Goal: Task Accomplishment & Management: Manage account settings

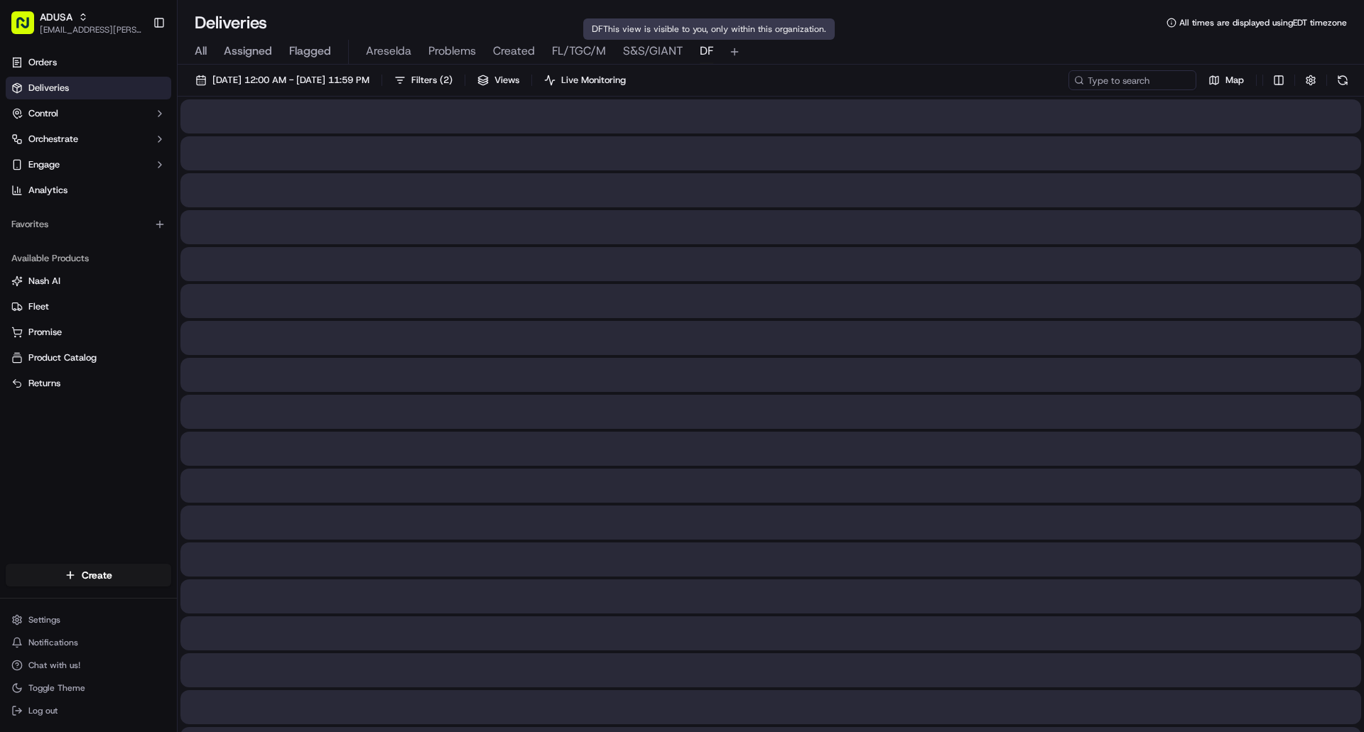
click at [706, 53] on span "DF" at bounding box center [706, 51] width 13 height 17
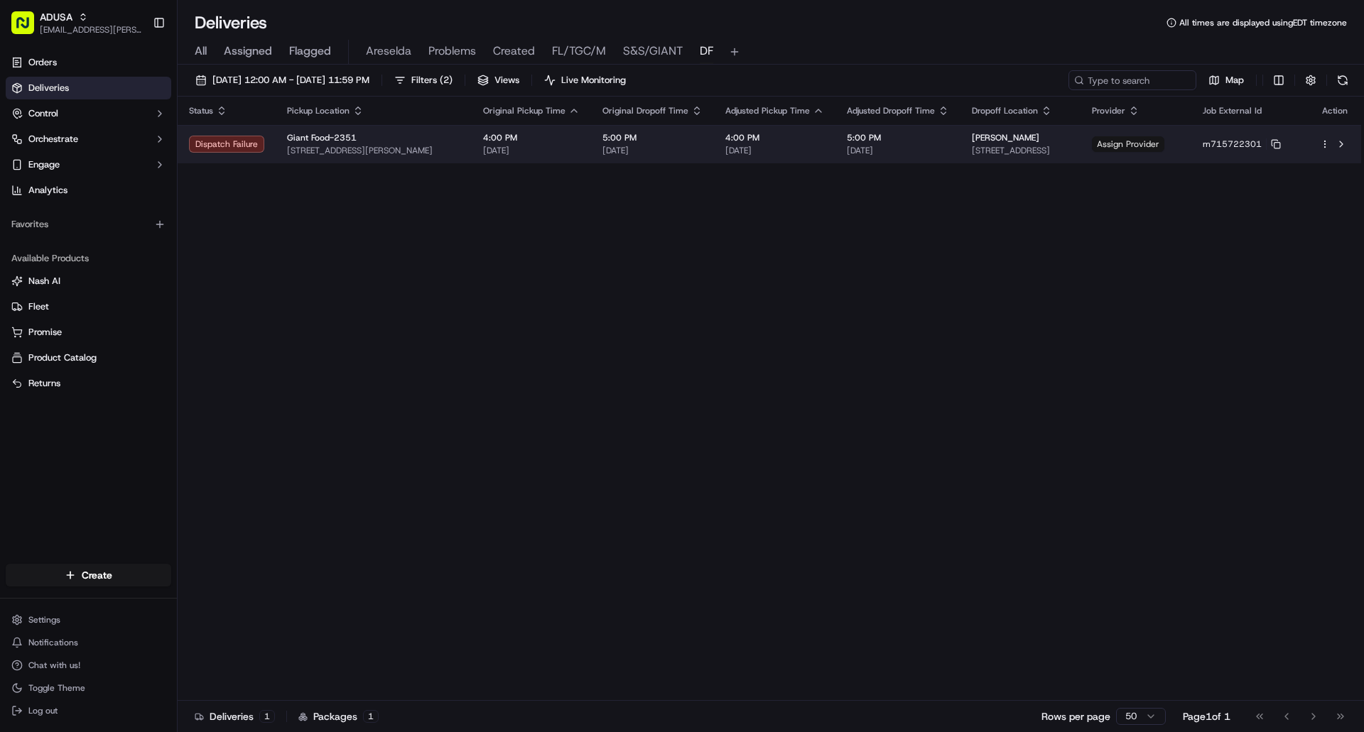
click at [1164, 150] on span "Assign Provider" at bounding box center [1128, 144] width 72 height 16
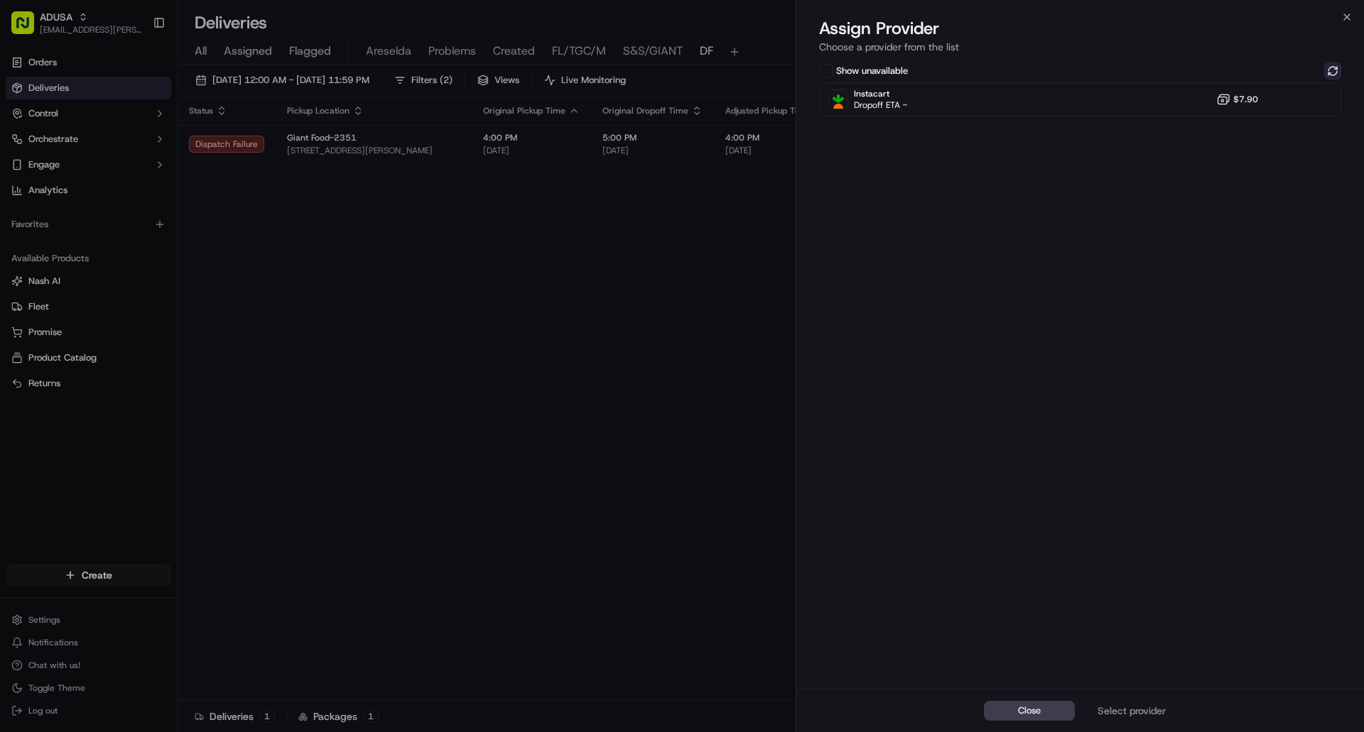
click at [1333, 72] on button at bounding box center [1332, 71] width 17 height 17
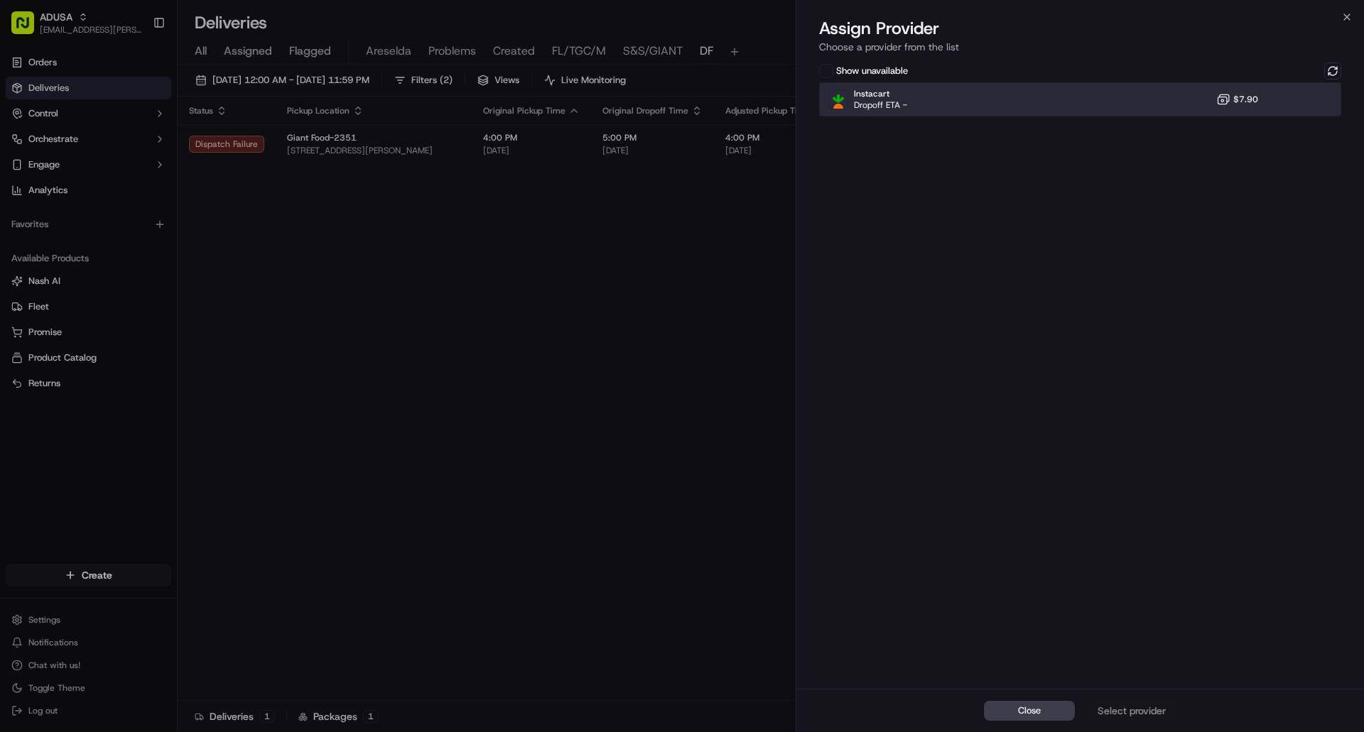
click at [1087, 99] on div "Instacart Dropoff ETA - $7.90" at bounding box center [1080, 99] width 522 height 34
click at [1131, 706] on div "Assign Provider" at bounding box center [1132, 711] width 70 height 14
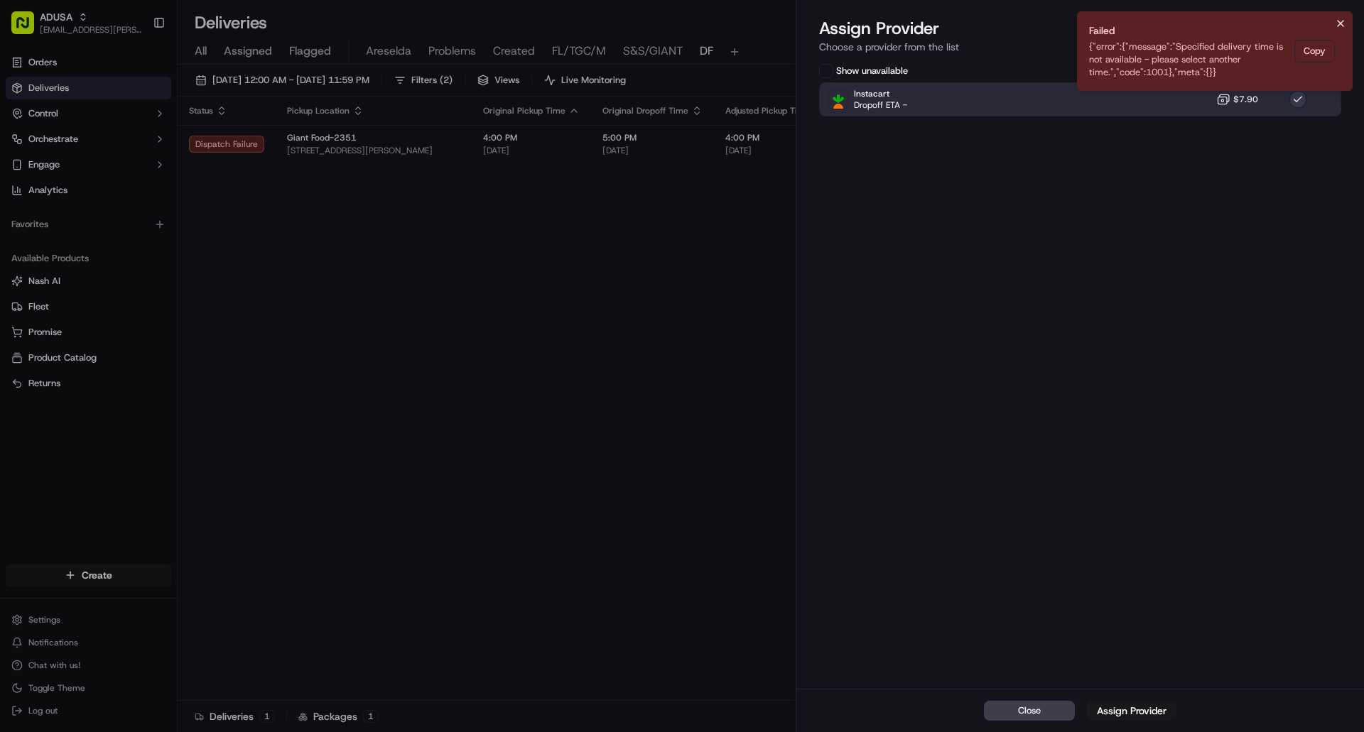
click at [1338, 25] on icon "Notifications (F8)" at bounding box center [1340, 23] width 11 height 11
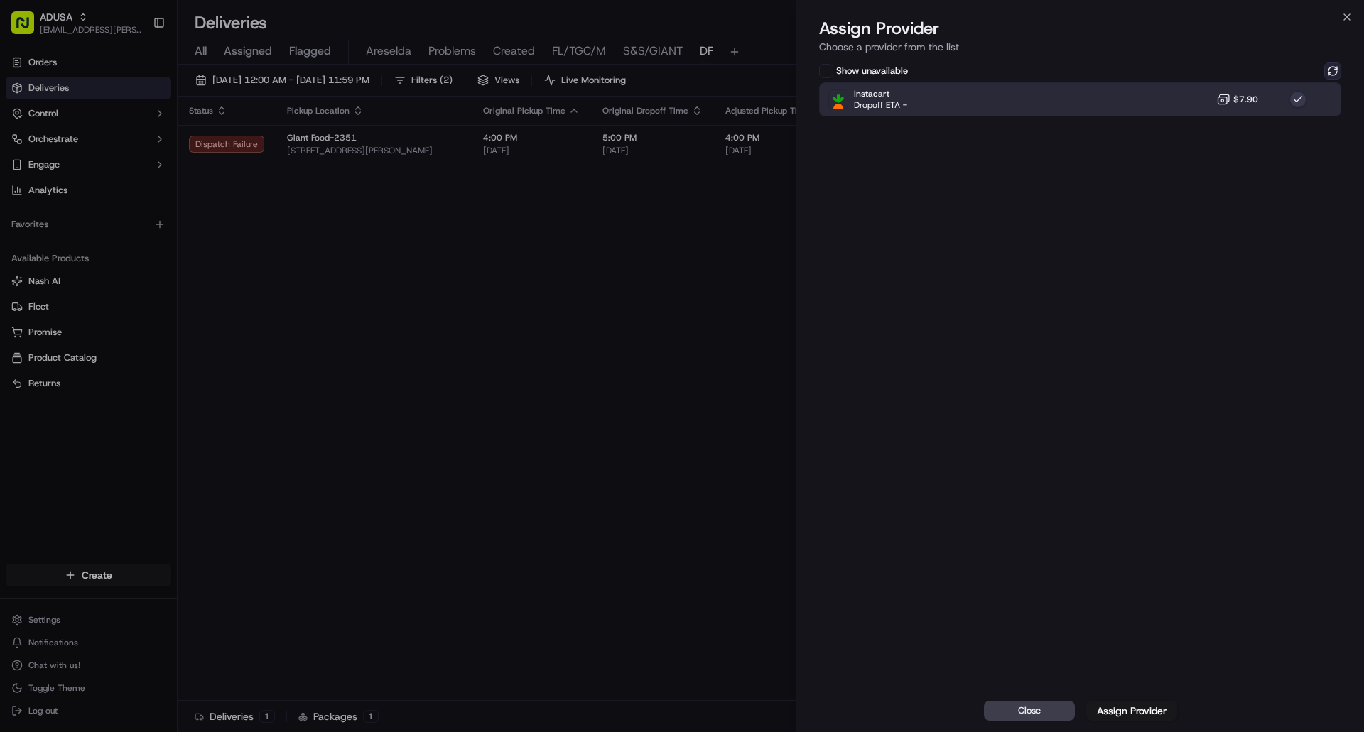
click at [1338, 72] on button at bounding box center [1332, 71] width 17 height 17
click at [1316, 94] on div "Instacart Dropoff ETA - $7.90" at bounding box center [1080, 99] width 522 height 34
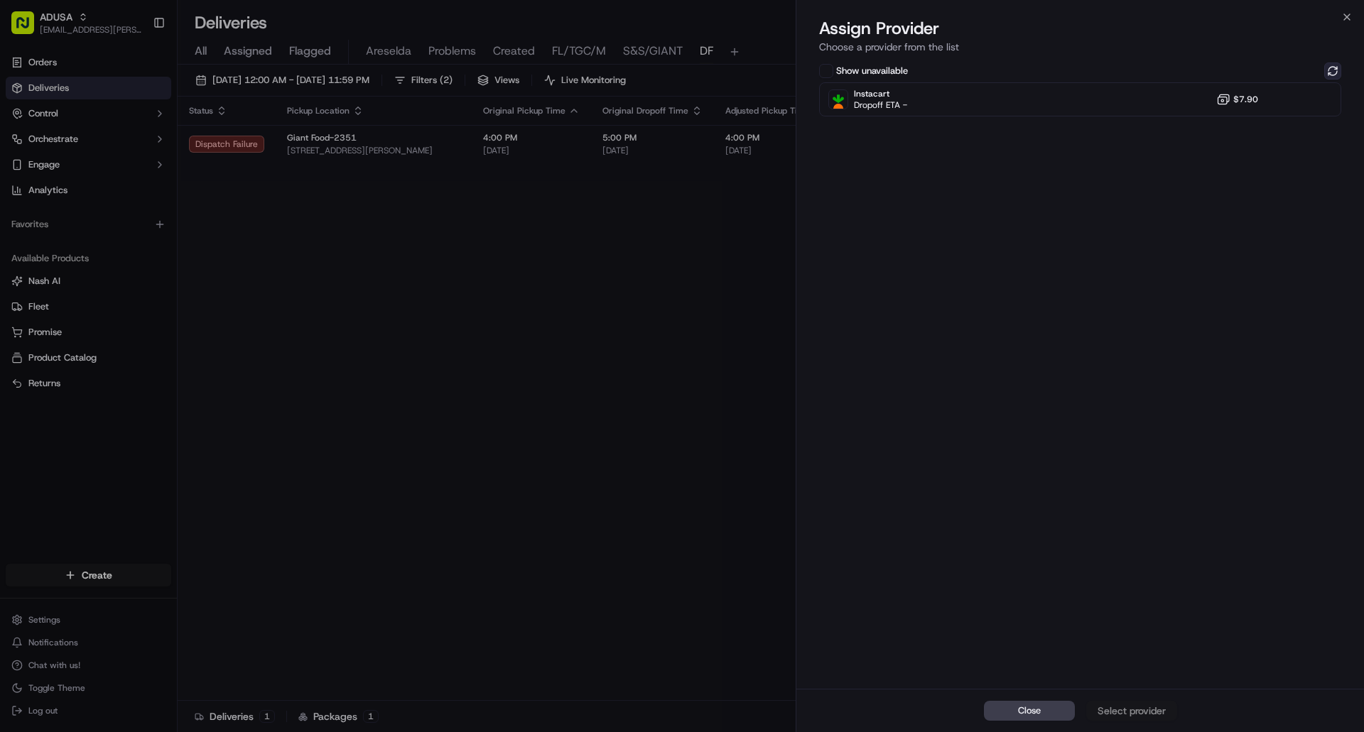
click at [1328, 71] on button at bounding box center [1332, 71] width 17 height 17
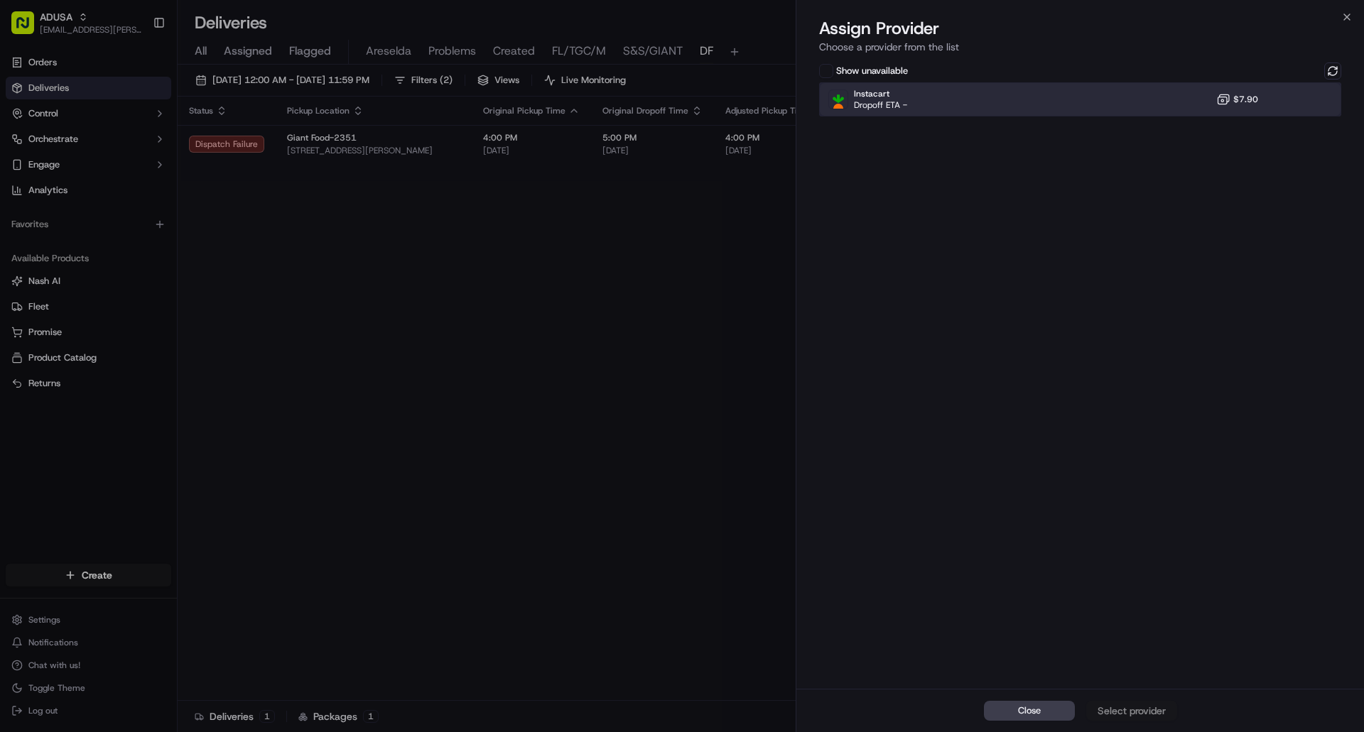
click at [1296, 105] on div at bounding box center [1297, 99] width 17 height 17
click at [1142, 703] on button "Assign Provider" at bounding box center [1131, 711] width 91 height 20
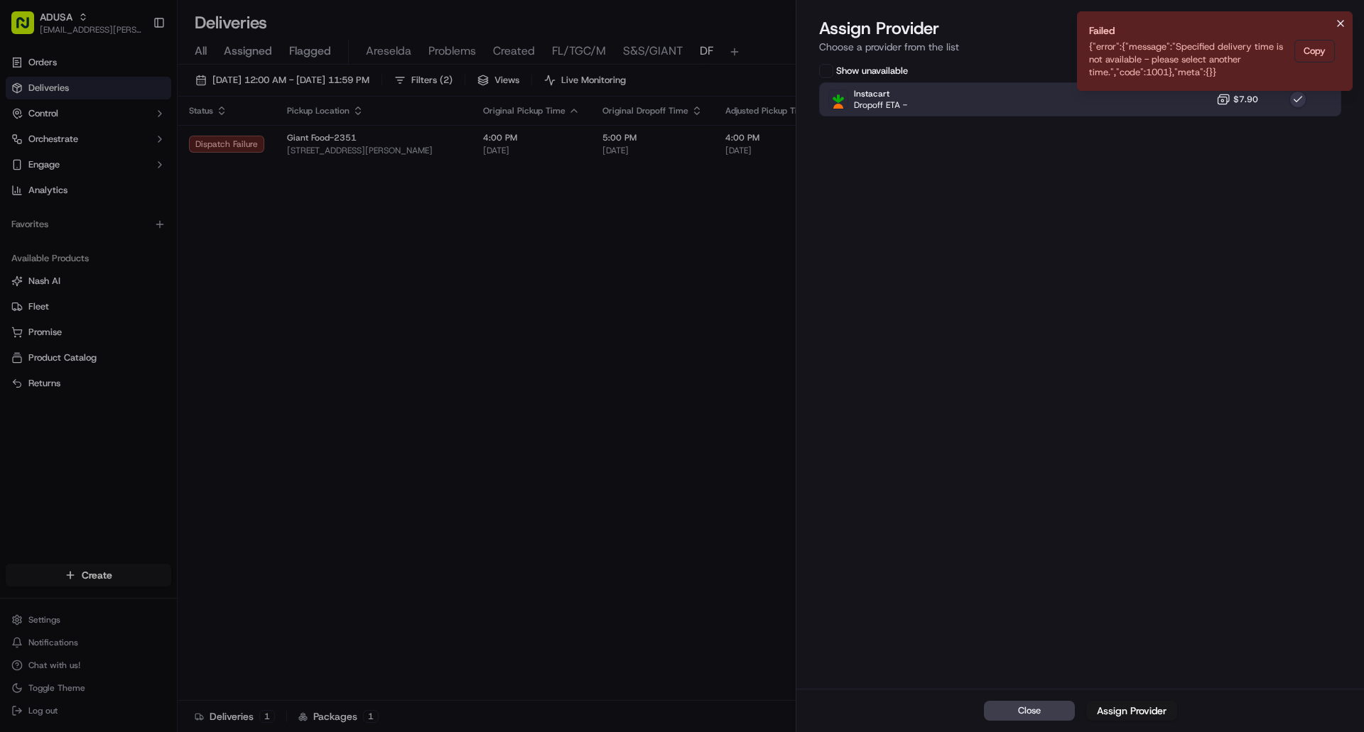
click at [1337, 24] on icon "Notifications (F8)" at bounding box center [1340, 23] width 11 height 11
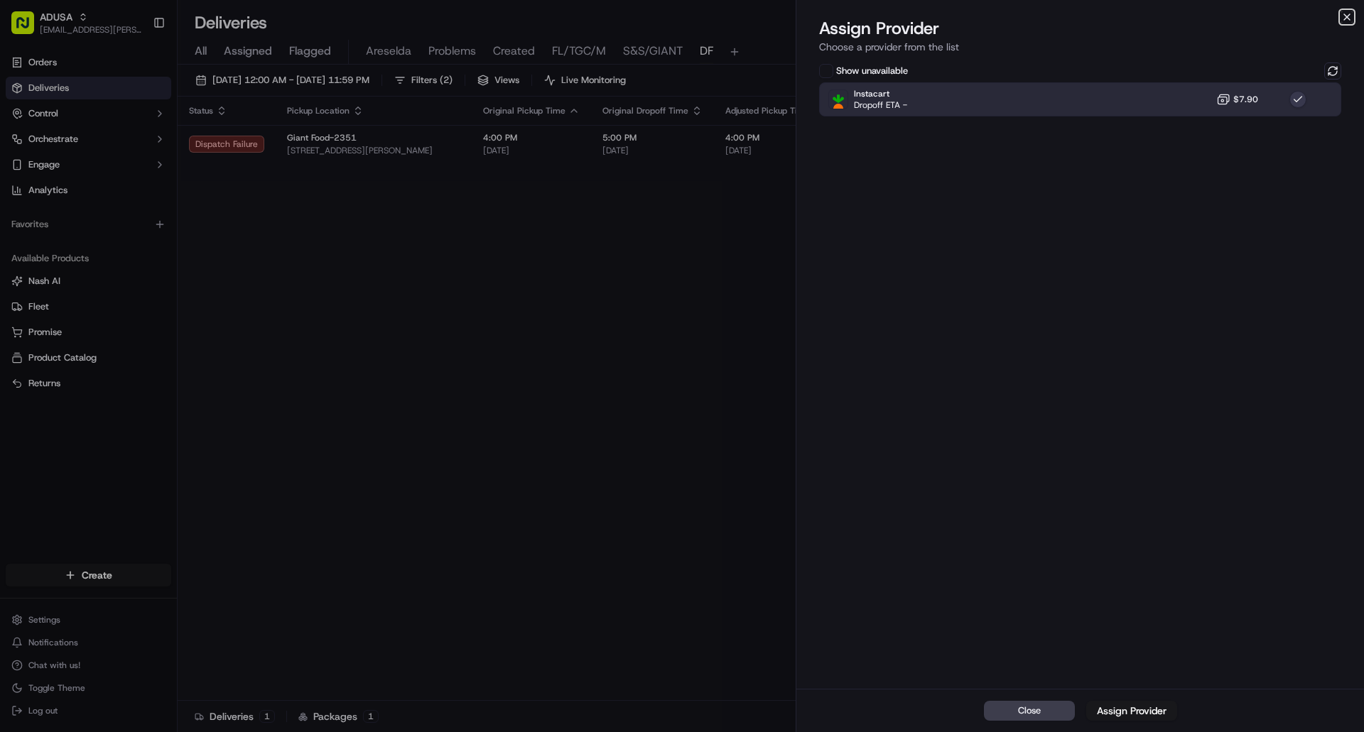
click at [1352, 18] on icon "button" at bounding box center [1346, 16] width 11 height 11
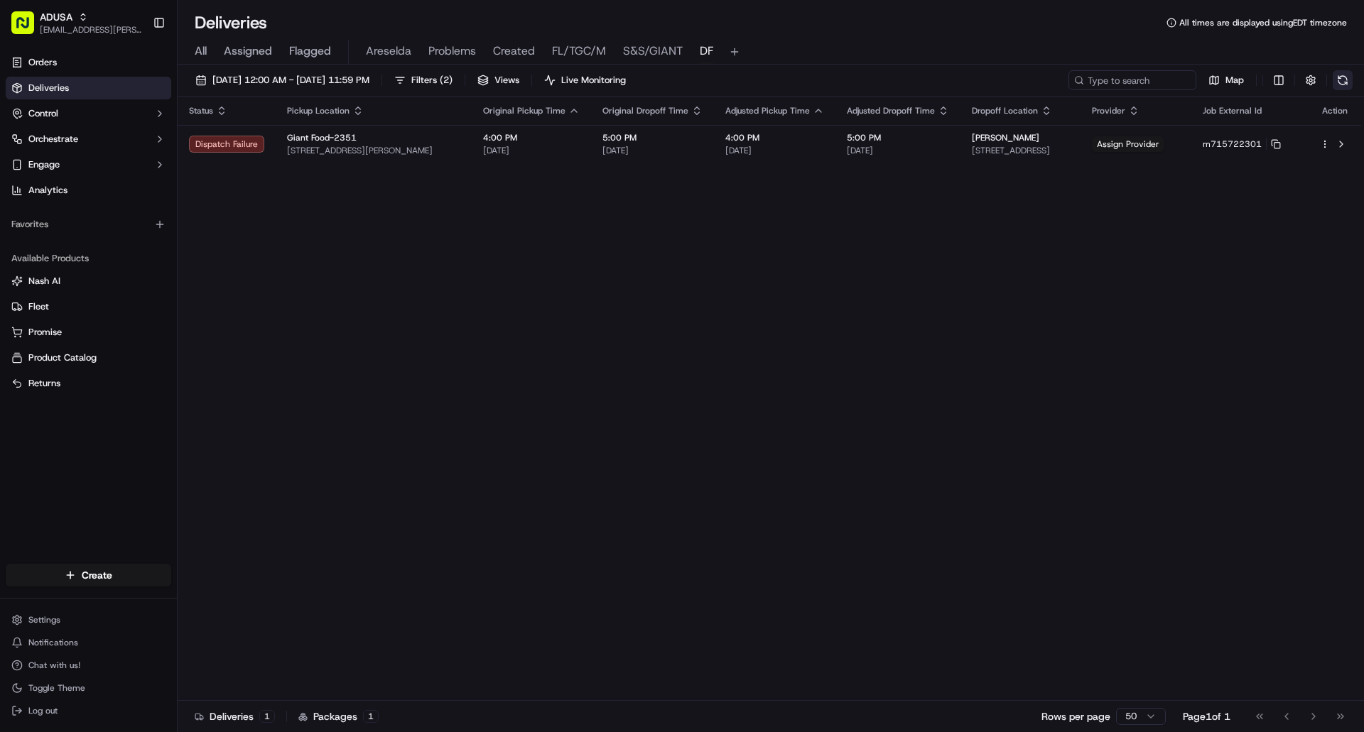
click at [1339, 81] on button at bounding box center [1343, 80] width 20 height 20
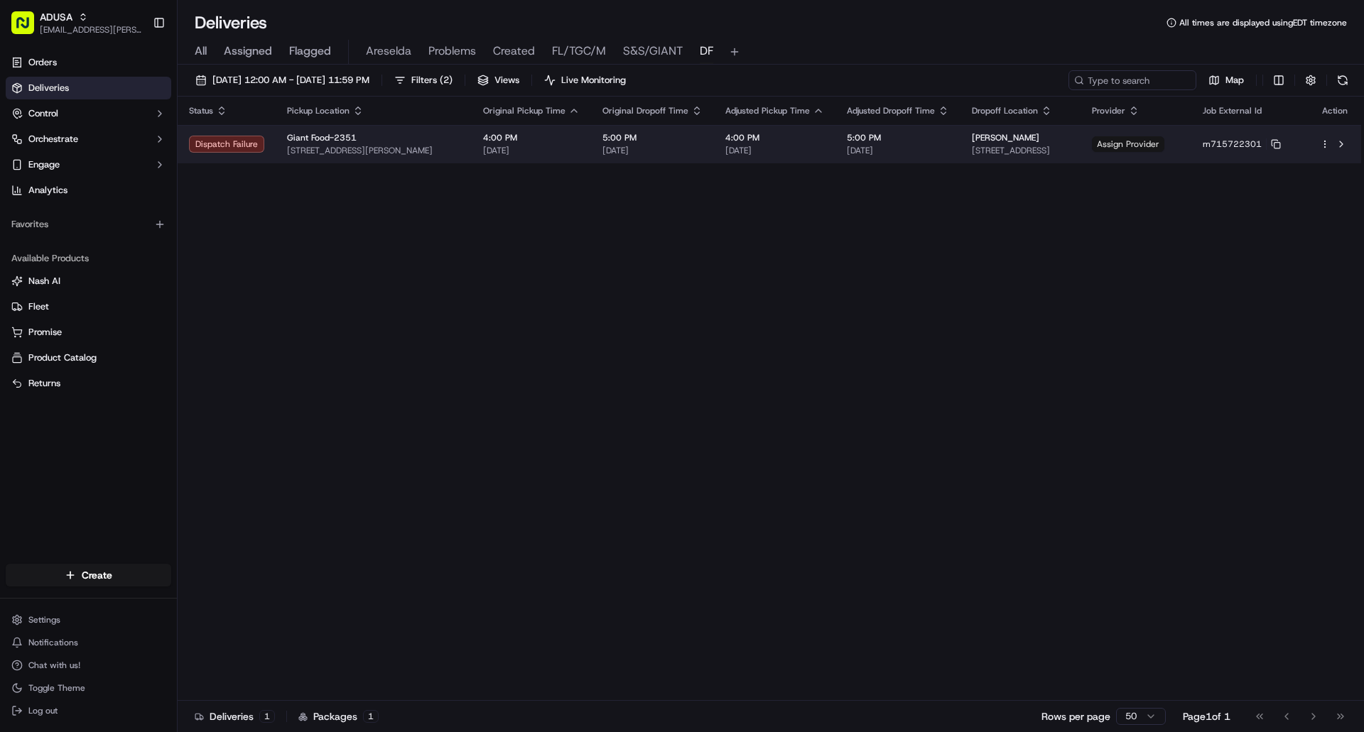
click at [1164, 146] on span "Assign Provider" at bounding box center [1128, 144] width 72 height 16
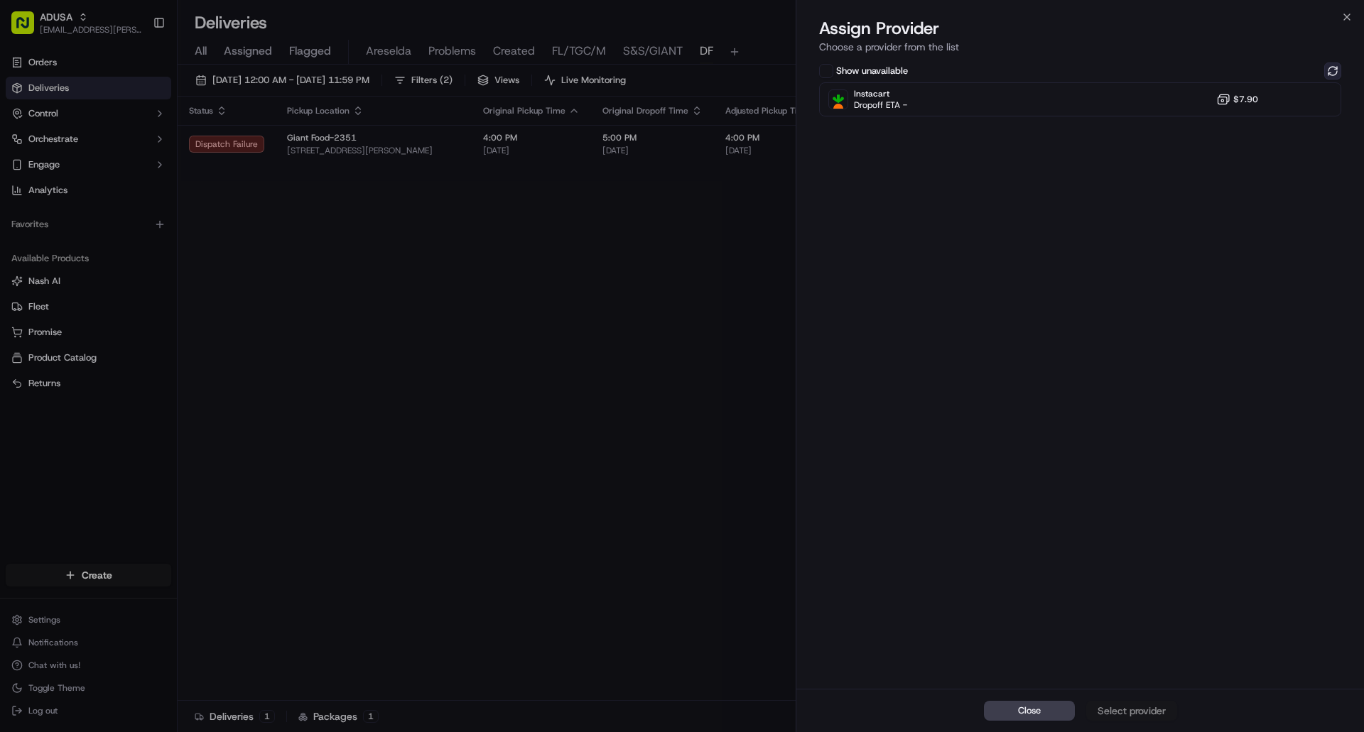
click at [1338, 72] on button at bounding box center [1332, 71] width 17 height 17
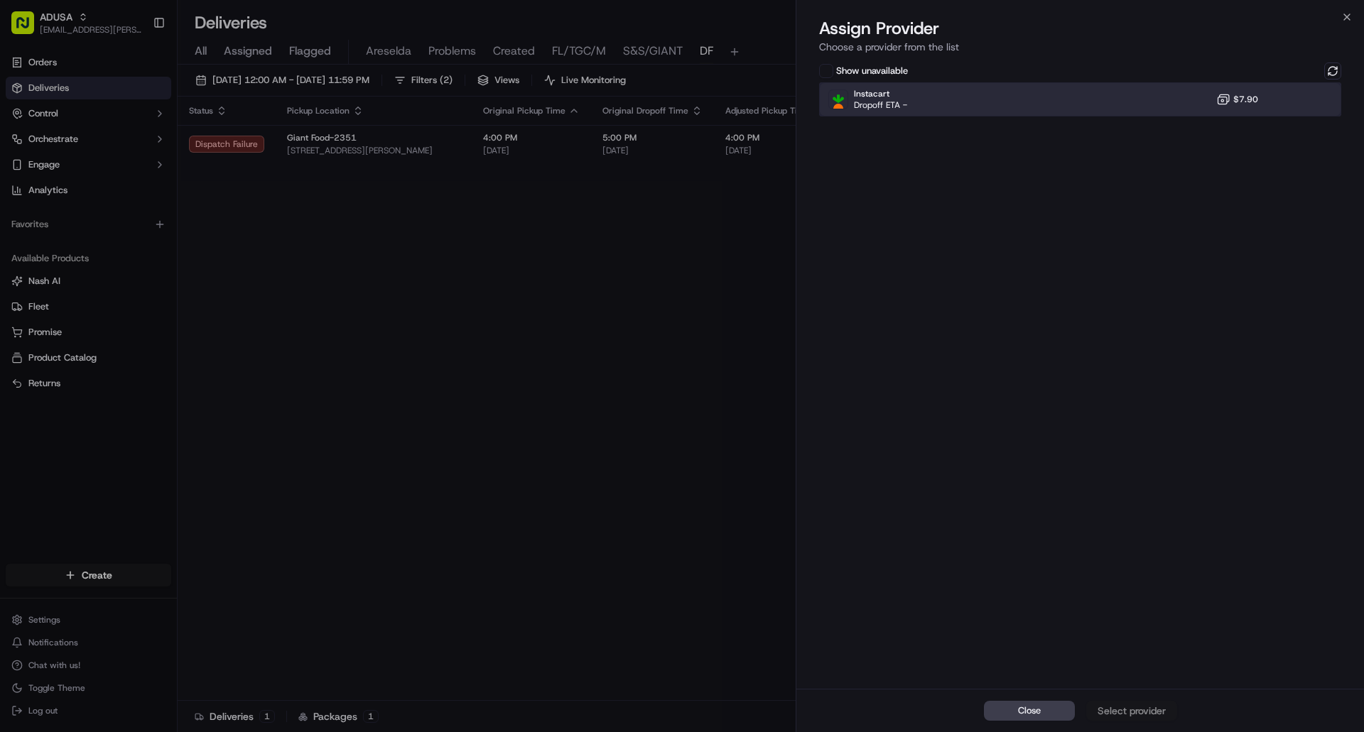
click at [1322, 97] on div "Instacart Dropoff ETA - $7.90" at bounding box center [1080, 99] width 522 height 34
click at [1150, 709] on div "Assign Provider" at bounding box center [1132, 711] width 70 height 14
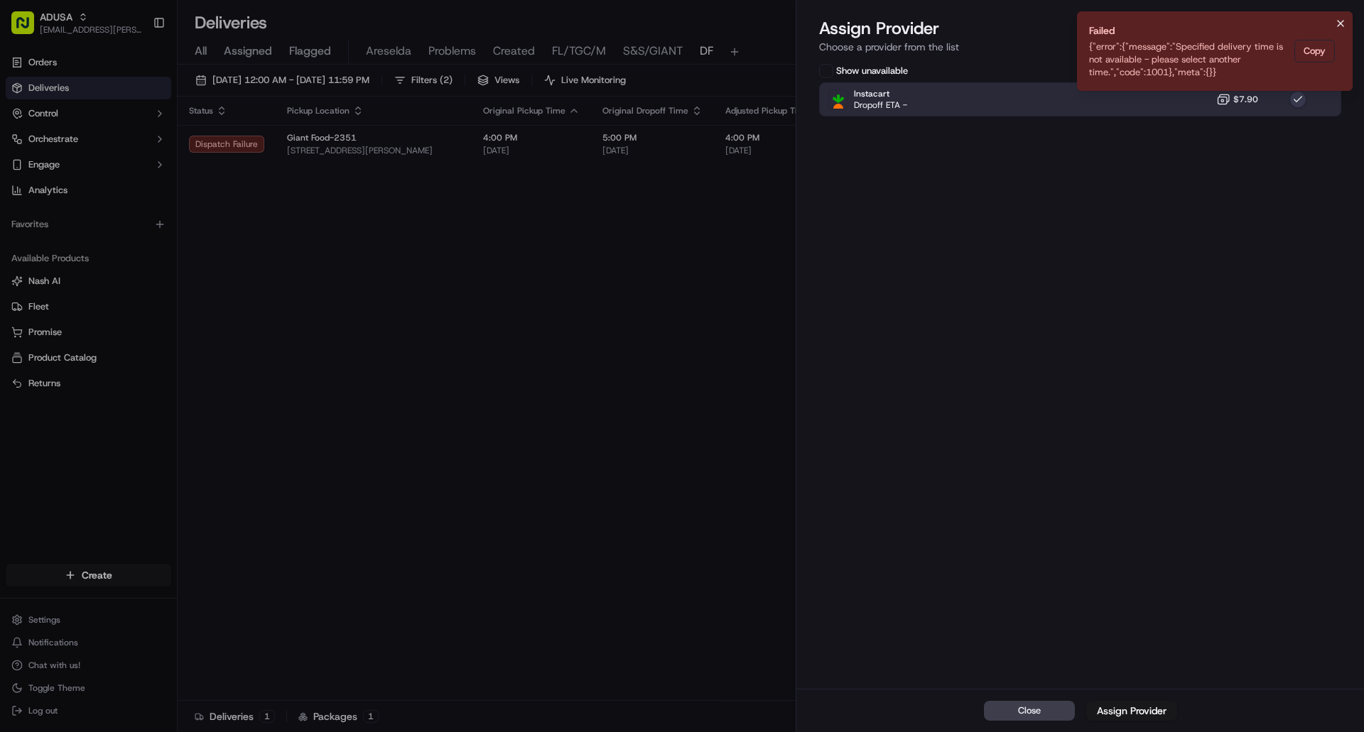
click at [1340, 26] on icon "Notifications (F8)" at bounding box center [1340, 23] width 11 height 11
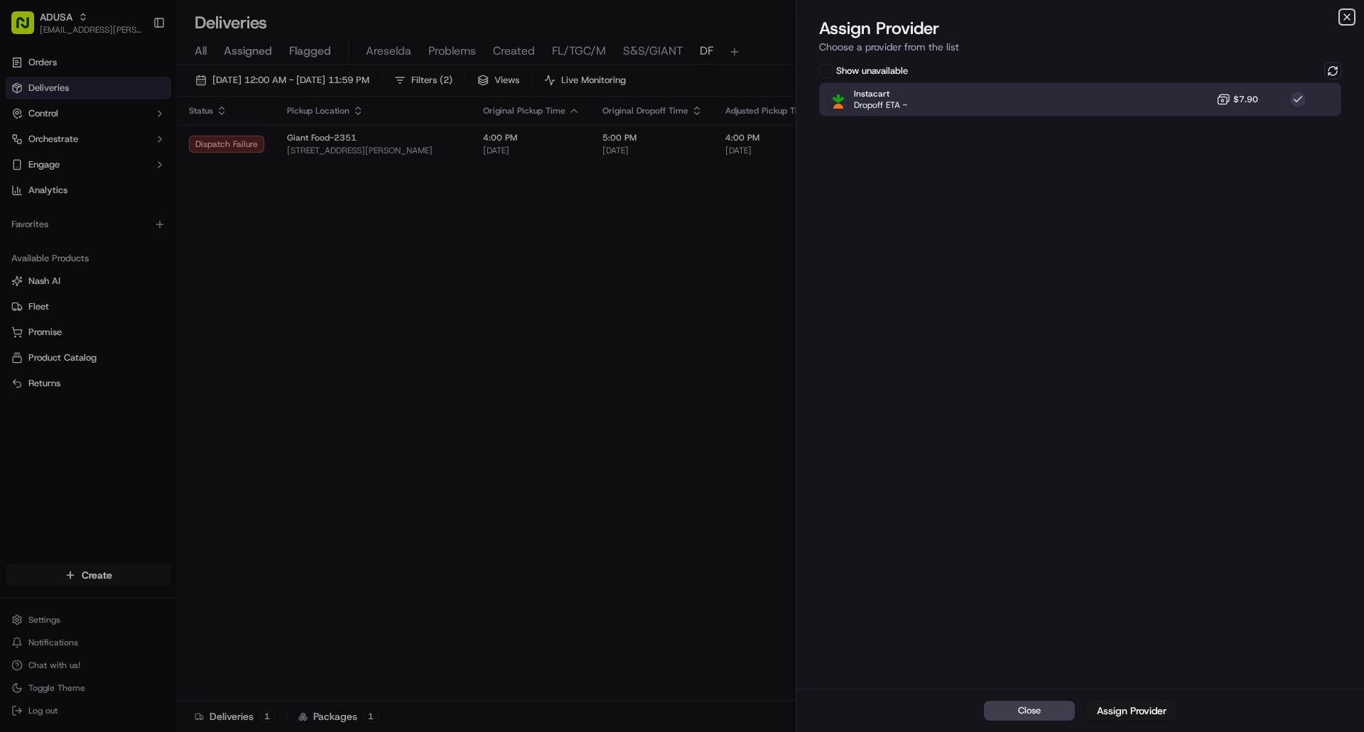
click at [1348, 14] on icon "button" at bounding box center [1346, 16] width 11 height 11
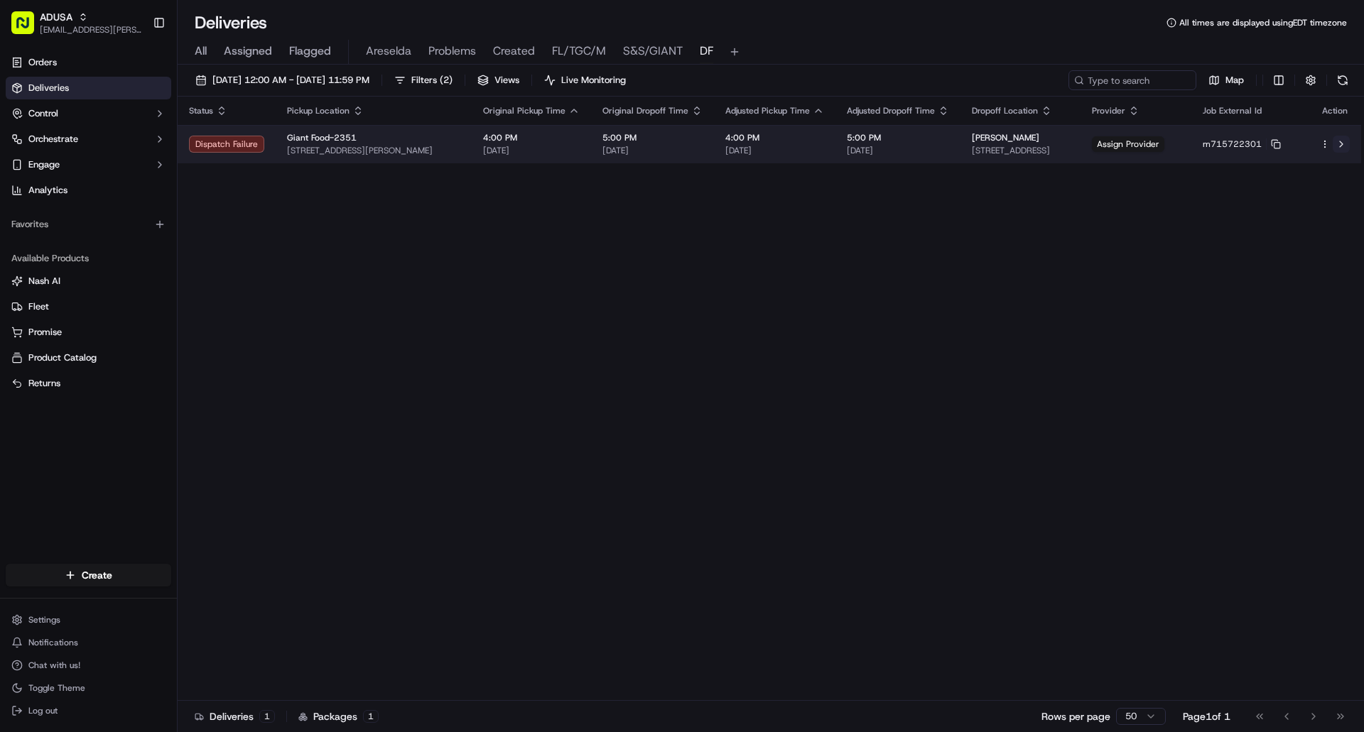
click at [1344, 142] on button at bounding box center [1341, 144] width 17 height 17
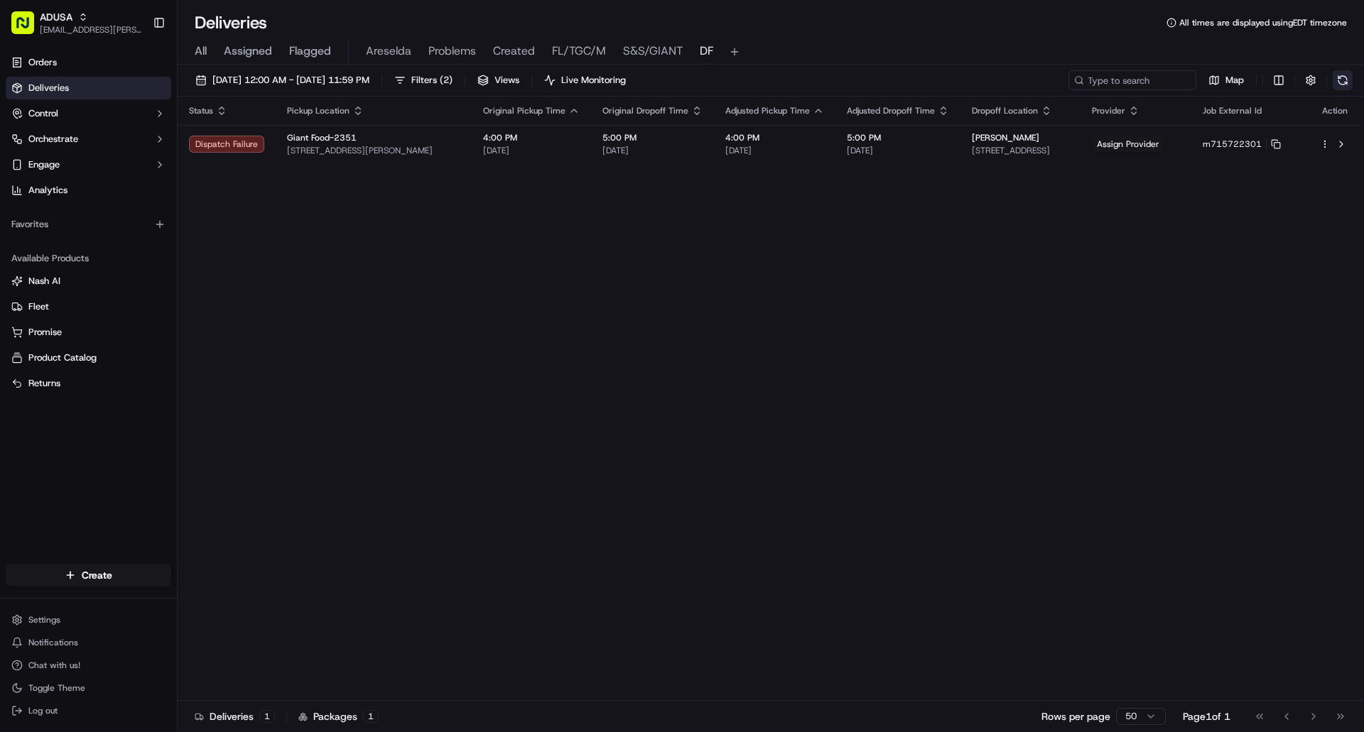
click at [1343, 80] on button at bounding box center [1343, 80] width 20 height 20
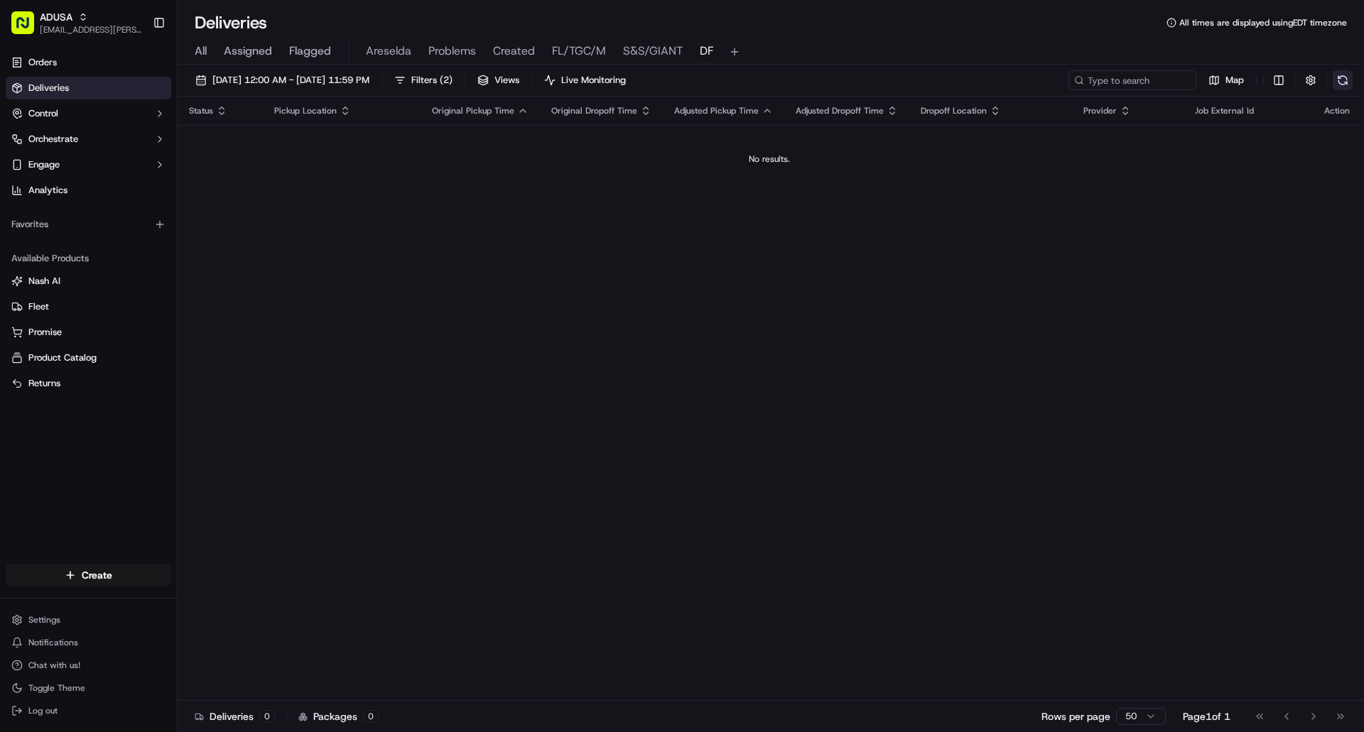
click at [1350, 82] on button at bounding box center [1343, 80] width 20 height 20
click at [1336, 73] on button at bounding box center [1343, 80] width 20 height 20
click at [1349, 82] on button at bounding box center [1343, 80] width 20 height 20
click at [1340, 80] on button at bounding box center [1343, 80] width 20 height 20
click at [1340, 73] on button at bounding box center [1343, 80] width 20 height 20
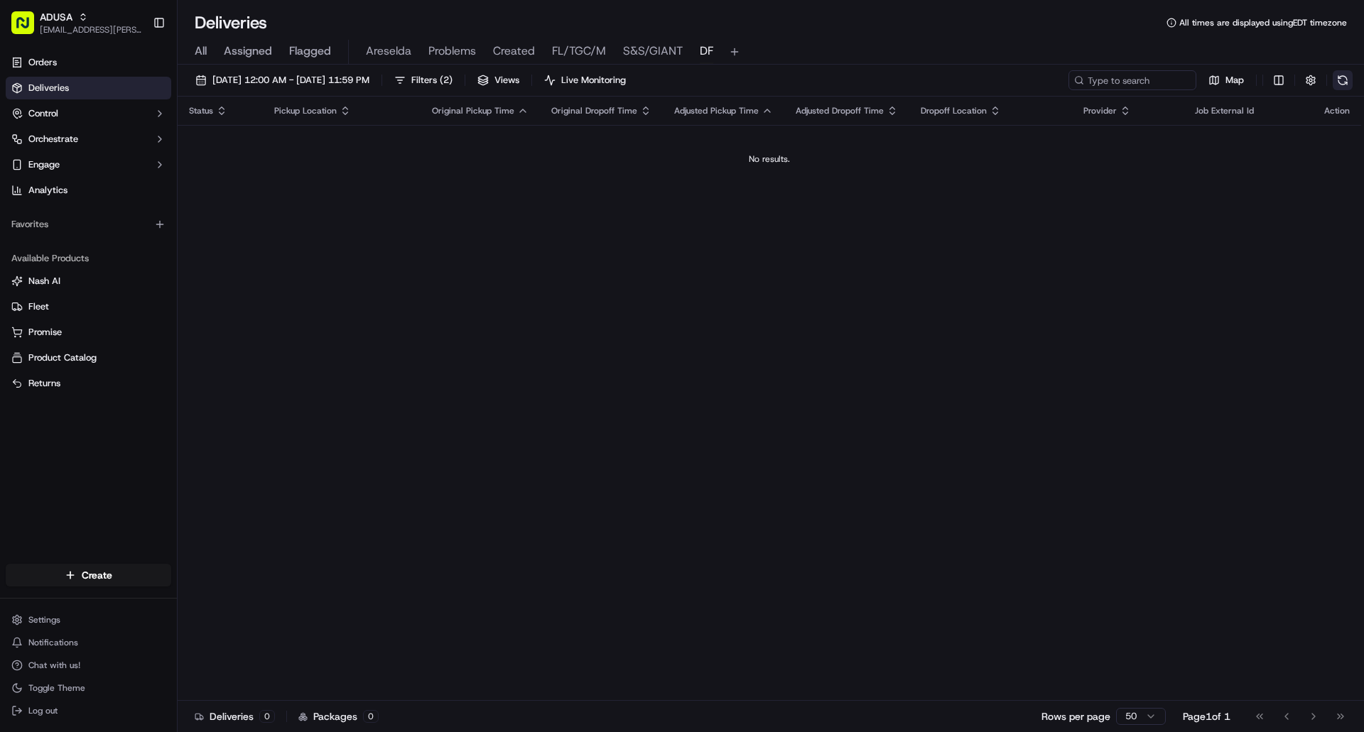
click at [1341, 85] on button at bounding box center [1343, 80] width 20 height 20
click at [1337, 85] on button at bounding box center [1343, 80] width 20 height 20
click at [1340, 80] on button at bounding box center [1343, 80] width 20 height 20
click at [1346, 75] on button at bounding box center [1343, 80] width 20 height 20
click at [1340, 70] on div "09/15/2025 12:00 AM - 09/15/2025 11:59 PM Filters ( 2 ) Views Live Monitoring M…" at bounding box center [771, 400] width 1186 height 671
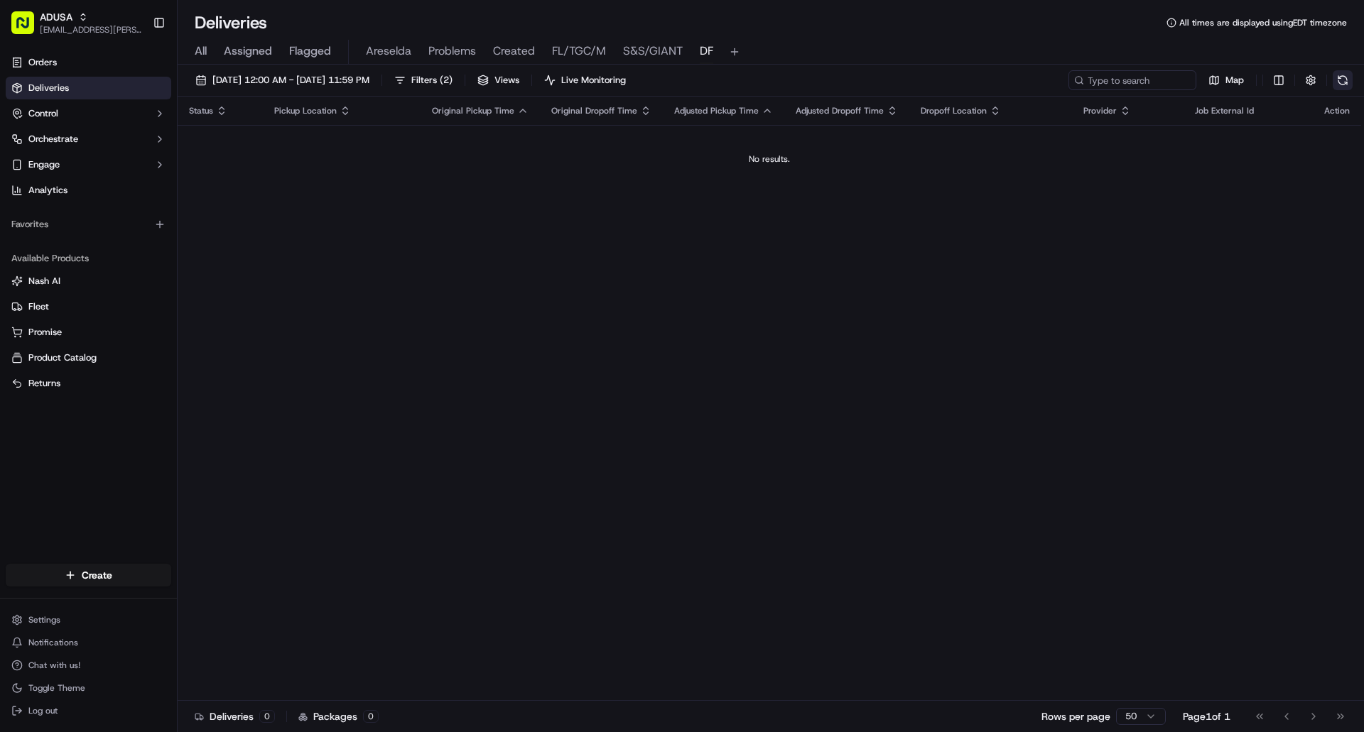
click at [1345, 80] on button at bounding box center [1343, 80] width 20 height 20
click at [1349, 76] on button at bounding box center [1343, 80] width 20 height 20
click at [1343, 80] on button at bounding box center [1343, 80] width 20 height 20
click at [1345, 83] on button at bounding box center [1343, 80] width 20 height 20
click at [1340, 69] on div "09/15/2025 12:00 AM - 09/15/2025 11:59 PM Filters ( 2 ) Views Live Monitoring M…" at bounding box center [771, 400] width 1186 height 671
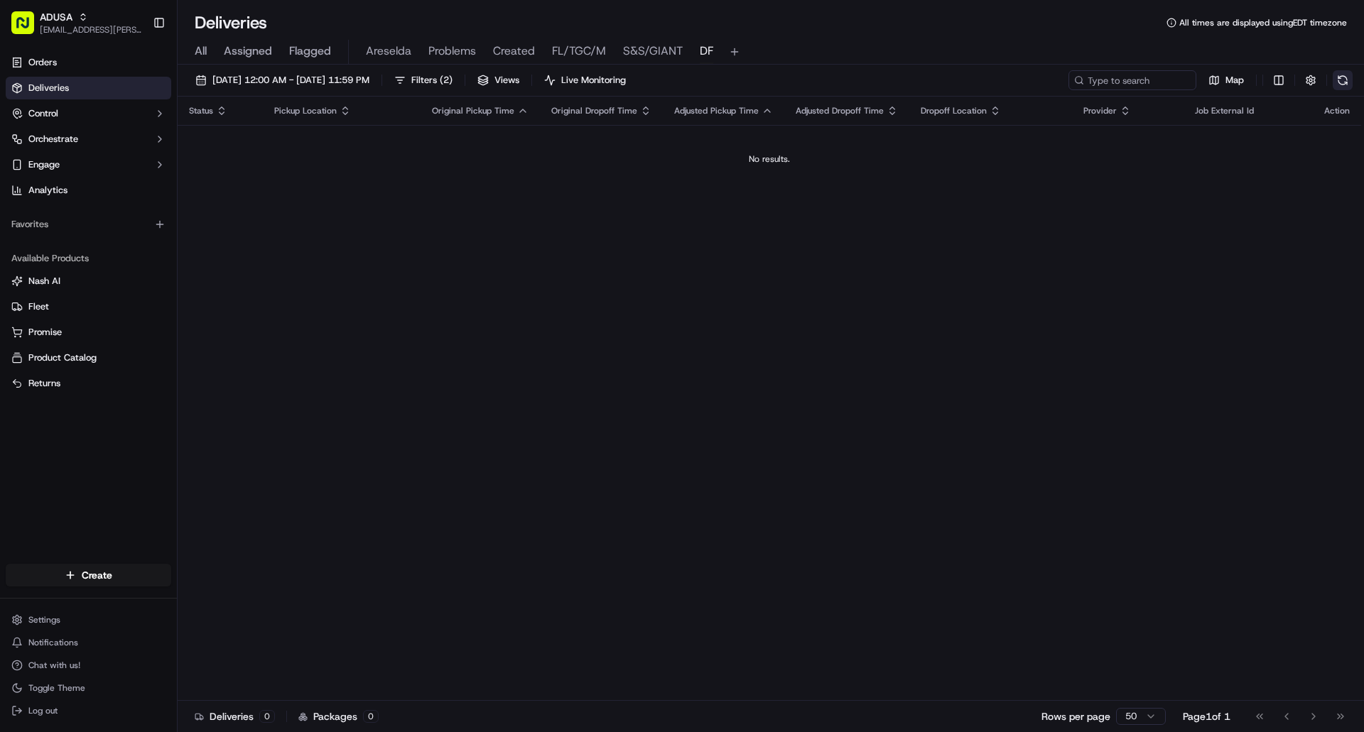
click at [1341, 77] on button at bounding box center [1343, 80] width 20 height 20
click at [1338, 82] on button at bounding box center [1343, 80] width 20 height 20
click at [1337, 84] on button at bounding box center [1343, 80] width 20 height 20
click at [202, 51] on span "All" at bounding box center [201, 51] width 12 height 17
click at [700, 51] on span "DF" at bounding box center [706, 51] width 13 height 17
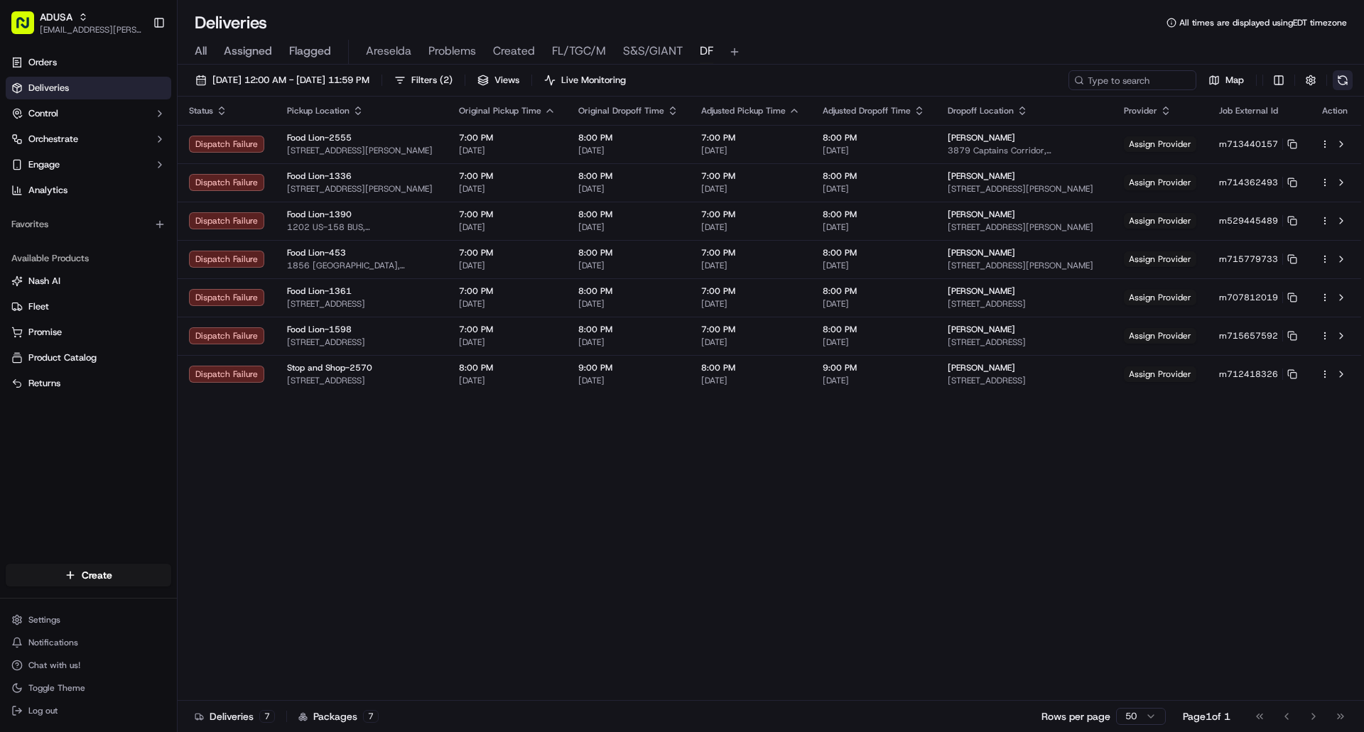
click at [1343, 80] on button at bounding box center [1343, 80] width 20 height 20
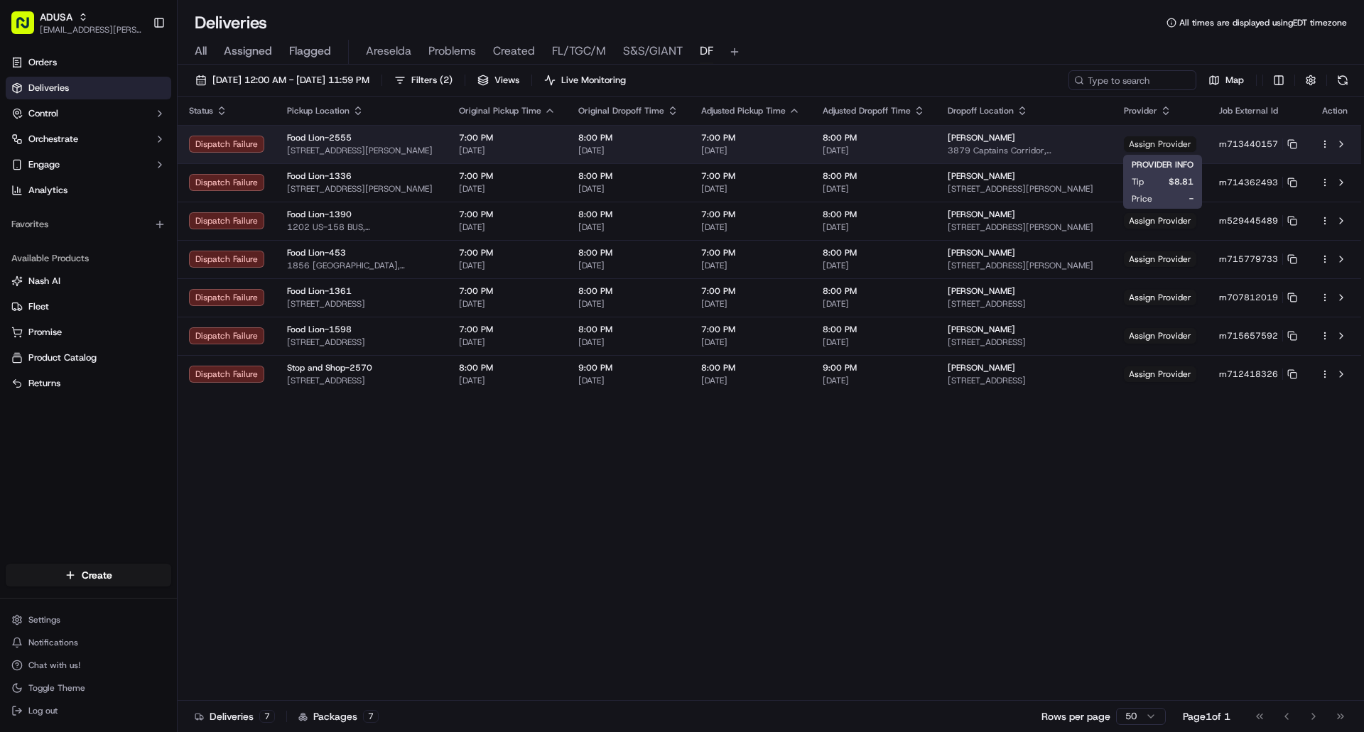
click at [1183, 146] on span "Assign Provider" at bounding box center [1160, 144] width 72 height 16
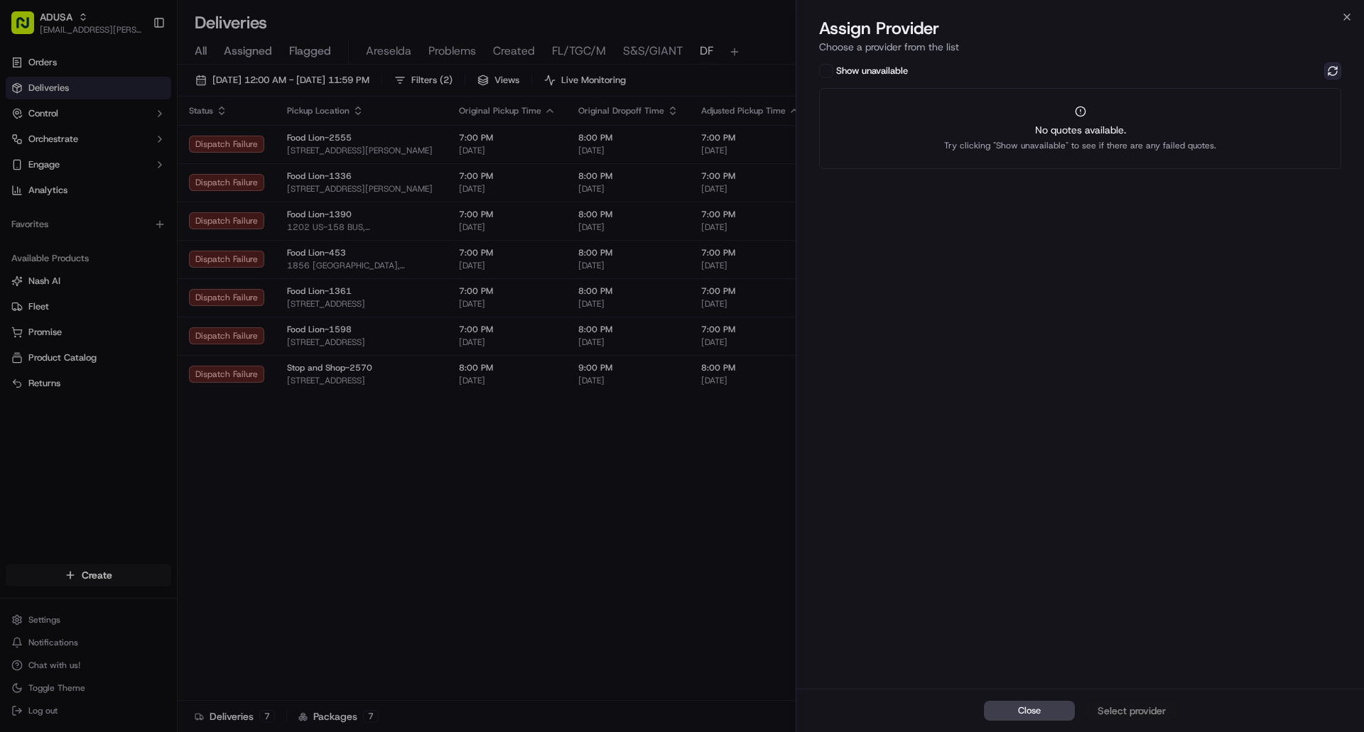
click at [1333, 74] on button at bounding box center [1332, 71] width 17 height 17
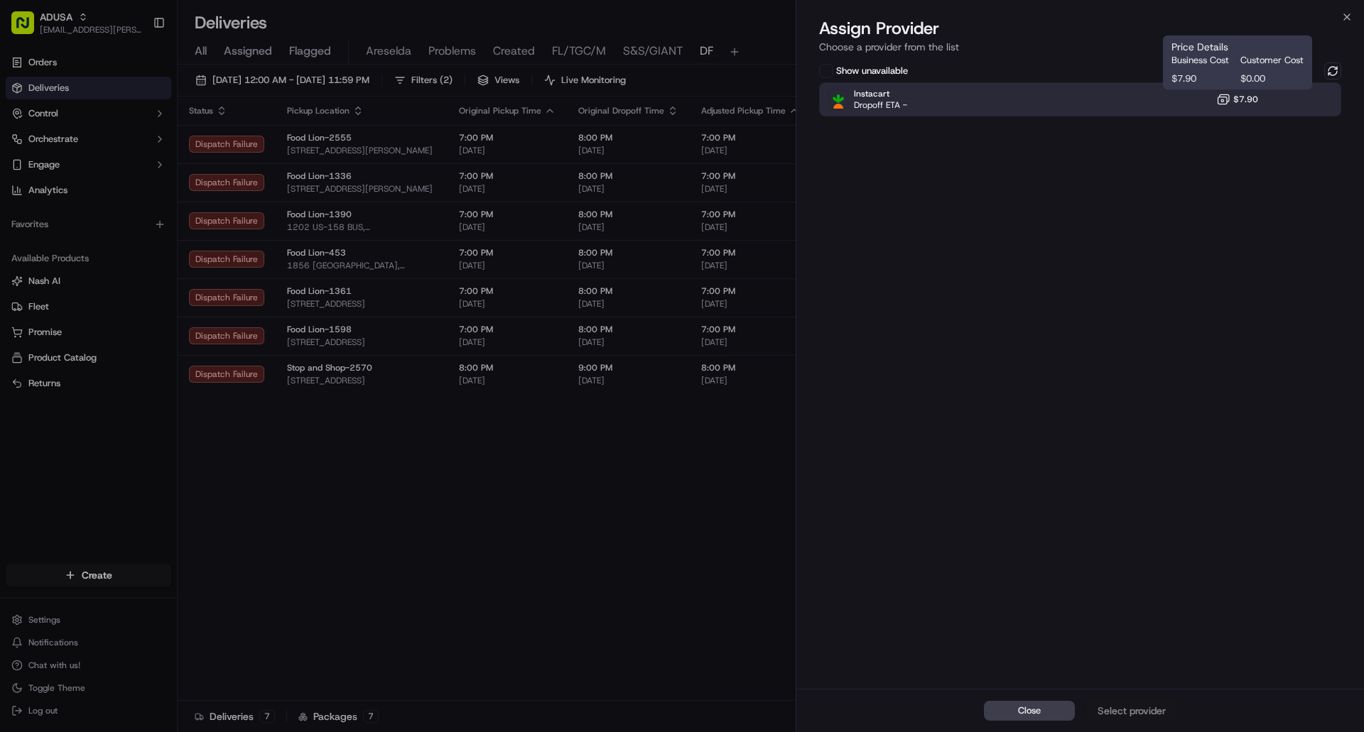
click at [1242, 97] on span "$7.90" at bounding box center [1245, 99] width 25 height 11
click at [1114, 715] on div "Assign Provider" at bounding box center [1132, 711] width 70 height 14
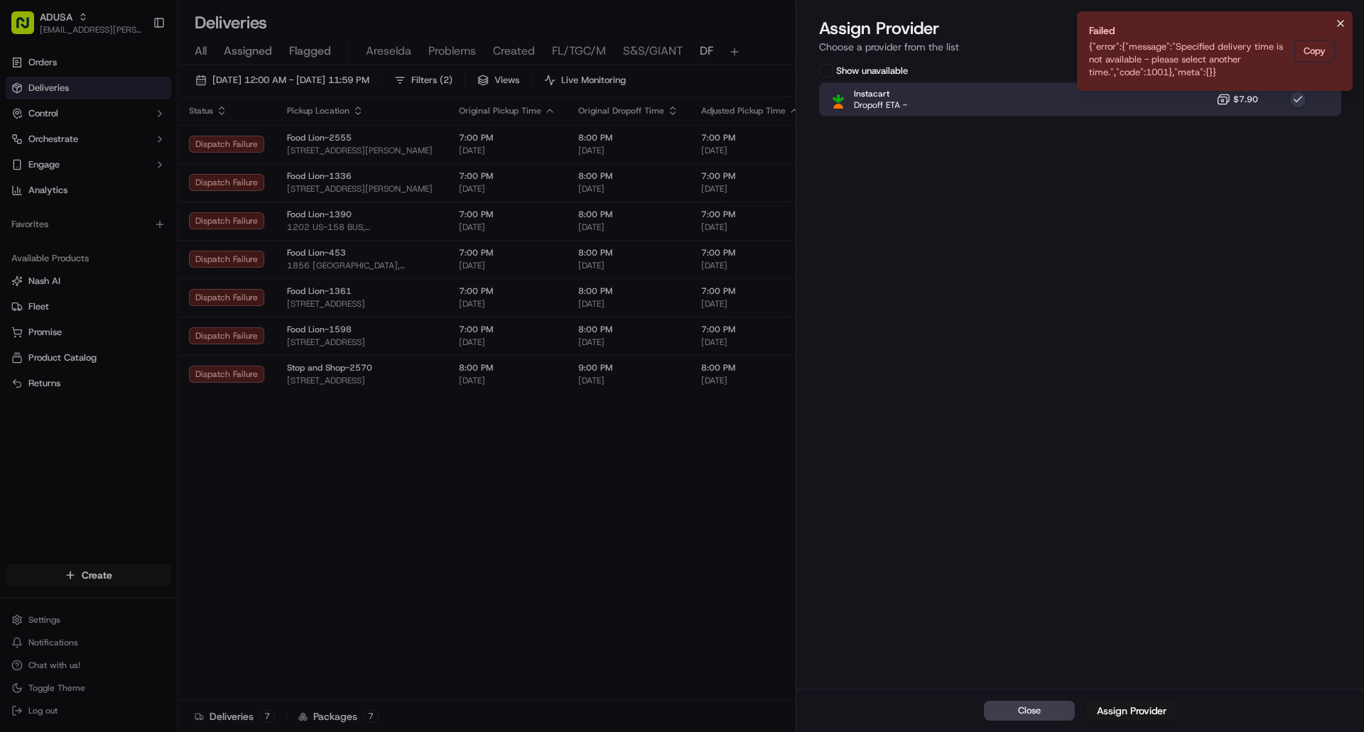
click at [1340, 27] on icon "Notifications (F8)" at bounding box center [1340, 23] width 11 height 11
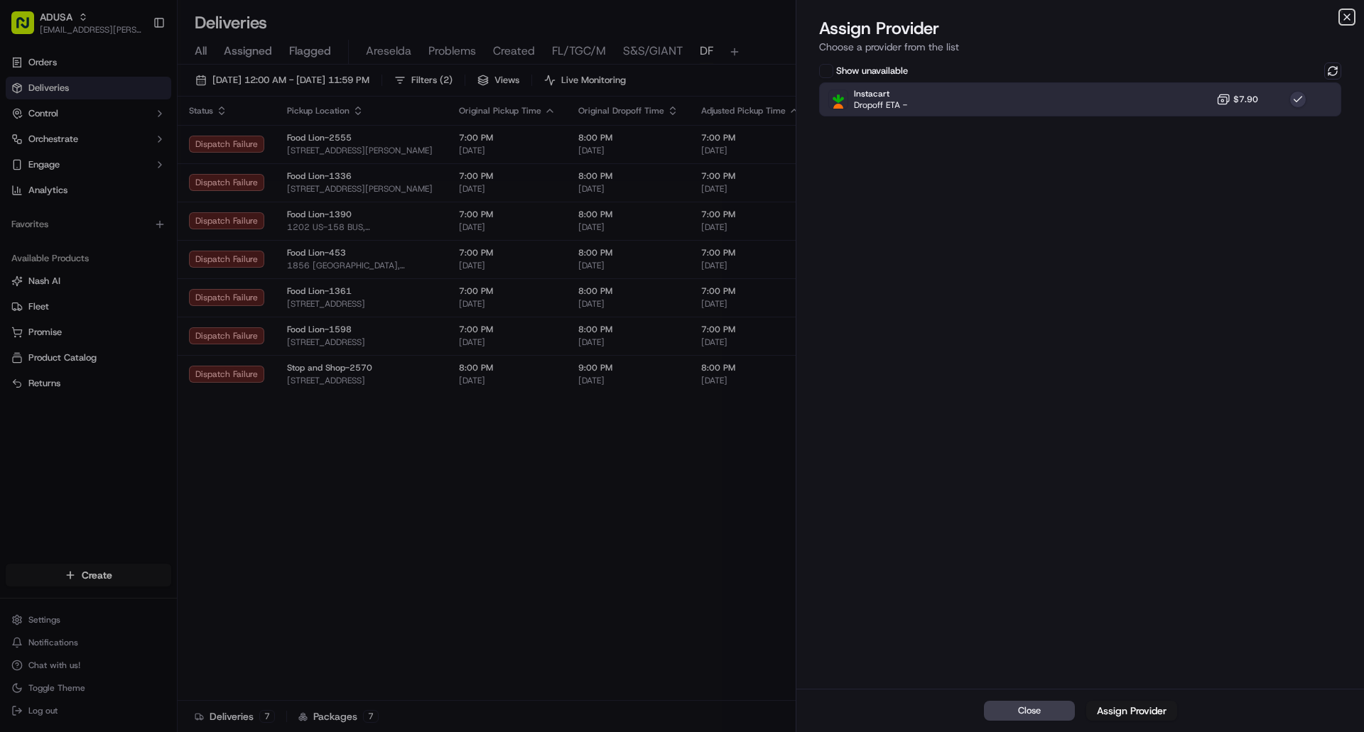
click at [1346, 18] on icon "button" at bounding box center [1346, 16] width 11 height 11
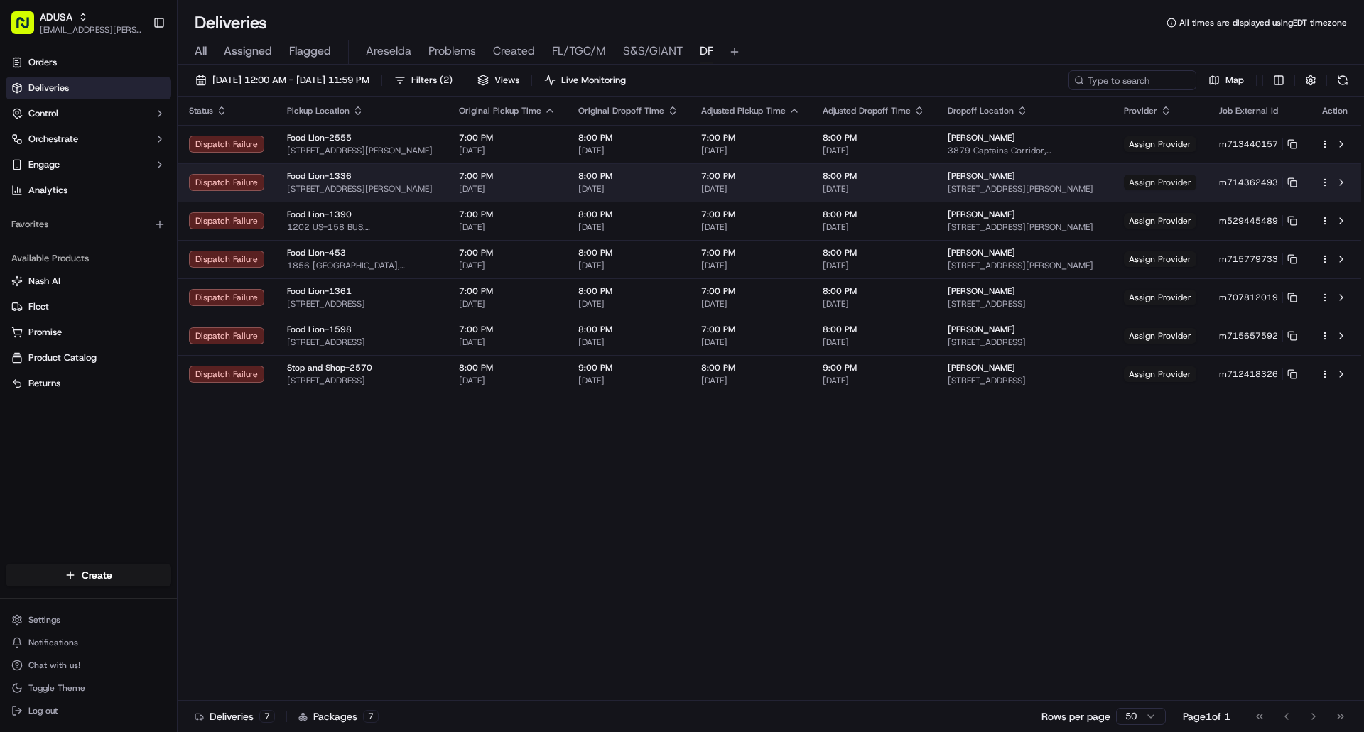
click at [1169, 183] on span "Assign Provider" at bounding box center [1160, 183] width 72 height 16
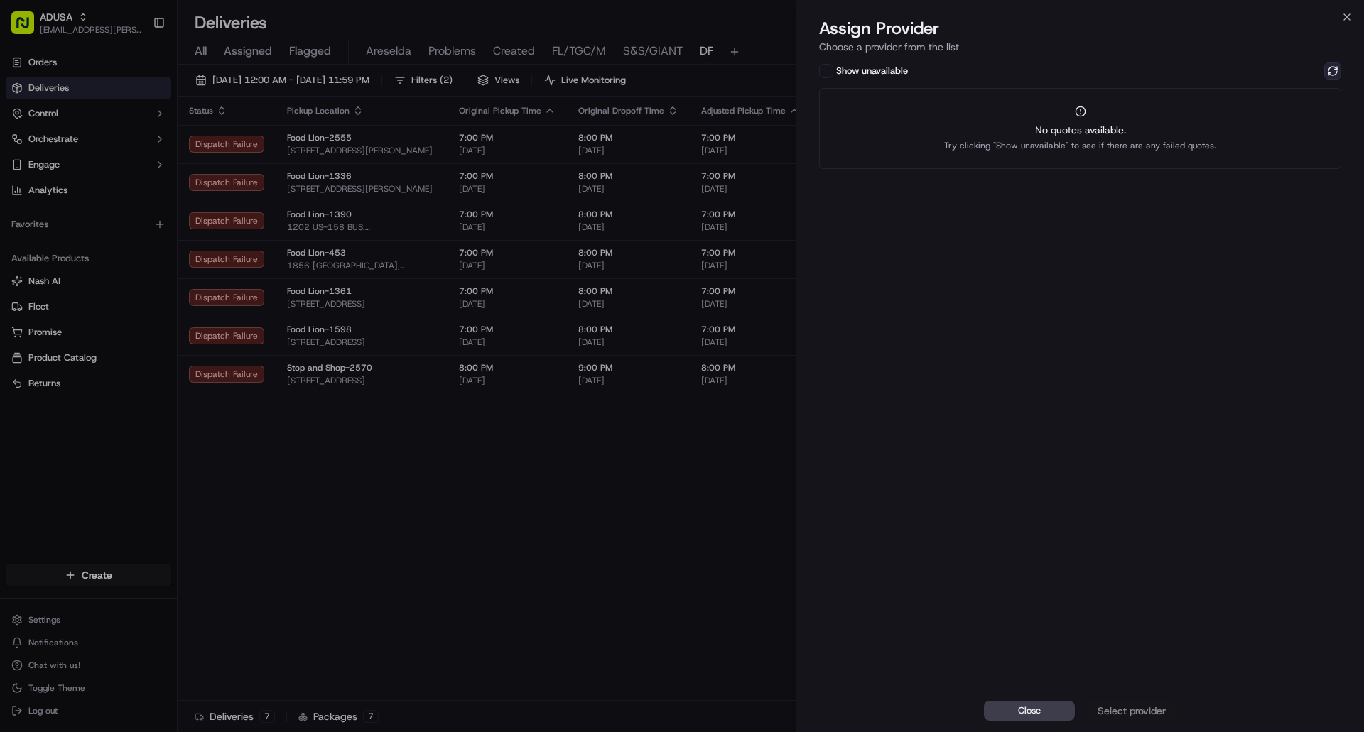
click at [1335, 65] on button at bounding box center [1332, 71] width 17 height 17
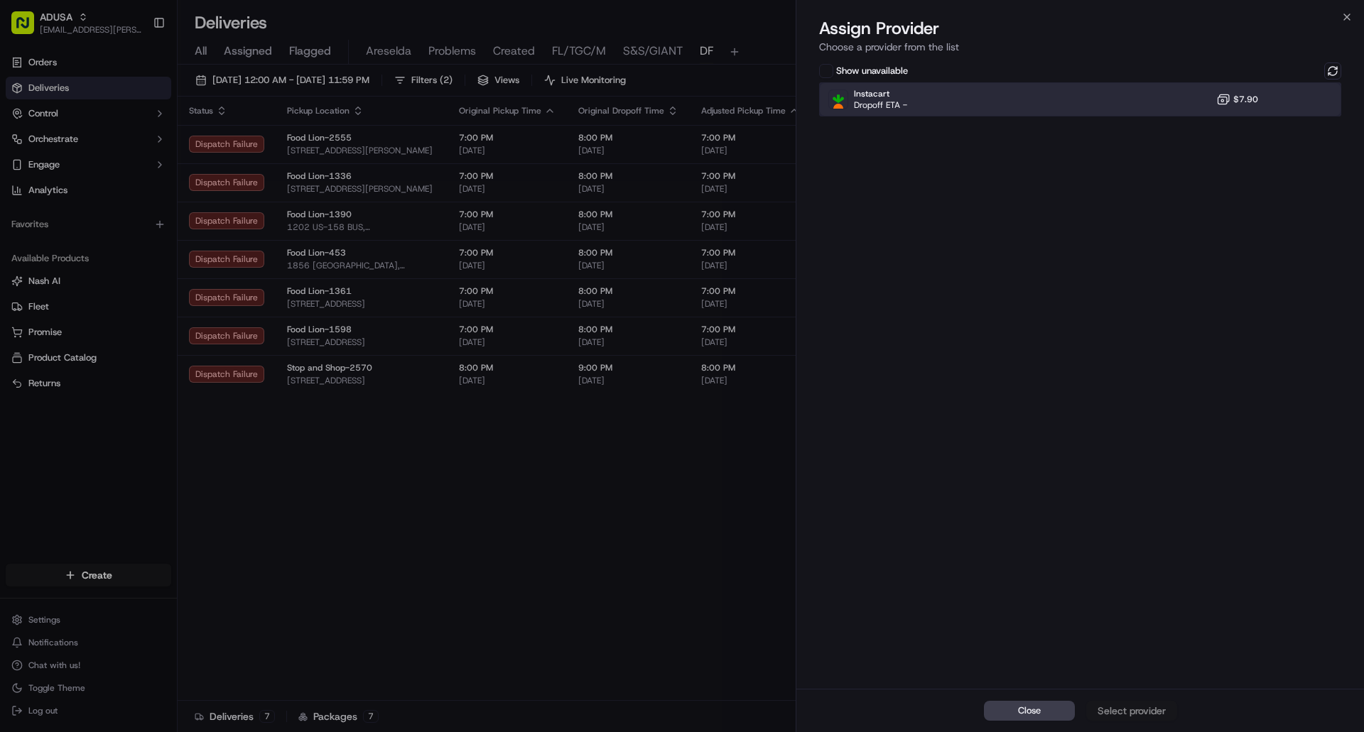
click at [1164, 112] on div "Instacart Dropoff ETA - $7.90" at bounding box center [1080, 99] width 522 height 34
click at [1150, 705] on div "Assign Provider" at bounding box center [1132, 711] width 70 height 14
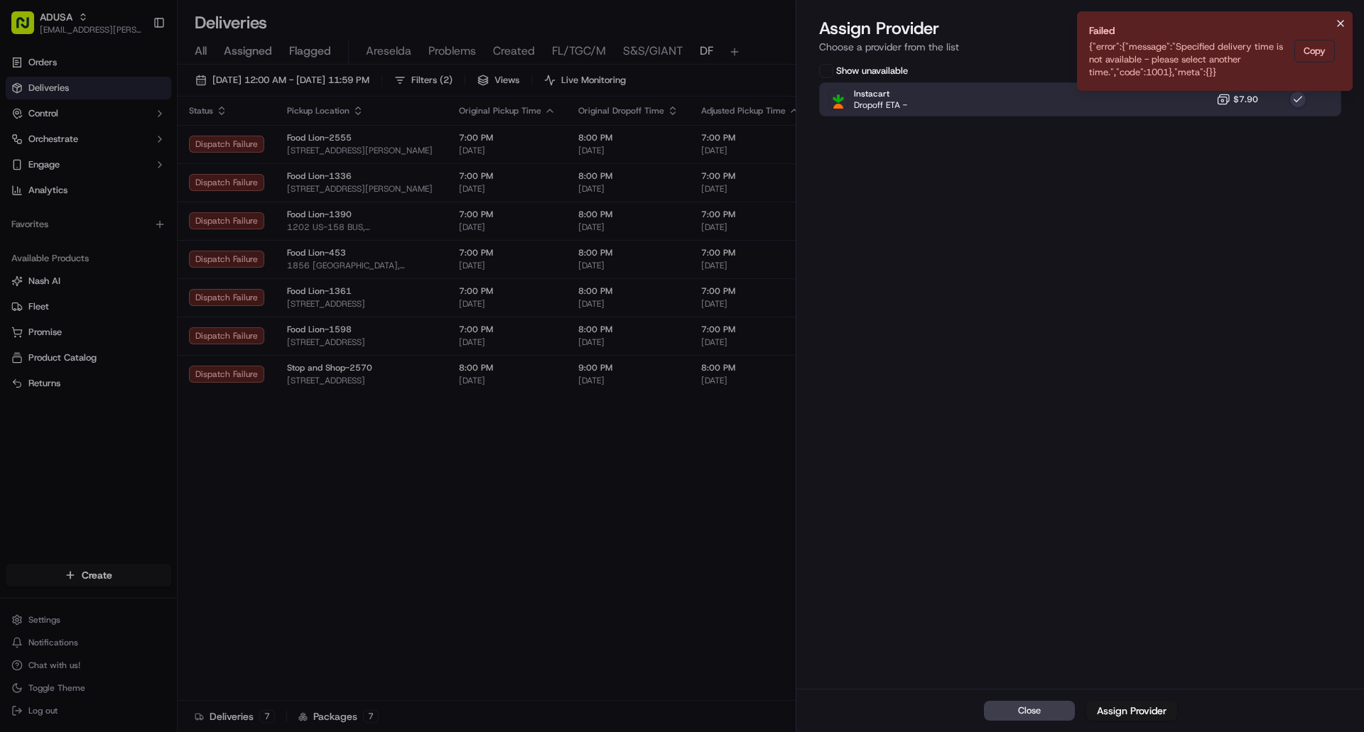
click at [1340, 23] on icon "Notifications (F8)" at bounding box center [1340, 23] width 11 height 11
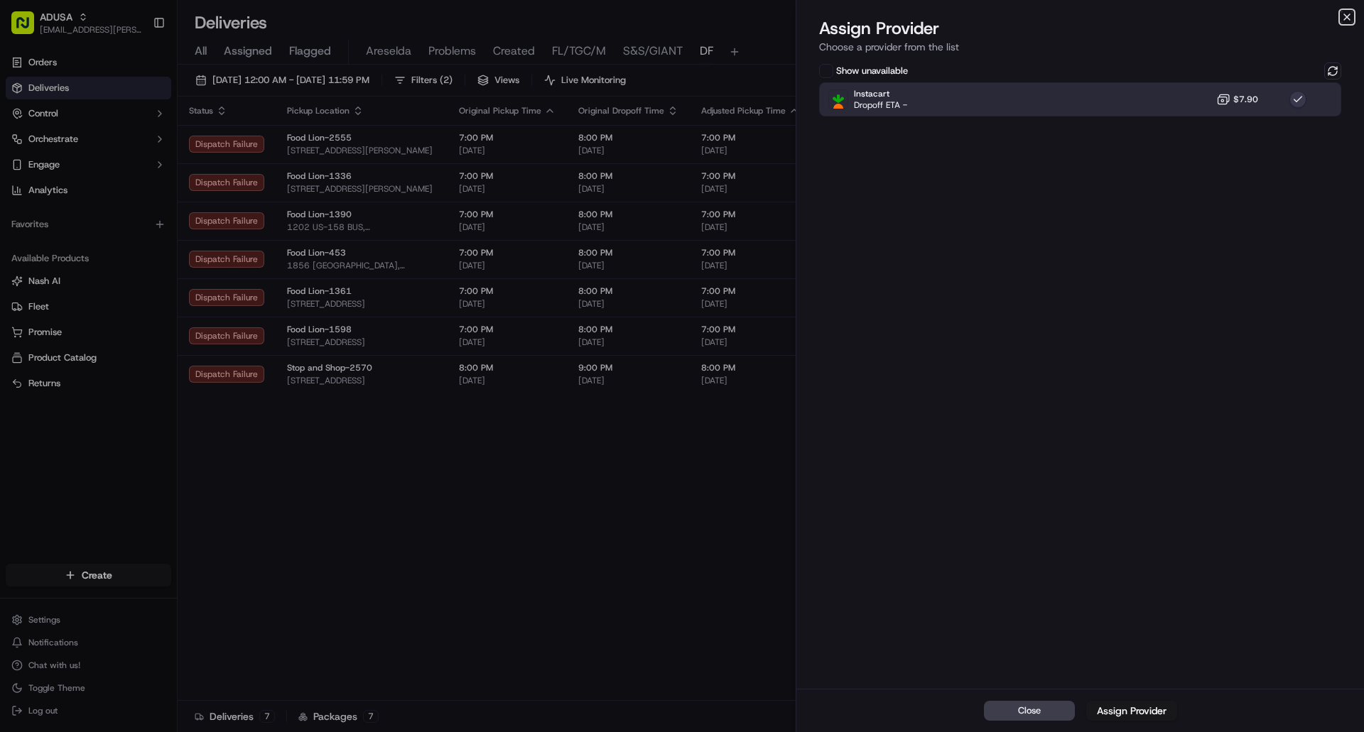
click at [1347, 17] on icon "button" at bounding box center [1346, 16] width 11 height 11
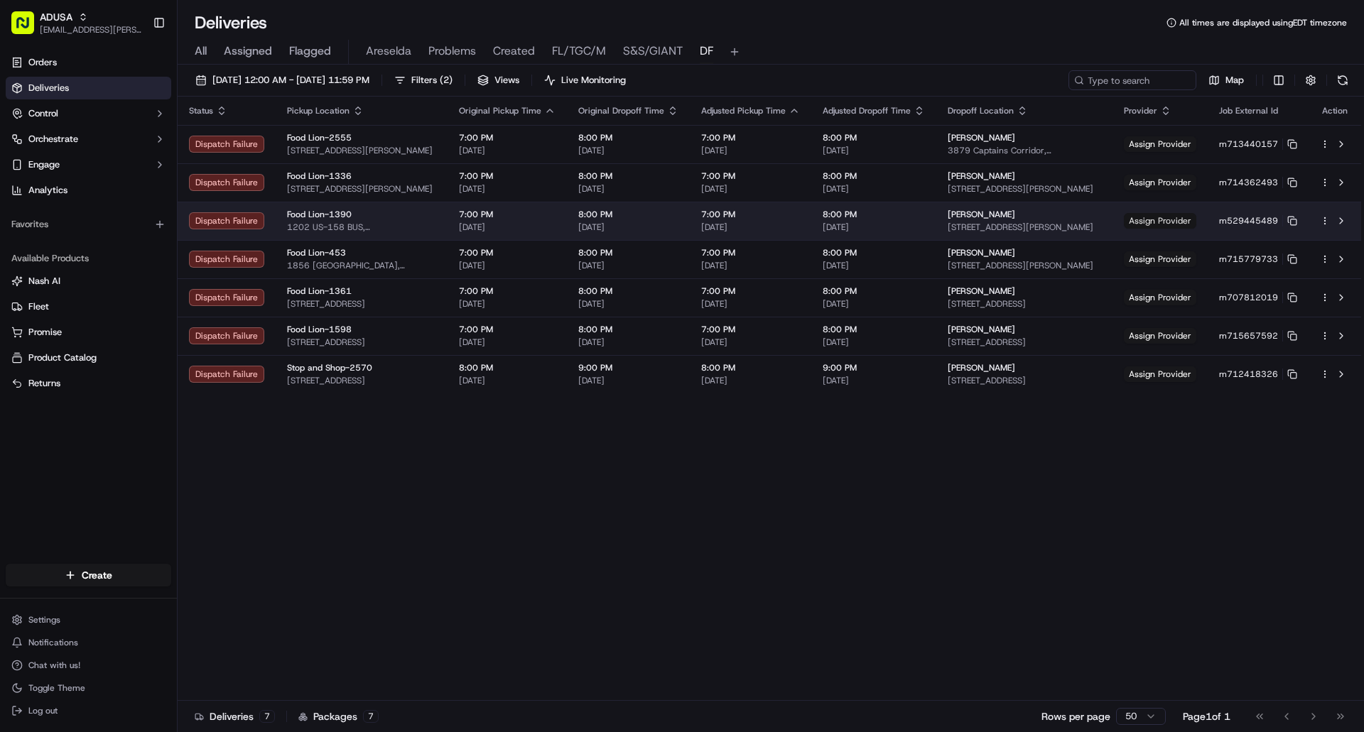
click at [1156, 222] on span "Assign Provider" at bounding box center [1160, 221] width 72 height 16
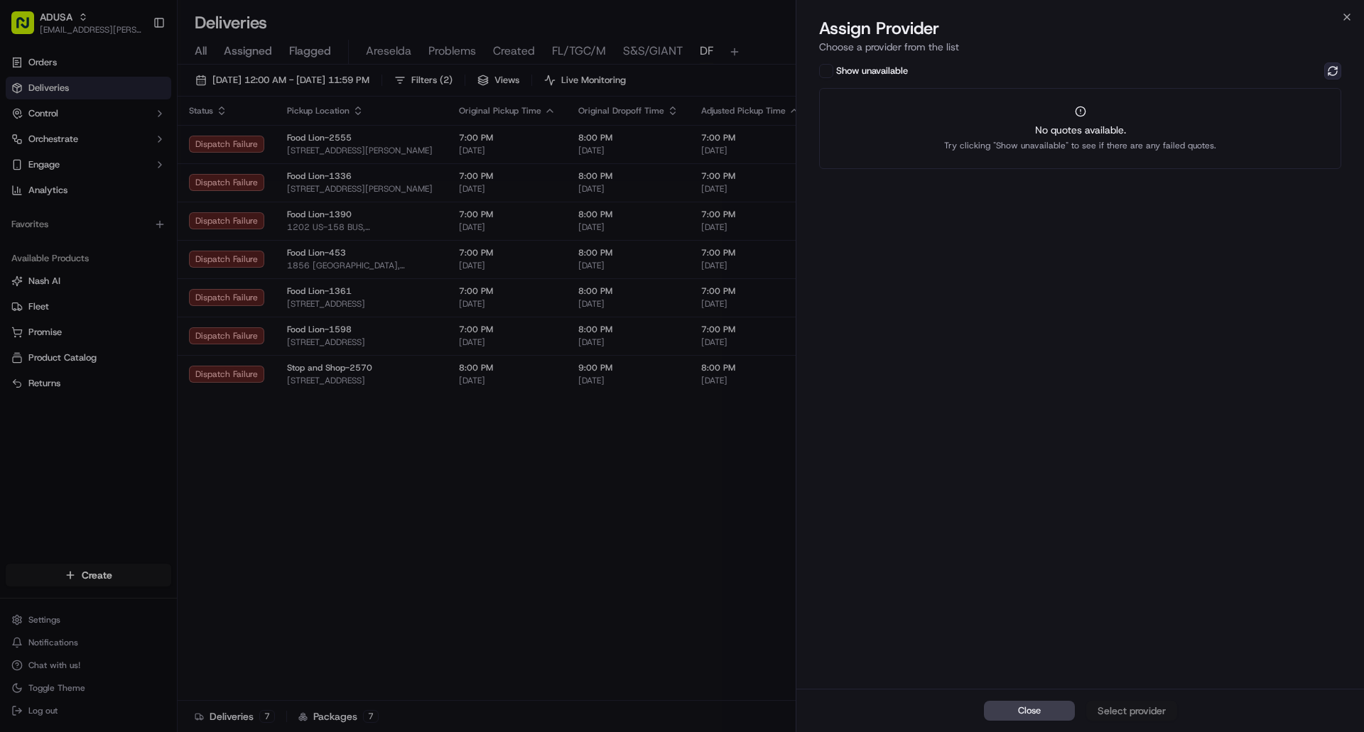
click at [1338, 69] on button at bounding box center [1332, 71] width 17 height 17
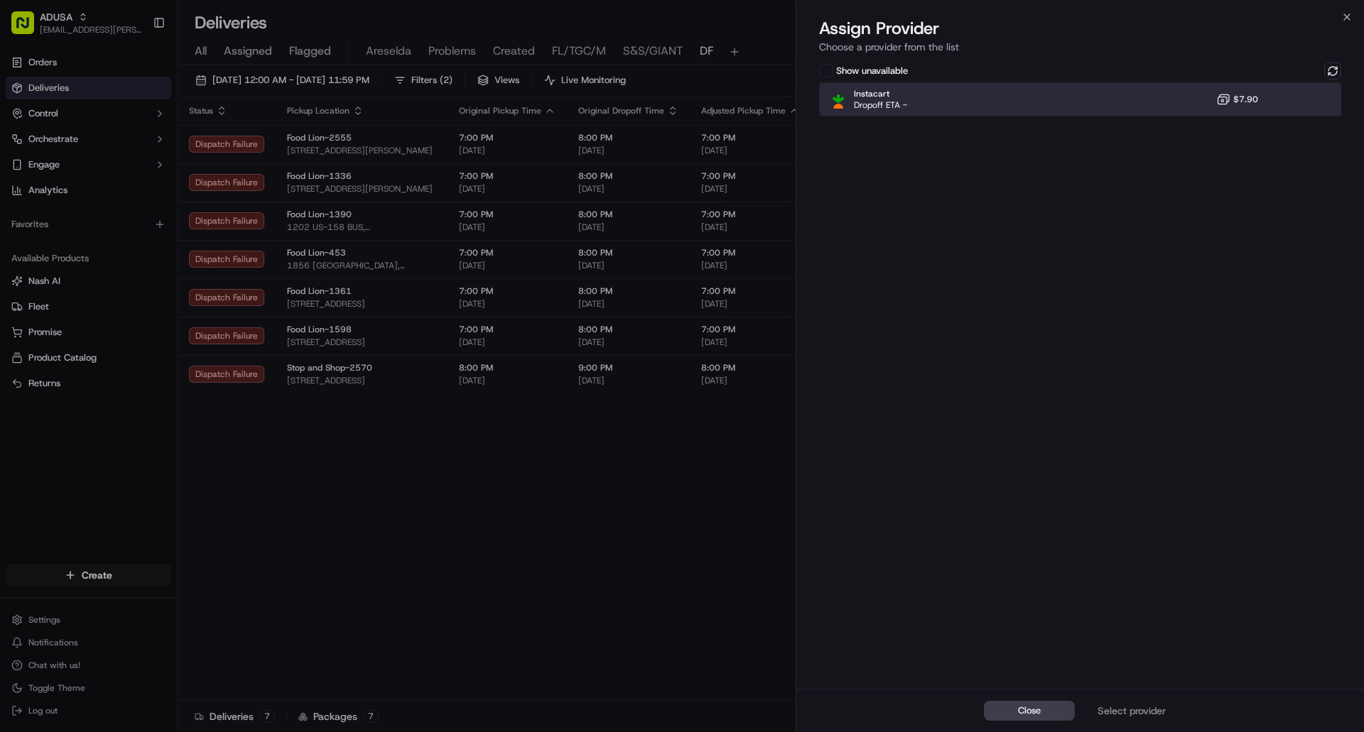
click at [1164, 102] on div "Instacart Dropoff ETA - $7.90" at bounding box center [1080, 99] width 522 height 34
click at [1123, 717] on div "Assign Provider" at bounding box center [1132, 711] width 70 height 14
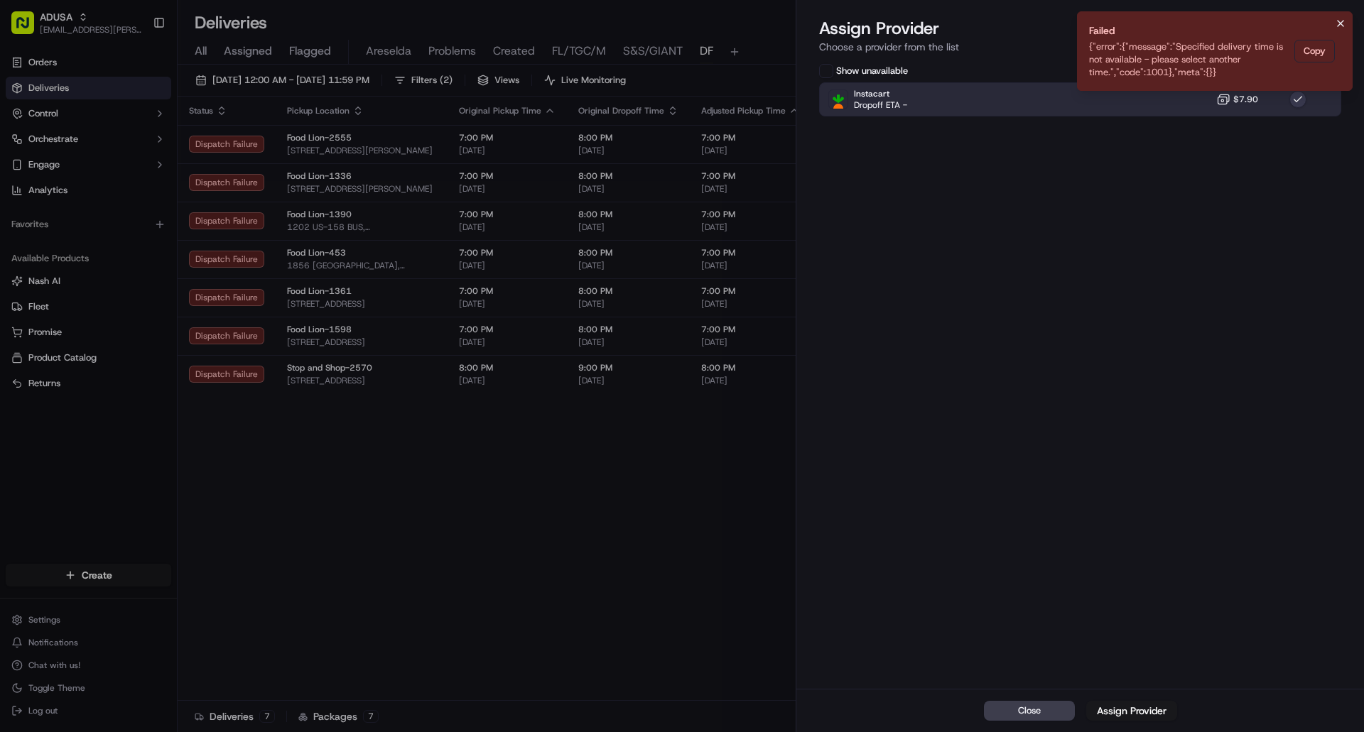
click at [1343, 25] on icon "Notifications (F8)" at bounding box center [1340, 23] width 11 height 11
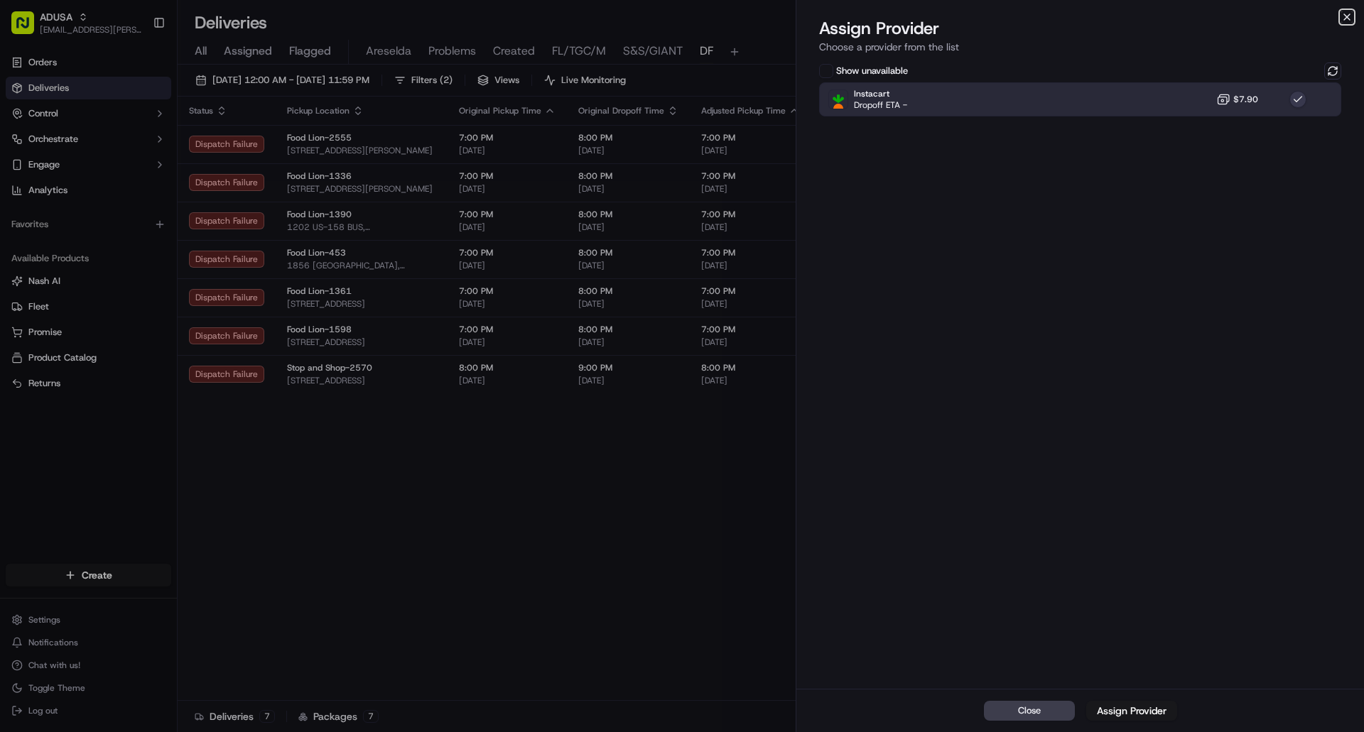
click at [1347, 19] on icon "button" at bounding box center [1346, 16] width 11 height 11
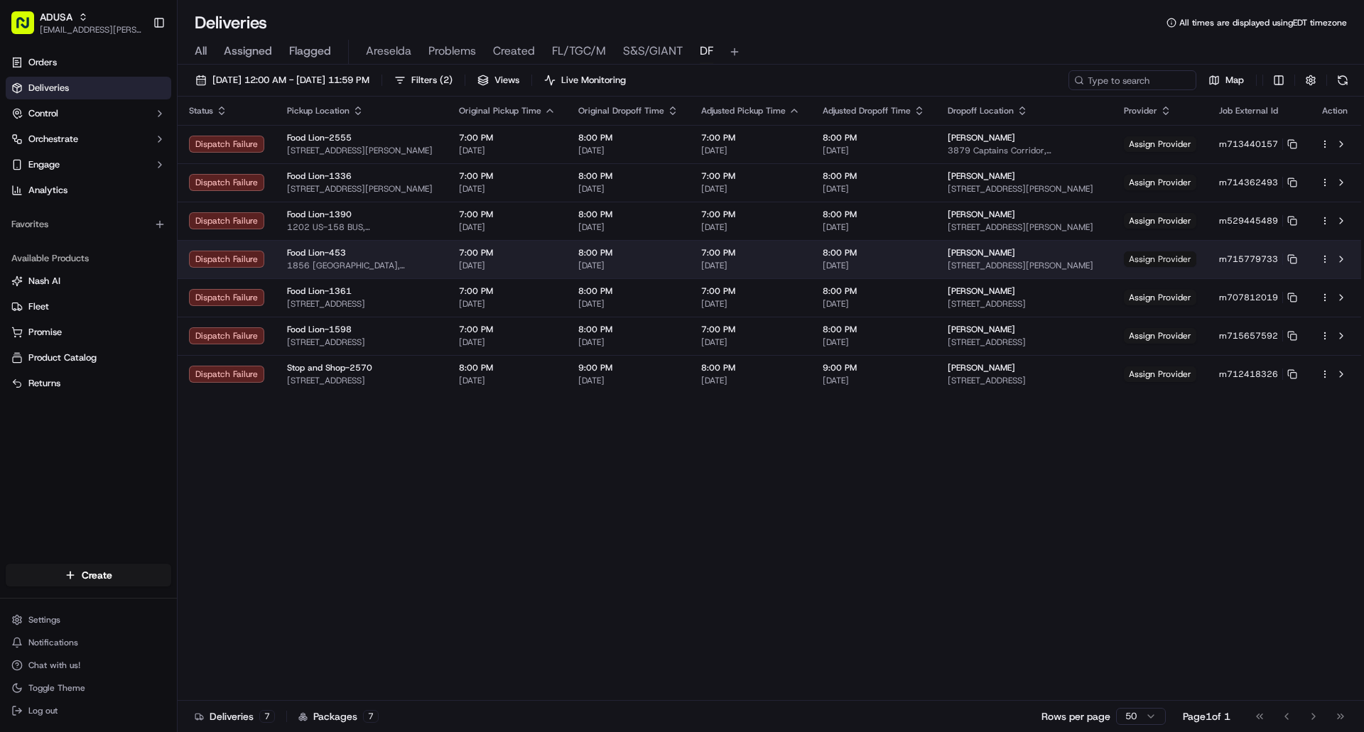
click at [1159, 261] on span "Assign Provider" at bounding box center [1160, 259] width 72 height 16
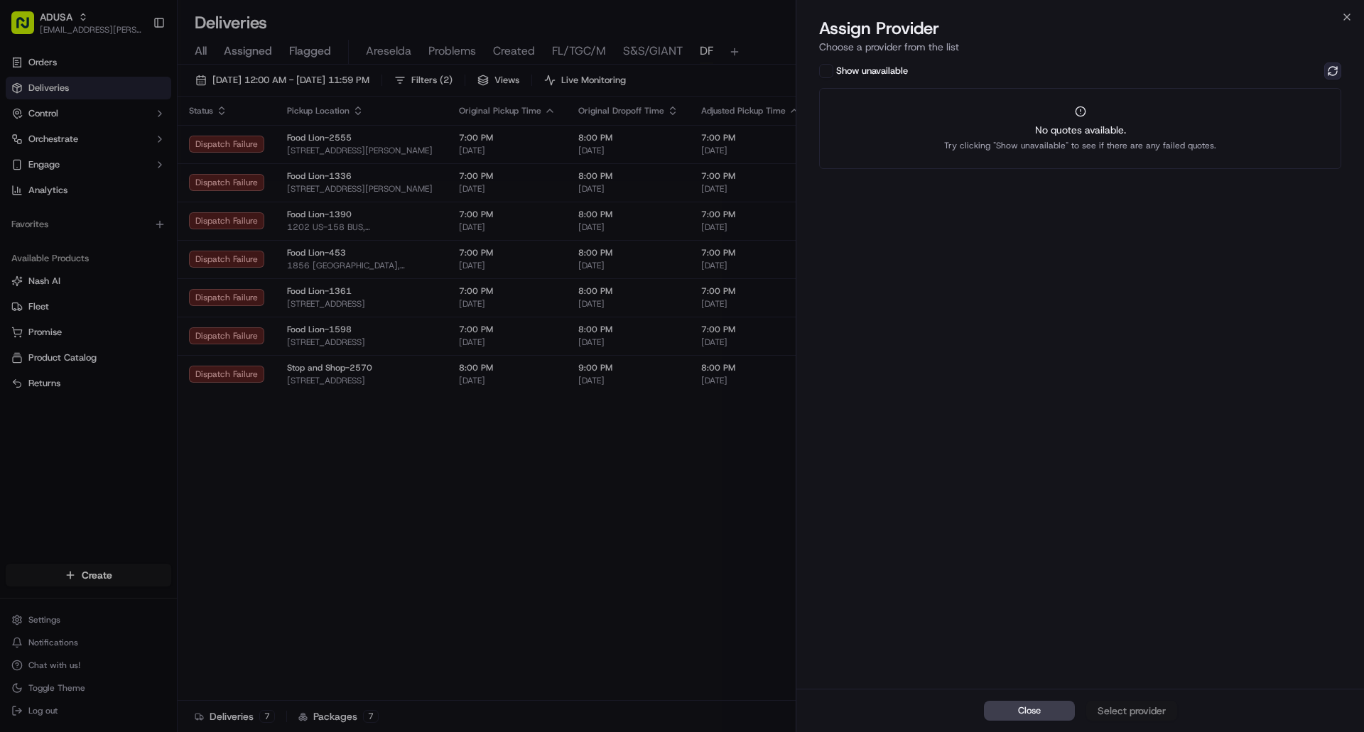
click at [1332, 72] on button at bounding box center [1332, 71] width 17 height 17
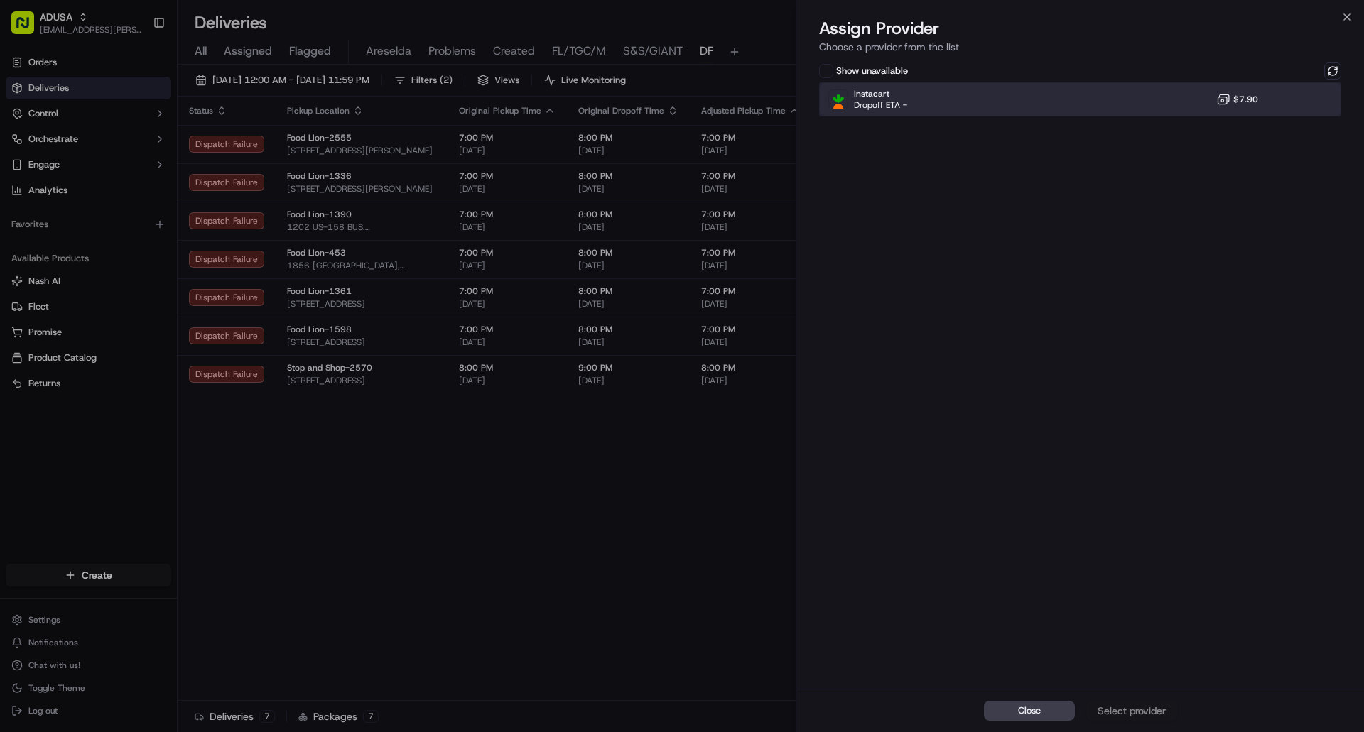
click at [1267, 104] on div "Instacart Dropoff ETA - $7.90" at bounding box center [1080, 99] width 522 height 34
click at [1124, 712] on div "Assign Provider" at bounding box center [1132, 711] width 70 height 14
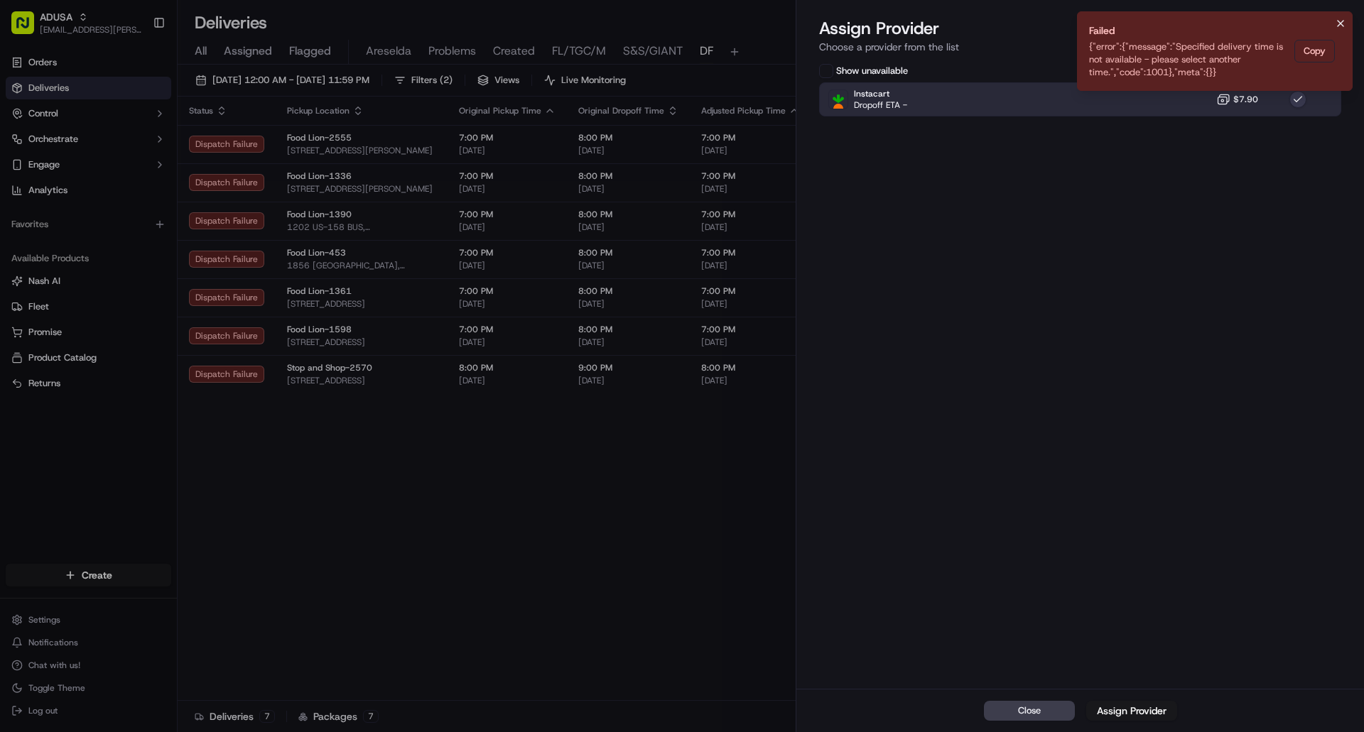
click at [1338, 22] on icon "Notifications (F8)" at bounding box center [1340, 23] width 11 height 11
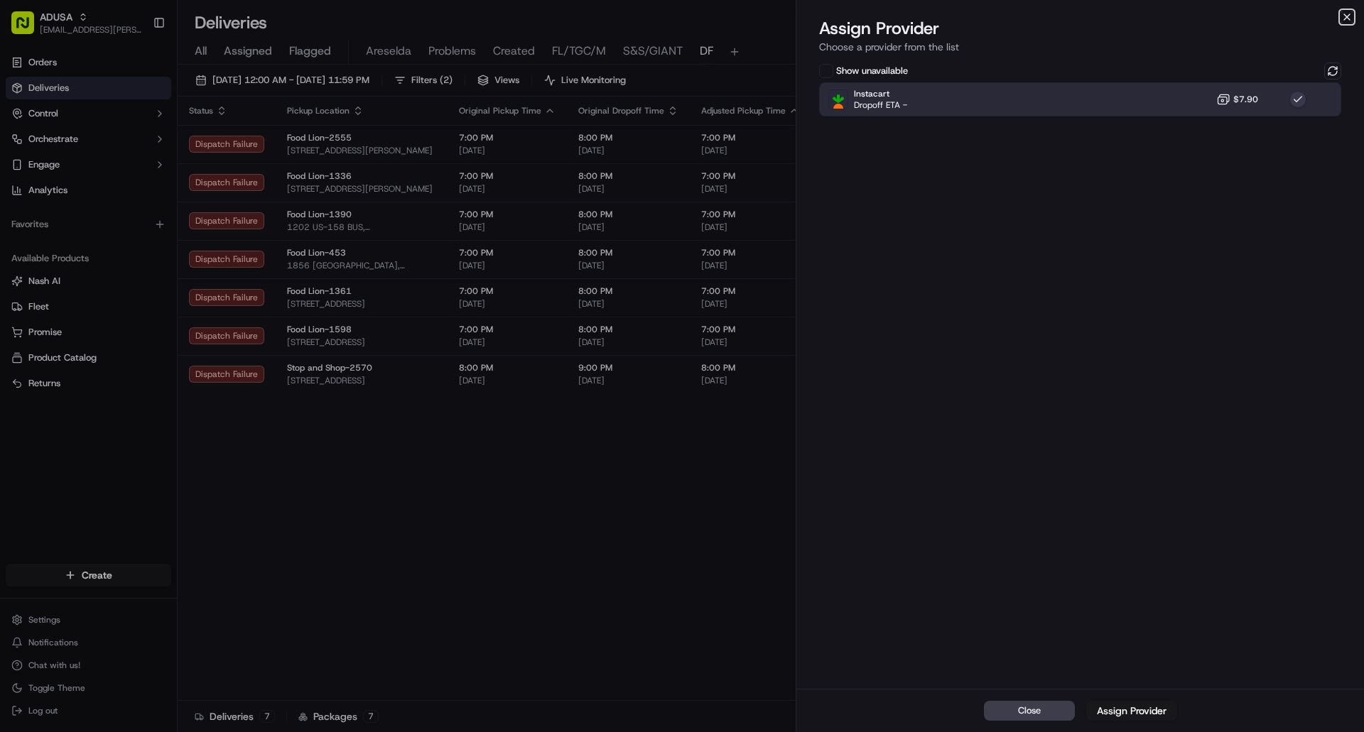
click at [1350, 14] on icon "button" at bounding box center [1347, 17] width 6 height 6
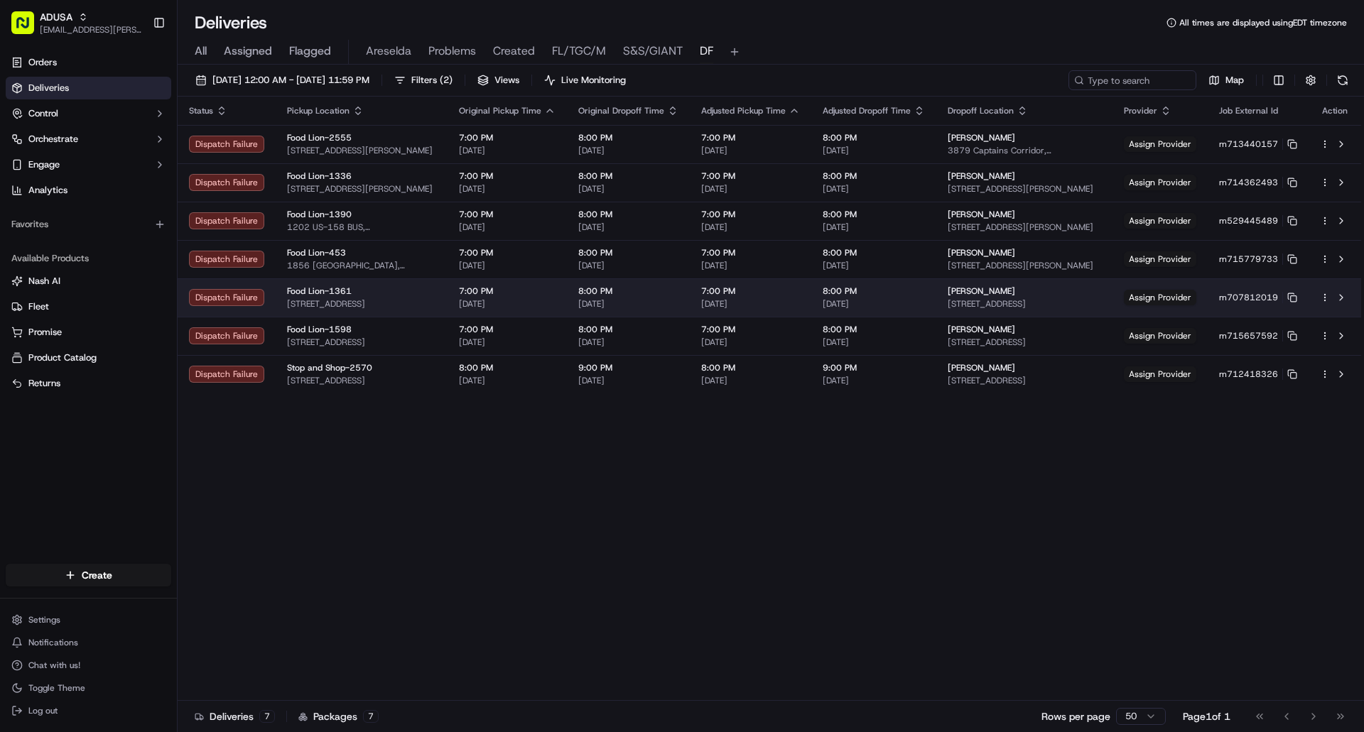
click at [1151, 283] on td "Assign Provider" at bounding box center [1159, 297] width 95 height 38
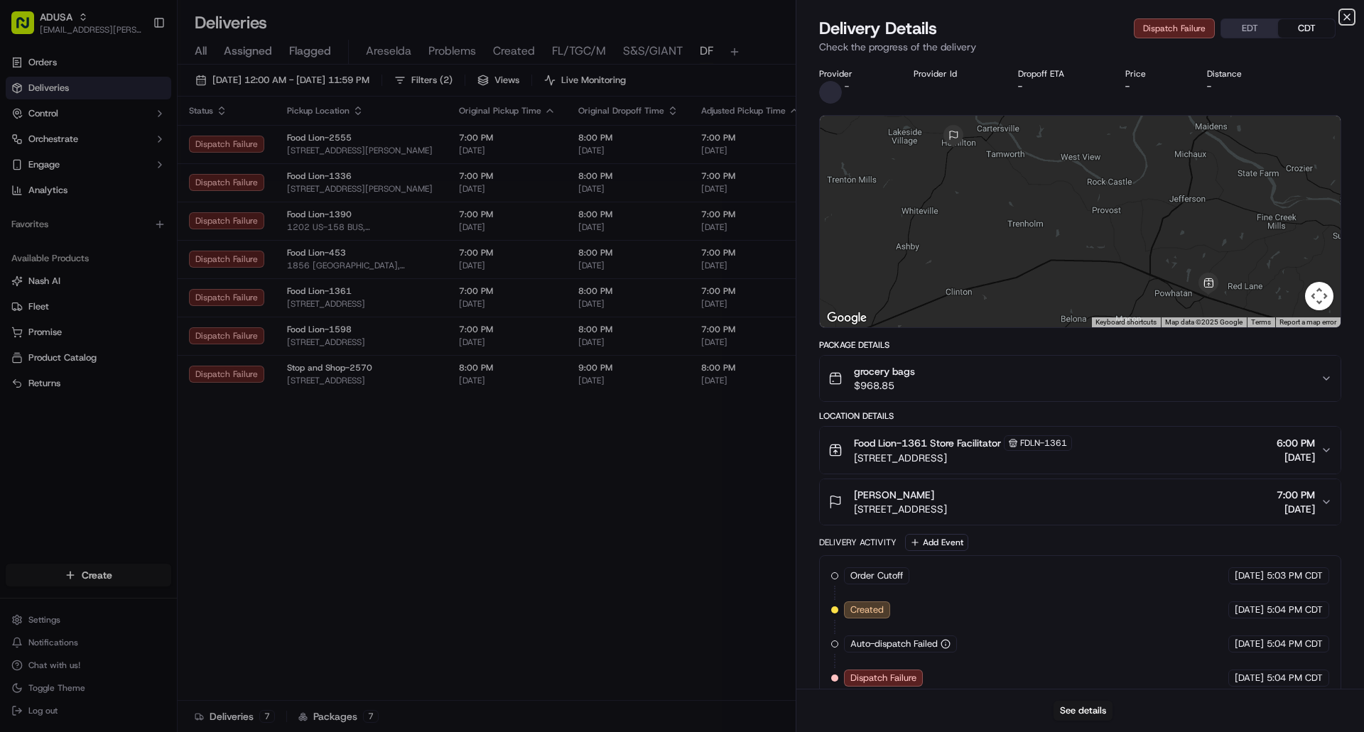
click at [1348, 18] on icon "button" at bounding box center [1346, 16] width 11 height 11
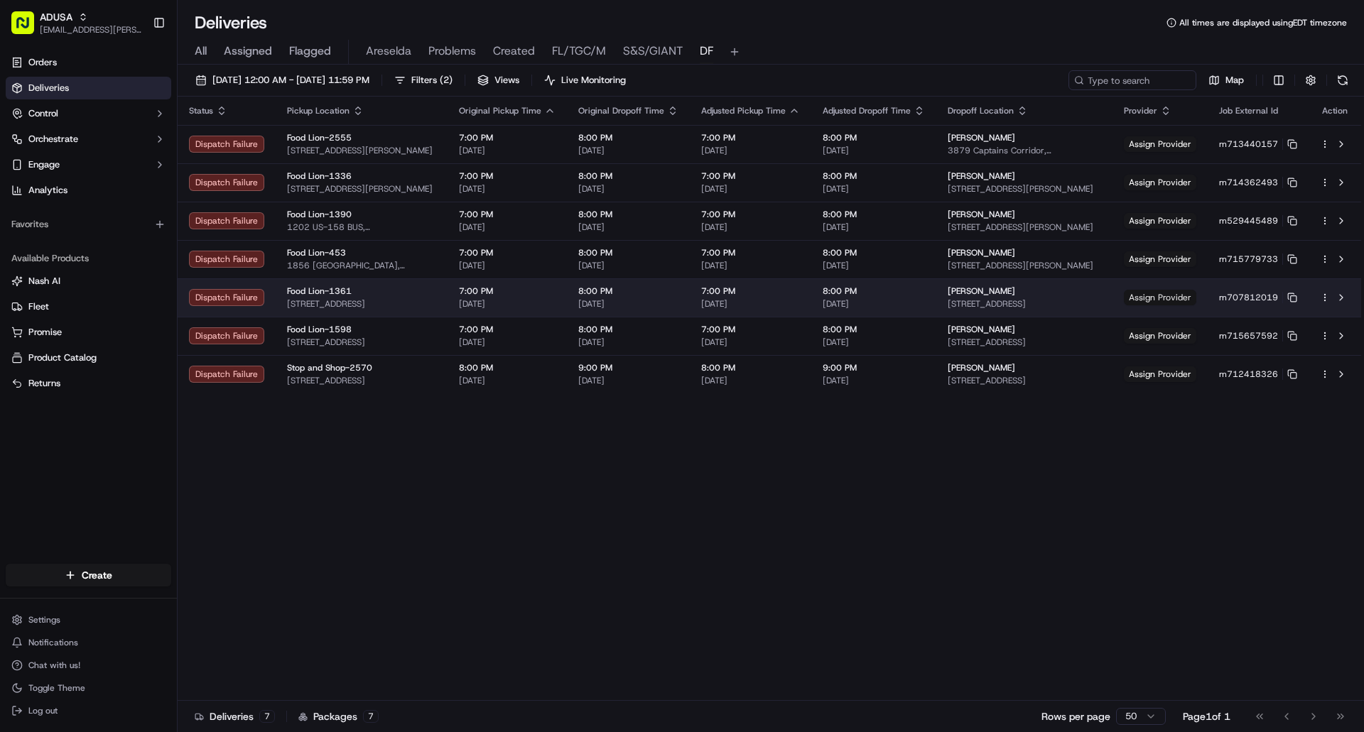
click at [1154, 300] on span "Assign Provider" at bounding box center [1160, 298] width 72 height 16
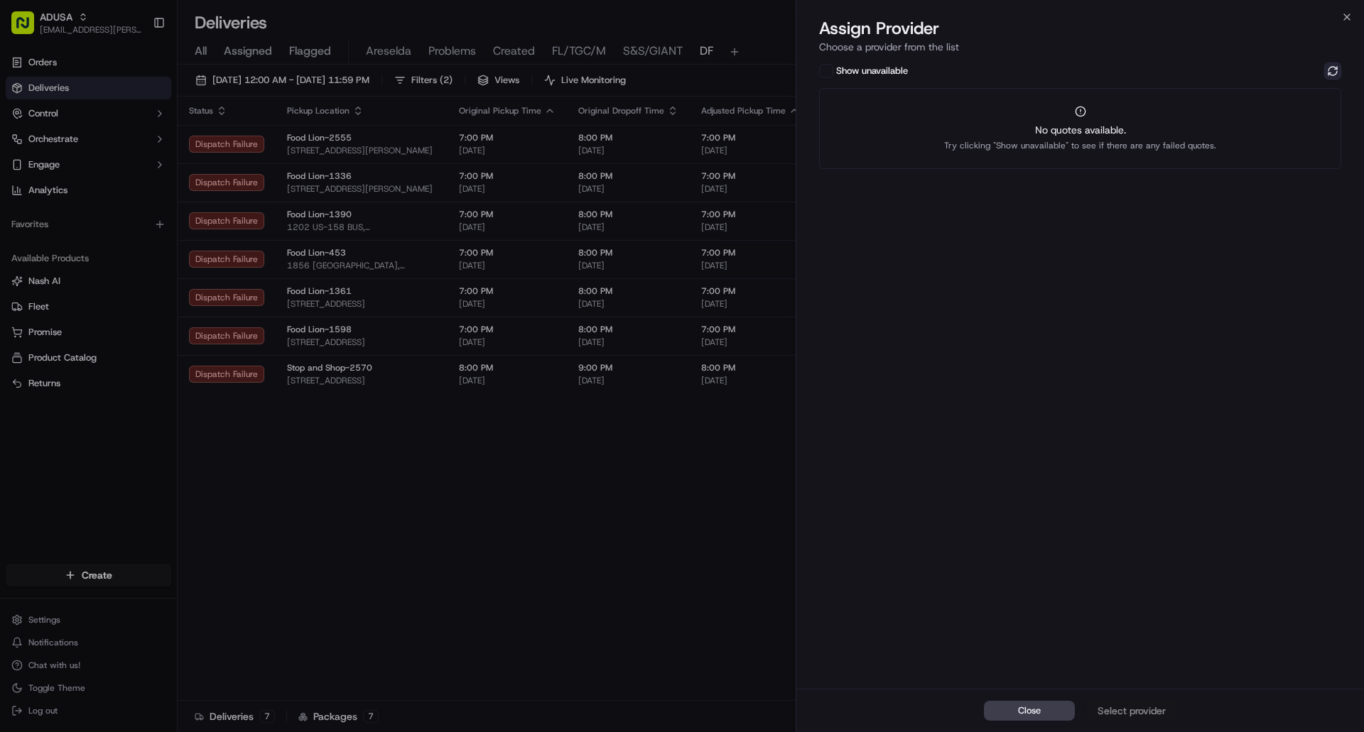
click at [1324, 70] on button at bounding box center [1332, 71] width 17 height 17
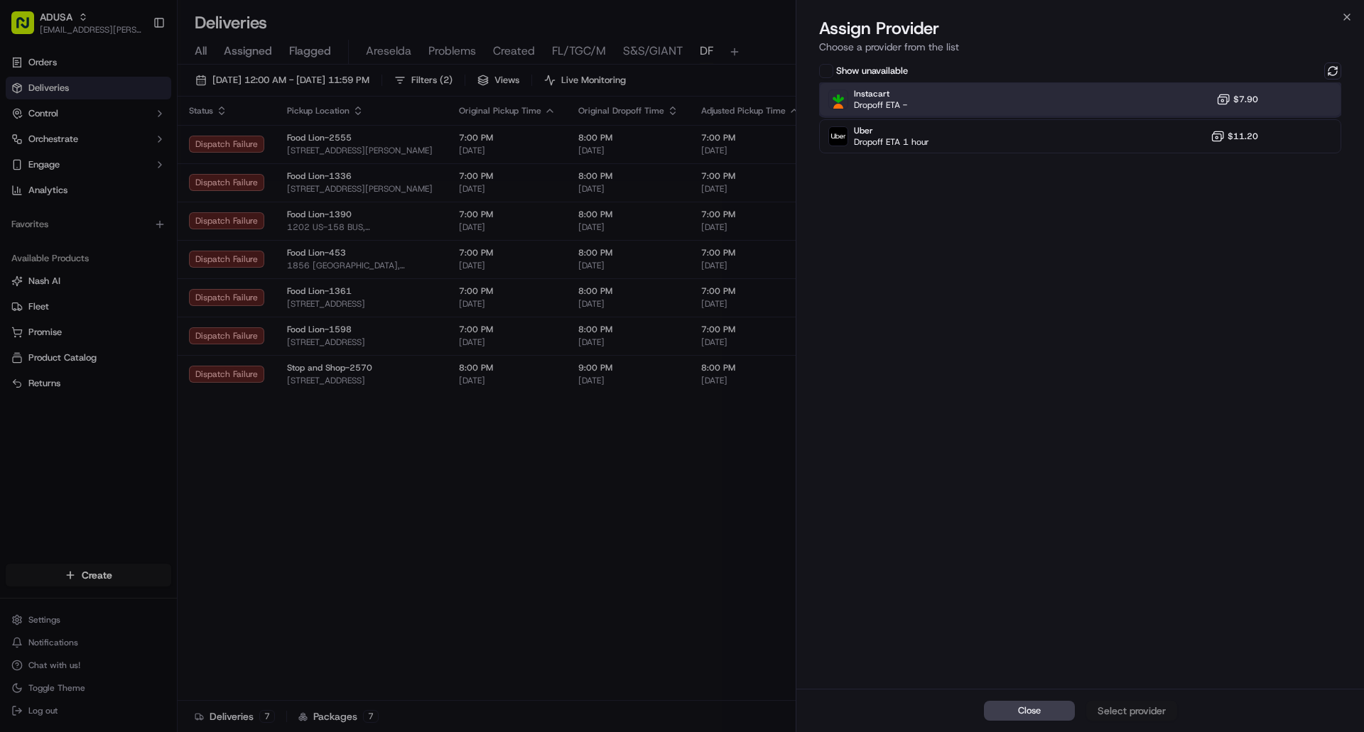
click at [1284, 100] on div "Instacart Dropoff ETA - $7.90" at bounding box center [1080, 99] width 522 height 34
click at [1134, 710] on div "Assign Provider" at bounding box center [1132, 711] width 70 height 14
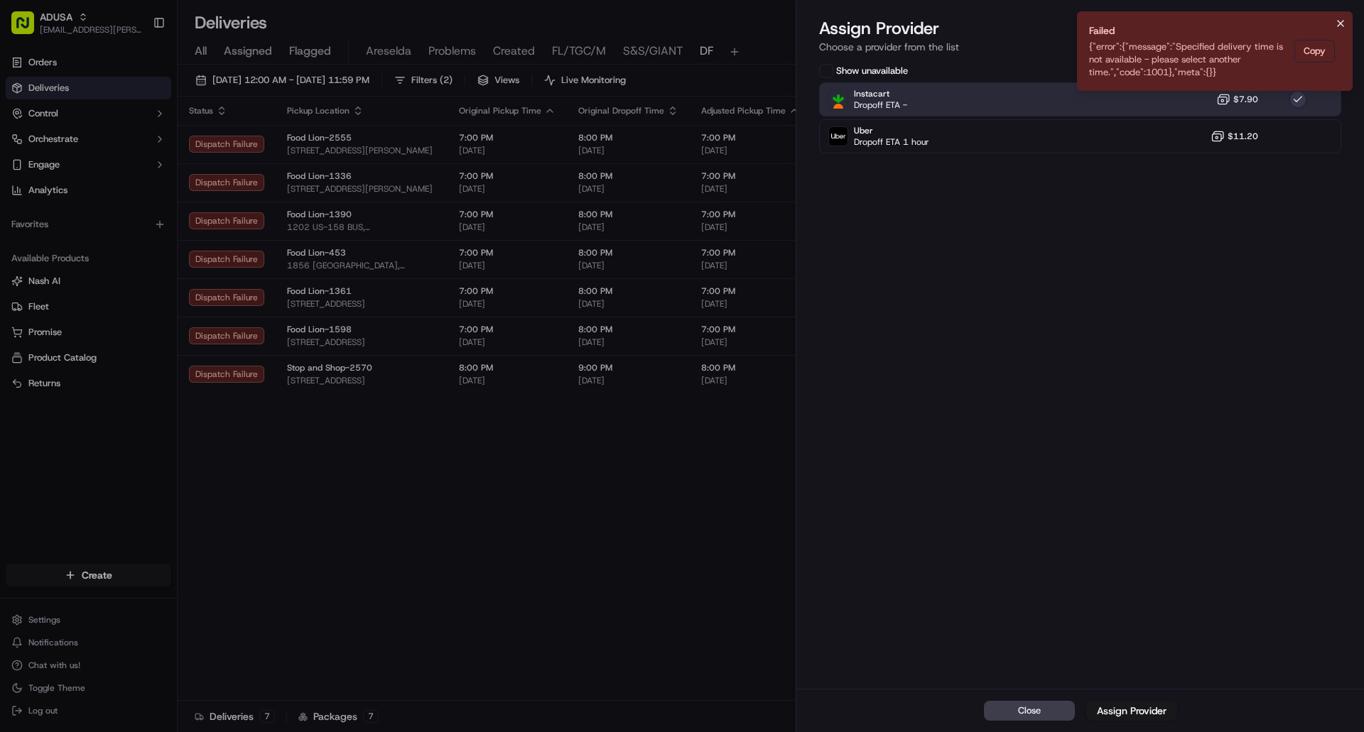
click at [1340, 19] on icon "Notifications (F8)" at bounding box center [1340, 23] width 11 height 11
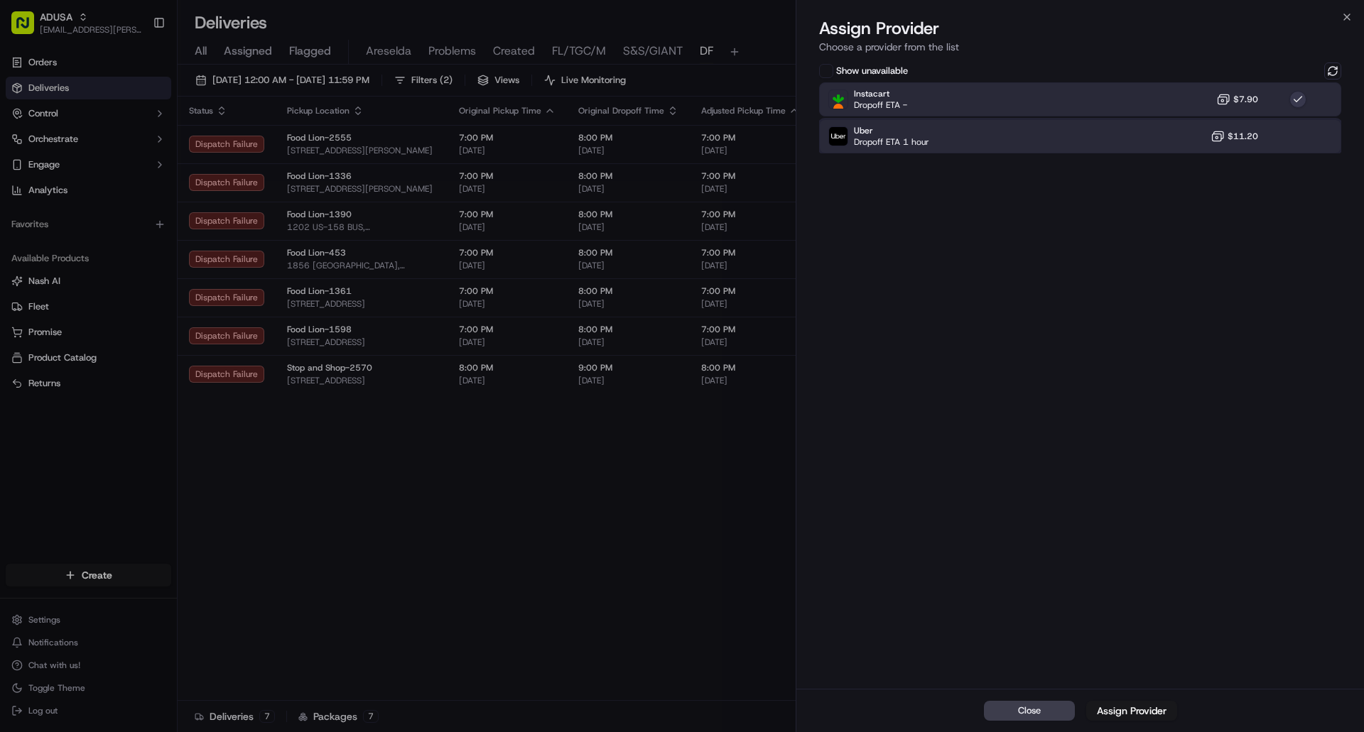
click at [1311, 141] on div "Uber Dropoff ETA 1 hour $11.20" at bounding box center [1080, 136] width 522 height 34
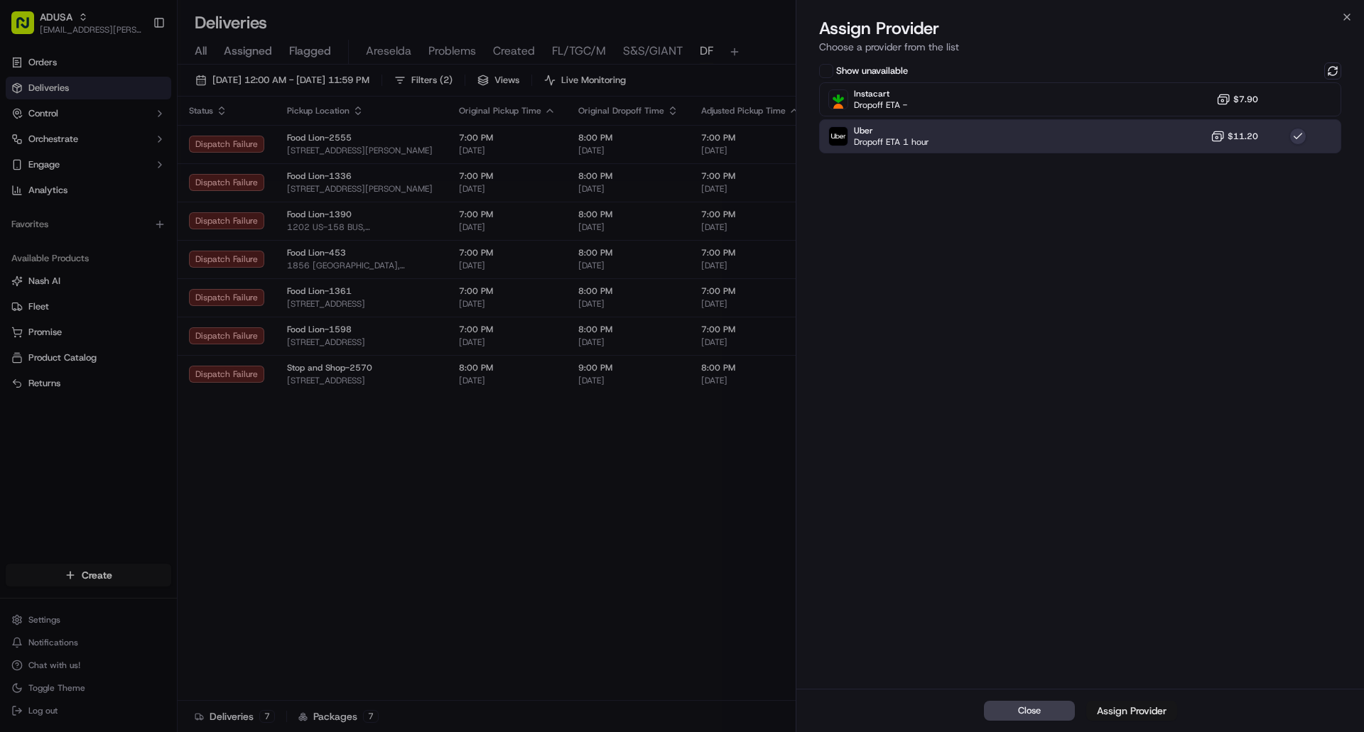
click at [1140, 708] on div "Assign Provider" at bounding box center [1132, 711] width 70 height 14
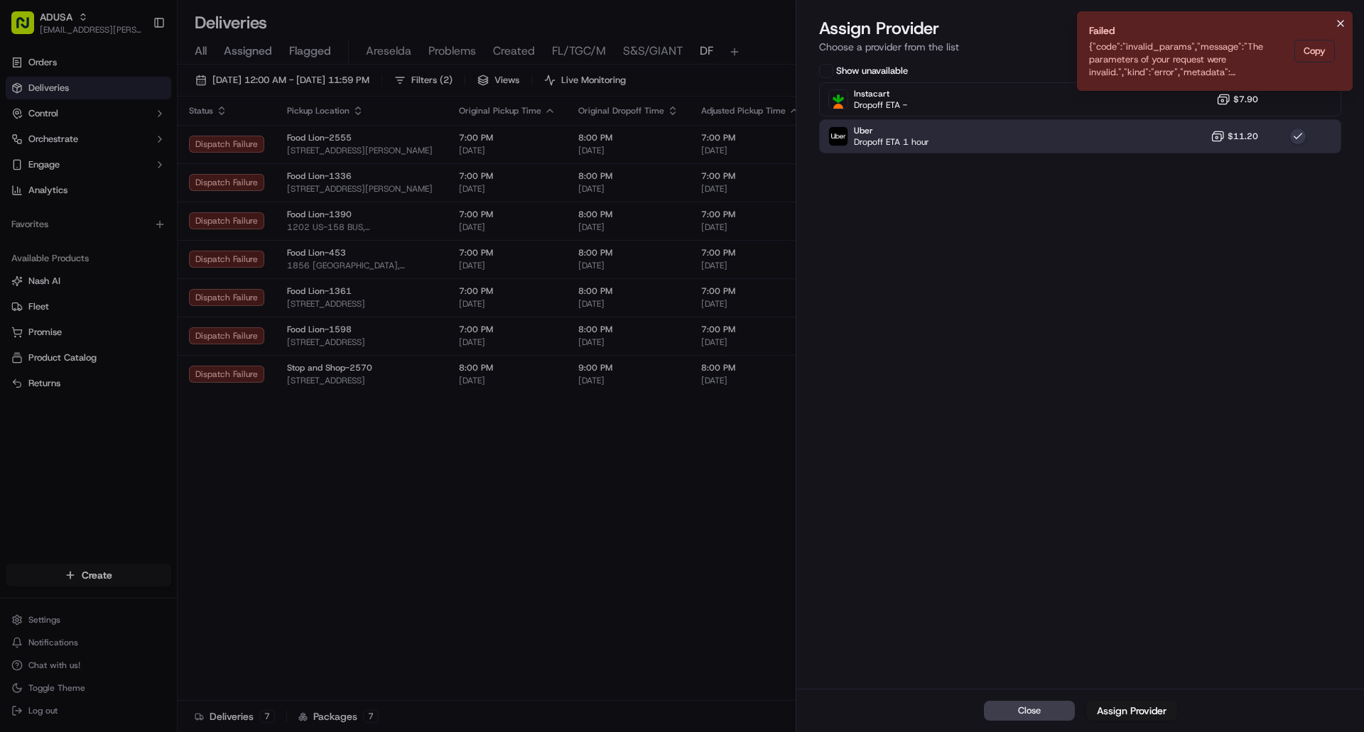
click at [1338, 24] on icon "Notifications (F8)" at bounding box center [1340, 23] width 11 height 11
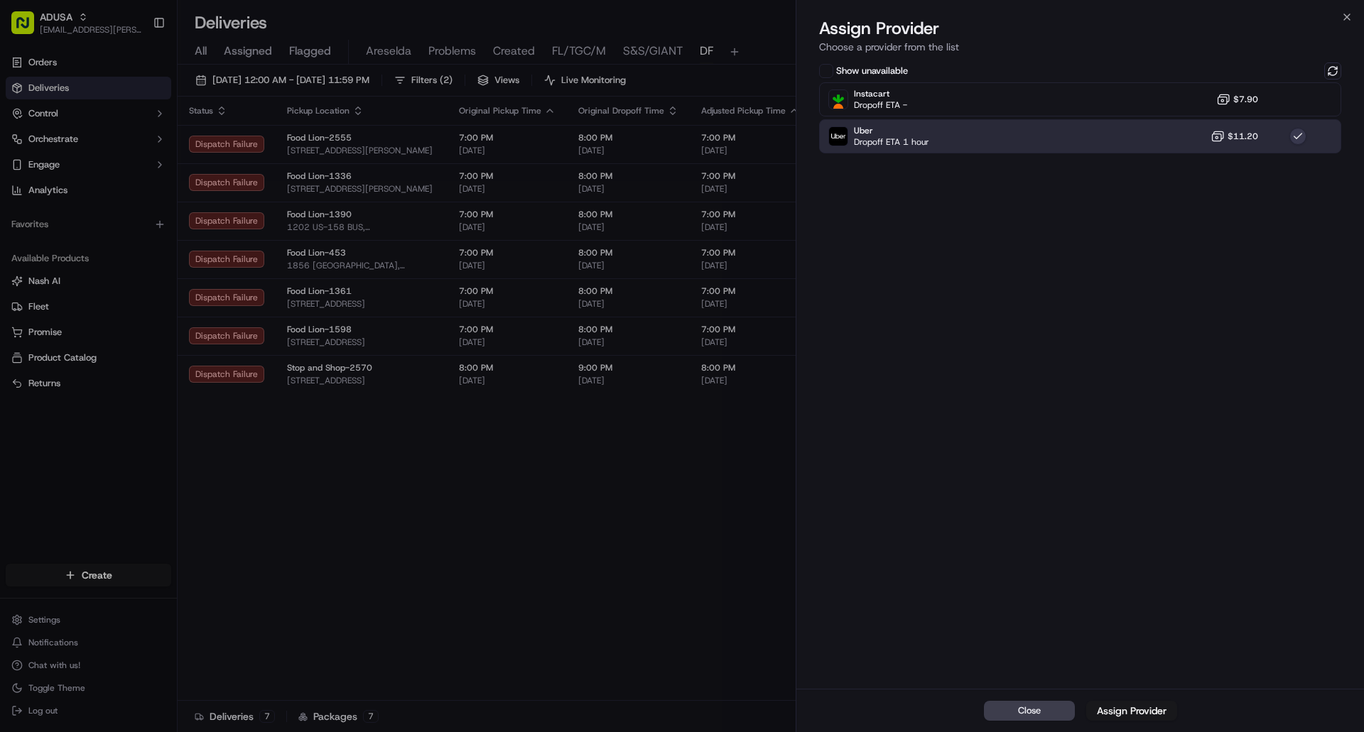
click at [1305, 134] on button "button" at bounding box center [1297, 136] width 17 height 17
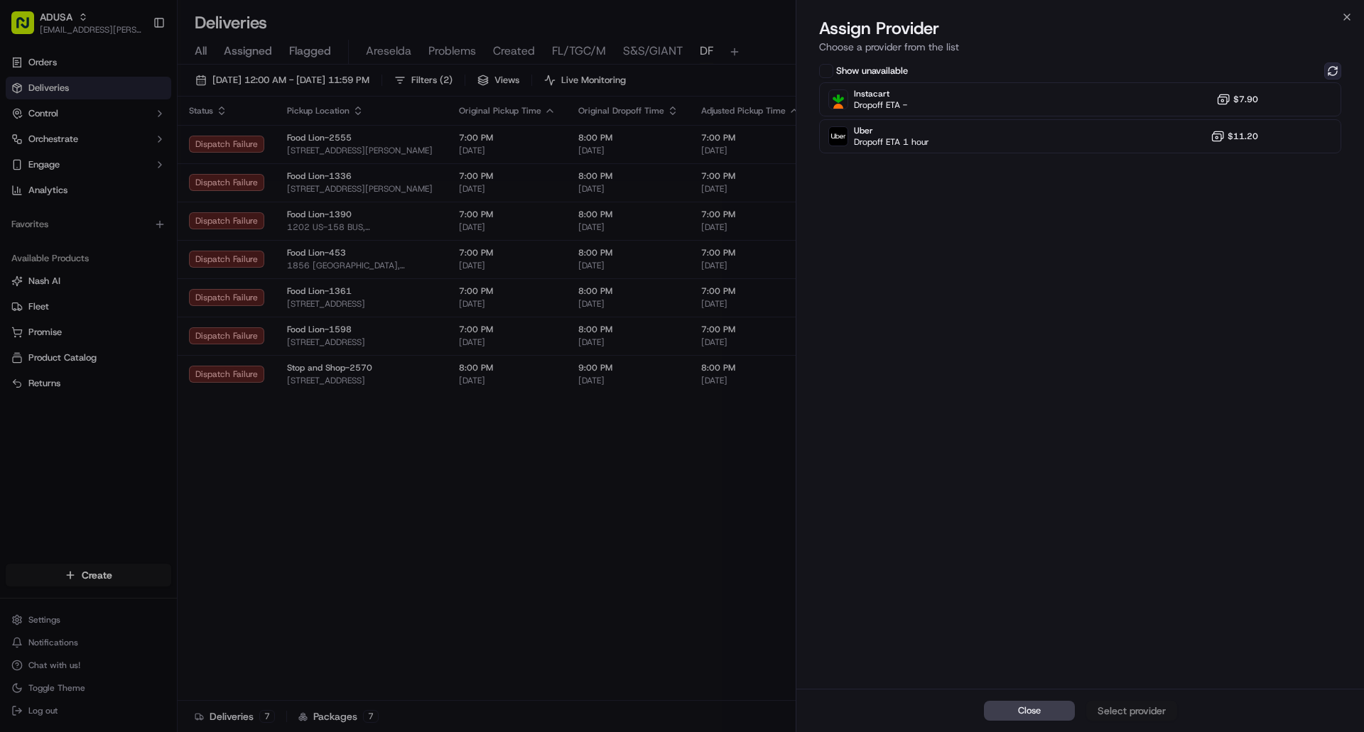
click at [1331, 72] on button at bounding box center [1332, 71] width 17 height 17
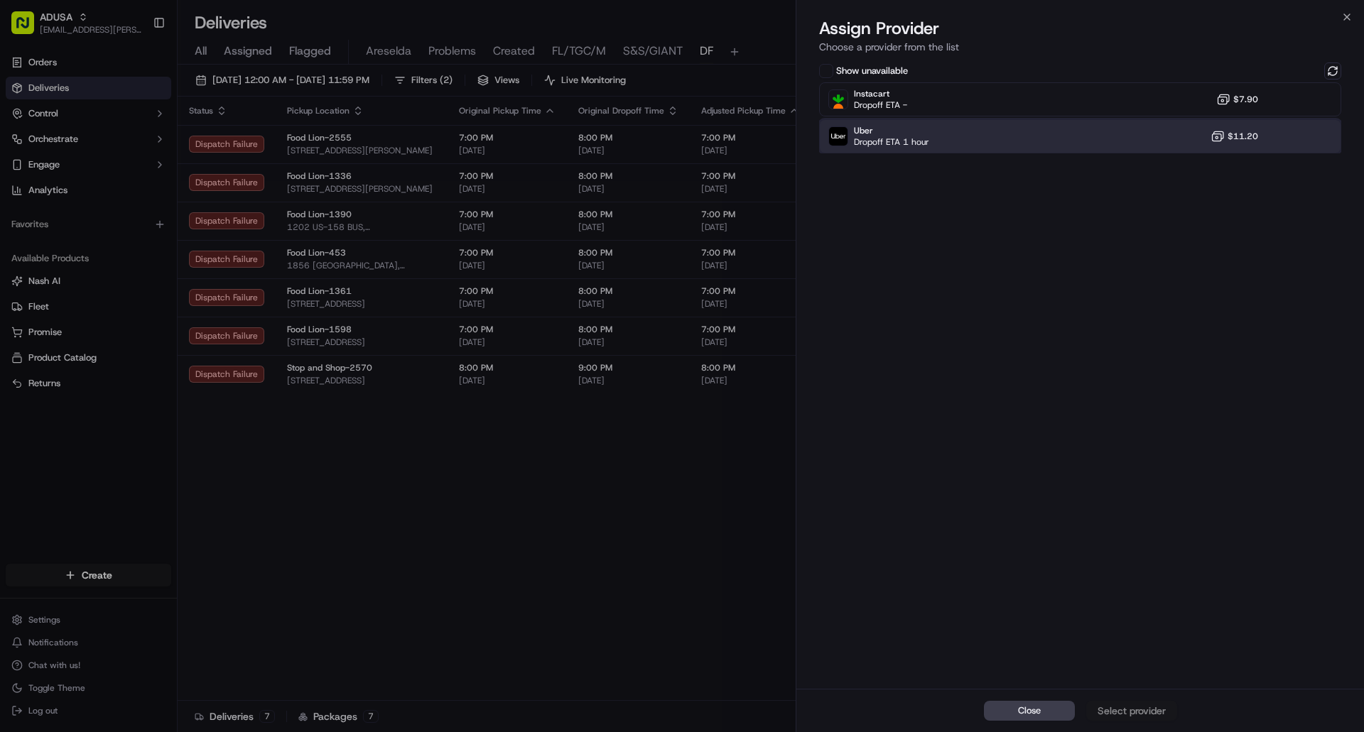
click at [1303, 140] on div at bounding box center [1297, 136] width 17 height 17
click at [1149, 711] on div "Assign Provider" at bounding box center [1132, 711] width 70 height 14
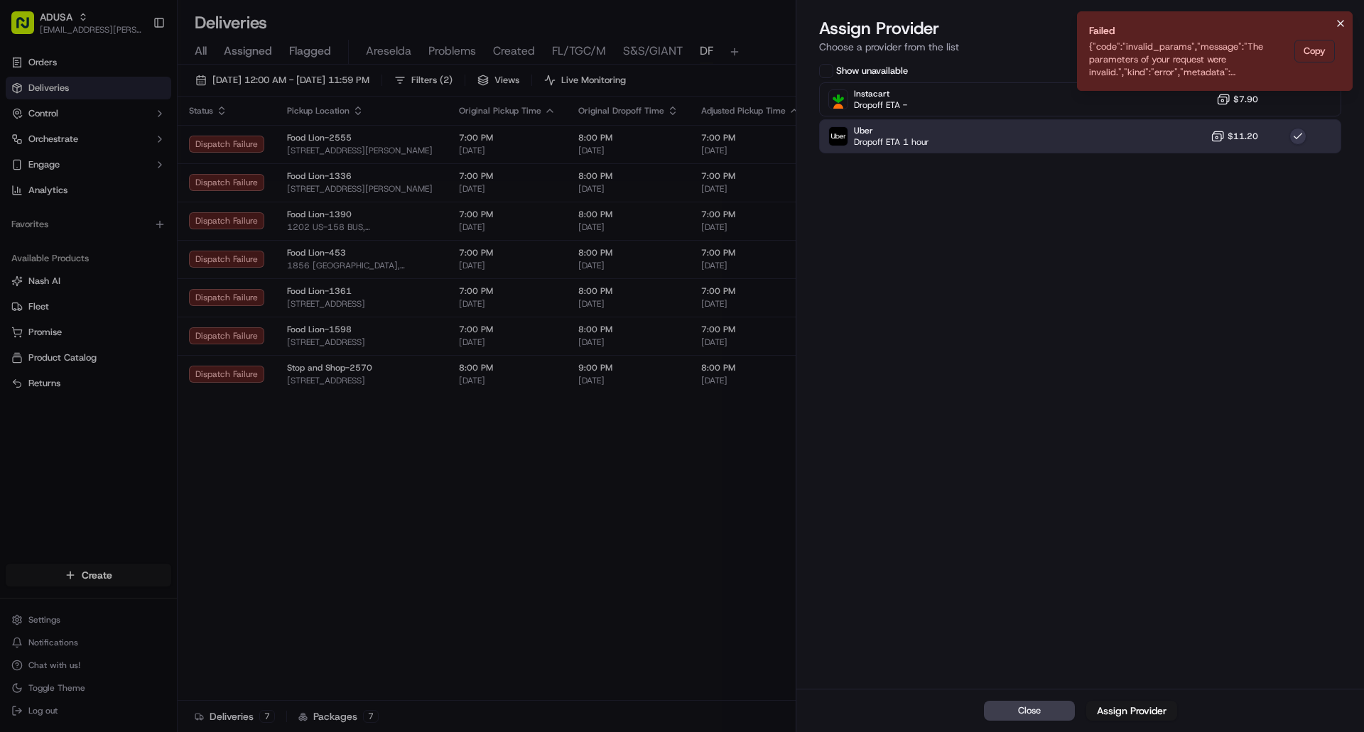
click at [1342, 20] on icon "Notifications (F8)" at bounding box center [1340, 23] width 11 height 11
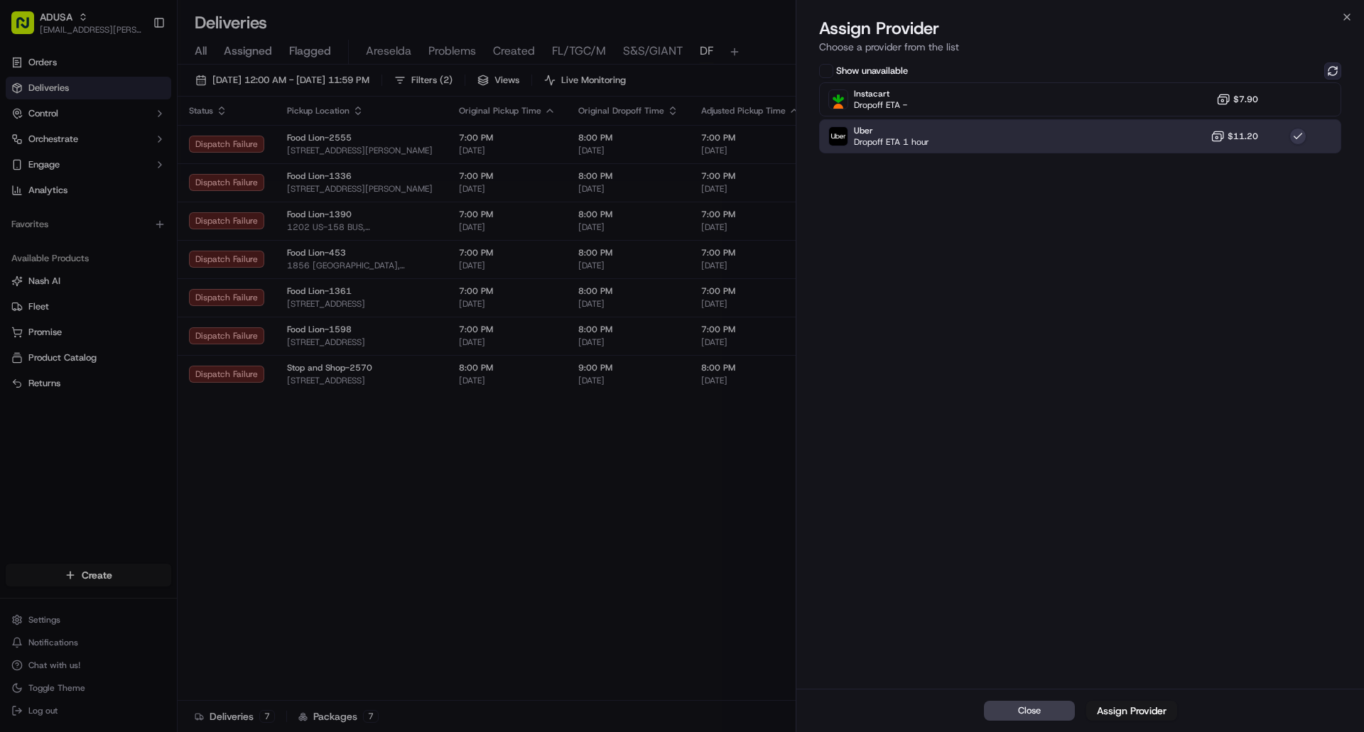
click at [1328, 76] on button at bounding box center [1332, 71] width 17 height 17
click at [1315, 131] on div "Uber Dropoff ETA 1 hour $11.20" at bounding box center [1080, 136] width 522 height 34
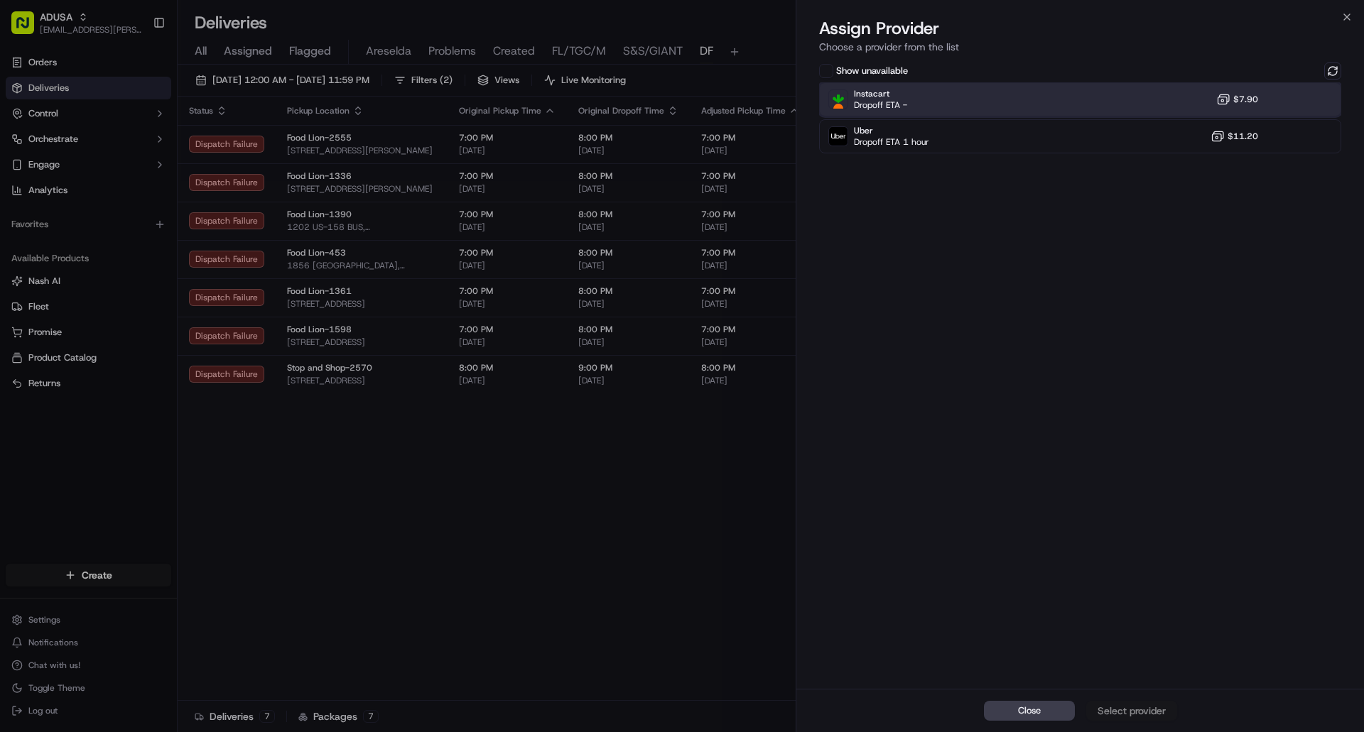
click at [1313, 104] on div "Instacart Dropoff ETA - $7.90" at bounding box center [1080, 99] width 522 height 34
click at [1124, 712] on div "Assign Provider" at bounding box center [1132, 711] width 70 height 14
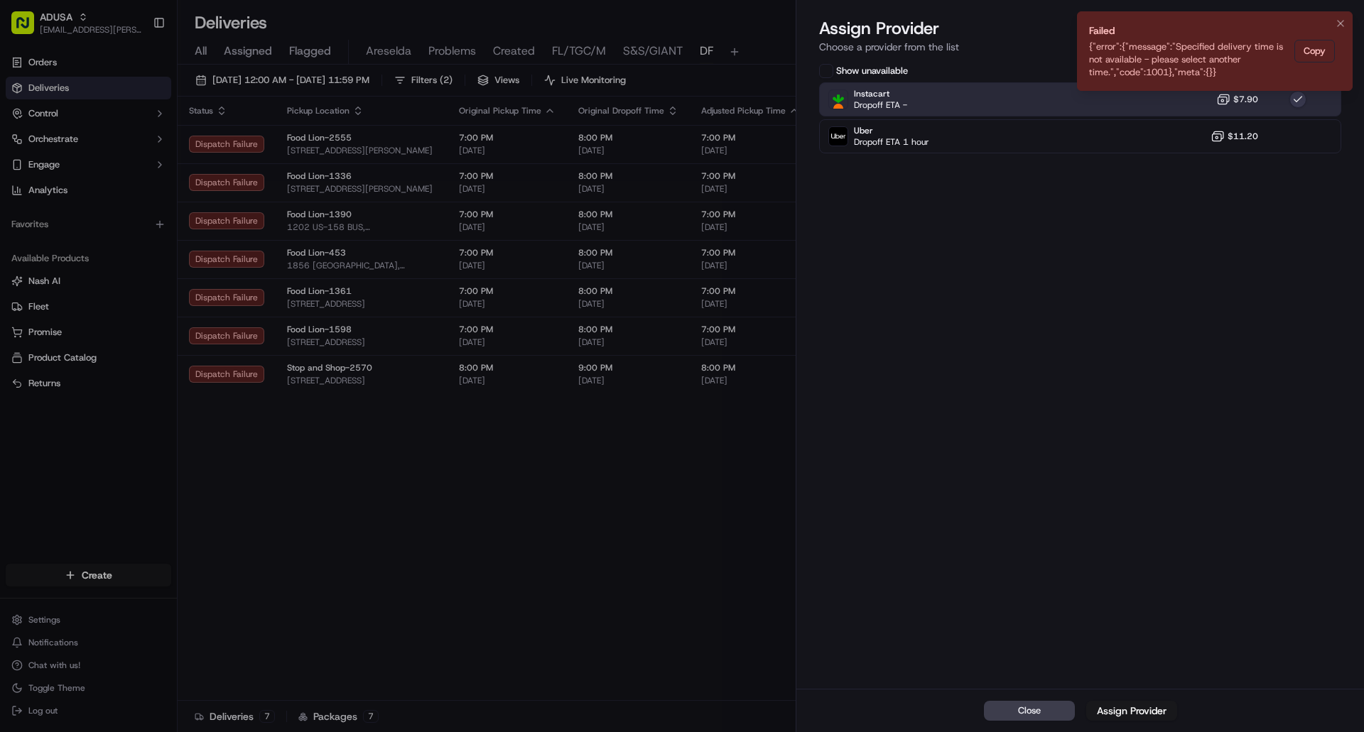
click at [1343, 12] on li "Failed {"error":{"message":"Specified delivery time is not available - please s…" at bounding box center [1215, 51] width 276 height 80
click at [1343, 14] on li "Failed {"error":{"message":"Specified delivery time is not available - please s…" at bounding box center [1215, 51] width 276 height 80
click at [1340, 22] on icon "Notifications (F8)" at bounding box center [1340, 23] width 11 height 11
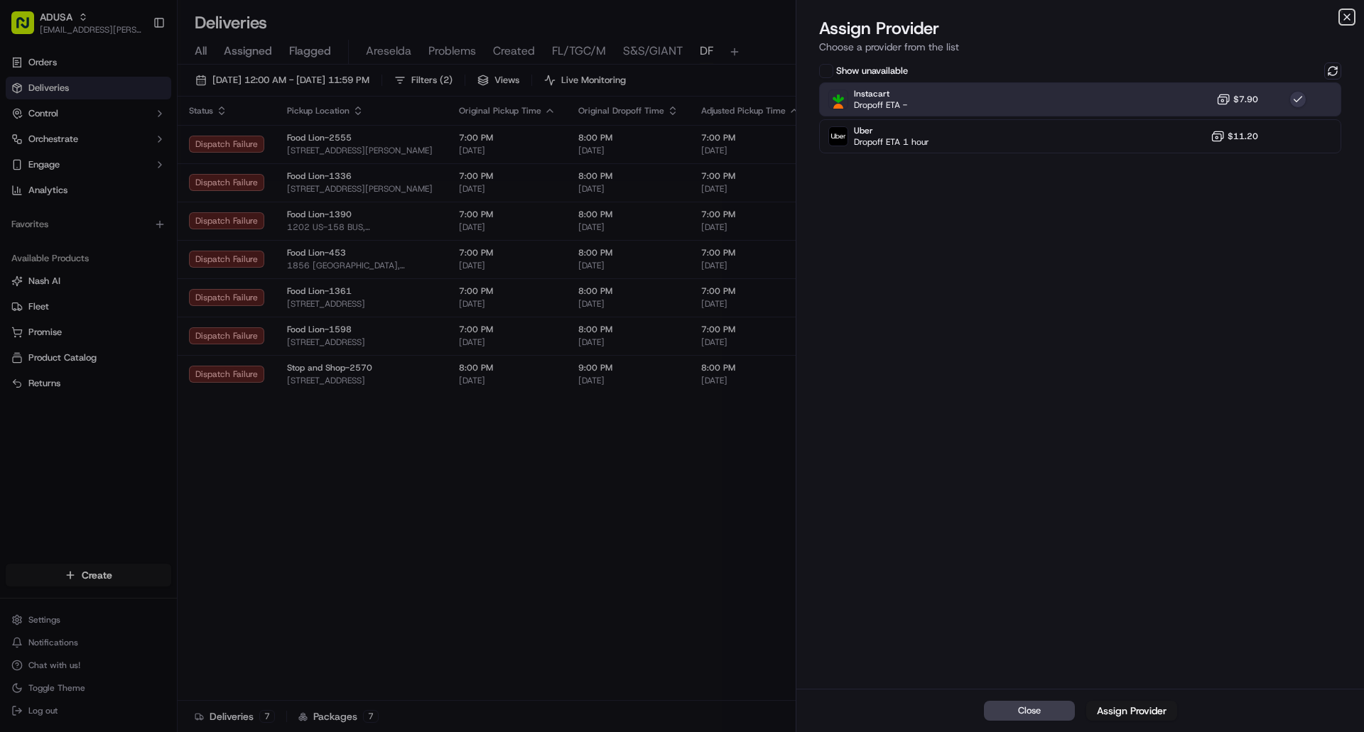
click at [1344, 13] on icon "button" at bounding box center [1346, 16] width 11 height 11
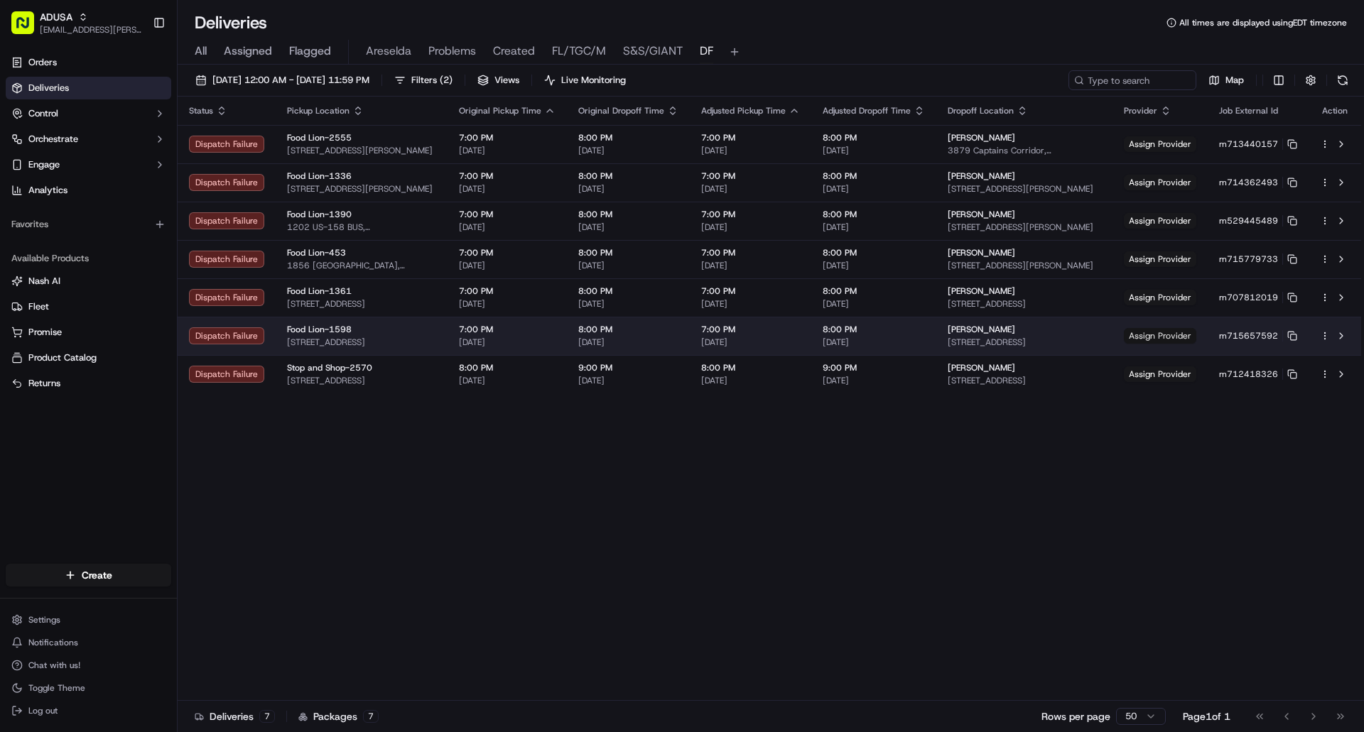
click at [1157, 335] on span "Assign Provider" at bounding box center [1160, 336] width 72 height 16
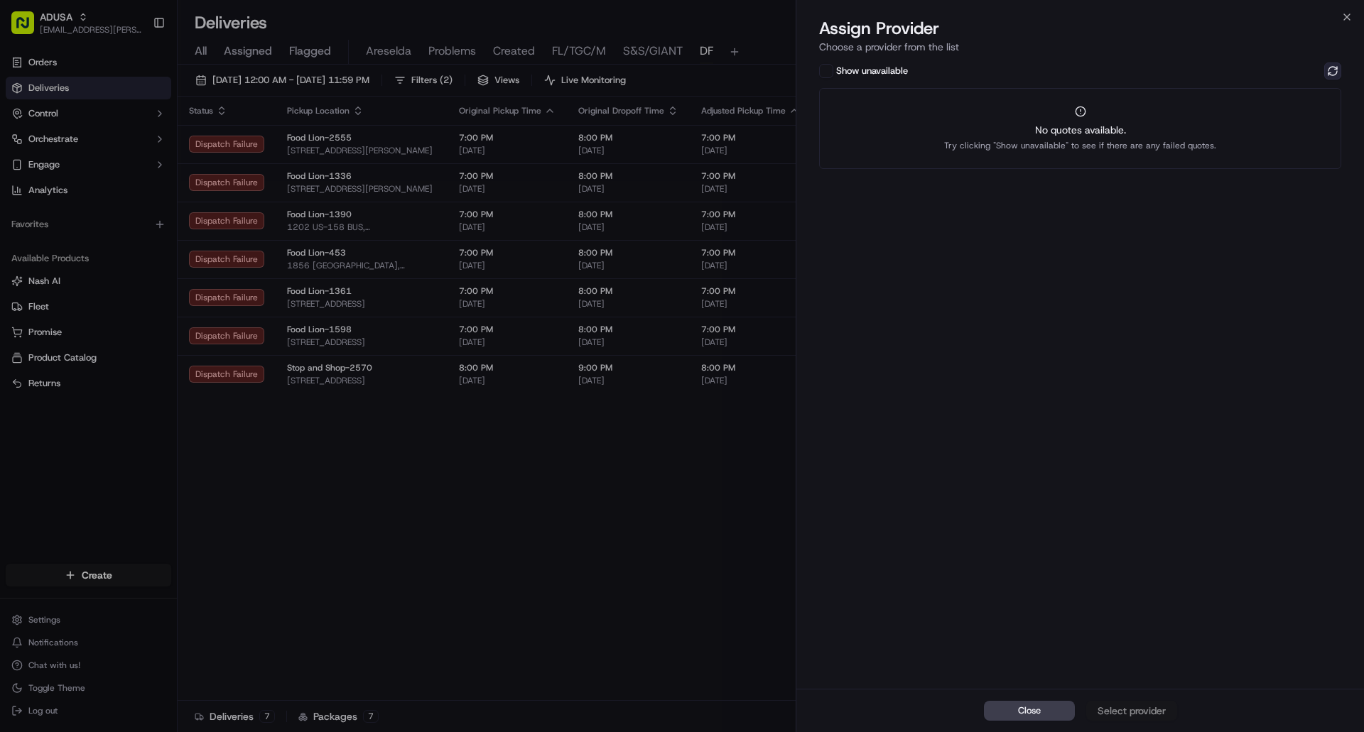
click at [1330, 75] on button at bounding box center [1332, 71] width 17 height 17
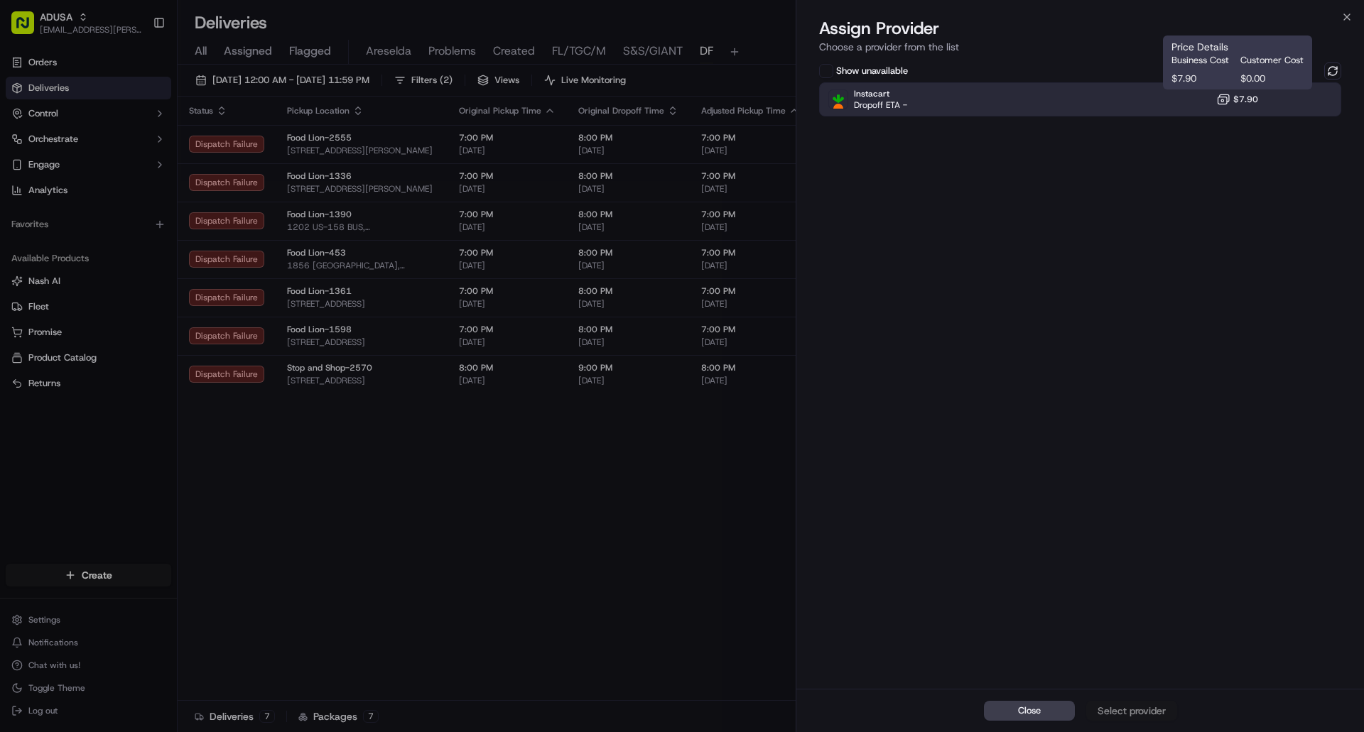
click at [1254, 97] on span "$7.90" at bounding box center [1245, 99] width 25 height 11
click at [1136, 715] on div "Assign Provider" at bounding box center [1132, 711] width 70 height 14
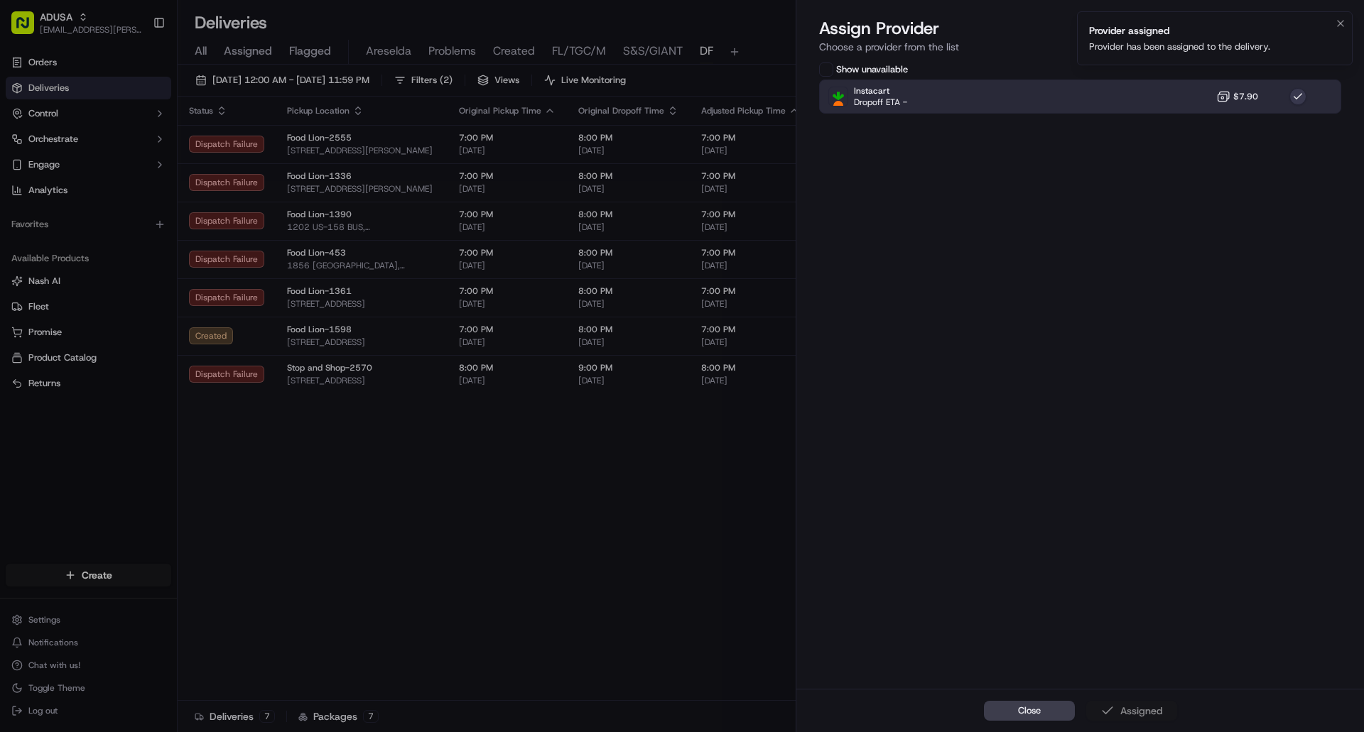
click at [1339, 23] on icon "Notifications (F8)" at bounding box center [1340, 23] width 11 height 11
click at [1350, 16] on icon "button" at bounding box center [1346, 16] width 11 height 11
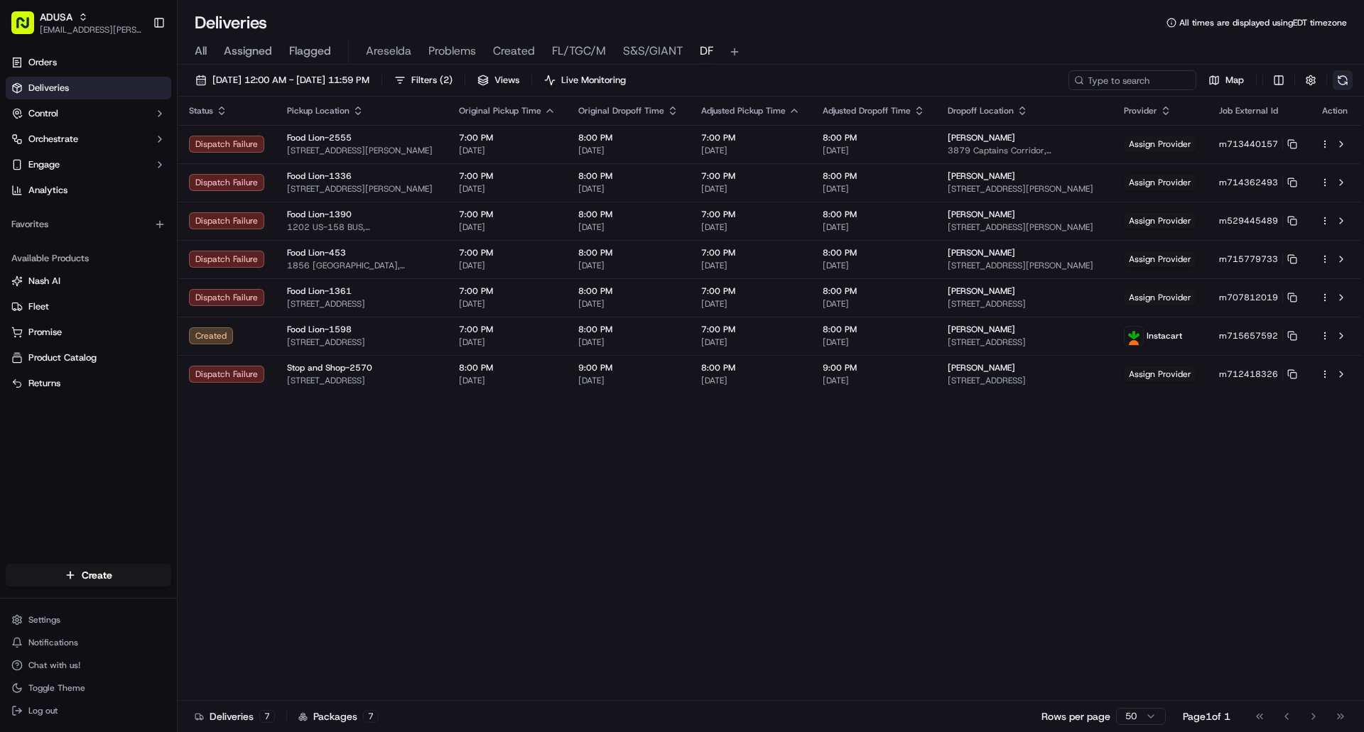
click at [1344, 75] on button at bounding box center [1343, 80] width 20 height 20
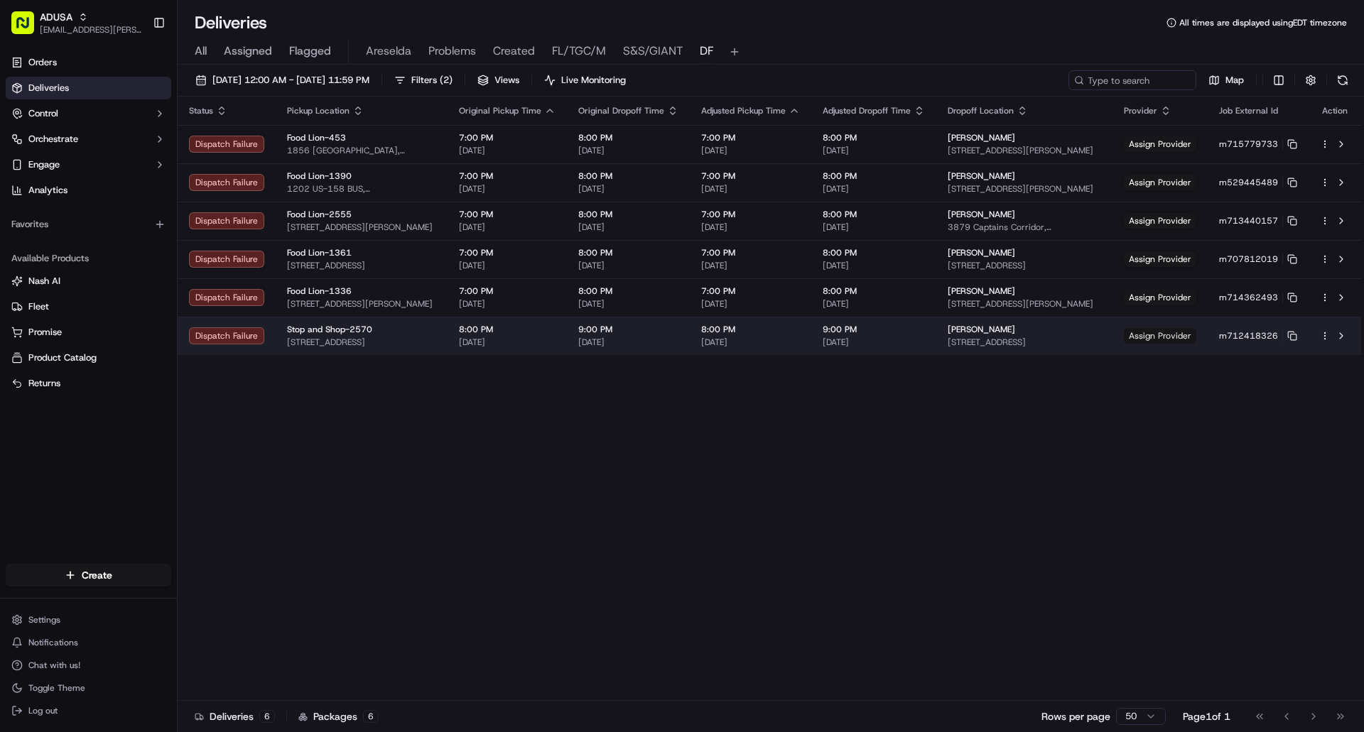
click at [1158, 338] on span "Assign Provider" at bounding box center [1160, 336] width 72 height 16
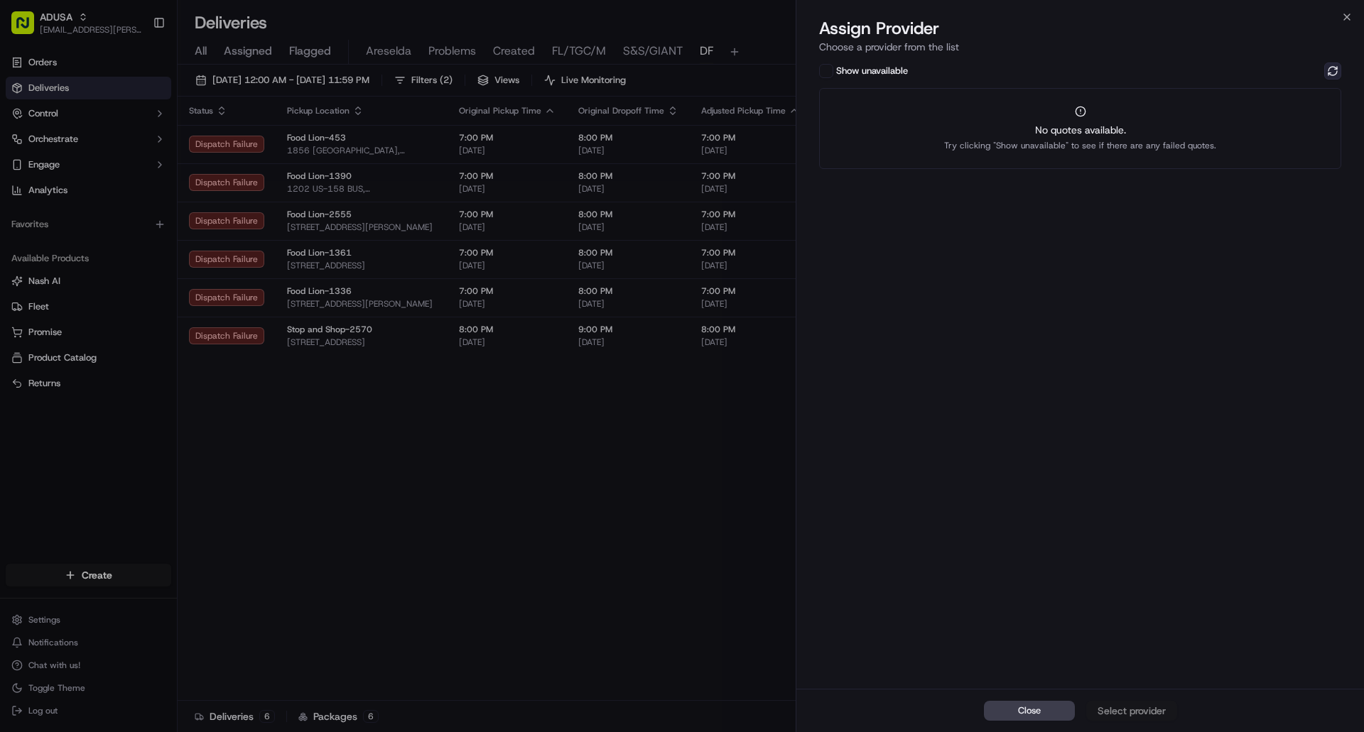
click at [1333, 68] on button at bounding box center [1332, 71] width 17 height 17
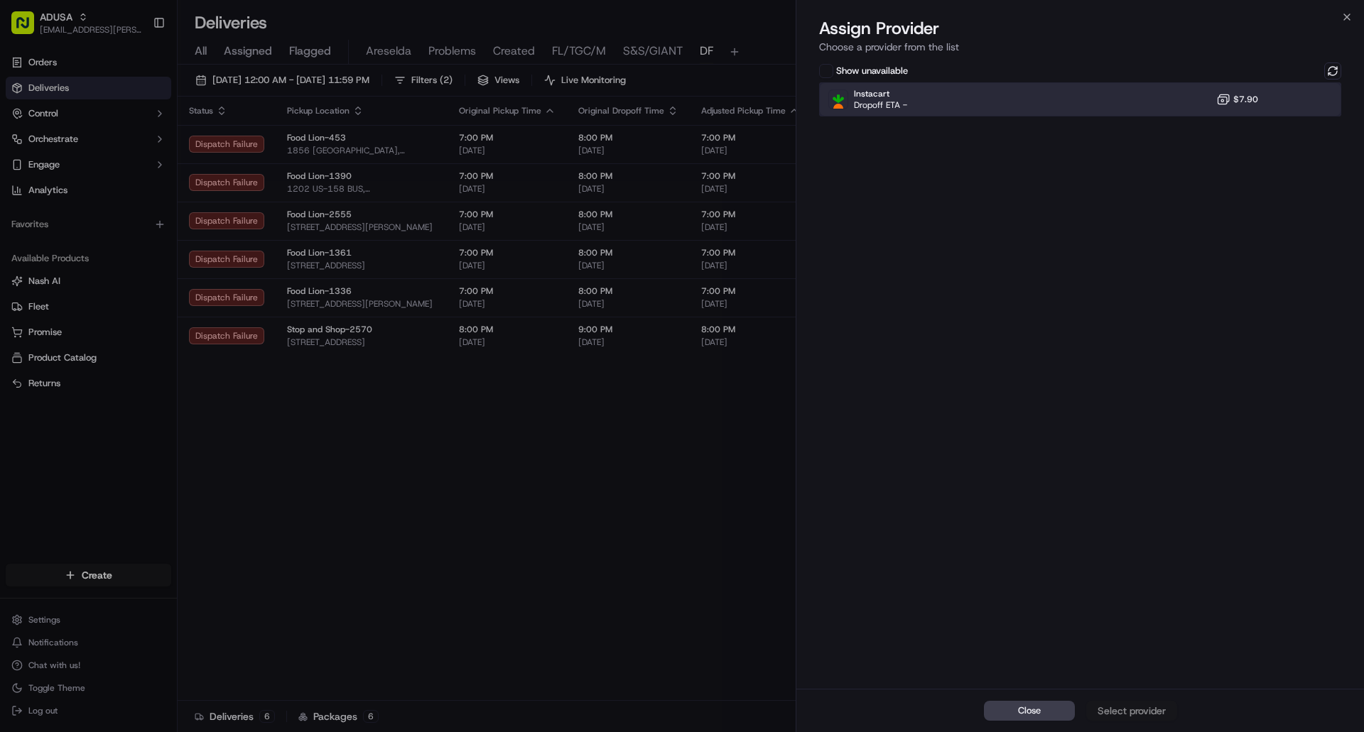
click at [1113, 103] on div "Instacart Dropoff ETA - $7.90" at bounding box center [1080, 99] width 522 height 34
click at [1125, 710] on div "Assign Provider" at bounding box center [1132, 711] width 70 height 14
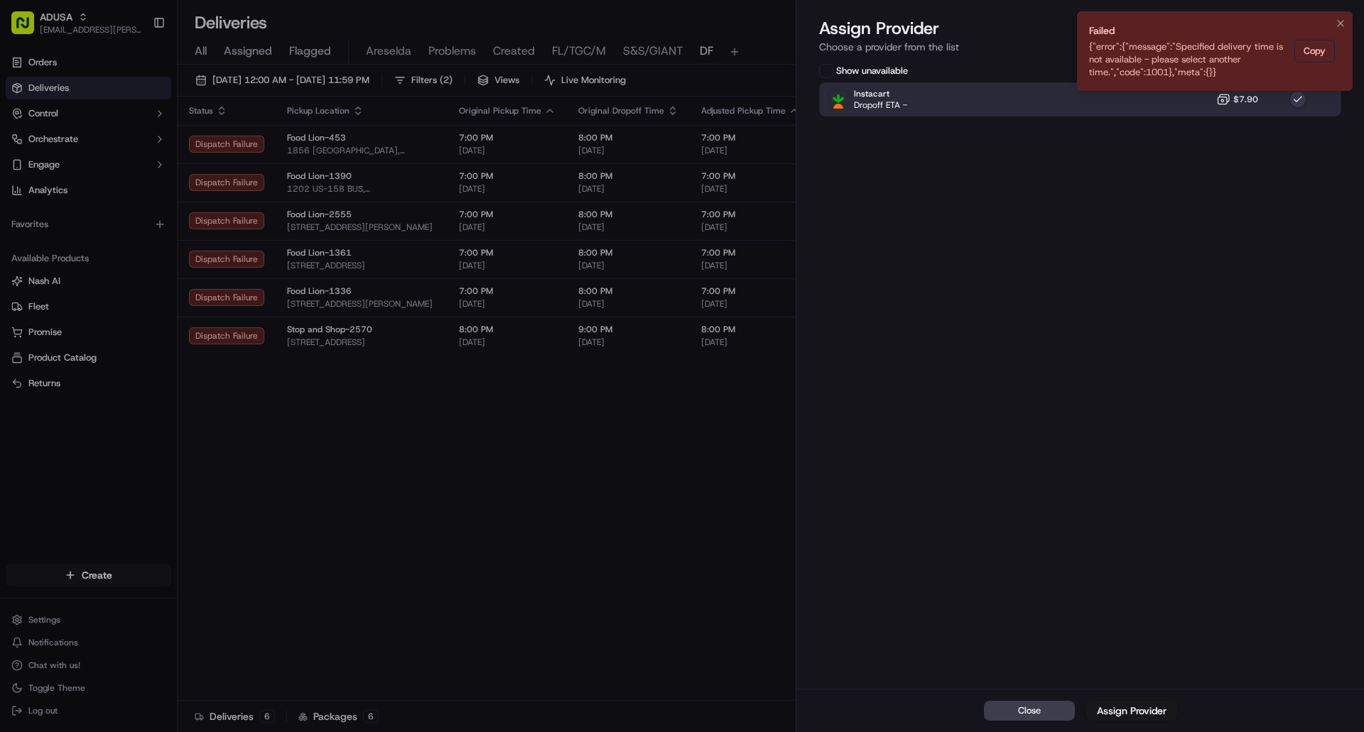
click at [1340, 23] on icon "Notifications (F8)" at bounding box center [1340, 23] width 11 height 11
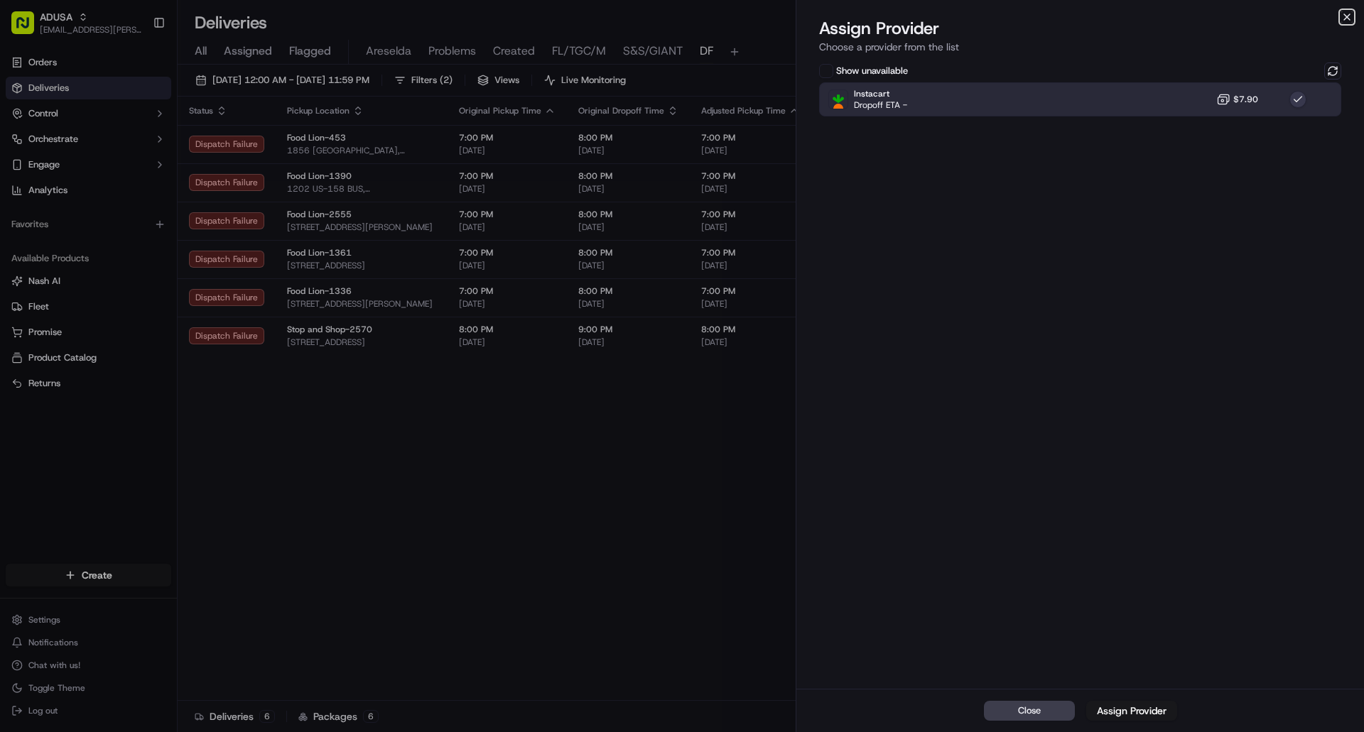
click at [1345, 14] on icon "button" at bounding box center [1346, 16] width 11 height 11
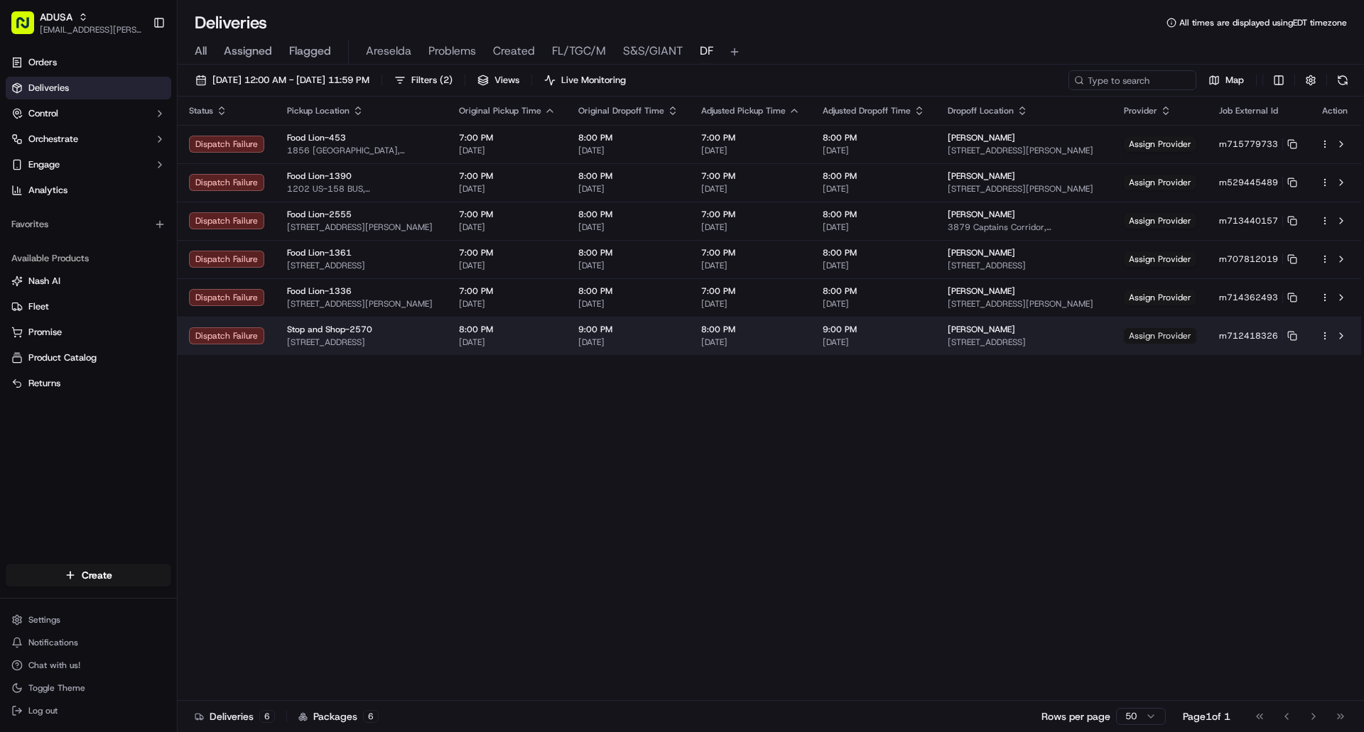
click at [1173, 335] on span "Assign Provider" at bounding box center [1160, 336] width 72 height 16
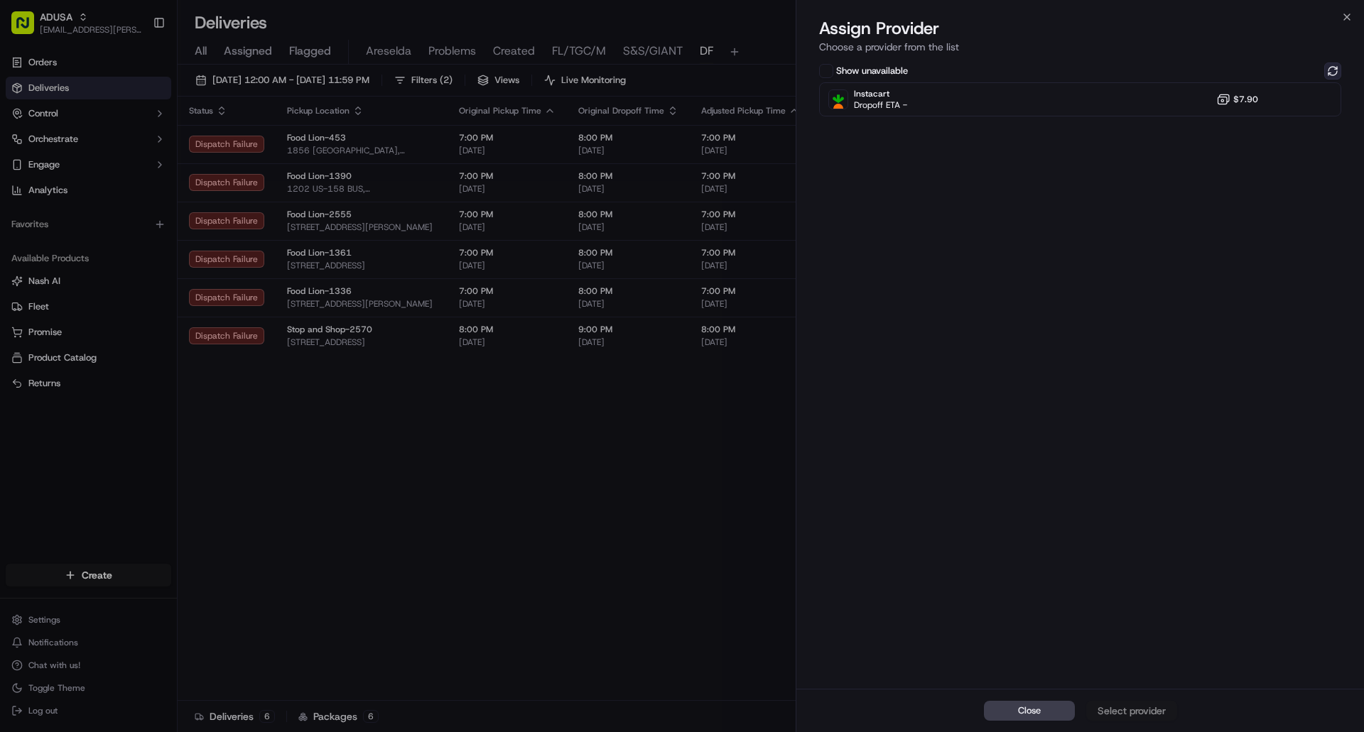
click at [1333, 69] on button at bounding box center [1332, 71] width 17 height 17
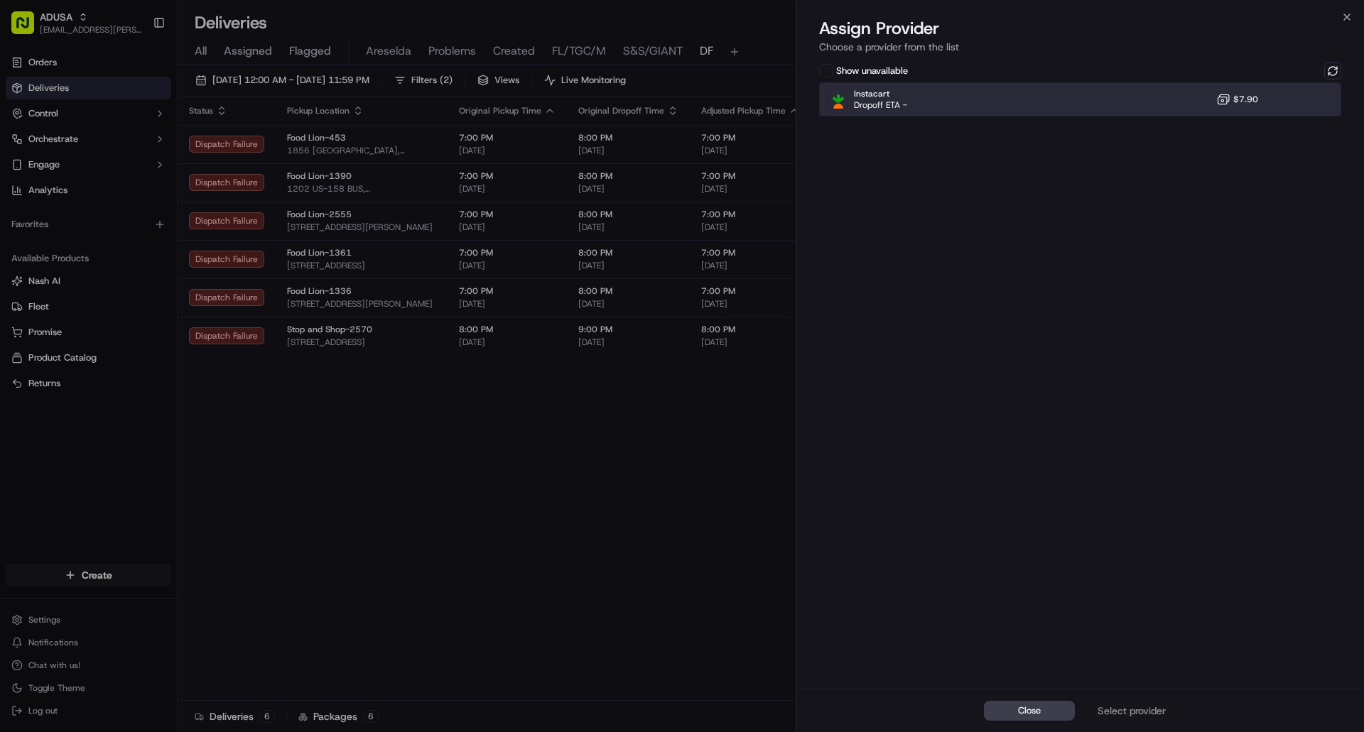
click at [1301, 102] on div at bounding box center [1297, 99] width 17 height 17
click at [1161, 711] on div "Assign Provider" at bounding box center [1132, 711] width 70 height 14
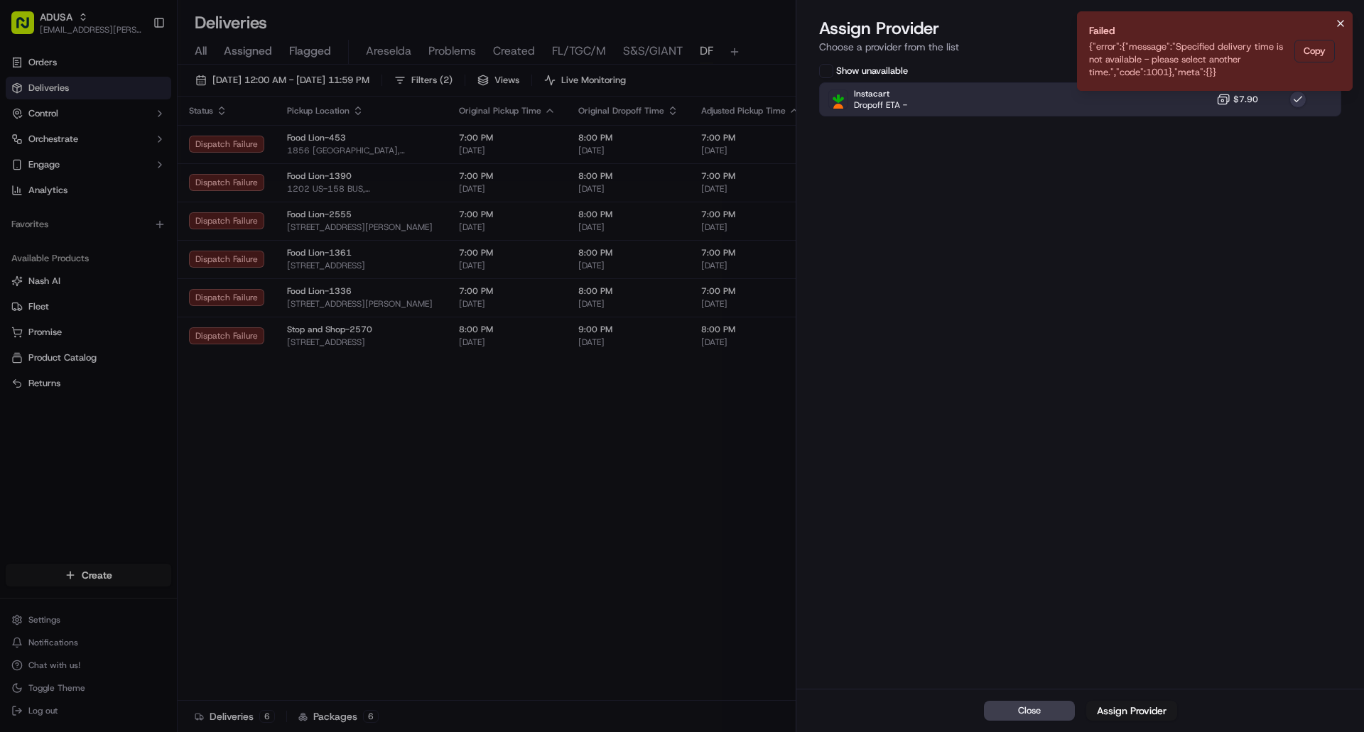
click at [1338, 21] on icon "Notifications (F8)" at bounding box center [1341, 24] width 6 height 6
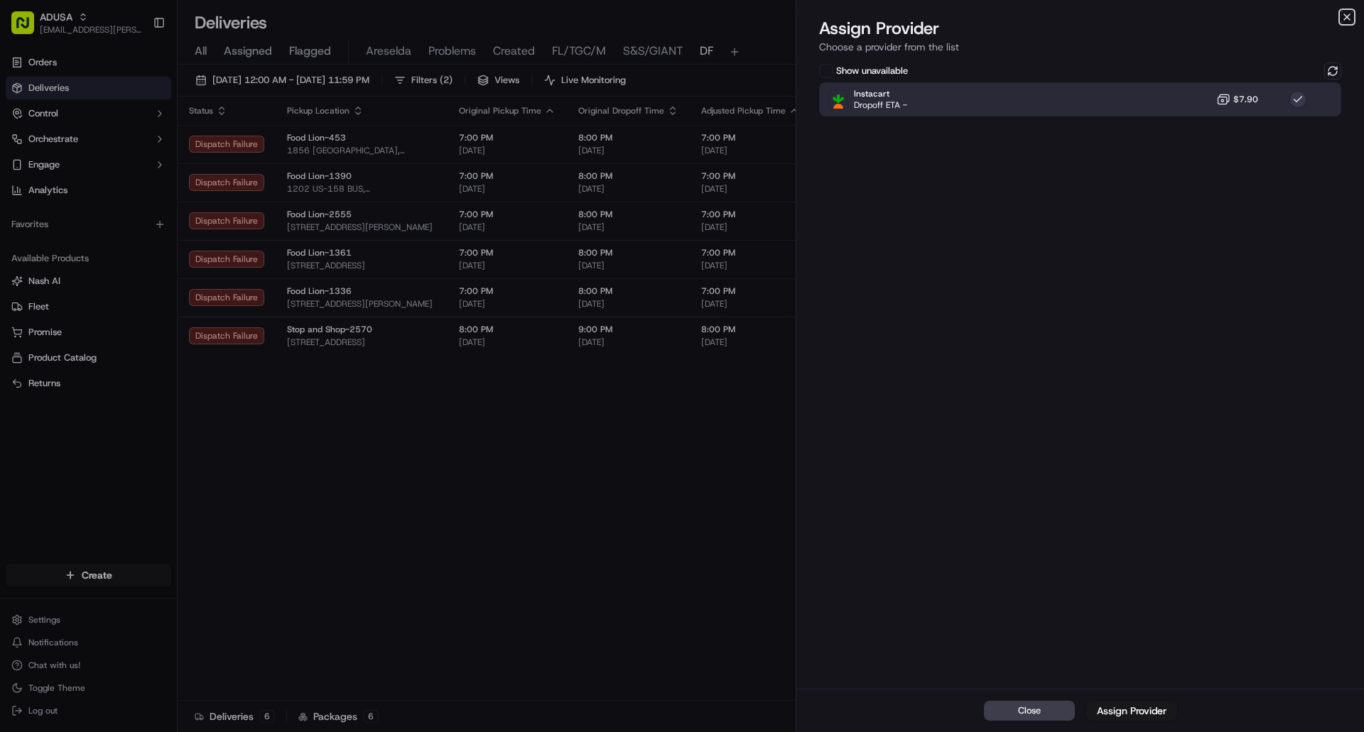
click at [1345, 14] on icon "button" at bounding box center [1346, 16] width 11 height 11
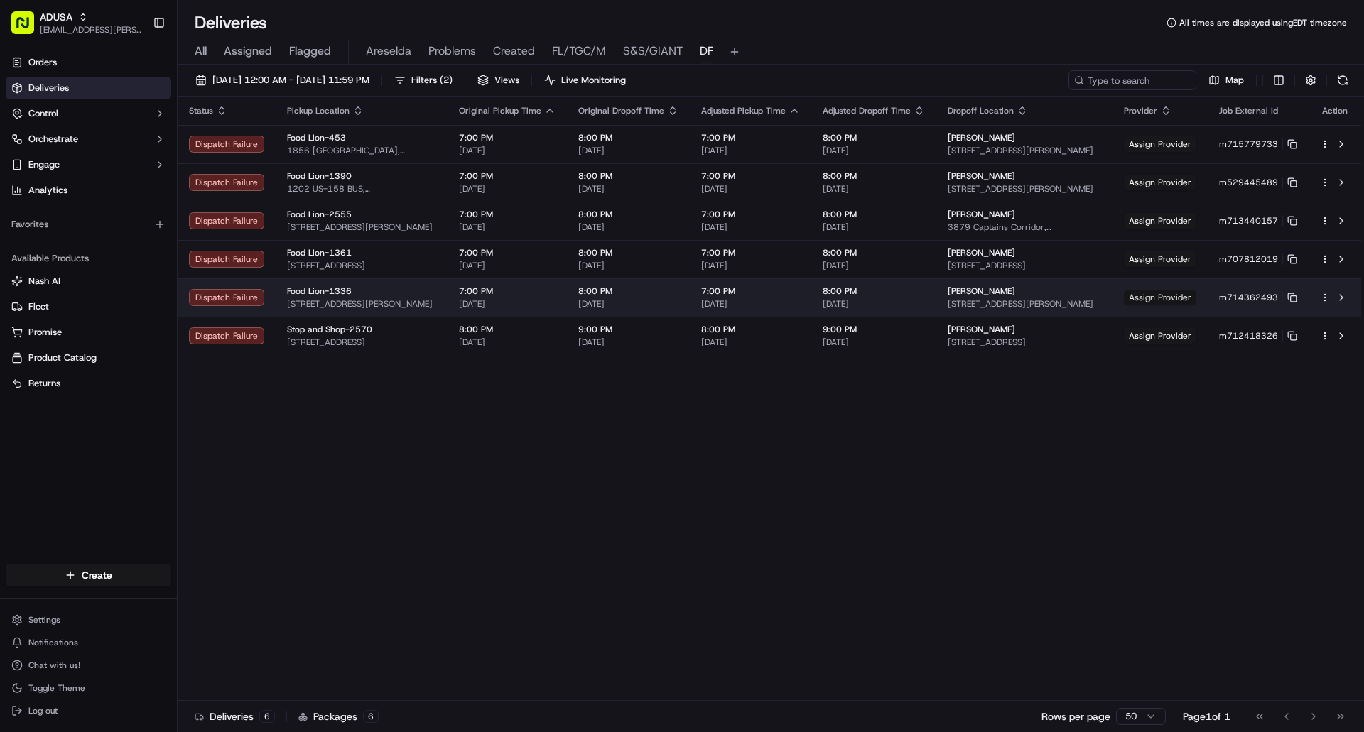
click at [1173, 297] on span "Assign Provider" at bounding box center [1160, 298] width 72 height 16
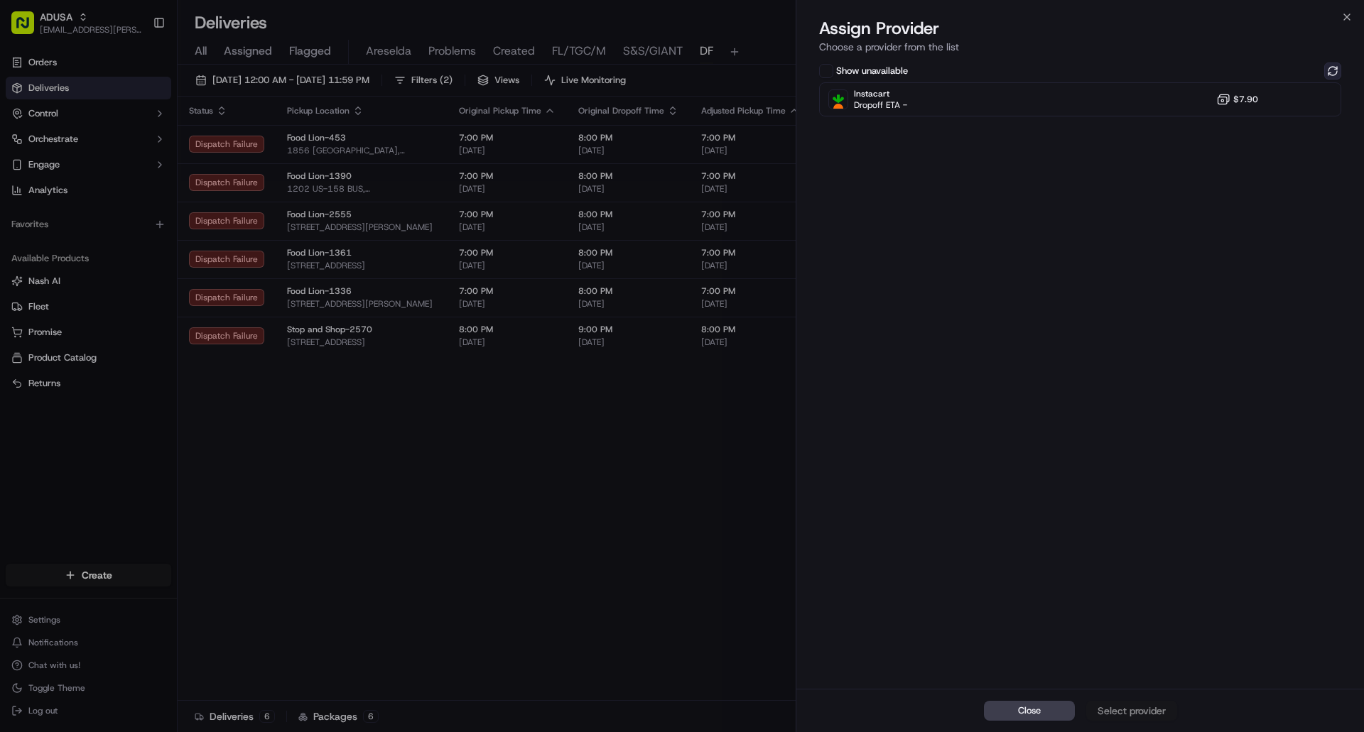
click at [1338, 68] on button at bounding box center [1332, 71] width 17 height 17
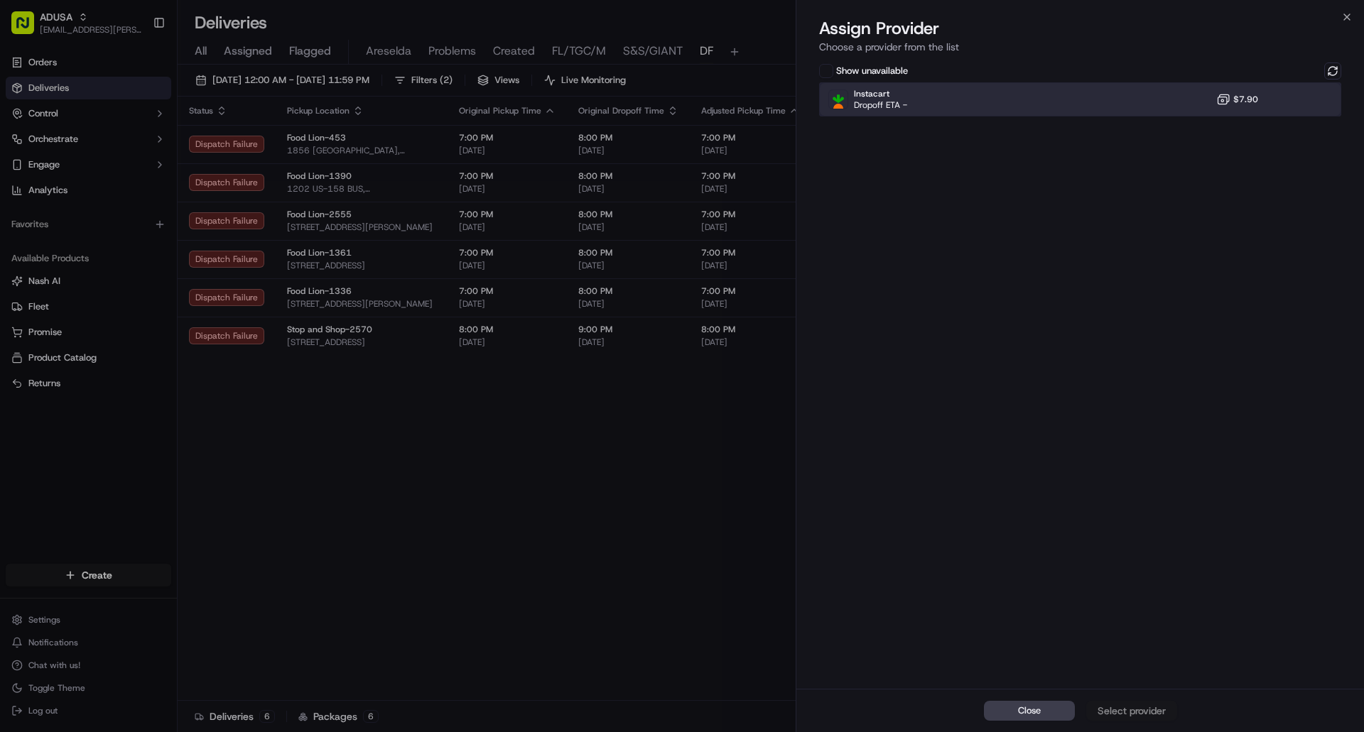
click at [1306, 92] on div at bounding box center [1297, 99] width 17 height 17
click at [1129, 712] on div "Assign Provider" at bounding box center [1132, 711] width 70 height 14
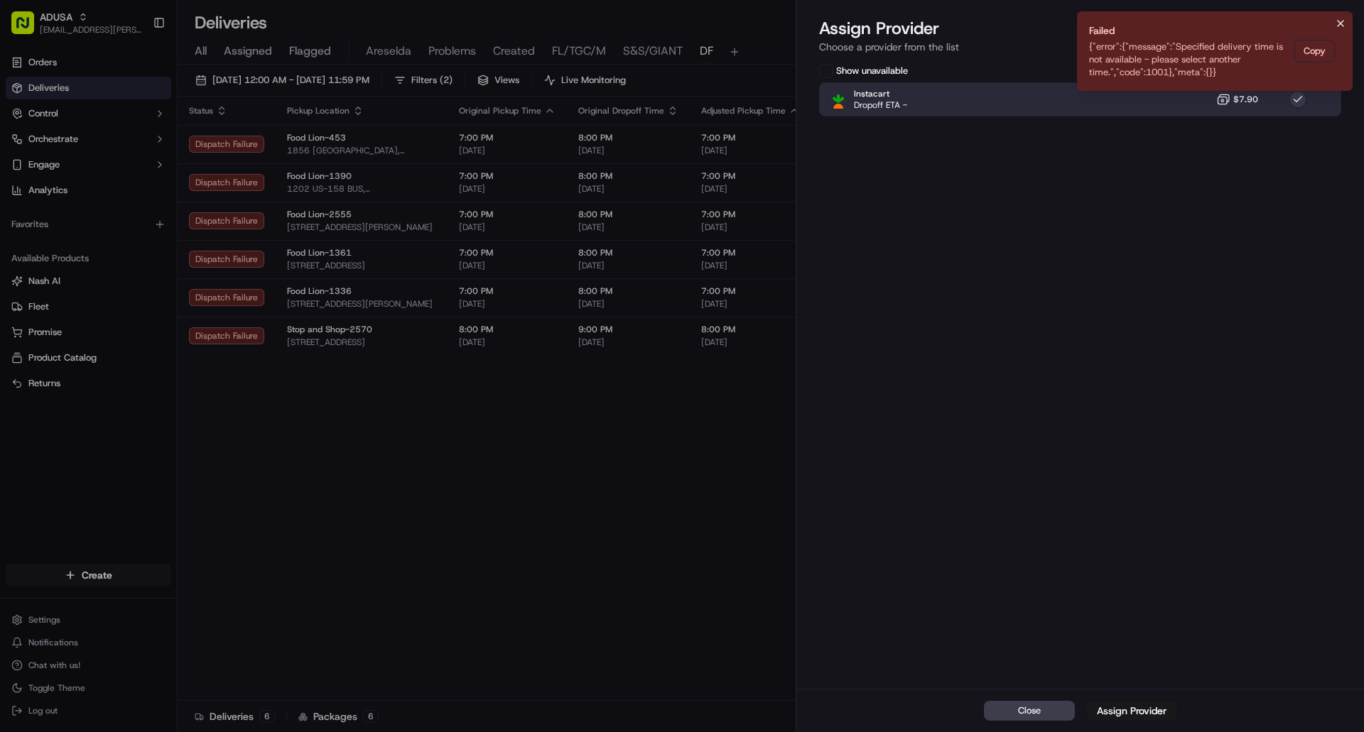
click at [1341, 23] on icon "Notifications (F8)" at bounding box center [1341, 24] width 6 height 6
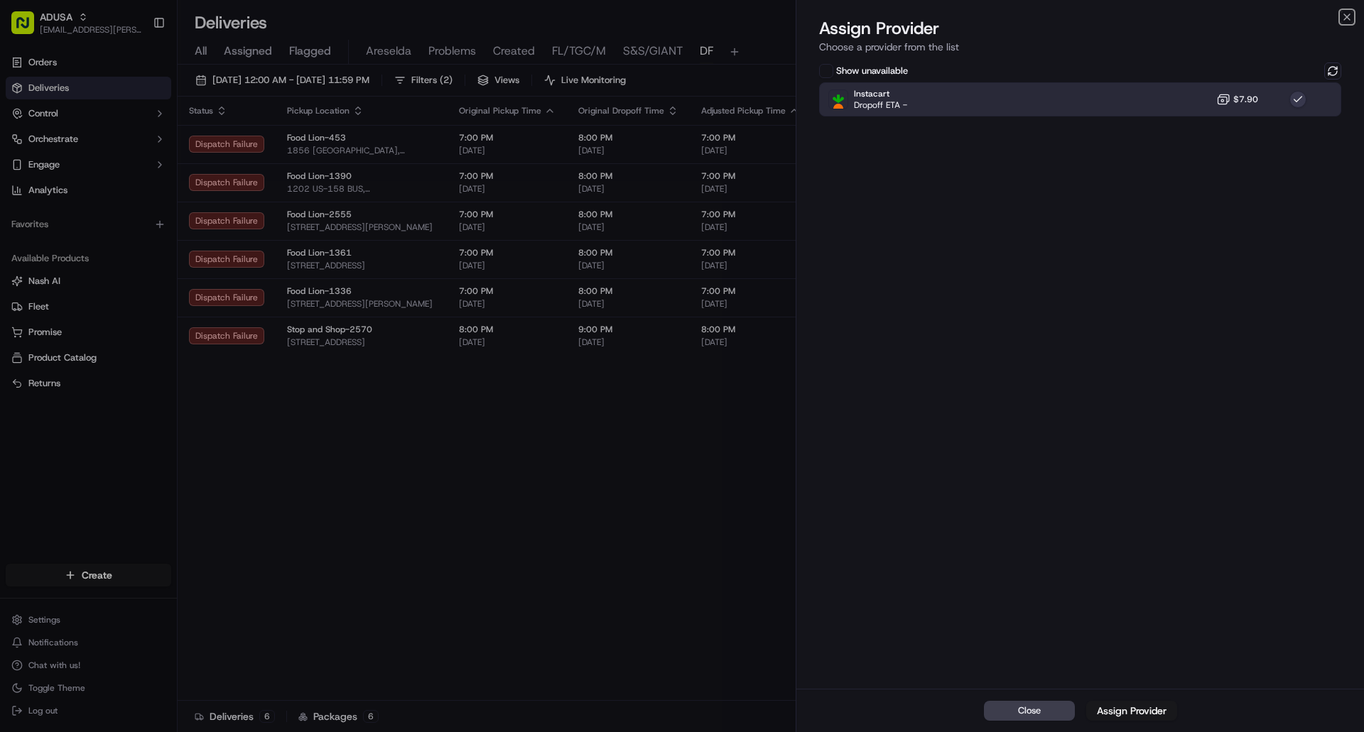
click at [1345, 16] on icon "button" at bounding box center [1346, 16] width 11 height 11
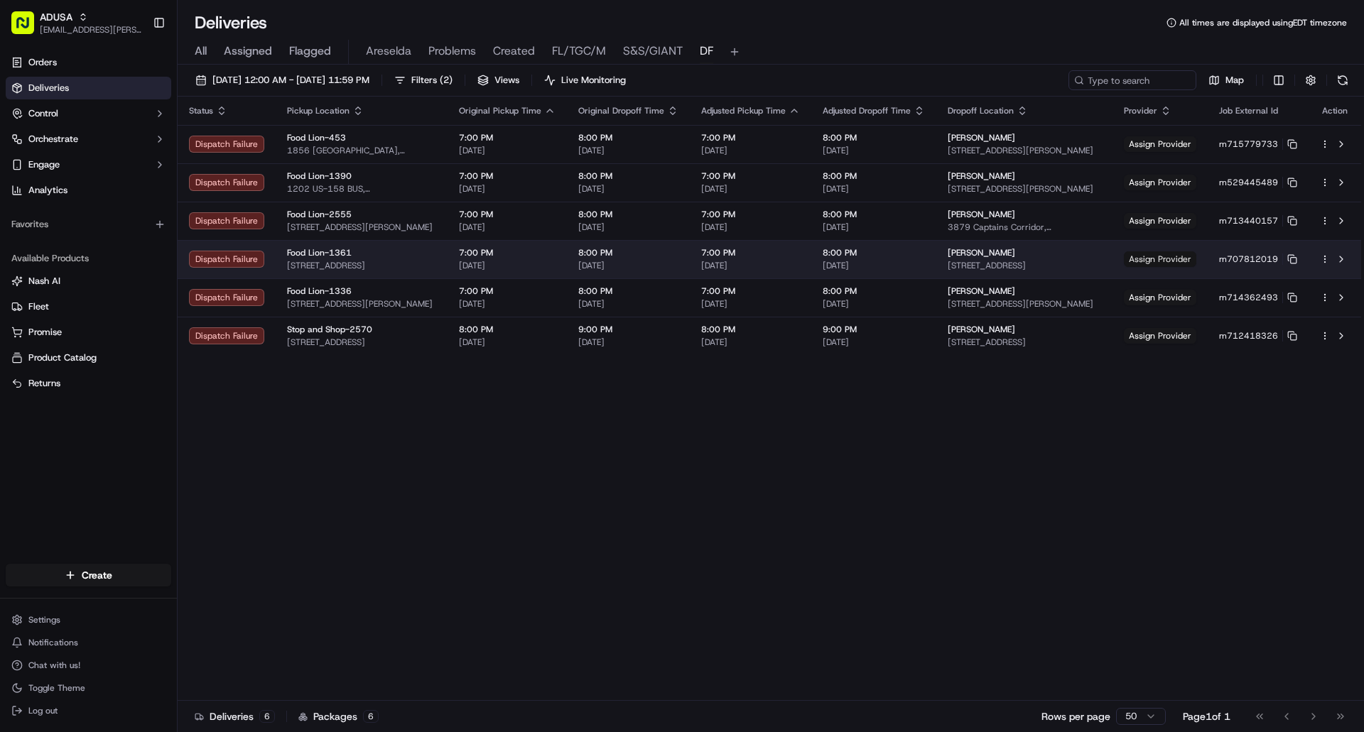
click at [1181, 258] on span "Assign Provider" at bounding box center [1160, 259] width 72 height 16
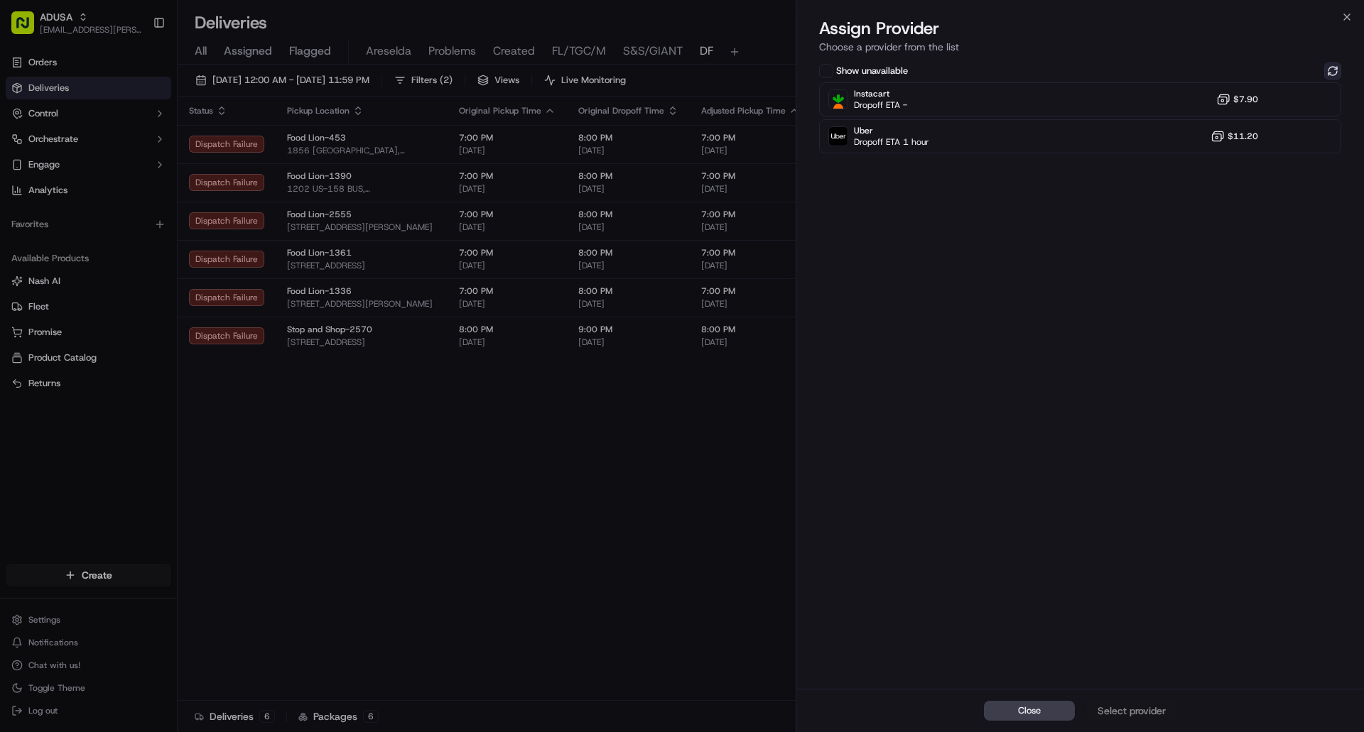
click at [1331, 72] on button at bounding box center [1332, 71] width 17 height 17
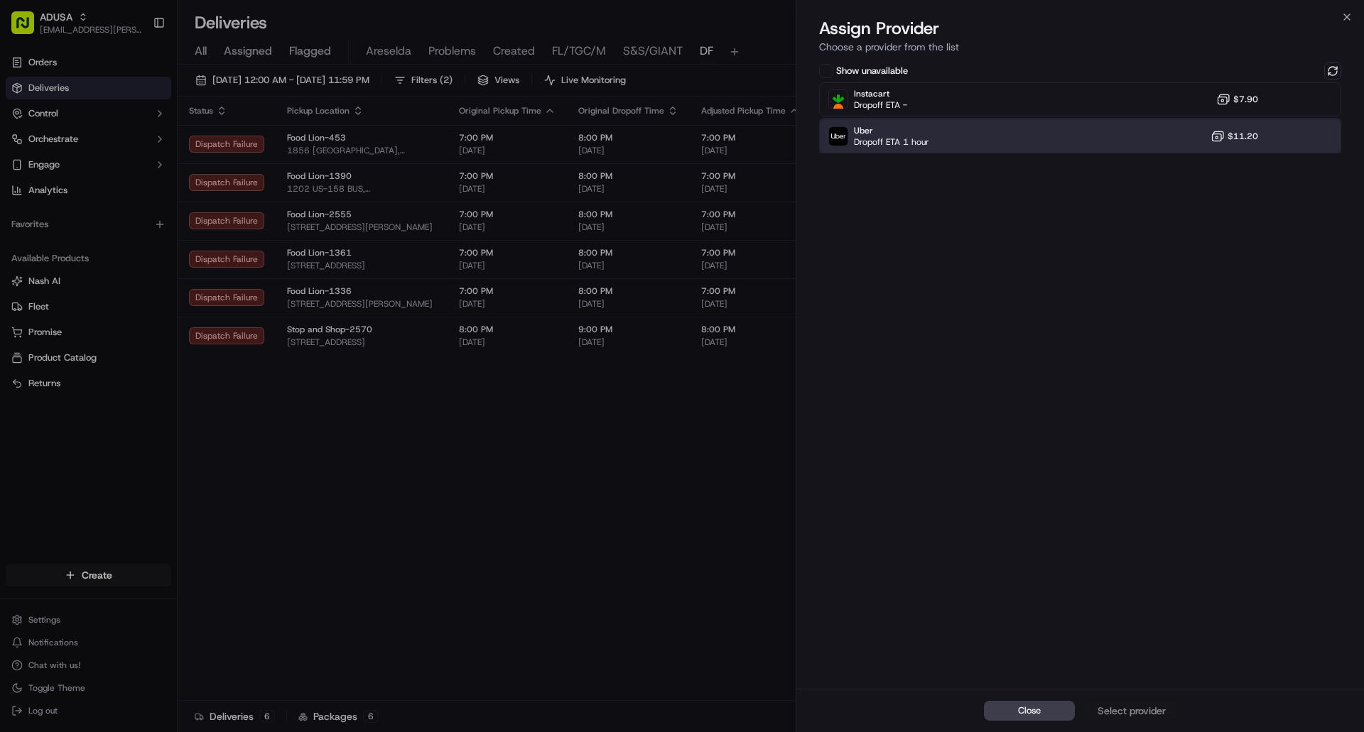
click at [1304, 131] on div at bounding box center [1297, 136] width 17 height 17
click at [1117, 710] on div "Assign Provider" at bounding box center [1132, 711] width 70 height 14
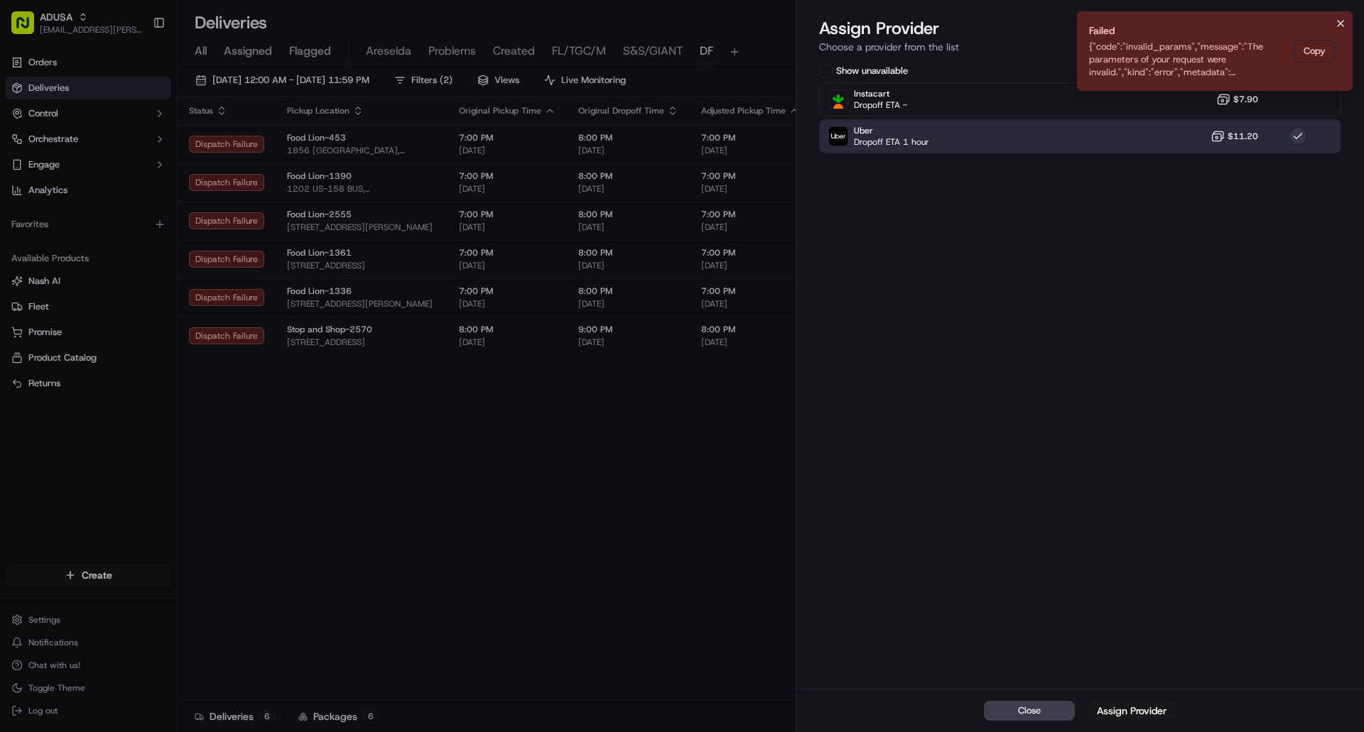
click at [1340, 25] on icon "Notifications (F8)" at bounding box center [1340, 23] width 11 height 11
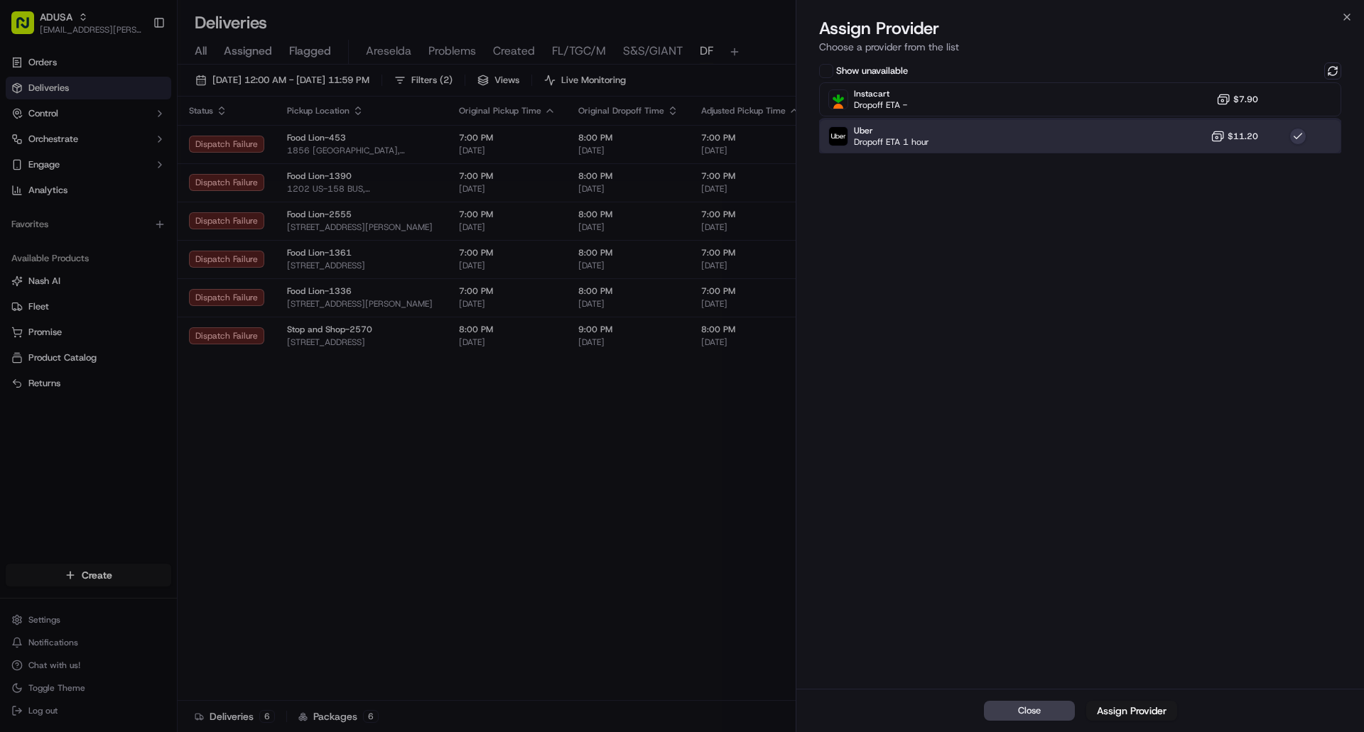
click at [1326, 132] on div "Uber Dropoff ETA 1 hour $11.20" at bounding box center [1080, 136] width 522 height 34
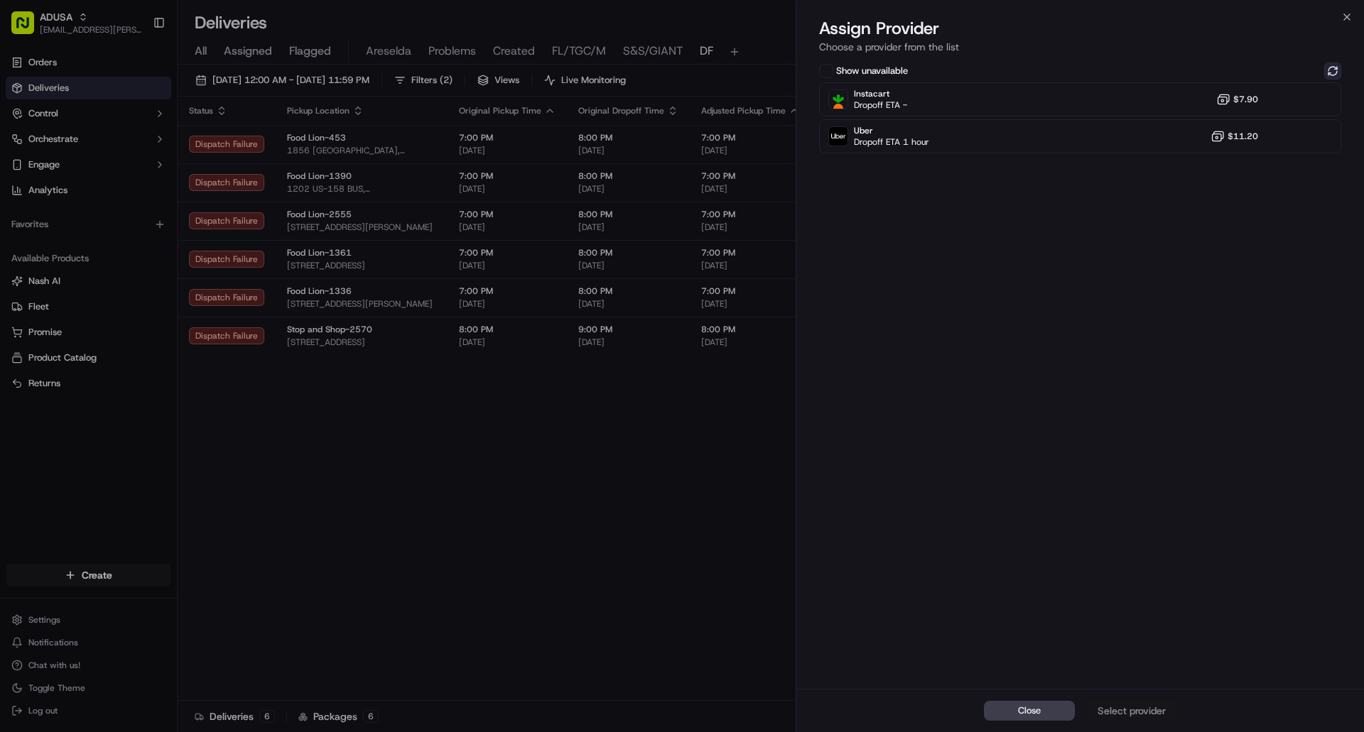
click at [1335, 65] on button at bounding box center [1332, 71] width 17 height 17
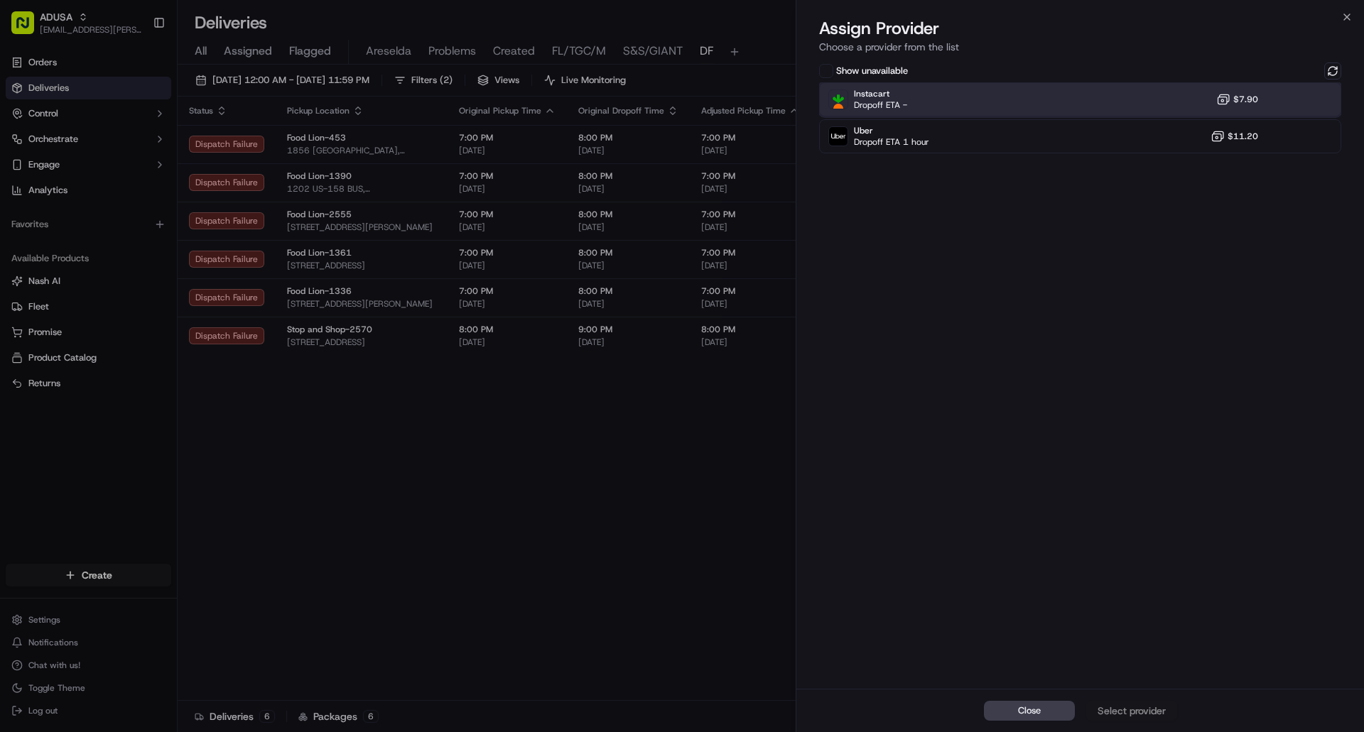
click at [1297, 95] on div at bounding box center [1297, 99] width 17 height 17
click at [1153, 709] on div "Assign Provider" at bounding box center [1132, 711] width 70 height 14
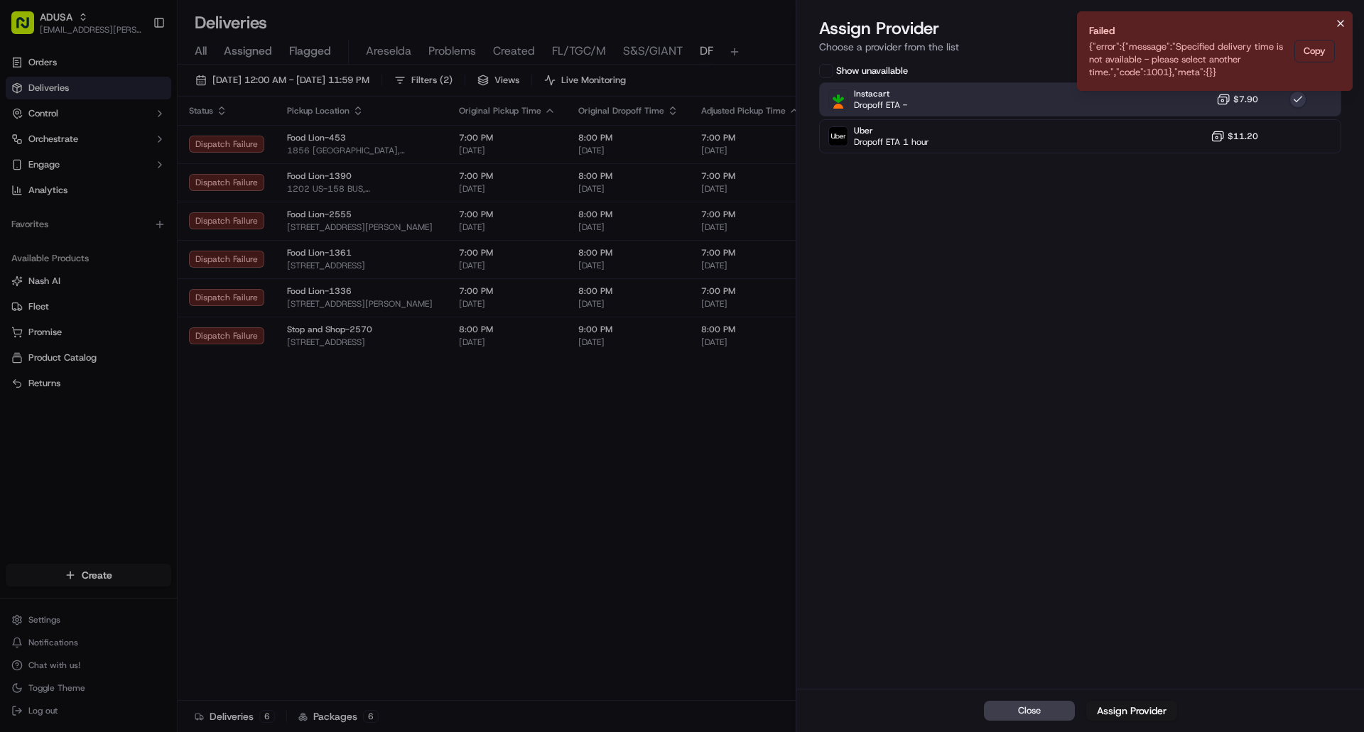
click at [1341, 20] on icon "Notifications (F8)" at bounding box center [1340, 23] width 11 height 11
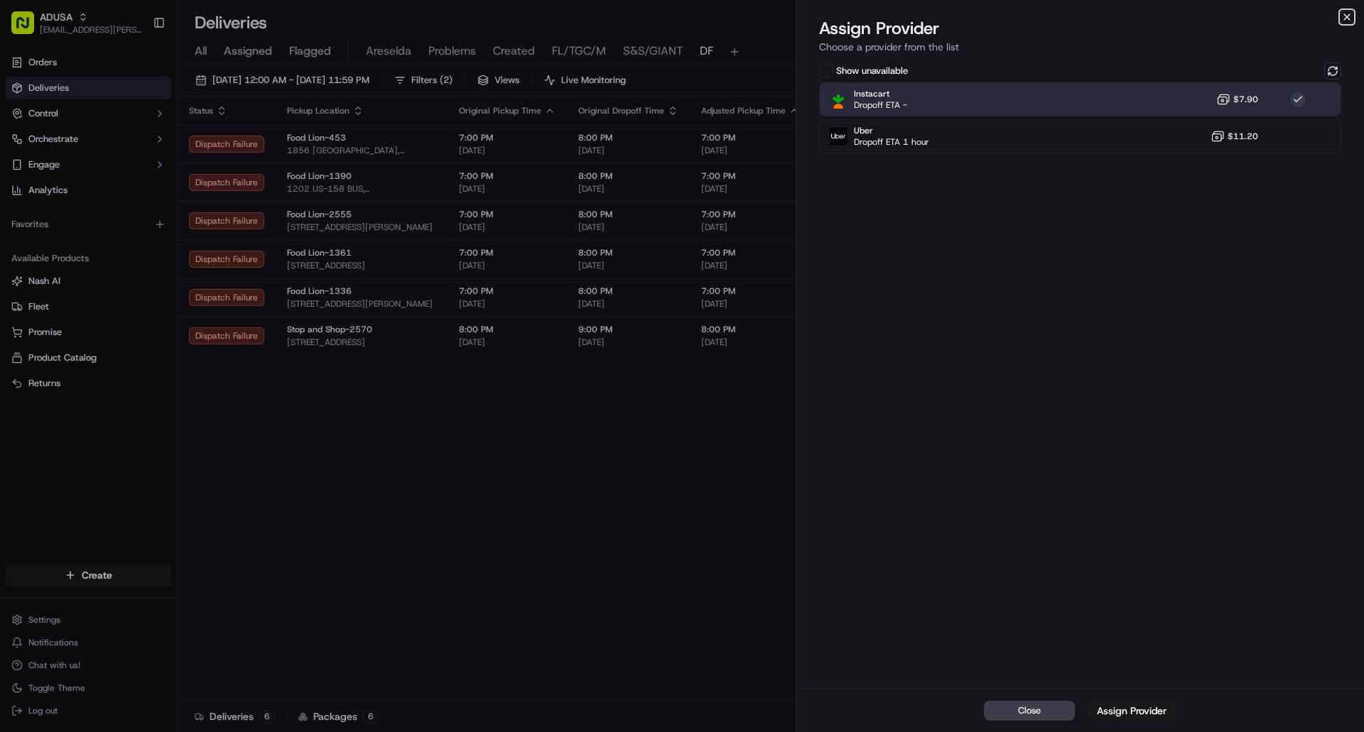
click at [1345, 19] on icon "button" at bounding box center [1346, 16] width 11 height 11
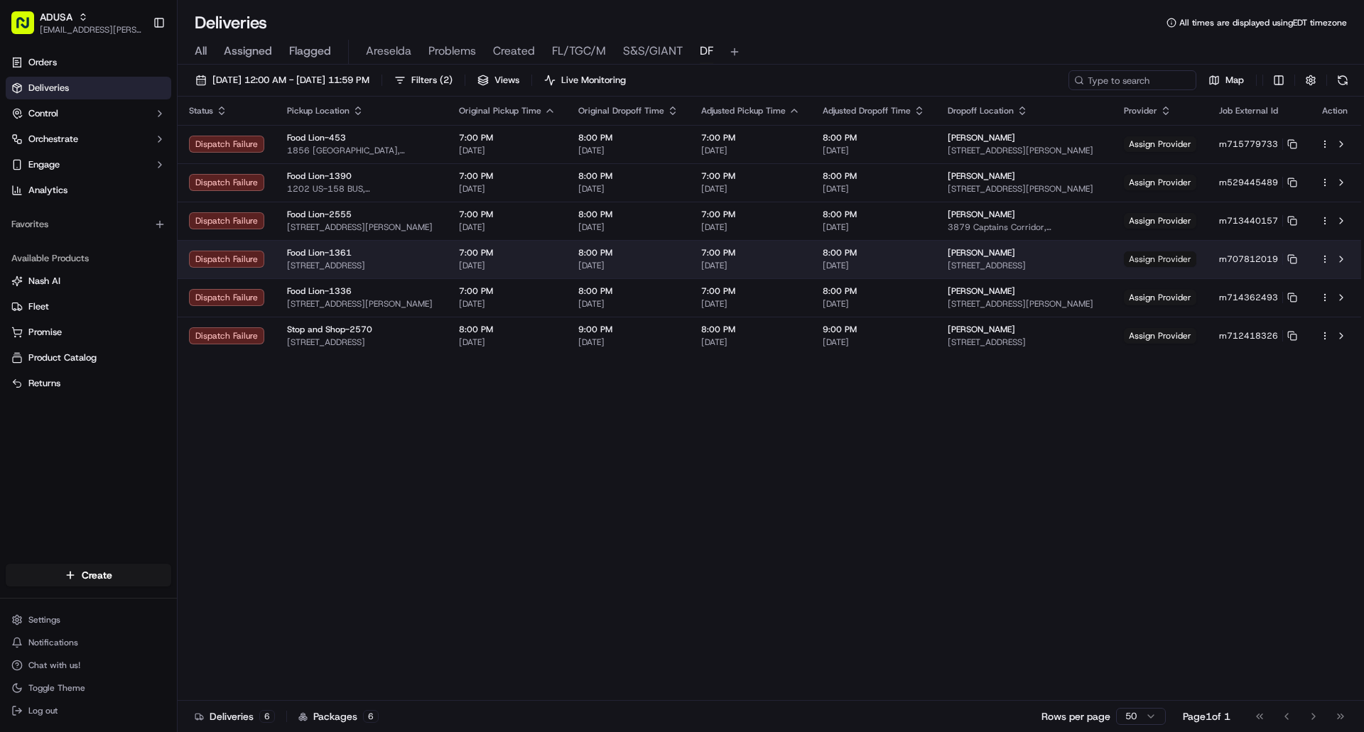
click at [1152, 256] on span "Assign Provider" at bounding box center [1160, 259] width 72 height 16
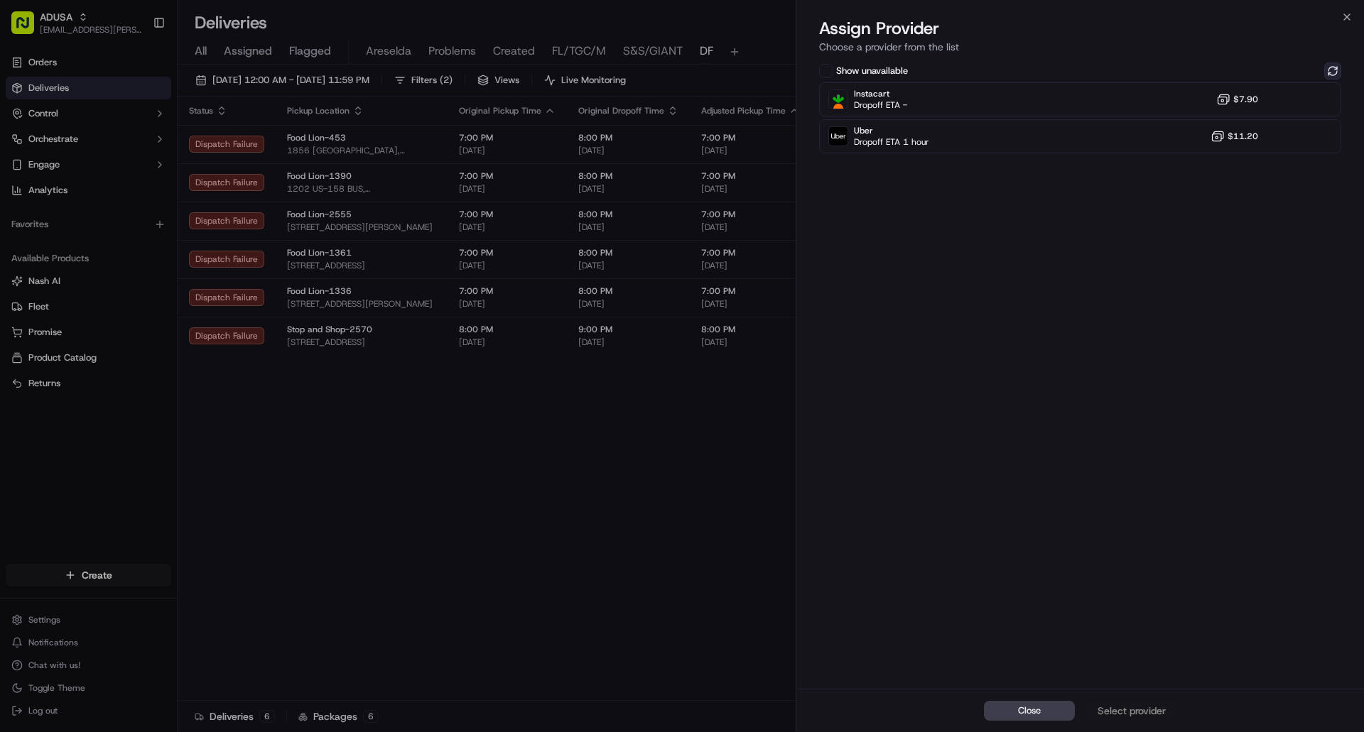
click at [1329, 70] on button at bounding box center [1332, 71] width 17 height 17
click at [1328, 70] on button at bounding box center [1332, 71] width 17 height 17
click at [1345, 20] on icon "button" at bounding box center [1346, 16] width 11 height 11
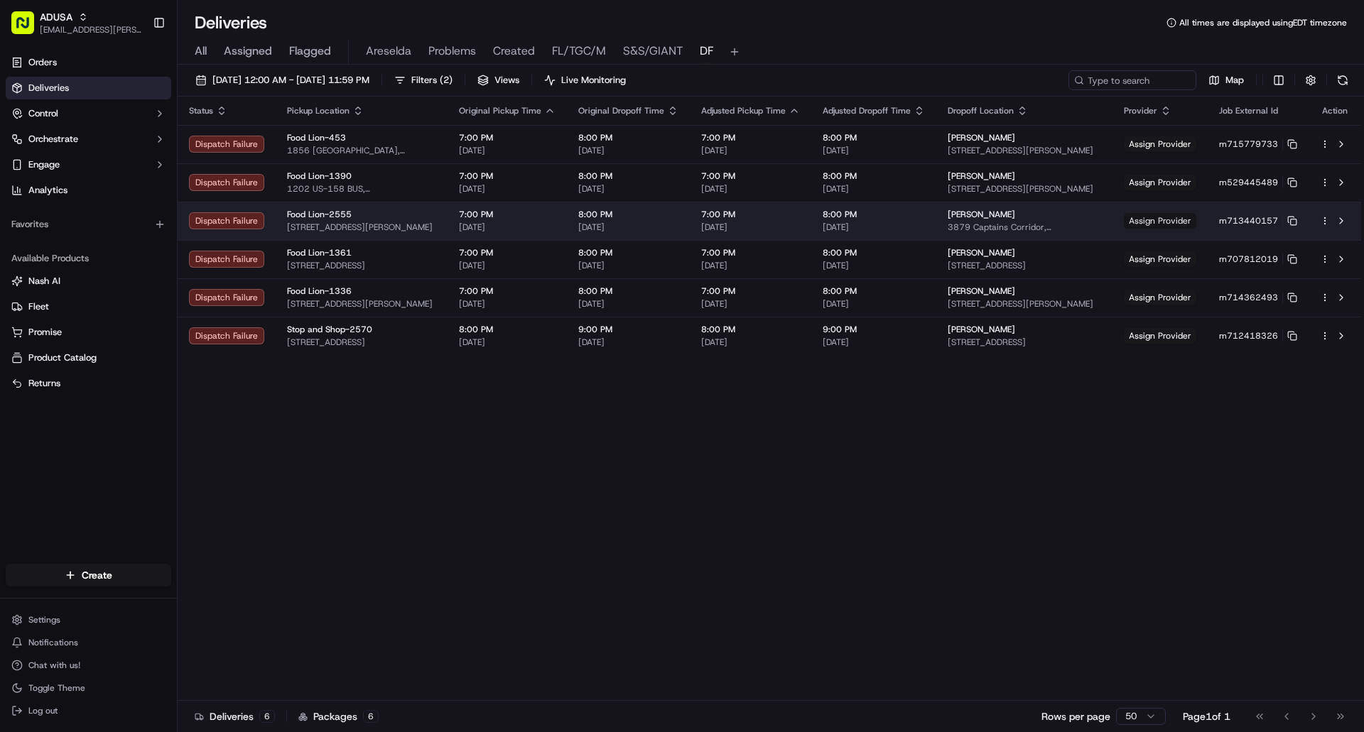
click at [1164, 218] on span "Assign Provider" at bounding box center [1160, 221] width 72 height 16
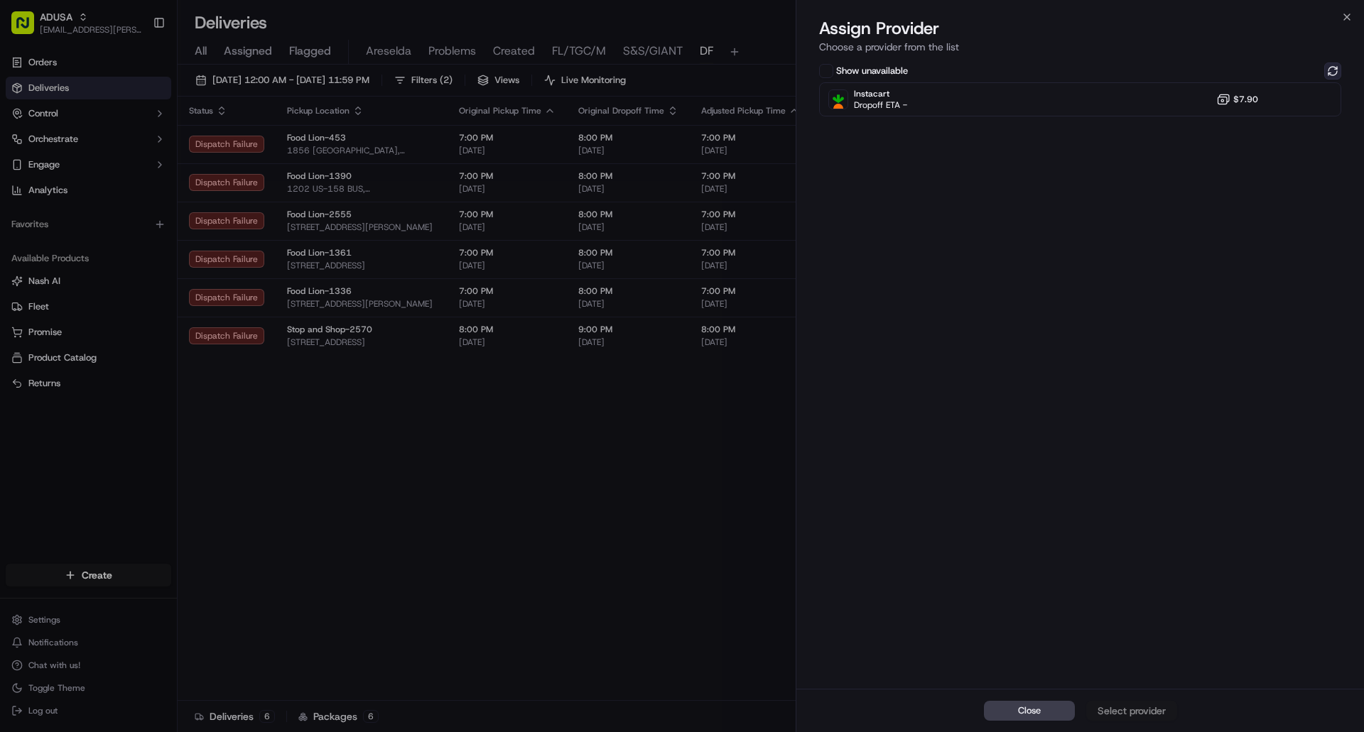
click at [1333, 68] on button at bounding box center [1332, 71] width 17 height 17
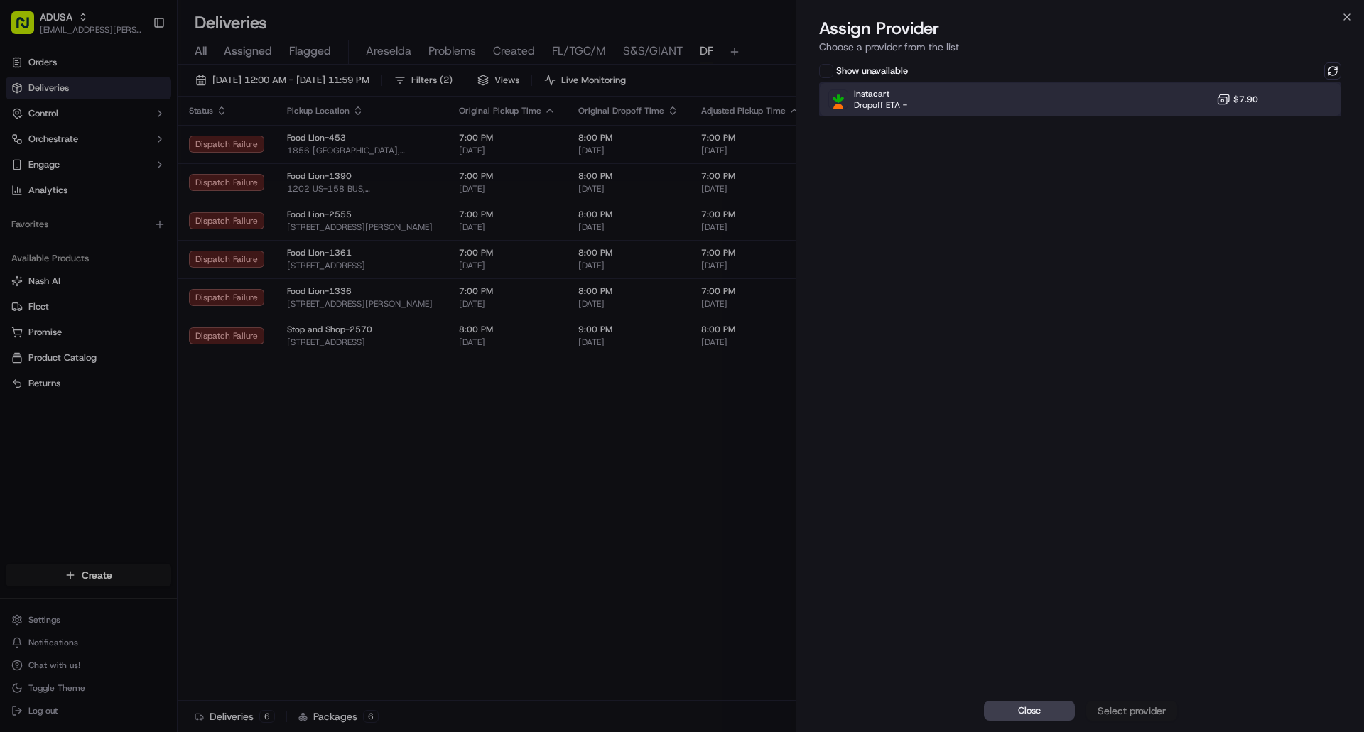
click at [1293, 102] on div at bounding box center [1297, 99] width 17 height 17
click at [1152, 709] on div "Assign Provider" at bounding box center [1132, 711] width 70 height 14
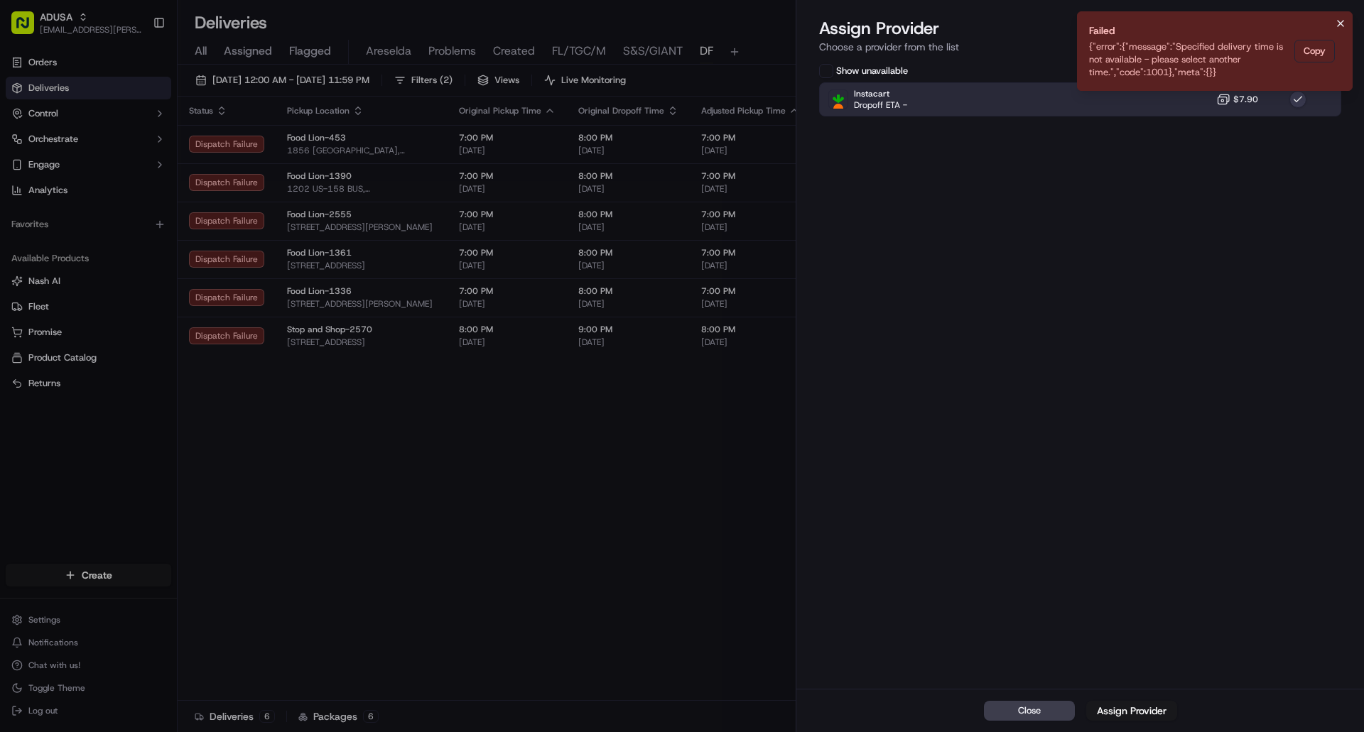
click at [1341, 26] on icon "Notifications (F8)" at bounding box center [1340, 23] width 11 height 11
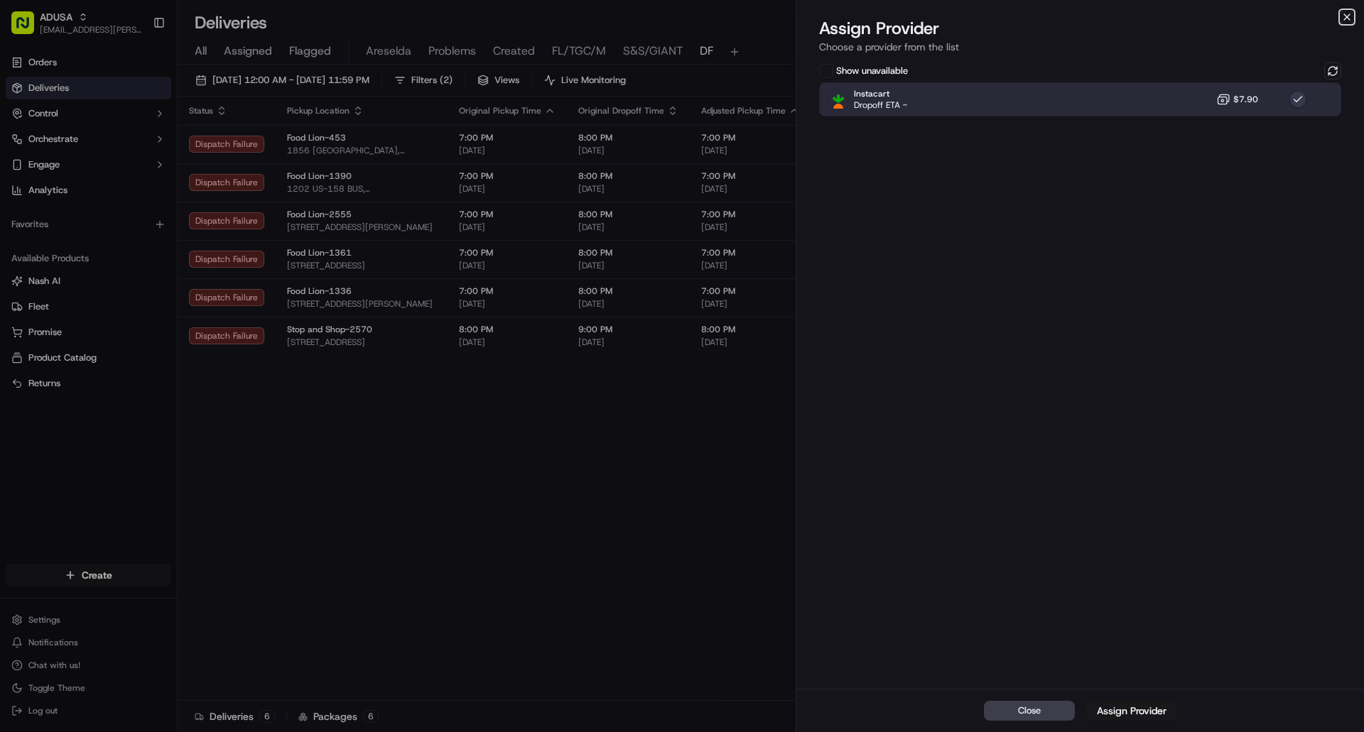
click at [1346, 16] on icon "button" at bounding box center [1347, 17] width 6 height 6
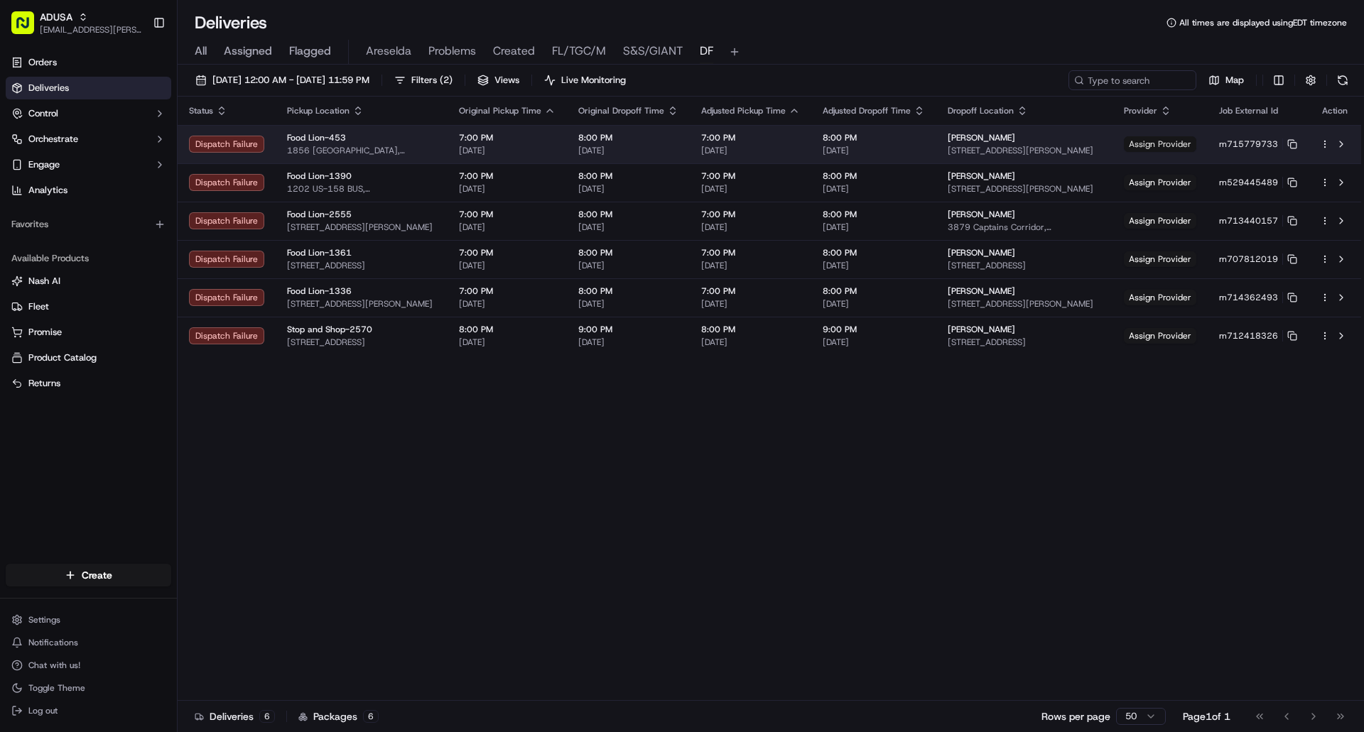
click at [1171, 143] on span "Assign Provider" at bounding box center [1160, 144] width 72 height 16
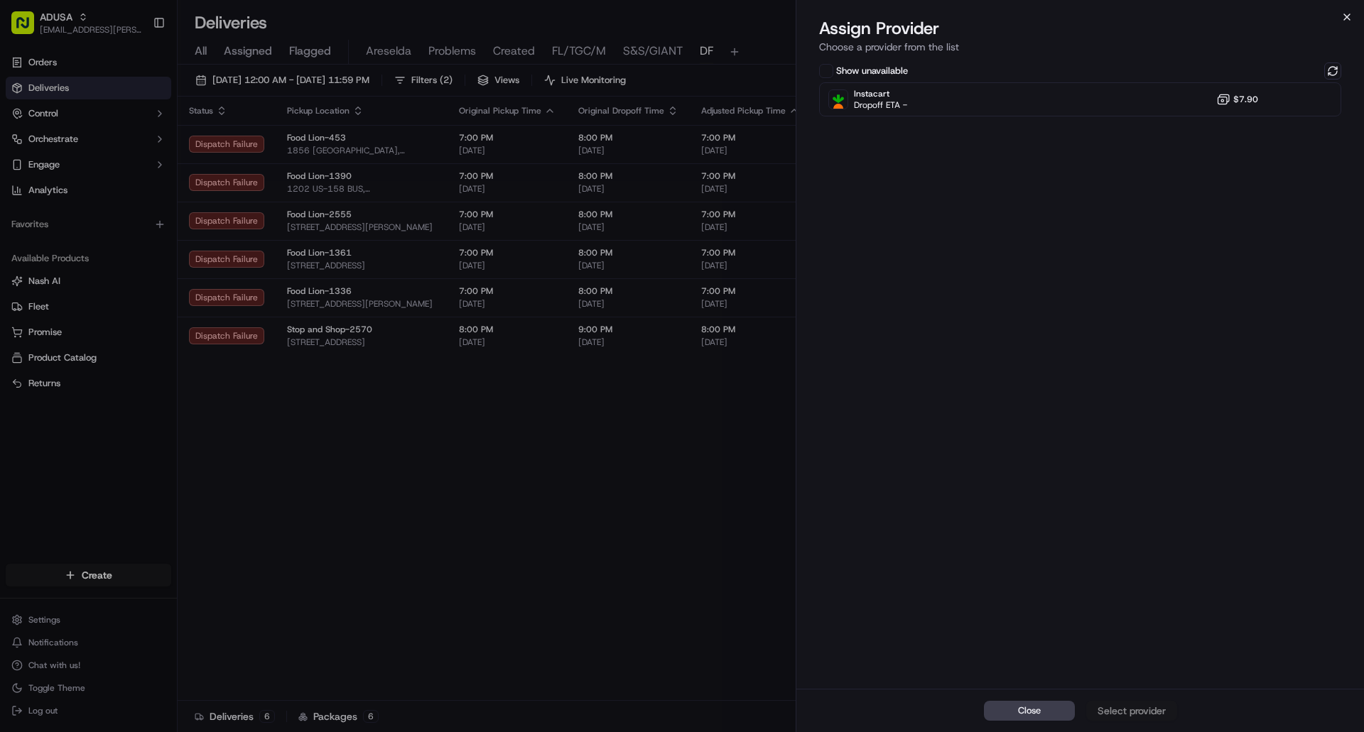
click at [1343, 17] on icon "button" at bounding box center [1346, 16] width 11 height 11
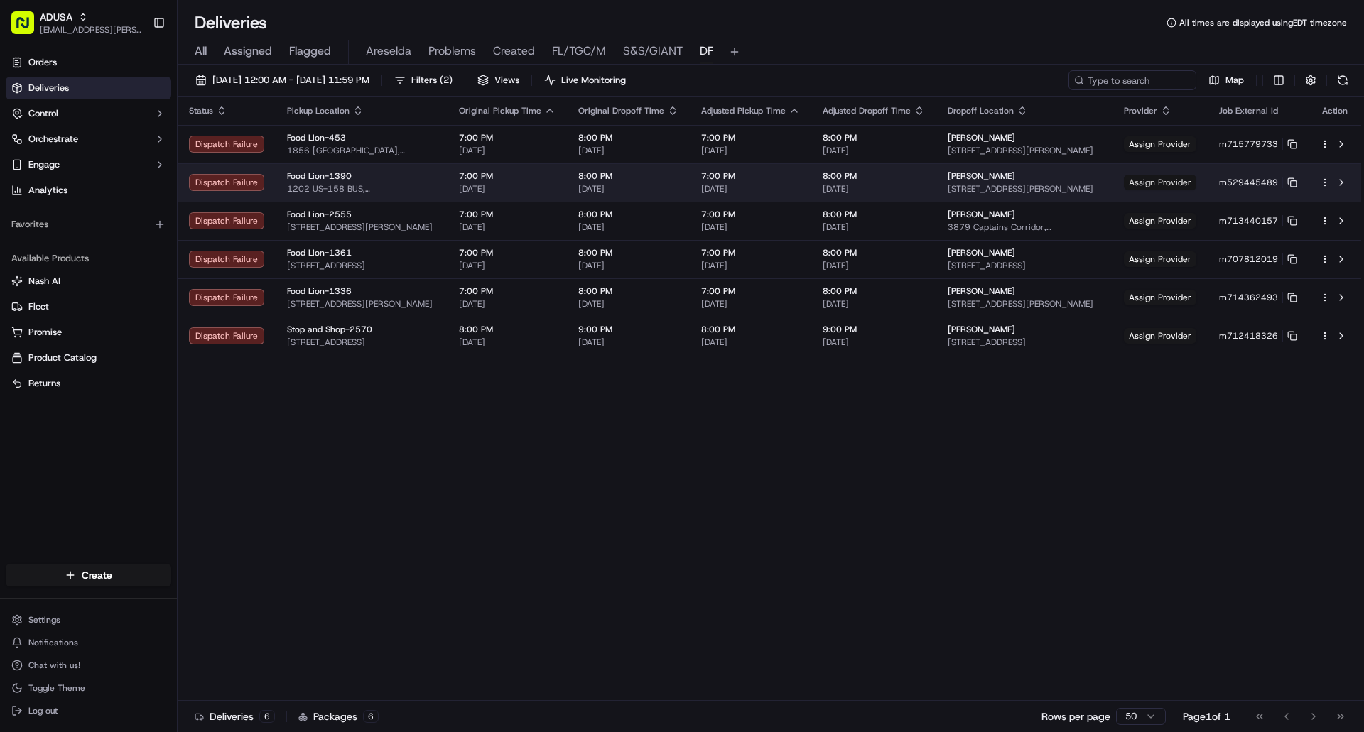
click at [1168, 178] on span "Assign Provider" at bounding box center [1160, 183] width 72 height 16
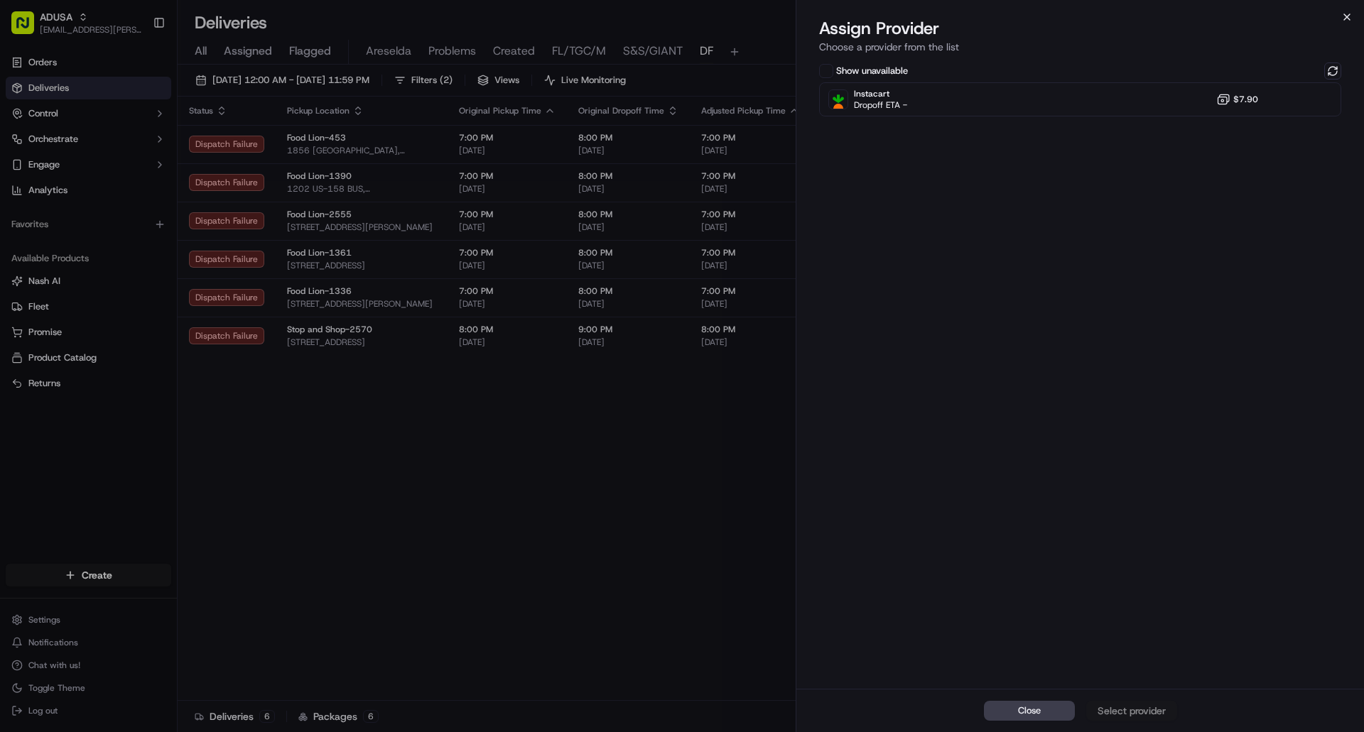
click at [1347, 22] on icon "button" at bounding box center [1346, 16] width 11 height 11
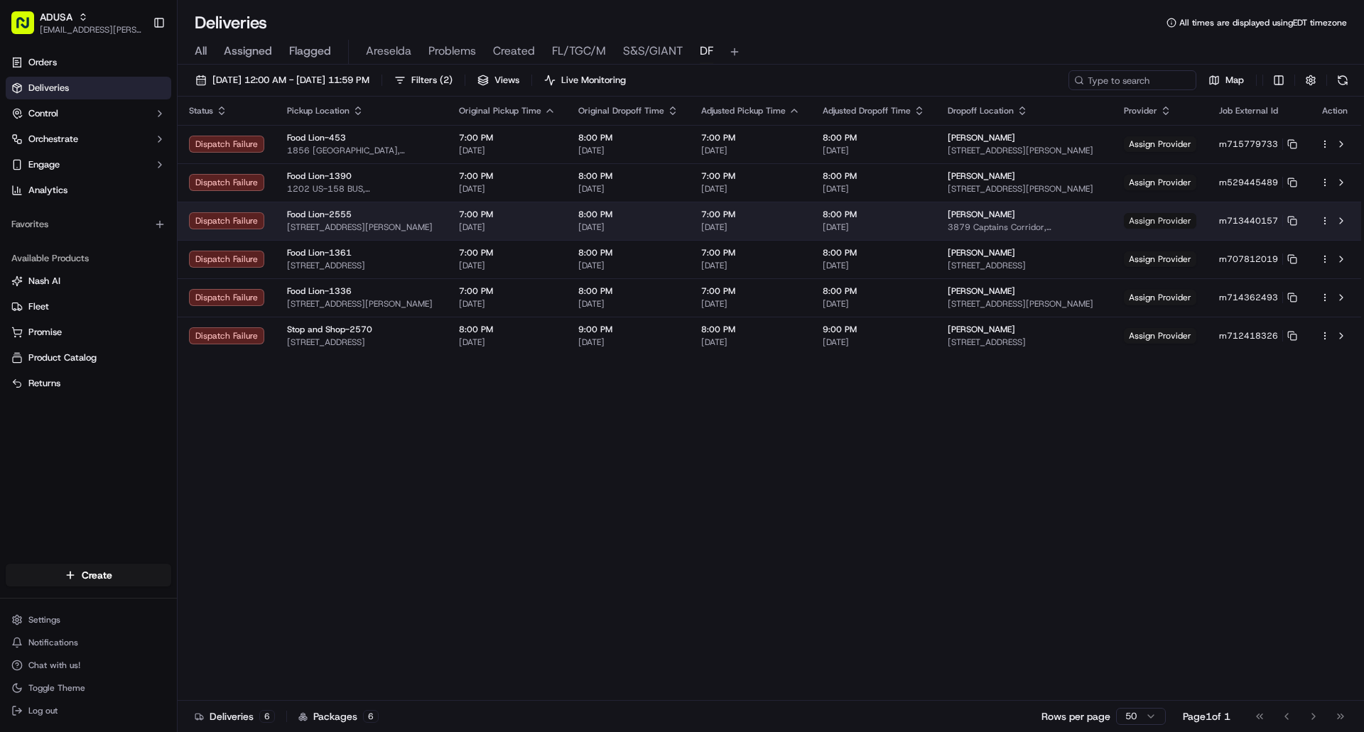
click at [1164, 222] on span "Assign Provider" at bounding box center [1160, 221] width 72 height 16
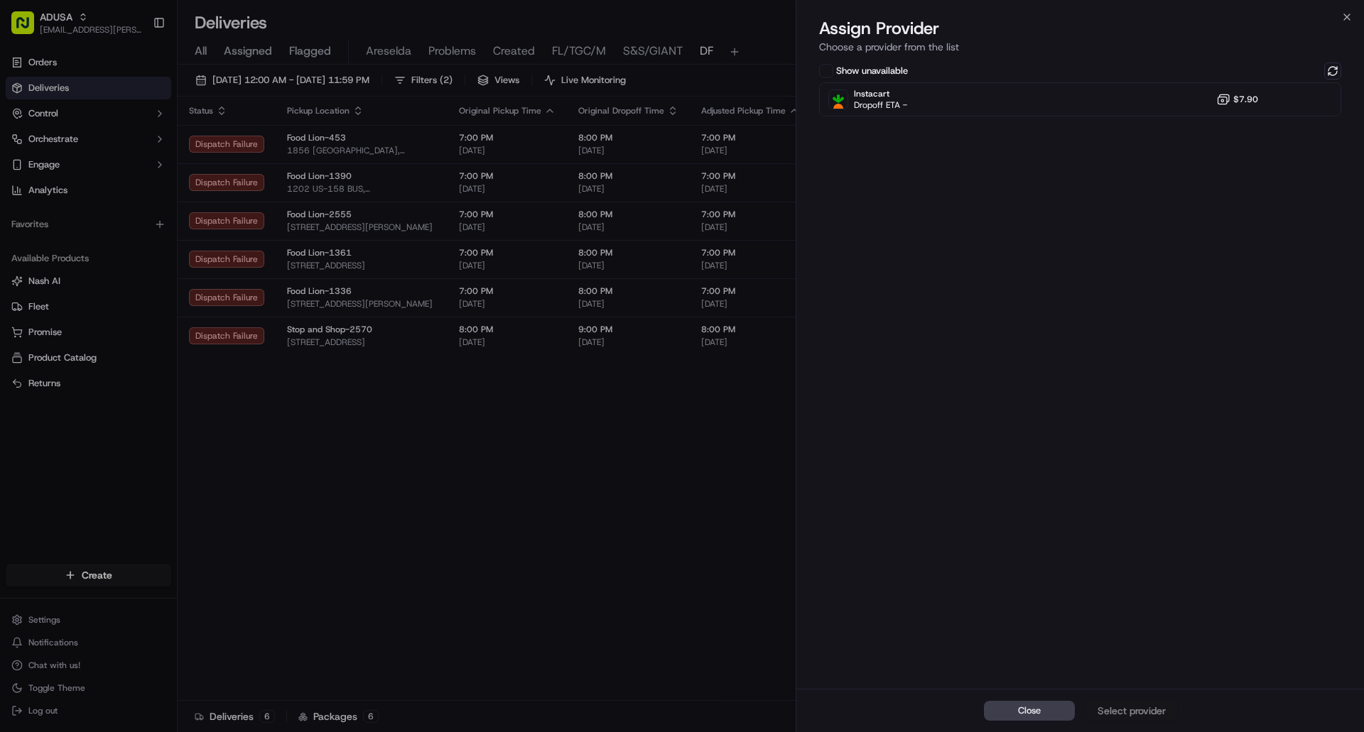
click at [1343, 27] on div "Assign Provider Choose a provider from the list" at bounding box center [1080, 38] width 568 height 43
click at [1344, 22] on icon "button" at bounding box center [1346, 16] width 11 height 11
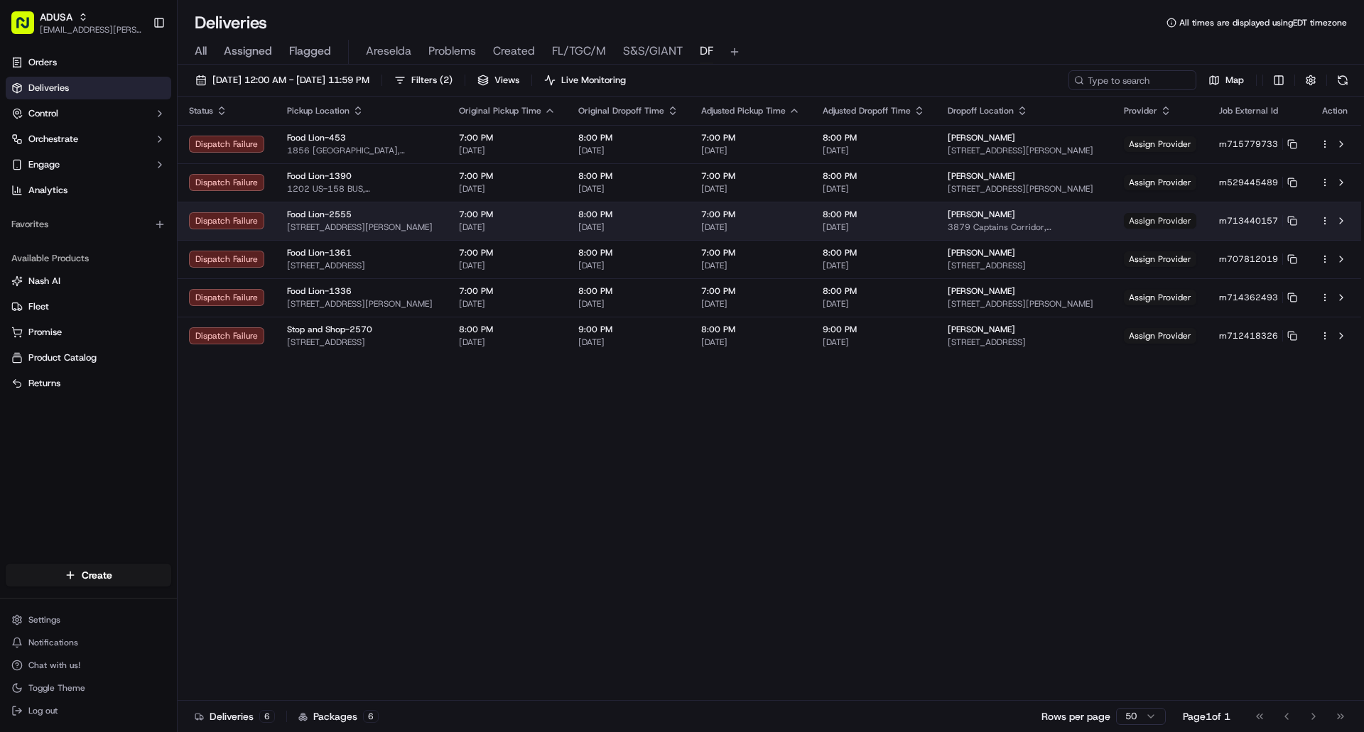
click at [1157, 219] on span "Assign Provider" at bounding box center [1160, 221] width 72 height 16
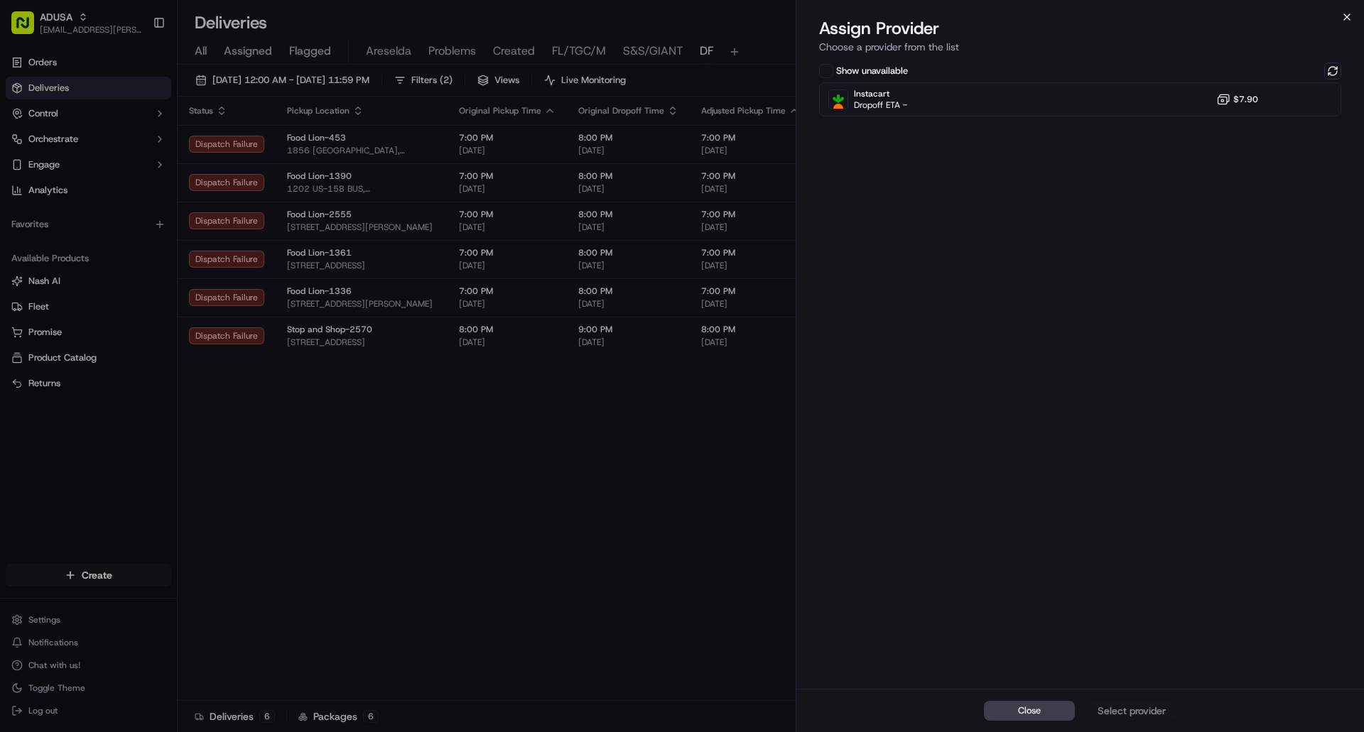
click at [1349, 18] on icon "button" at bounding box center [1346, 16] width 11 height 11
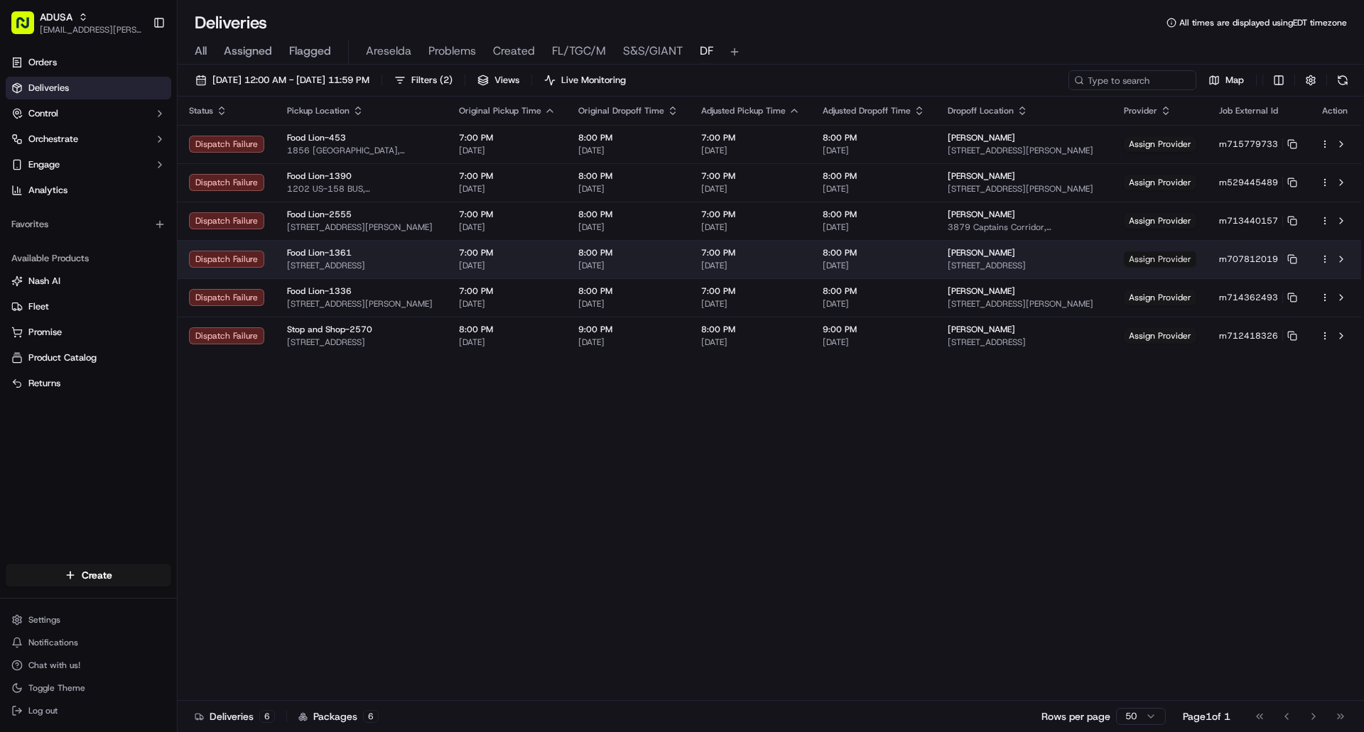
click at [1188, 254] on span "Assign Provider" at bounding box center [1160, 259] width 72 height 16
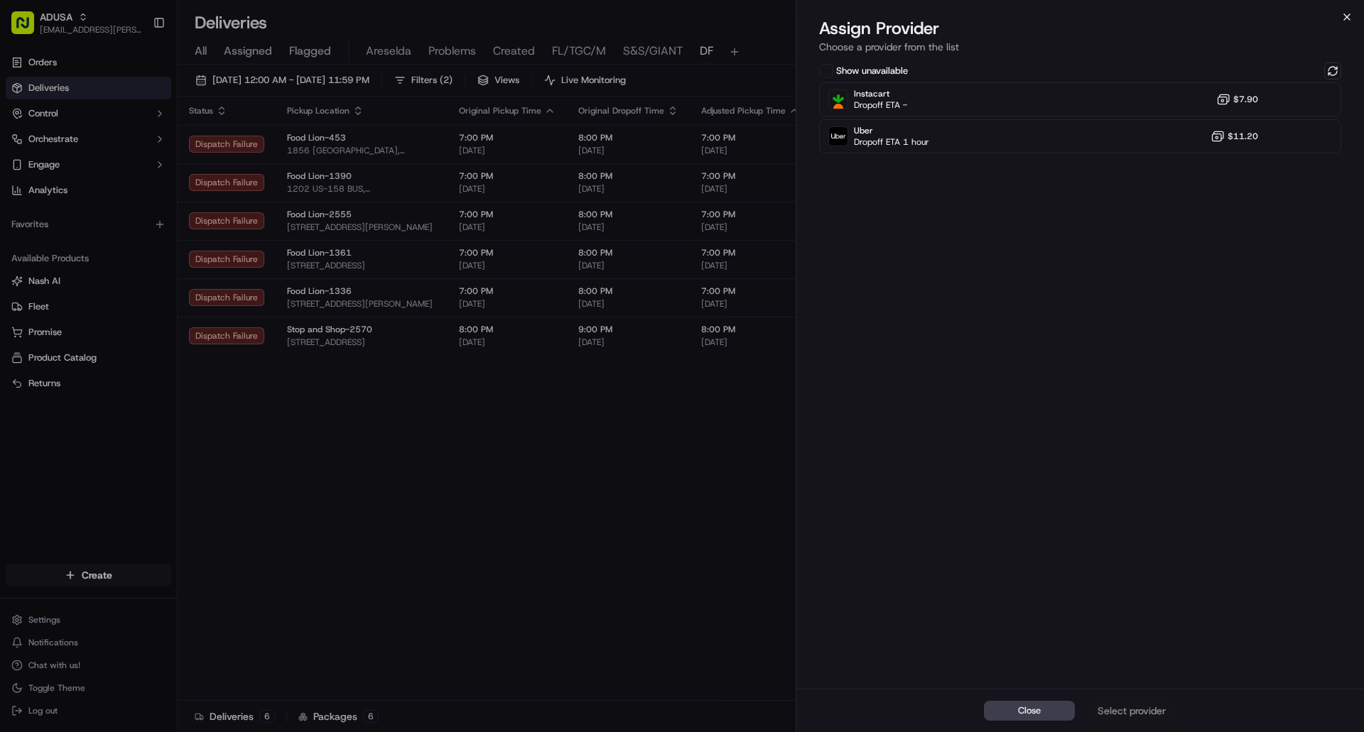
click at [1350, 18] on icon "button" at bounding box center [1346, 16] width 11 height 11
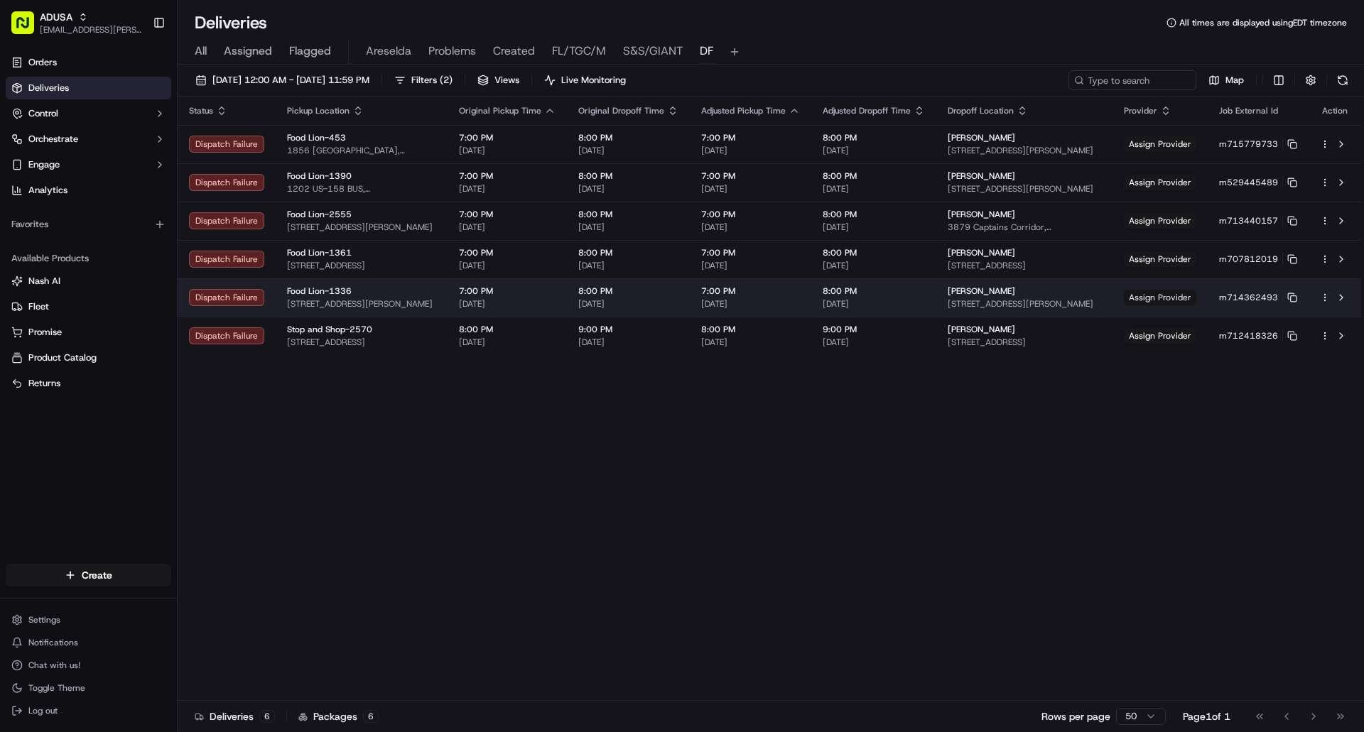
click at [1164, 301] on span "Assign Provider" at bounding box center [1160, 298] width 72 height 16
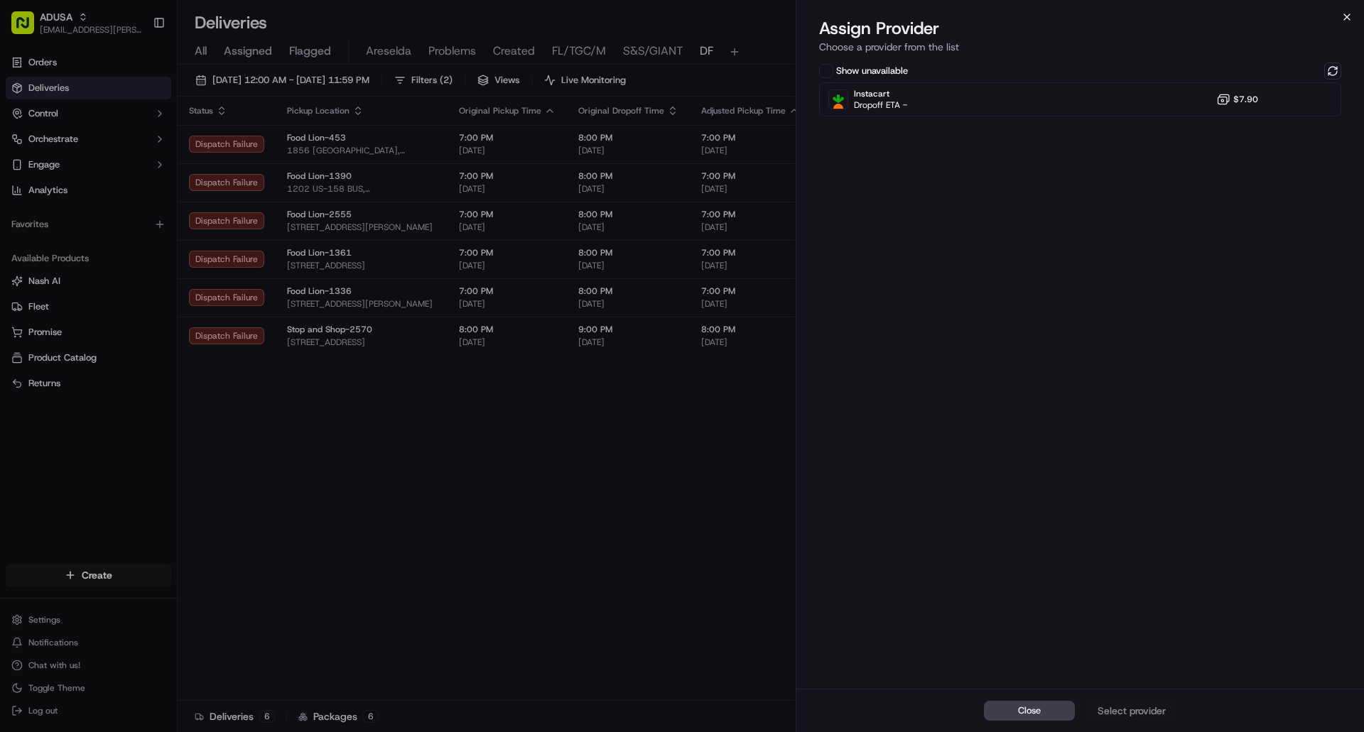
click at [1343, 21] on icon "button" at bounding box center [1346, 16] width 11 height 11
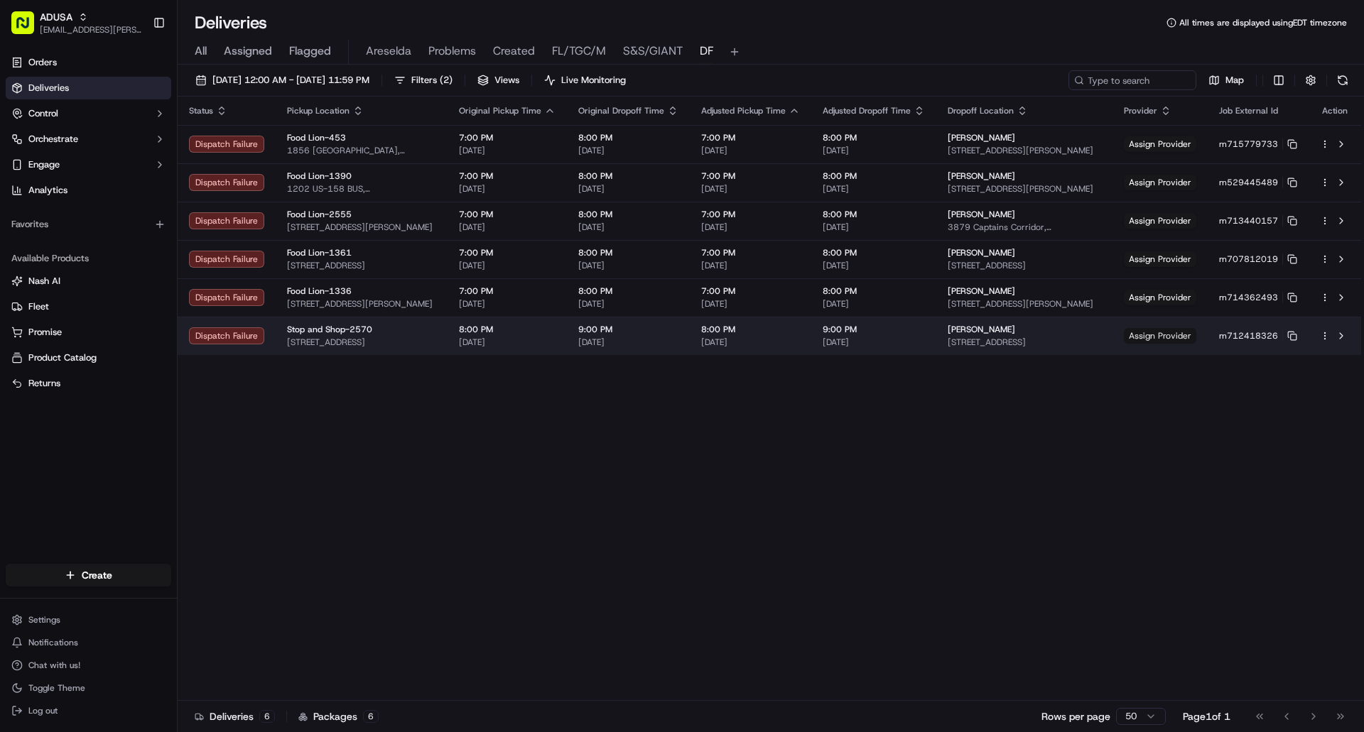
click at [1166, 337] on span "Assign Provider" at bounding box center [1160, 336] width 72 height 16
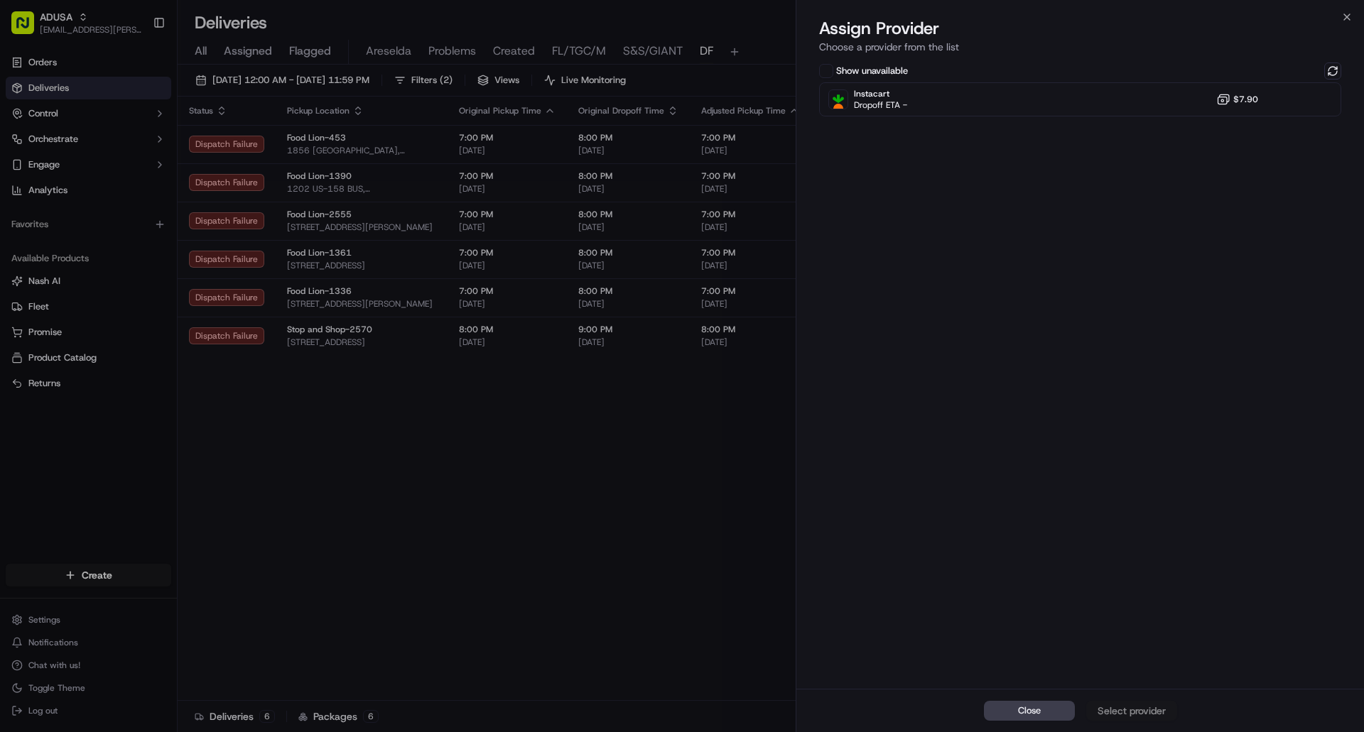
click at [1340, 23] on h2 "Assign Provider" at bounding box center [1080, 28] width 522 height 23
click at [1343, 21] on icon "button" at bounding box center [1346, 16] width 11 height 11
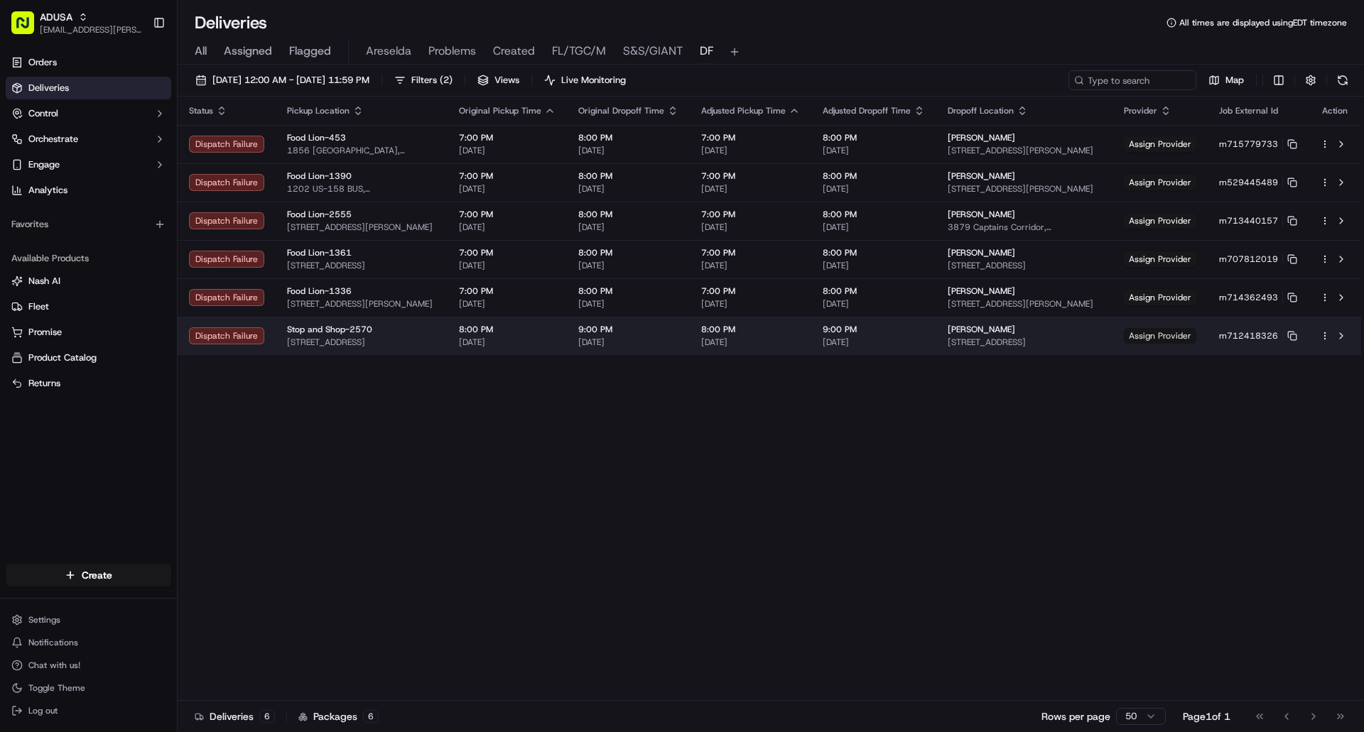
click at [1166, 341] on span "Assign Provider" at bounding box center [1160, 336] width 72 height 16
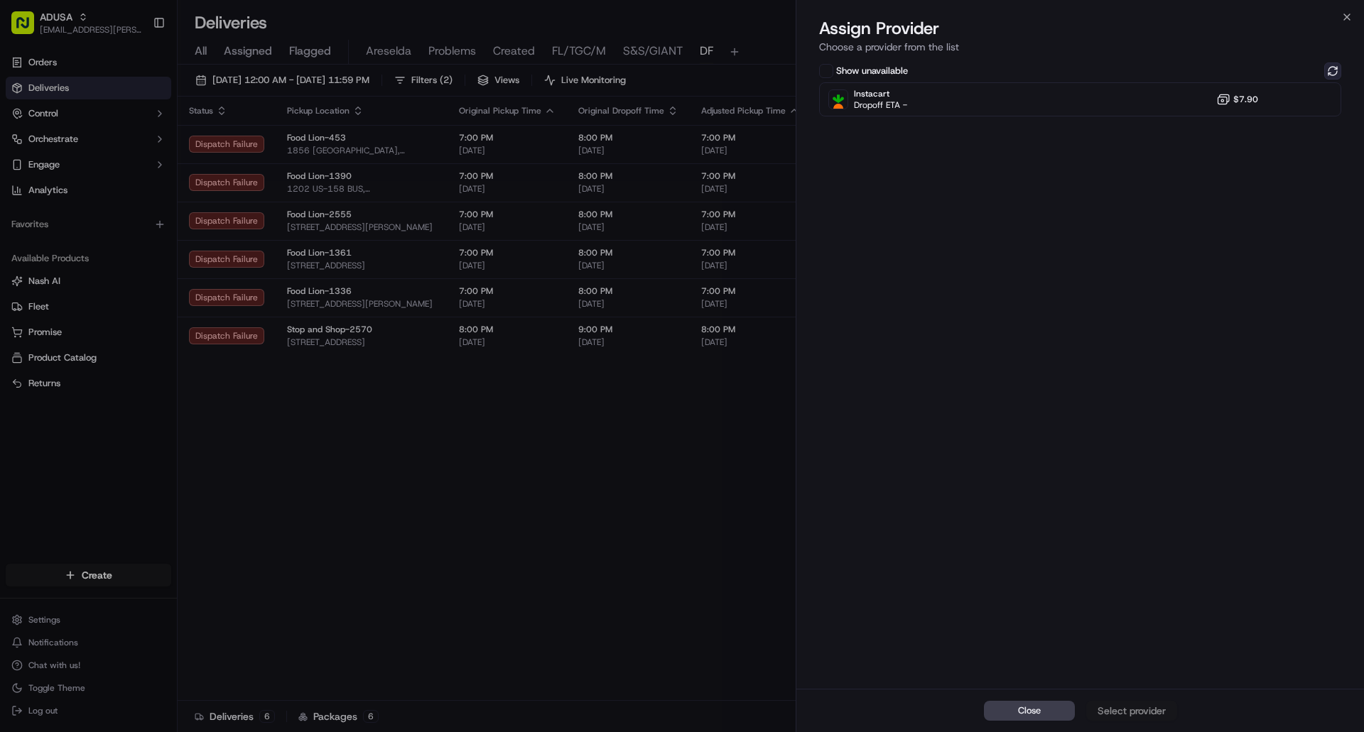
click at [1327, 68] on button at bounding box center [1332, 71] width 17 height 17
click at [1350, 17] on icon "button" at bounding box center [1346, 16] width 11 height 11
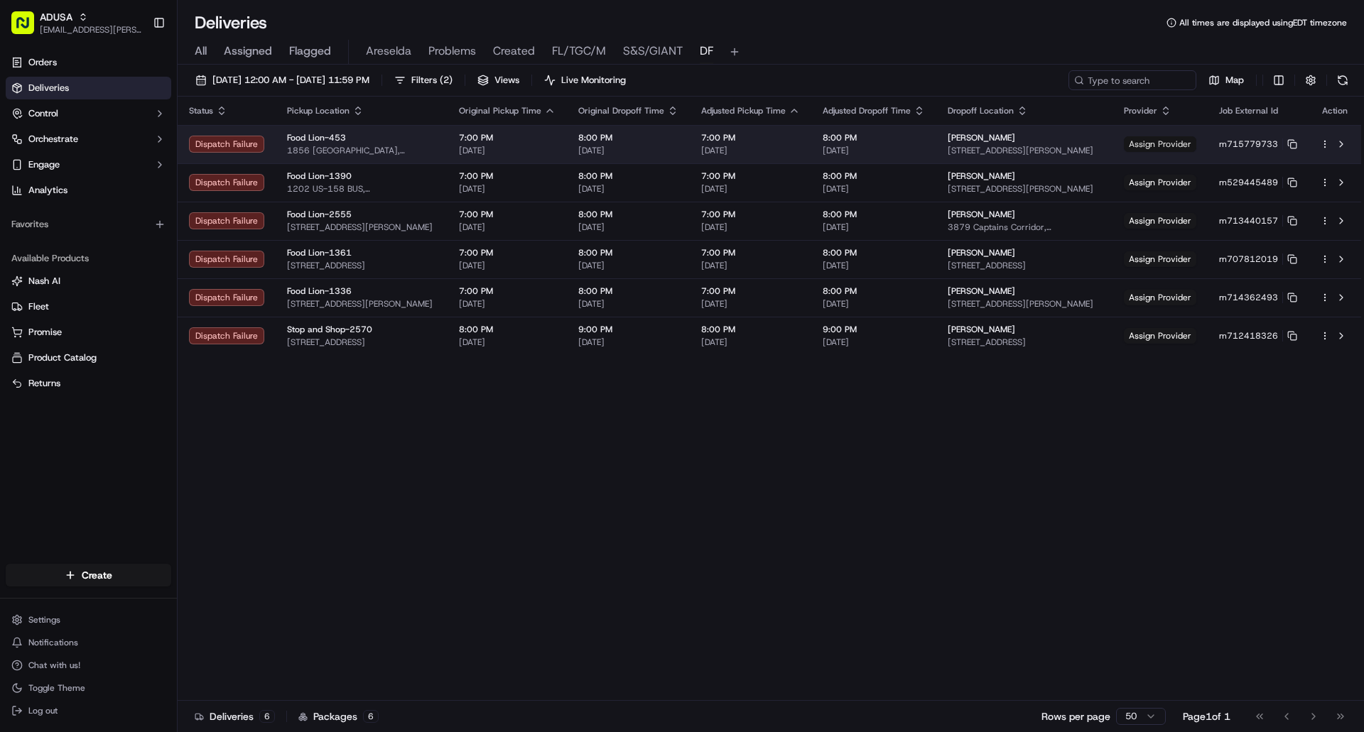
click at [1156, 148] on span "Assign Provider" at bounding box center [1160, 144] width 72 height 16
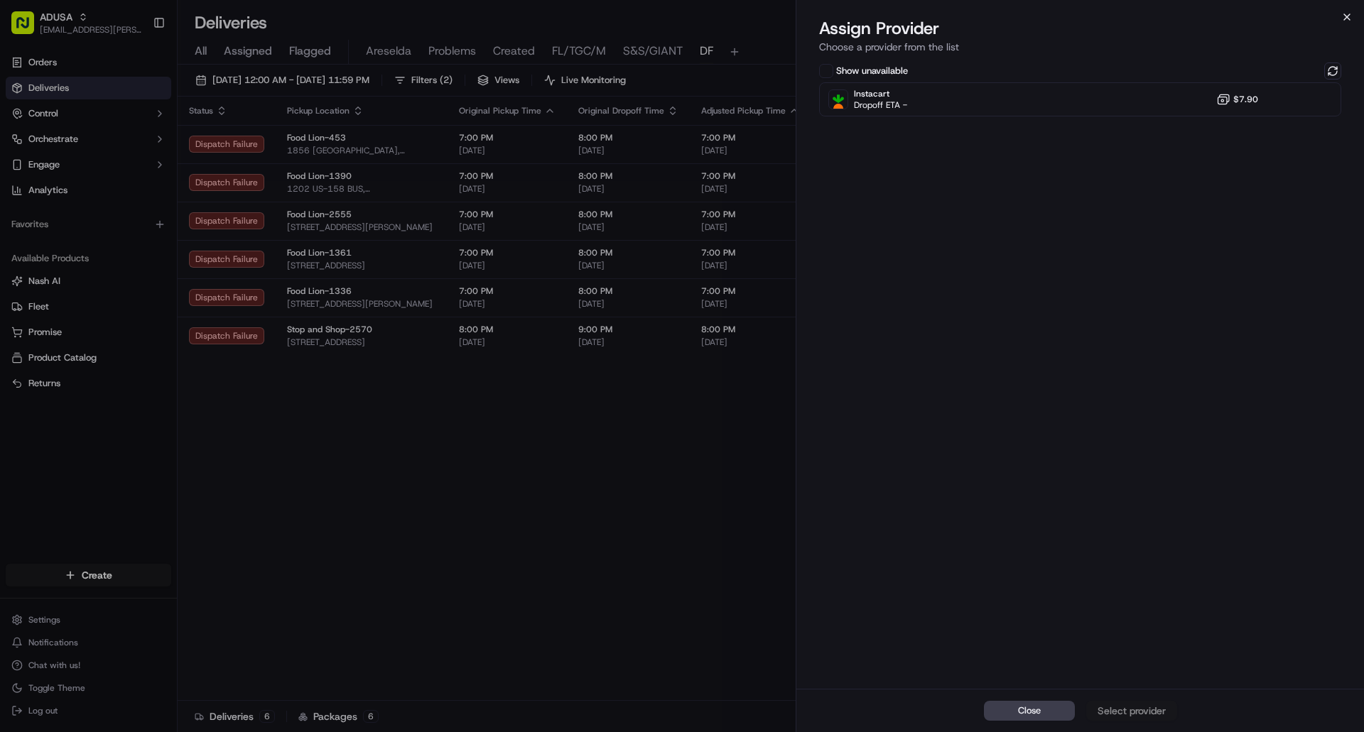
click at [1348, 16] on icon "button" at bounding box center [1346, 16] width 11 height 11
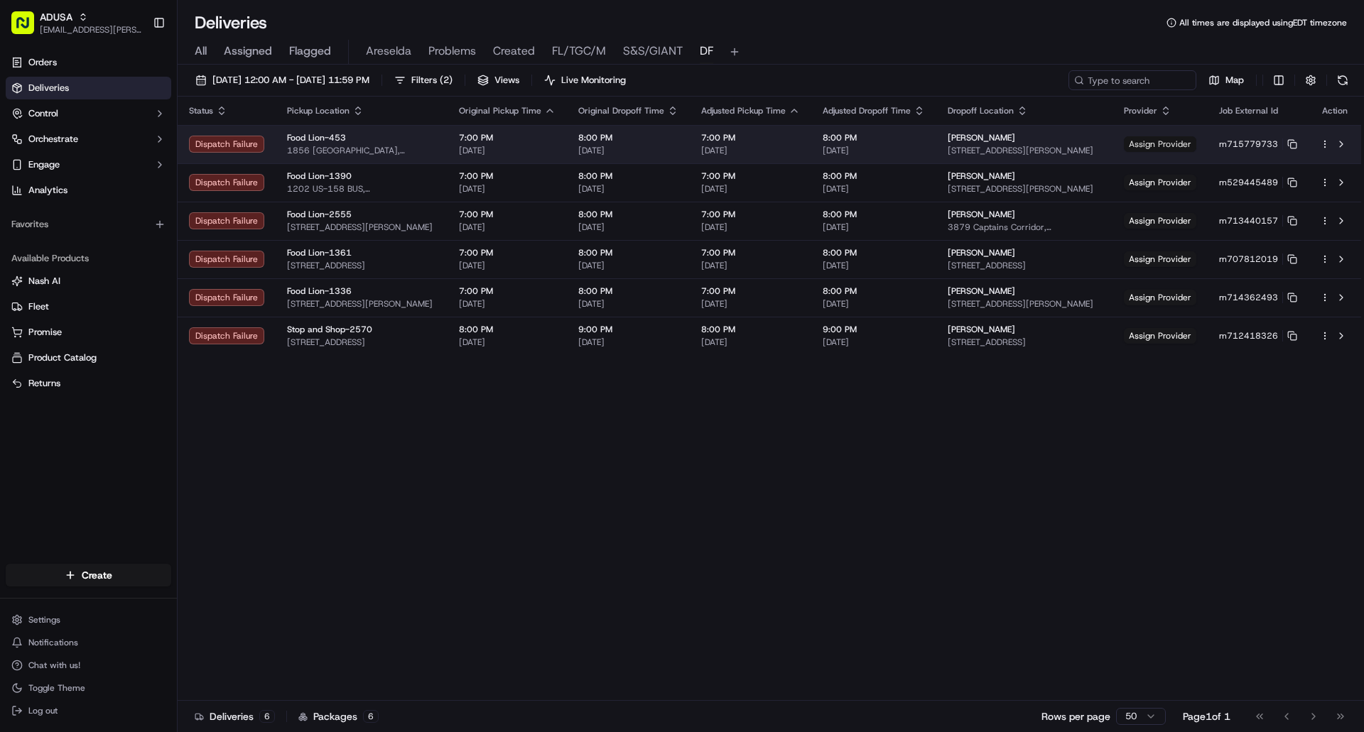
click at [1164, 146] on span "Assign Provider" at bounding box center [1160, 144] width 72 height 16
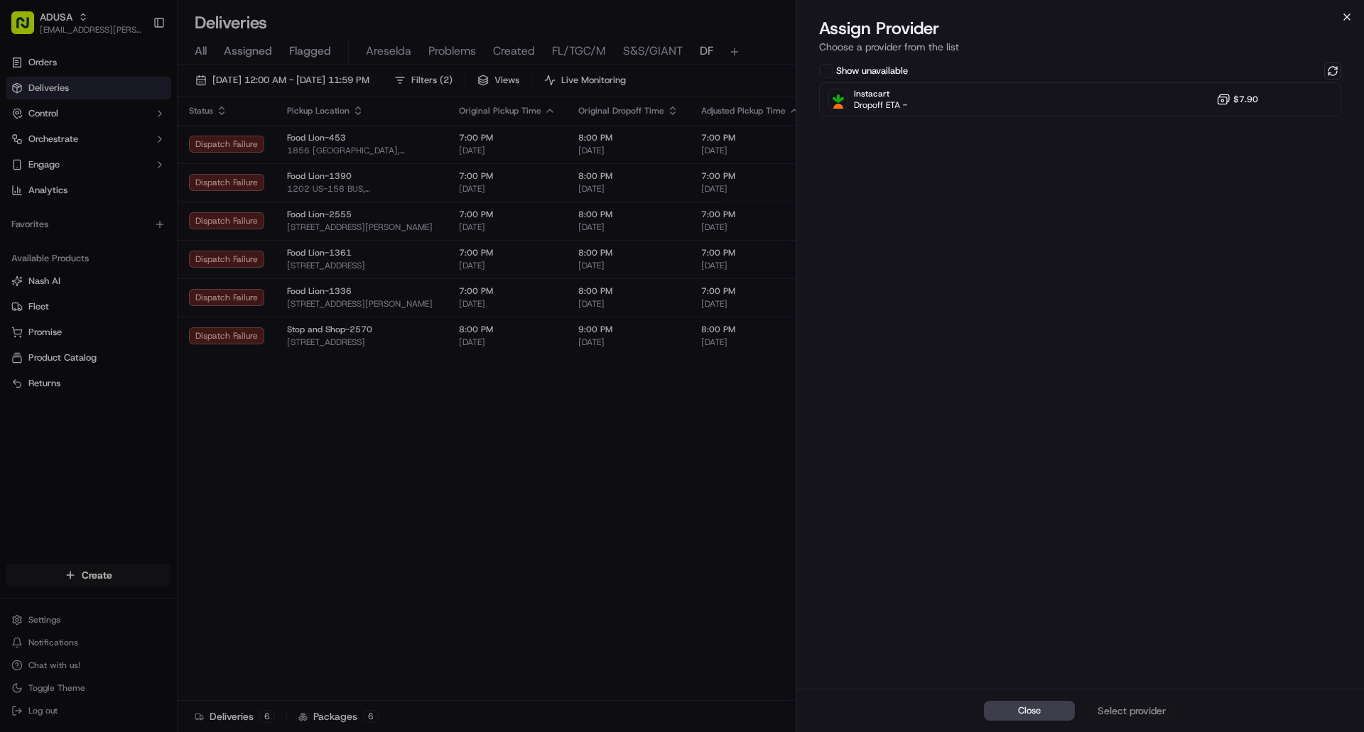
click at [1342, 14] on icon "button" at bounding box center [1346, 16] width 11 height 11
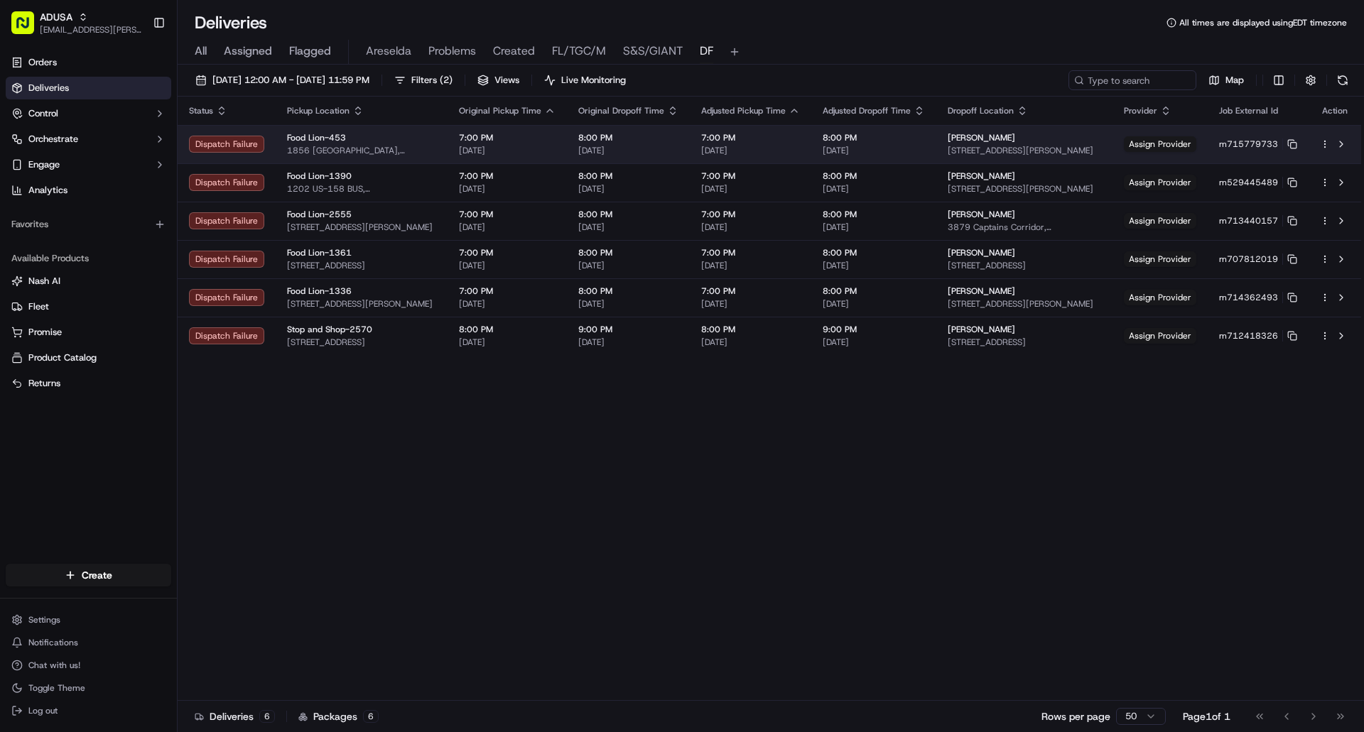
click at [1055, 137] on div "Scott Hester" at bounding box center [1024, 137] width 153 height 11
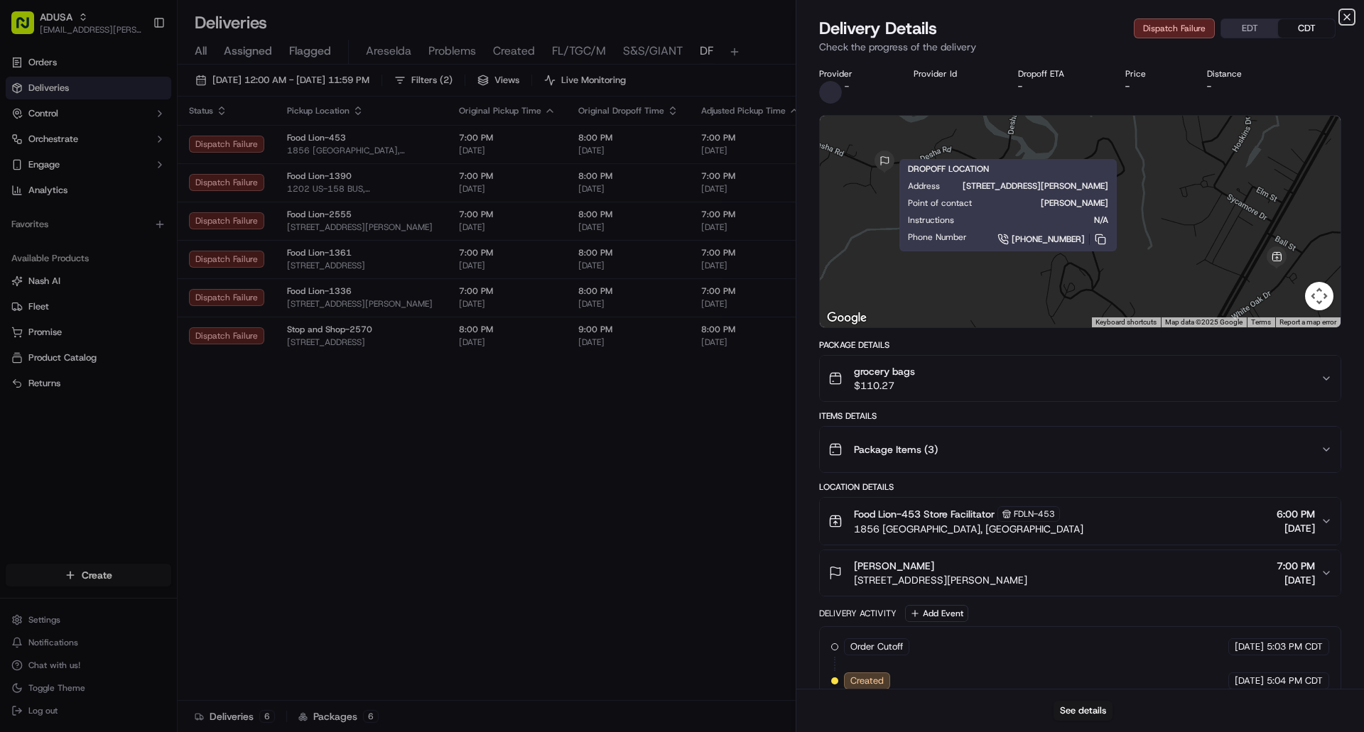
click at [1348, 16] on icon "button" at bounding box center [1346, 16] width 11 height 11
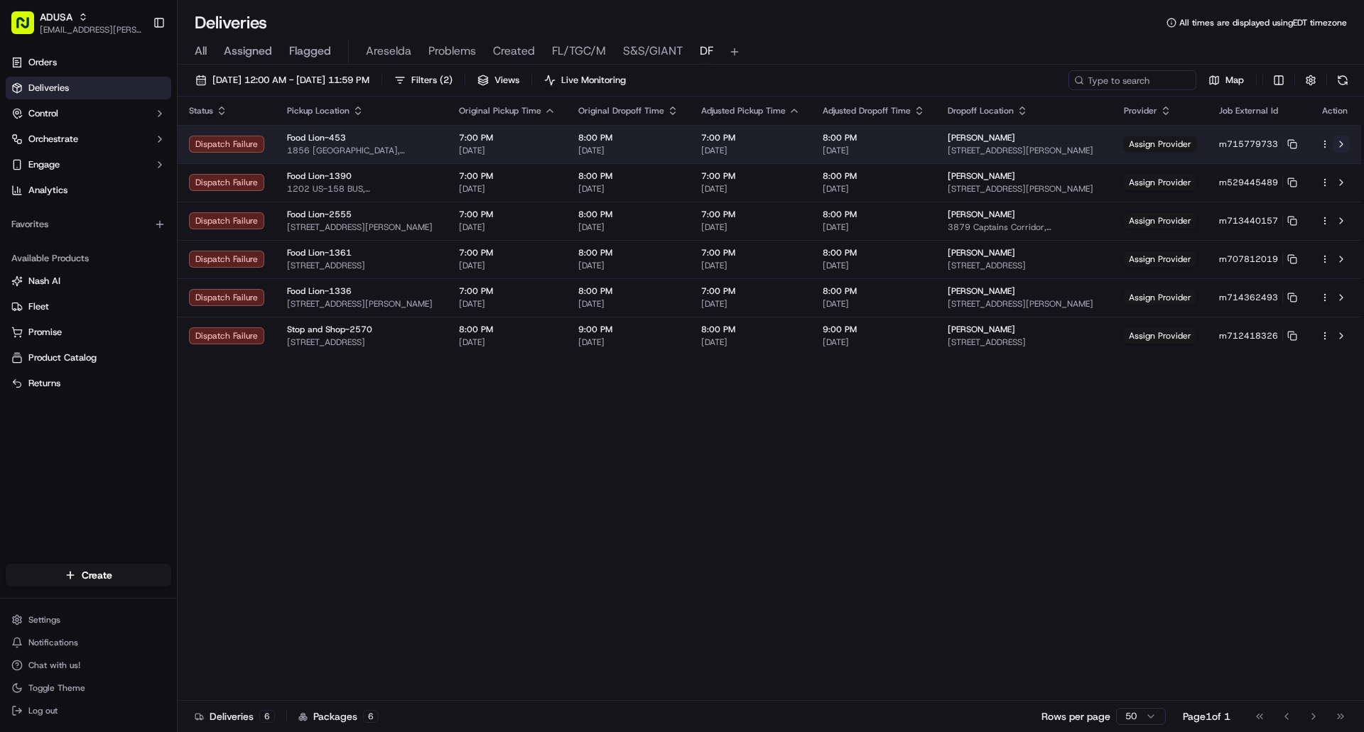
click at [1340, 143] on button at bounding box center [1341, 144] width 17 height 17
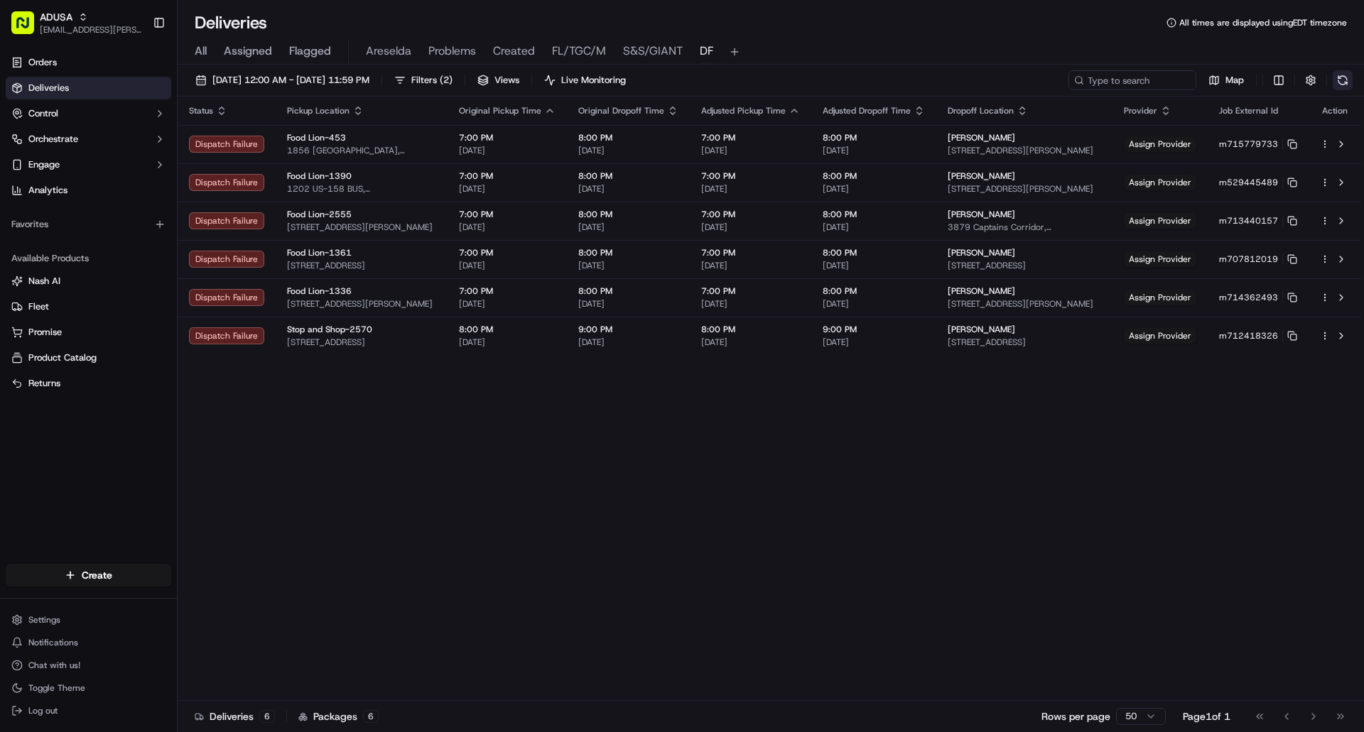
click at [1337, 77] on button at bounding box center [1343, 80] width 20 height 20
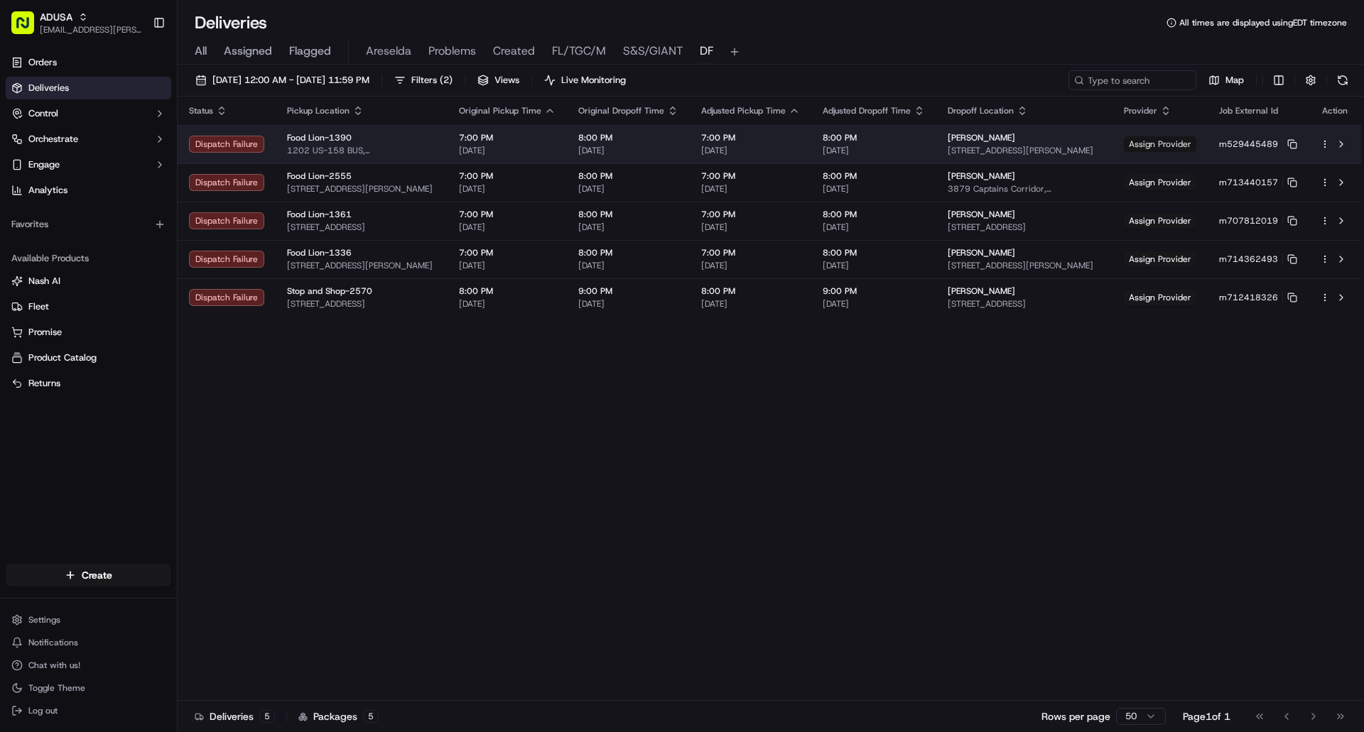
click at [1166, 137] on span "Assign Provider" at bounding box center [1160, 144] width 72 height 16
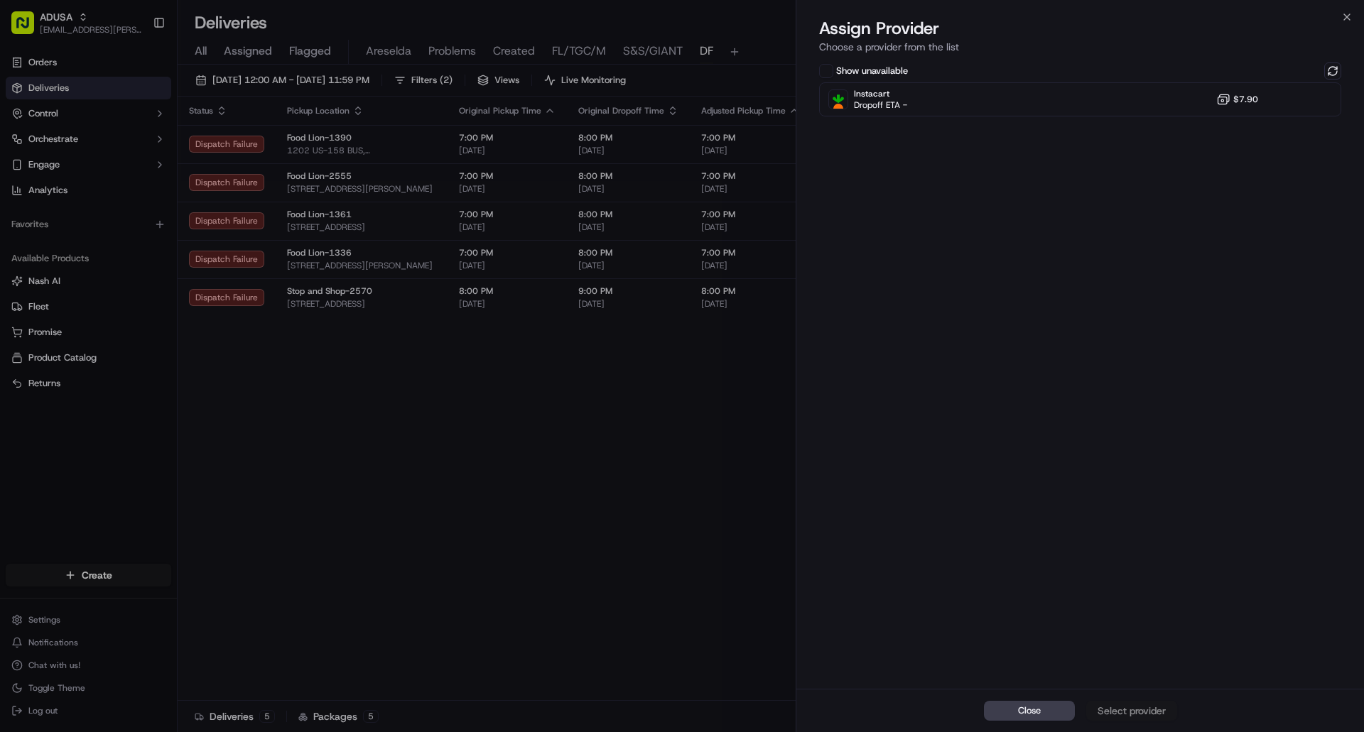
click at [1345, 17] on icon "button" at bounding box center [1346, 16] width 11 height 11
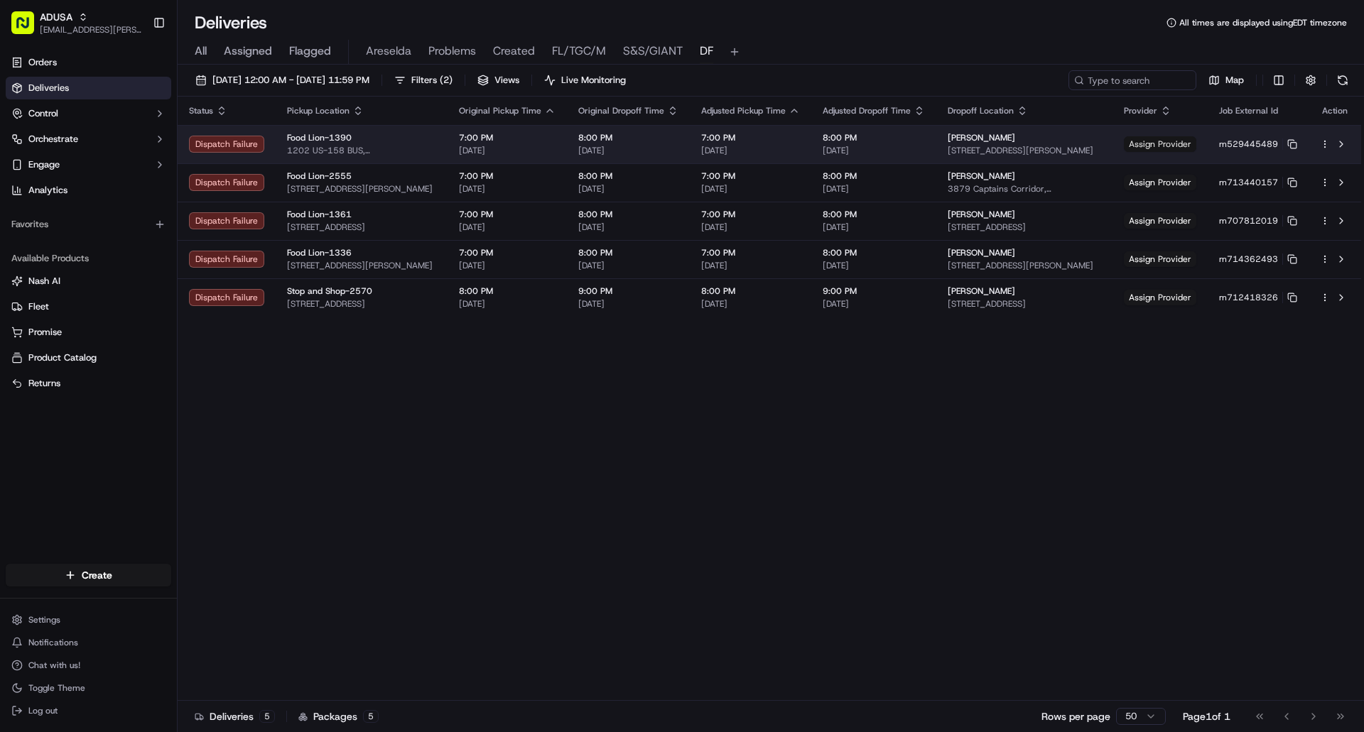
click at [1170, 145] on span "Assign Provider" at bounding box center [1160, 144] width 72 height 16
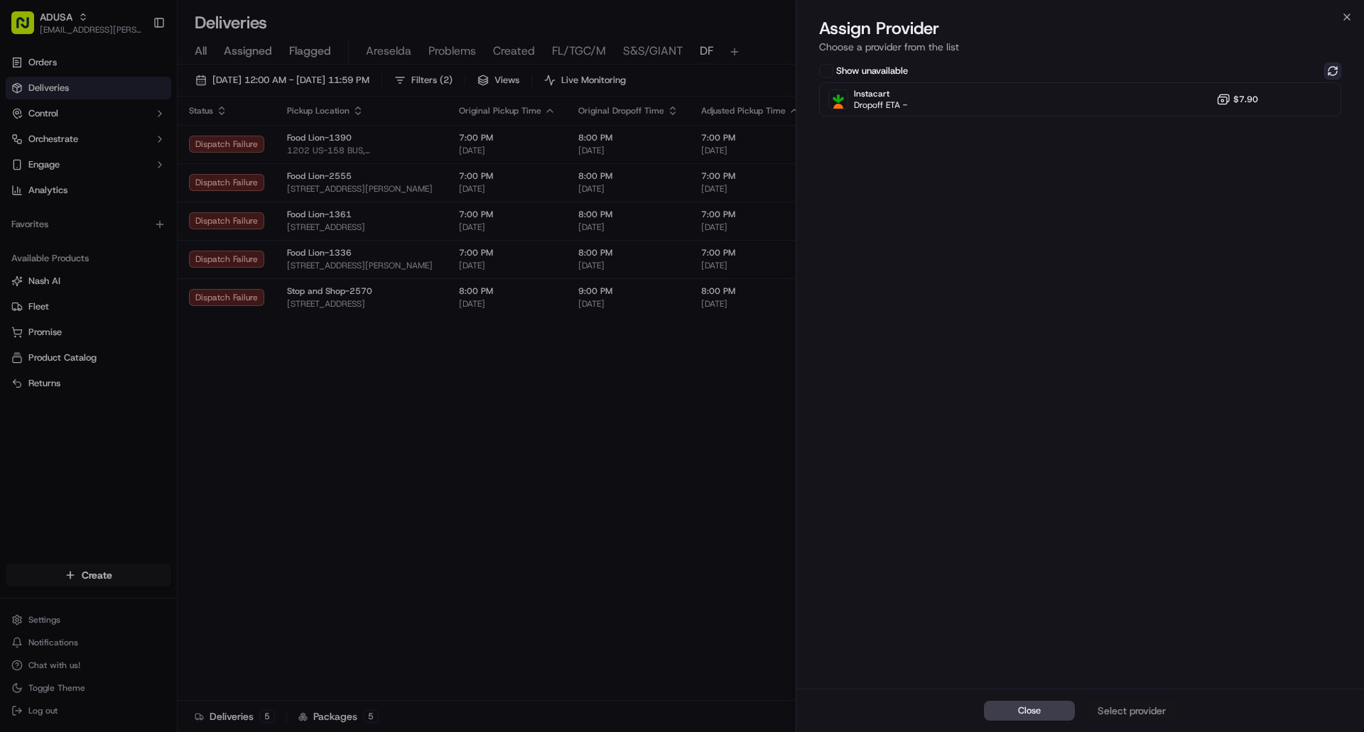
click at [1325, 67] on button at bounding box center [1332, 71] width 17 height 17
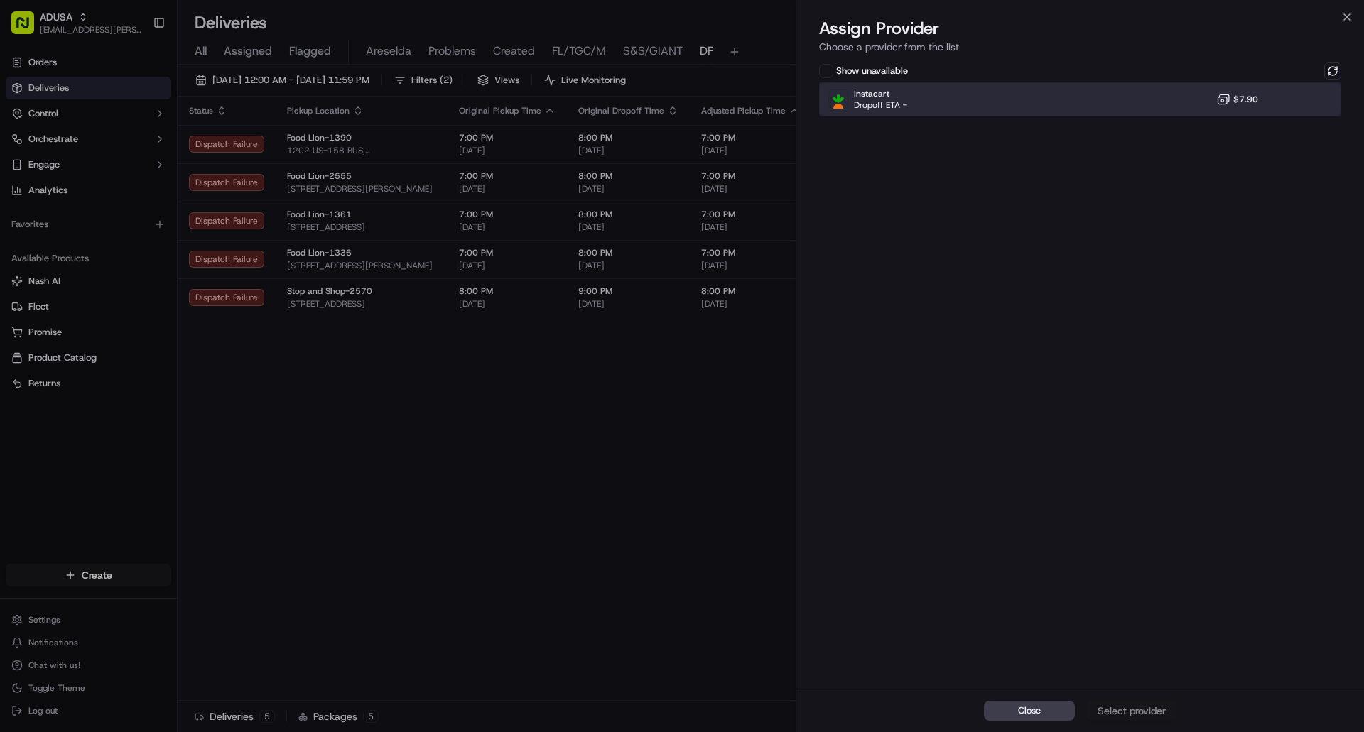
click at [1302, 92] on div at bounding box center [1297, 99] width 17 height 17
click at [1133, 715] on div "Assign Provider" at bounding box center [1132, 711] width 70 height 14
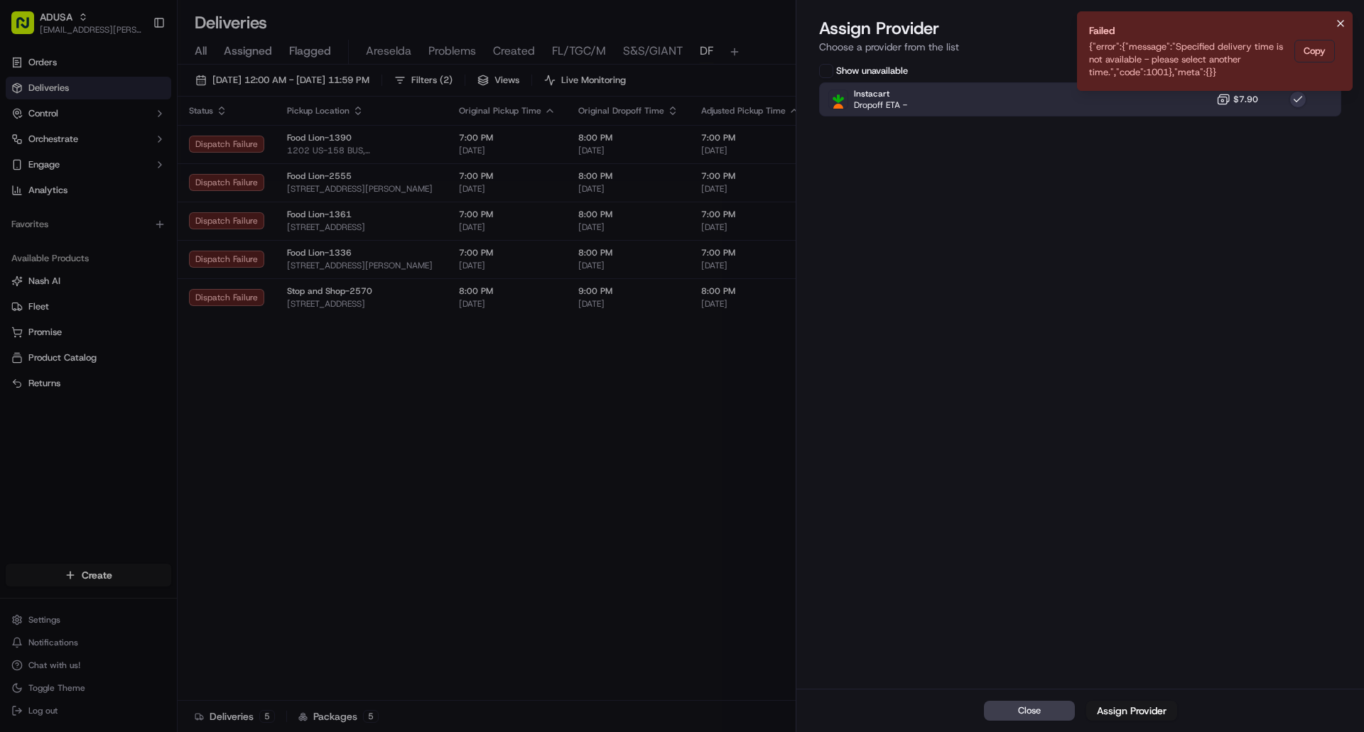
click at [1339, 23] on icon "Notifications (F8)" at bounding box center [1340, 23] width 11 height 11
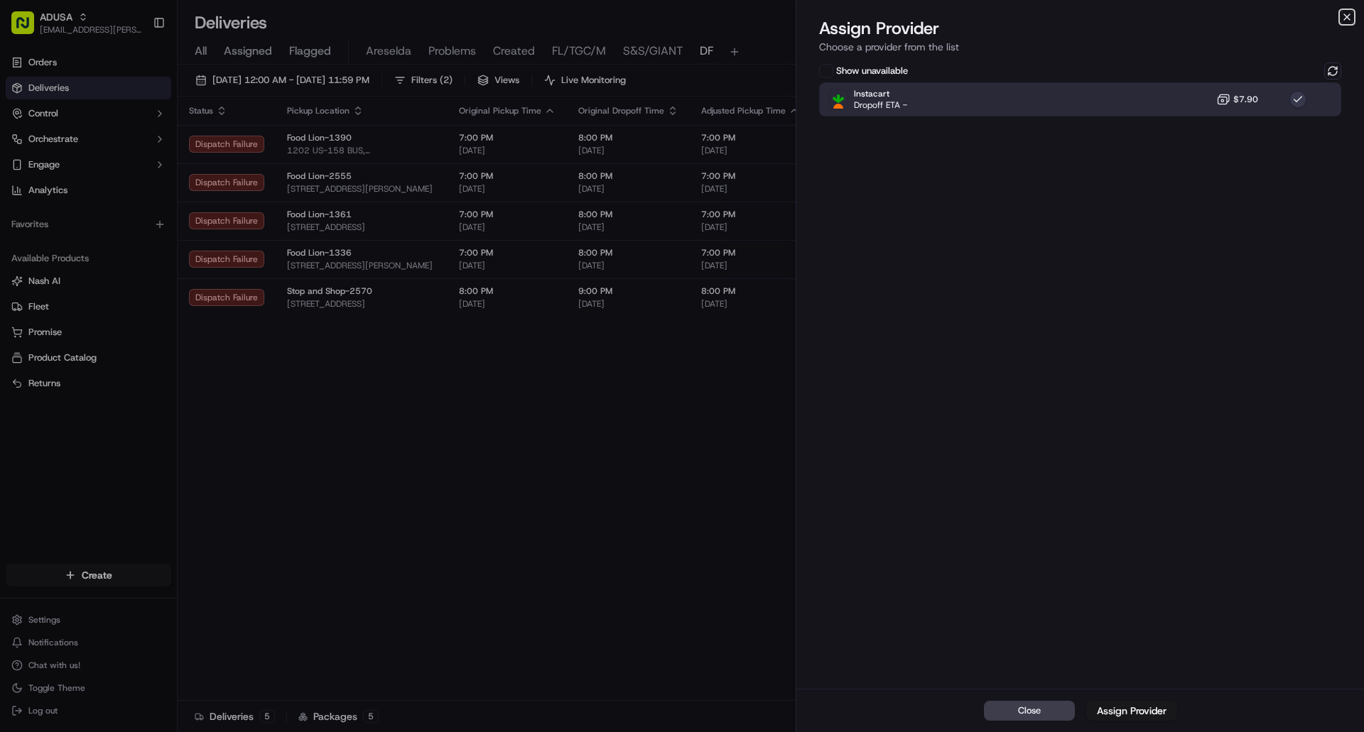
click at [1343, 18] on icon "button" at bounding box center [1346, 16] width 11 height 11
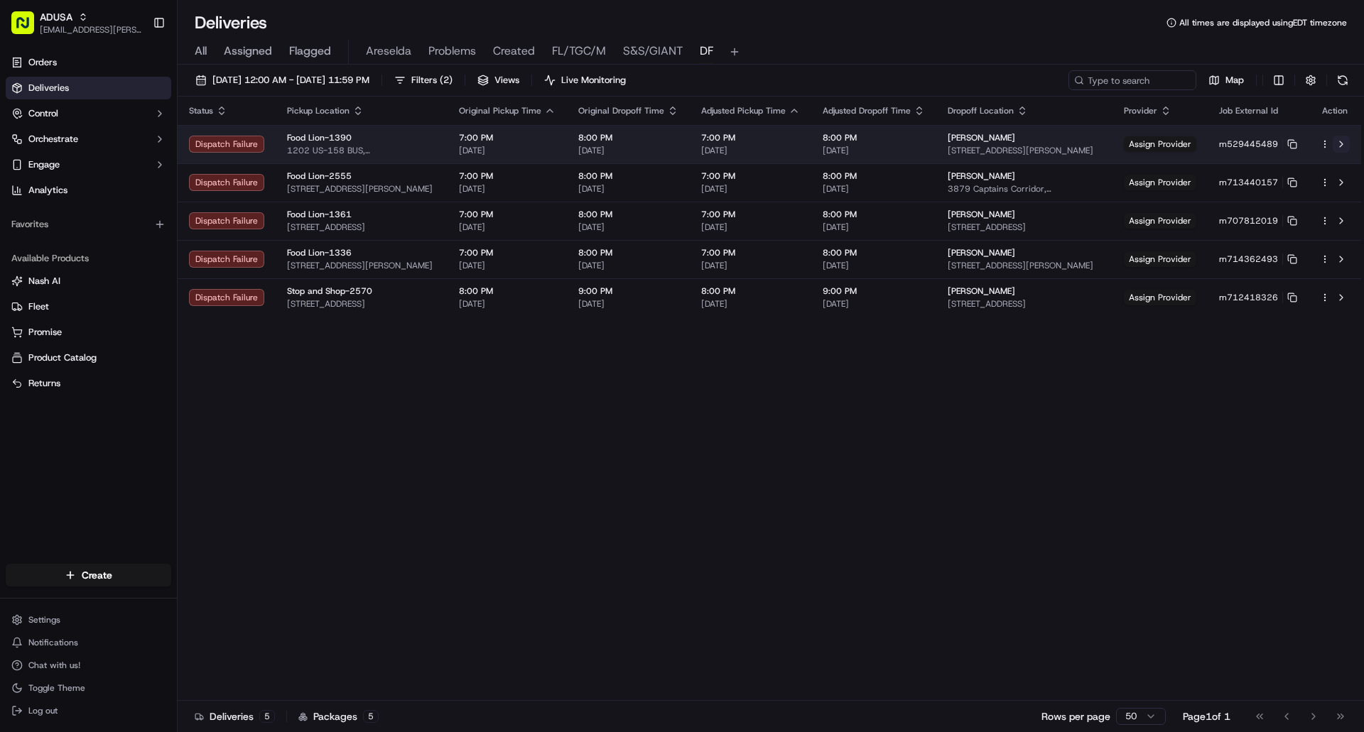
click at [1338, 146] on button at bounding box center [1341, 144] width 17 height 17
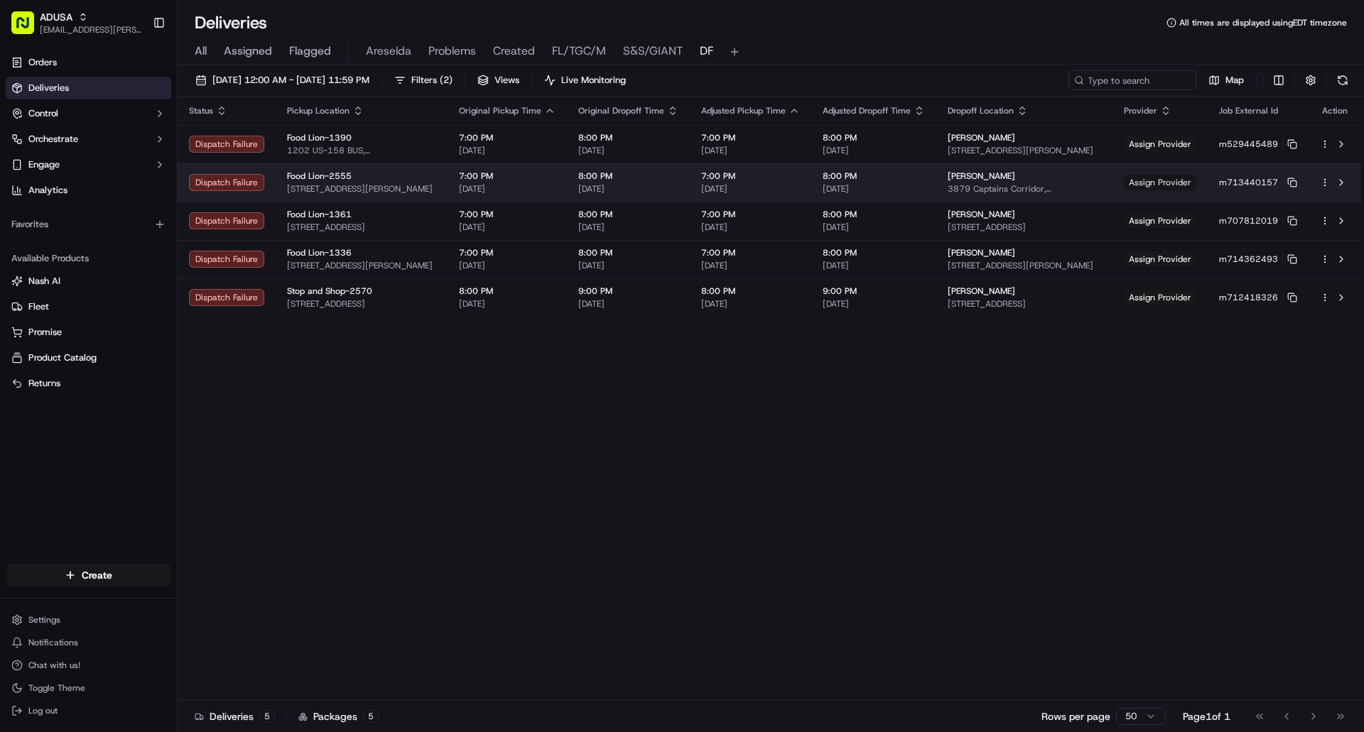
click at [1156, 183] on span "Assign Provider" at bounding box center [1160, 183] width 72 height 16
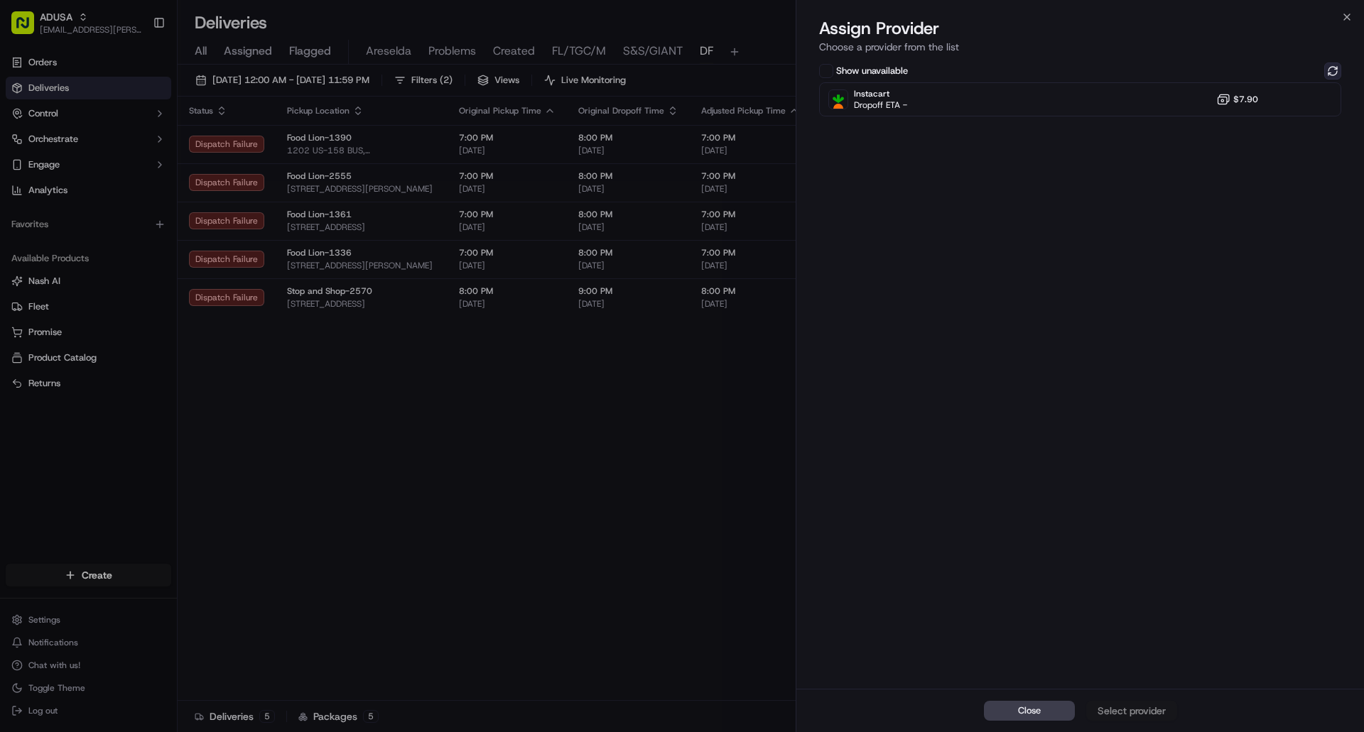
click at [1338, 67] on button at bounding box center [1332, 71] width 17 height 17
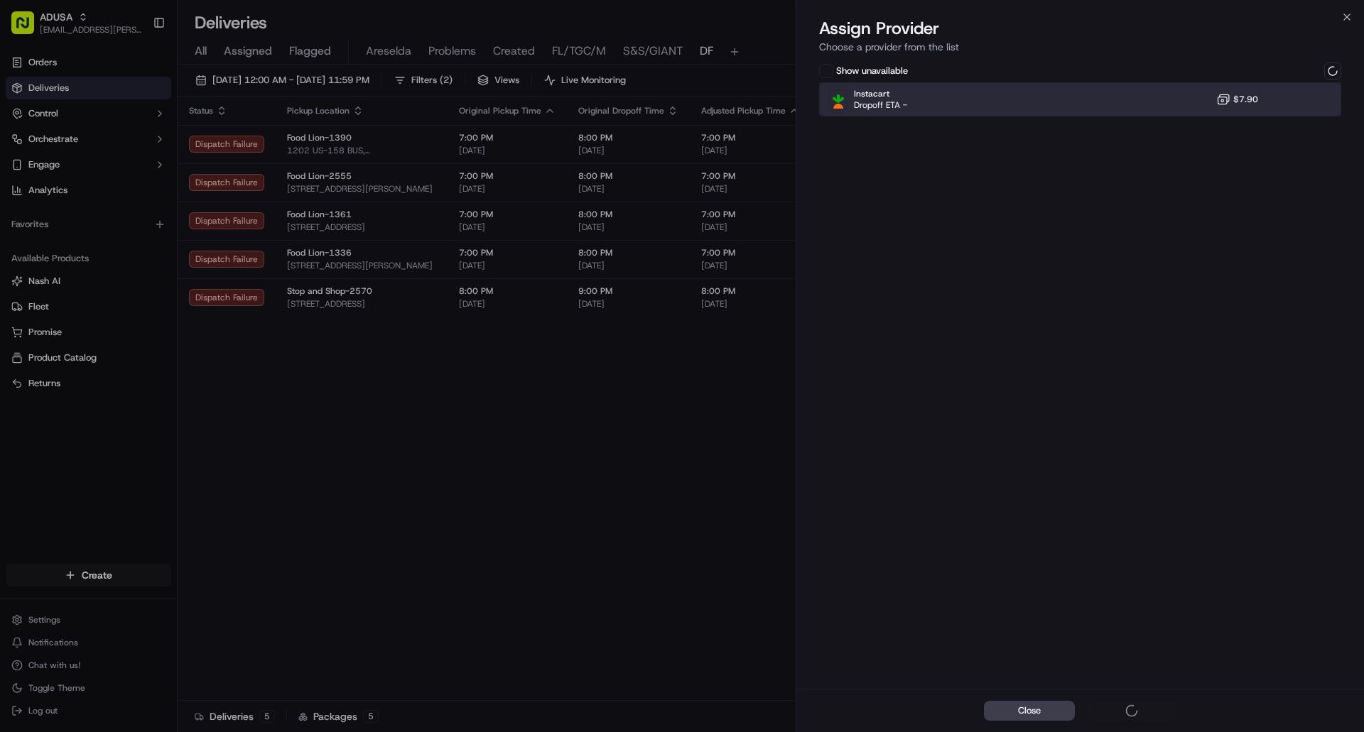
click at [1302, 96] on div at bounding box center [1297, 99] width 17 height 17
click at [1130, 709] on div "Close Select provider" at bounding box center [1080, 710] width 568 height 43
click at [1309, 107] on div "Instacart Dropoff ETA - $7.90" at bounding box center [1080, 99] width 522 height 34
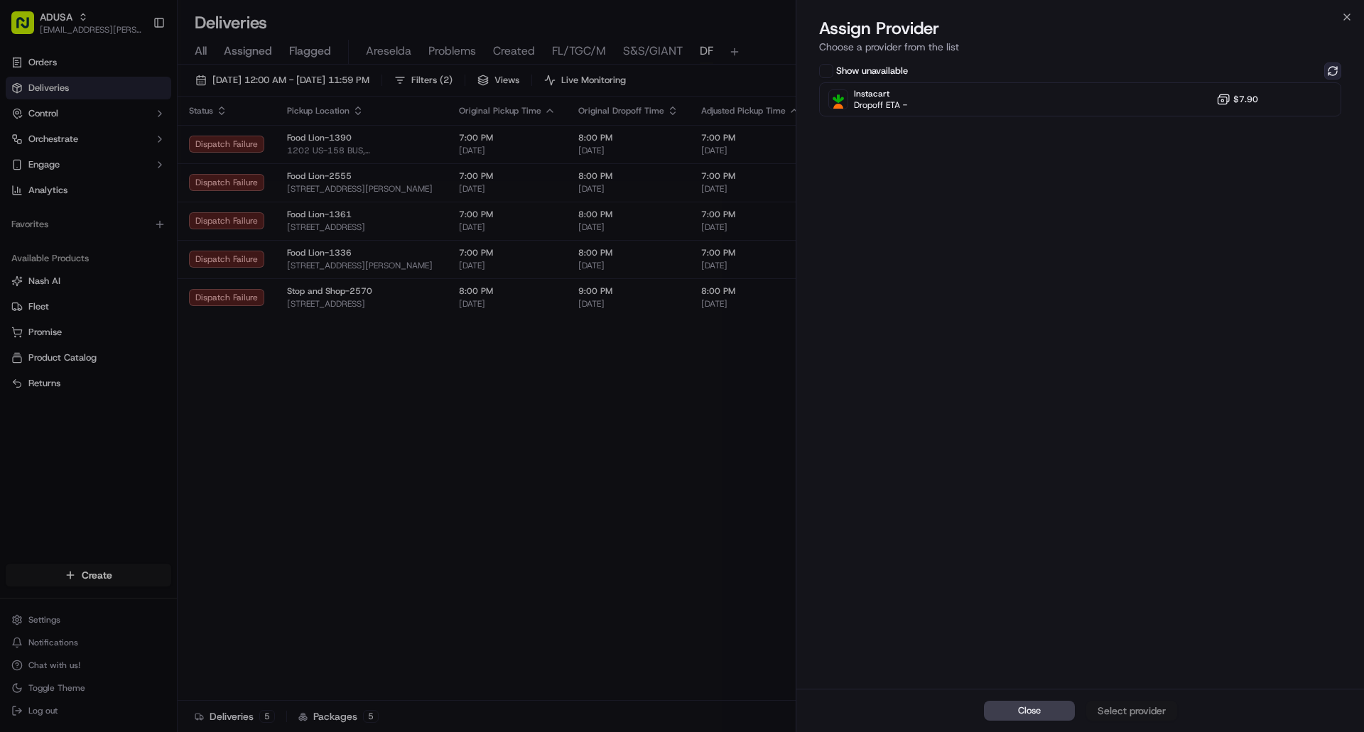
click at [1326, 69] on button at bounding box center [1332, 71] width 17 height 17
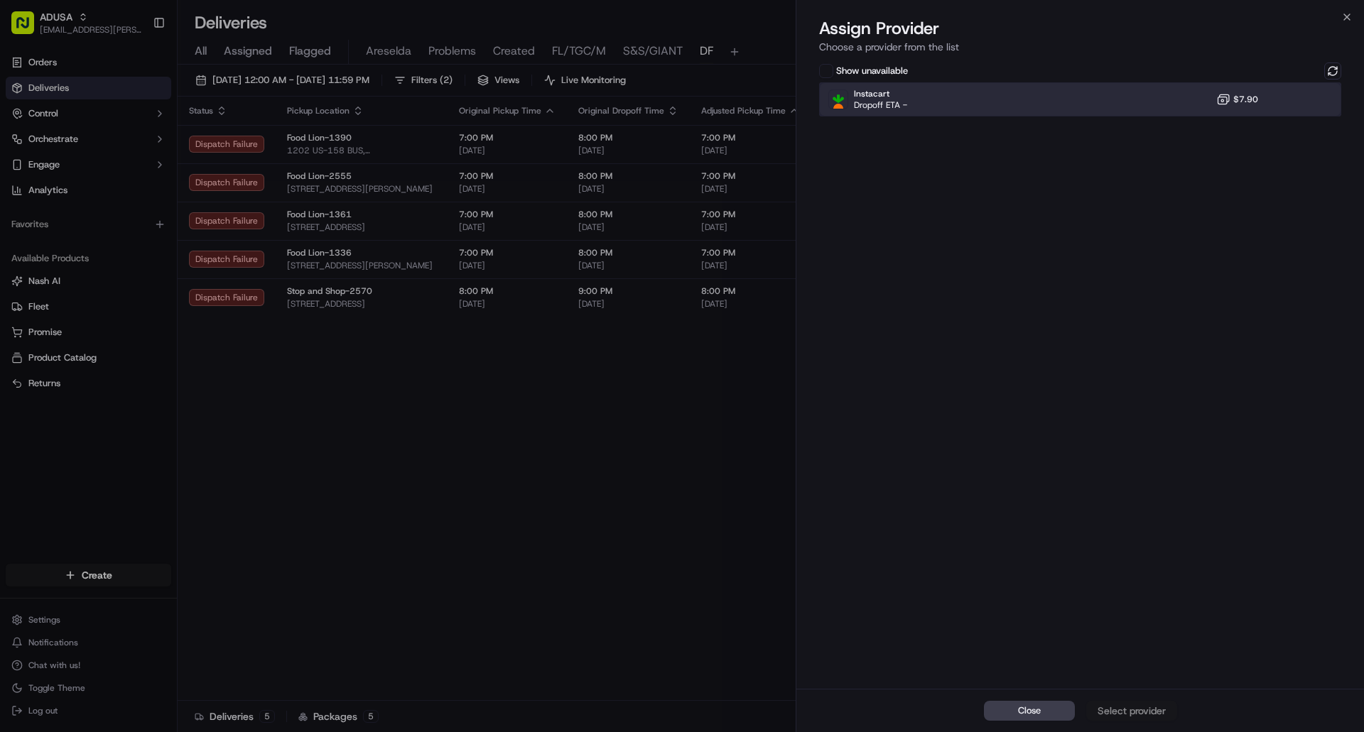
click at [1296, 103] on div at bounding box center [1297, 99] width 17 height 17
click at [1140, 712] on div "Assign Provider" at bounding box center [1132, 711] width 70 height 14
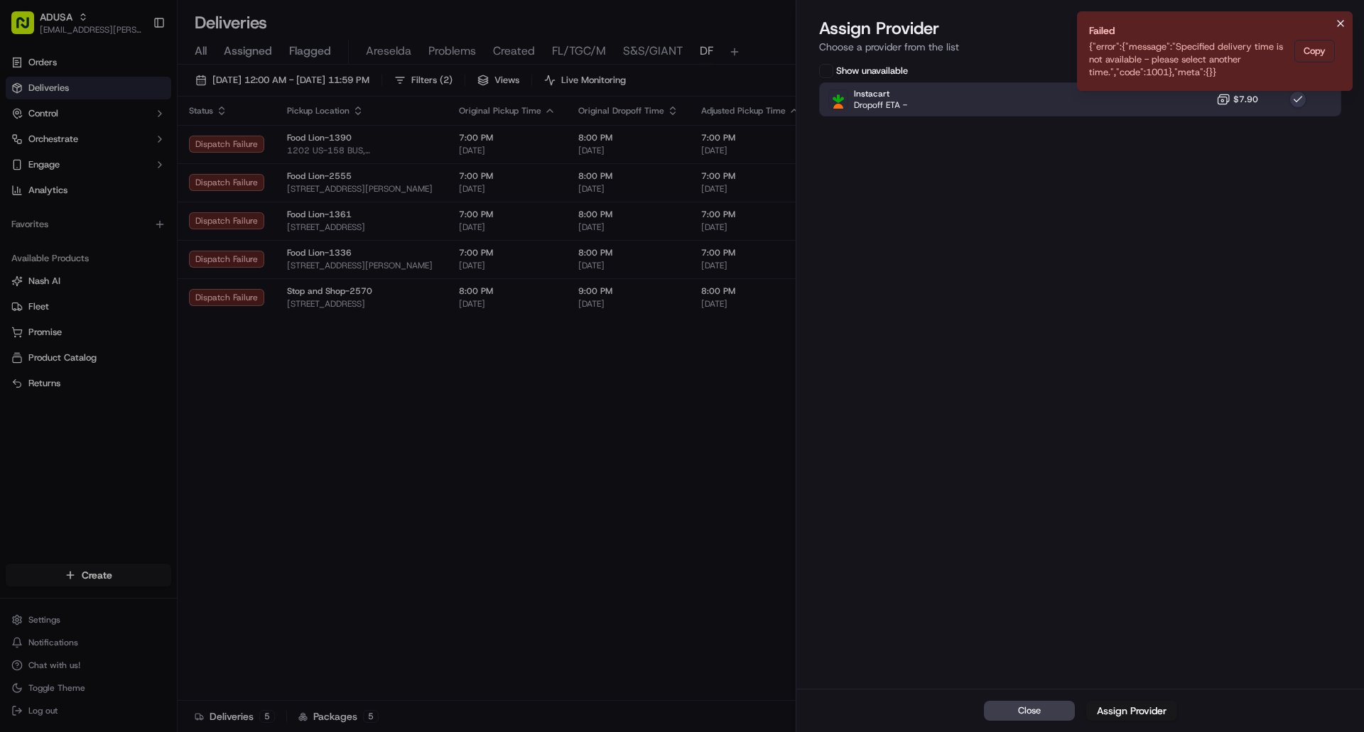
click at [1337, 20] on icon "Notifications (F8)" at bounding box center [1340, 23] width 11 height 11
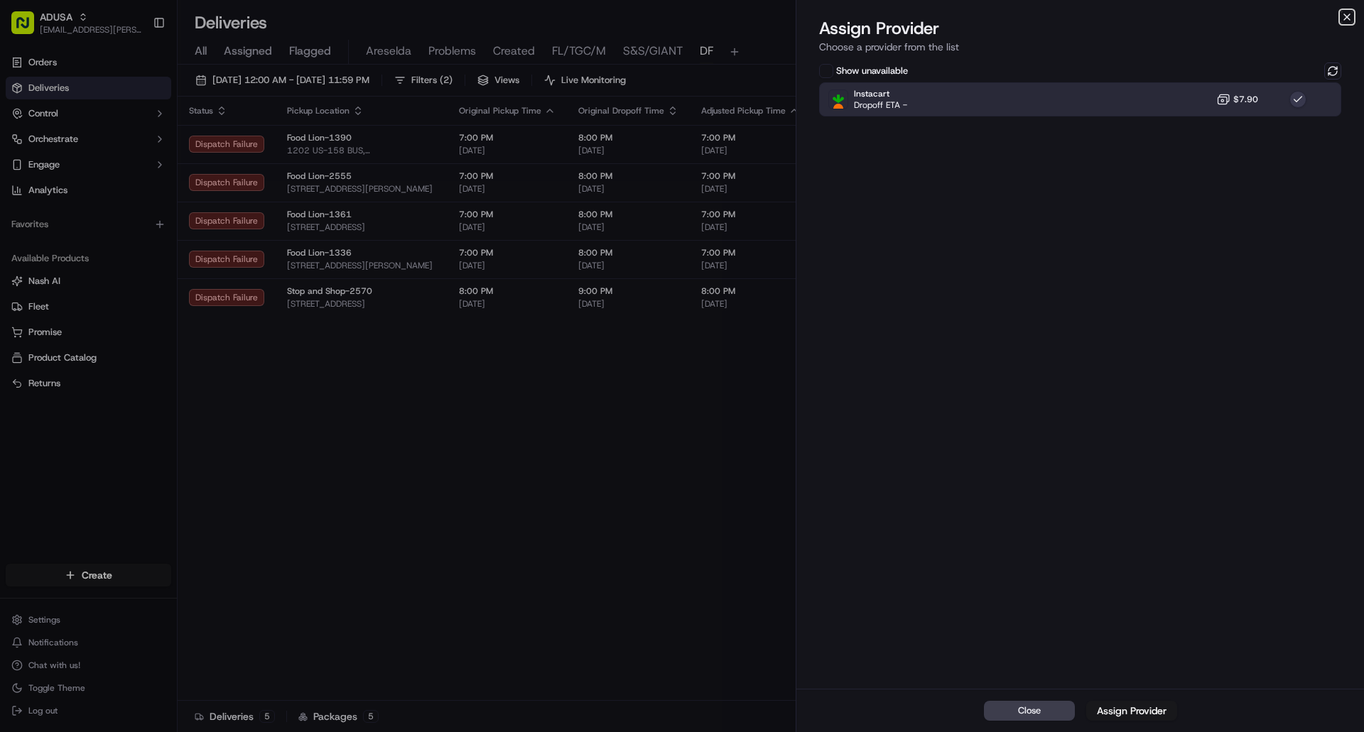
click at [1343, 17] on icon "button" at bounding box center [1346, 16] width 11 height 11
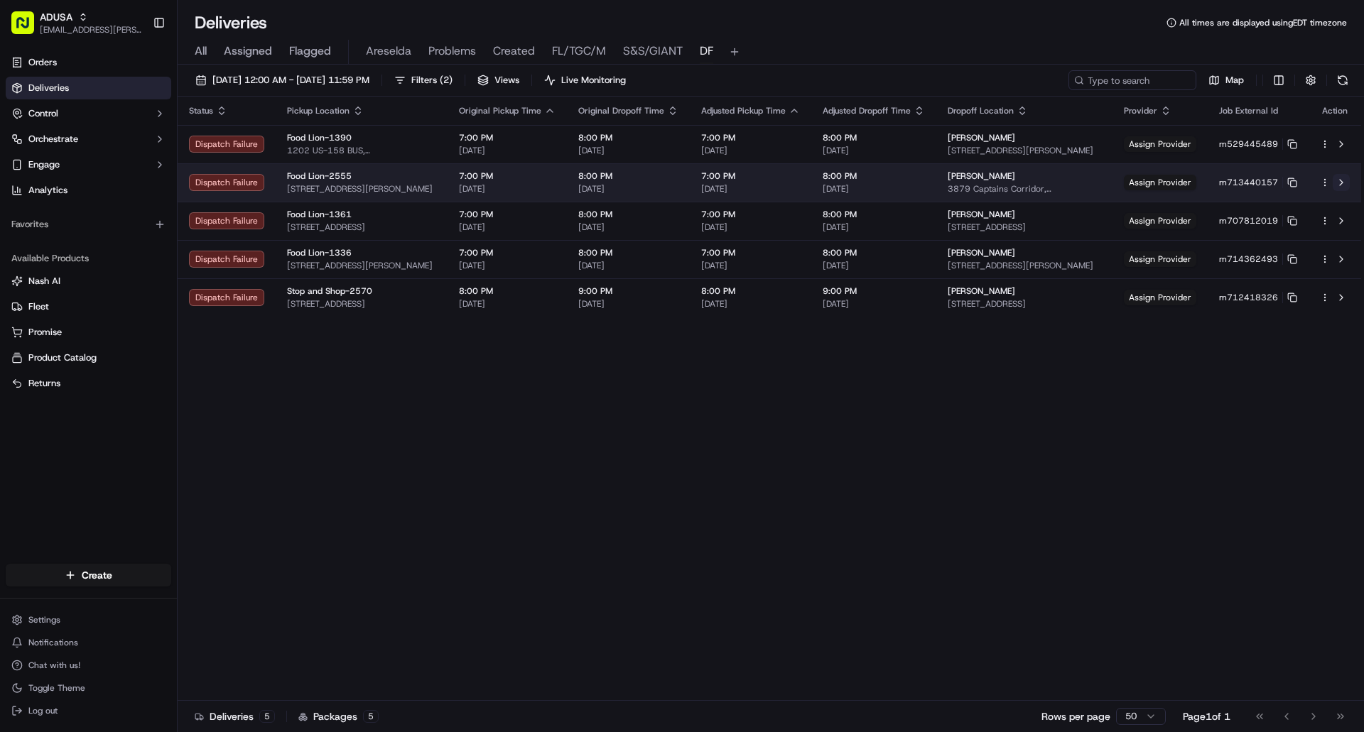
click at [1343, 180] on button at bounding box center [1341, 182] width 17 height 17
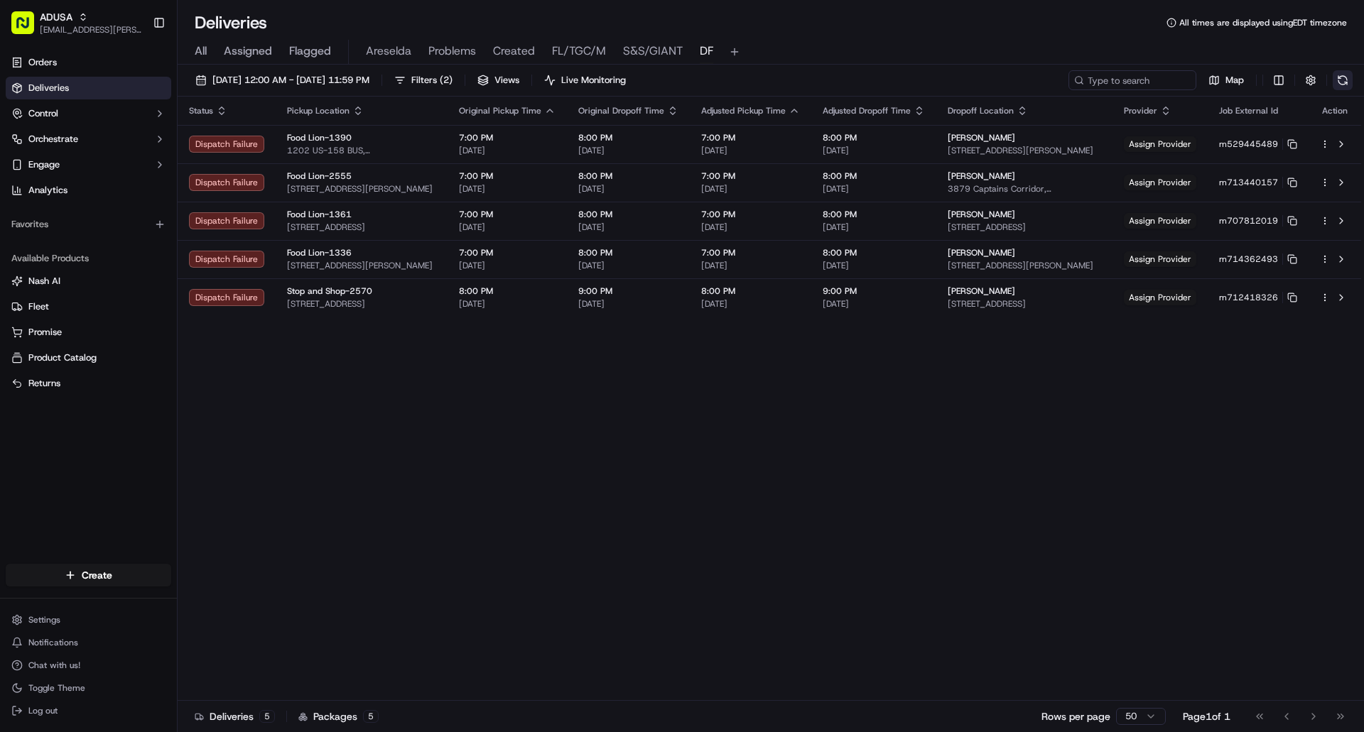
click at [1342, 80] on button at bounding box center [1343, 80] width 20 height 20
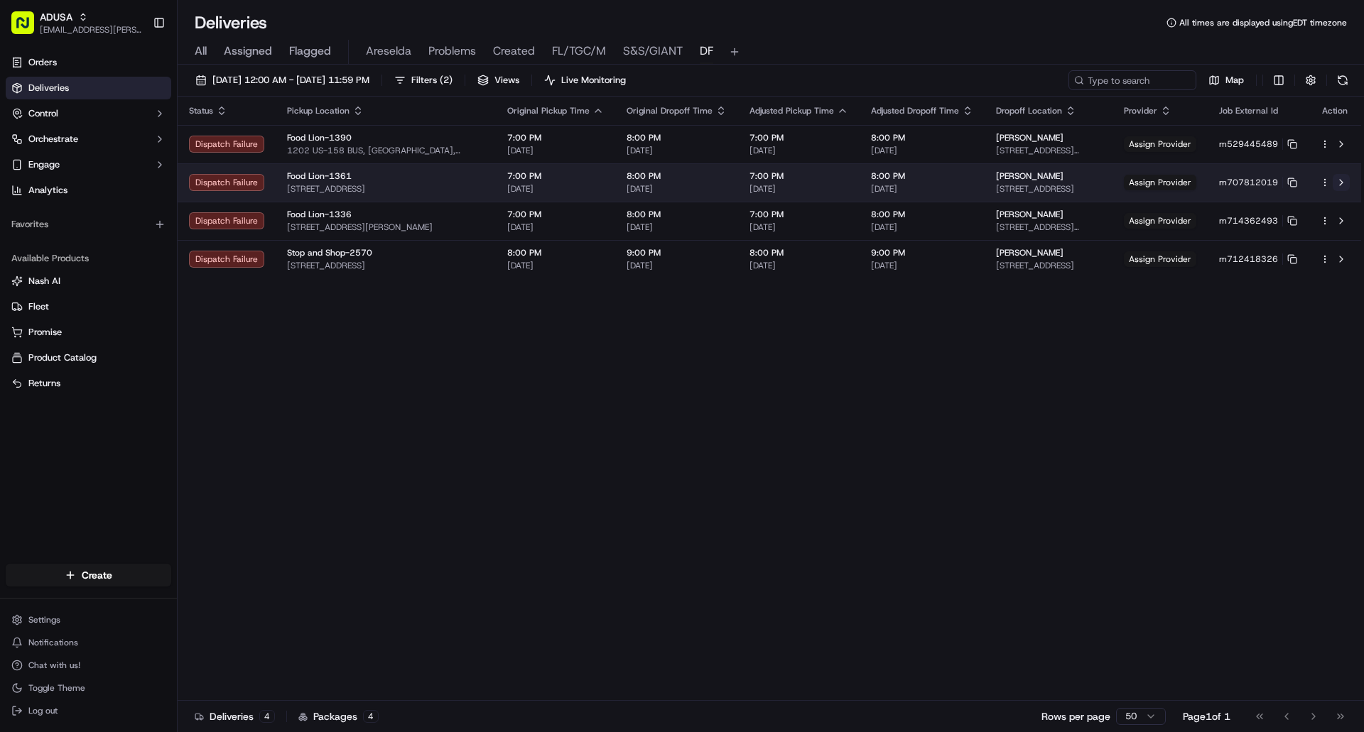
click at [1341, 183] on button at bounding box center [1341, 182] width 17 height 17
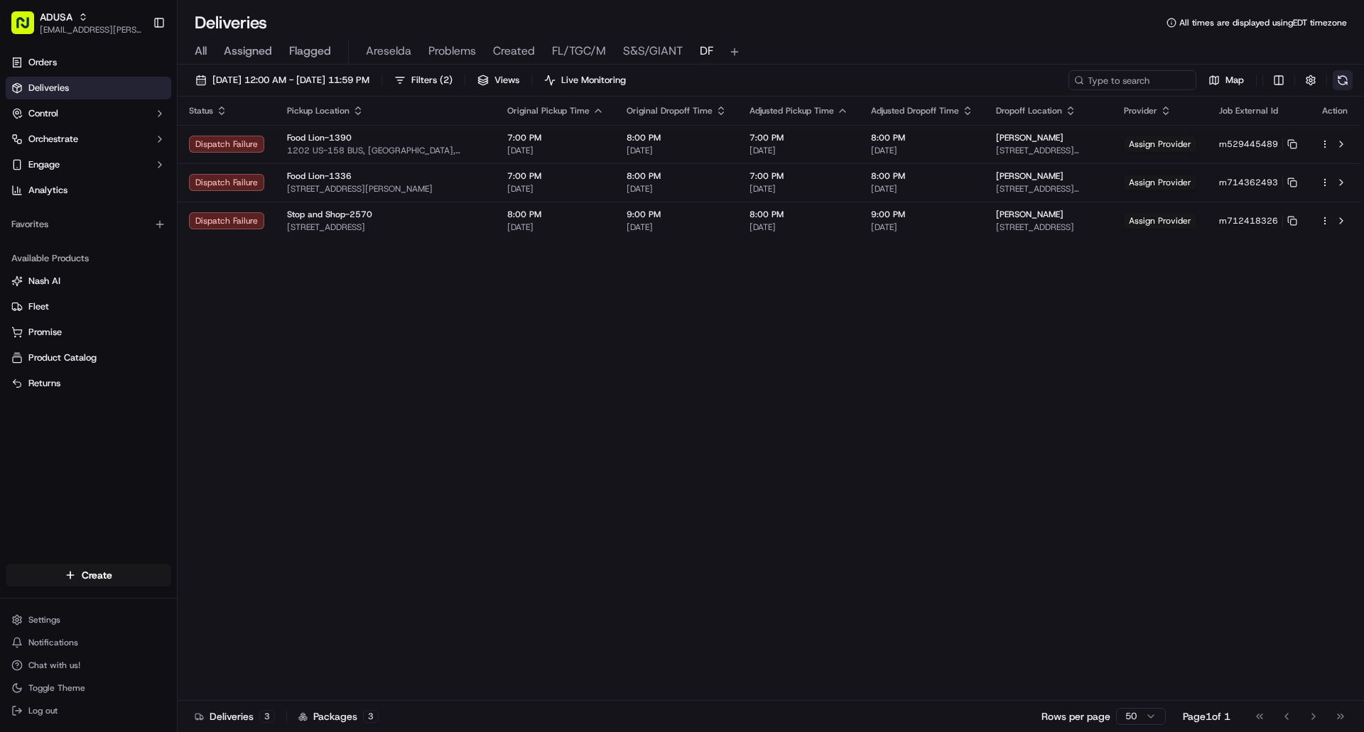
click at [1343, 75] on button at bounding box center [1343, 80] width 20 height 20
click at [1335, 83] on button at bounding box center [1343, 80] width 20 height 20
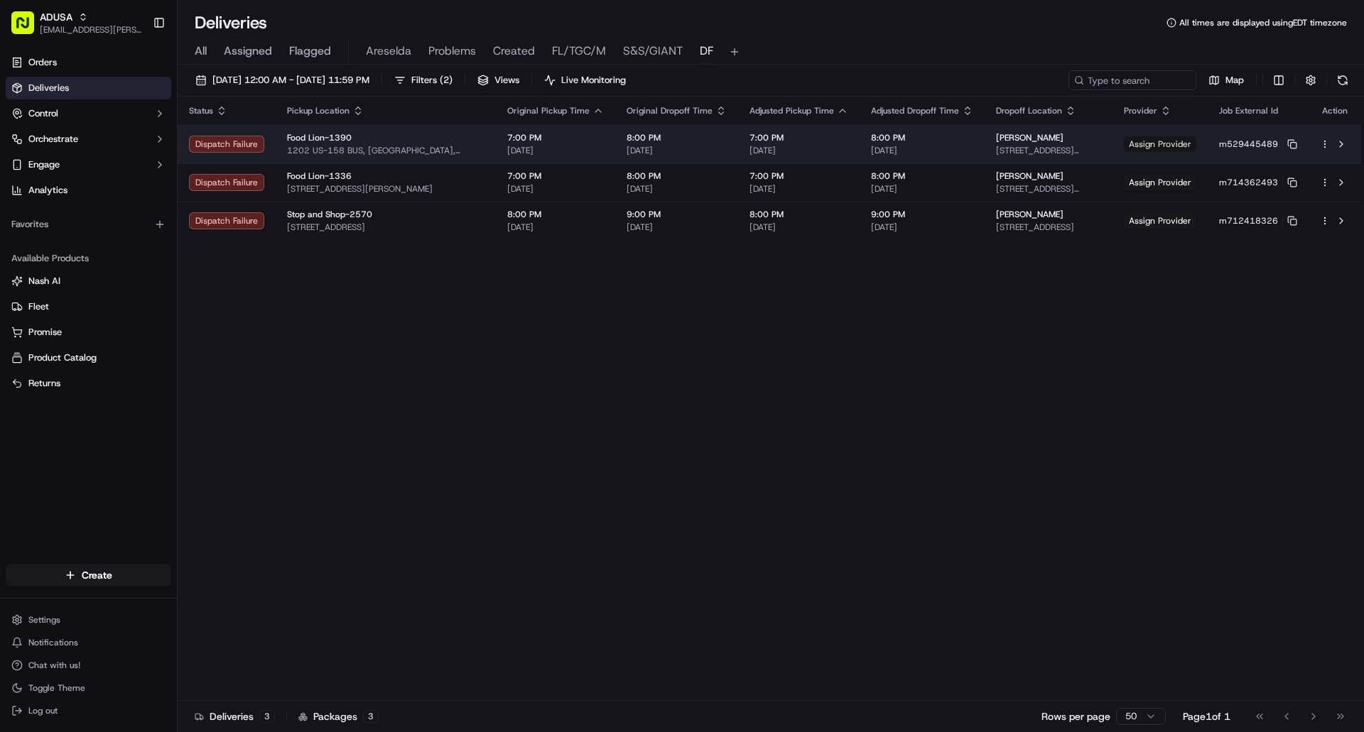
click at [1188, 146] on span "Assign Provider" at bounding box center [1160, 144] width 72 height 16
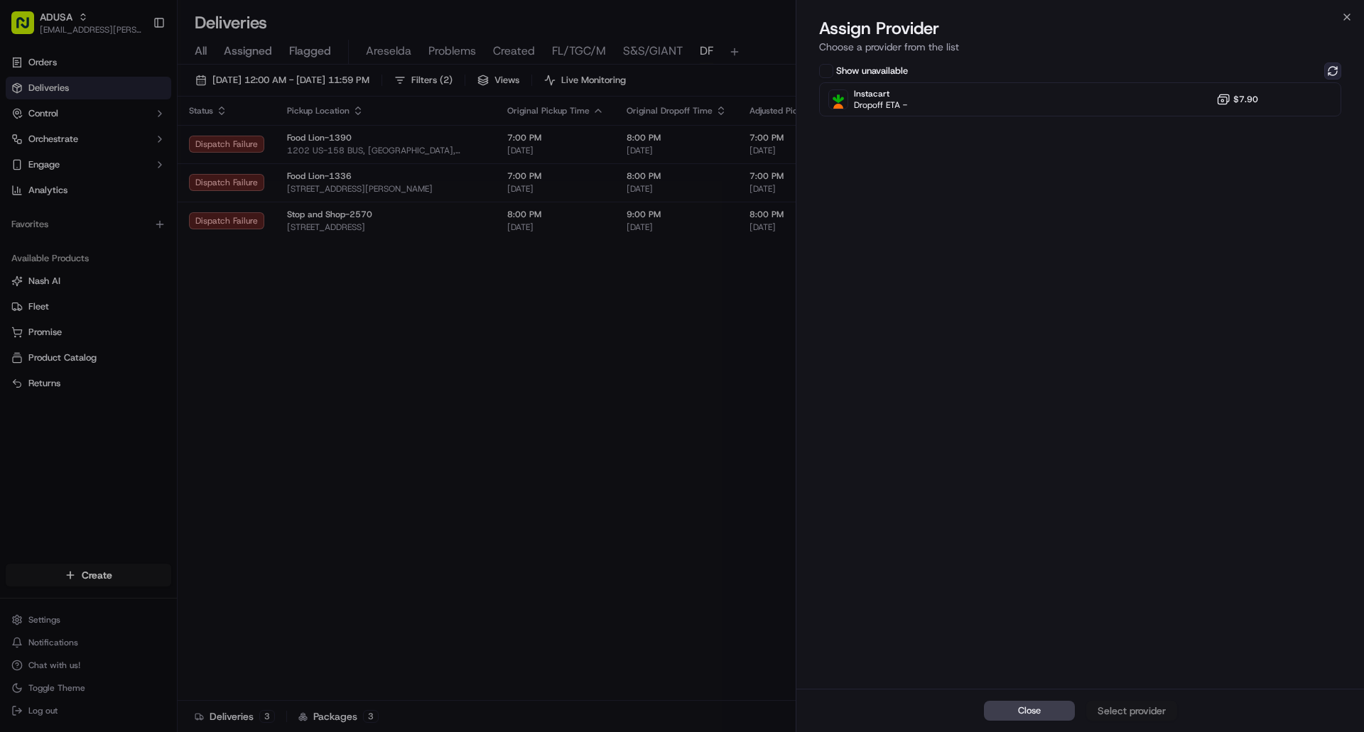
click at [1337, 69] on button at bounding box center [1332, 71] width 17 height 17
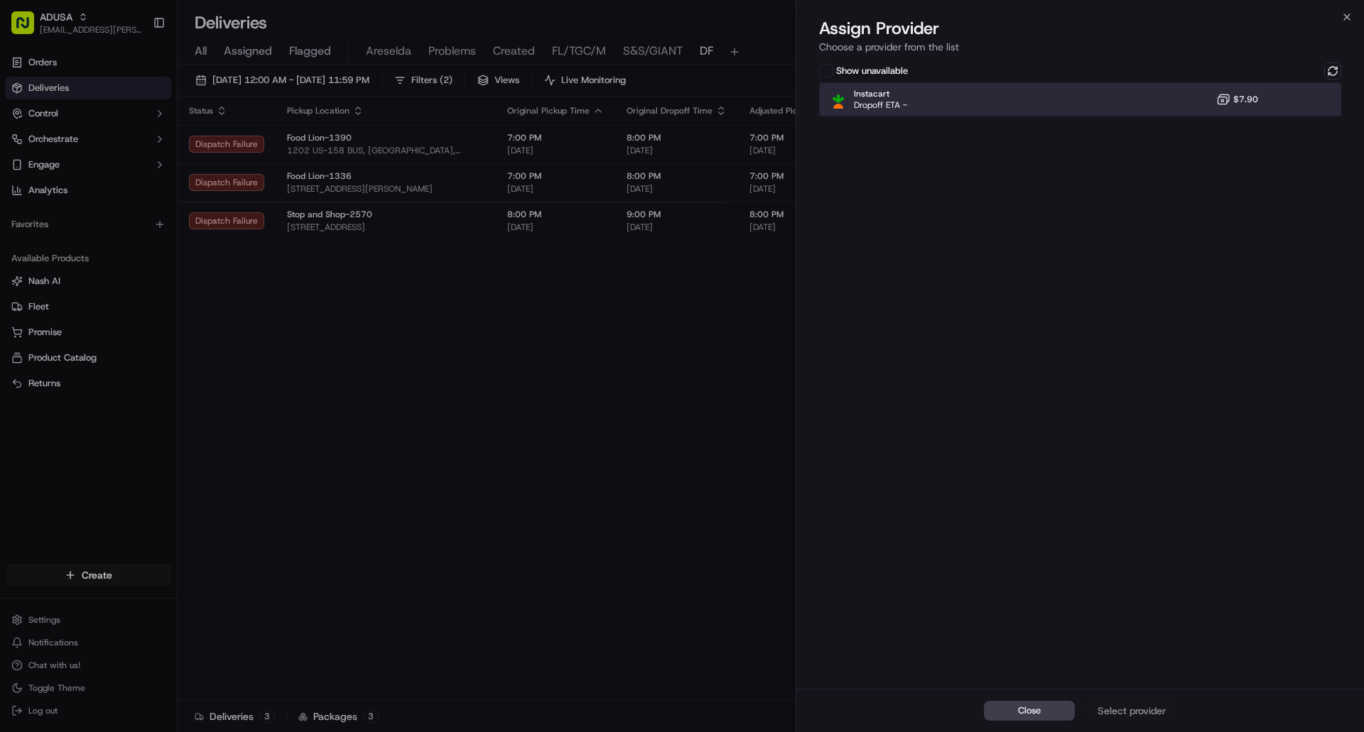
click at [1301, 104] on div at bounding box center [1297, 99] width 17 height 17
click at [1114, 706] on div "Assign Provider" at bounding box center [1132, 711] width 70 height 14
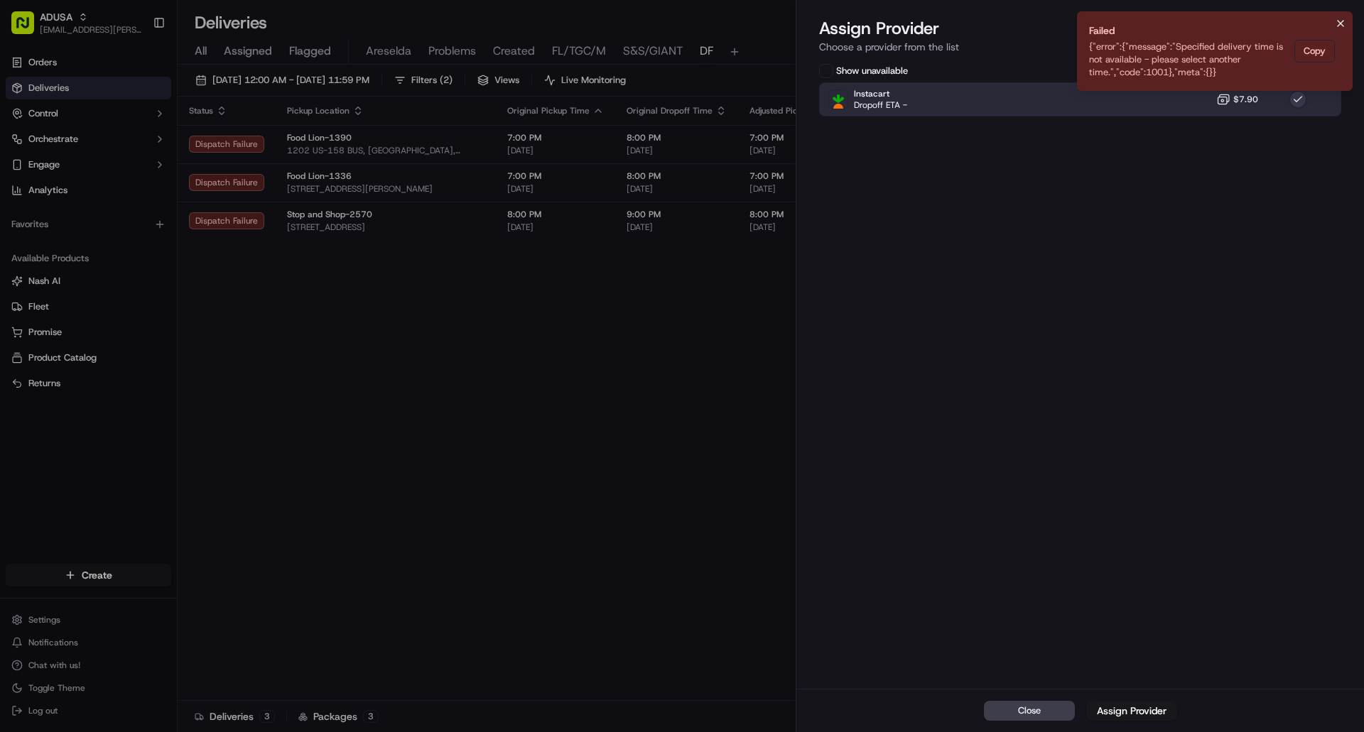
click at [1339, 26] on icon "Notifications (F8)" at bounding box center [1340, 23] width 11 height 11
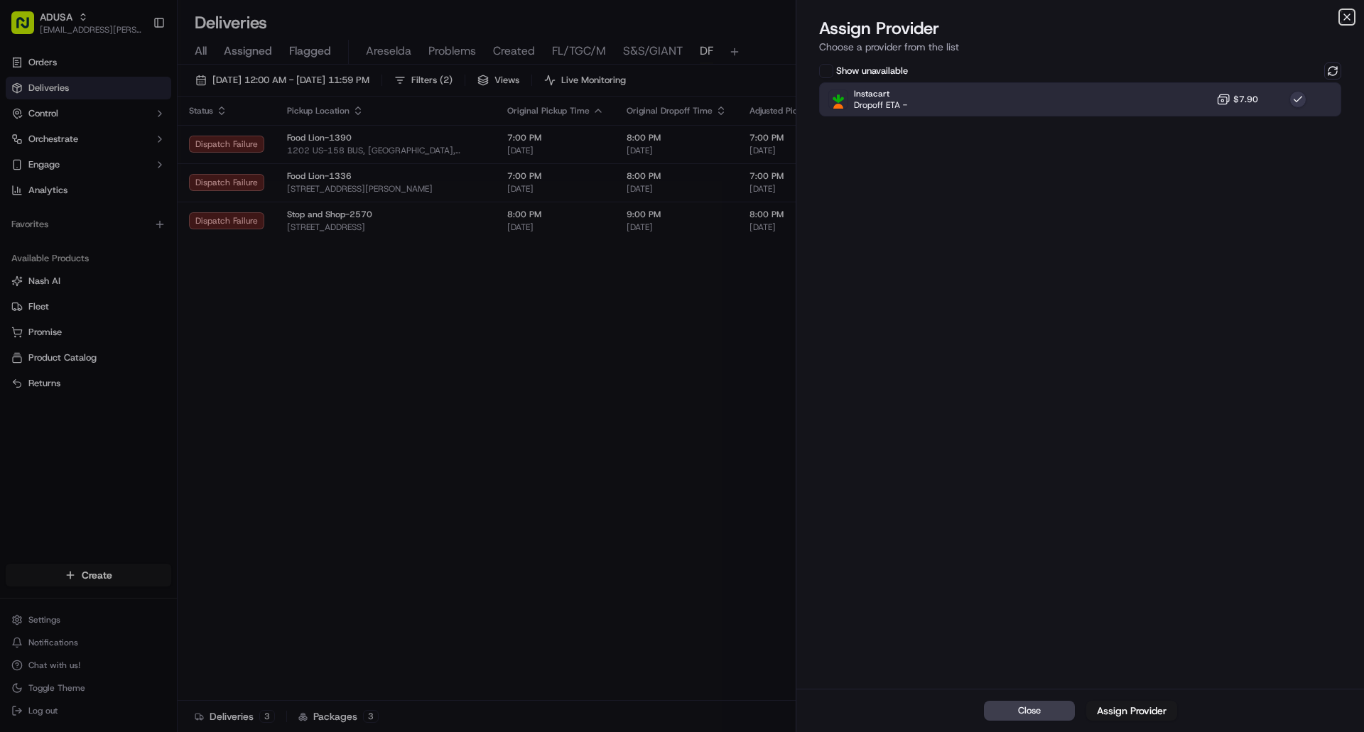
click at [1345, 19] on icon "button" at bounding box center [1347, 17] width 6 height 6
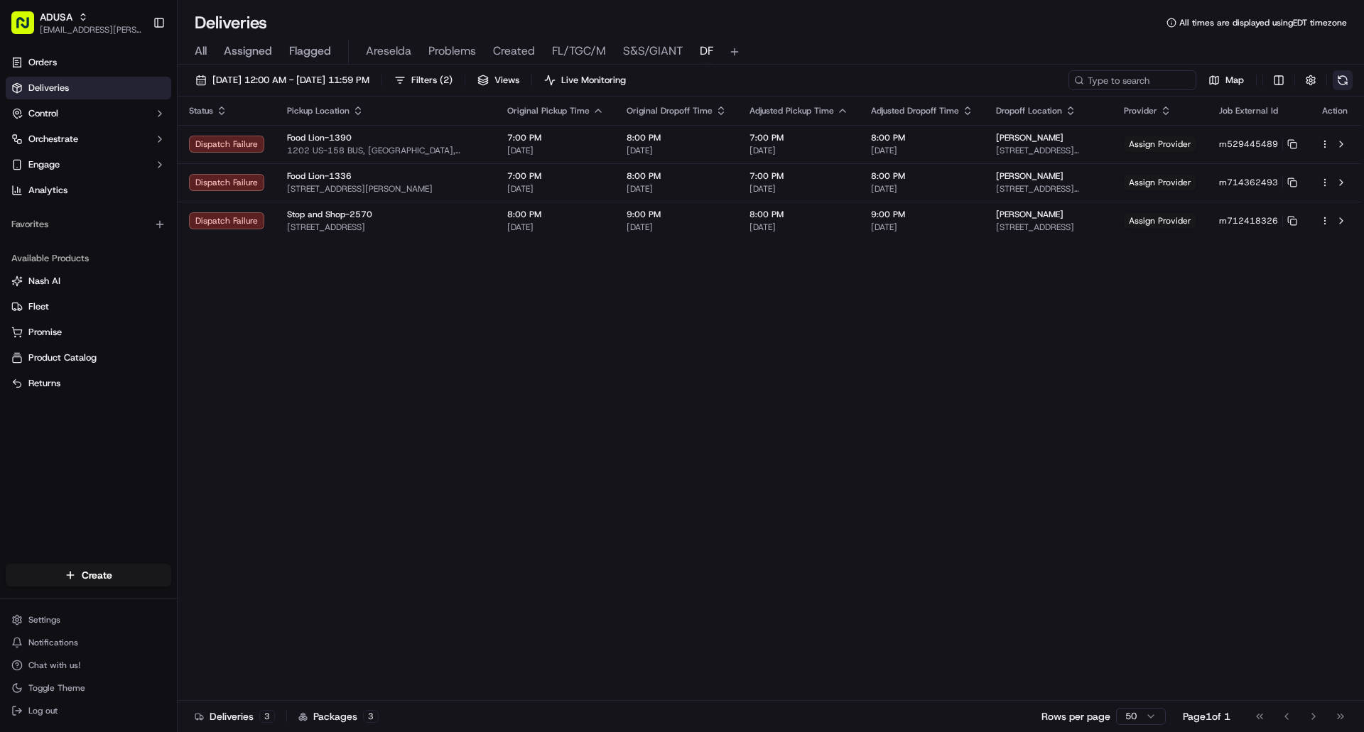
click at [1338, 79] on button at bounding box center [1343, 80] width 20 height 20
click at [1341, 82] on button at bounding box center [1343, 80] width 20 height 20
click at [1342, 85] on button at bounding box center [1343, 80] width 20 height 20
click at [1340, 79] on button at bounding box center [1343, 80] width 20 height 20
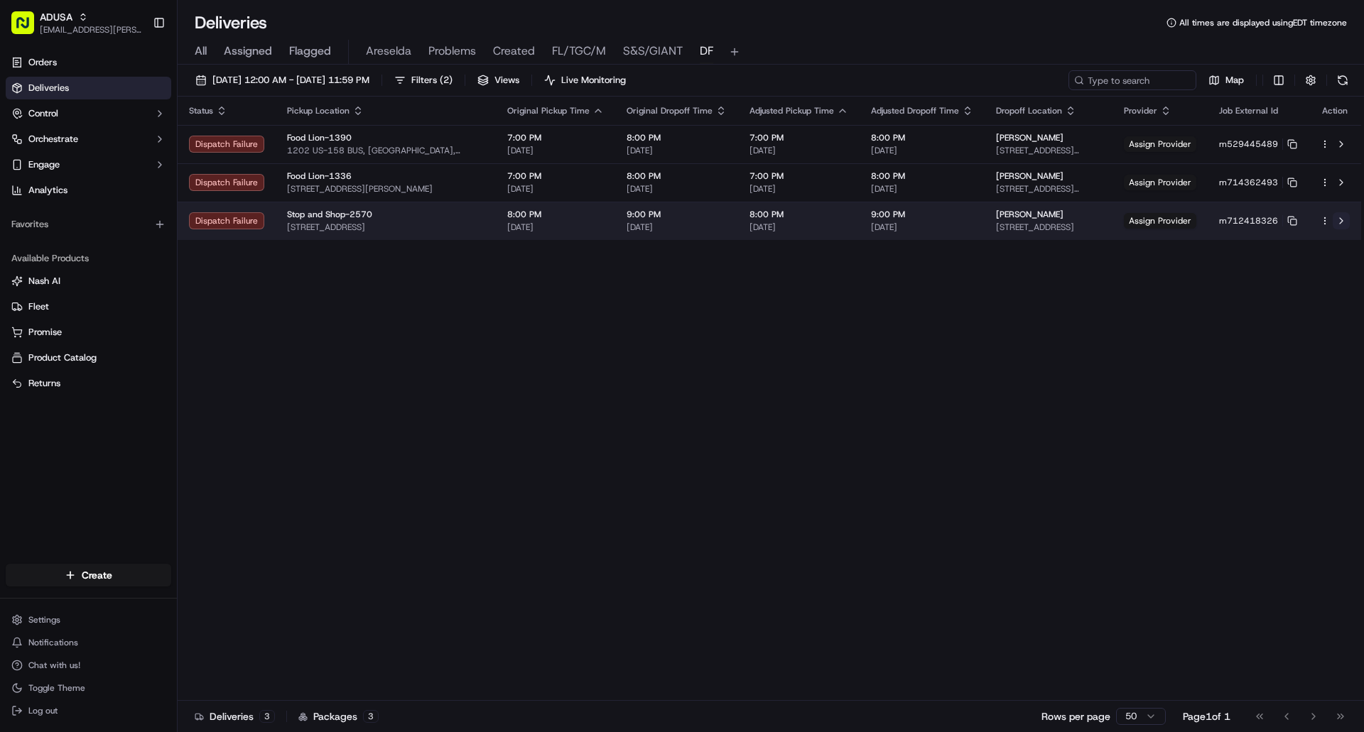
click at [1336, 220] on button at bounding box center [1341, 220] width 17 height 17
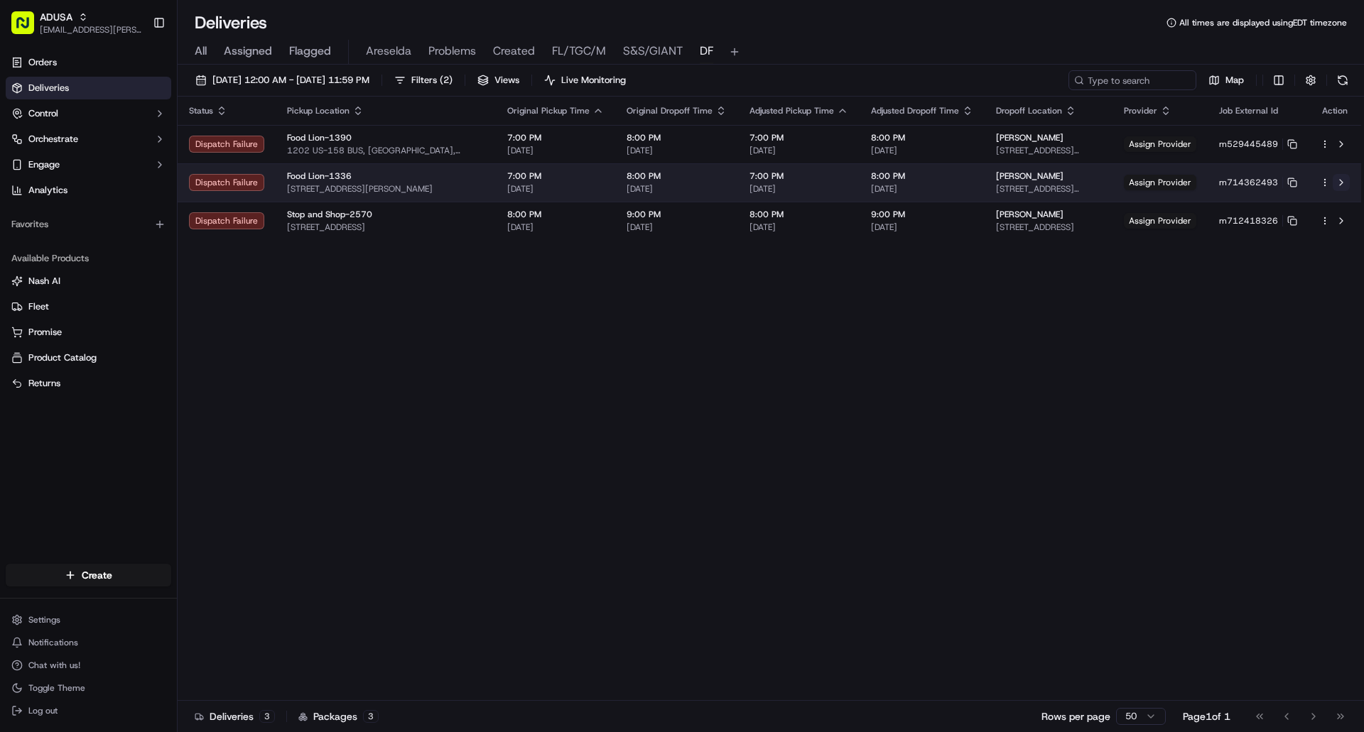
click at [1338, 184] on button at bounding box center [1341, 182] width 17 height 17
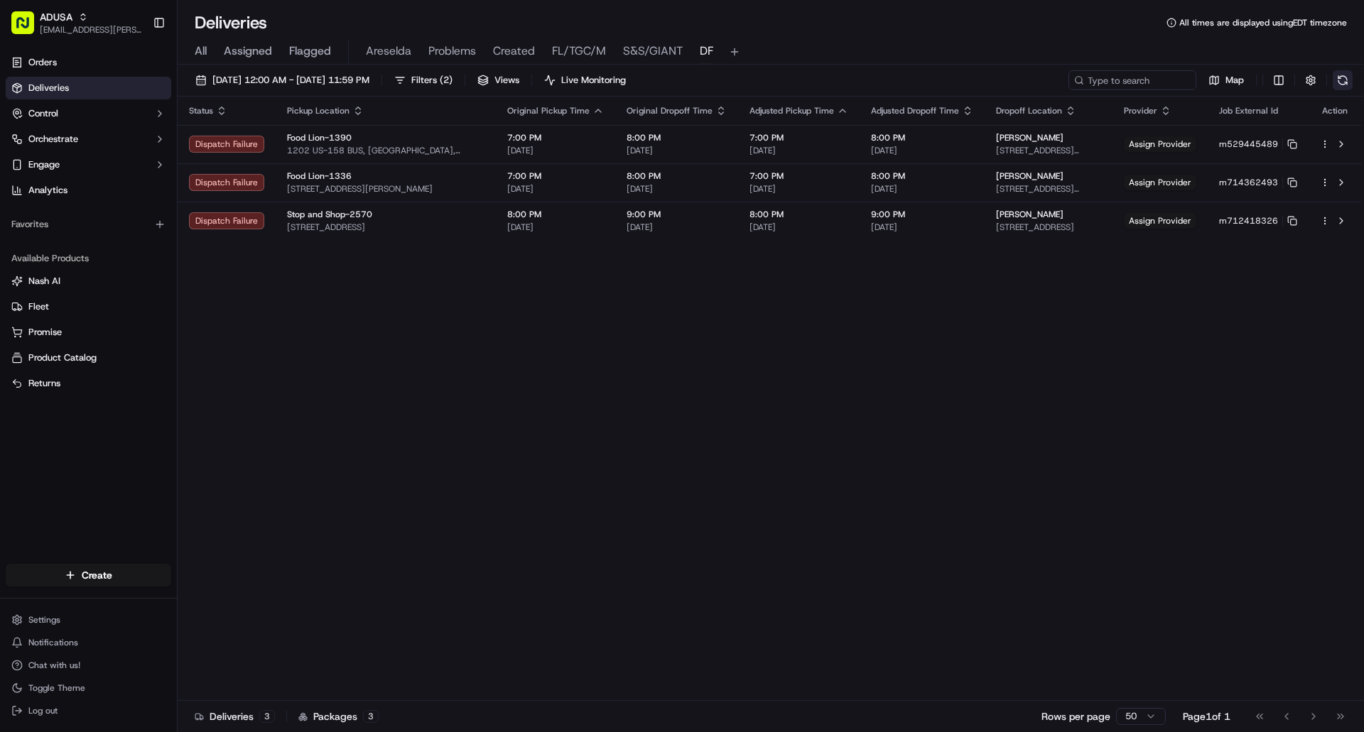
click at [1341, 80] on button at bounding box center [1343, 80] width 20 height 20
click at [1345, 75] on button at bounding box center [1343, 80] width 20 height 20
click at [1343, 81] on button at bounding box center [1343, 80] width 20 height 20
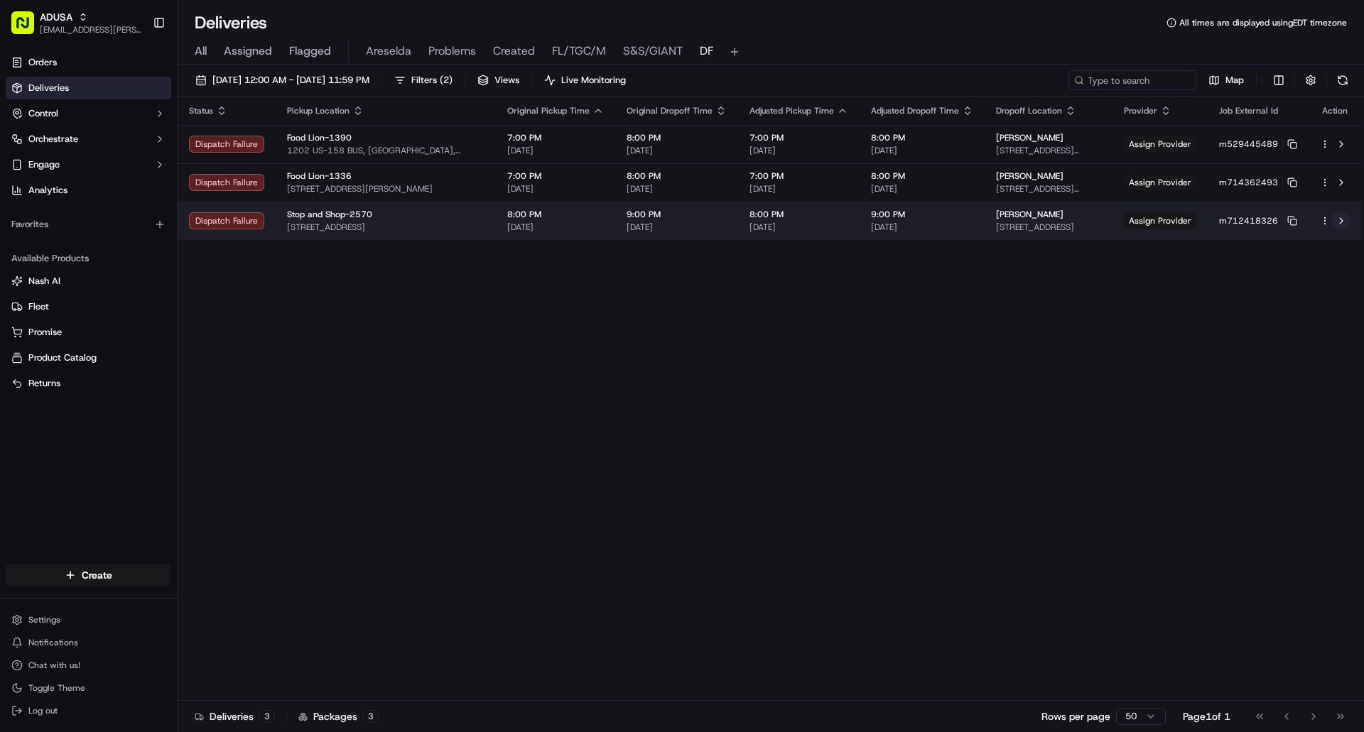
click at [1339, 220] on button at bounding box center [1341, 220] width 17 height 17
click at [1337, 219] on button at bounding box center [1341, 220] width 17 height 17
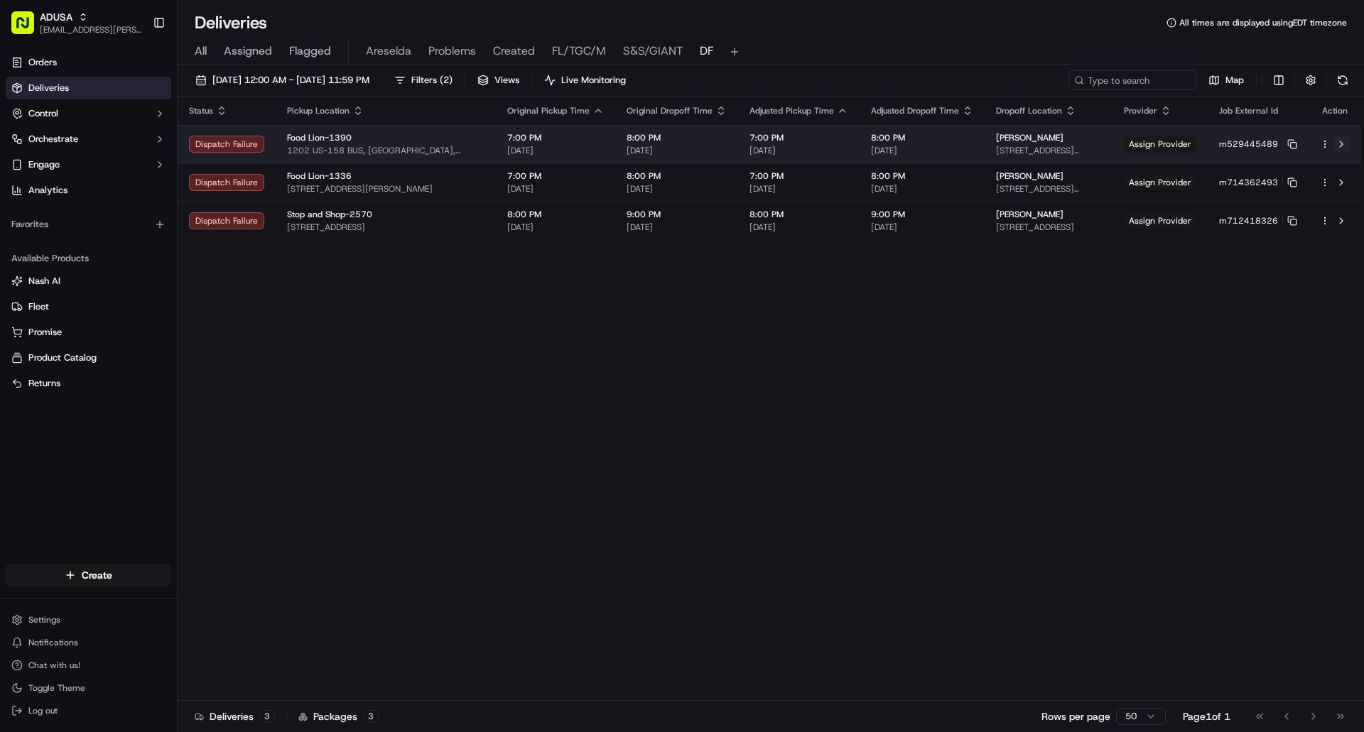
click at [1339, 145] on button at bounding box center [1341, 144] width 17 height 17
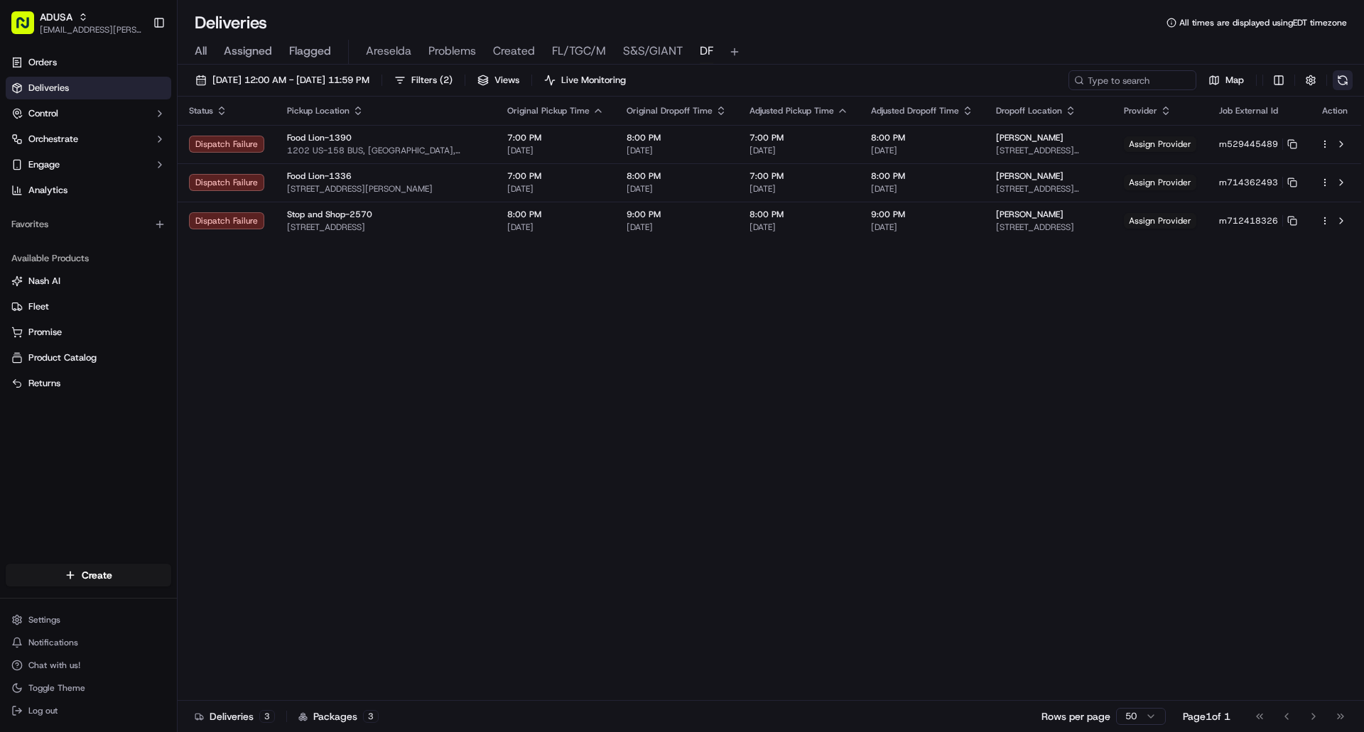
click at [1343, 77] on button at bounding box center [1343, 80] width 20 height 20
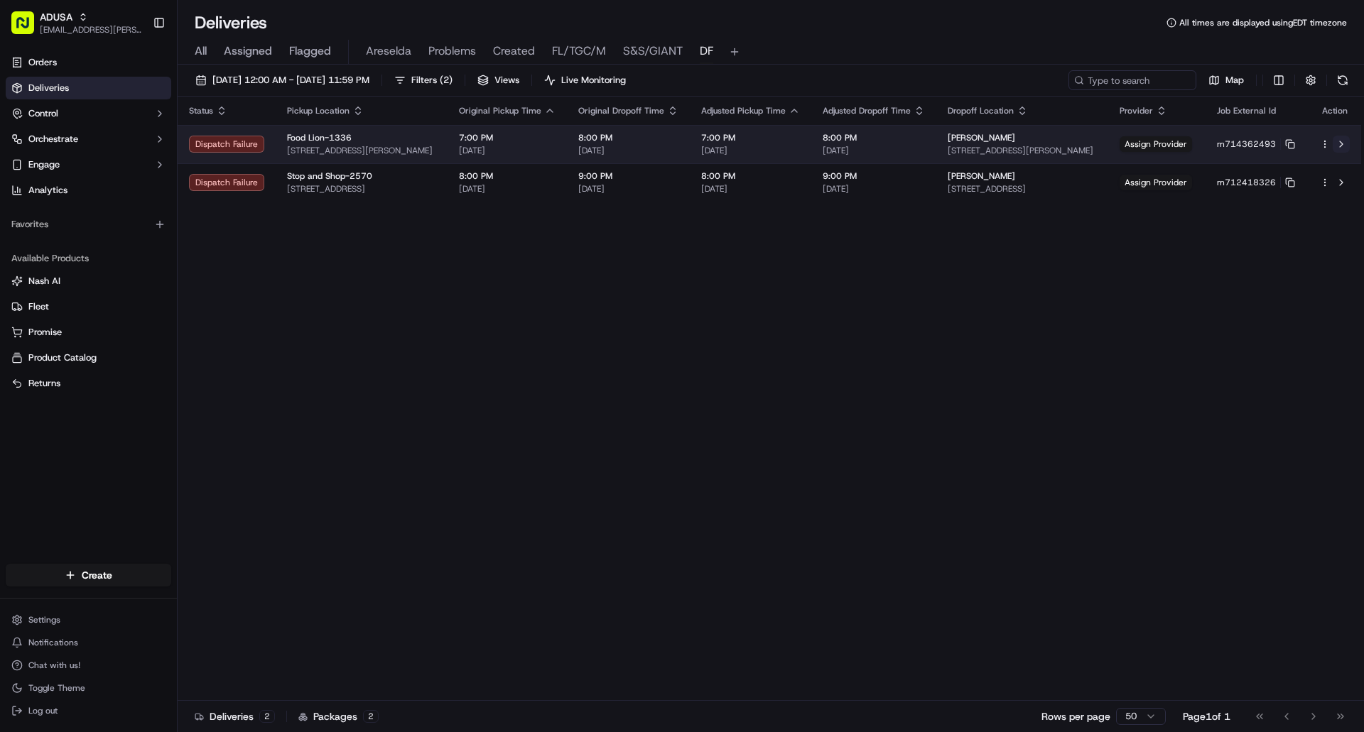
click at [1341, 142] on button at bounding box center [1341, 144] width 17 height 17
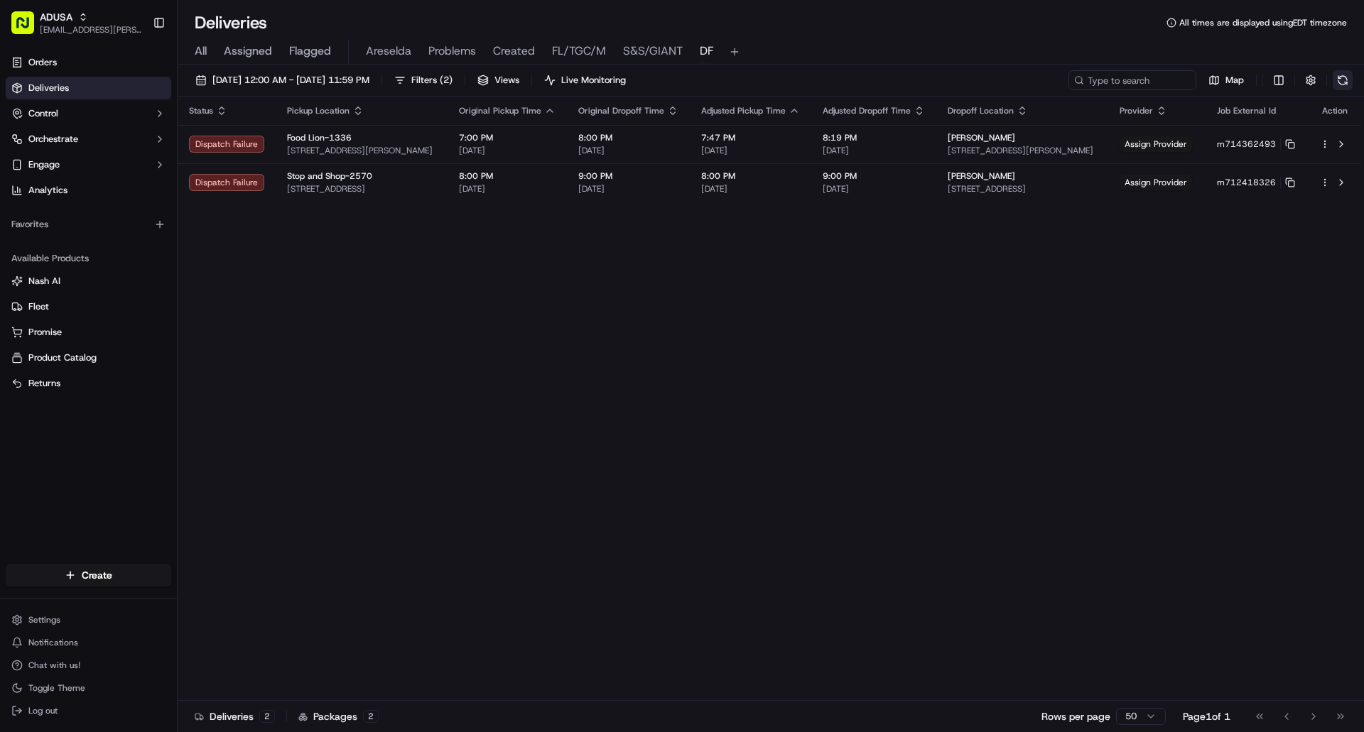
click at [1347, 77] on button at bounding box center [1343, 80] width 20 height 20
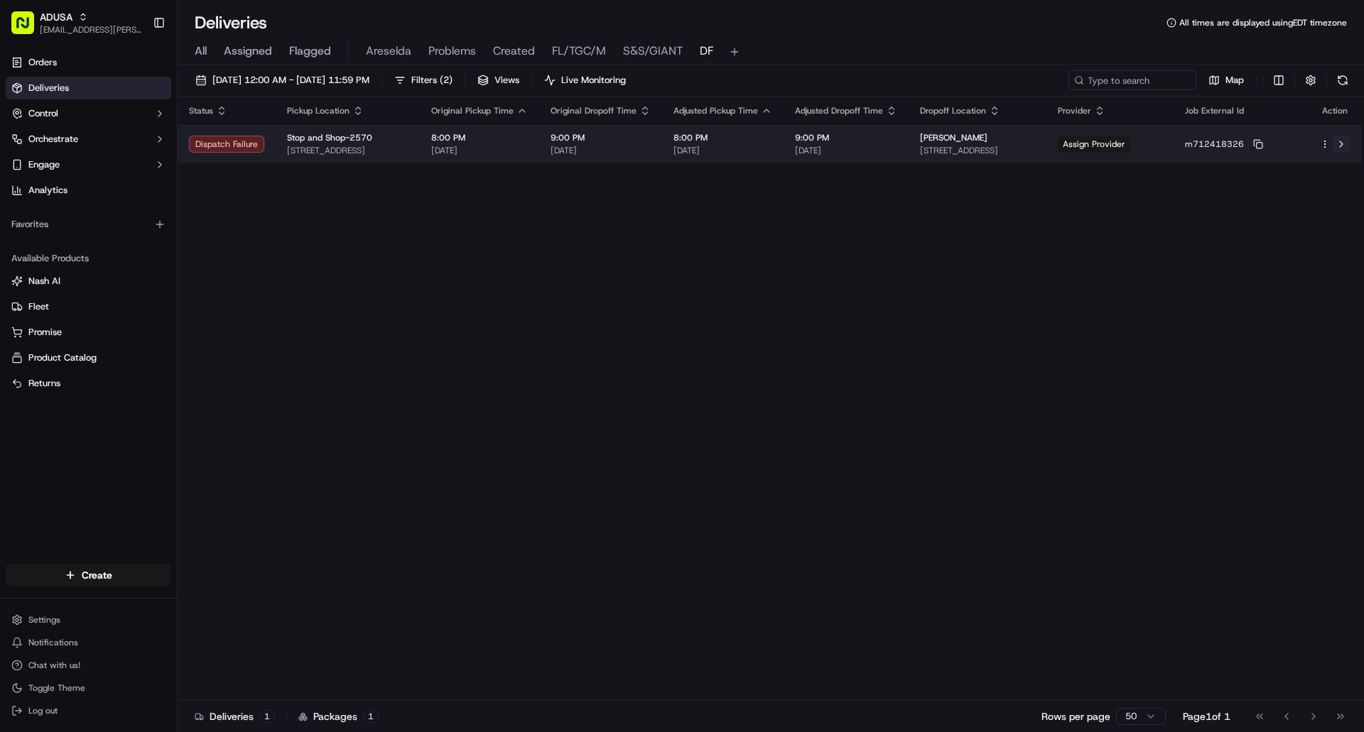
click at [1338, 145] on button at bounding box center [1341, 144] width 17 height 17
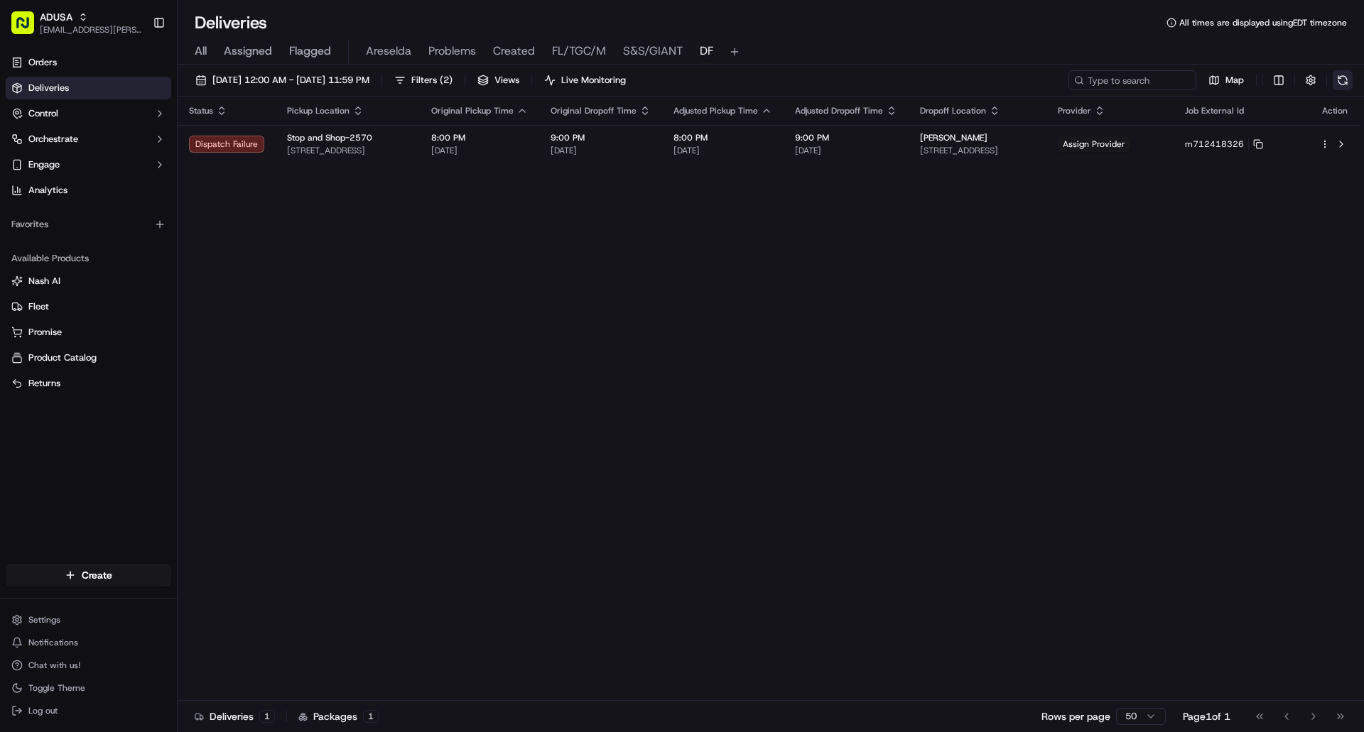
click at [1335, 77] on button at bounding box center [1343, 80] width 20 height 20
click at [1339, 81] on button at bounding box center [1343, 80] width 20 height 20
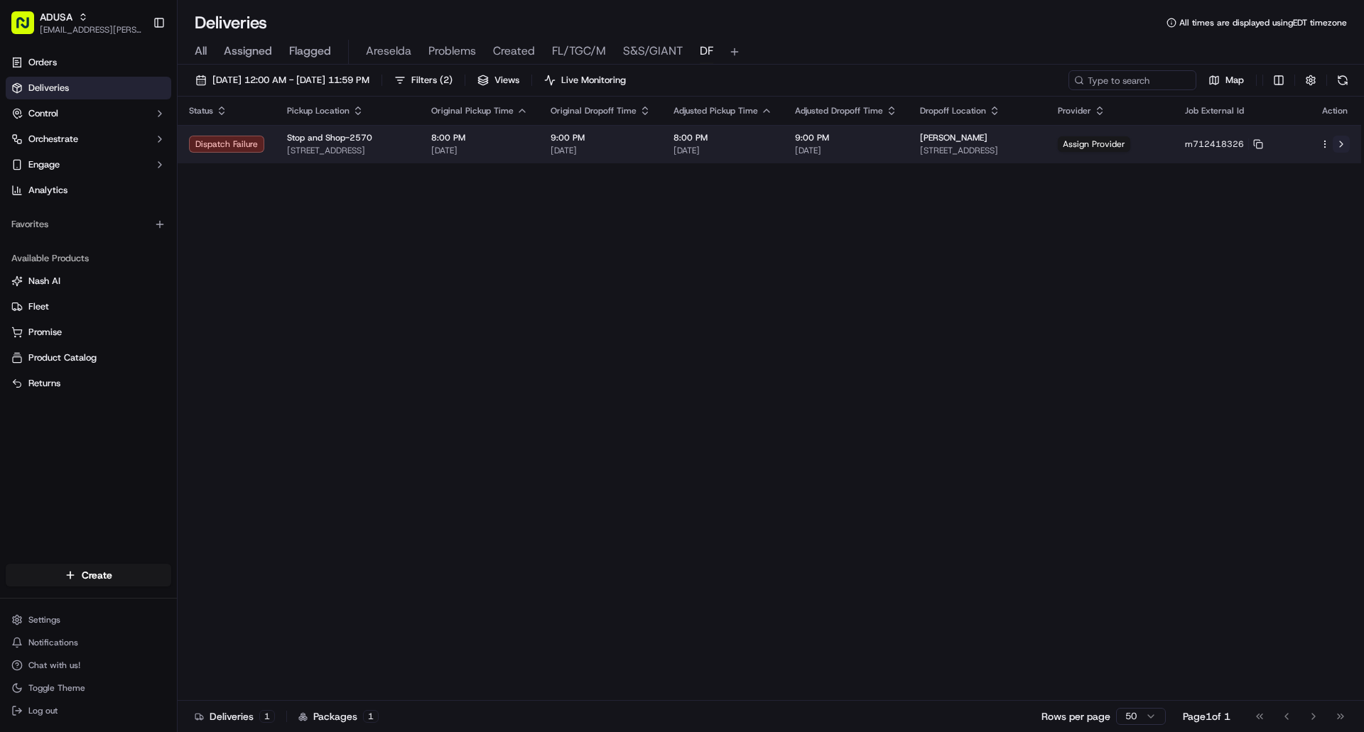
click at [1342, 143] on button at bounding box center [1341, 144] width 17 height 17
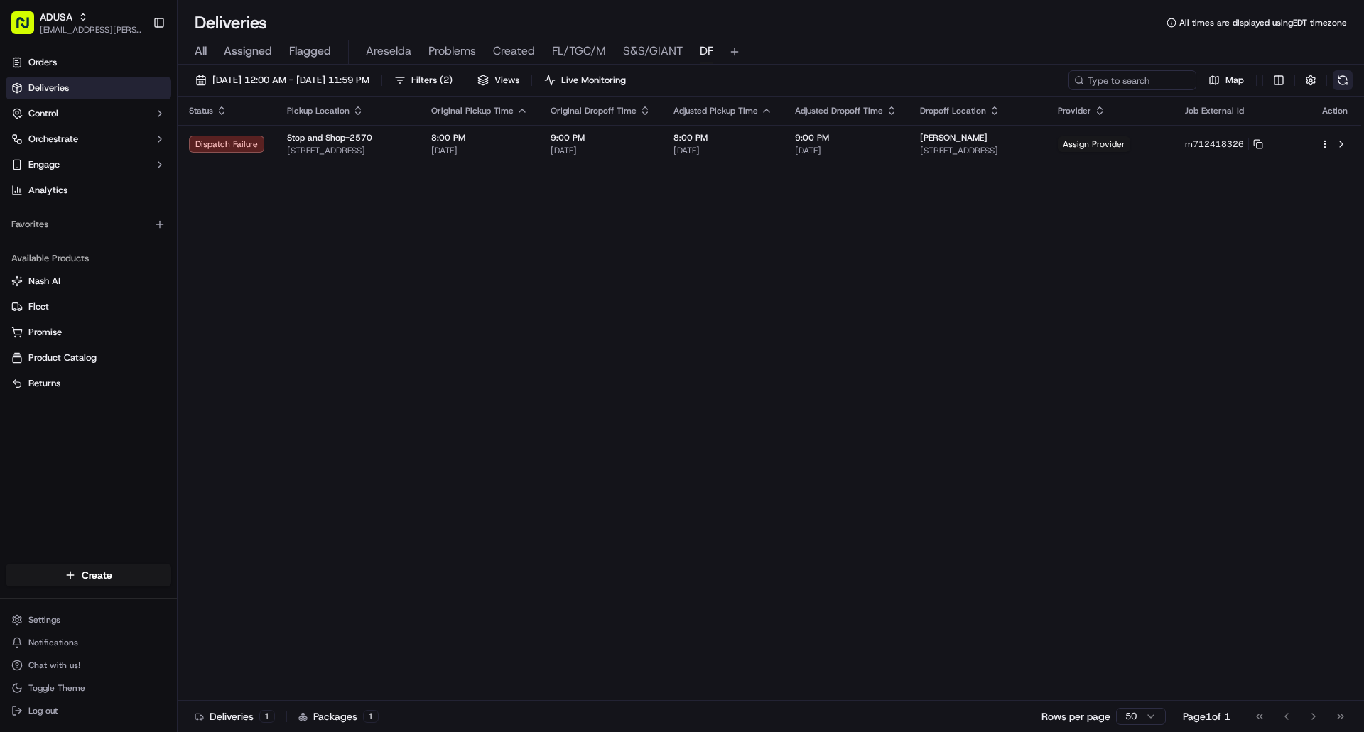
click at [1340, 80] on button at bounding box center [1343, 80] width 20 height 20
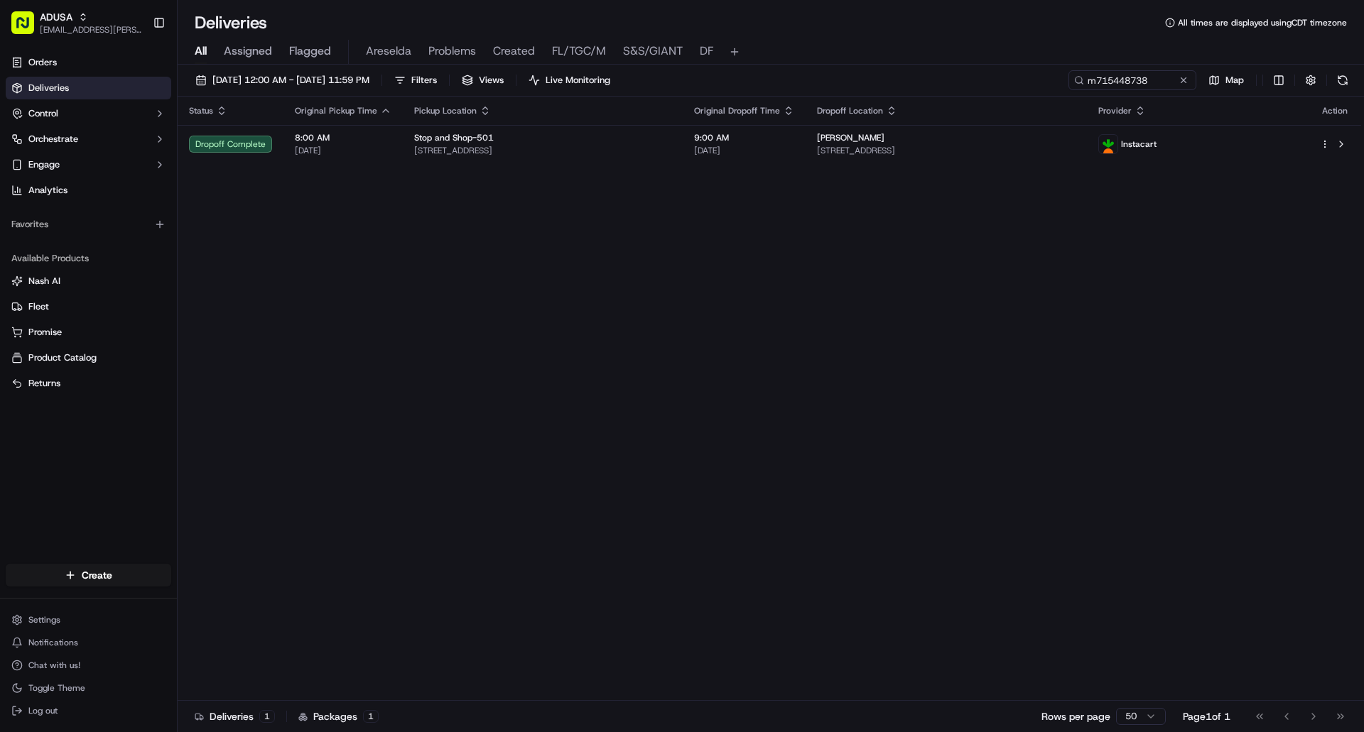
type input "m715448738"
click at [1181, 79] on button at bounding box center [1183, 80] width 14 height 14
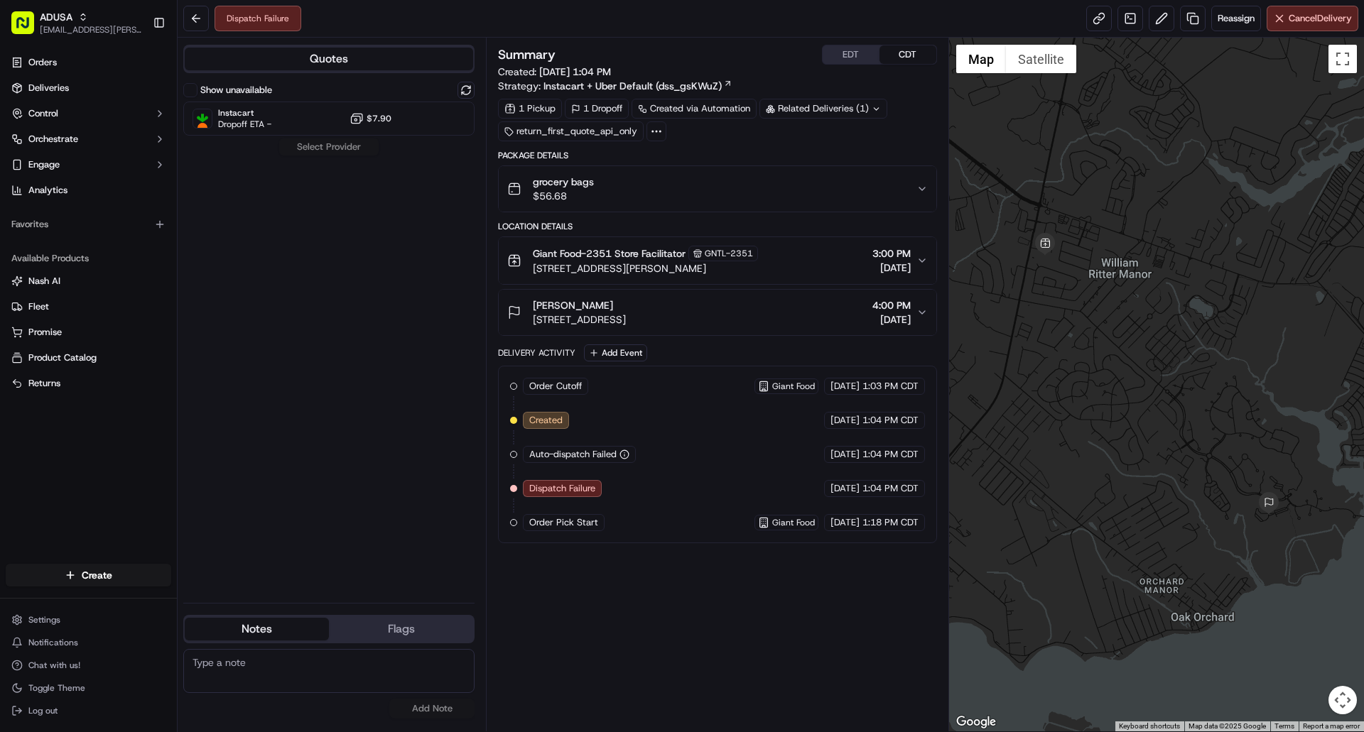
click at [847, 58] on button "EDT" at bounding box center [851, 54] width 57 height 18
click at [1229, 21] on span "Reassign" at bounding box center [1235, 18] width 37 height 13
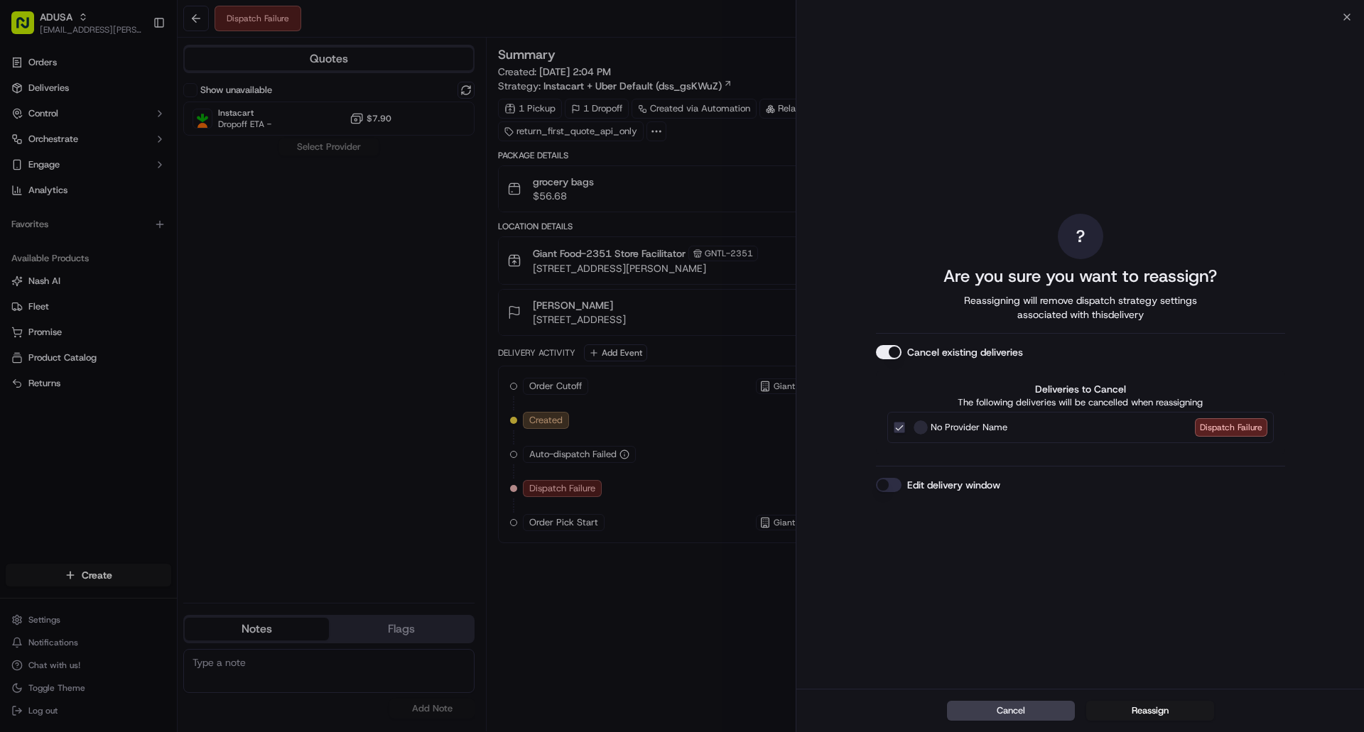
click at [891, 492] on button "Edit delivery window" at bounding box center [889, 485] width 26 height 14
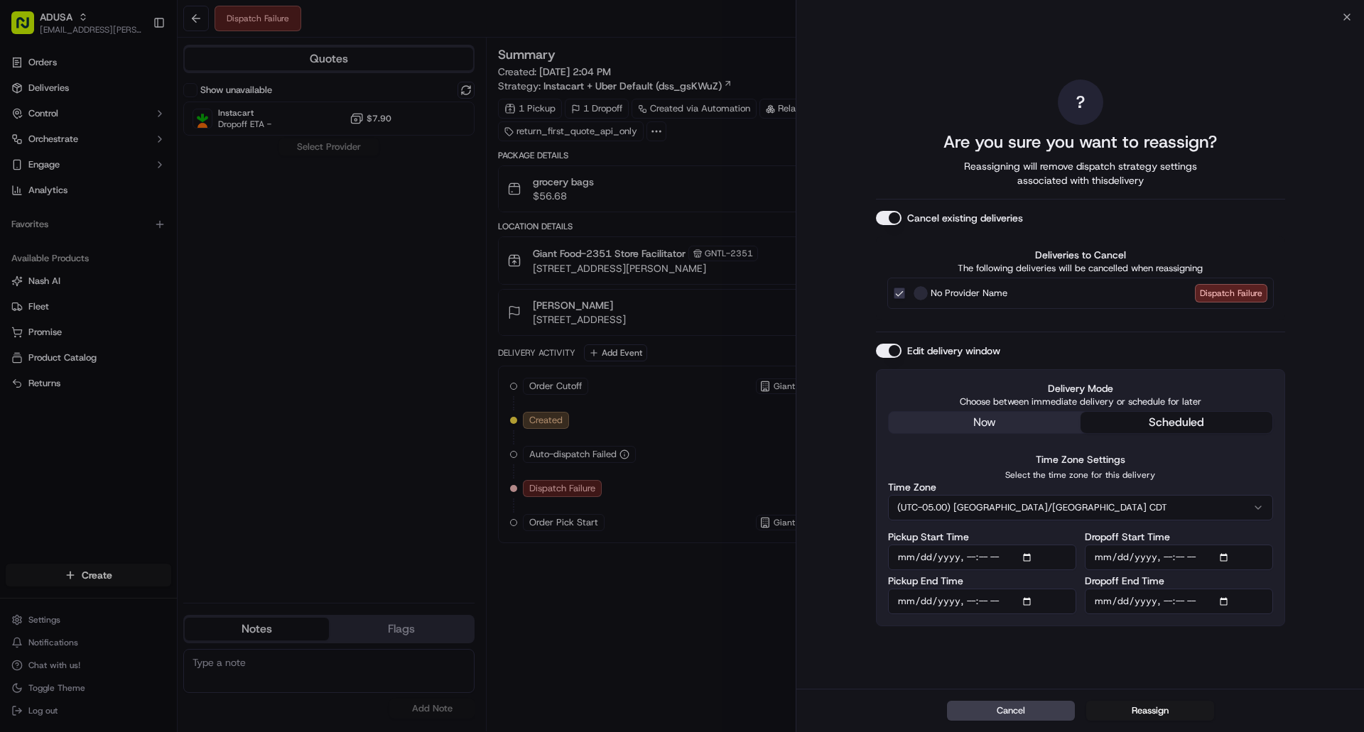
click at [1036, 507] on button "(UTC-05.00) [GEOGRAPHIC_DATA]/[GEOGRAPHIC_DATA] CDT" at bounding box center [1080, 508] width 385 height 26
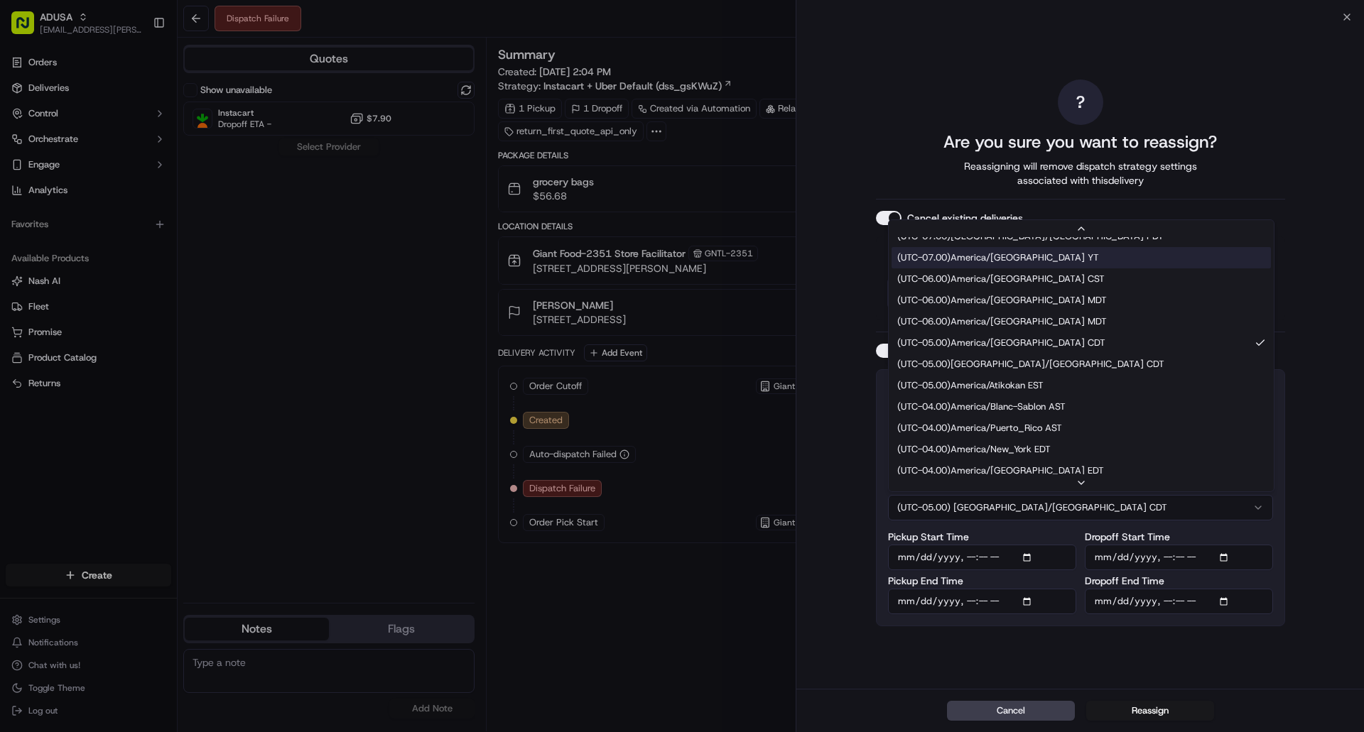
scroll to position [142, 0]
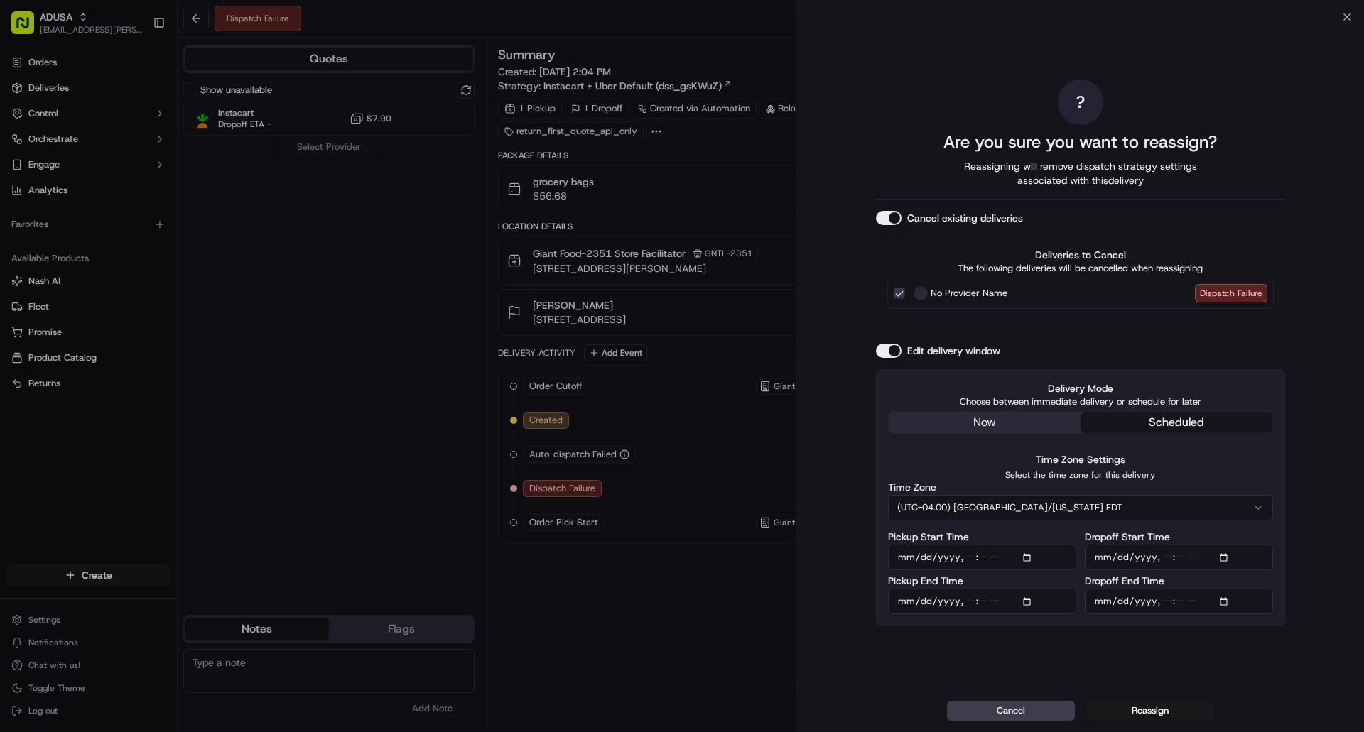
click at [1029, 556] on input "Pickup Start Time" at bounding box center [982, 558] width 188 height 26
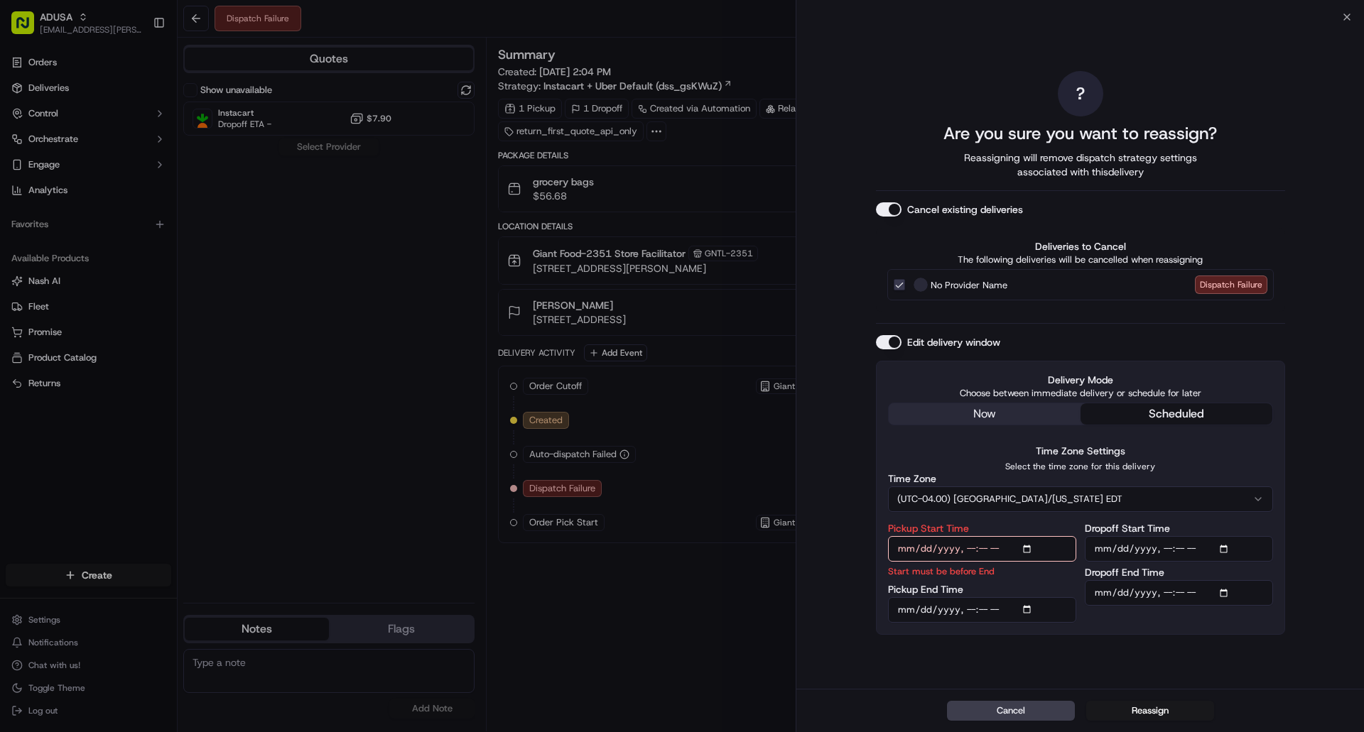
type input "2025-09-15T17:00"
click at [1031, 610] on input "Pickup End Time" at bounding box center [982, 610] width 188 height 26
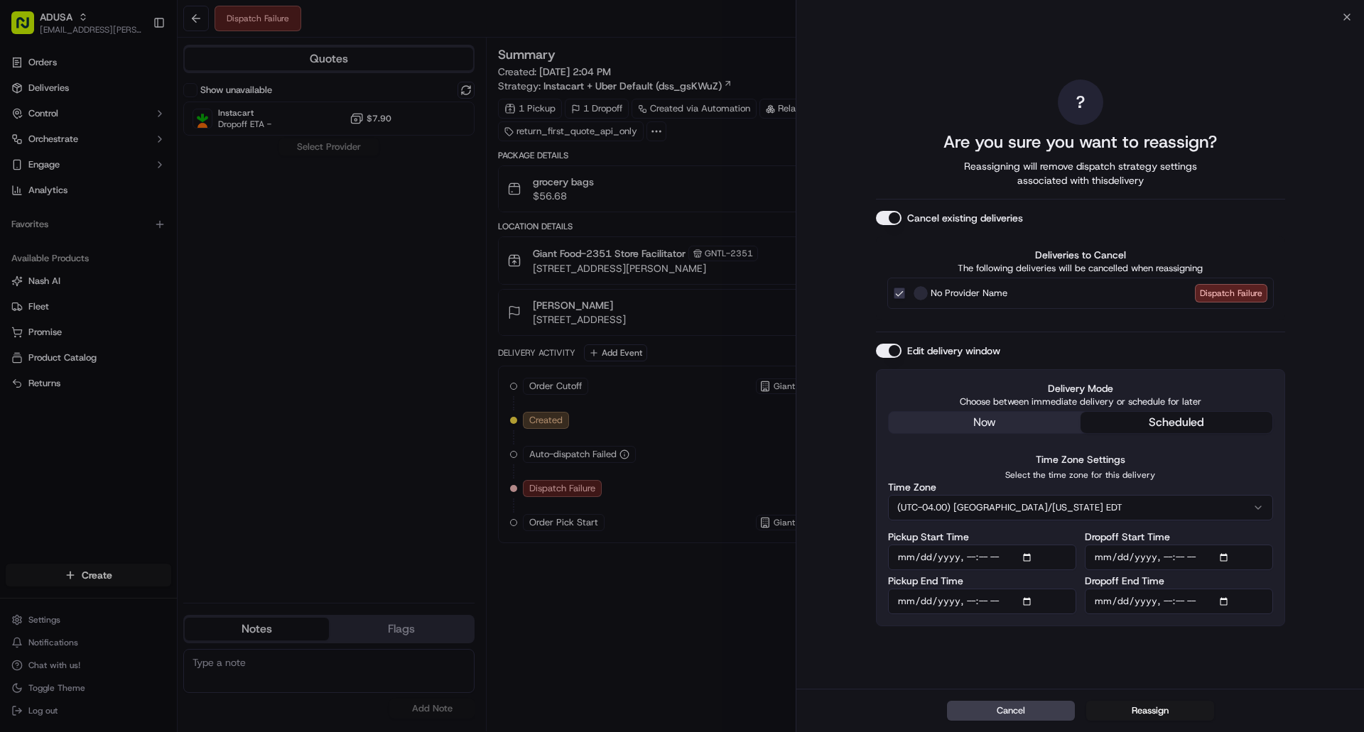
type input "2025-09-15T17:59"
click div "? Are you sure you want to reassign? Reassigning will remove dispatch strategy …"
click input "Dropoff Start Time"
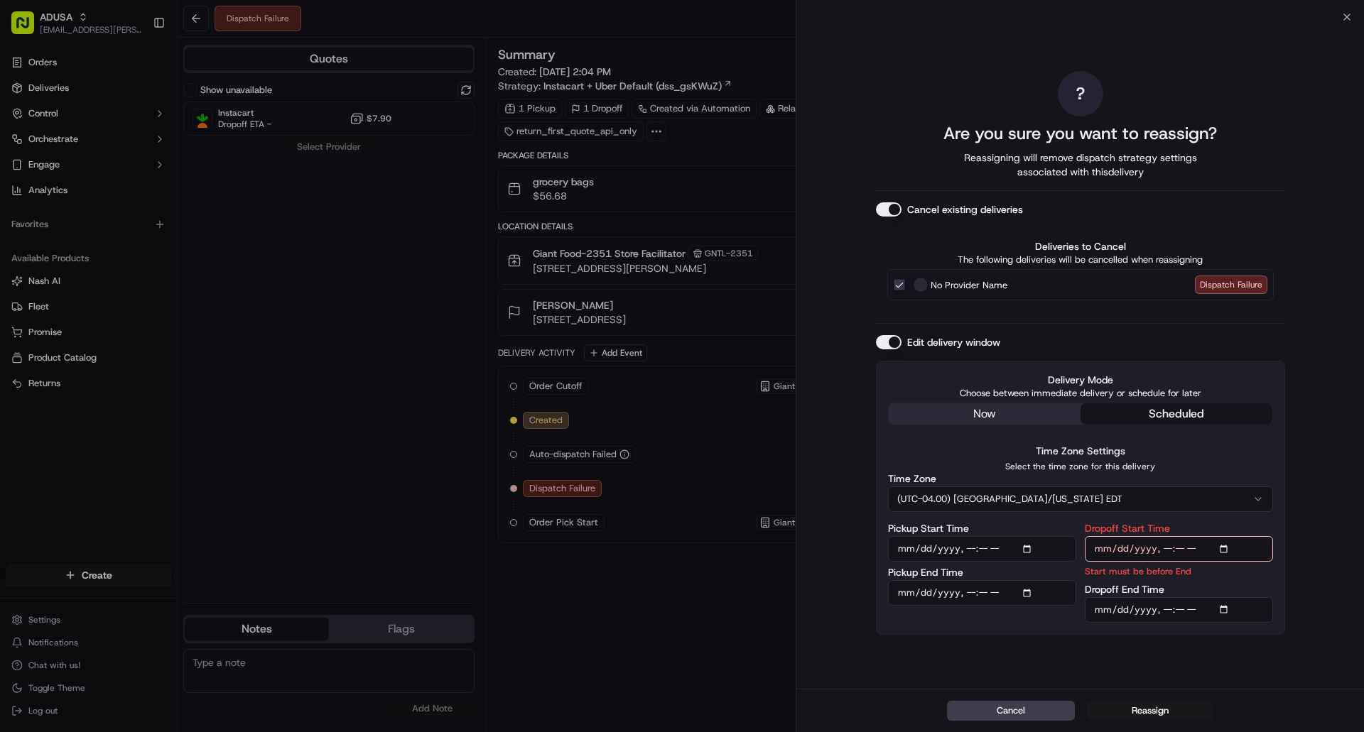
type input "2025-09-15T18:00"
click input "Dropoff End Time"
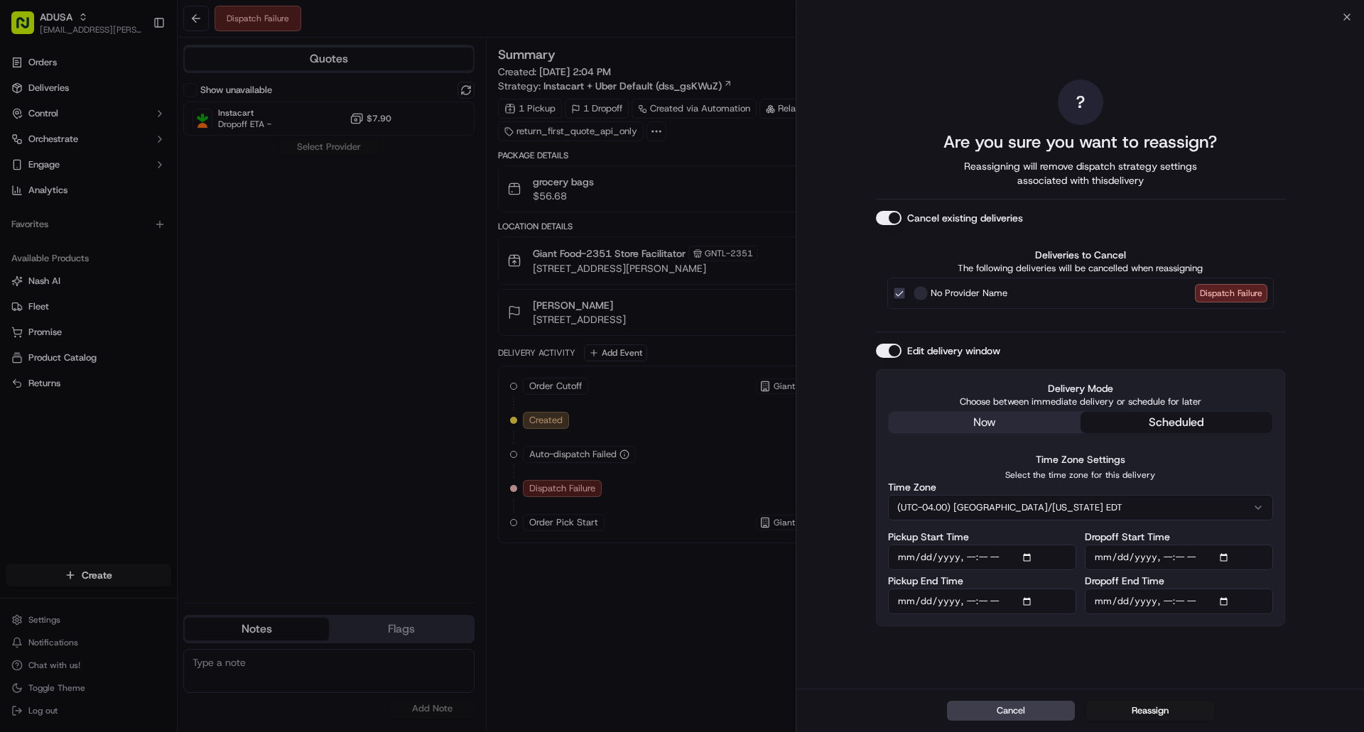
type input "2025-09-15T19:00"
click div "? Are you sure you want to reassign? Reassigning will remove dispatch strategy …"
click button "Reassign"
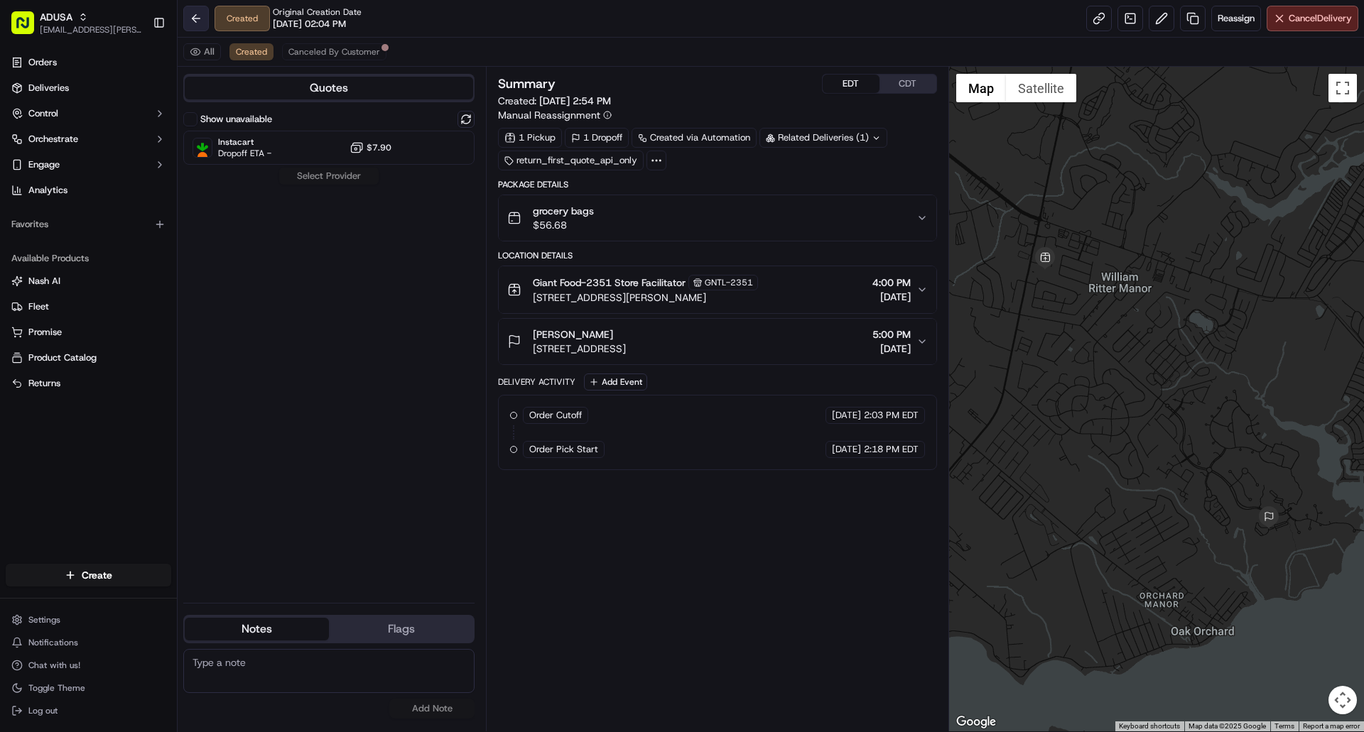
click button
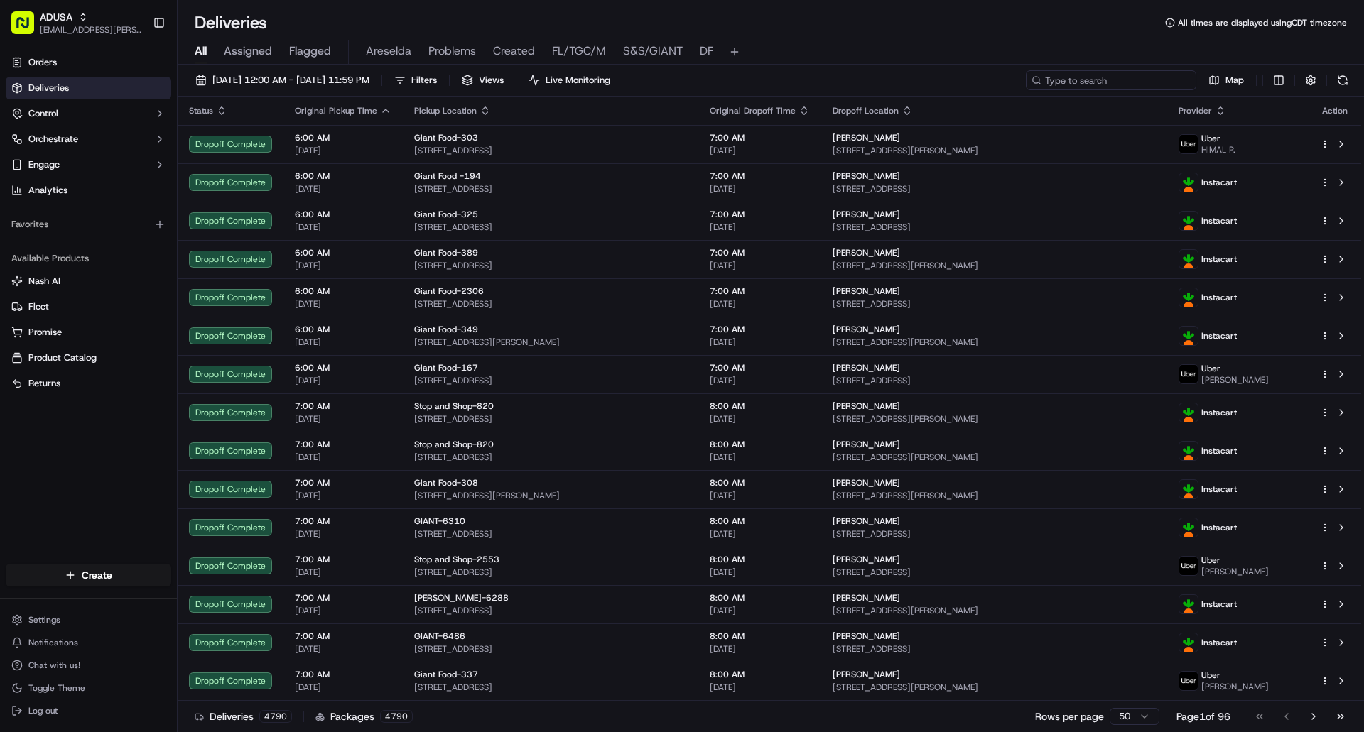
paste input "m714398607"
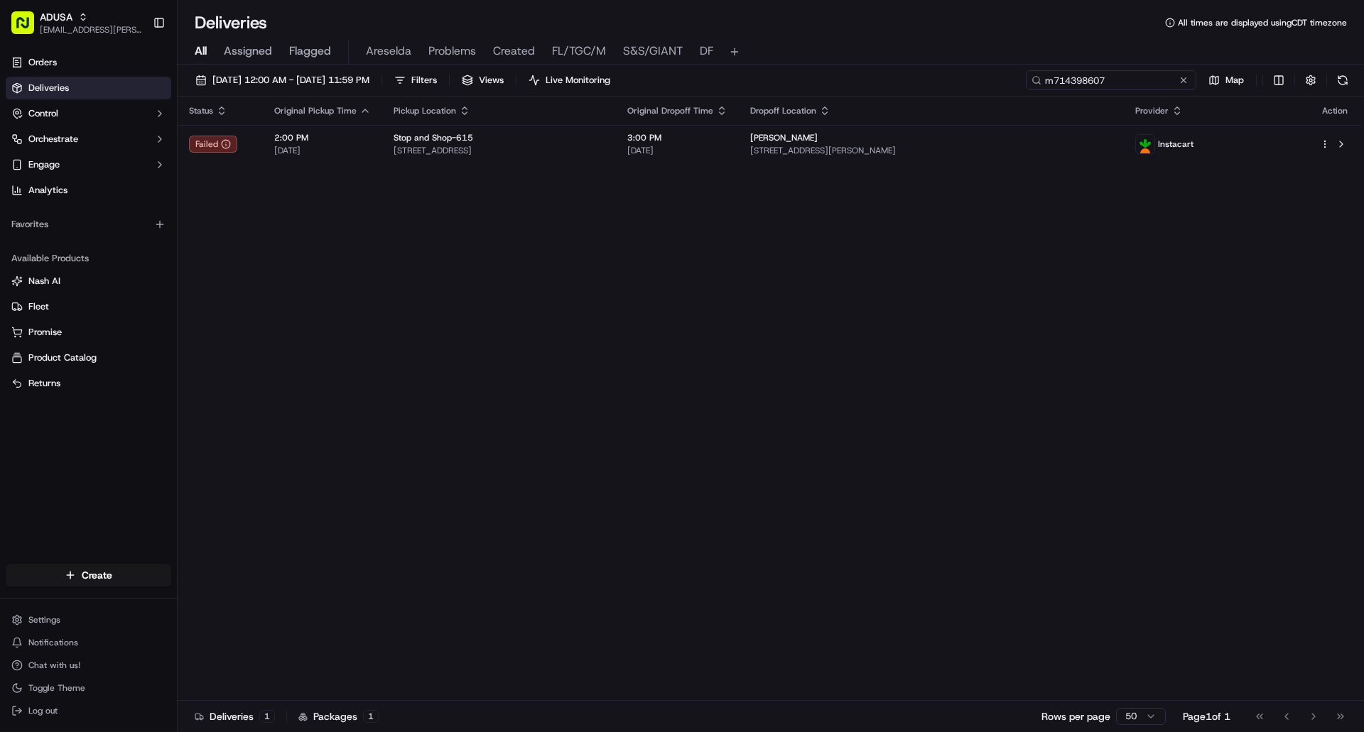
type input "m714398607"
click at [1185, 80] on button at bounding box center [1183, 80] width 14 height 14
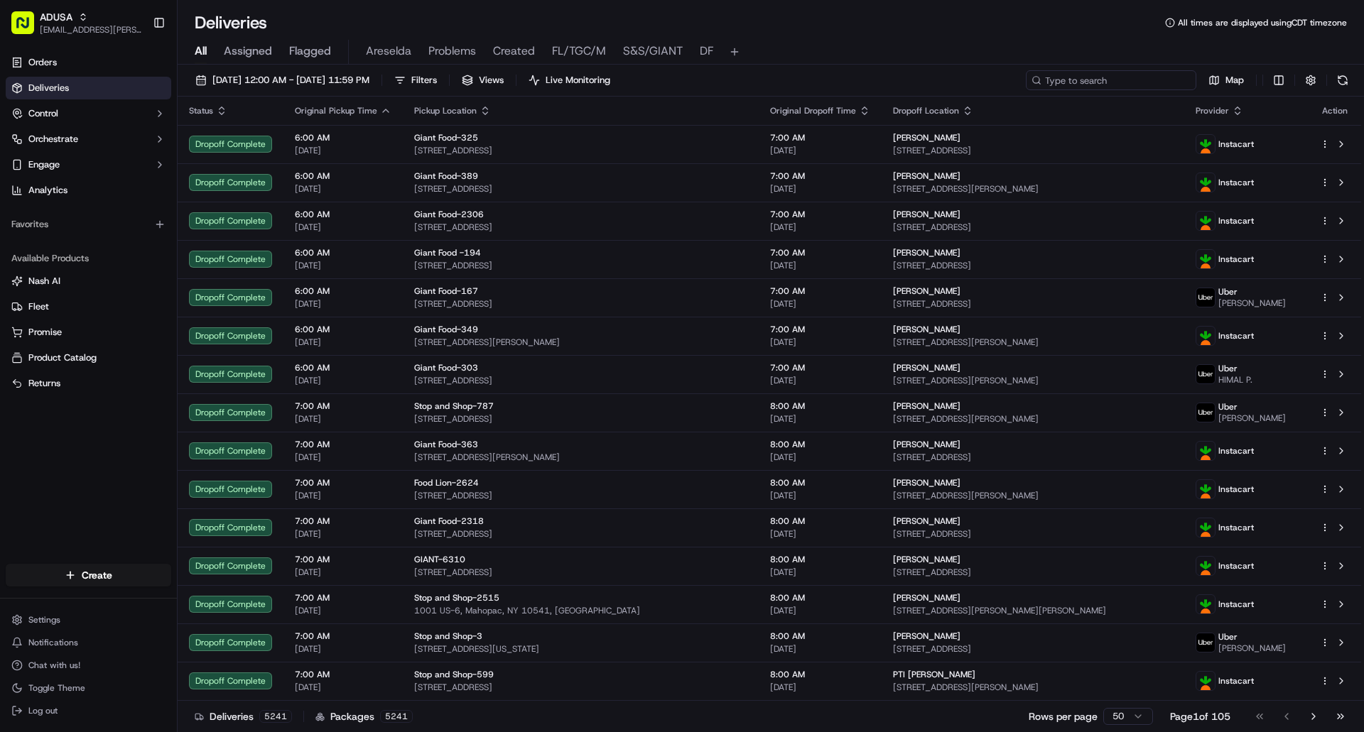
paste input "m714278095"
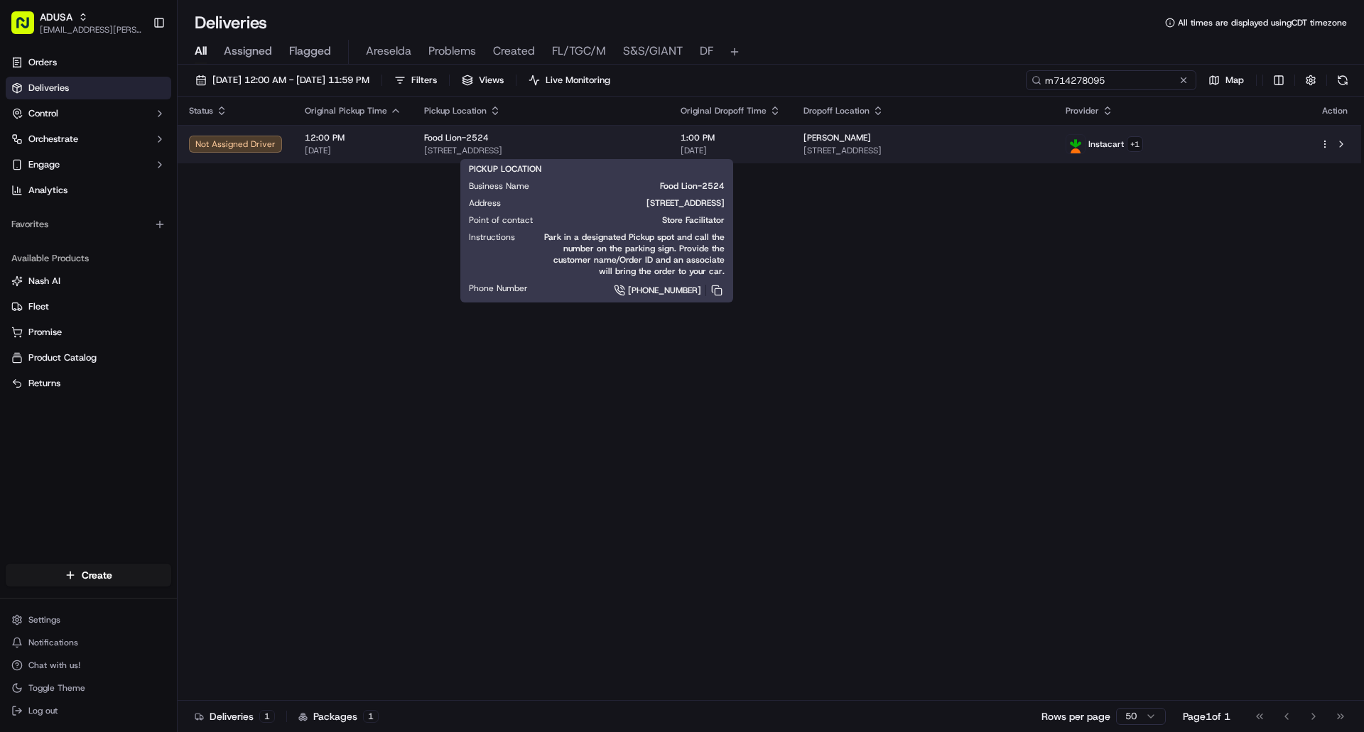
type input "m714278095"
click at [658, 150] on span "4915 Richmond Tappahannock Hwy, Aylett, VA 23009, US" at bounding box center [541, 150] width 234 height 11
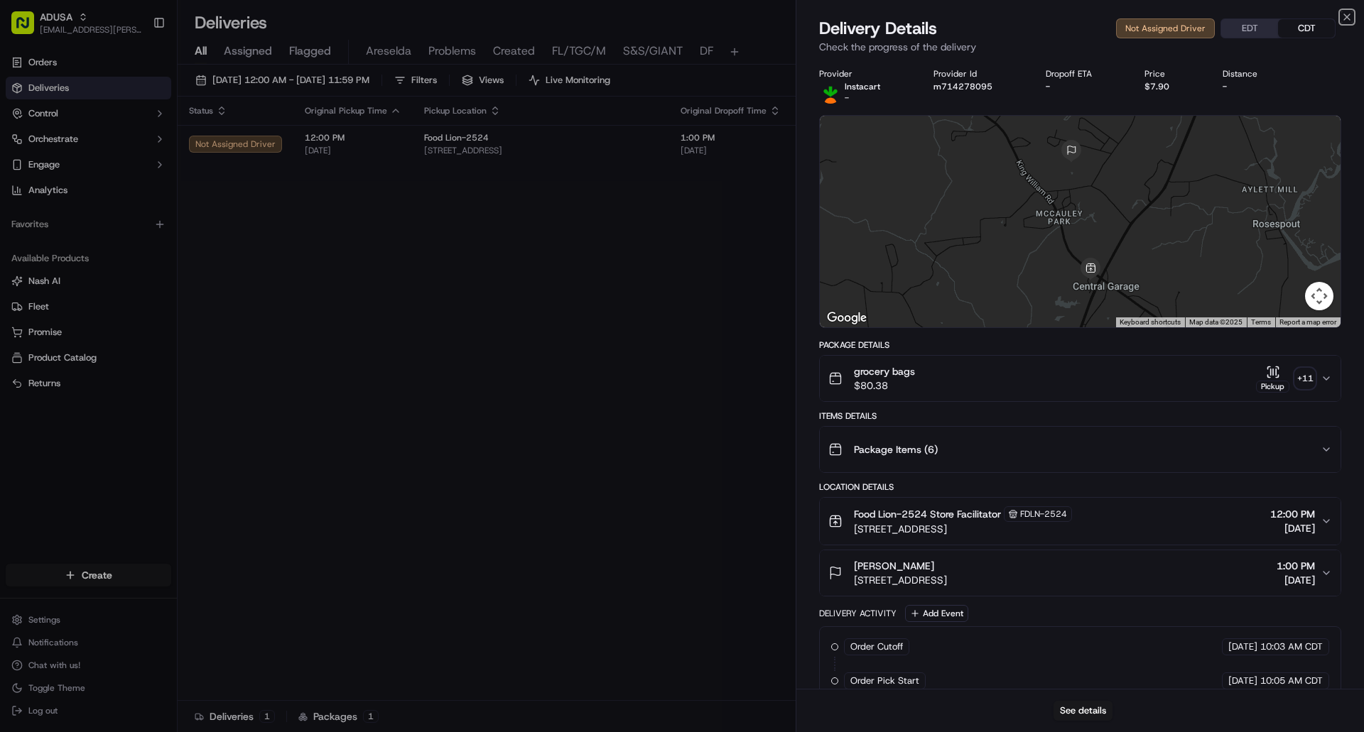
click at [1349, 21] on icon "button" at bounding box center [1346, 16] width 11 height 11
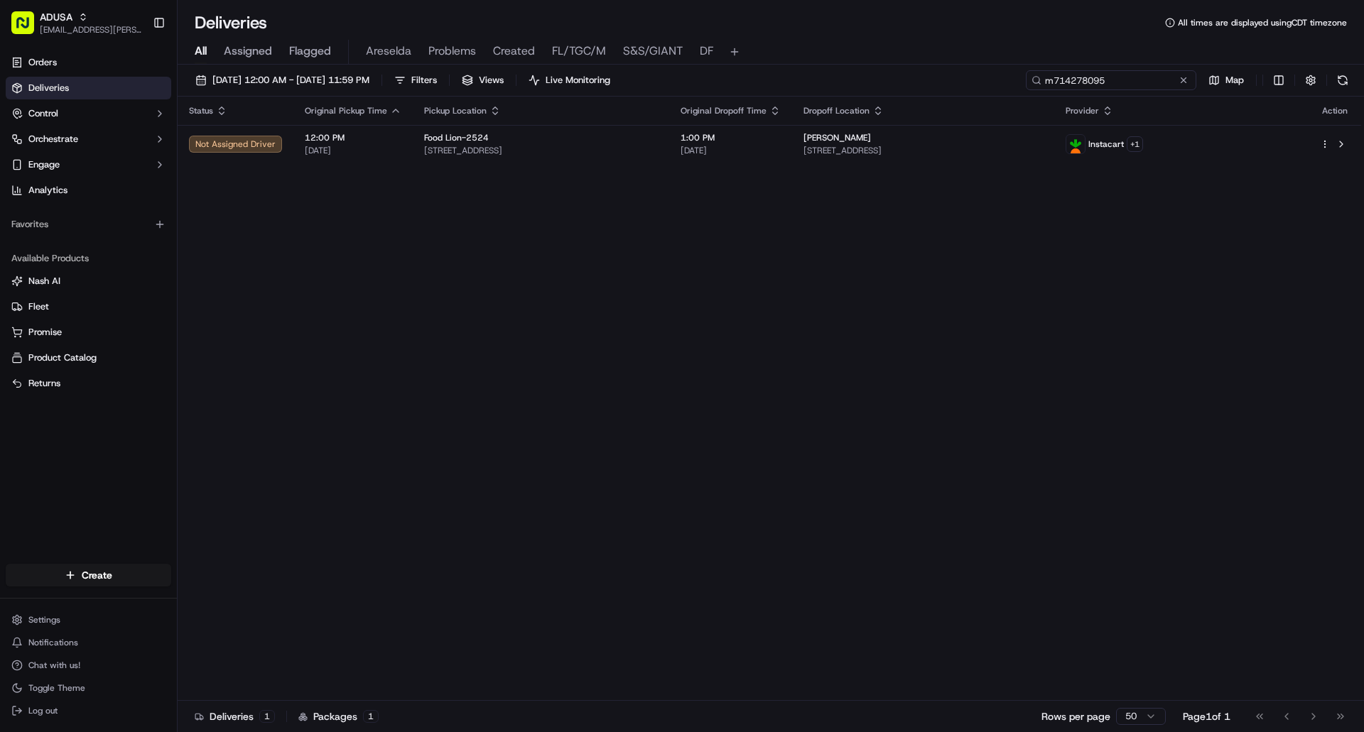
click at [1192, 80] on input "m714278095" at bounding box center [1111, 80] width 170 height 20
click at [1183, 80] on button at bounding box center [1183, 80] width 14 height 14
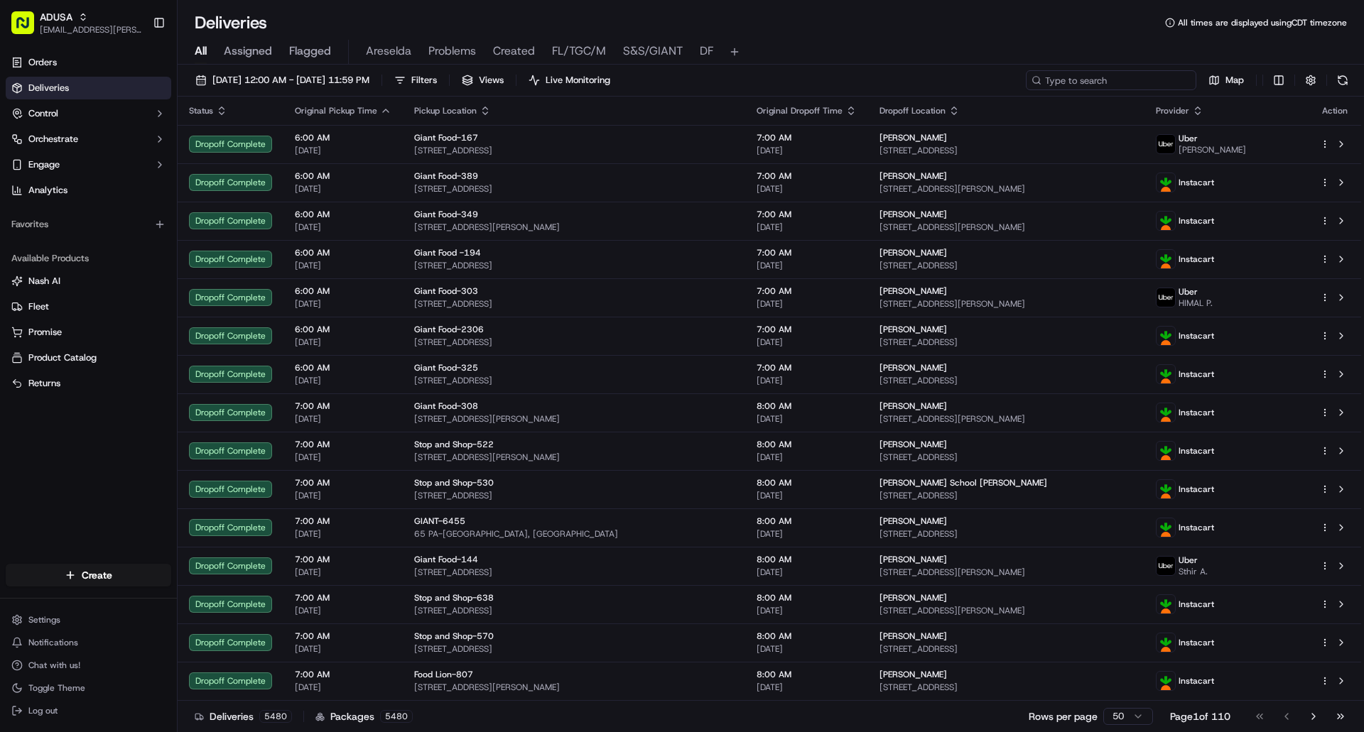
paste input "m714624827"
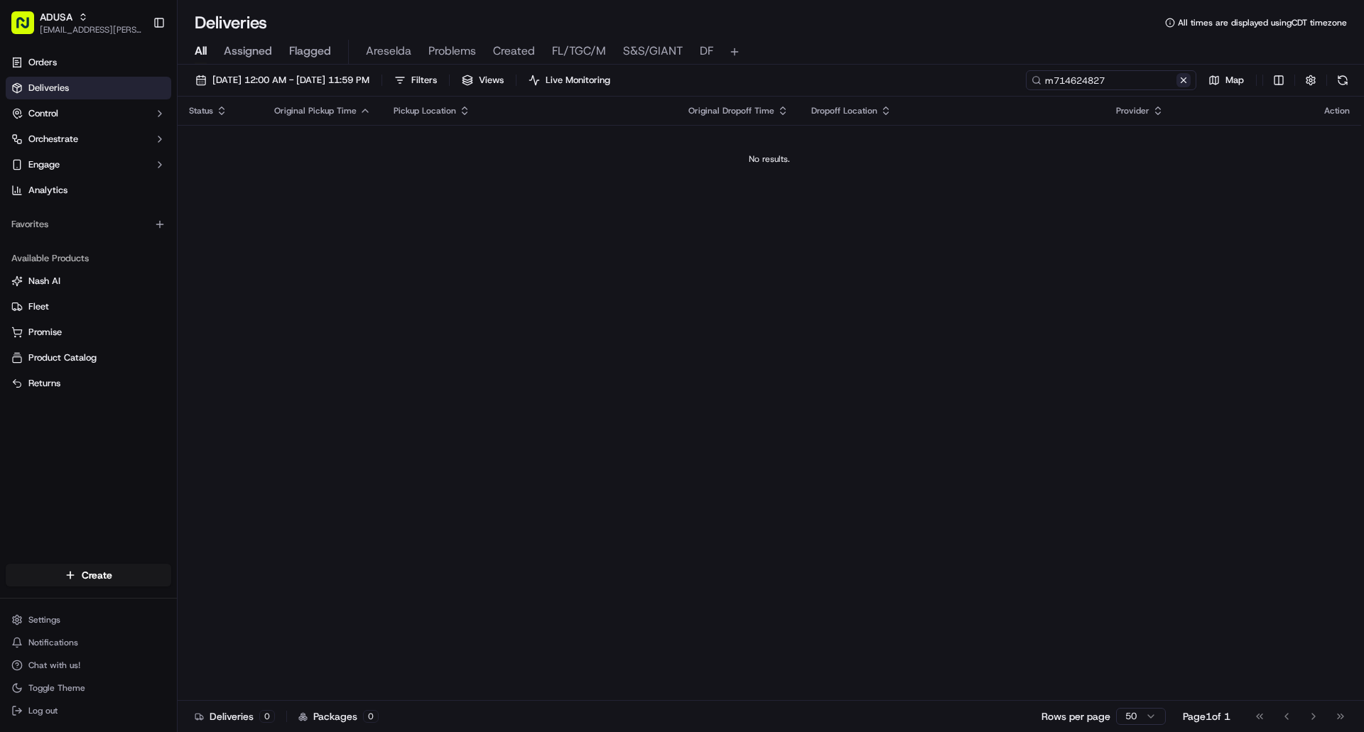
type input "m714624827"
click at [1181, 83] on button at bounding box center [1183, 80] width 14 height 14
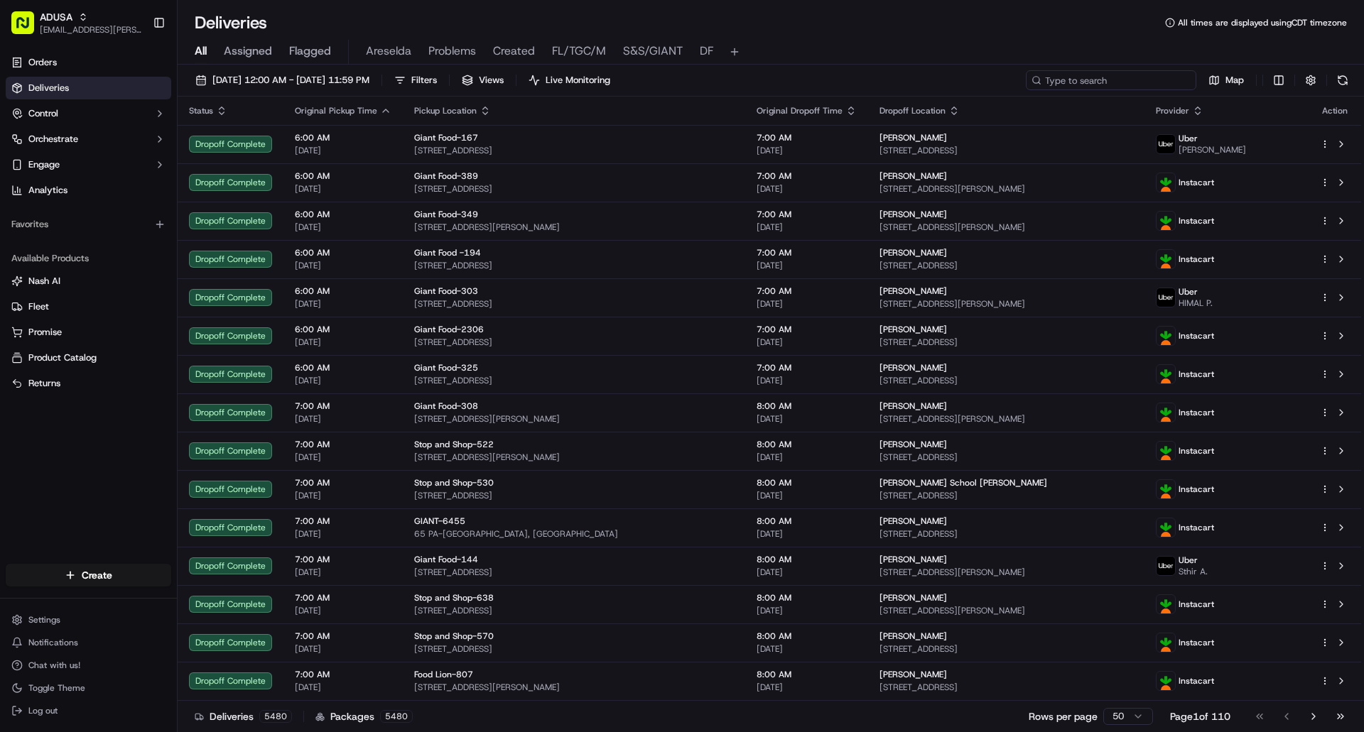
paste input "m715569505"
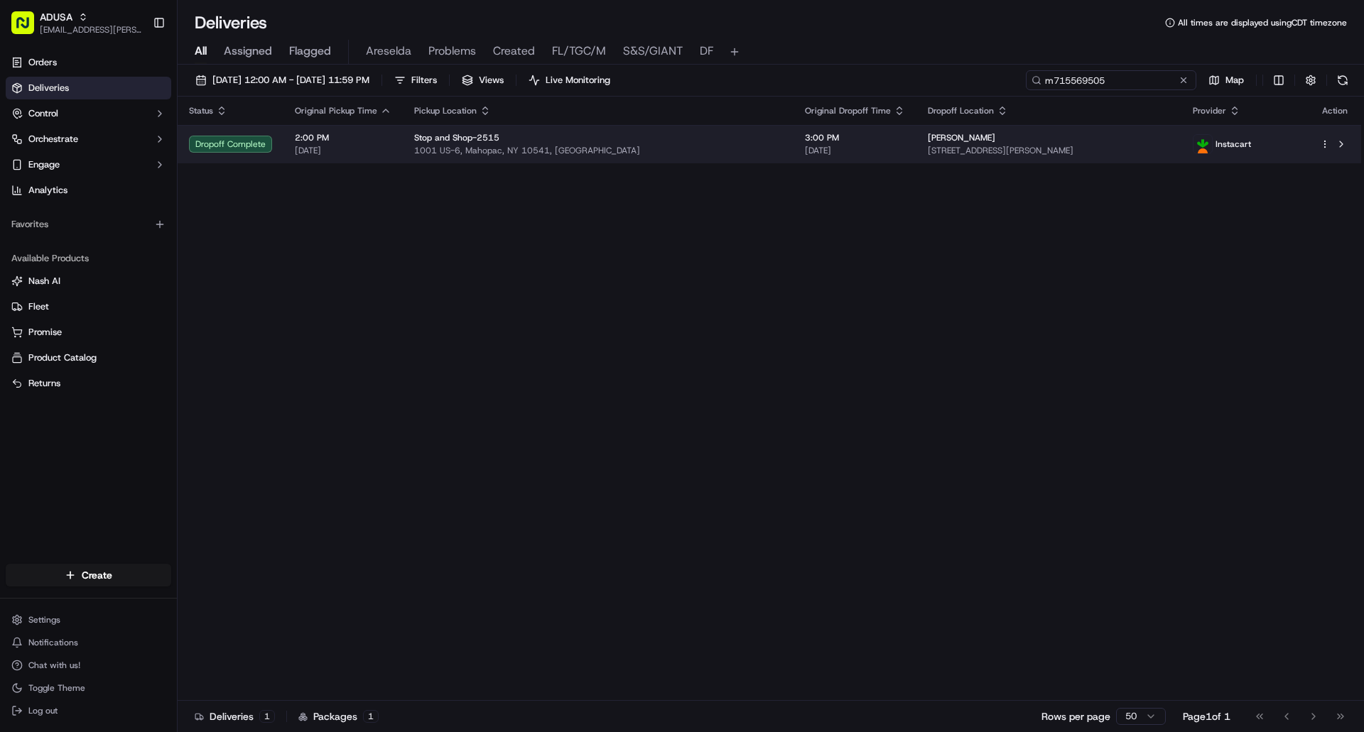
type input "m715569505"
click at [1039, 145] on span "[STREET_ADDRESS][PERSON_NAME]" at bounding box center [1049, 150] width 242 height 11
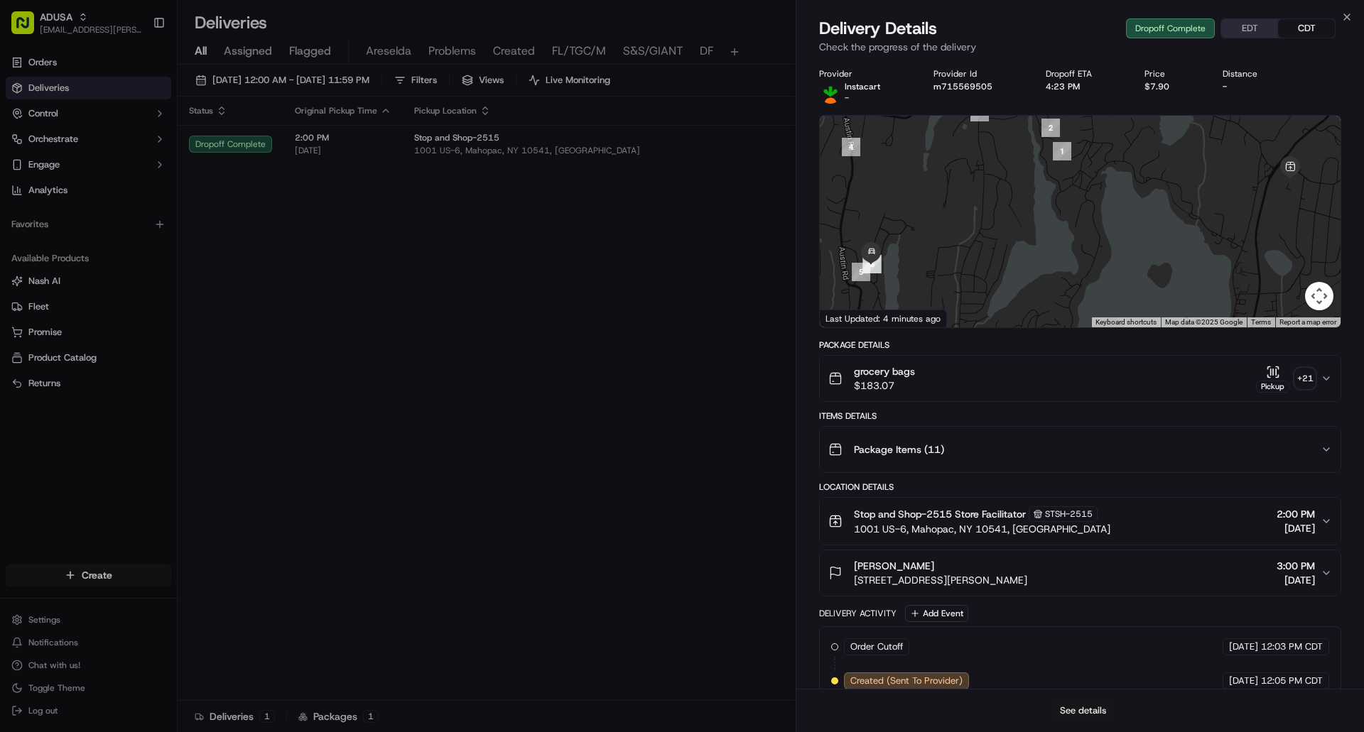
click at [1080, 717] on button "See details" at bounding box center [1082, 711] width 59 height 20
click at [1357, 18] on div "Delivery Details Dropoff Complete EDT CDT Check the progress of the delivery" at bounding box center [1080, 38] width 568 height 43
click at [1347, 16] on icon "button" at bounding box center [1347, 17] width 6 height 6
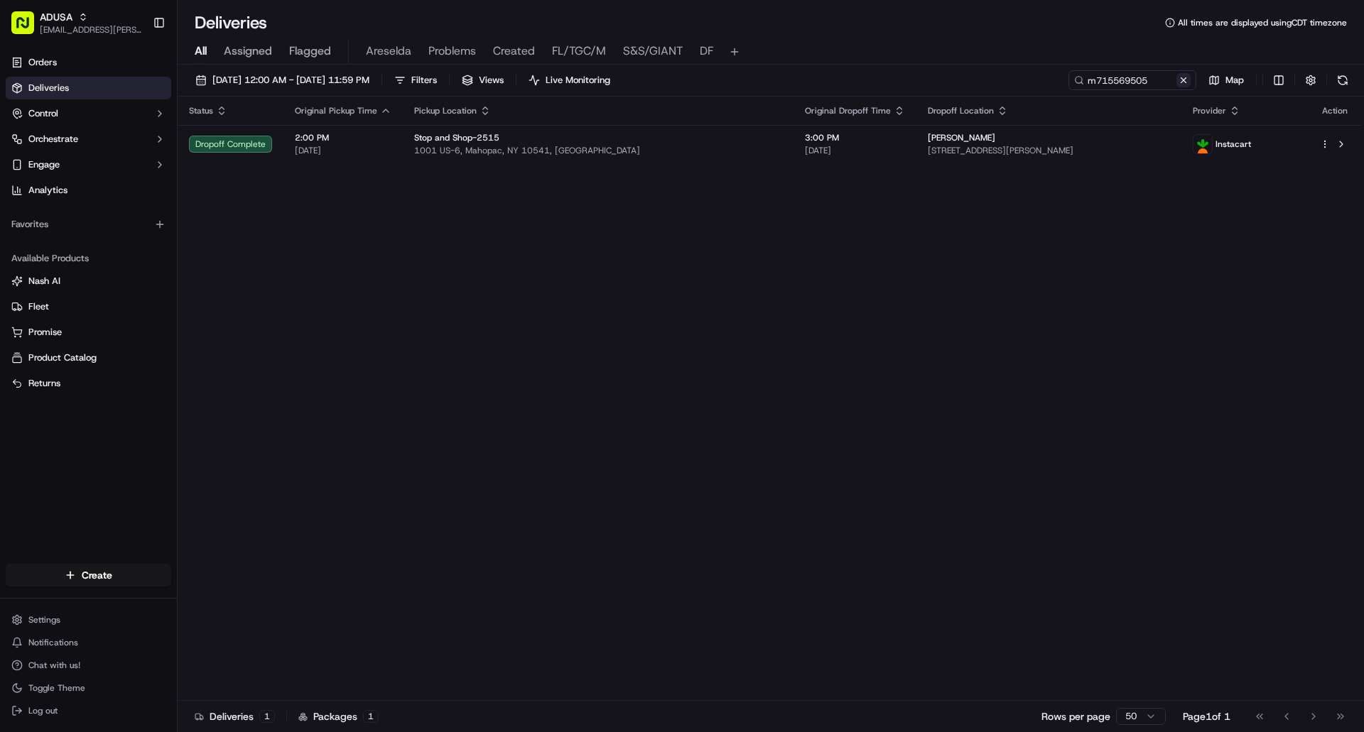
click at [1184, 81] on button at bounding box center [1183, 80] width 14 height 14
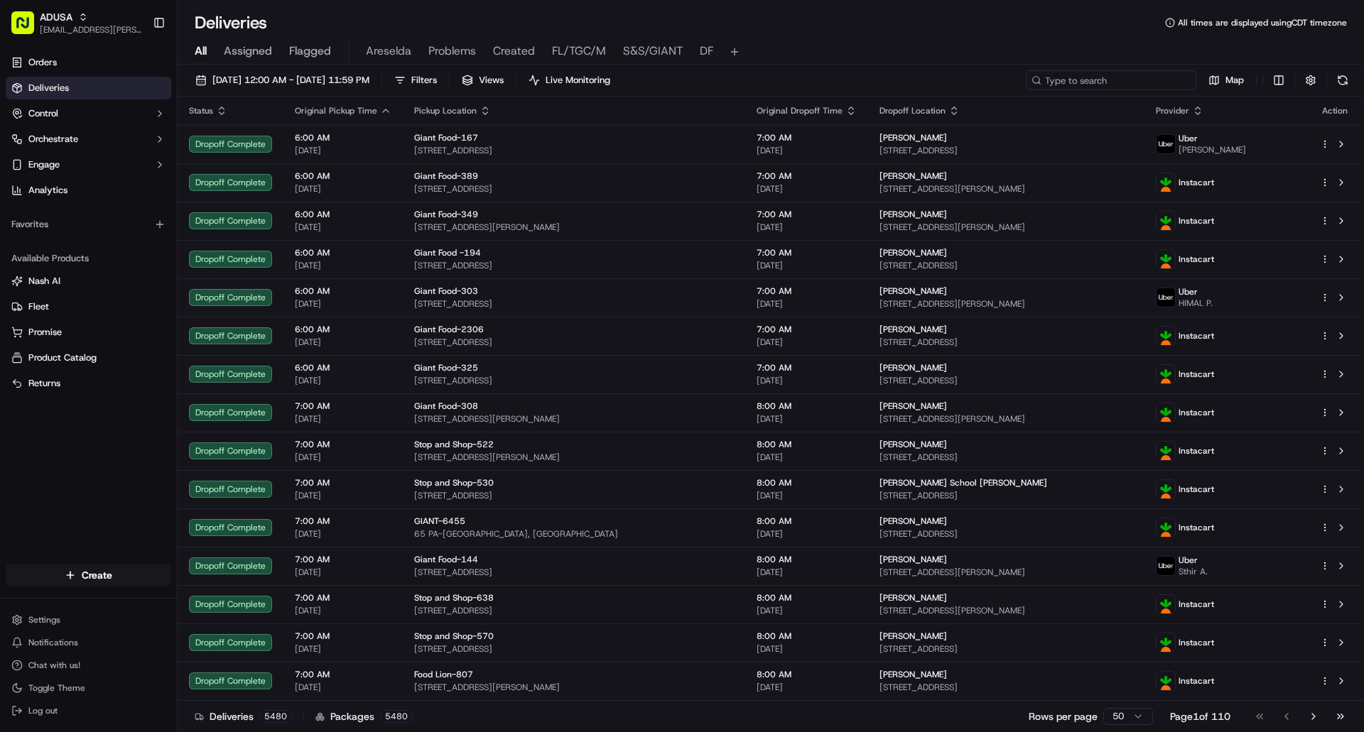
paste input "m713617054"
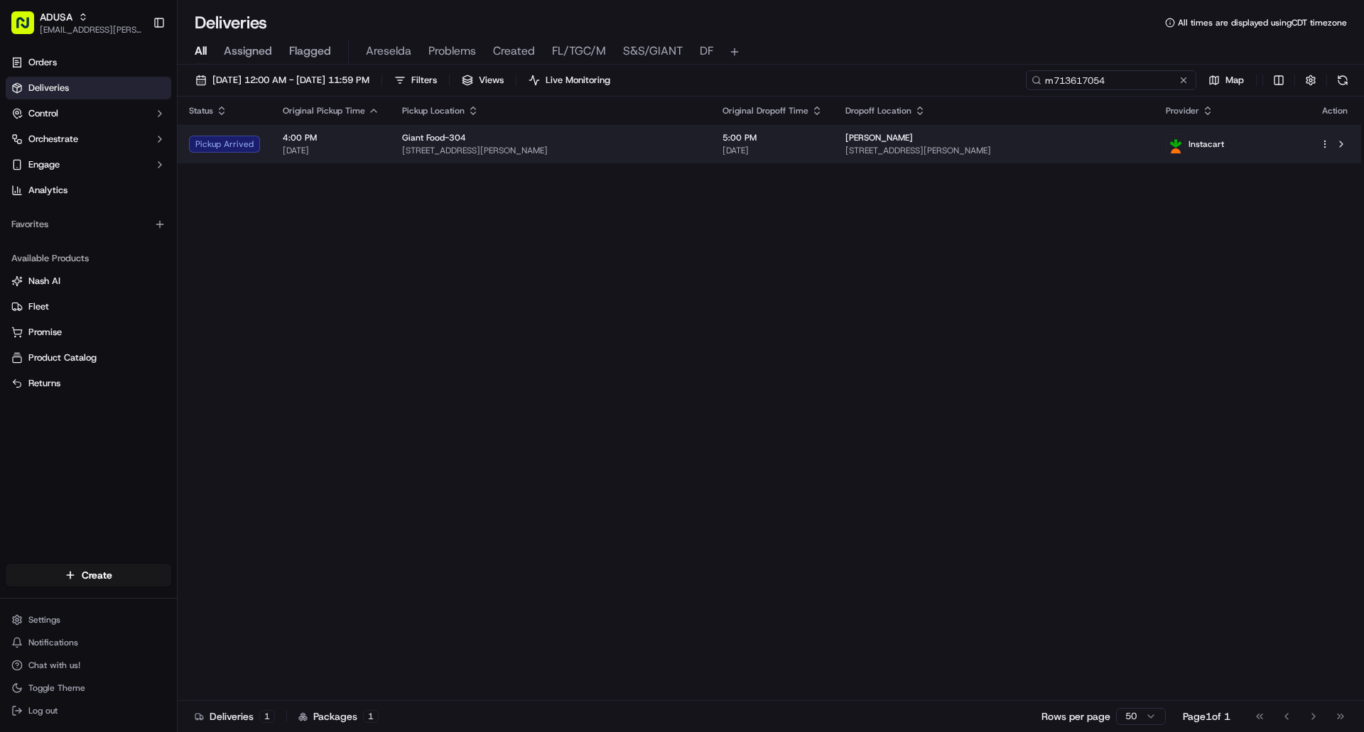
type input "m713617054"
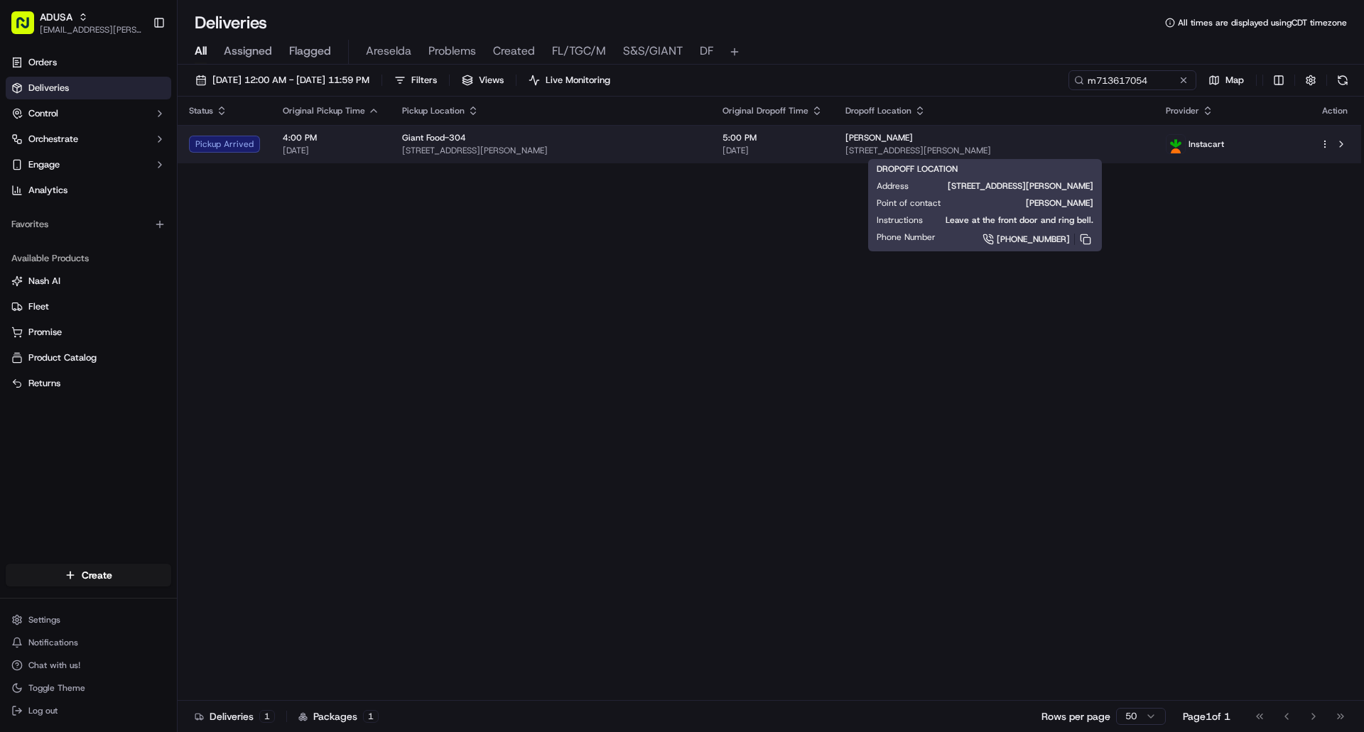
click at [1098, 142] on div "chandra Gallahan" at bounding box center [994, 137] width 298 height 11
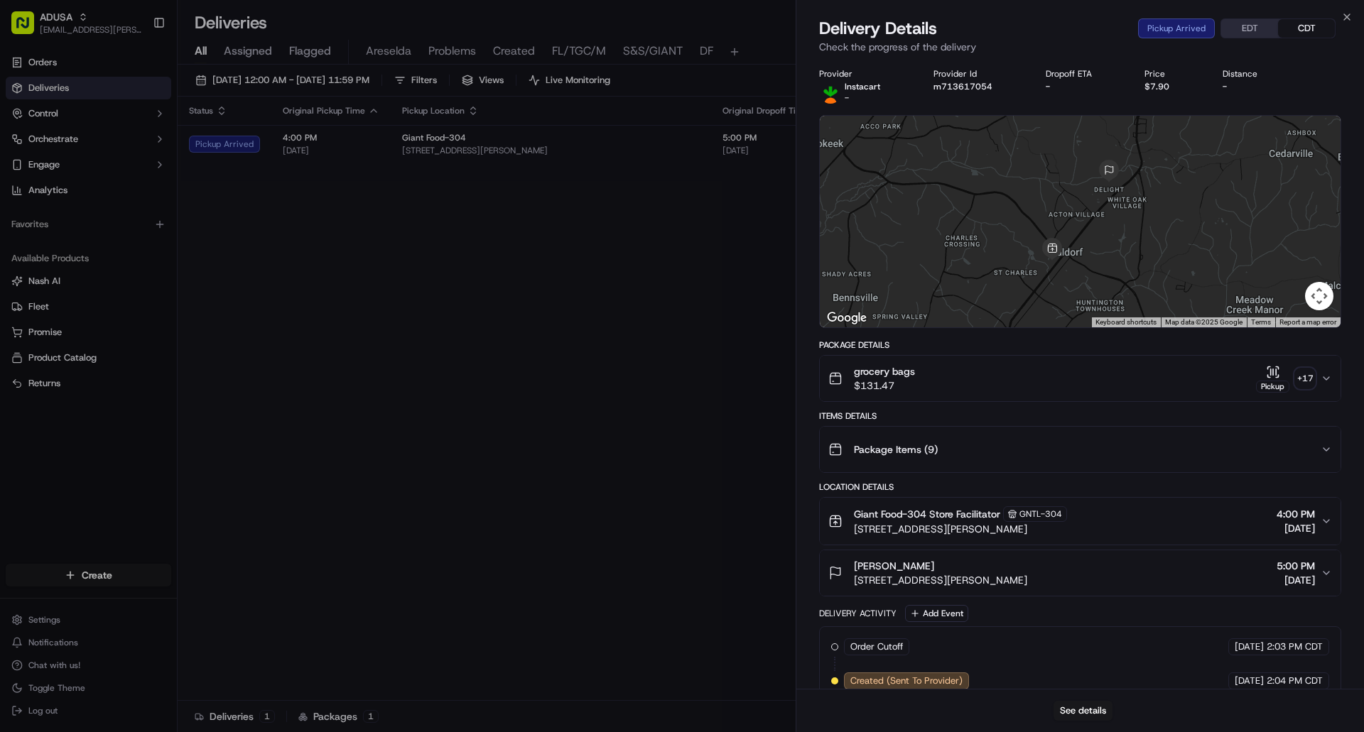
click at [1249, 32] on button "EDT" at bounding box center [1249, 28] width 57 height 18
click at [1075, 710] on button "See details" at bounding box center [1082, 711] width 59 height 20
click at [1347, 21] on icon "button" at bounding box center [1346, 16] width 11 height 11
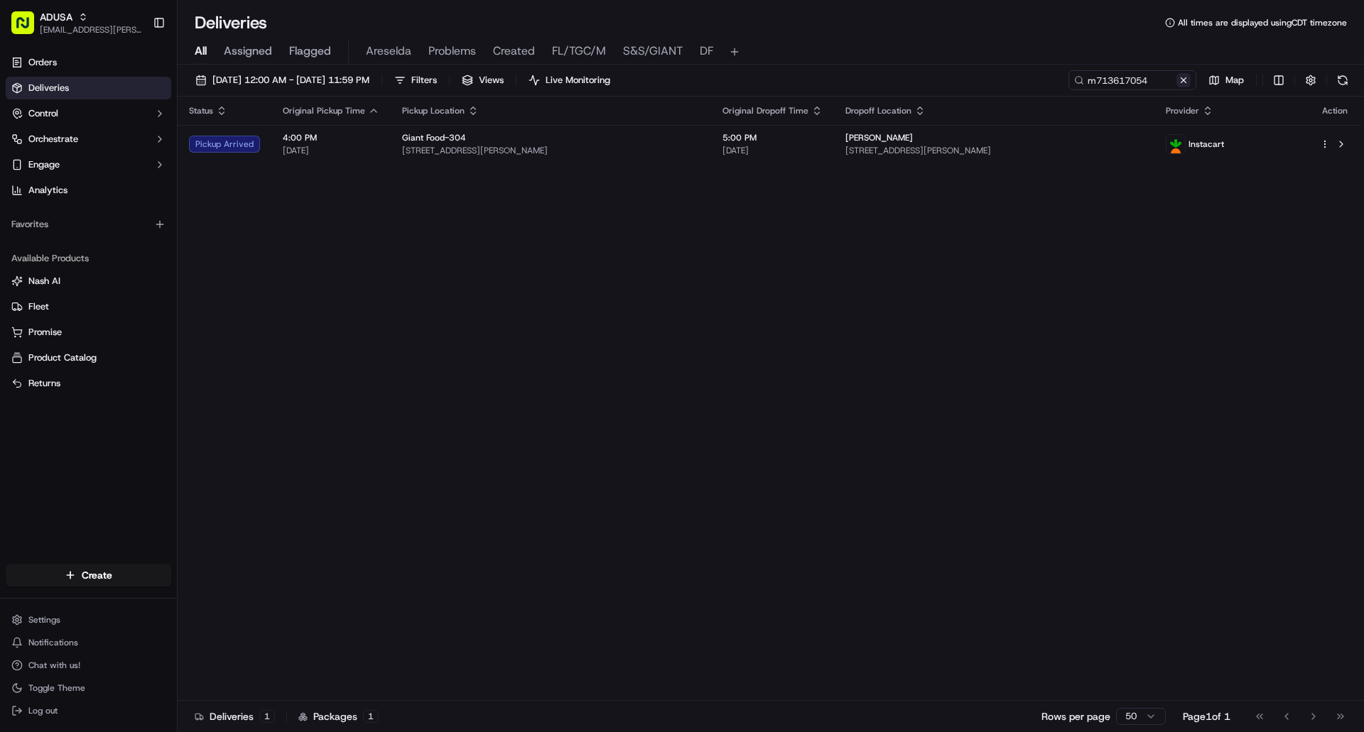
click at [1189, 85] on button at bounding box center [1183, 80] width 14 height 14
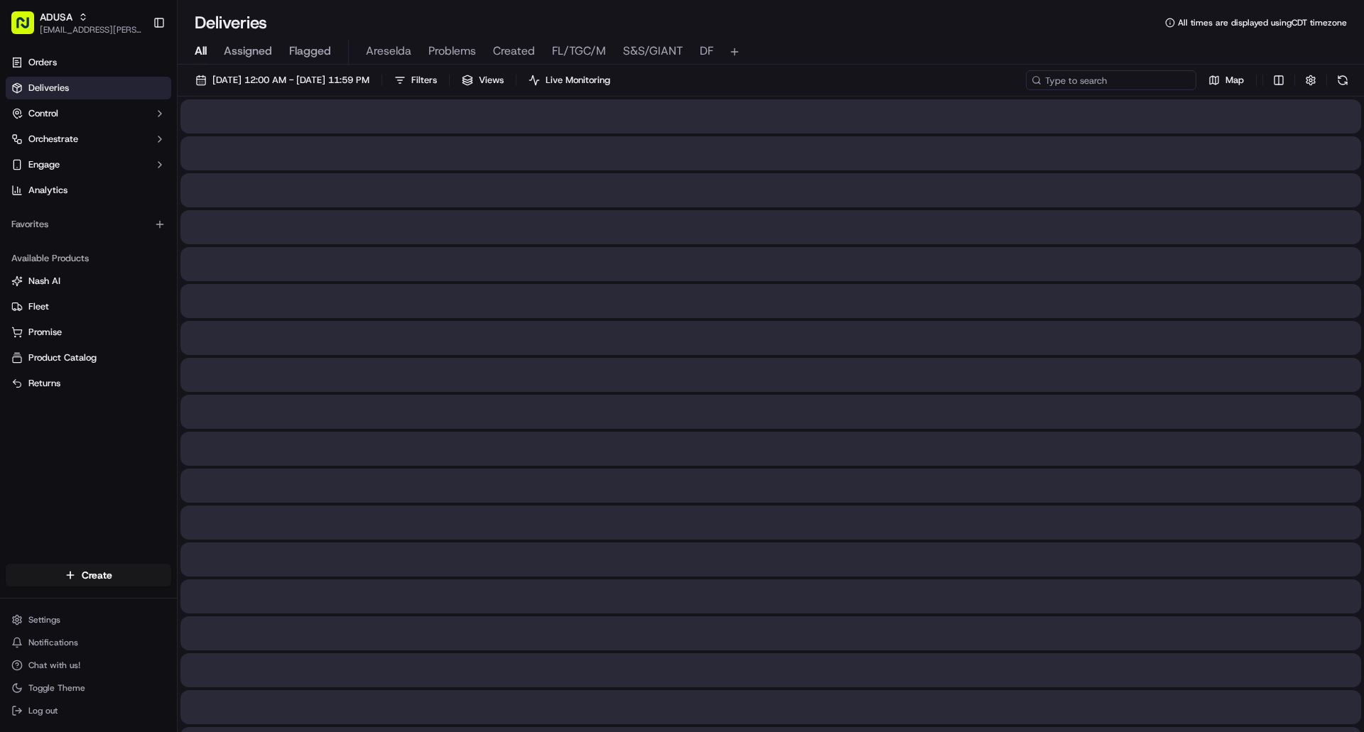
click at [1127, 84] on input at bounding box center [1111, 80] width 170 height 20
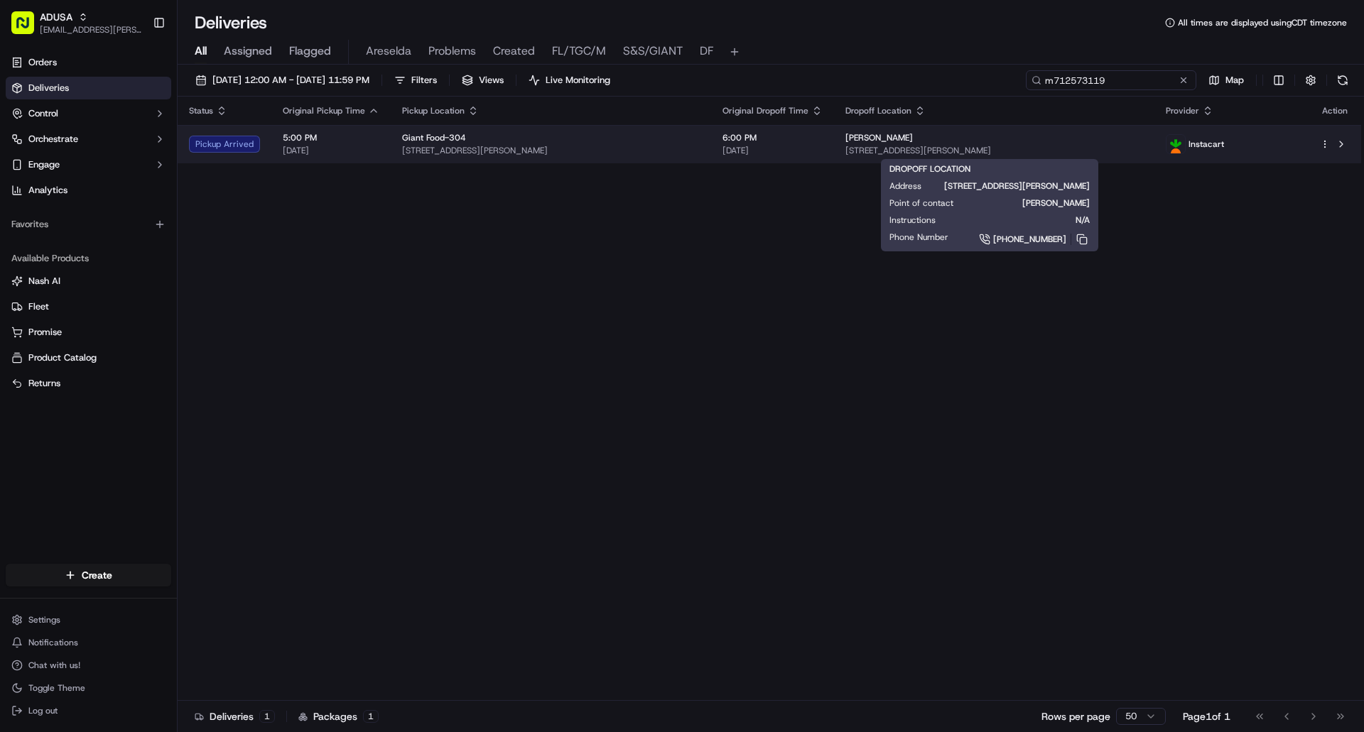
type input "m712573119"
click at [1083, 144] on div "MICHON WATTS 5033 Nicholas Rd, Waldorf, MD 20601, US" at bounding box center [994, 144] width 298 height 24
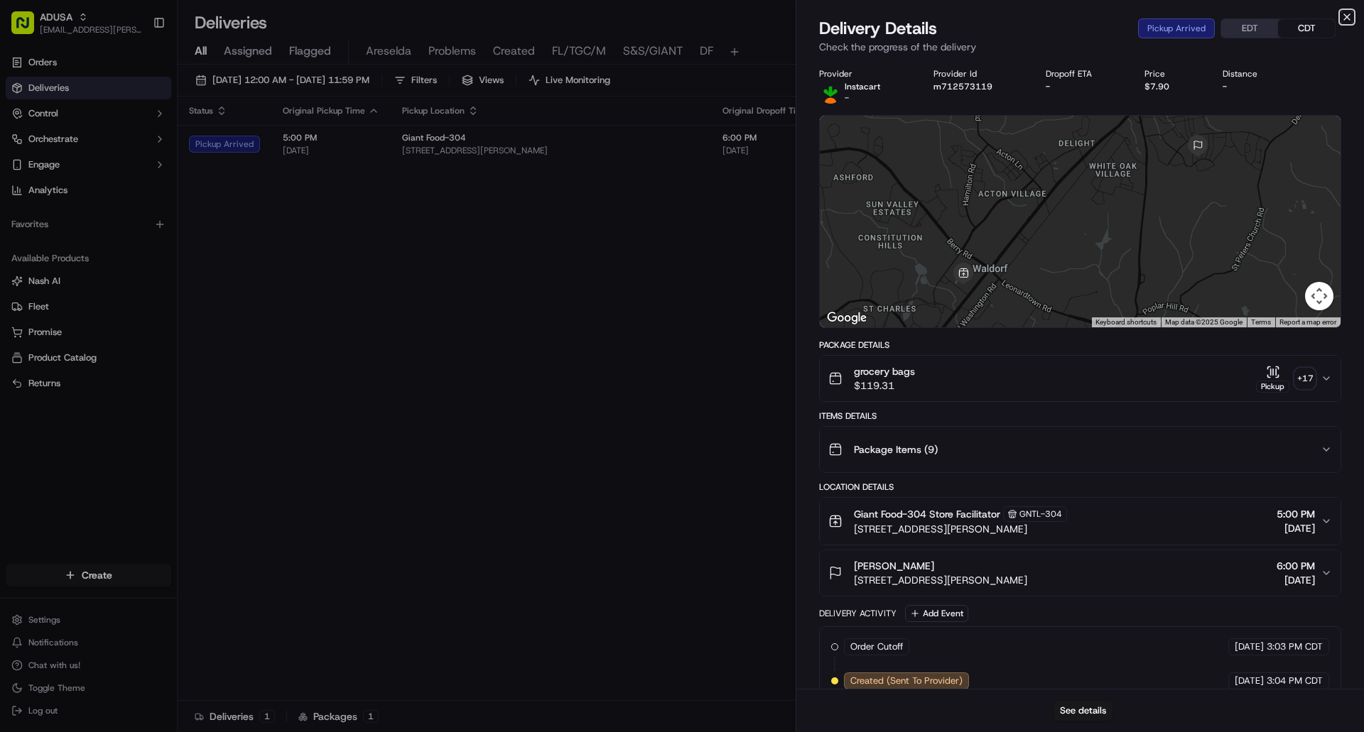
click at [1345, 14] on icon "button" at bounding box center [1346, 16] width 11 height 11
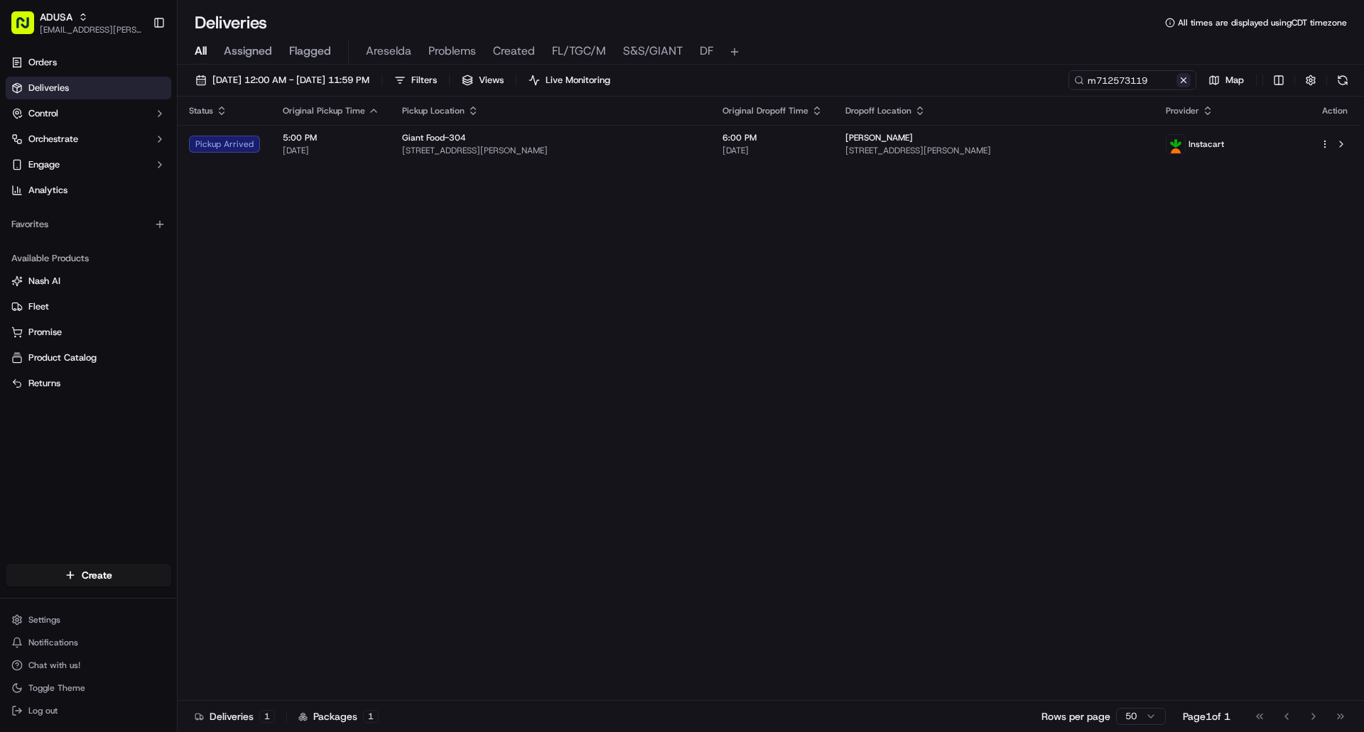
click at [1181, 80] on button at bounding box center [1183, 80] width 14 height 14
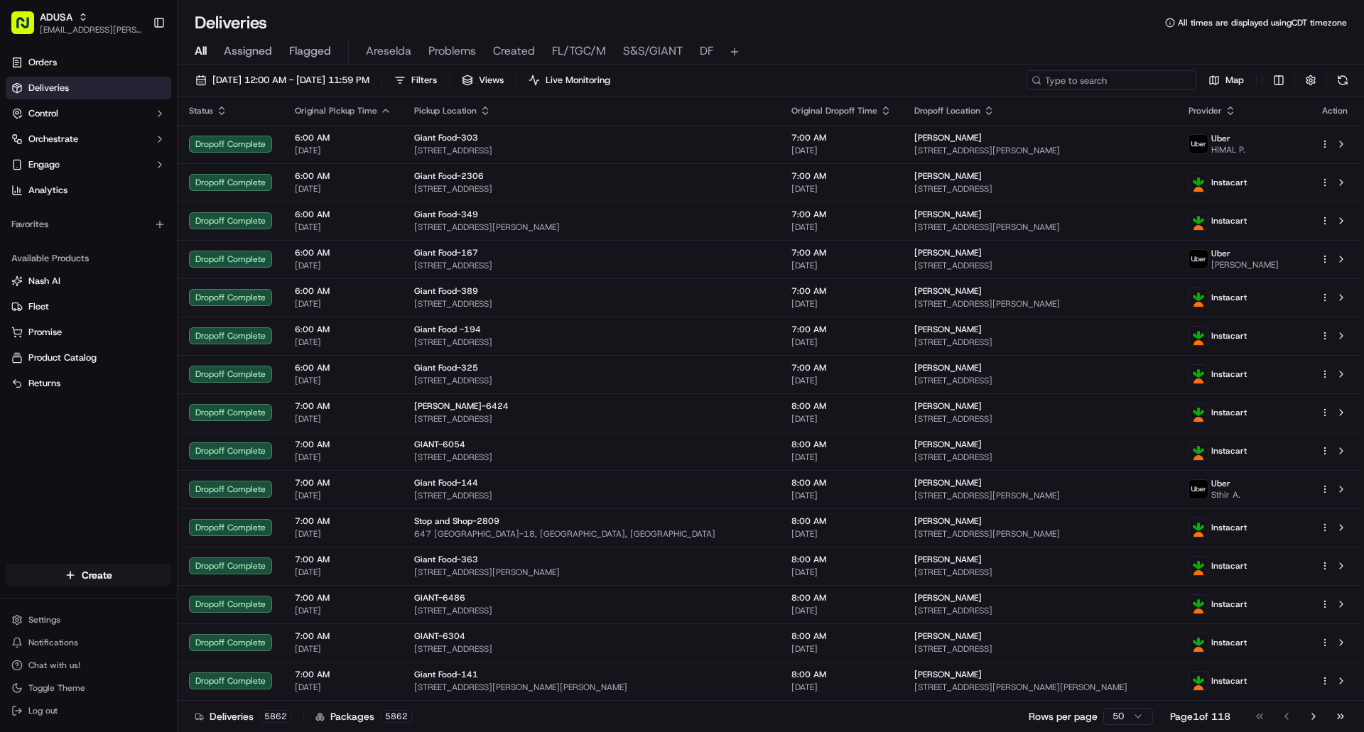
paste input "m715722301"
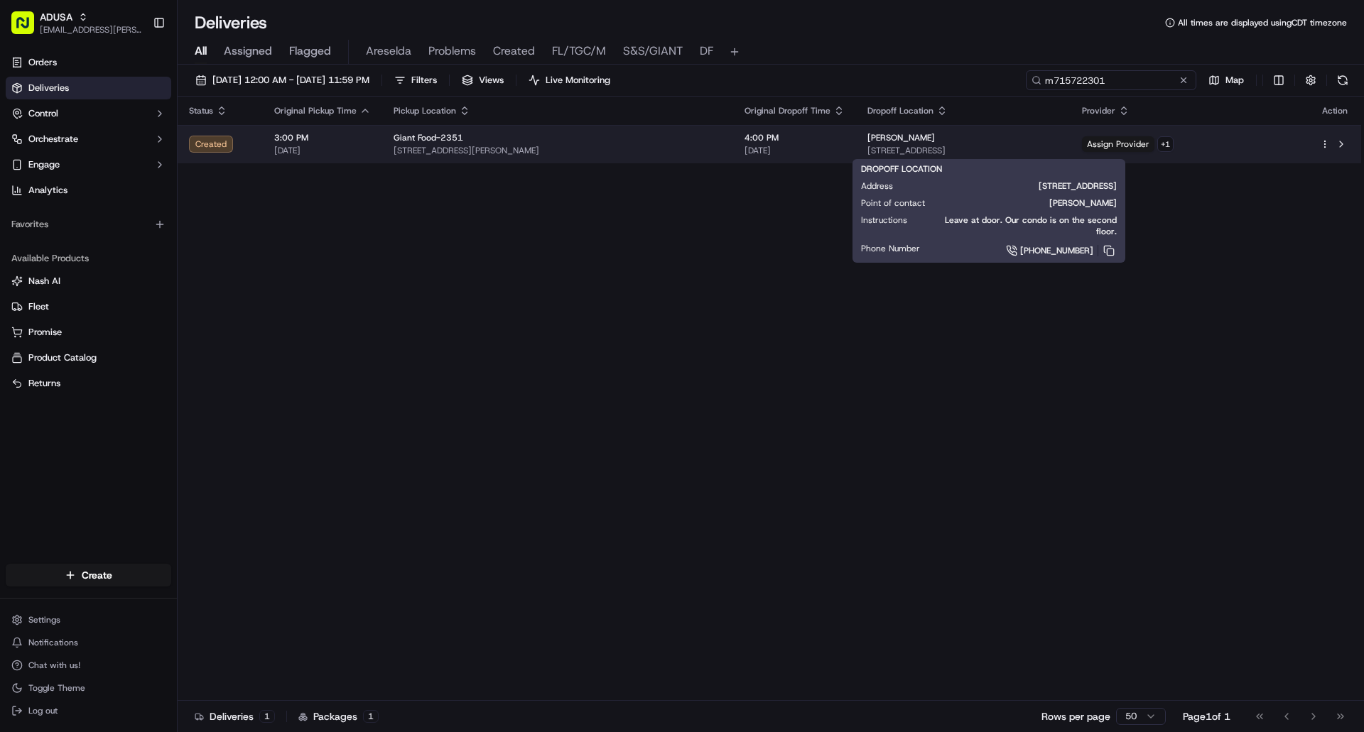
type input "m715722301"
click at [1059, 144] on div "Carol Stevens 33579 Windswept Dr, Unit 8306, Millsboro, DE 19966, US" at bounding box center [963, 144] width 192 height 24
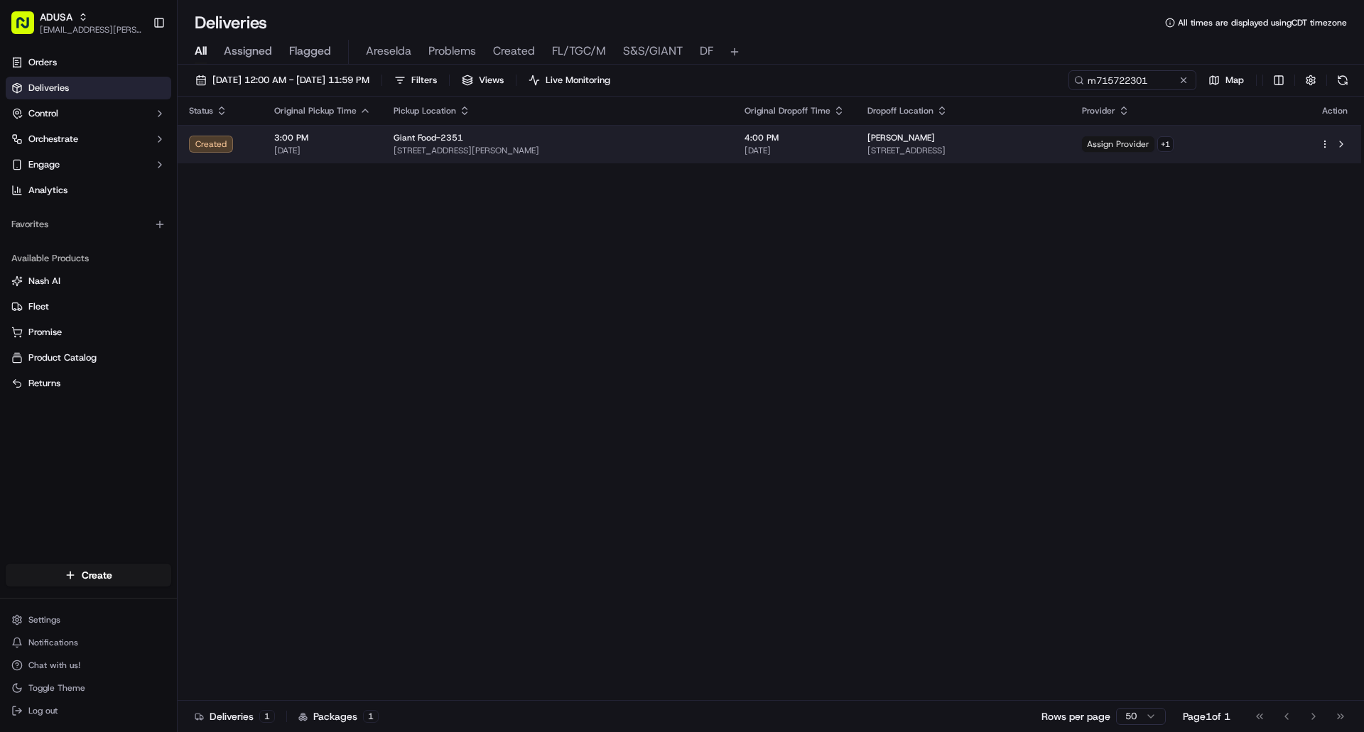
click at [1154, 146] on span "Assign Provider" at bounding box center [1118, 144] width 72 height 16
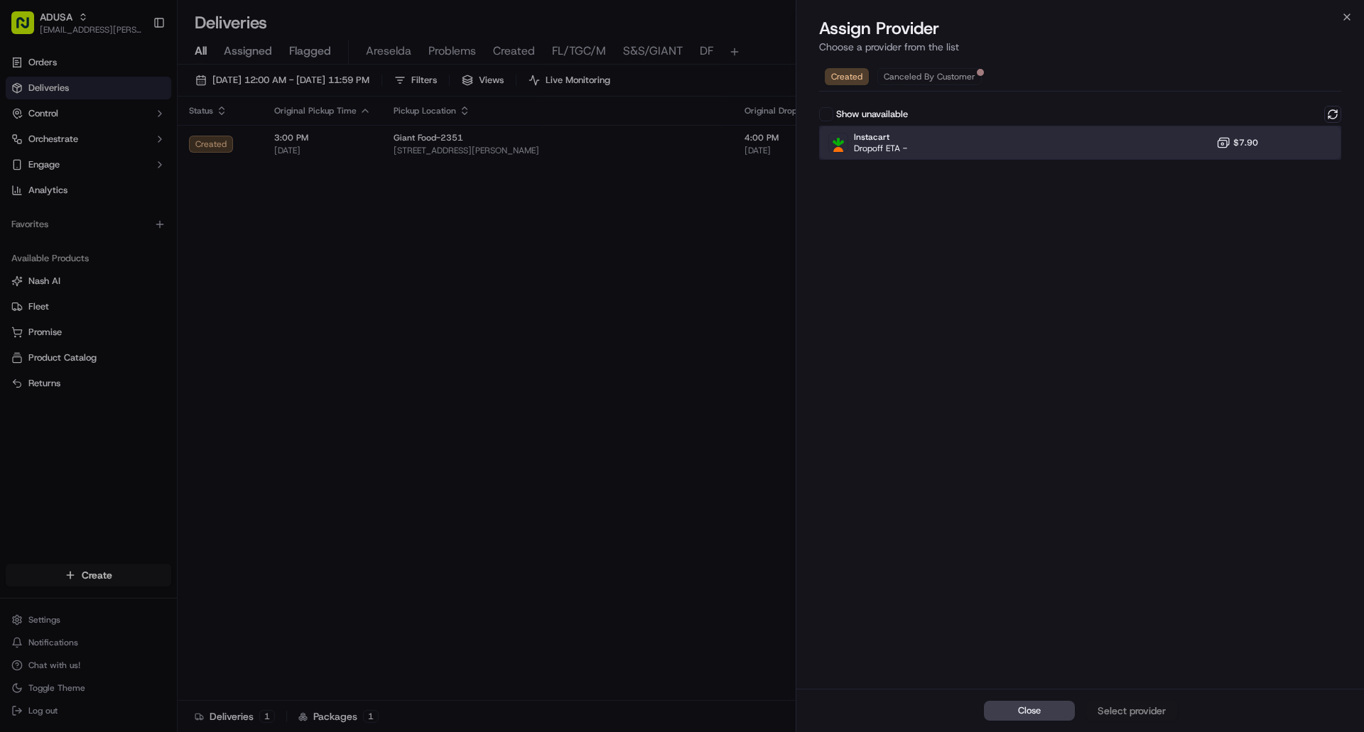
click at [1291, 143] on div at bounding box center [1297, 142] width 17 height 17
click at [1307, 146] on div "Instacart Dropoff ETA - $7.90" at bounding box center [1080, 143] width 522 height 34
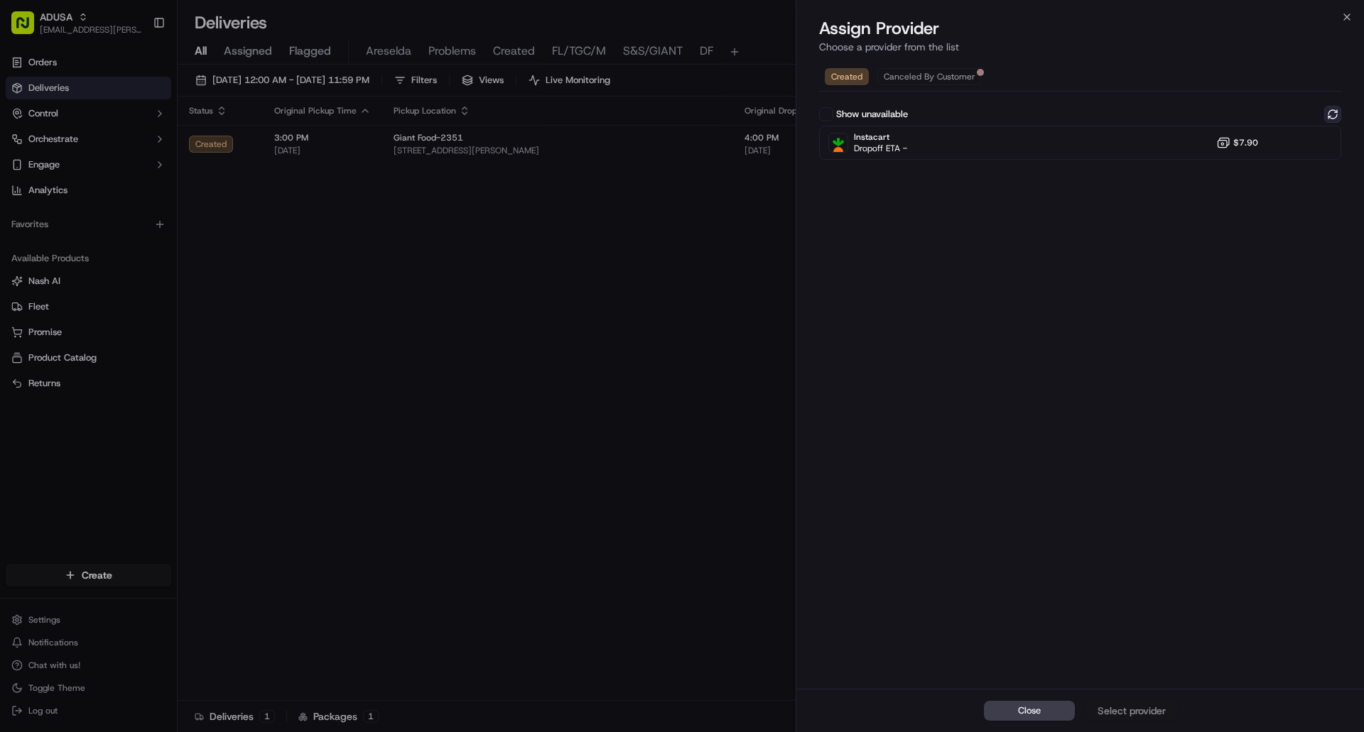
click at [1328, 114] on button at bounding box center [1332, 114] width 17 height 17
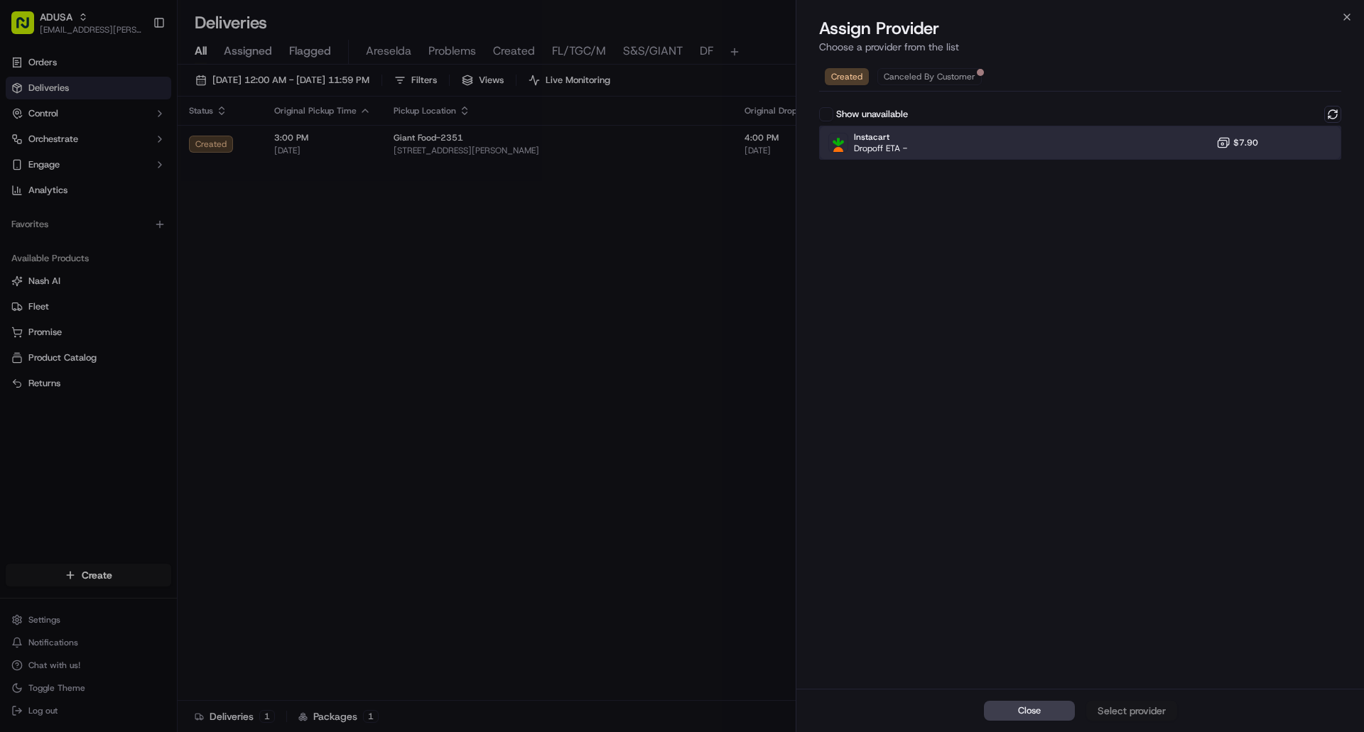
click at [1284, 146] on div "Instacart Dropoff ETA - $7.90" at bounding box center [1080, 143] width 522 height 34
click at [1118, 712] on div "Assign Provider" at bounding box center [1132, 711] width 70 height 14
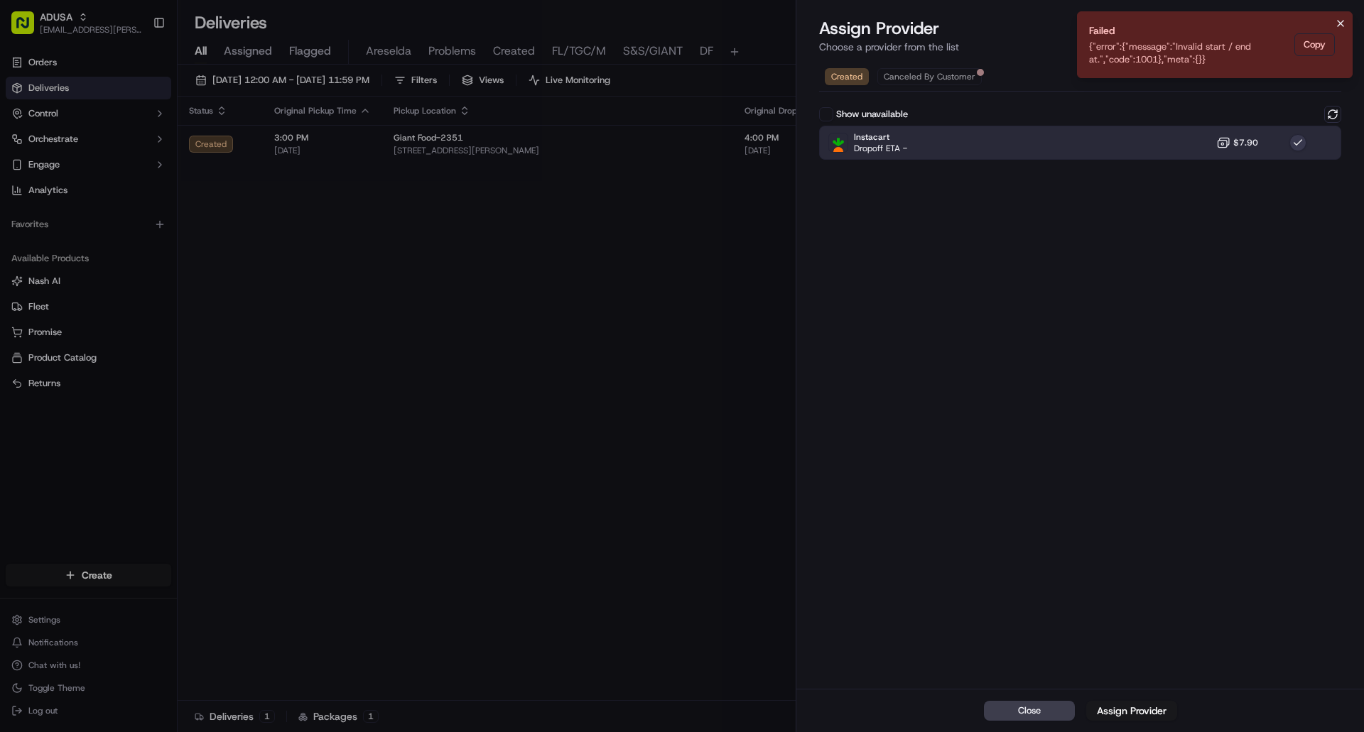
click at [1342, 20] on icon "Notifications (F8)" at bounding box center [1340, 23] width 11 height 11
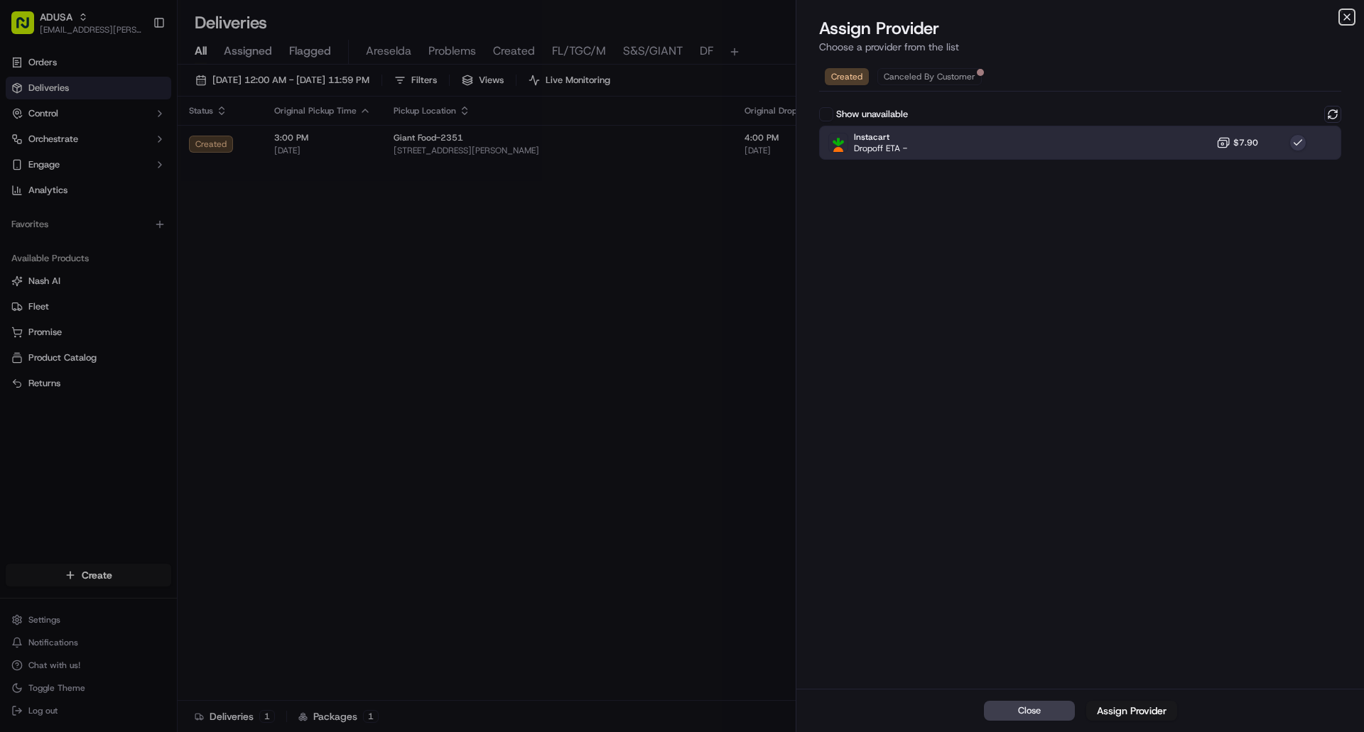
click at [1345, 18] on icon "button" at bounding box center [1346, 16] width 11 height 11
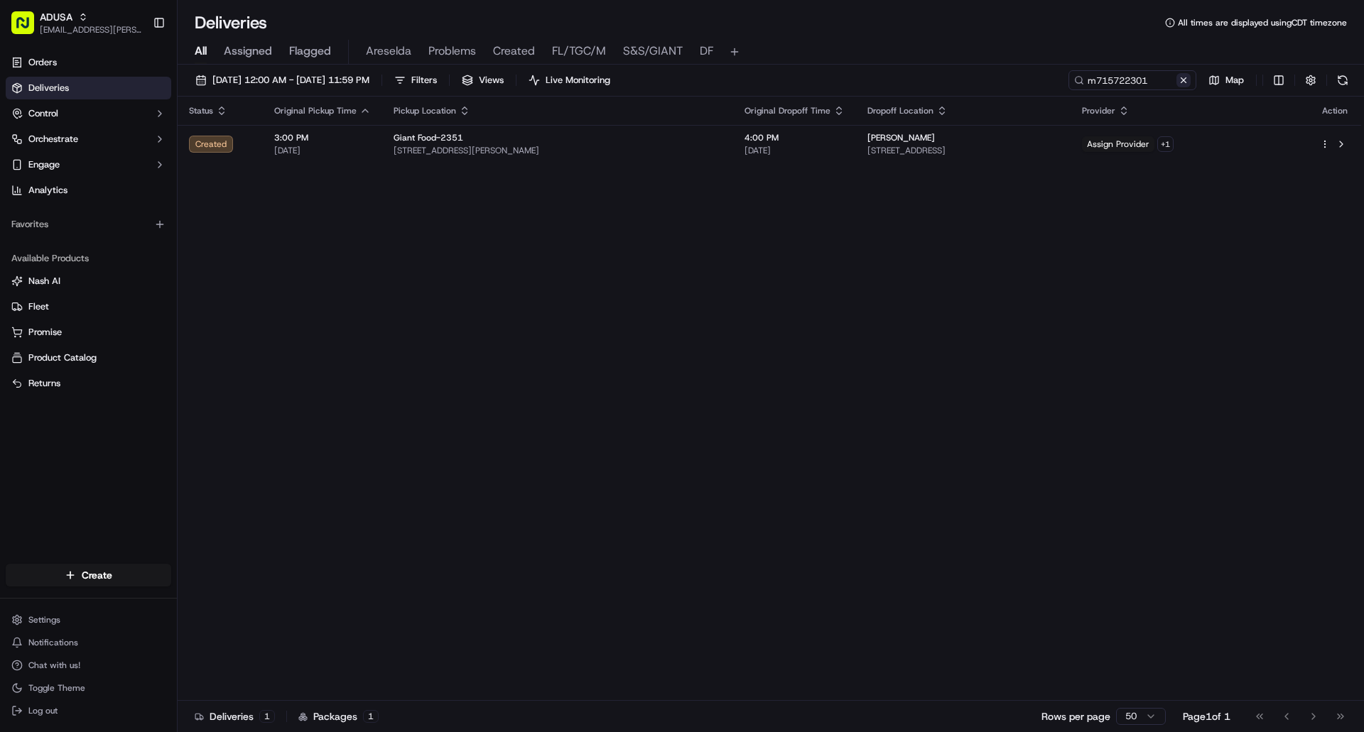
click at [1182, 81] on button at bounding box center [1183, 80] width 14 height 14
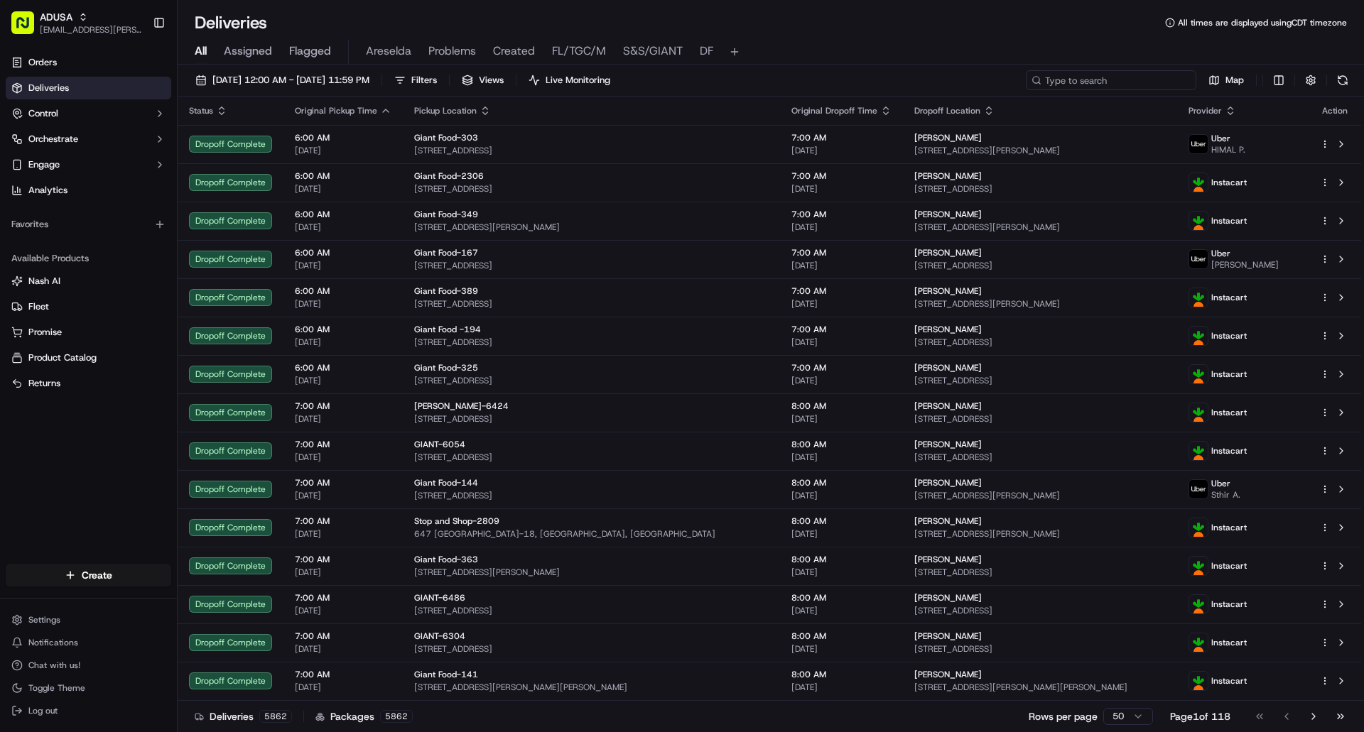
paste input "m715722301"
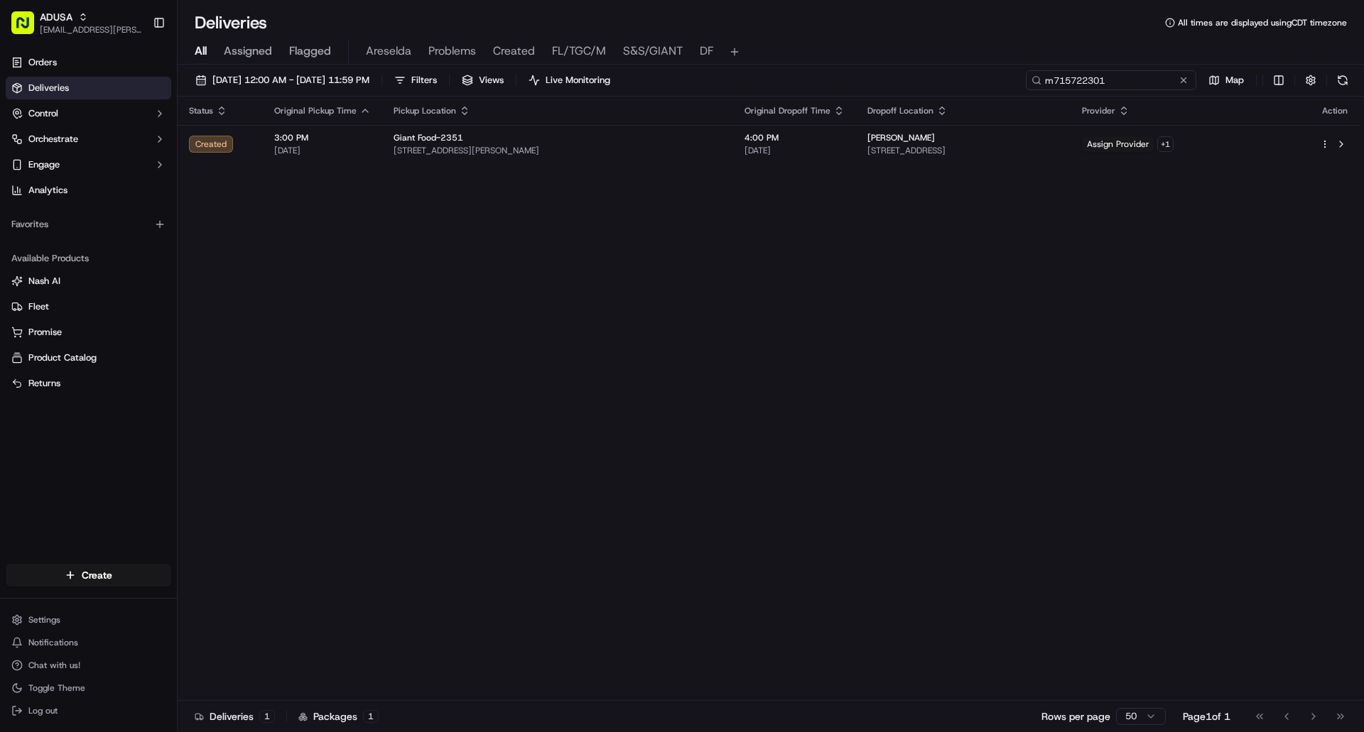
type input "m715722301"
click at [1182, 83] on button at bounding box center [1183, 80] width 14 height 14
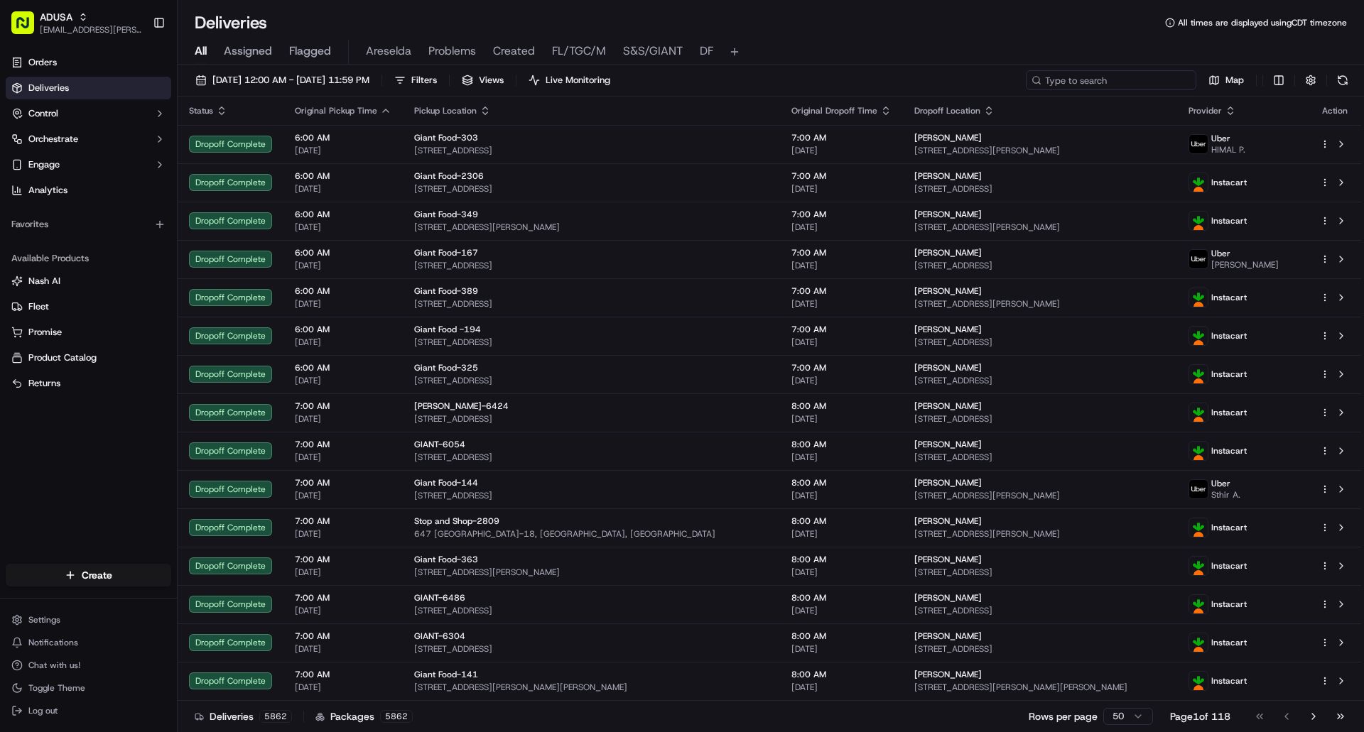
paste input "m709430123"
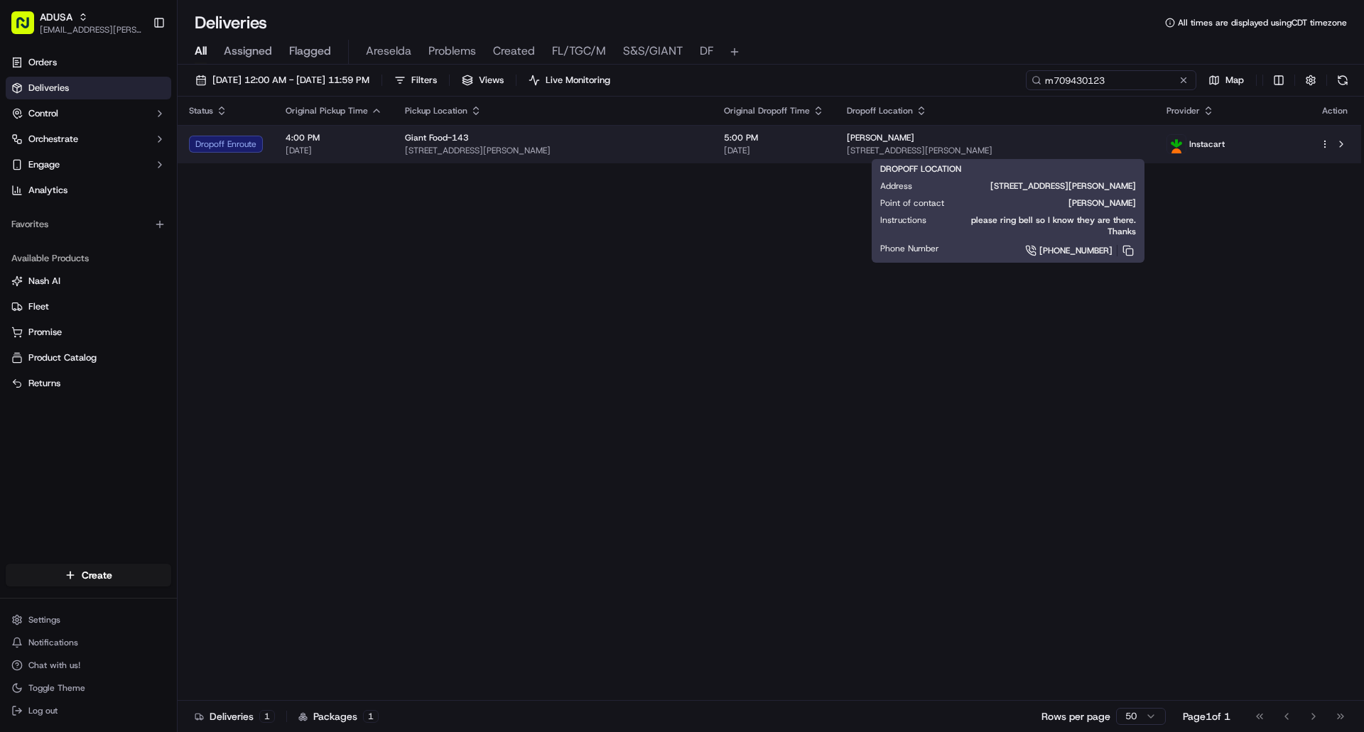
type input "m709430123"
click at [1143, 140] on div "Rebecca Wondrack" at bounding box center [995, 137] width 296 height 11
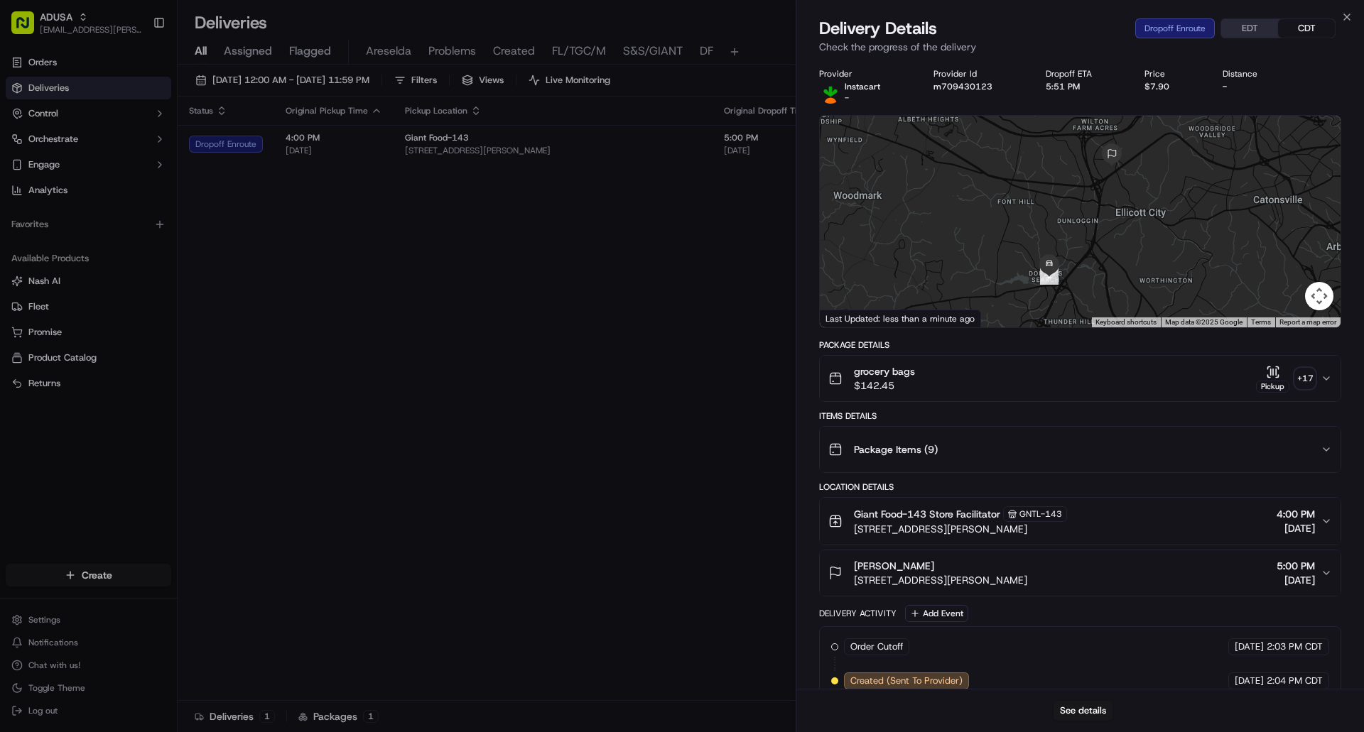
click at [1238, 25] on button "EDT" at bounding box center [1249, 28] width 57 height 18
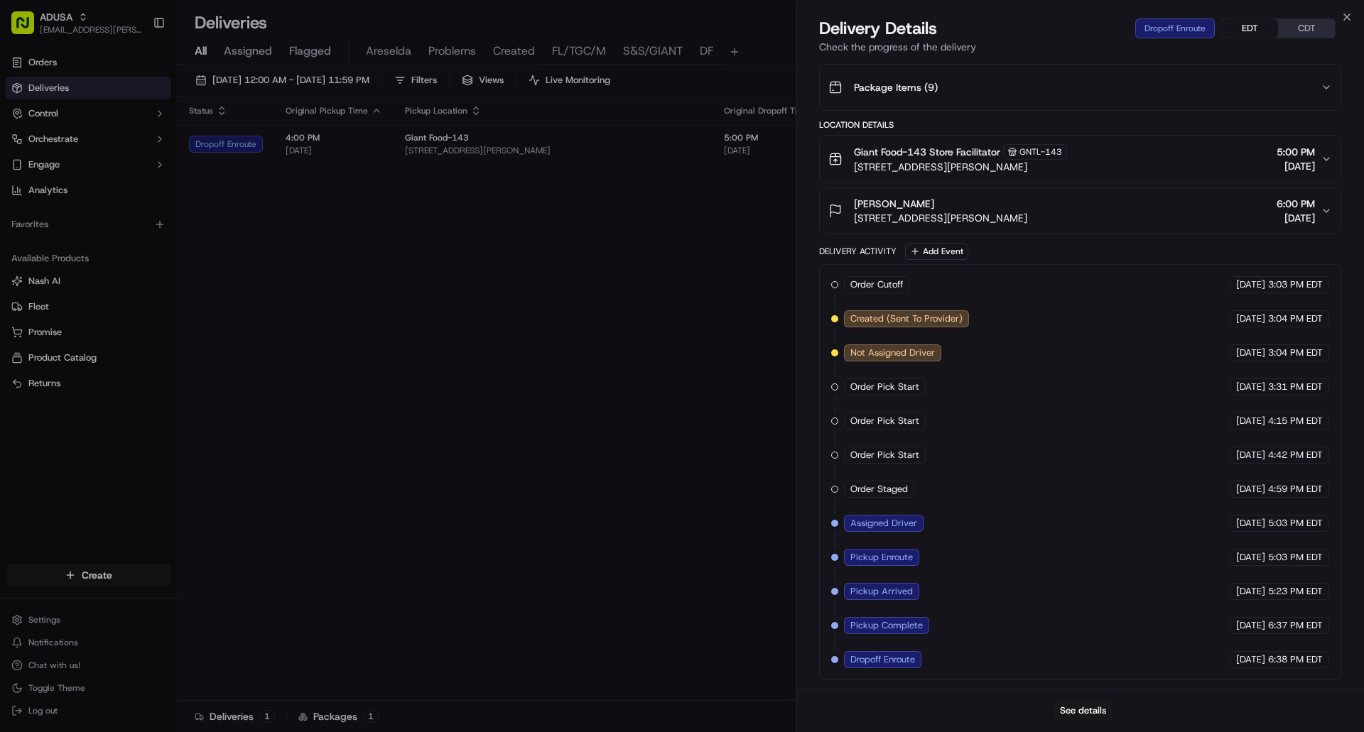
scroll to position [7, 0]
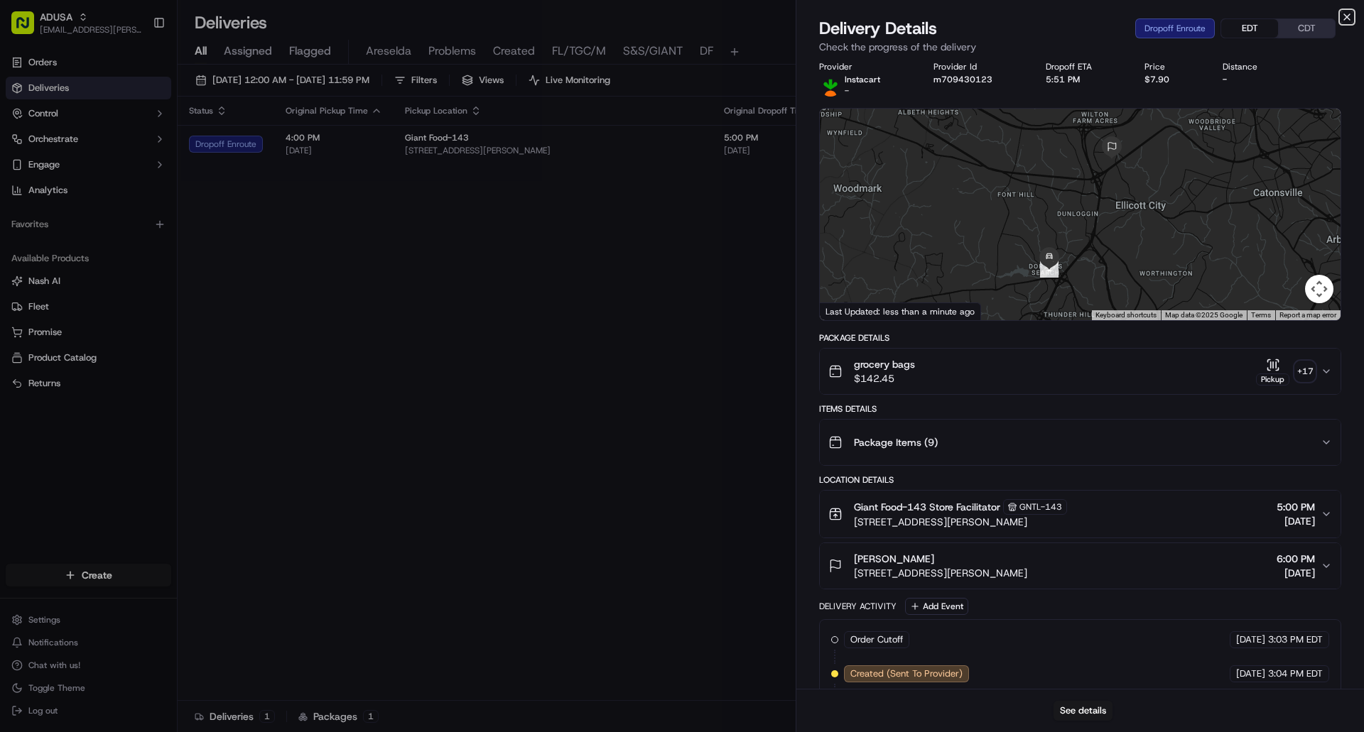
click at [1350, 18] on icon "button" at bounding box center [1346, 16] width 11 height 11
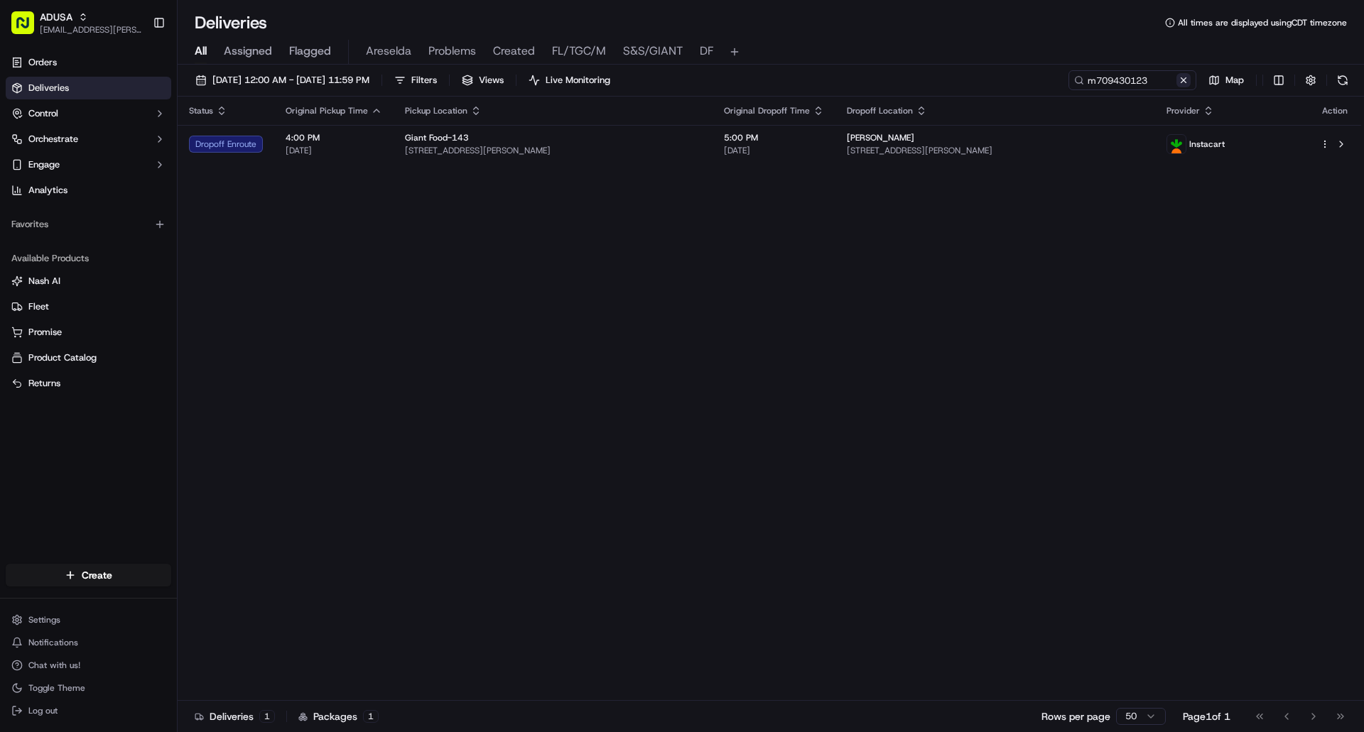
click at [1187, 84] on button at bounding box center [1183, 80] width 14 height 14
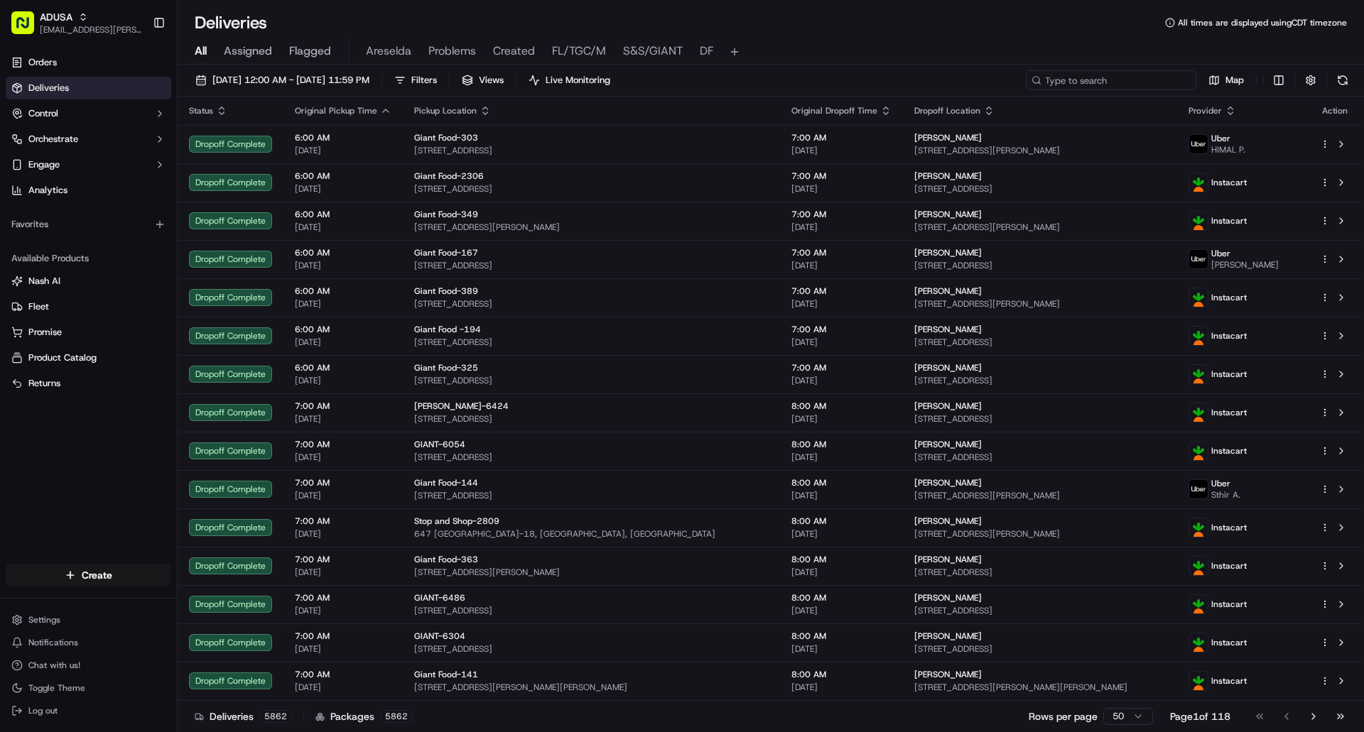
paste input "m713981448"
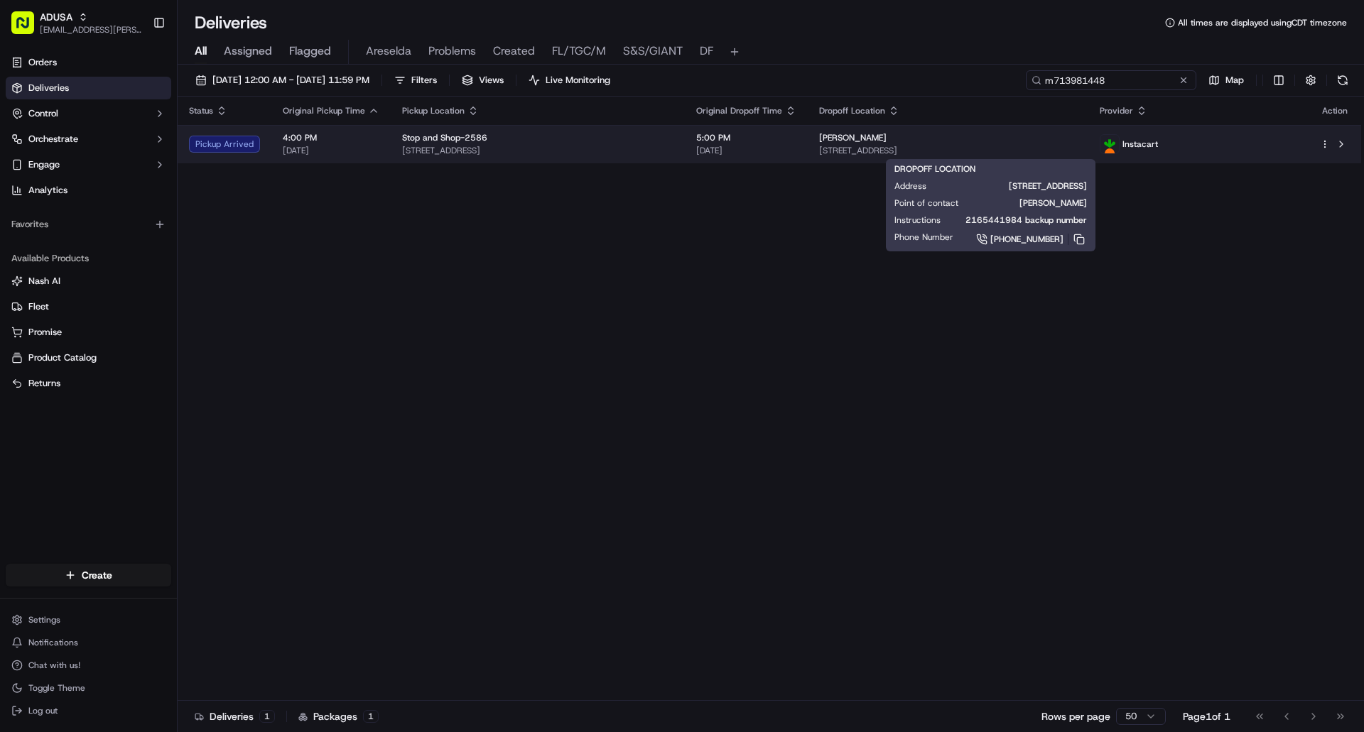
type input "m713981448"
click at [1063, 155] on span "[STREET_ADDRESS]" at bounding box center [948, 150] width 258 height 11
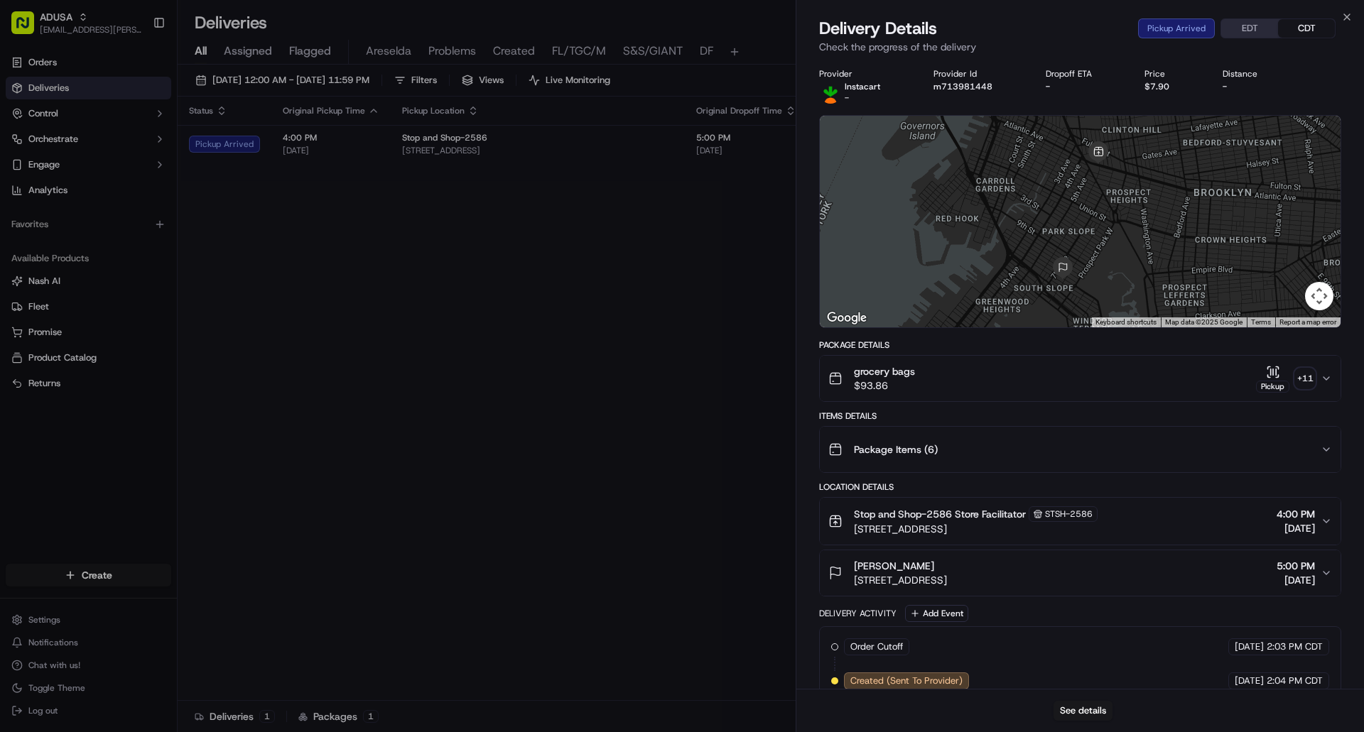
click at [1241, 29] on button "EDT" at bounding box center [1249, 28] width 57 height 18
click at [1081, 702] on button "See details" at bounding box center [1082, 711] width 59 height 20
click at [1348, 17] on icon "button" at bounding box center [1346, 16] width 11 height 11
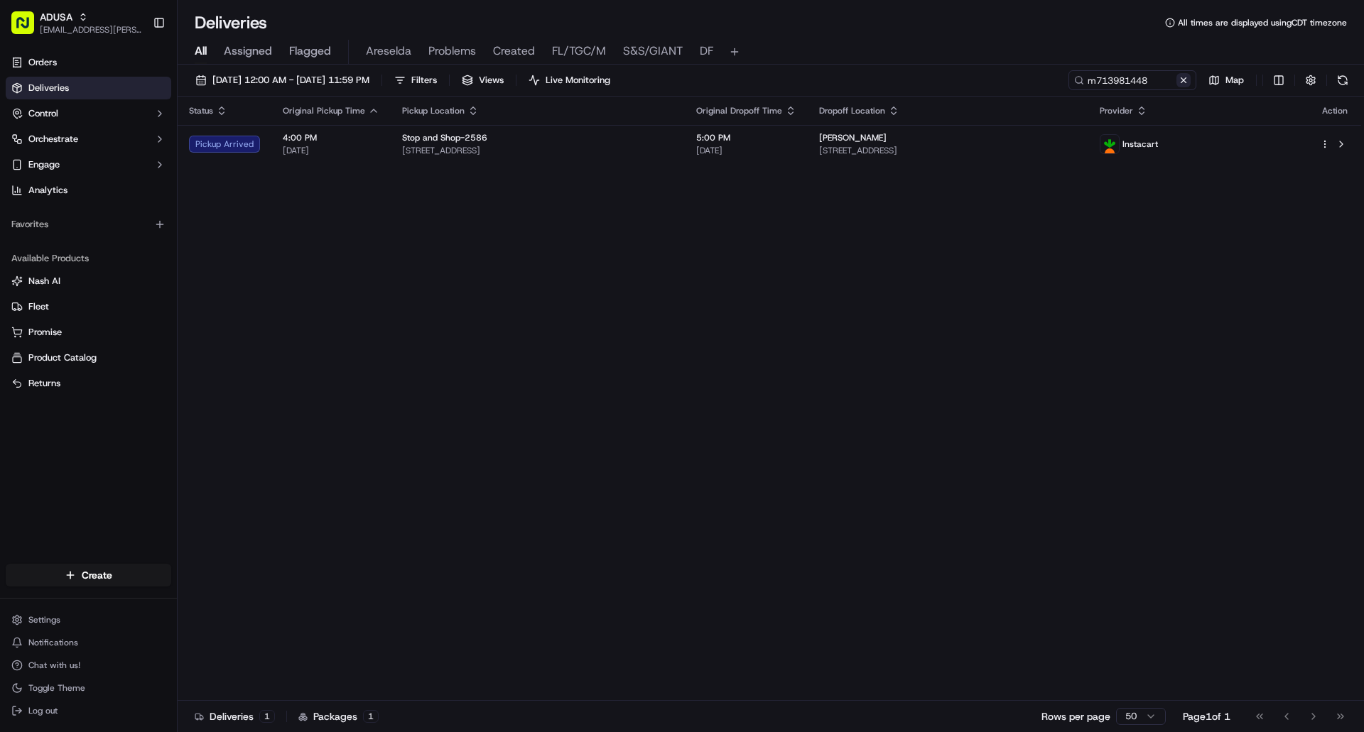
click at [1186, 76] on button at bounding box center [1183, 80] width 14 height 14
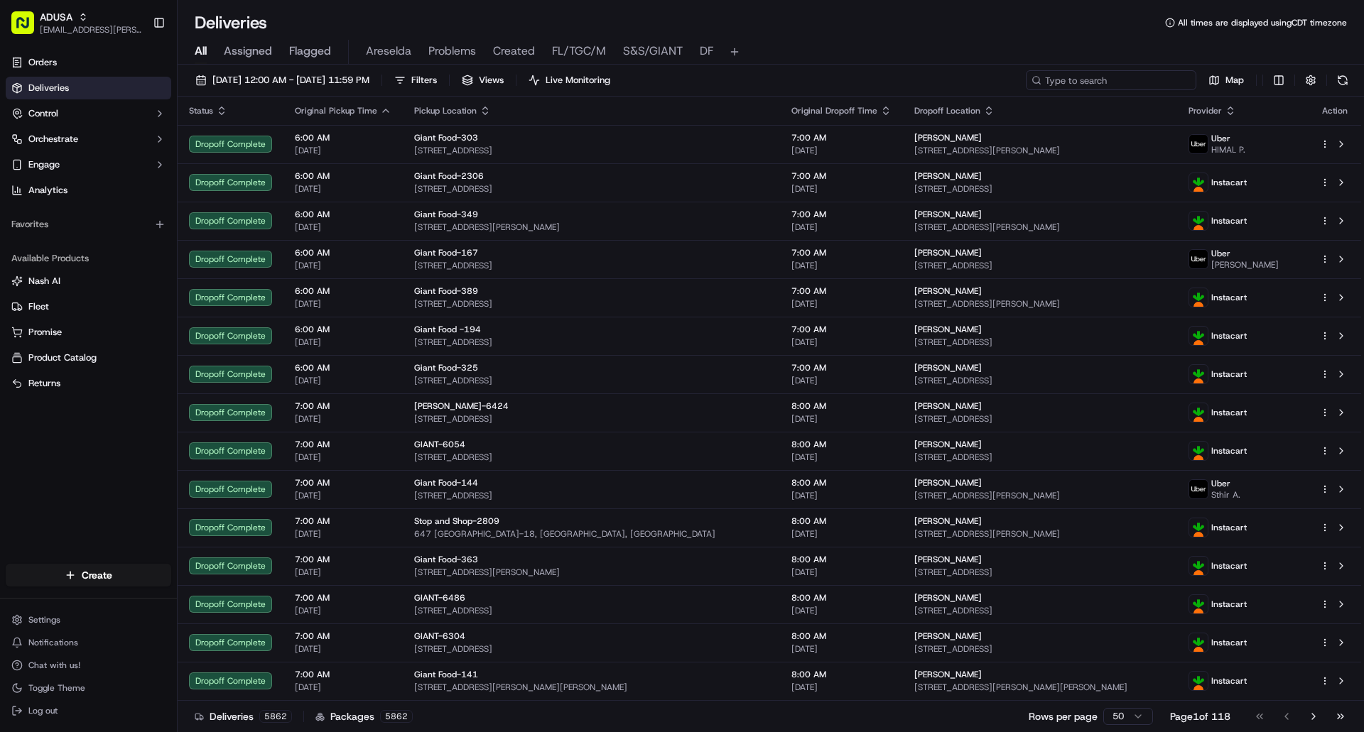
paste input "m713975353"
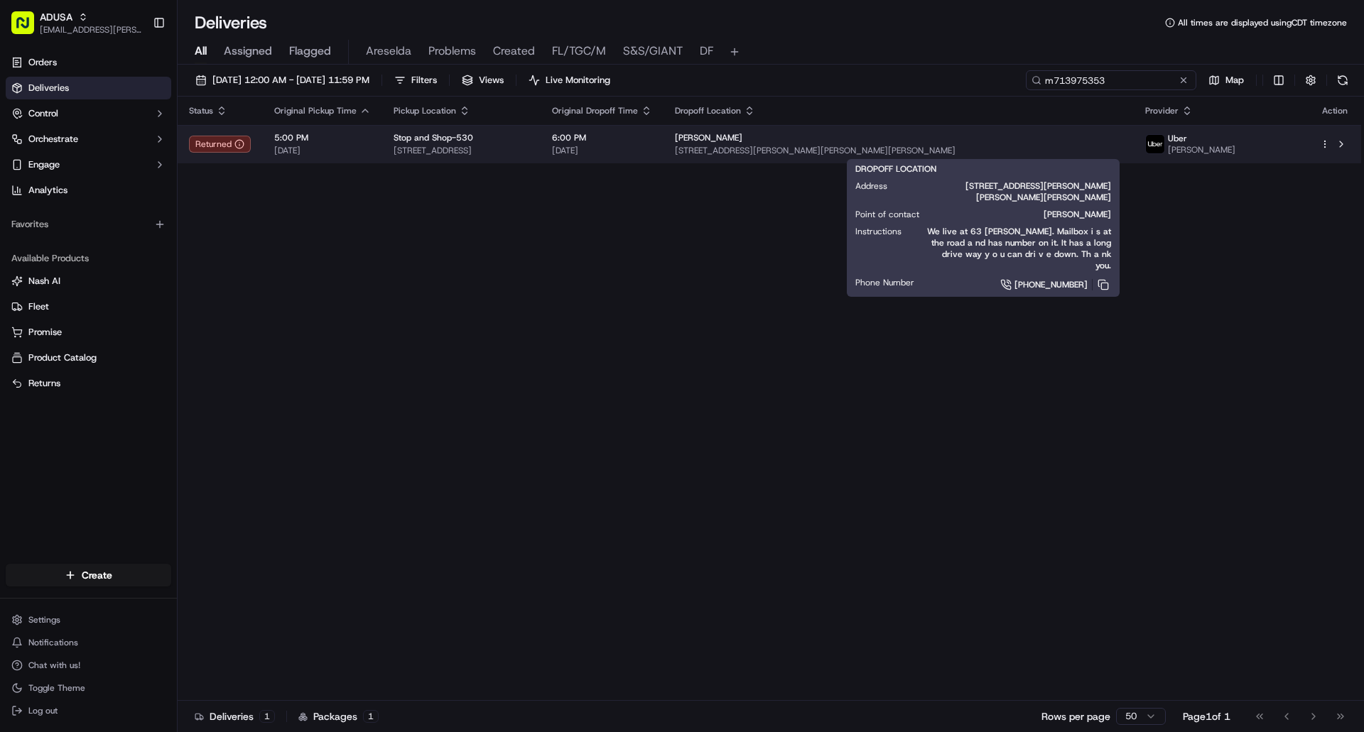
type input "m713975353"
click at [1092, 158] on td "Kelly Vulpone 63 Donald Dr, Hastings-On-Hudson, NY 10706, USA" at bounding box center [898, 144] width 470 height 38
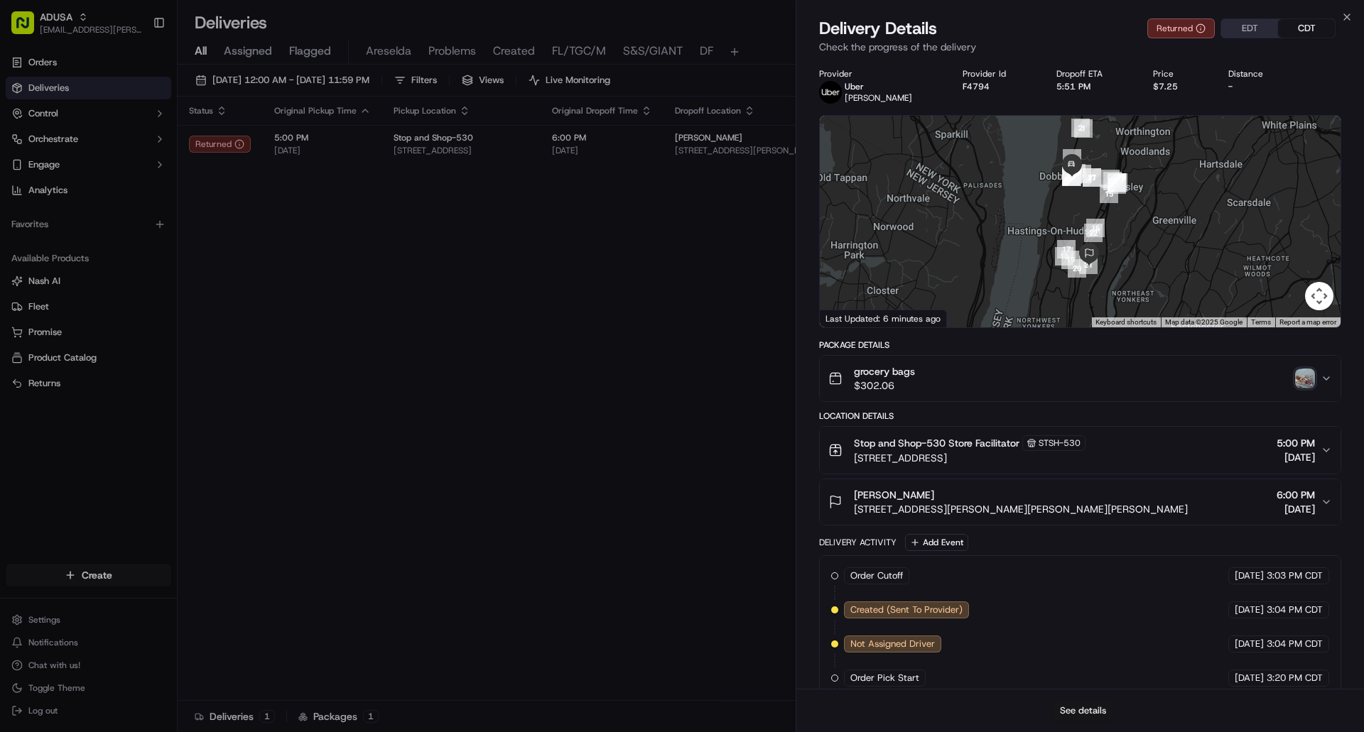
click at [1086, 704] on button "See details" at bounding box center [1082, 711] width 59 height 20
click at [1349, 17] on icon "button" at bounding box center [1346, 16] width 11 height 11
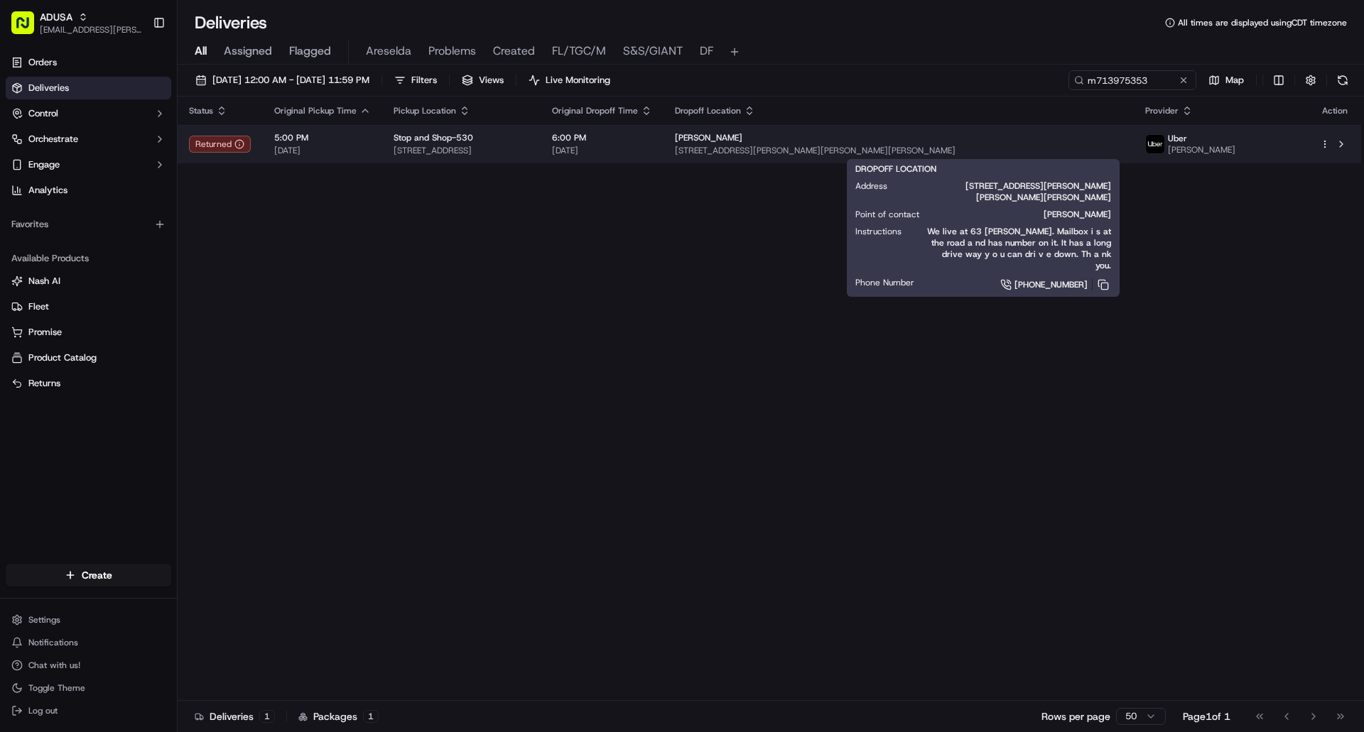
click at [1061, 146] on span "63 Donald Dr, Hastings-On-Hudson, NY 10706, USA" at bounding box center [899, 150] width 448 height 11
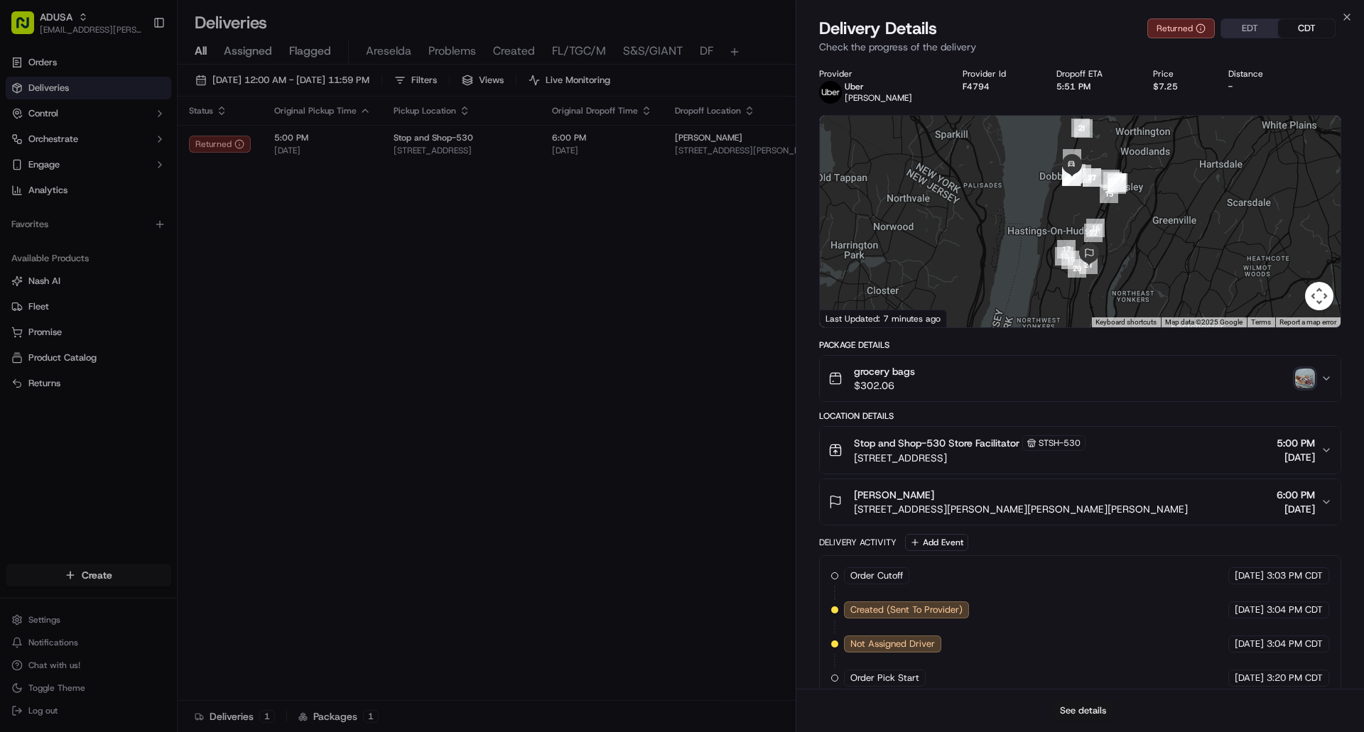
click at [1098, 712] on button "See details" at bounding box center [1082, 711] width 59 height 20
click at [1301, 383] on img "button" at bounding box center [1305, 379] width 20 height 20
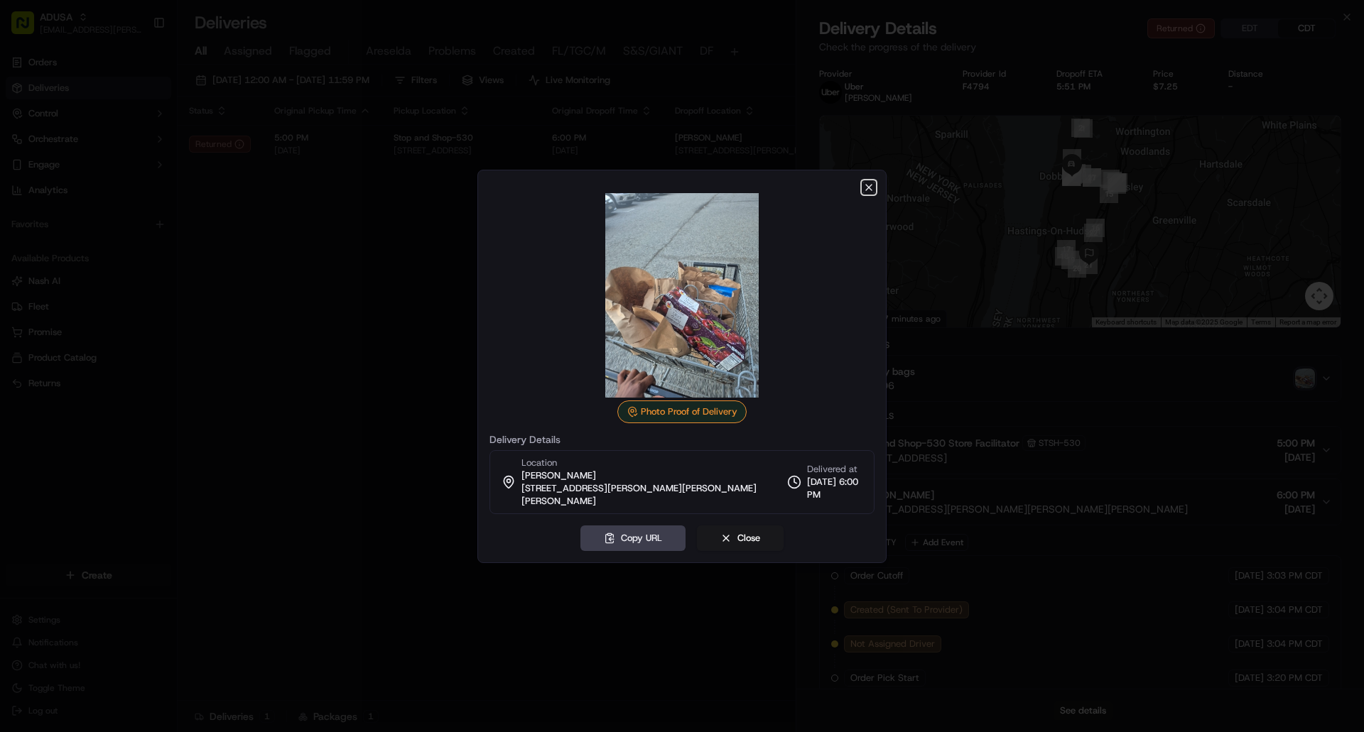
click at [869, 192] on icon "button" at bounding box center [868, 187] width 11 height 11
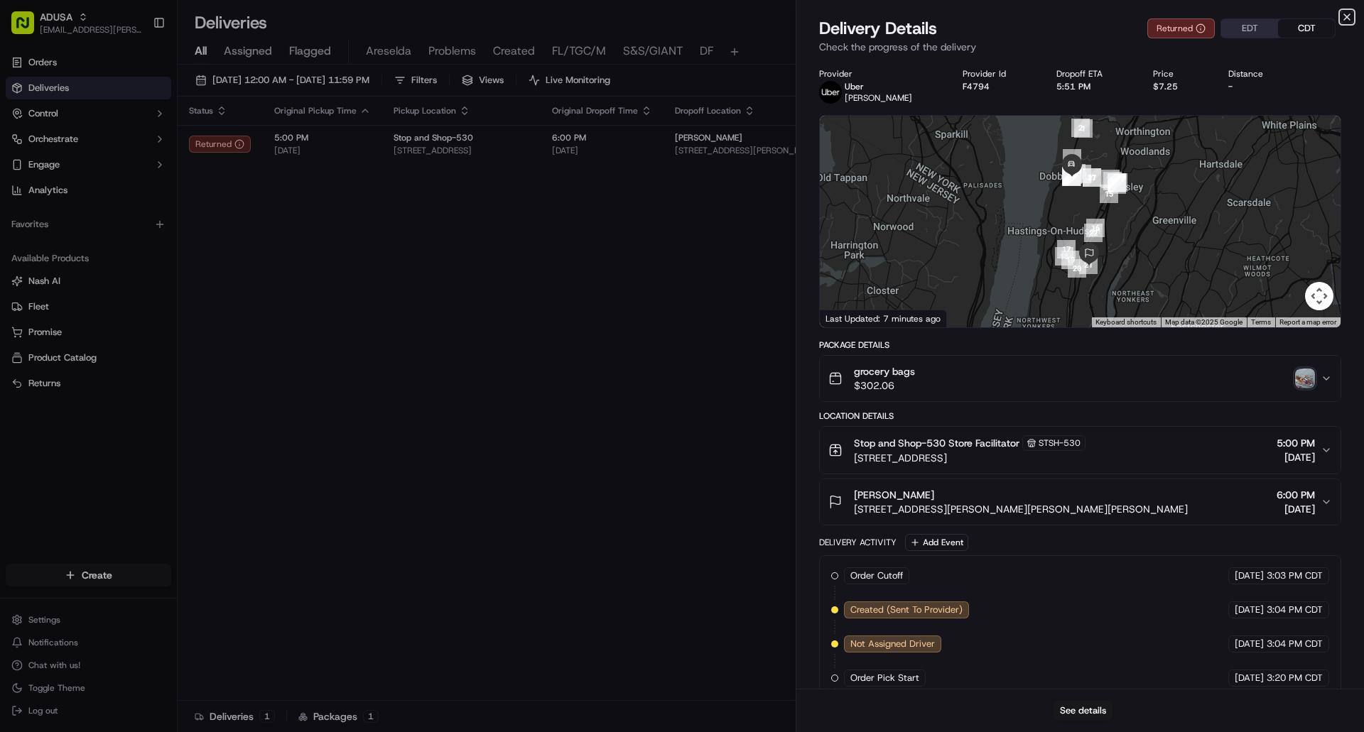
click at [1349, 14] on icon "button" at bounding box center [1346, 16] width 11 height 11
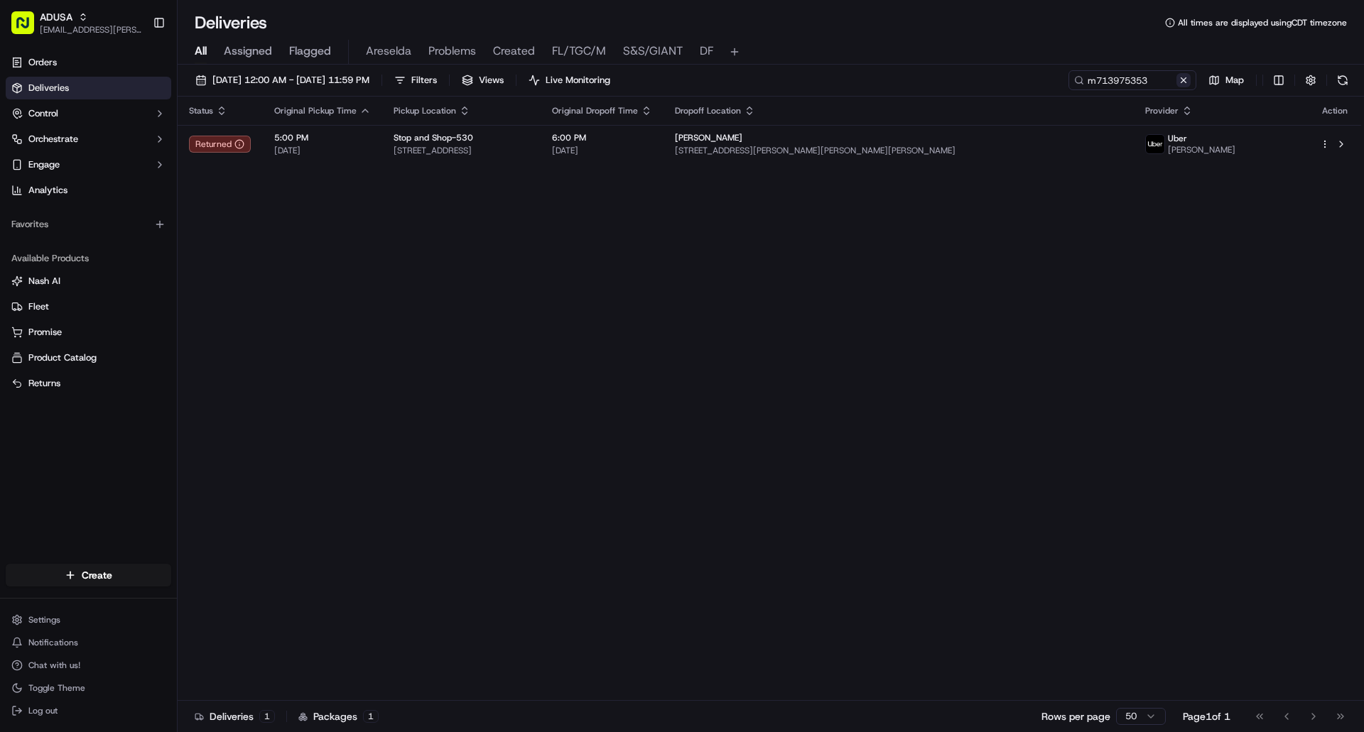
click at [1183, 80] on button at bounding box center [1183, 80] width 14 height 14
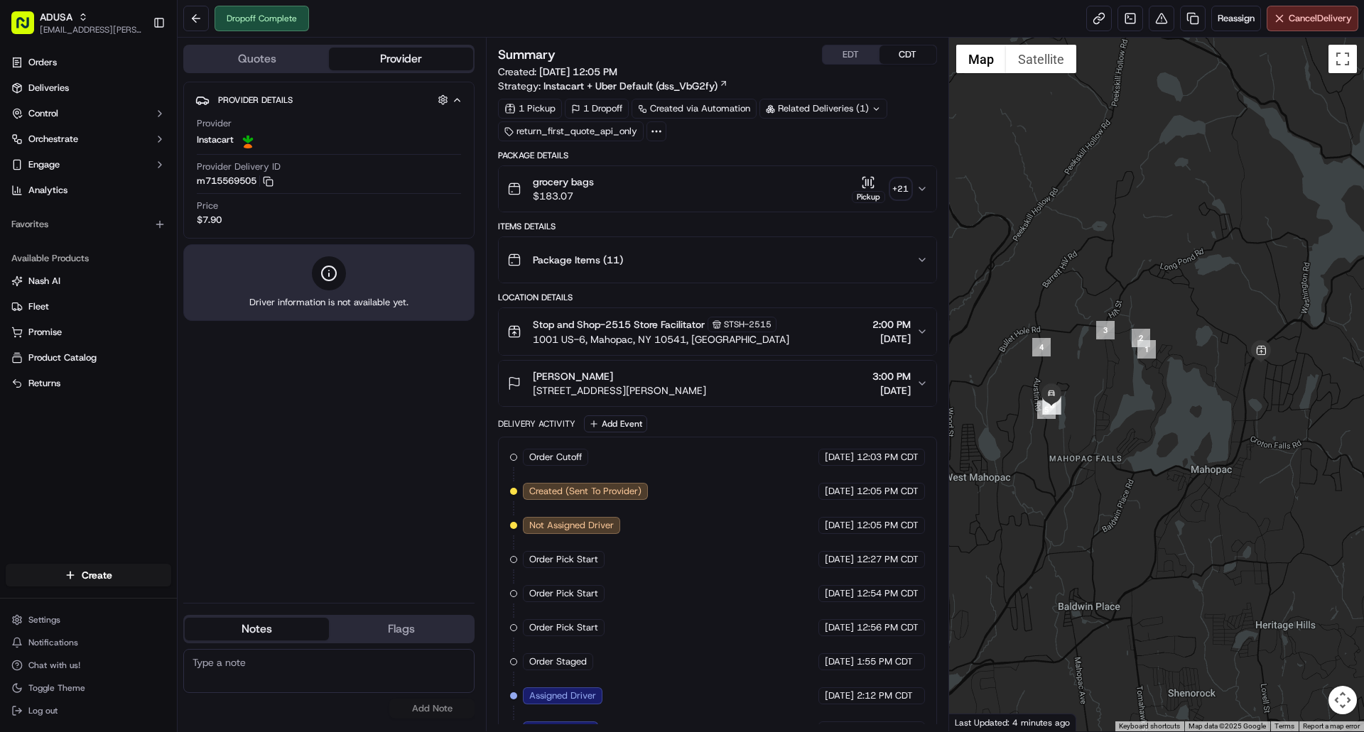
click at [852, 52] on button "EDT" at bounding box center [851, 54] width 57 height 18
click at [868, 189] on icon "button" at bounding box center [868, 182] width 14 height 14
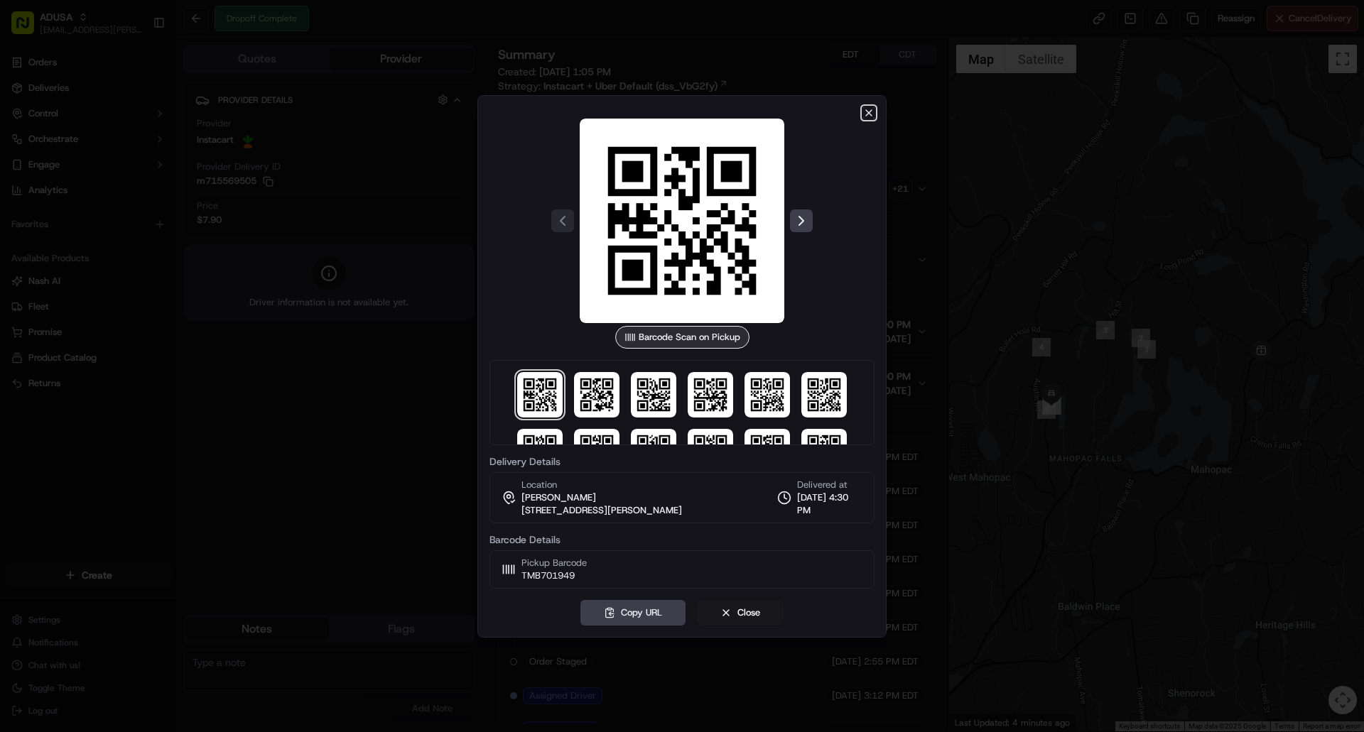
click at [867, 109] on icon "button" at bounding box center [868, 112] width 11 height 11
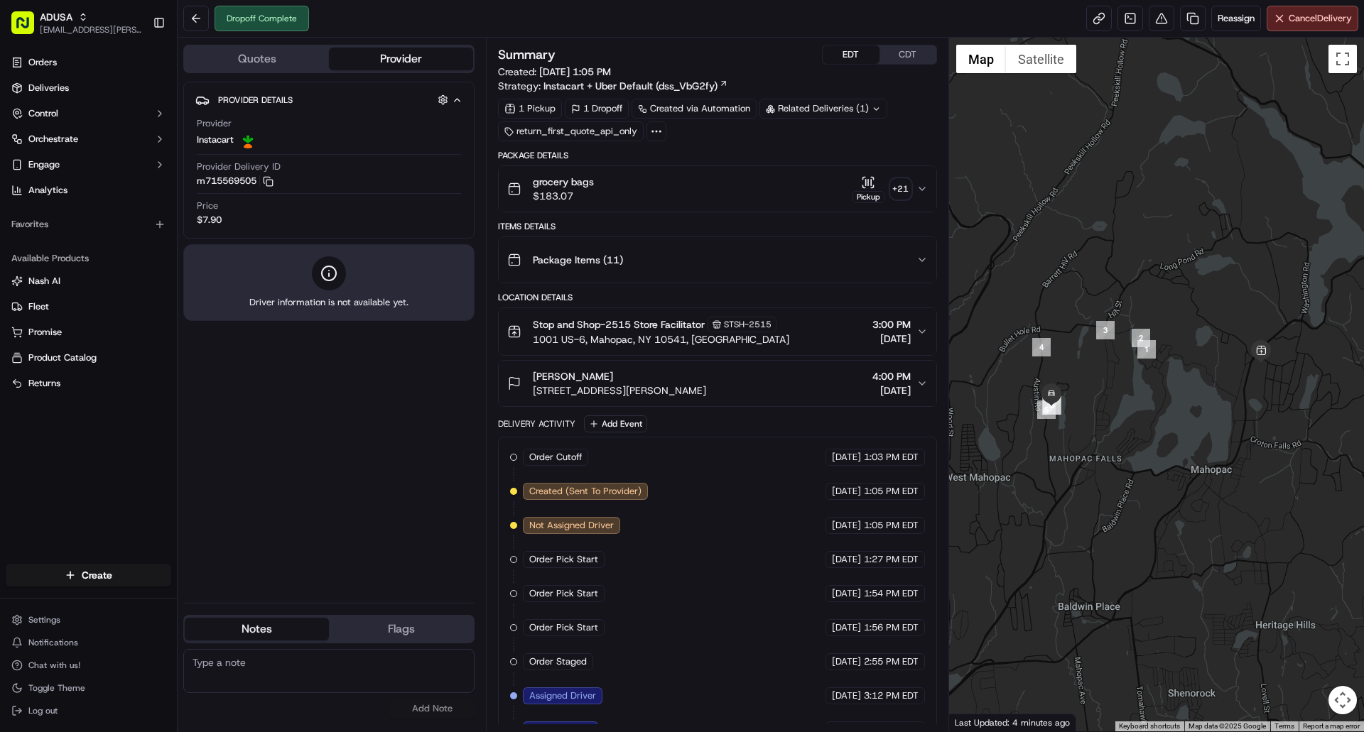
click at [864, 183] on icon "button" at bounding box center [868, 182] width 14 height 14
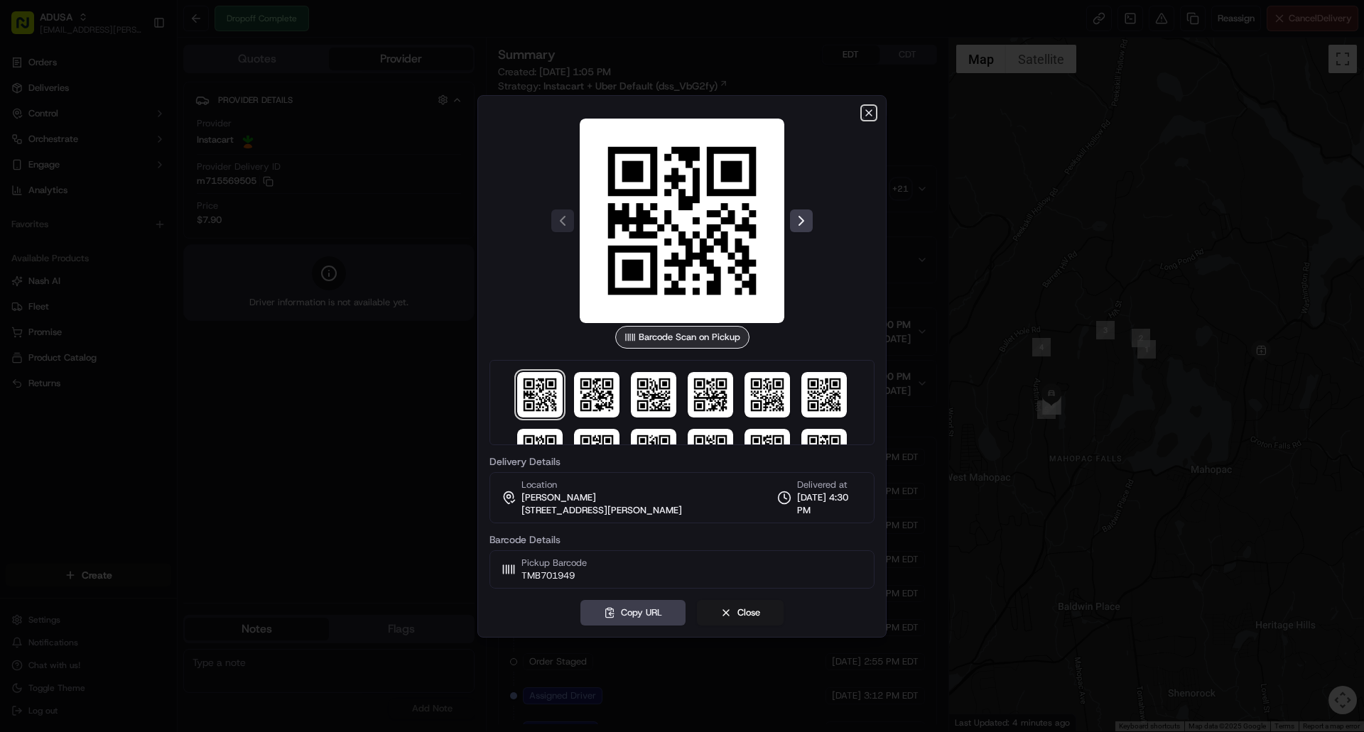
click at [865, 114] on icon "button" at bounding box center [868, 112] width 11 height 11
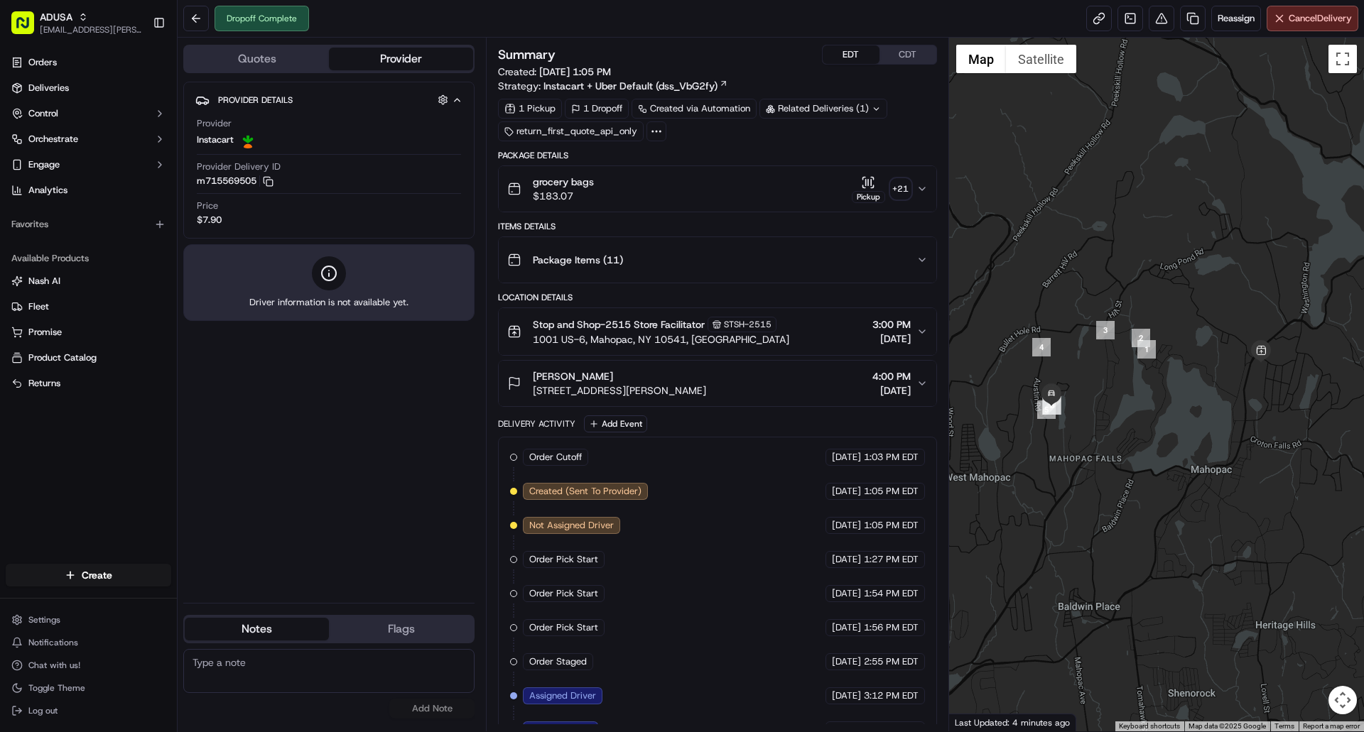
click at [864, 183] on icon "button" at bounding box center [868, 182] width 14 height 14
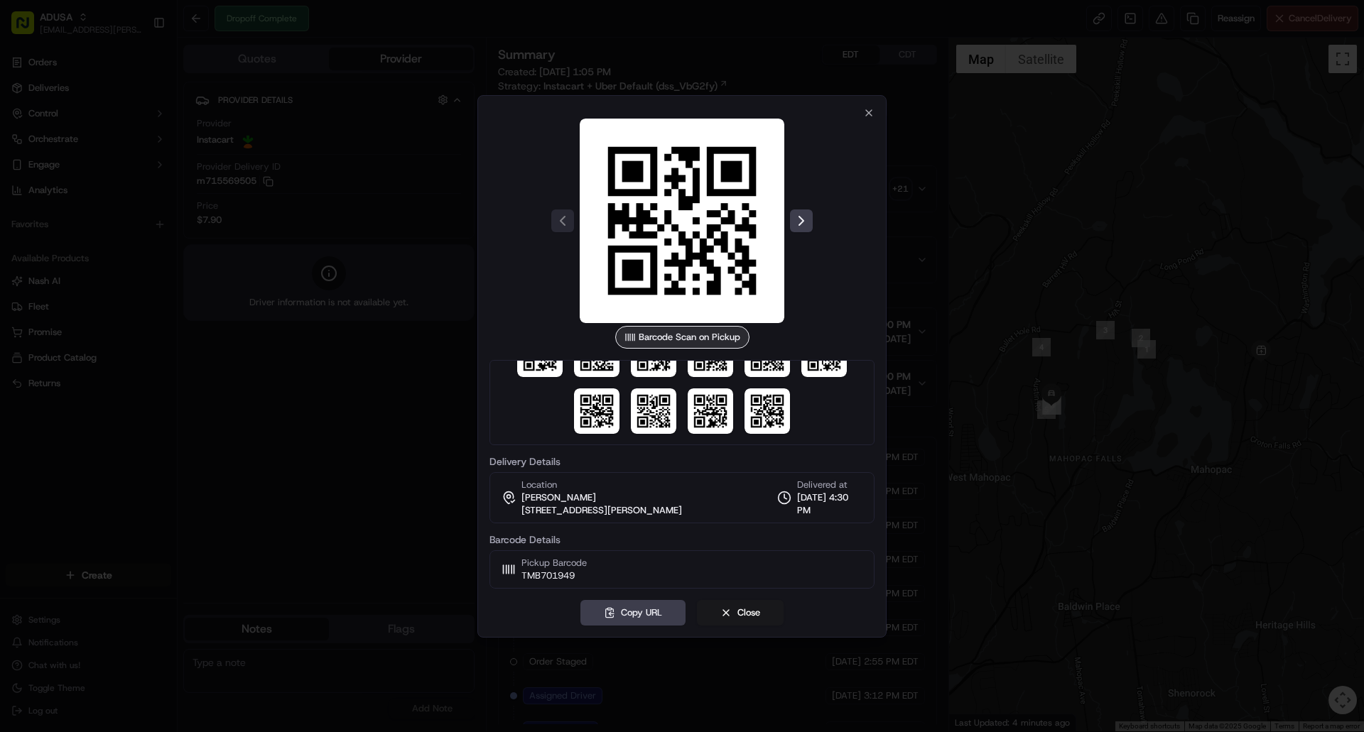
scroll to position [155, 0]
click at [870, 112] on icon "button" at bounding box center [868, 112] width 11 height 11
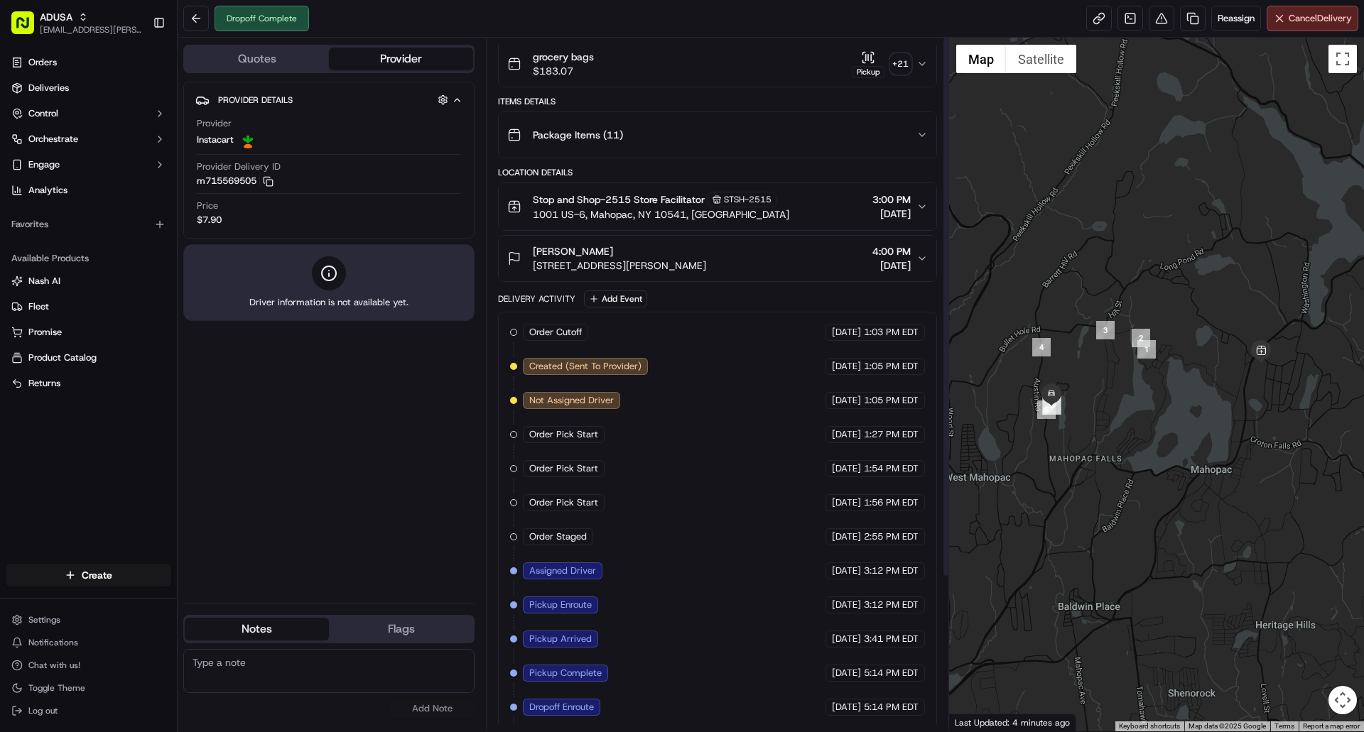
scroll to position [0, 0]
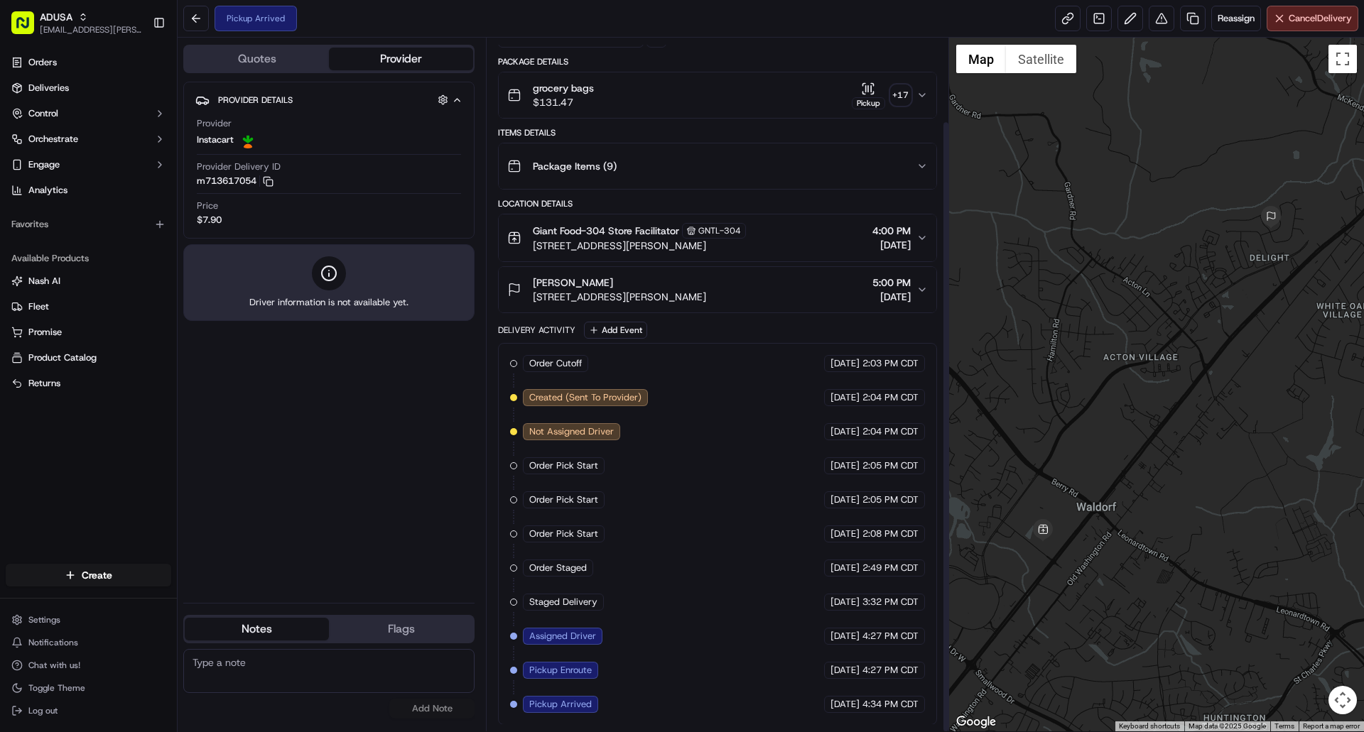
scroll to position [94, 0]
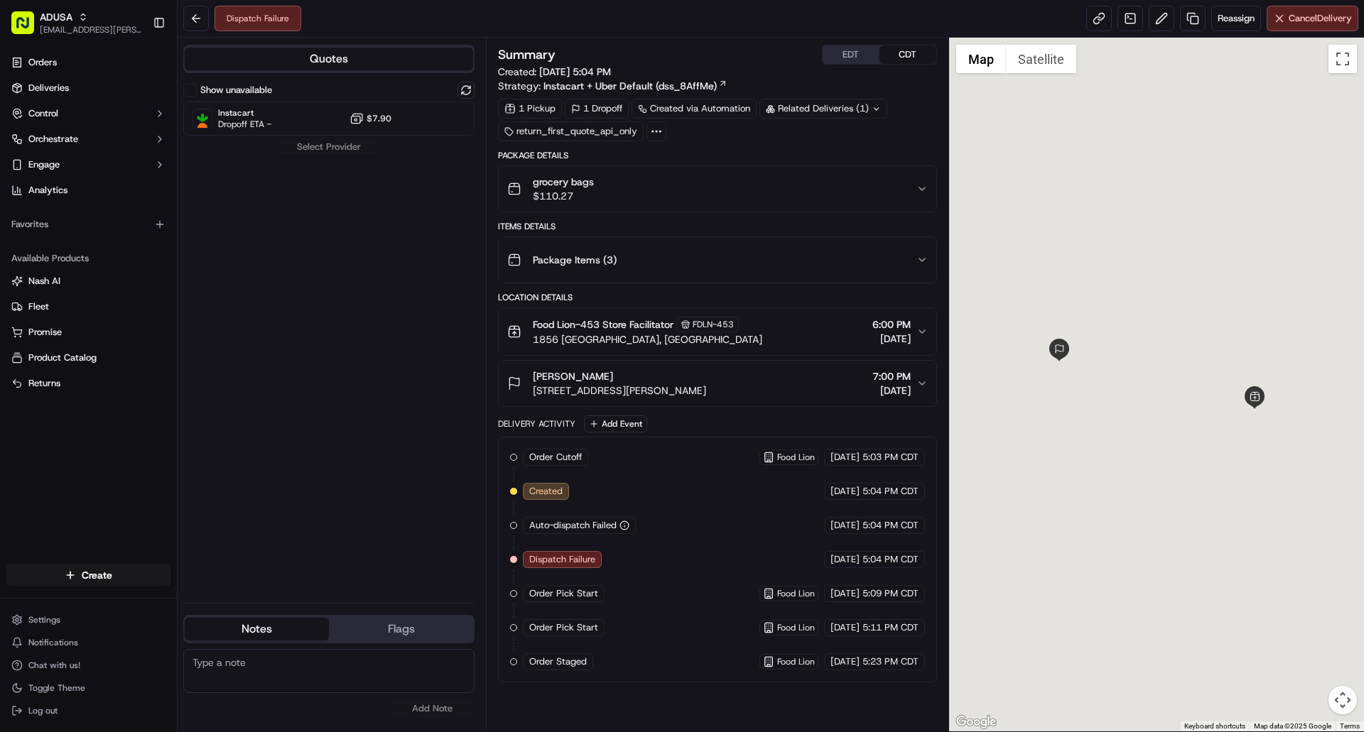
click at [832, 58] on button "EDT" at bounding box center [851, 54] width 57 height 18
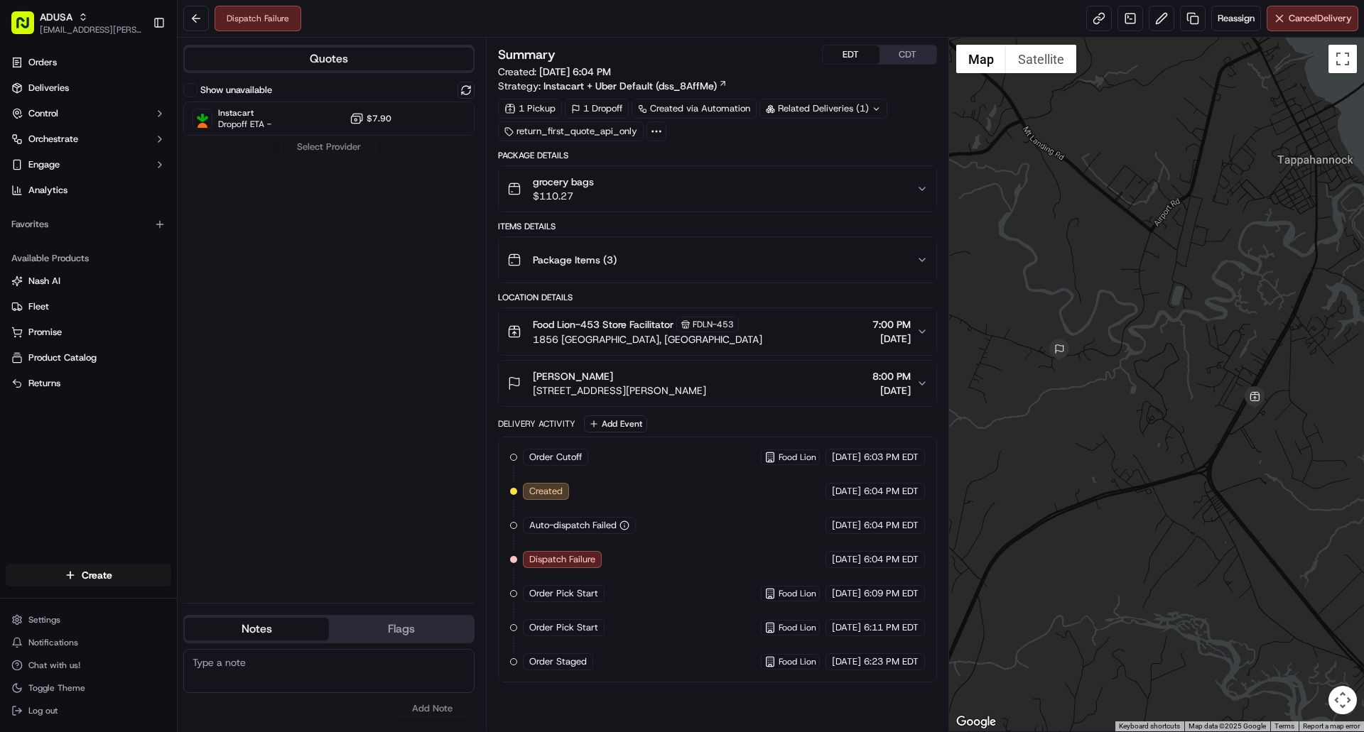
click at [322, 678] on textarea at bounding box center [328, 671] width 291 height 44
type textarea "customer will be picking order up at store due to adult beverage and medication"
click at [437, 709] on button "Add Note" at bounding box center [431, 709] width 85 height 20
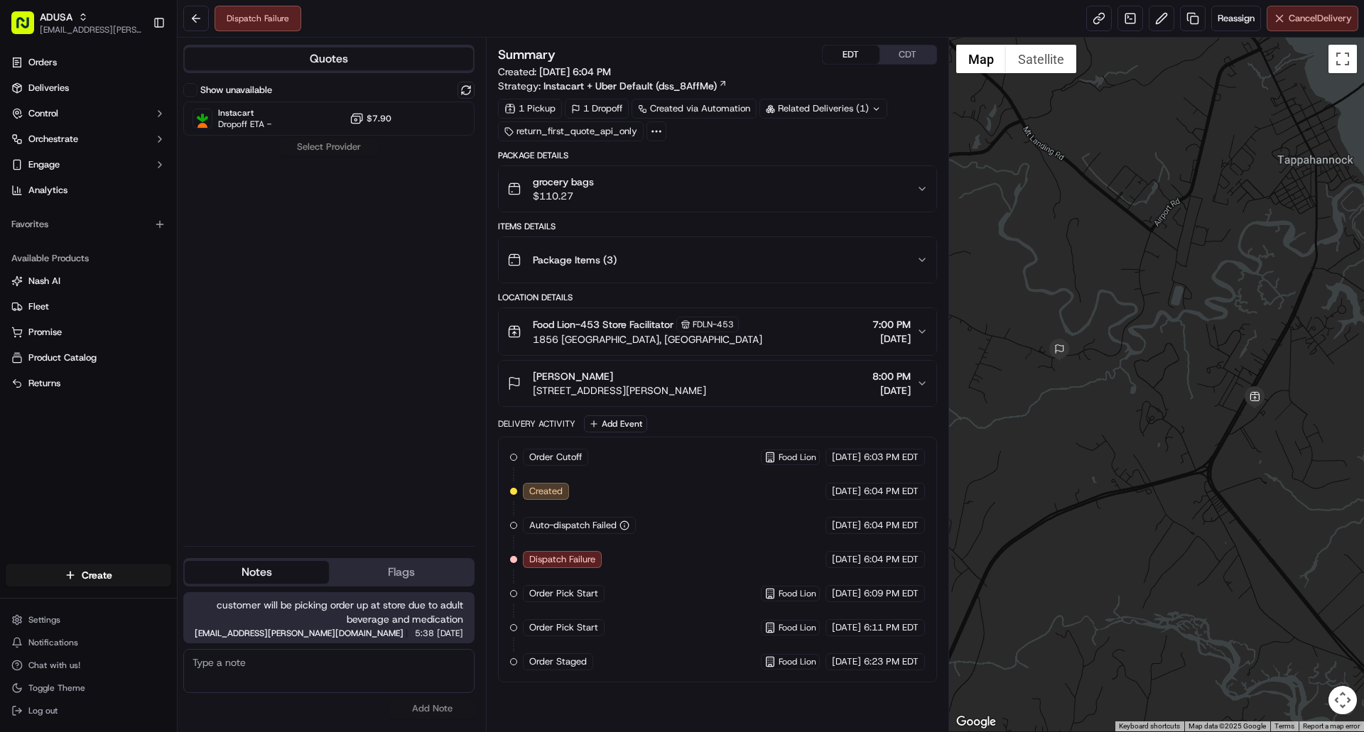
click at [1332, 16] on span "Cancel Delivery" at bounding box center [1320, 18] width 63 height 13
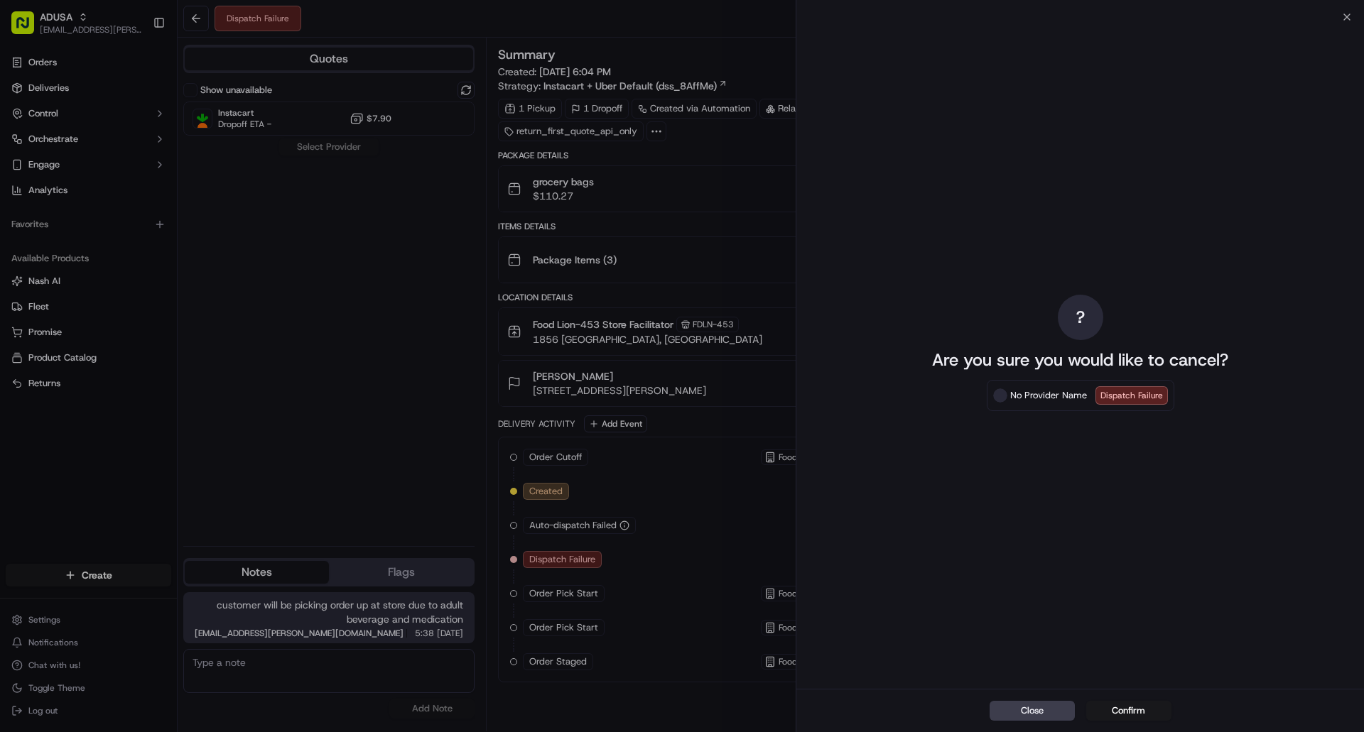
click at [1122, 392] on div "Dispatch Failure" at bounding box center [1131, 395] width 72 height 18
click at [1001, 395] on span at bounding box center [1000, 396] width 14 height 14
click at [1128, 711] on button "Confirm" at bounding box center [1128, 711] width 85 height 20
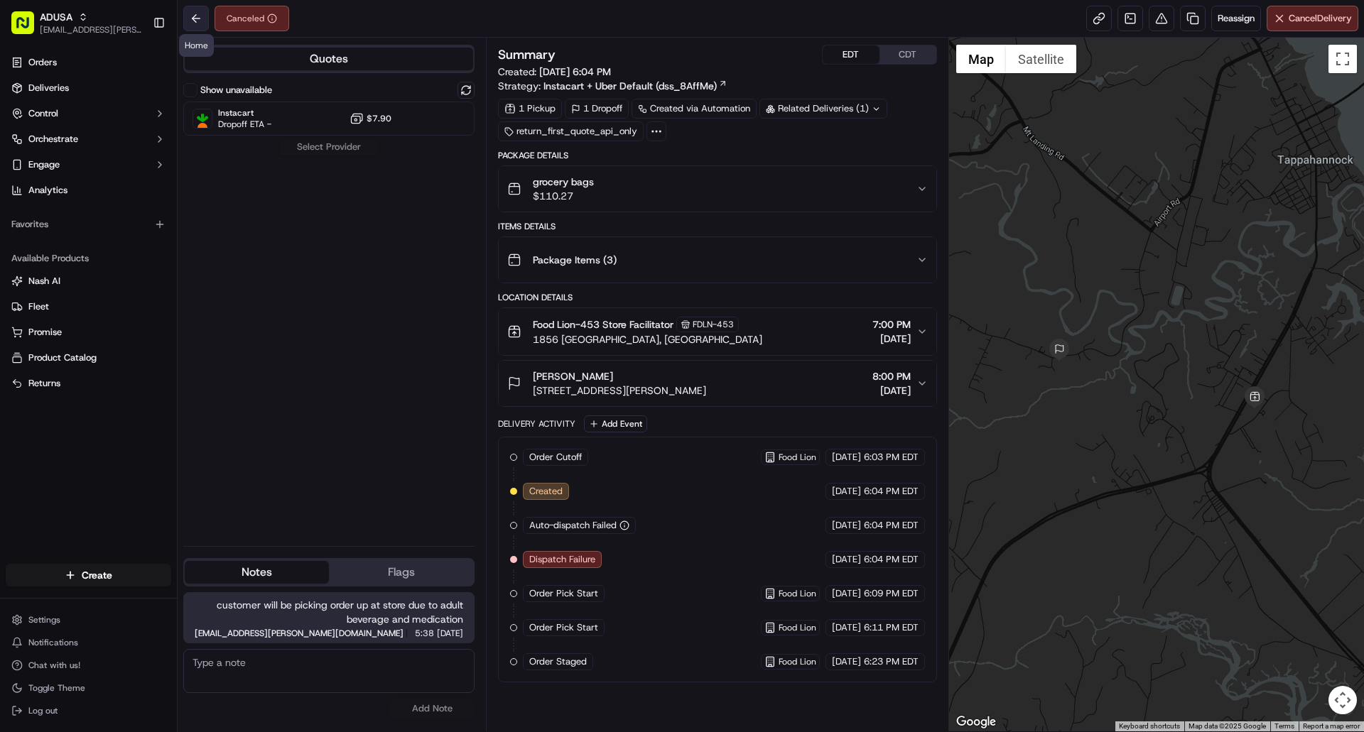
click at [190, 18] on button at bounding box center [196, 19] width 26 height 26
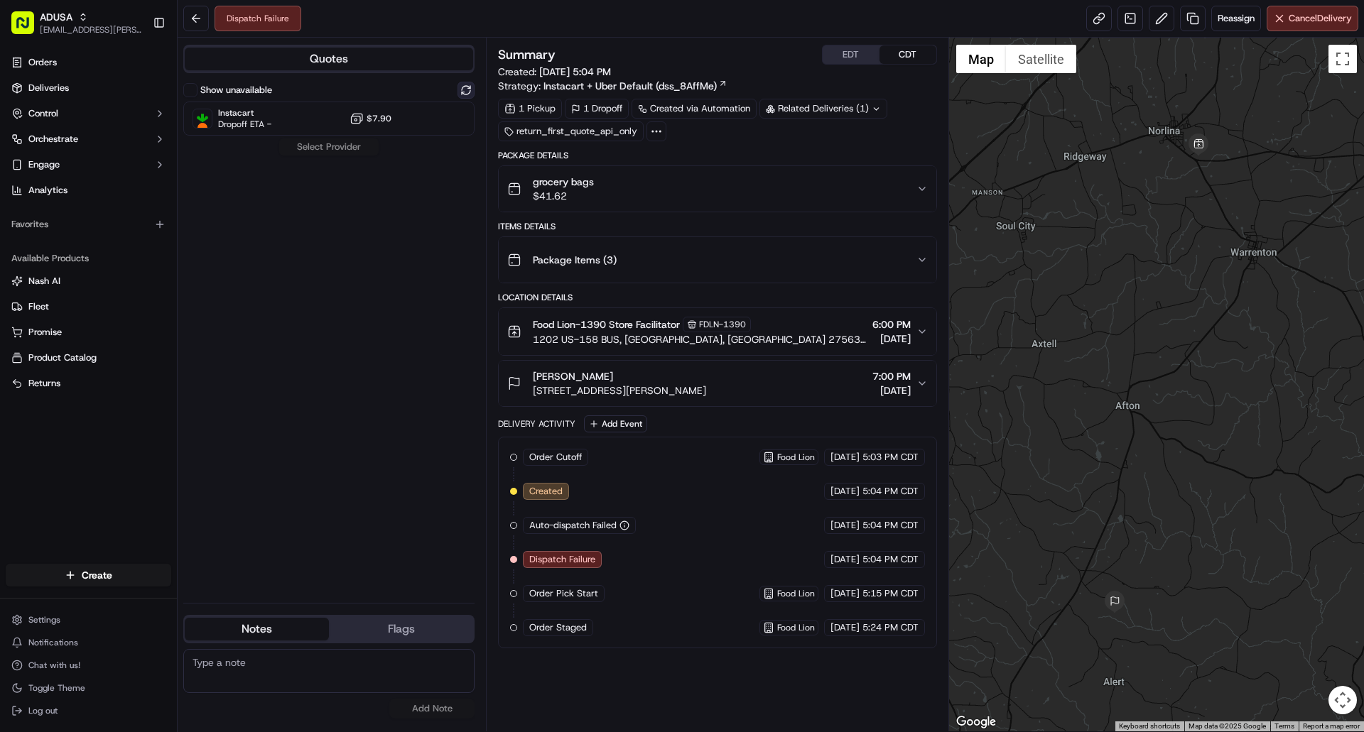
click at [471, 82] on button at bounding box center [465, 90] width 17 height 17
click at [394, 120] on div "Instacart Dropoff ETA - $7.90" at bounding box center [328, 119] width 291 height 34
click at [343, 146] on button "Assign Provider" at bounding box center [328, 147] width 101 height 17
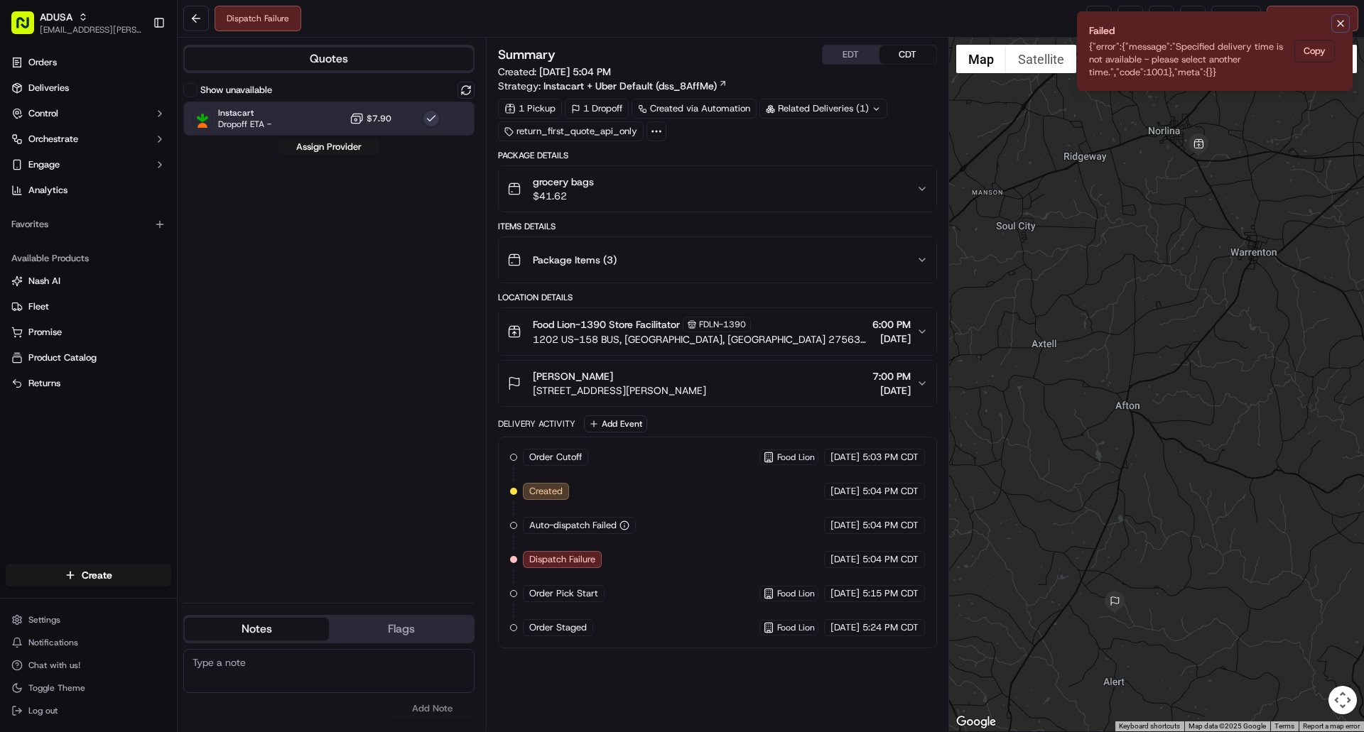
click at [1338, 26] on icon "Notifications (F8)" at bounding box center [1341, 24] width 6 height 6
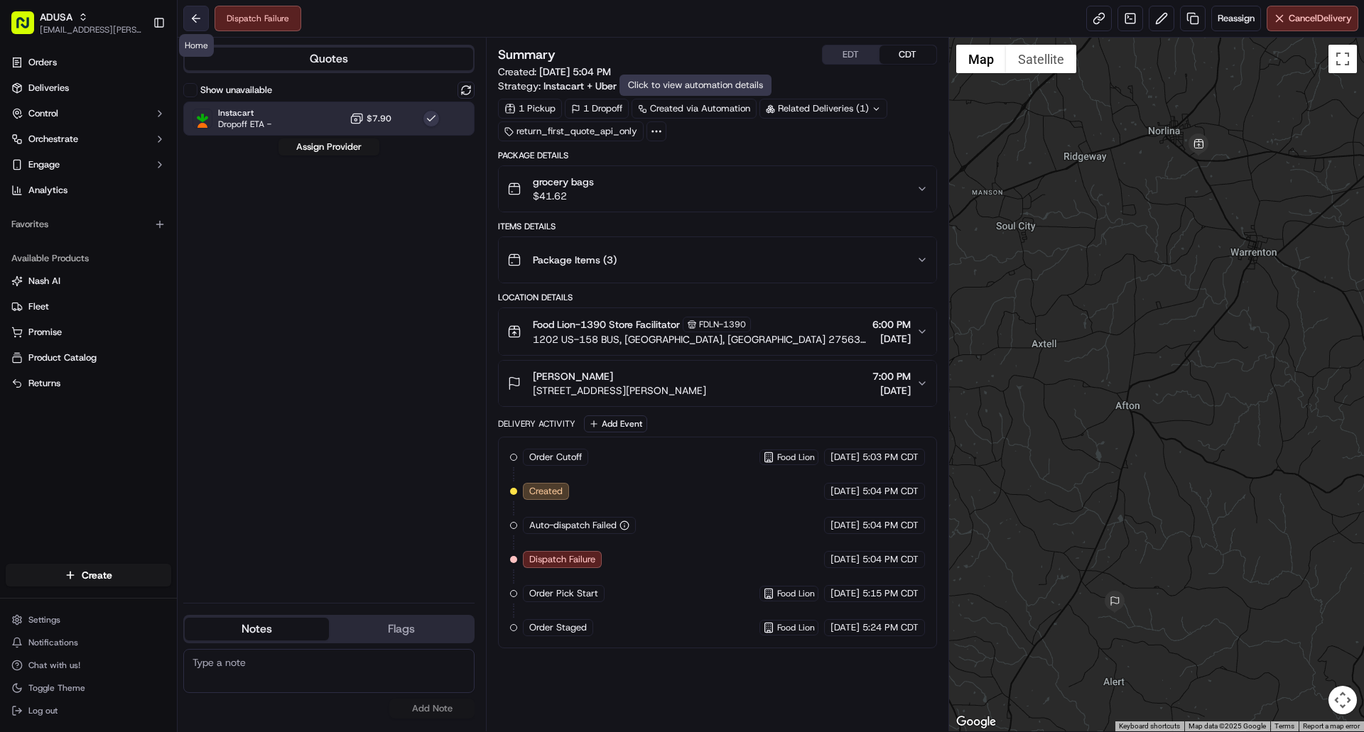
click at [195, 16] on button at bounding box center [196, 19] width 26 height 26
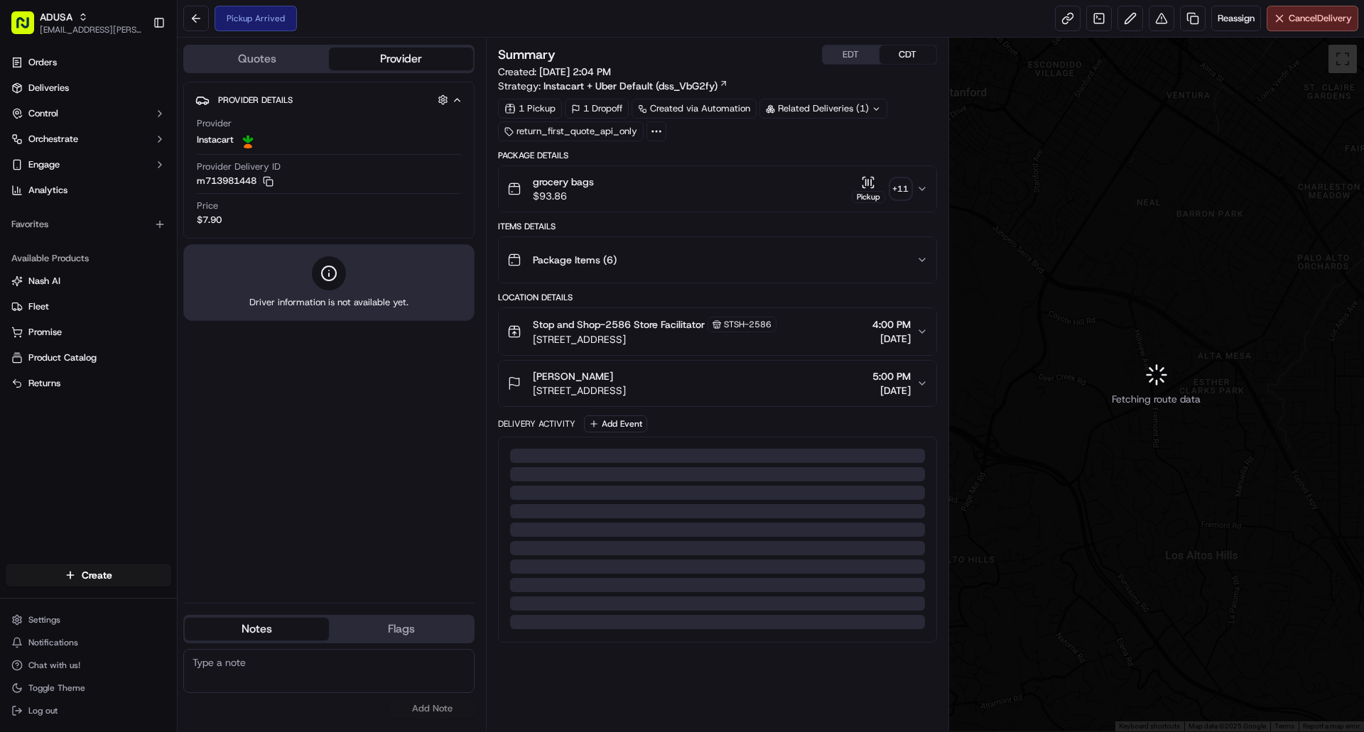
click at [853, 55] on button "EDT" at bounding box center [851, 54] width 57 height 18
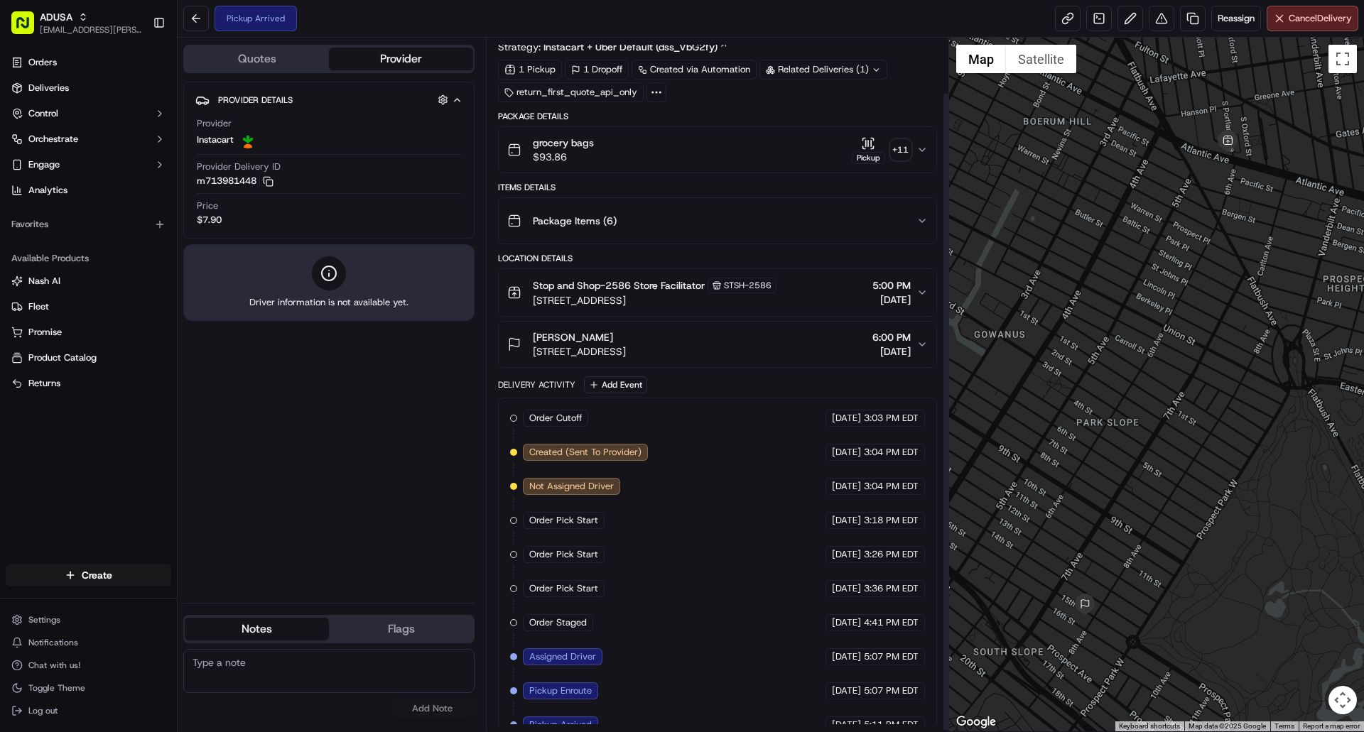
scroll to position [60, 0]
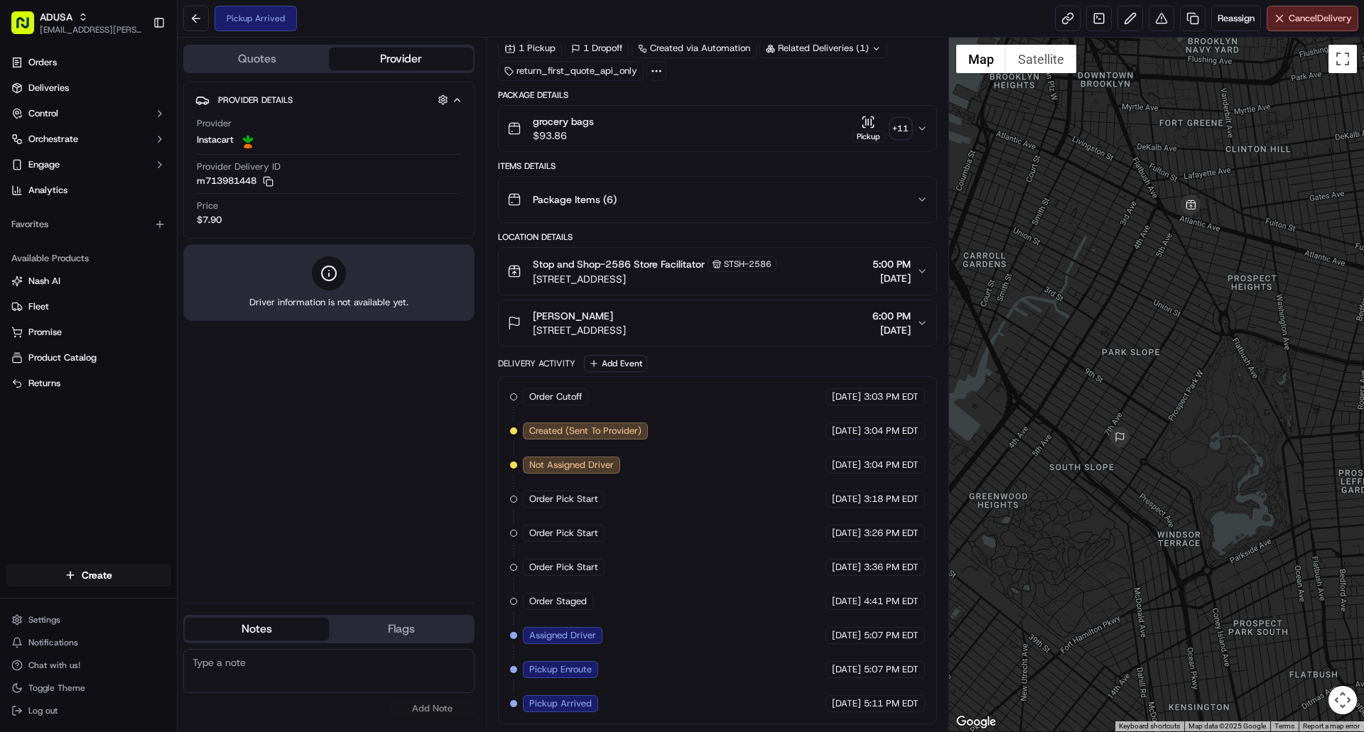
click at [860, 125] on div "Pickup" at bounding box center [868, 129] width 33 height 28
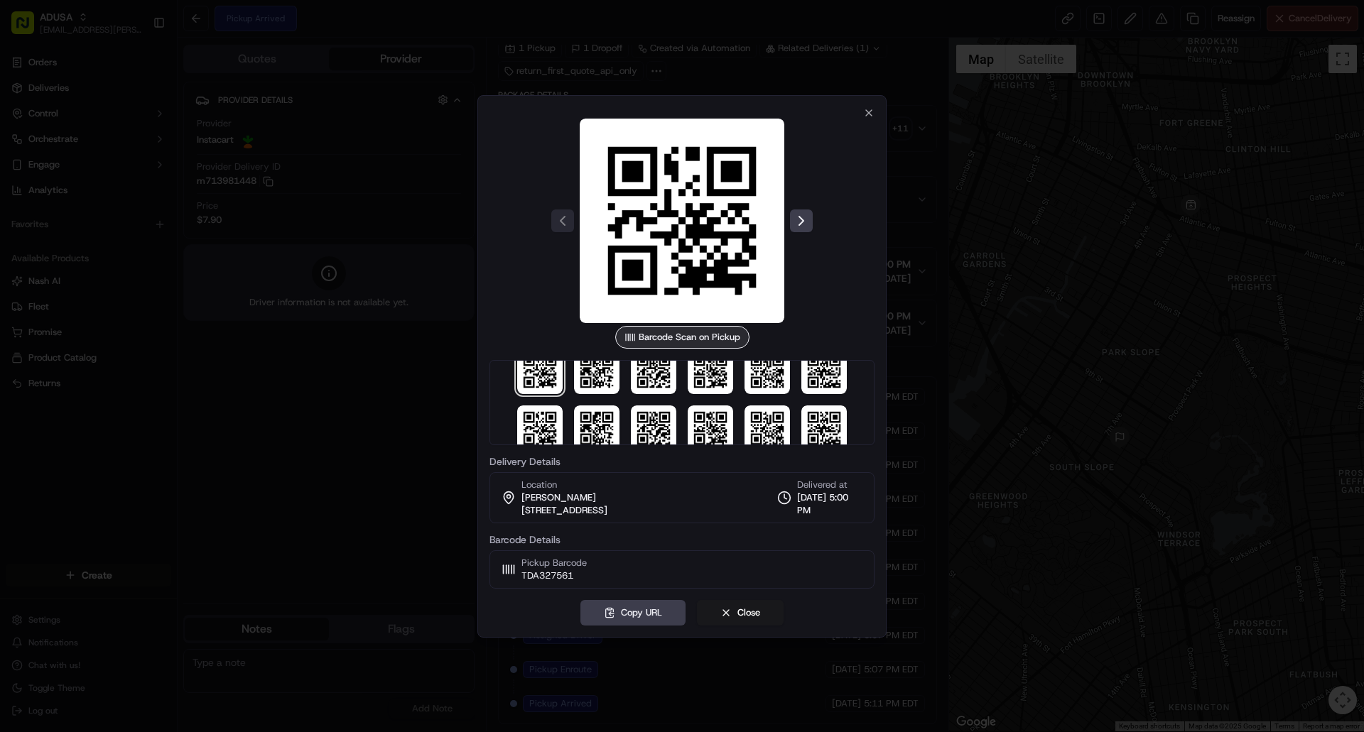
scroll to position [41, 0]
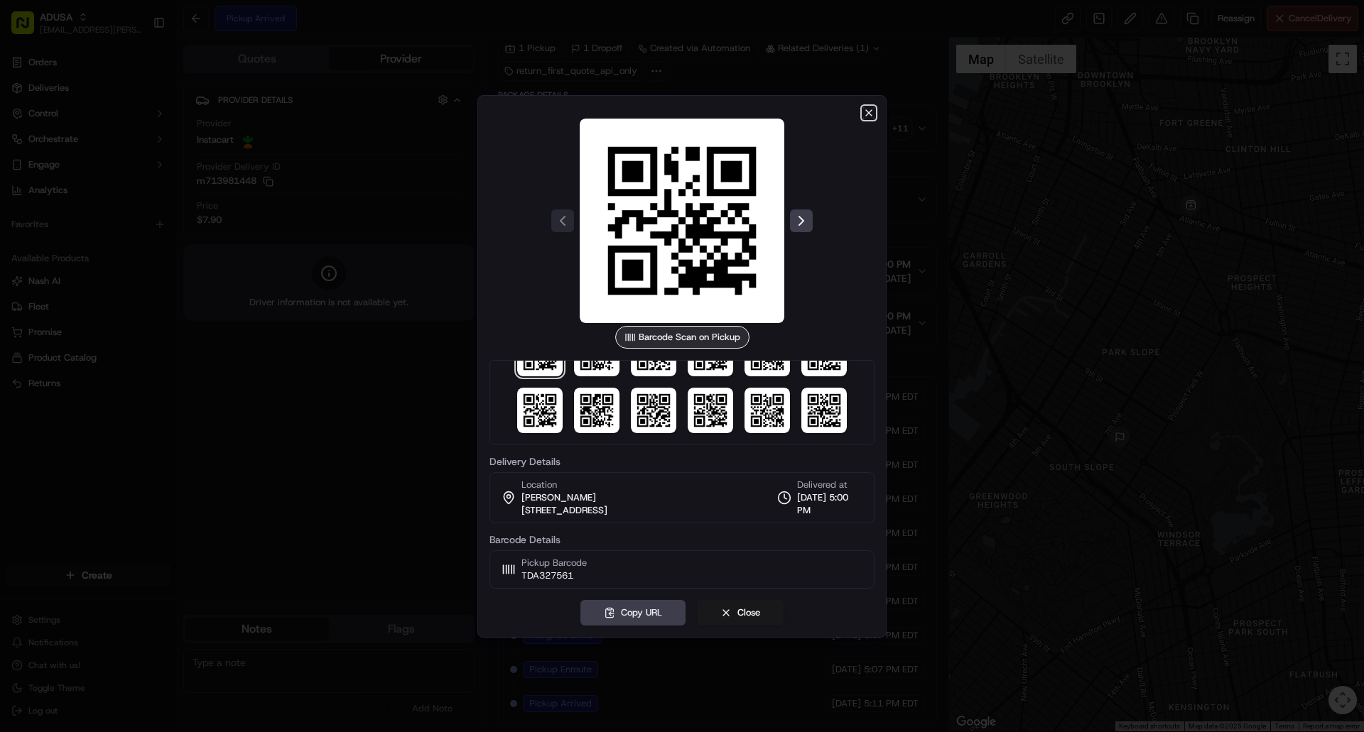
click at [870, 116] on icon "button" at bounding box center [868, 112] width 11 height 11
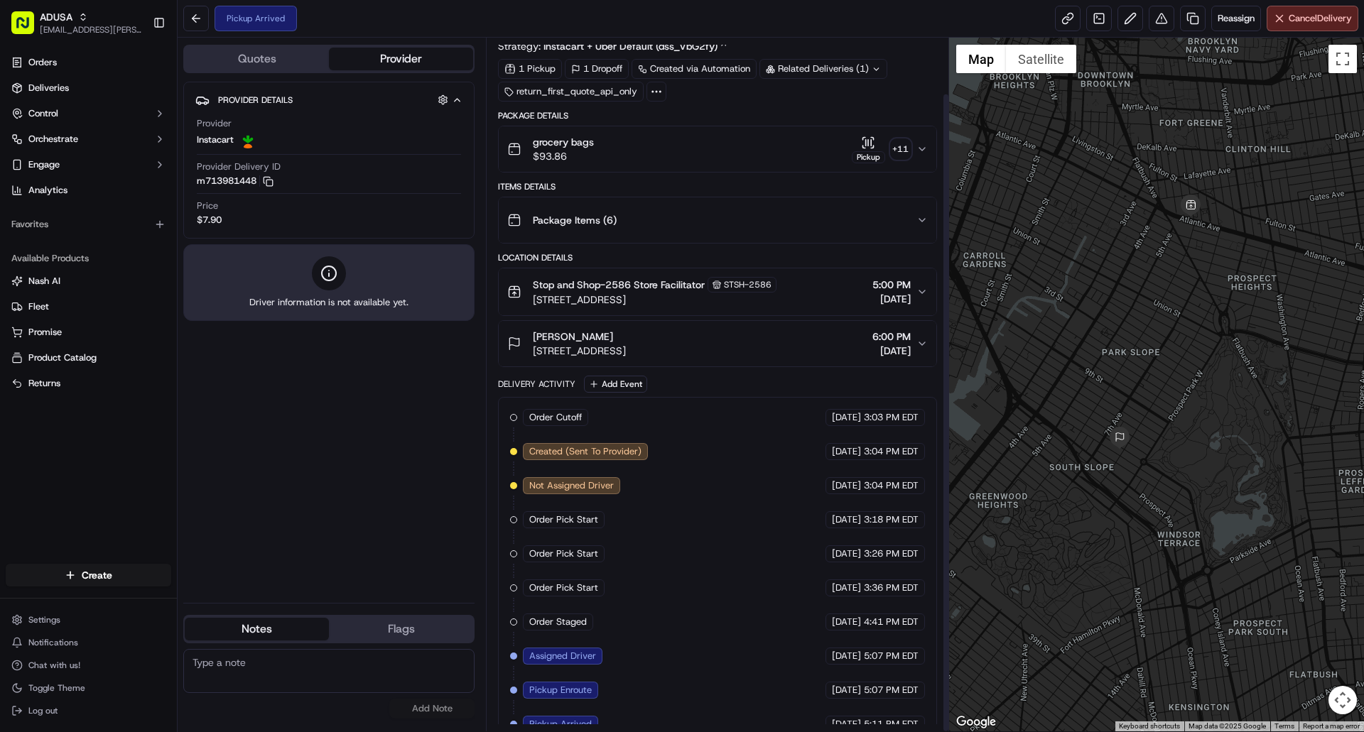
scroll to position [60, 0]
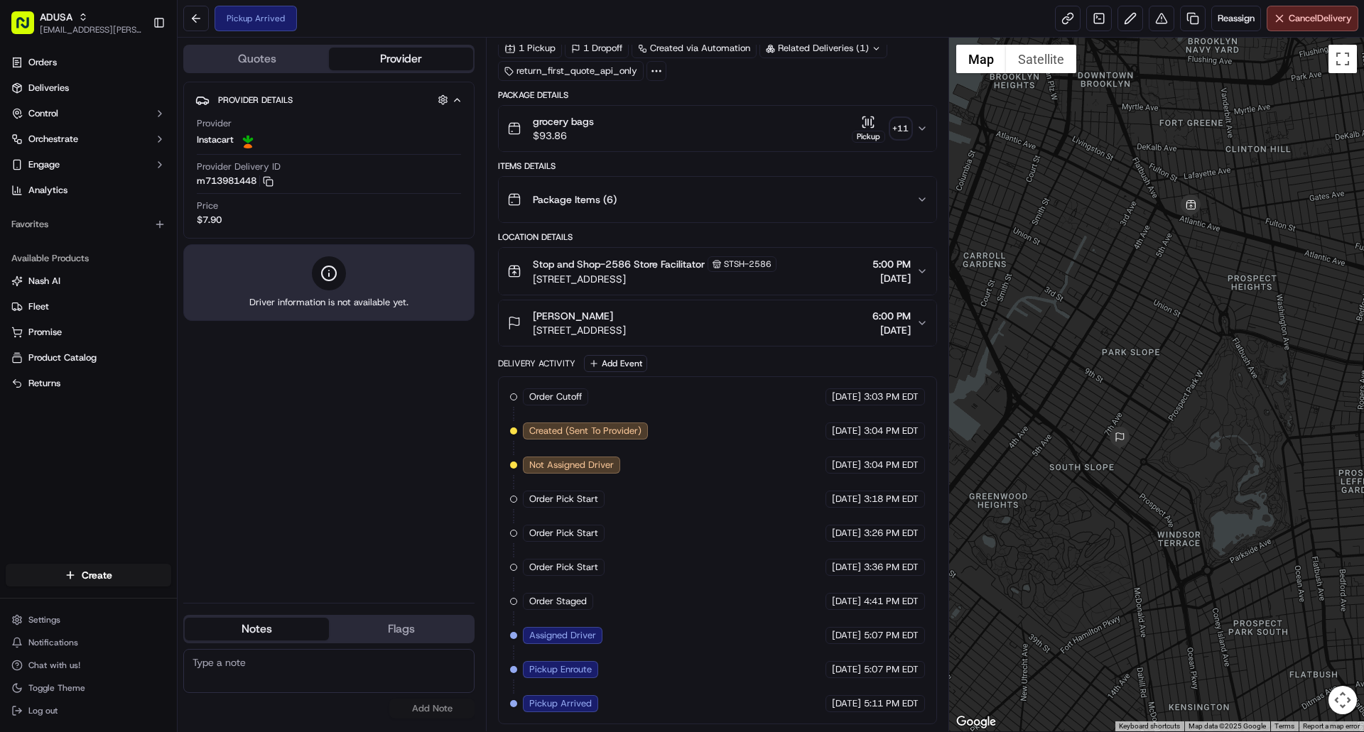
click at [772, 320] on div "[PERSON_NAME] [STREET_ADDRESS] 6:00 PM [DATE]" at bounding box center [711, 323] width 408 height 28
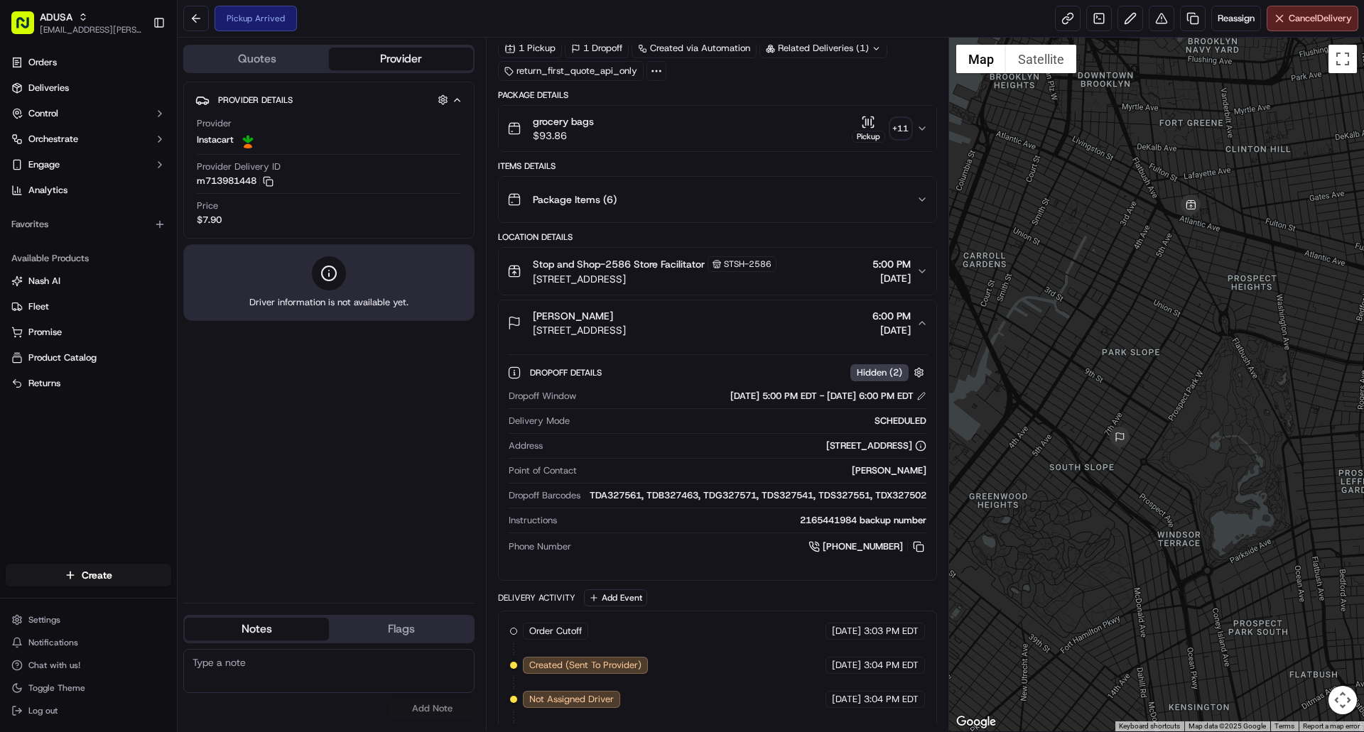
click at [772, 320] on div "[PERSON_NAME] [STREET_ADDRESS] 6:00 PM [DATE]" at bounding box center [711, 323] width 408 height 28
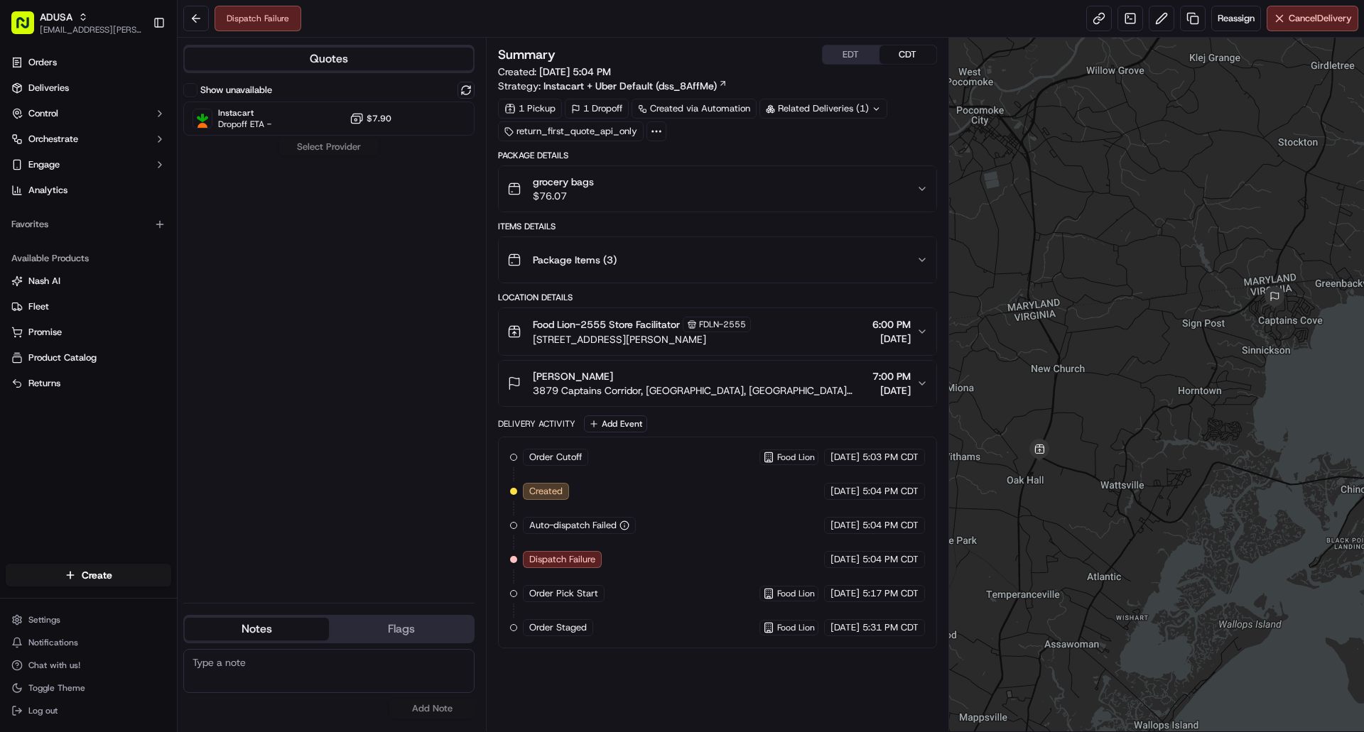
click at [850, 50] on button "EDT" at bounding box center [851, 54] width 57 height 18
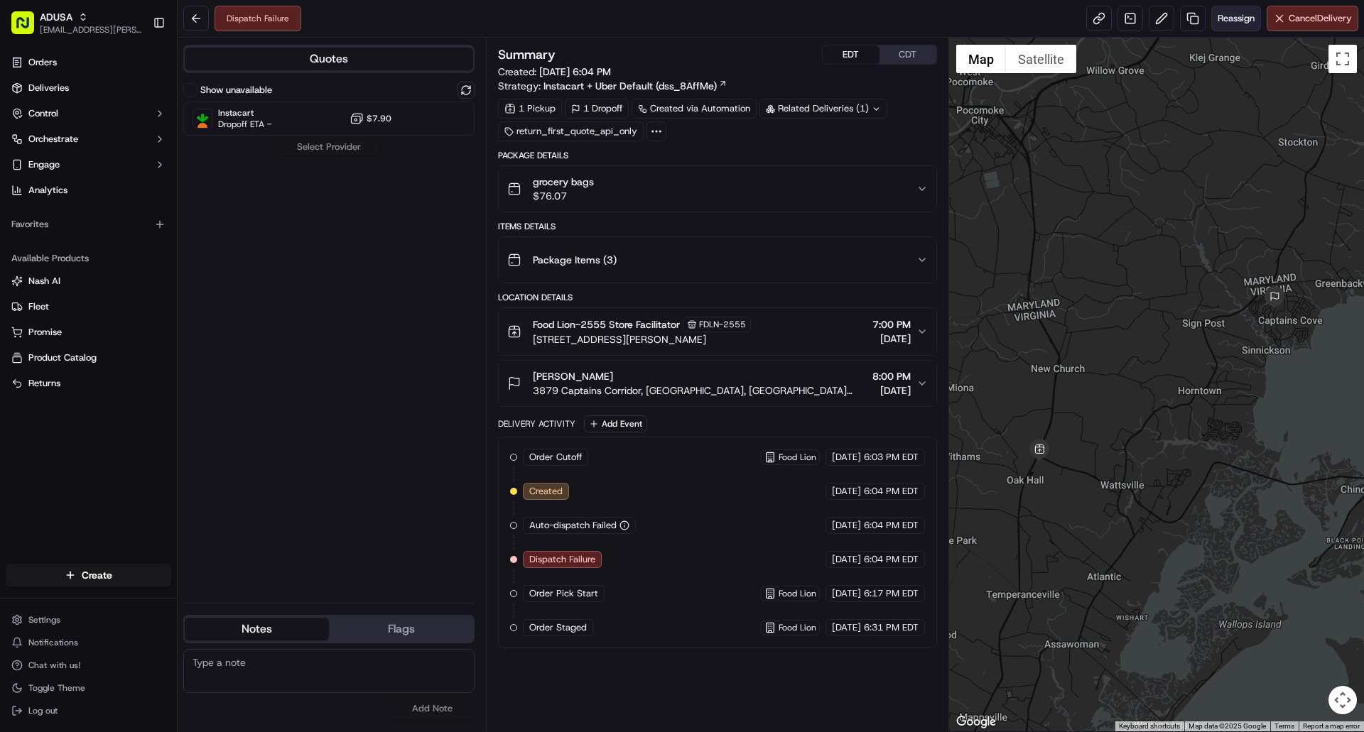
click at [1242, 23] on span "Reassign" at bounding box center [1235, 18] width 37 height 13
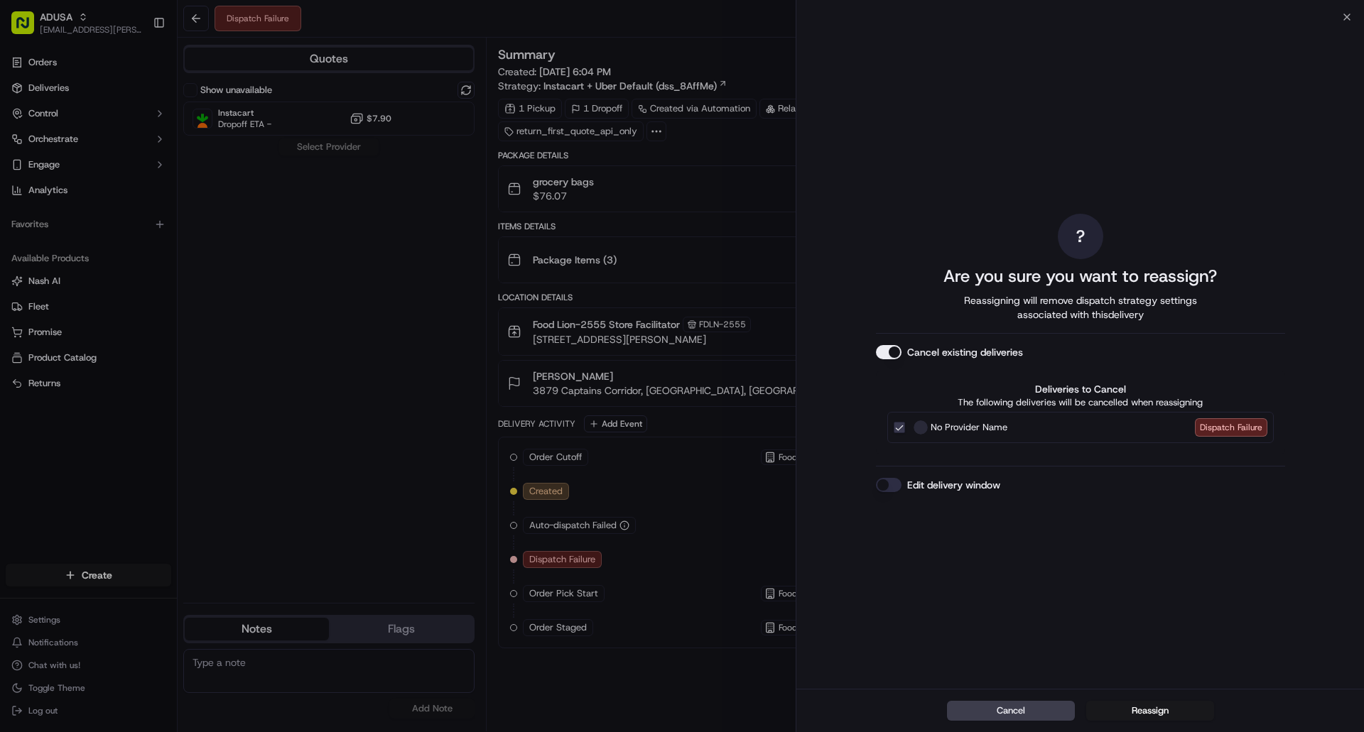
click at [894, 487] on button "Edit delivery window" at bounding box center [889, 485] width 26 height 14
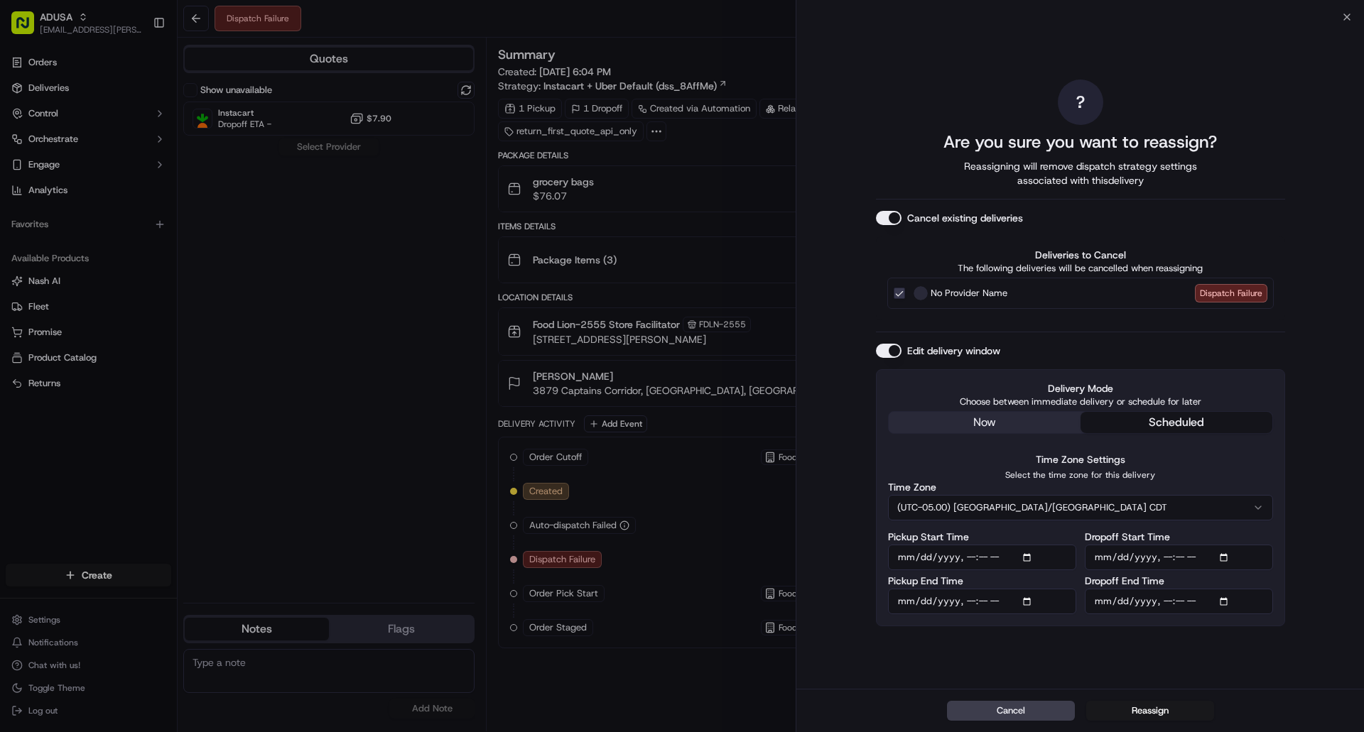
click at [1057, 509] on button "(UTC-05.00) America/Chicago CDT" at bounding box center [1080, 508] width 385 height 26
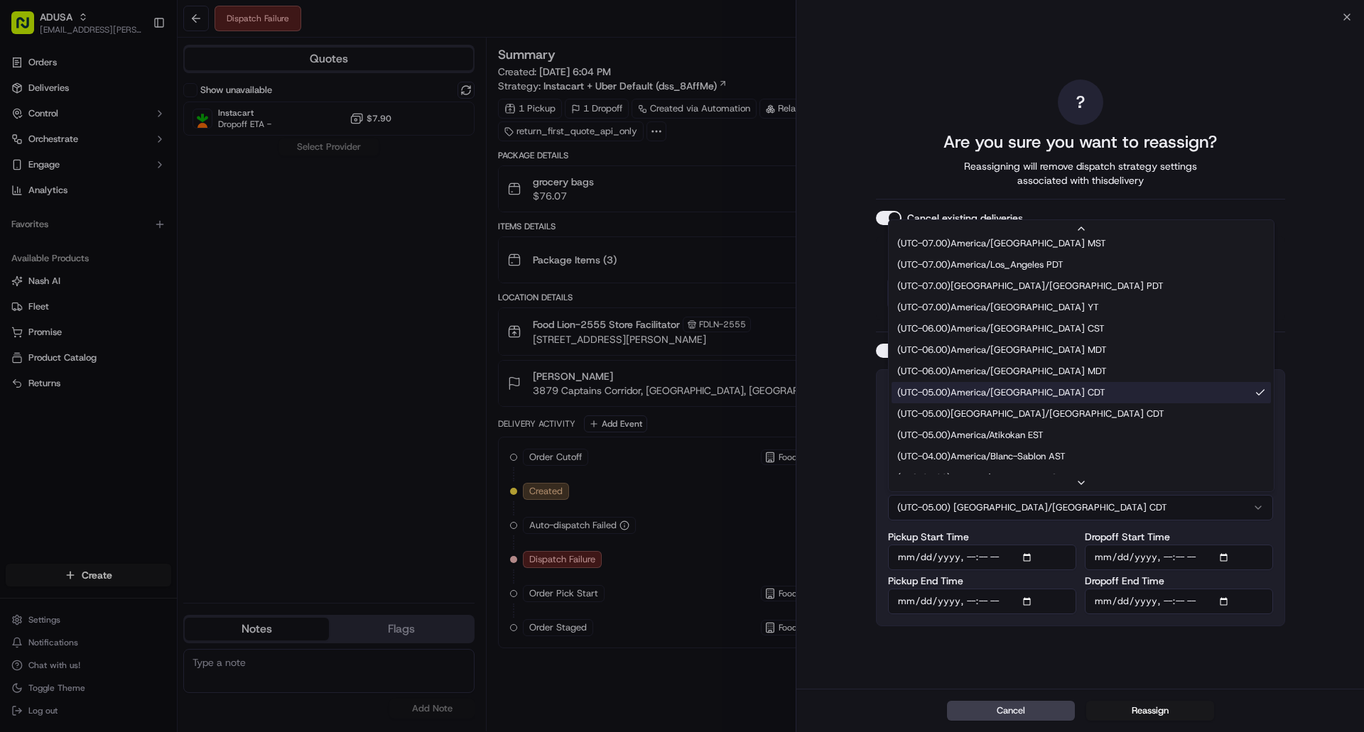
scroll to position [142, 0]
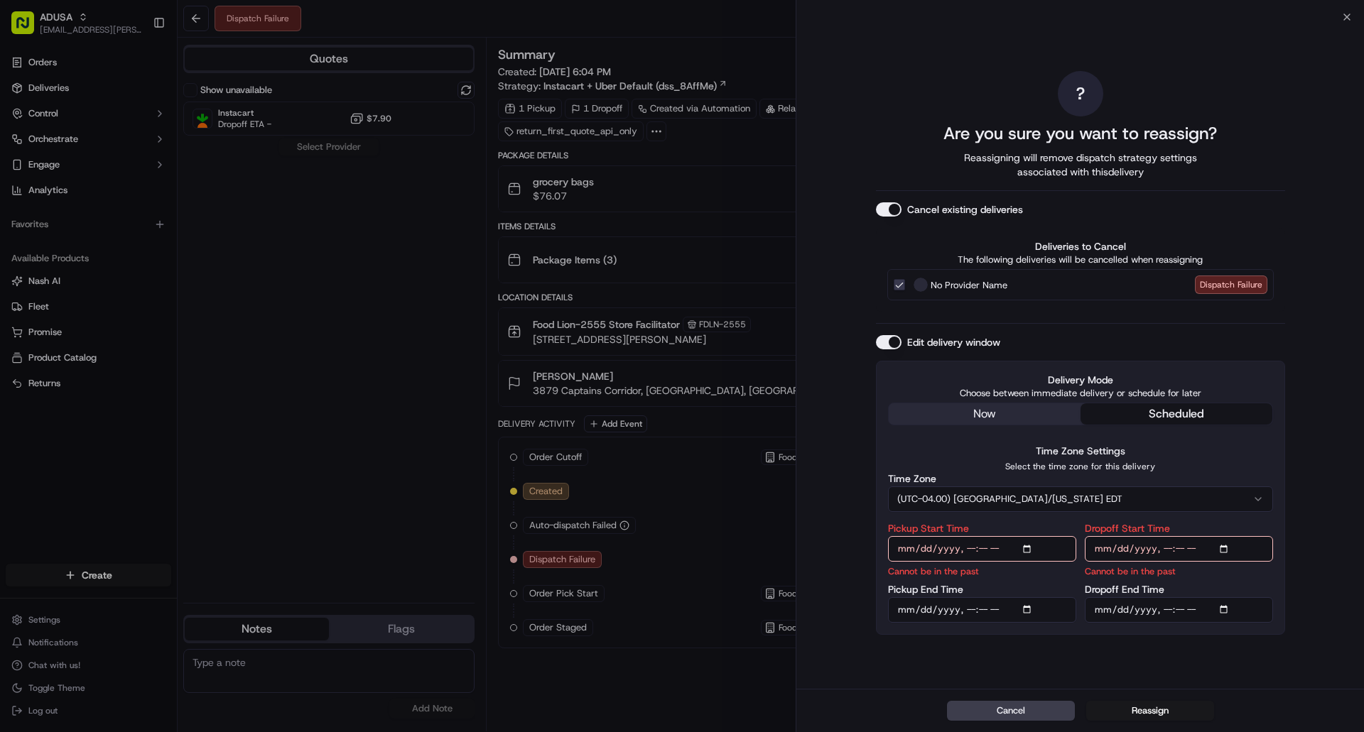
click at [1025, 550] on input "Pickup Start Time" at bounding box center [982, 549] width 188 height 26
type input "[DATE]T19:00"
click at [1034, 609] on input "Pickup End Time" at bounding box center [982, 610] width 188 height 26
type input "2025-09-15T19:59"
click at [1076, 654] on div "? Are you sure you want to reassign? Reassigning will remove dispatch strategy …" at bounding box center [1080, 353] width 409 height 666
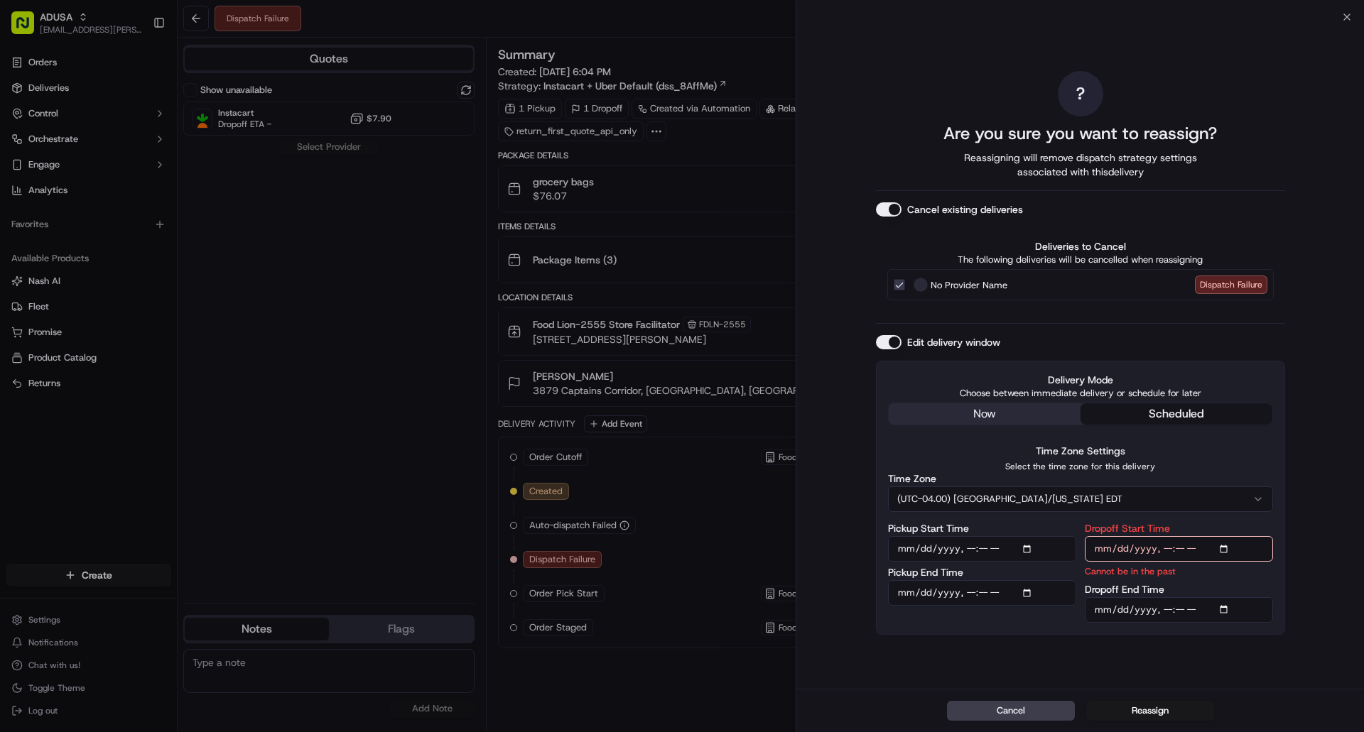
click at [1223, 544] on input "Dropoff Start Time" at bounding box center [1179, 549] width 188 height 26
type input "2025-09-15T20:00"
click at [1225, 614] on input "Dropoff End Time" at bounding box center [1179, 610] width 188 height 26
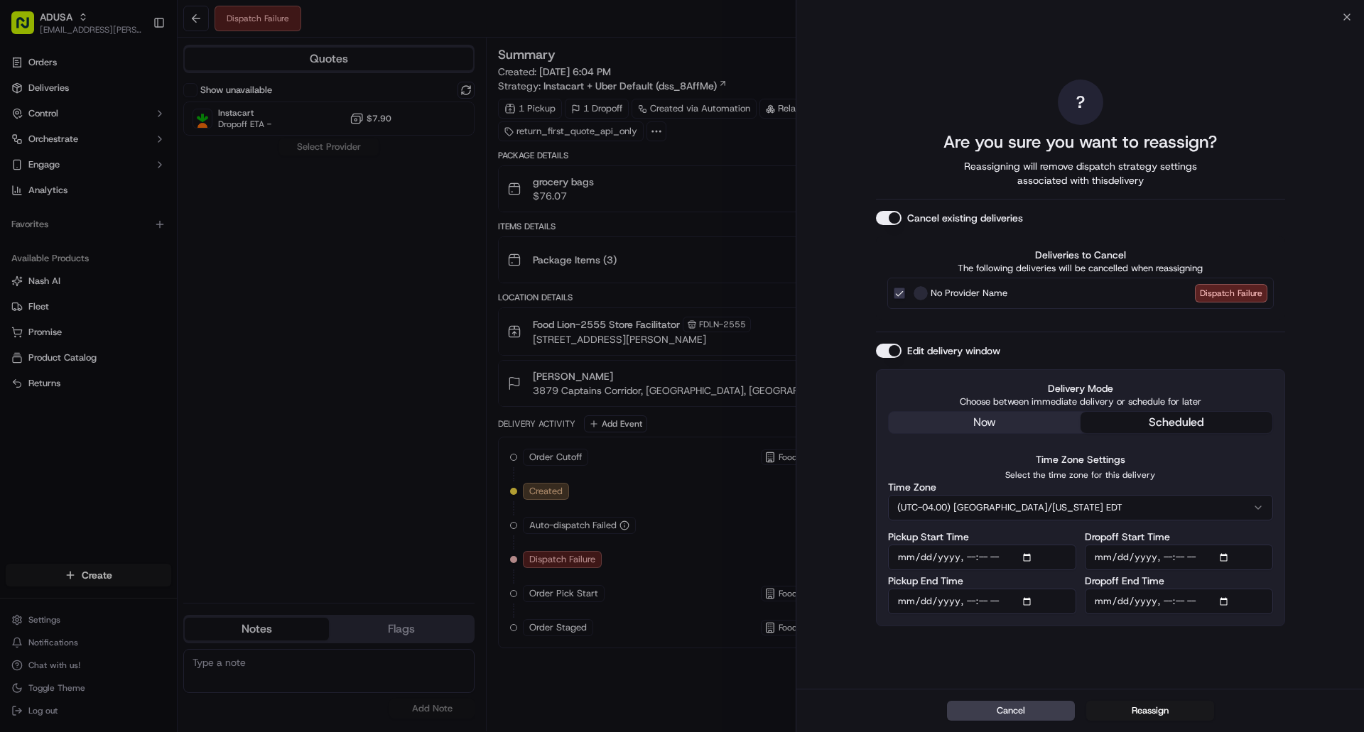
type input "2025-09-15T21:00"
click at [1183, 647] on div "? Are you sure you want to reassign? Reassigning will remove dispatch strategy …" at bounding box center [1080, 353] width 409 height 666
click at [1159, 708] on button "Reassign" at bounding box center [1150, 711] width 128 height 20
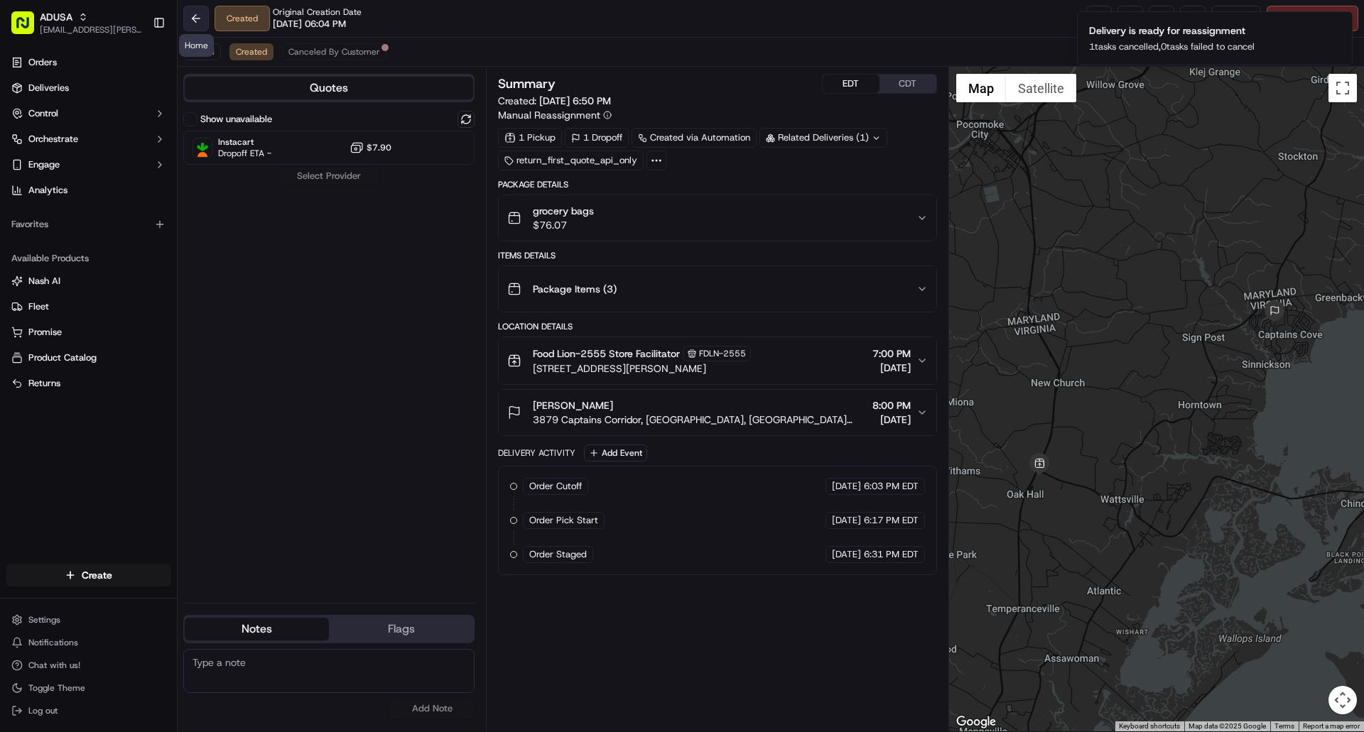
click at [195, 19] on button at bounding box center [196, 19] width 26 height 26
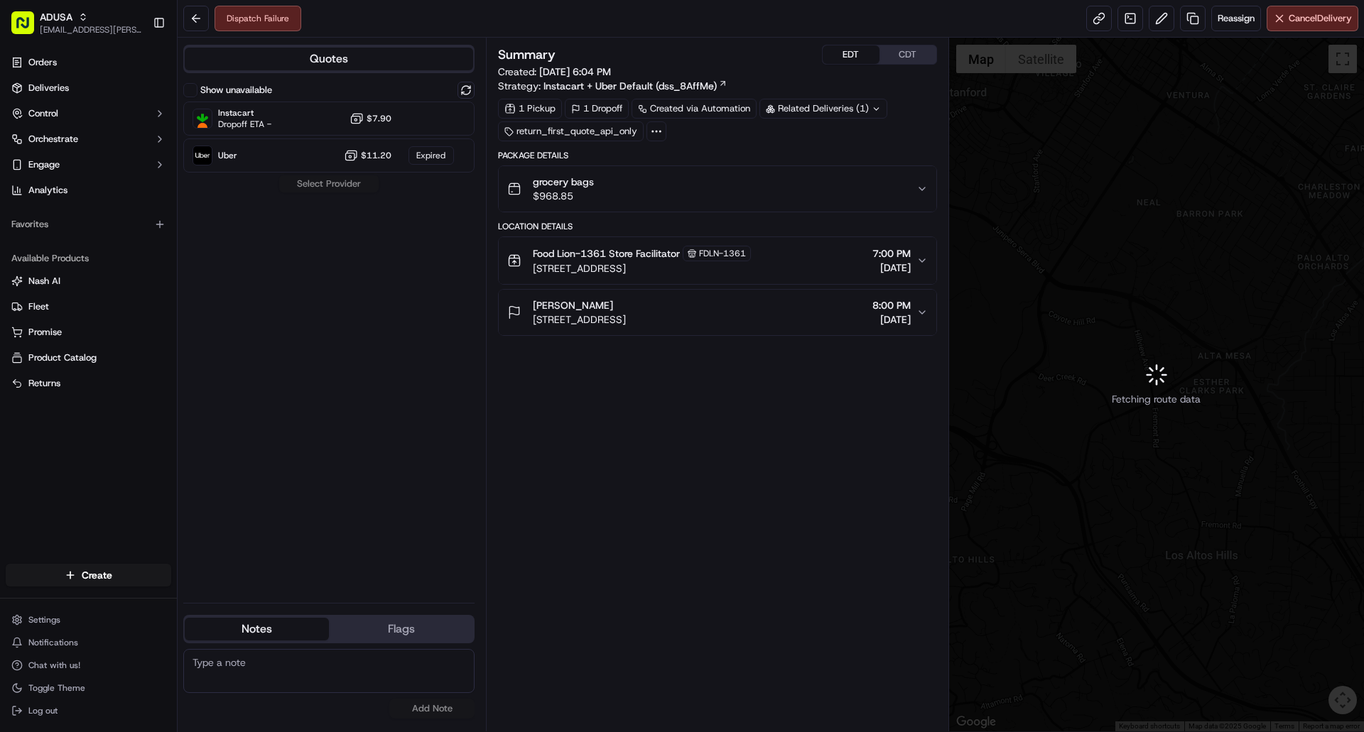
click at [856, 51] on button "EDT" at bounding box center [851, 54] width 57 height 18
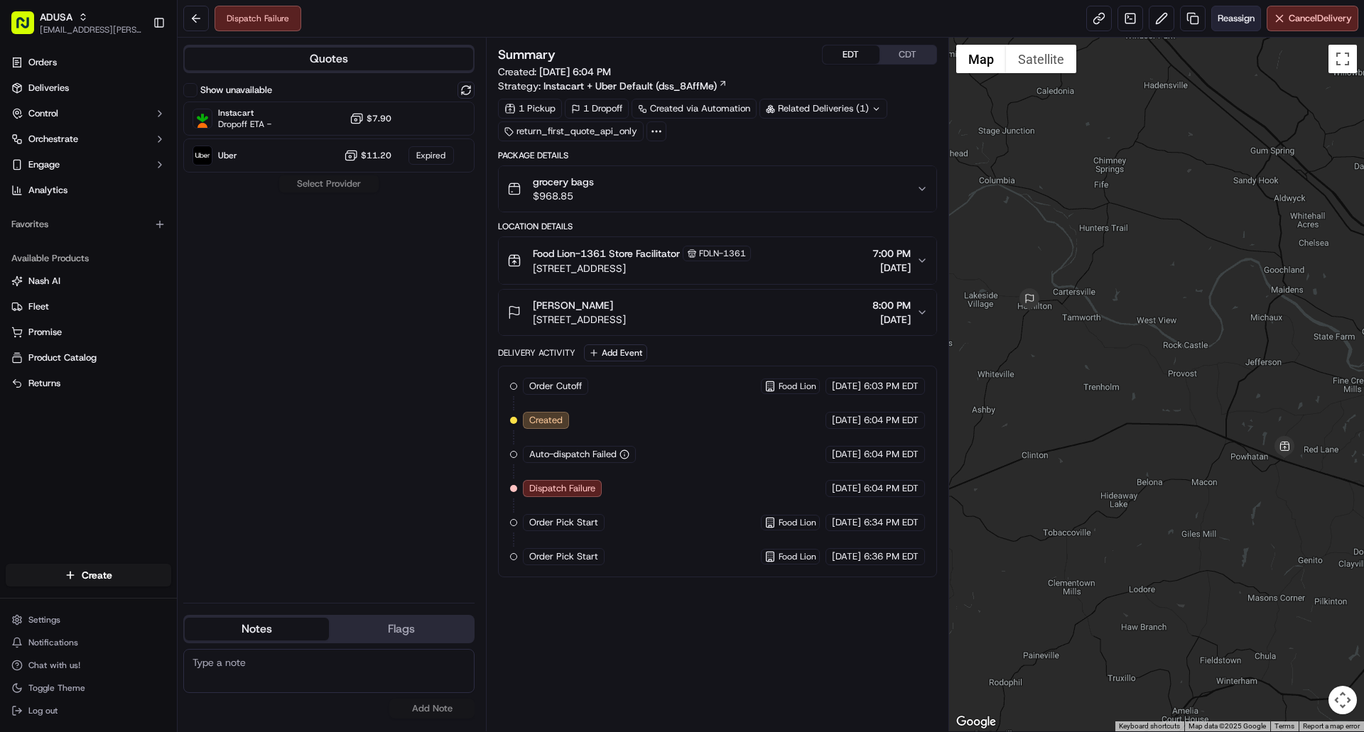
click at [1235, 24] on span "Reassign" at bounding box center [1235, 18] width 37 height 13
click at [462, 88] on button at bounding box center [465, 90] width 17 height 17
click at [435, 151] on div at bounding box center [431, 155] width 17 height 17
click at [339, 185] on button "Assign Provider" at bounding box center [328, 183] width 101 height 17
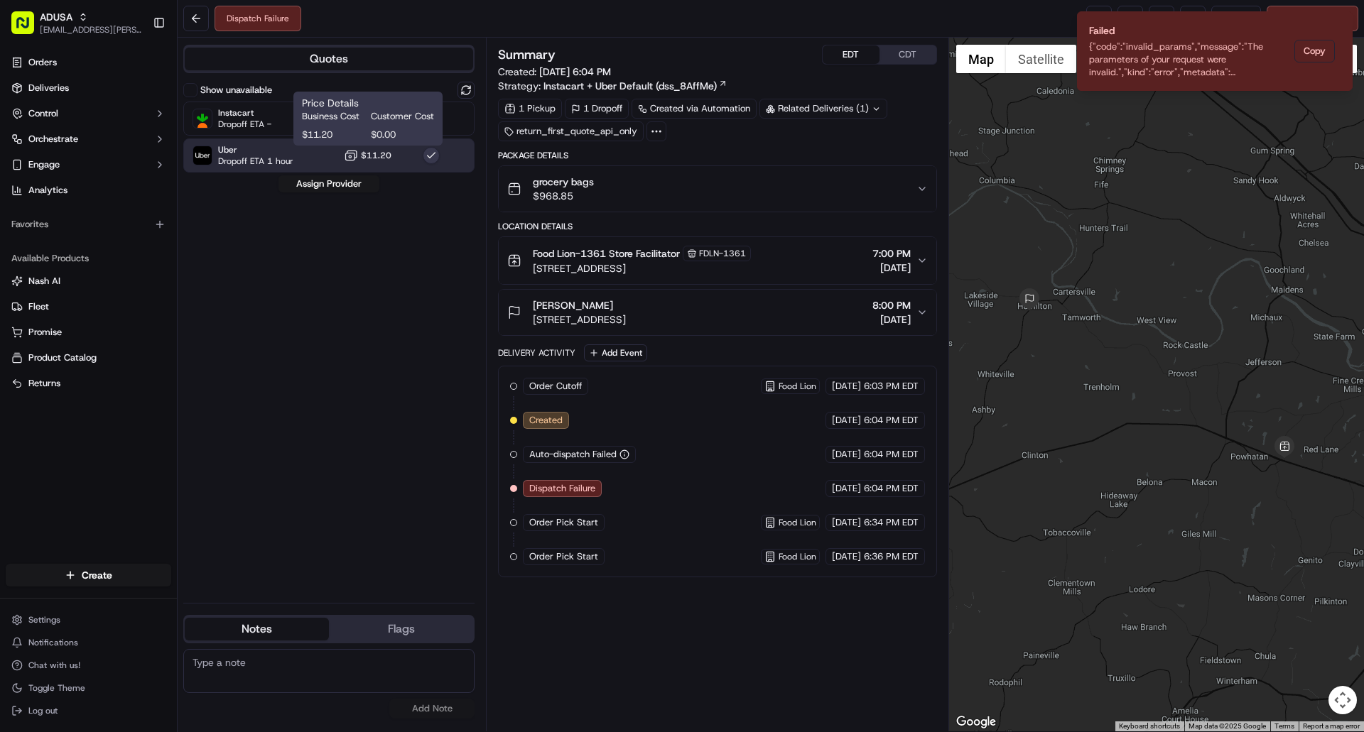
click at [428, 158] on button "button" at bounding box center [431, 155] width 17 height 17
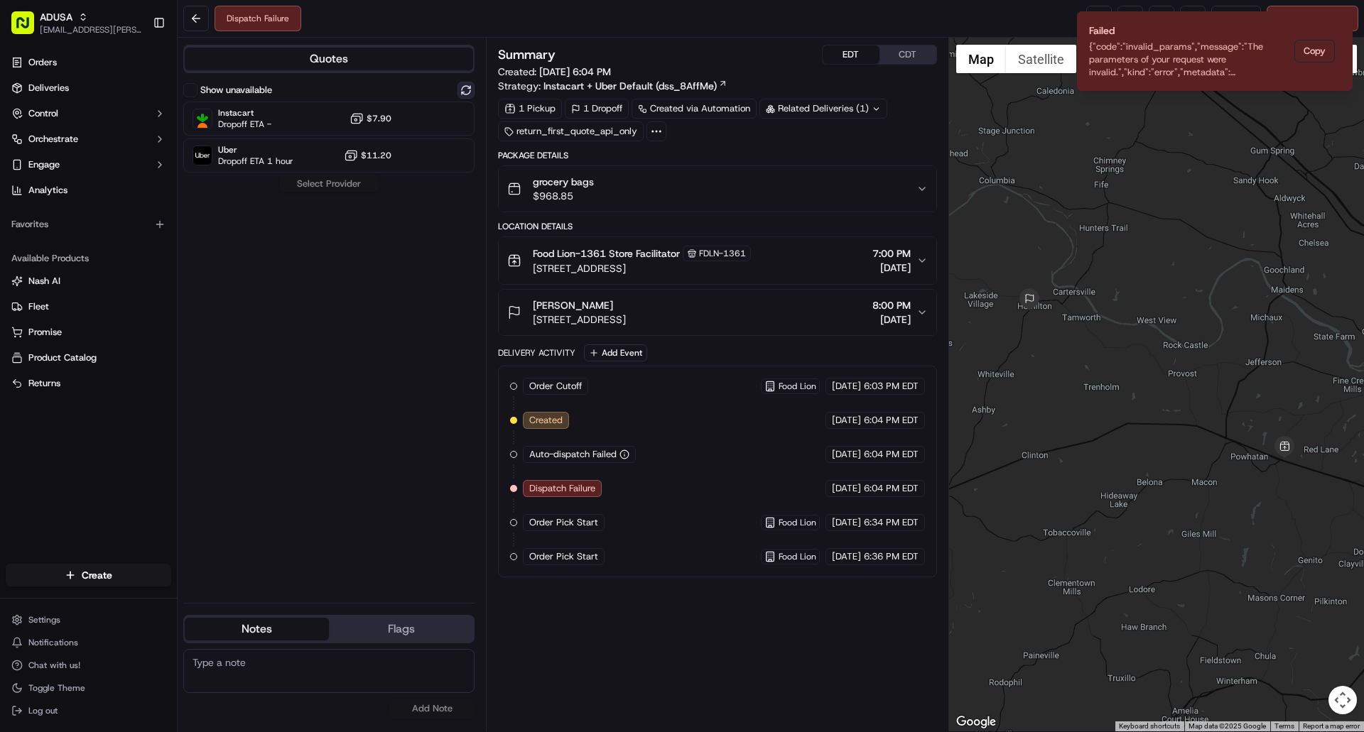
click at [465, 88] on button at bounding box center [465, 90] width 17 height 17
click at [448, 120] on div "Instacart Dropoff ETA - $7.90" at bounding box center [328, 119] width 291 height 34
click at [345, 185] on button "Assign Provider" at bounding box center [328, 183] width 101 height 17
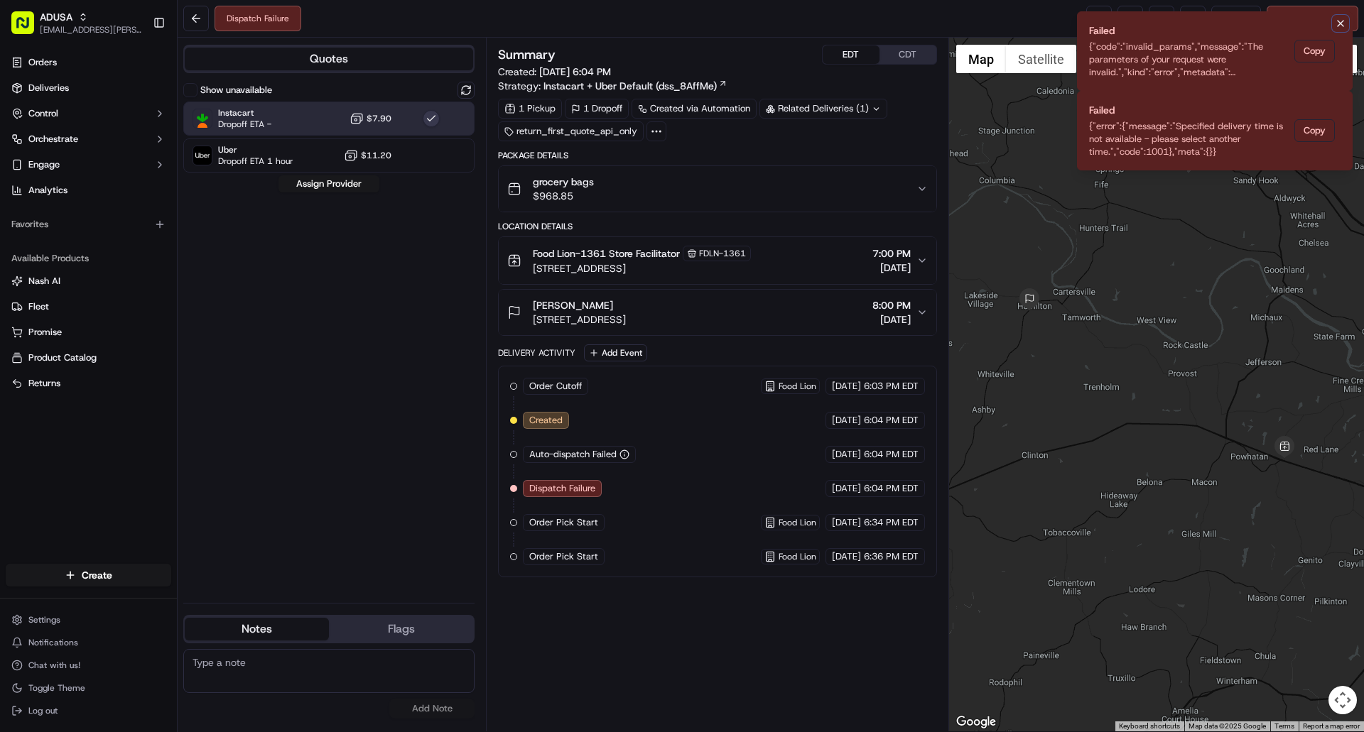
click at [1341, 26] on icon "Notifications (F8)" at bounding box center [1340, 23] width 11 height 11
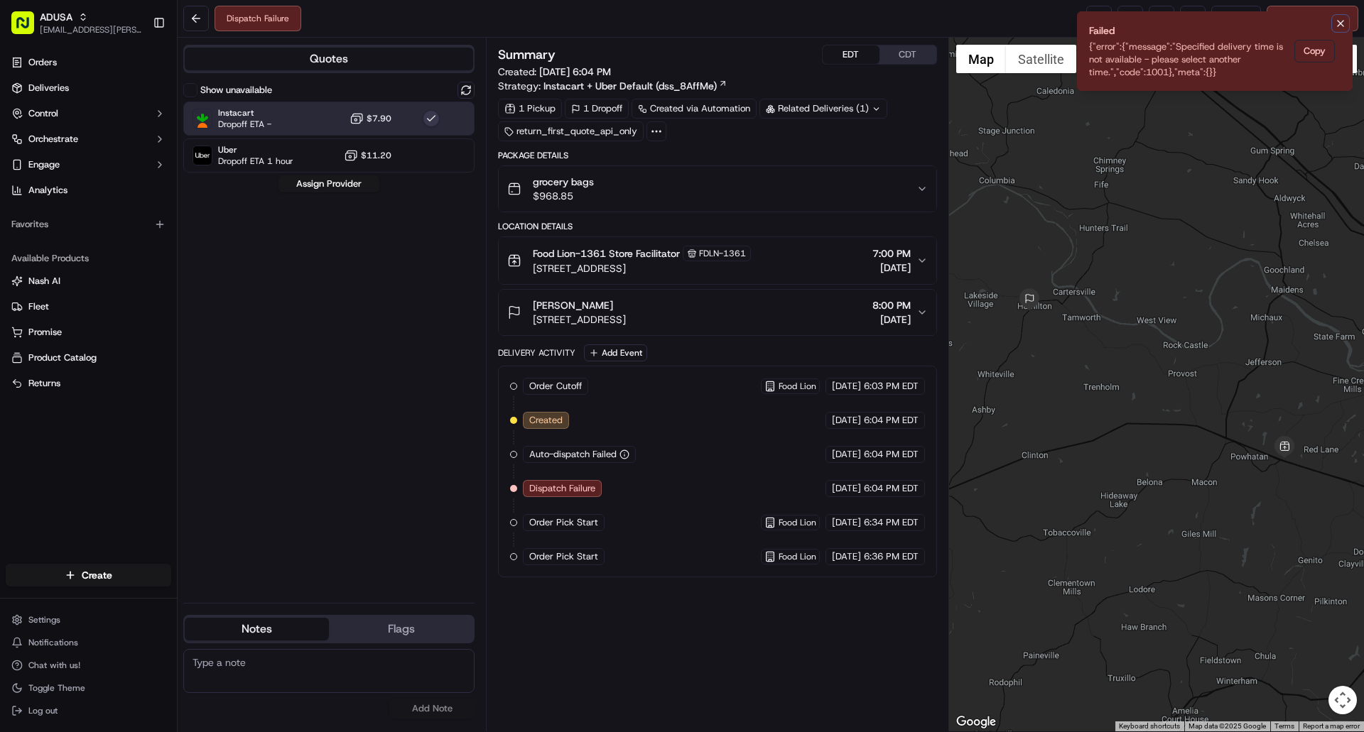
click at [1341, 21] on icon "Notifications (F8)" at bounding box center [1340, 23] width 11 height 11
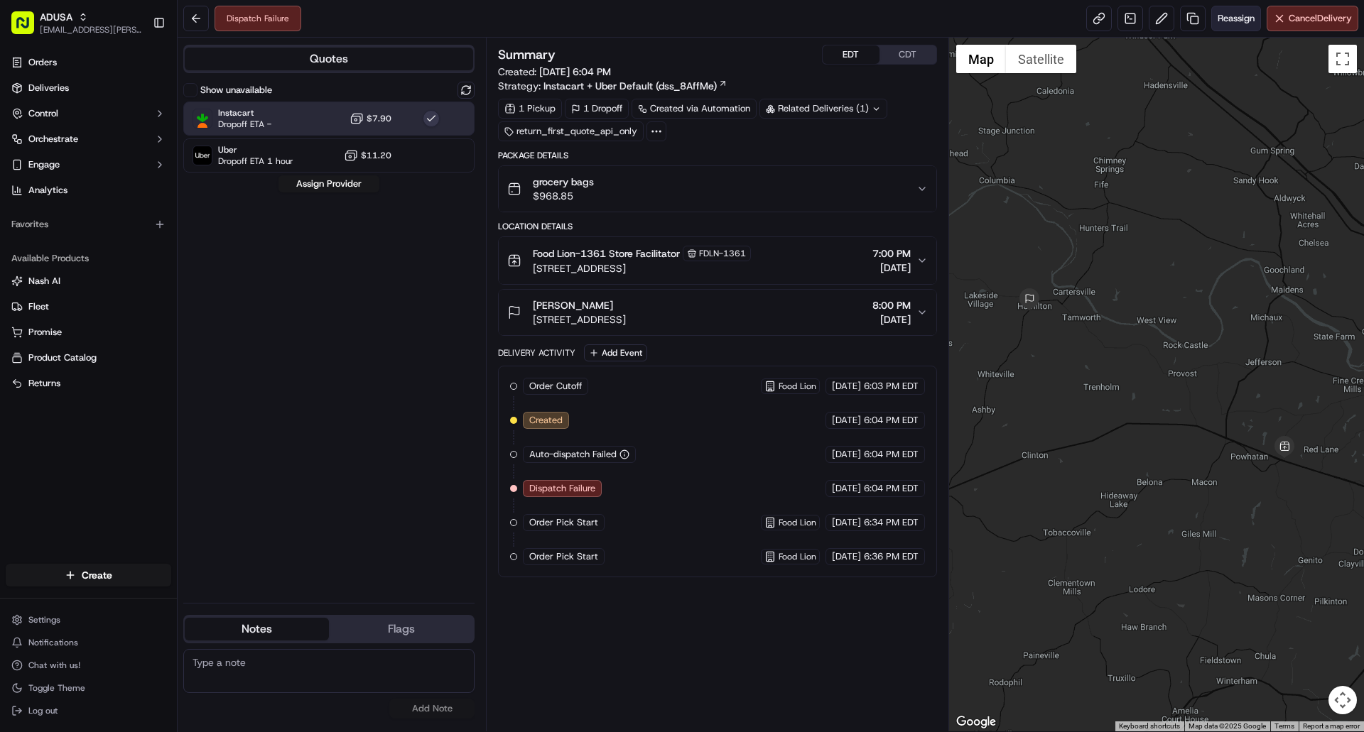
click at [1232, 18] on span "Reassign" at bounding box center [1235, 18] width 37 height 13
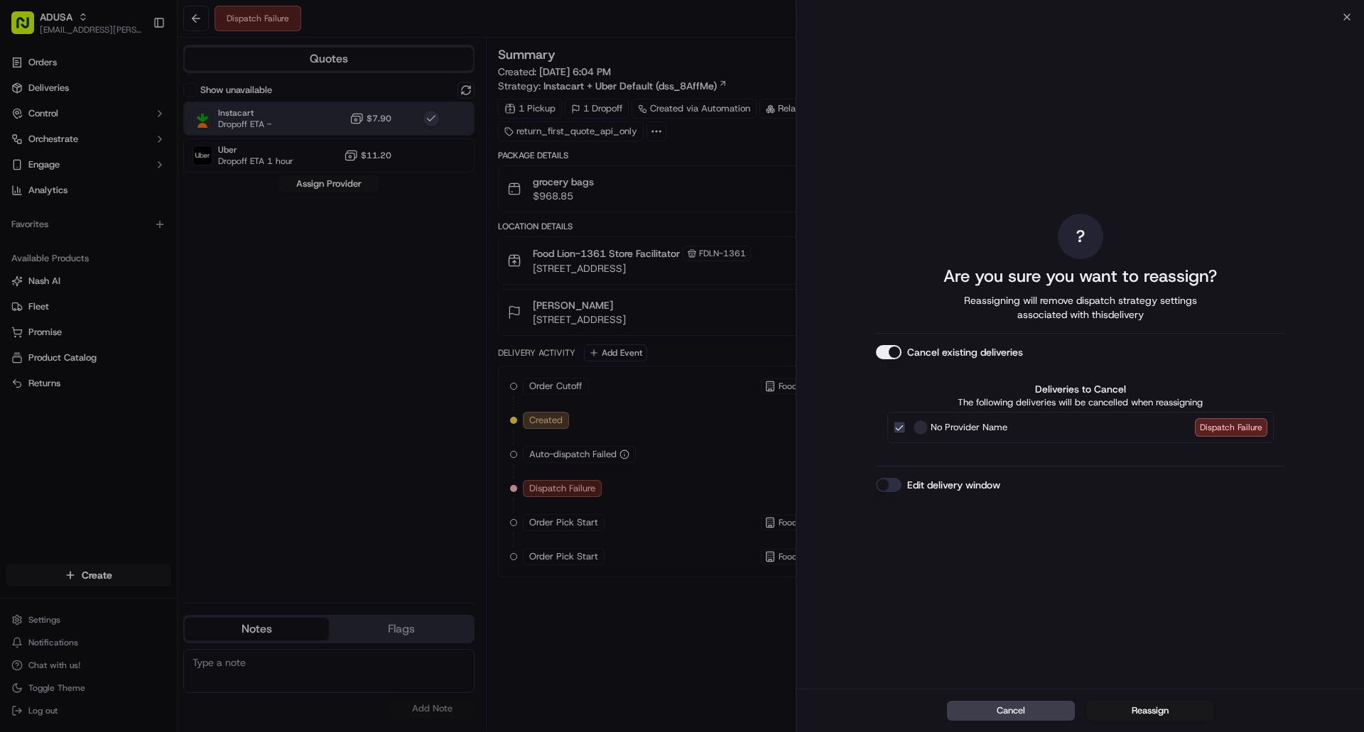
click at [894, 487] on button "Edit delivery window" at bounding box center [889, 485] width 26 height 14
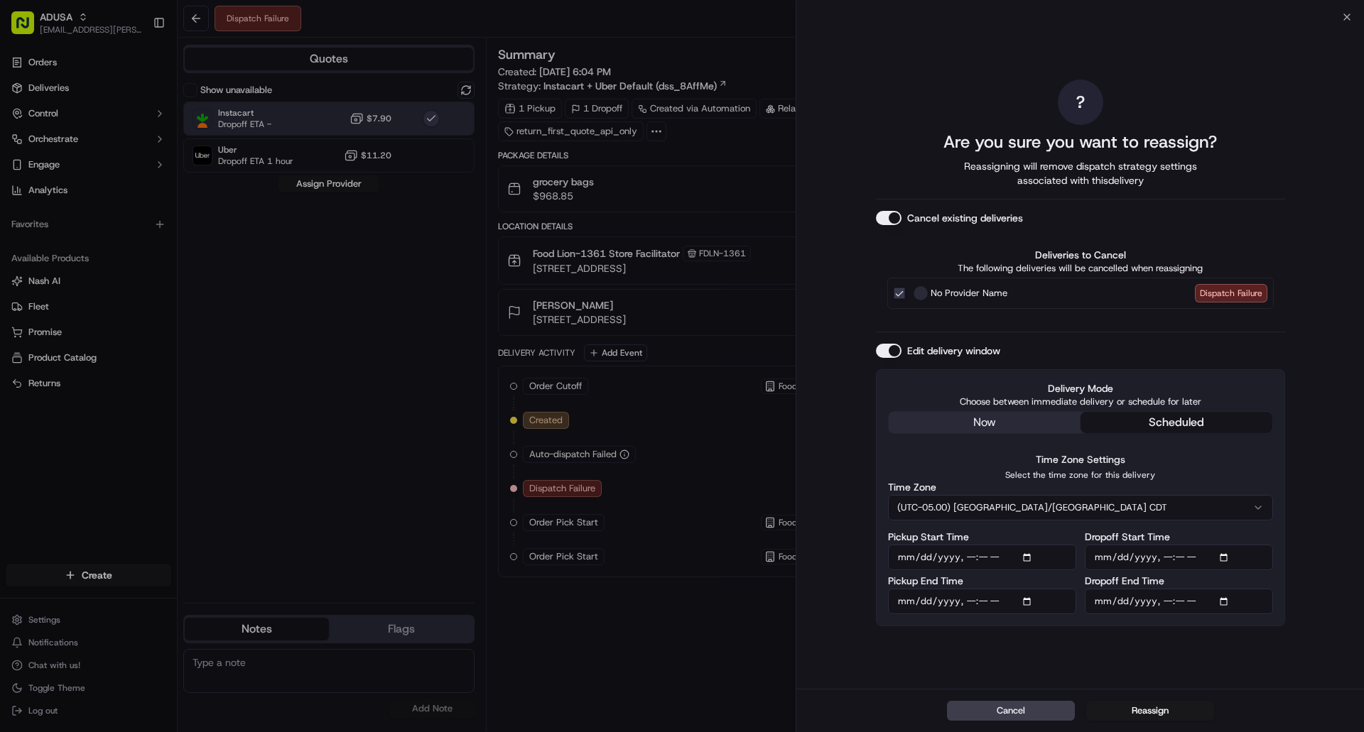
click at [1027, 558] on input "Pickup Start Time" at bounding box center [982, 558] width 188 height 26
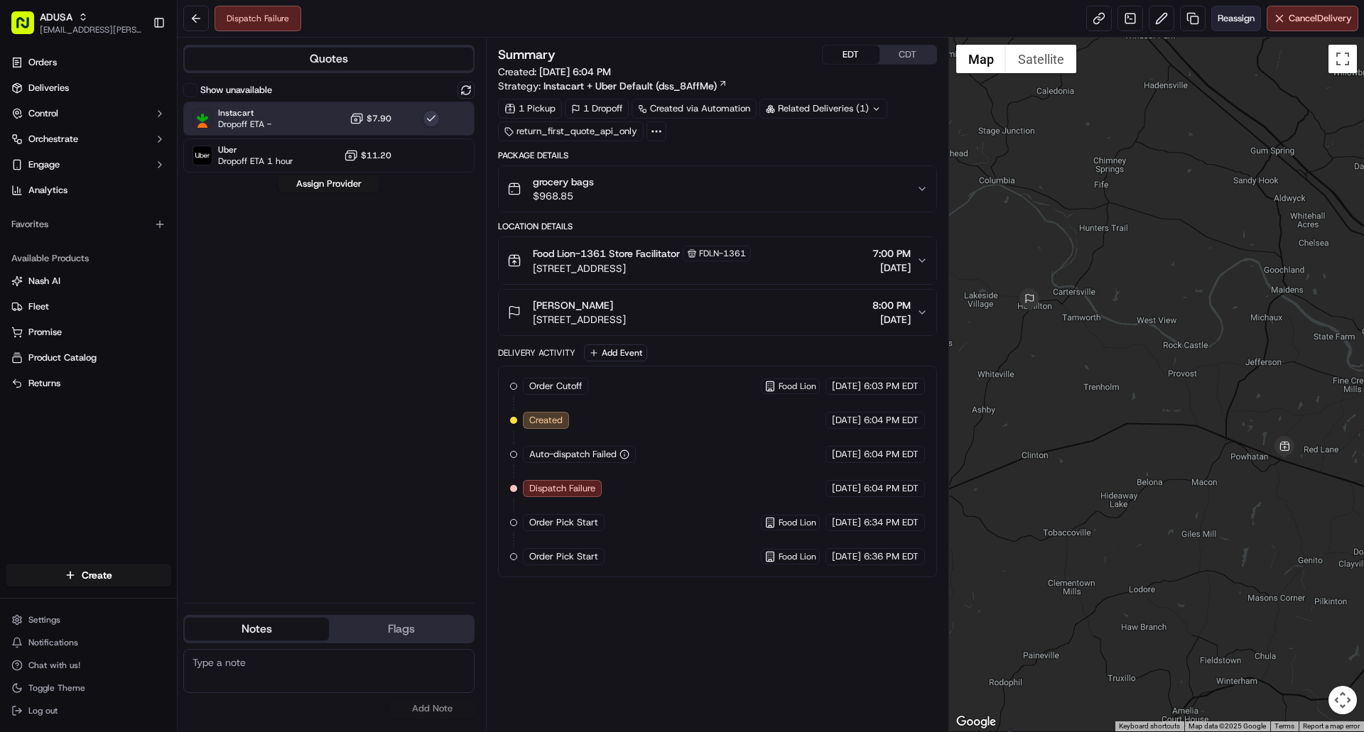
click at [1225, 20] on span "Reassign" at bounding box center [1235, 18] width 37 height 13
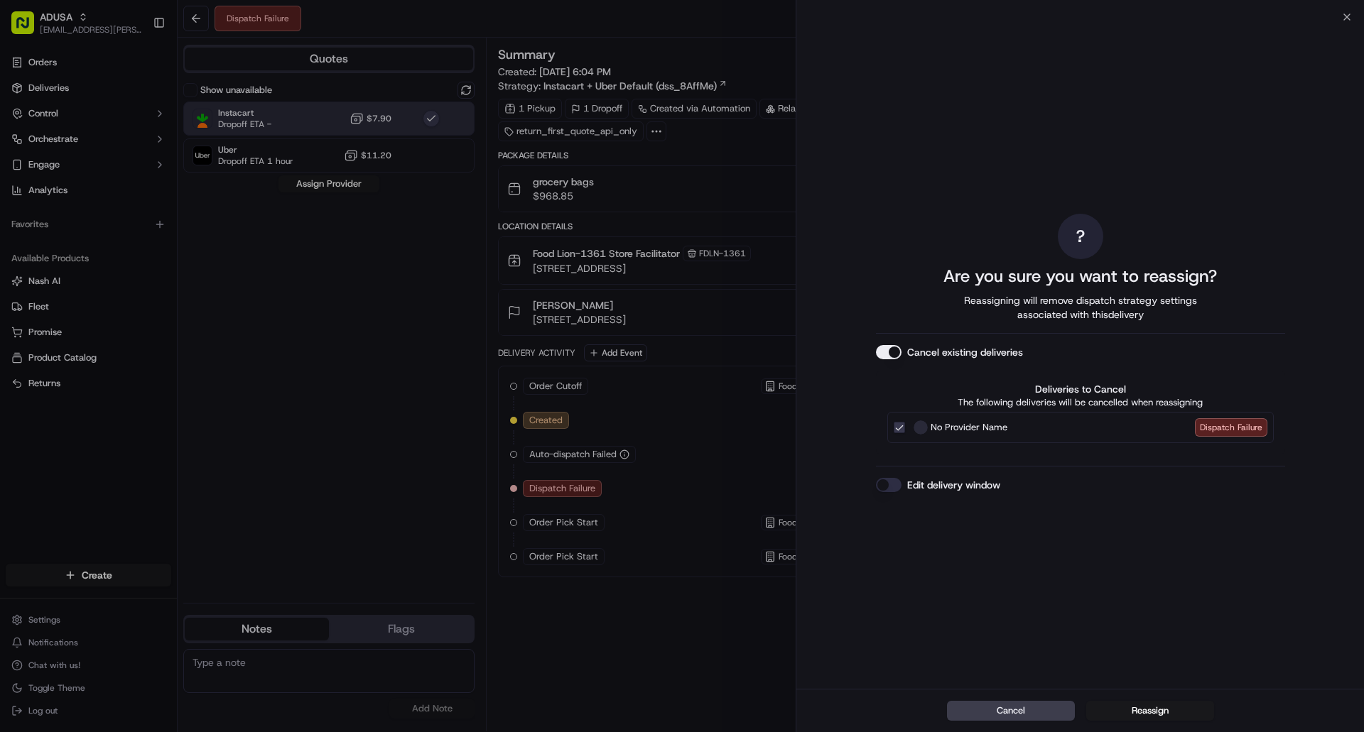
click at [890, 485] on button "Edit delivery window" at bounding box center [889, 485] width 26 height 14
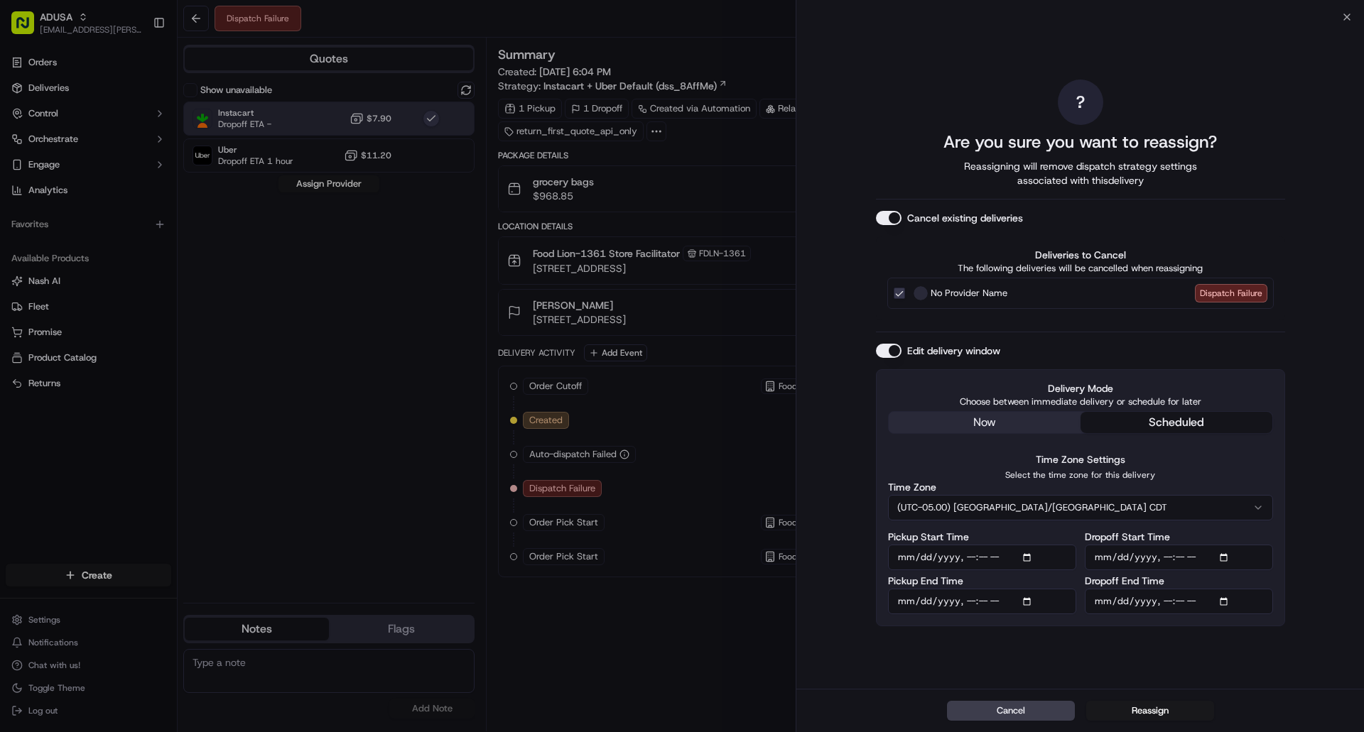
click at [985, 508] on button "(UTC-05.00) [GEOGRAPHIC_DATA]/[GEOGRAPHIC_DATA] CDT" at bounding box center [1080, 508] width 385 height 26
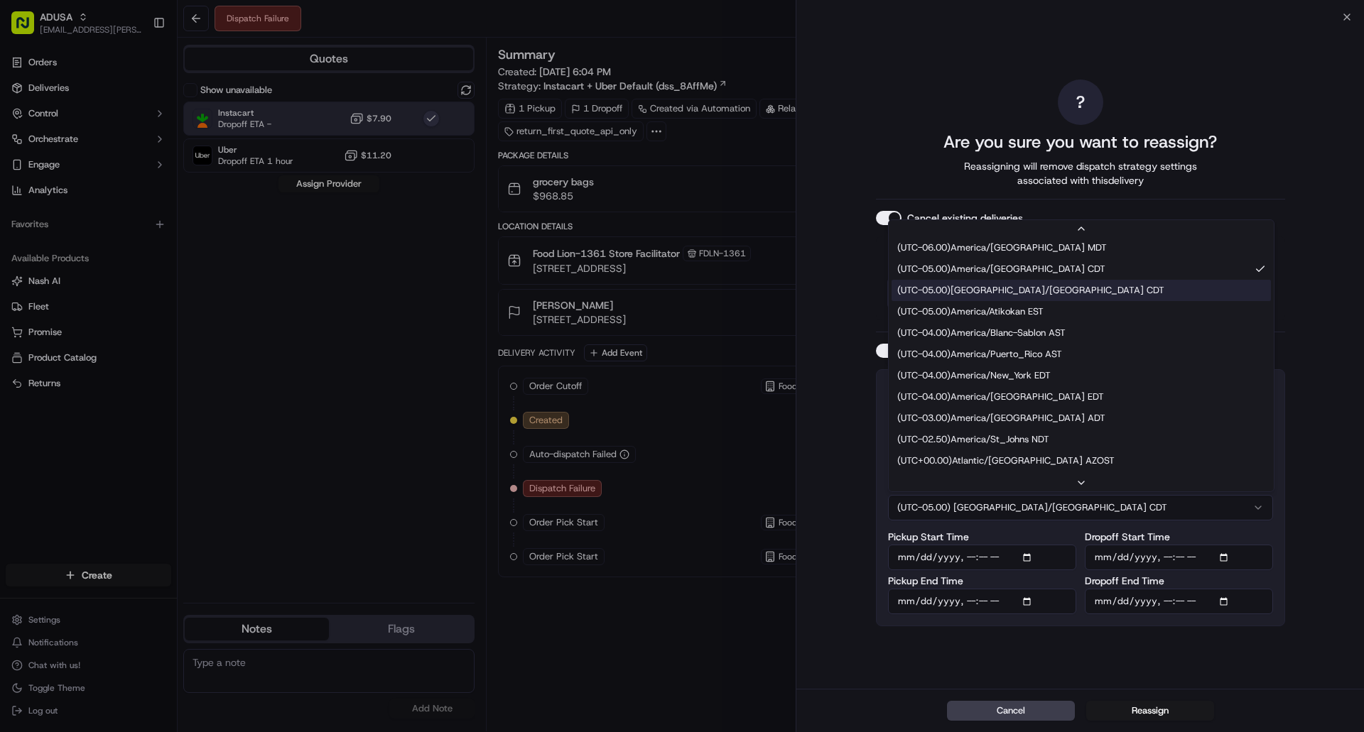
scroll to position [213, 0]
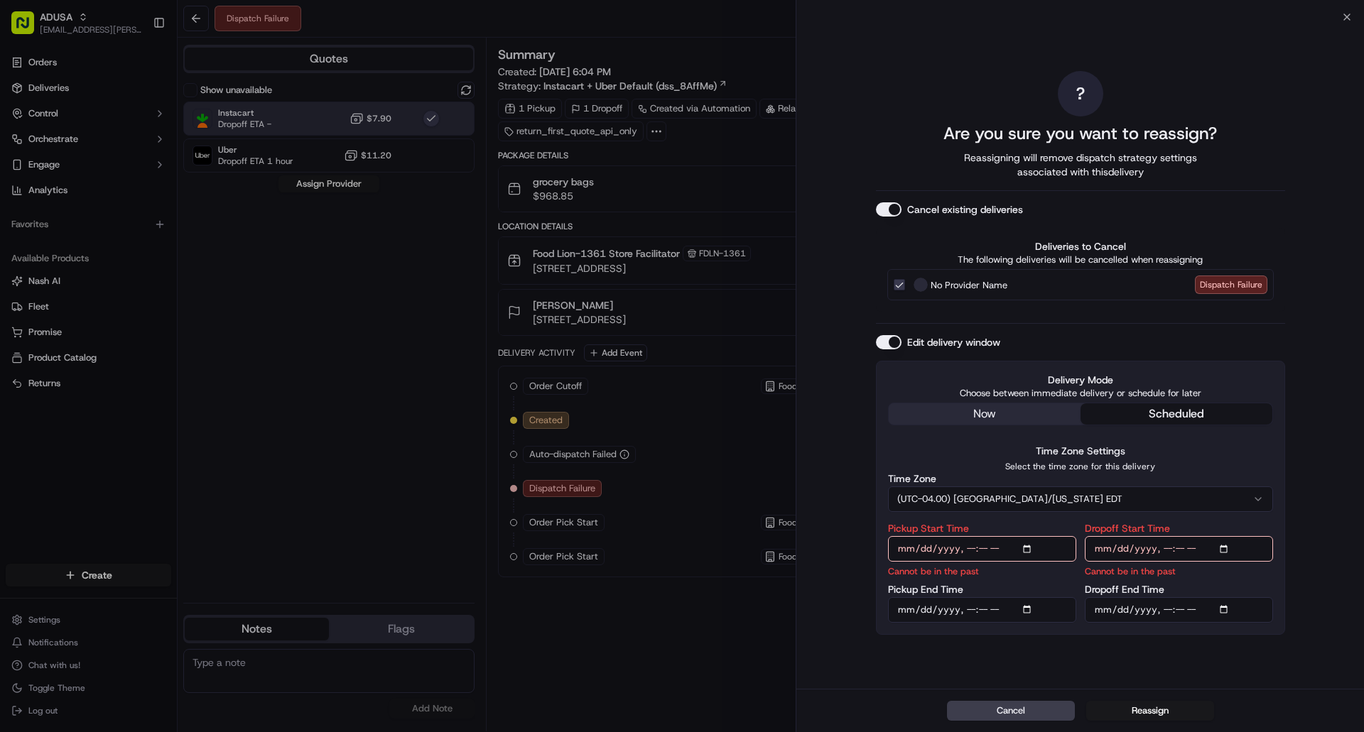
click at [1029, 555] on input "Pickup Start Time" at bounding box center [982, 549] width 188 height 26
click at [1028, 546] on input "Pickup Start Time" at bounding box center [982, 549] width 188 height 26
type input "[DATE]T19:00"
click at [1029, 613] on input "Pickup End Time" at bounding box center [982, 610] width 188 height 26
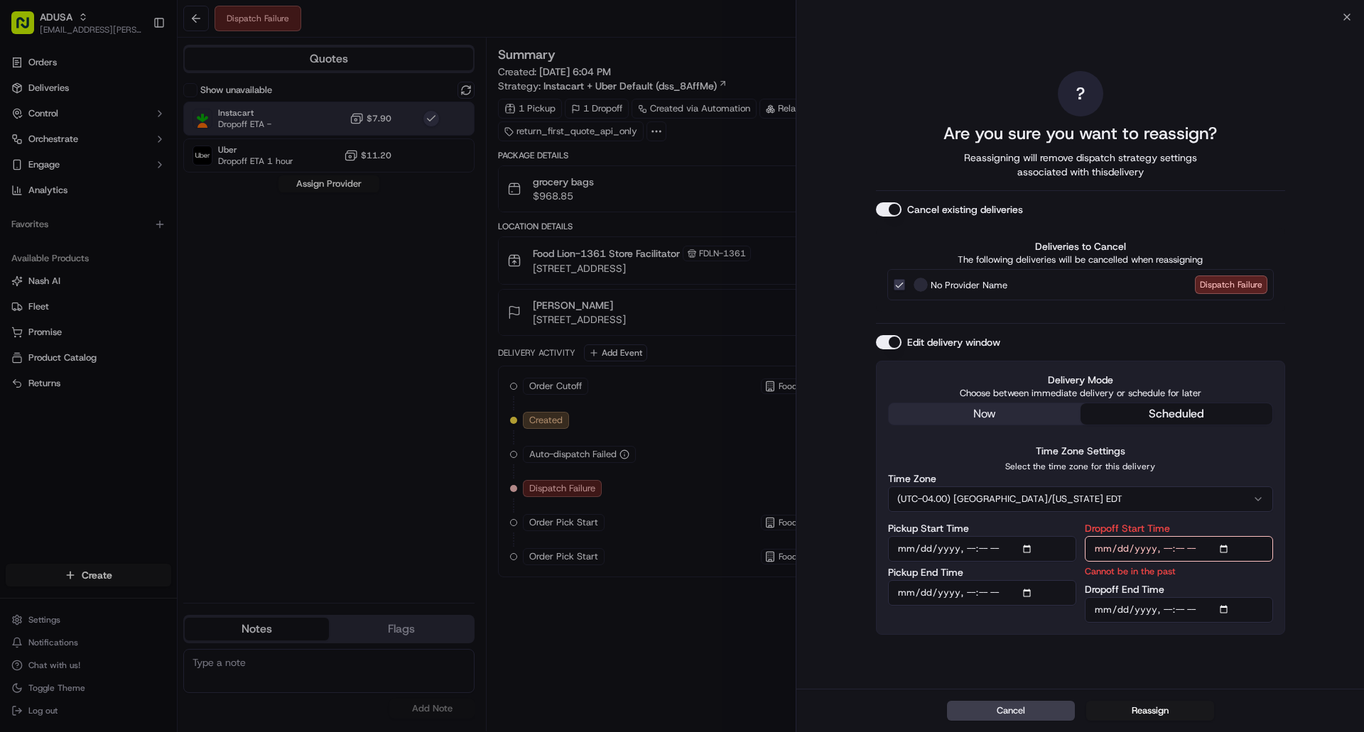
type input "[DATE]T19:59"
click at [1070, 634] on div "Delivery Mode Choose between immediate delivery or schedule for later now sched…" at bounding box center [1080, 497] width 409 height 273
click at [1220, 549] on input "Dropoff Start Time" at bounding box center [1179, 549] width 188 height 26
click at [1226, 548] on input "Dropoff Start Time" at bounding box center [1179, 549] width 188 height 26
type input "[DATE]T20:00"
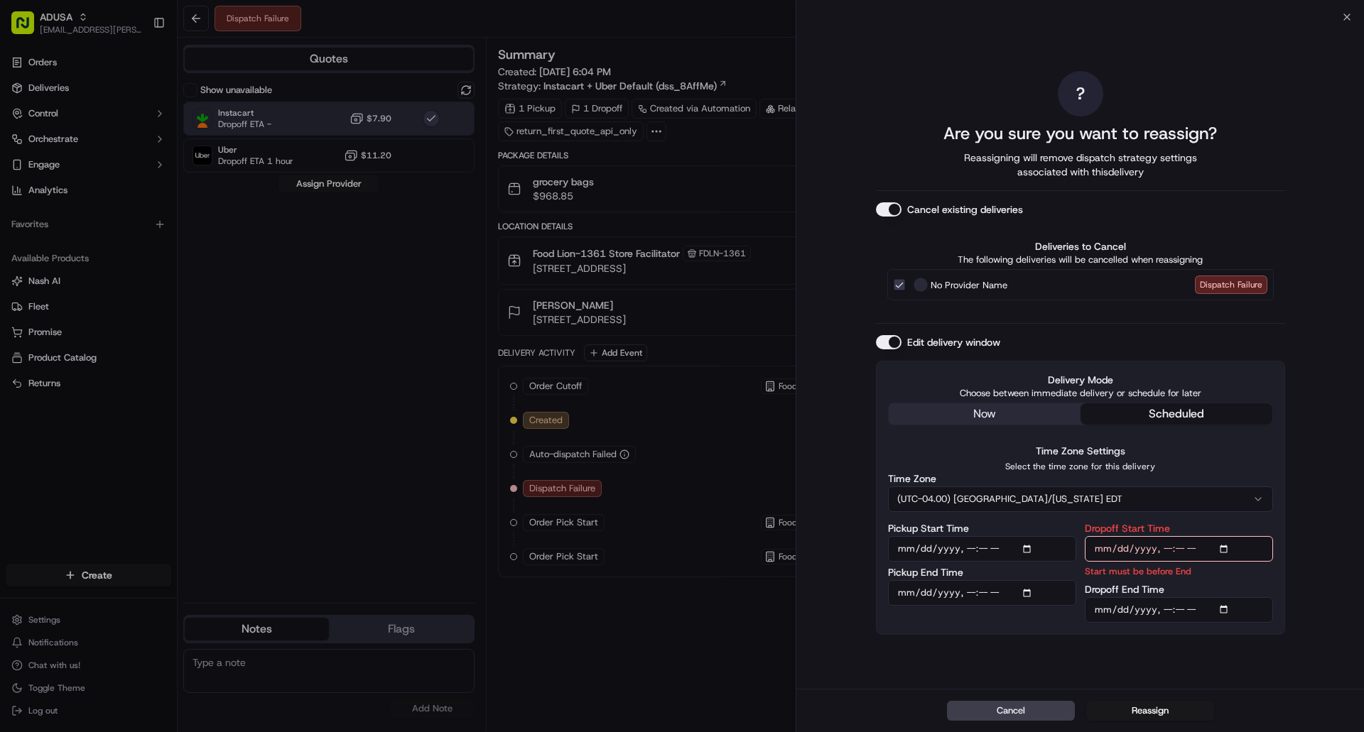
click at [1230, 604] on input "Dropoff End Time" at bounding box center [1179, 610] width 188 height 26
click at [1227, 607] on input "Dropoff End Time" at bounding box center [1179, 610] width 188 height 26
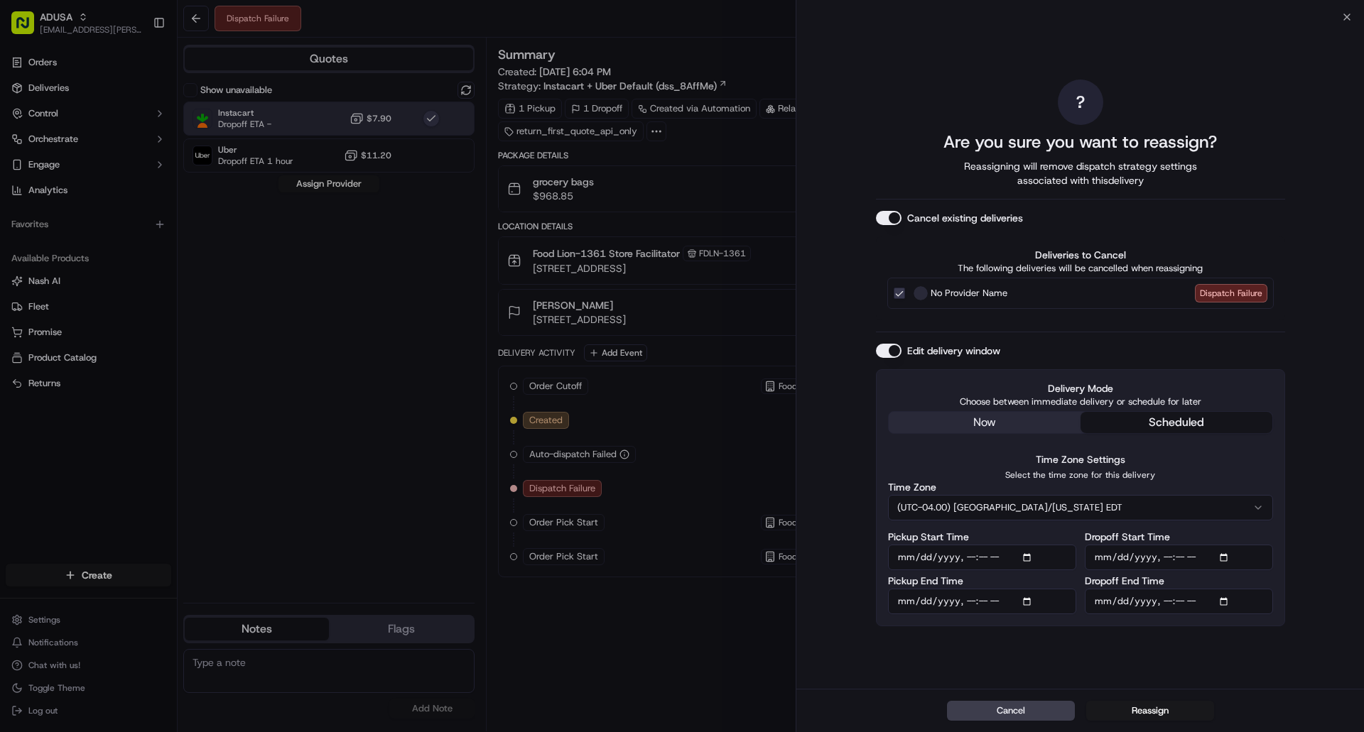
type input "[DATE]T21:00"
click at [1177, 669] on div "? Are you sure you want to reassign? Reassigning will remove dispatch strategy …" at bounding box center [1080, 353] width 409 height 666
click at [1151, 712] on button "Reassign" at bounding box center [1150, 711] width 128 height 20
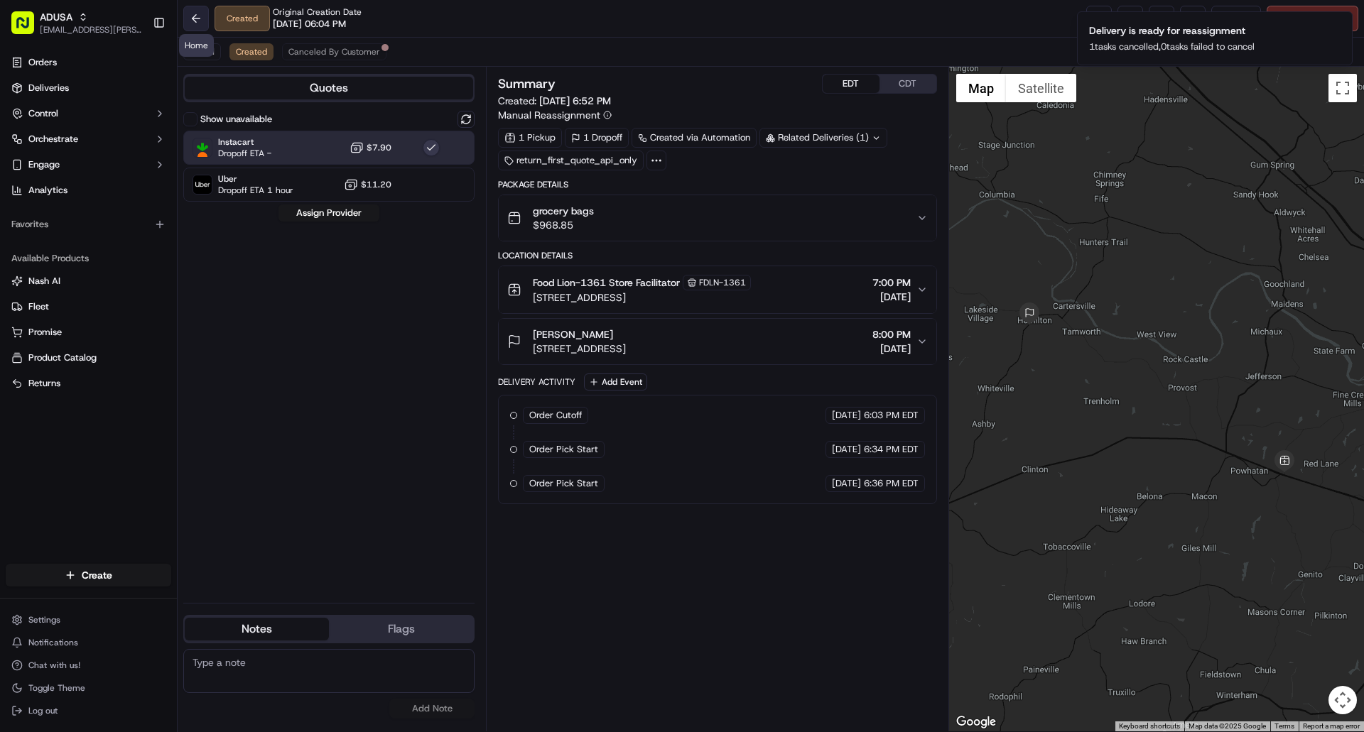
click at [194, 25] on button at bounding box center [196, 19] width 26 height 26
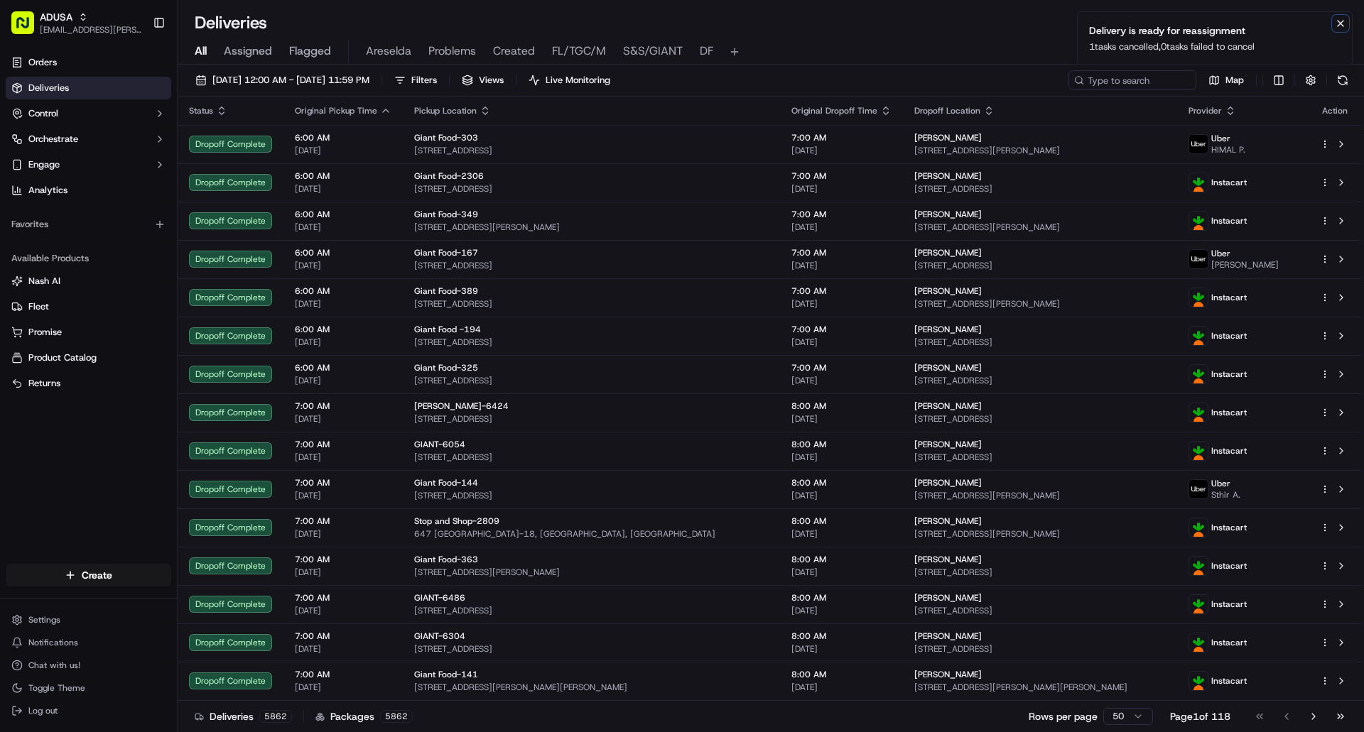
click at [1340, 23] on icon "Notifications (F8)" at bounding box center [1340, 23] width 11 height 11
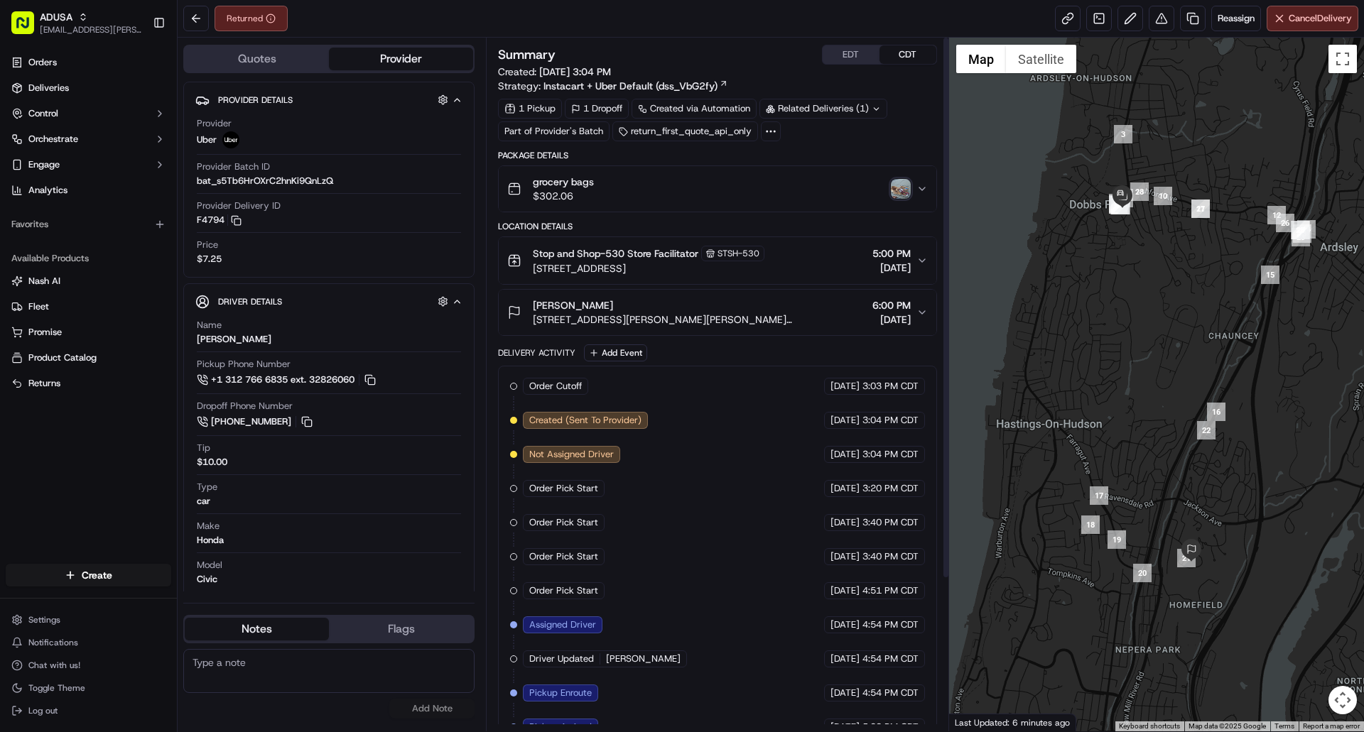
click at [857, 50] on button "EDT" at bounding box center [851, 54] width 57 height 18
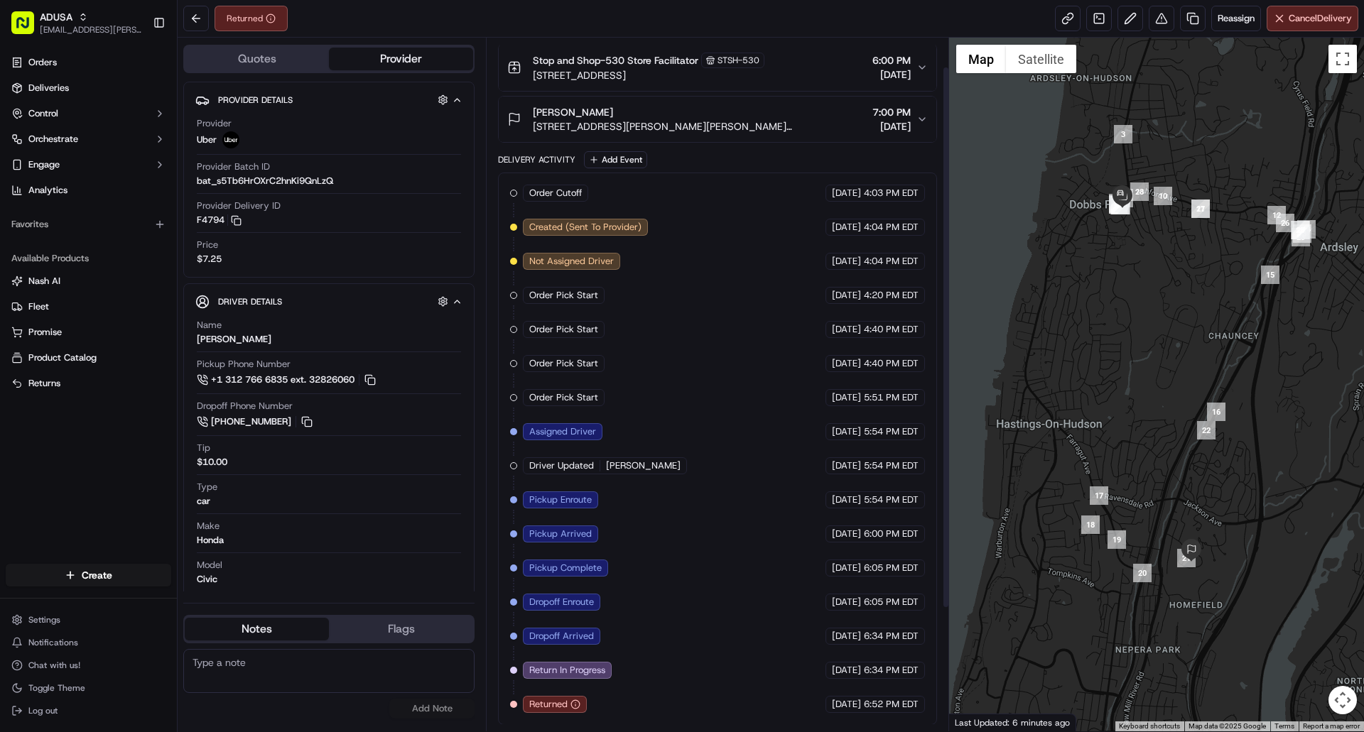
scroll to position [194, 0]
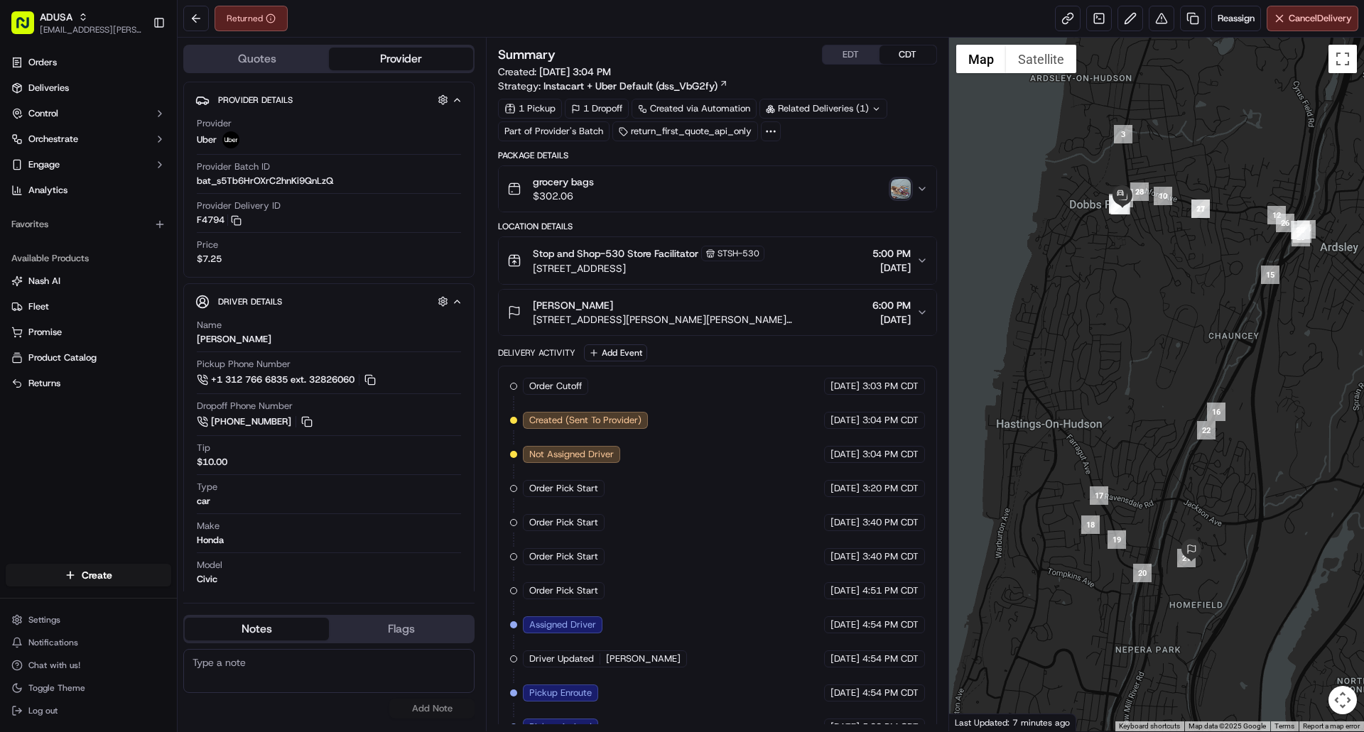
click at [842, 51] on button "EDT" at bounding box center [851, 54] width 57 height 18
click at [898, 186] on img "button" at bounding box center [901, 189] width 20 height 20
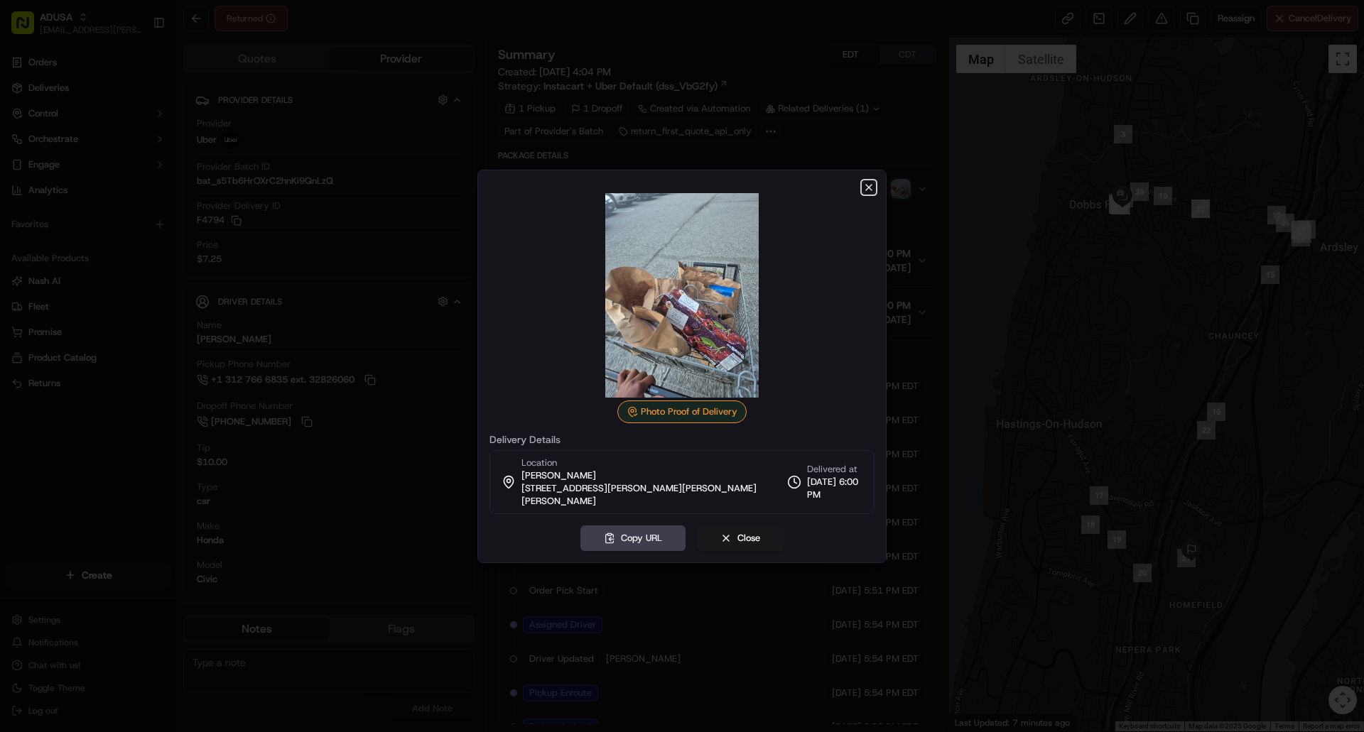
click at [869, 192] on icon "button" at bounding box center [868, 187] width 11 height 11
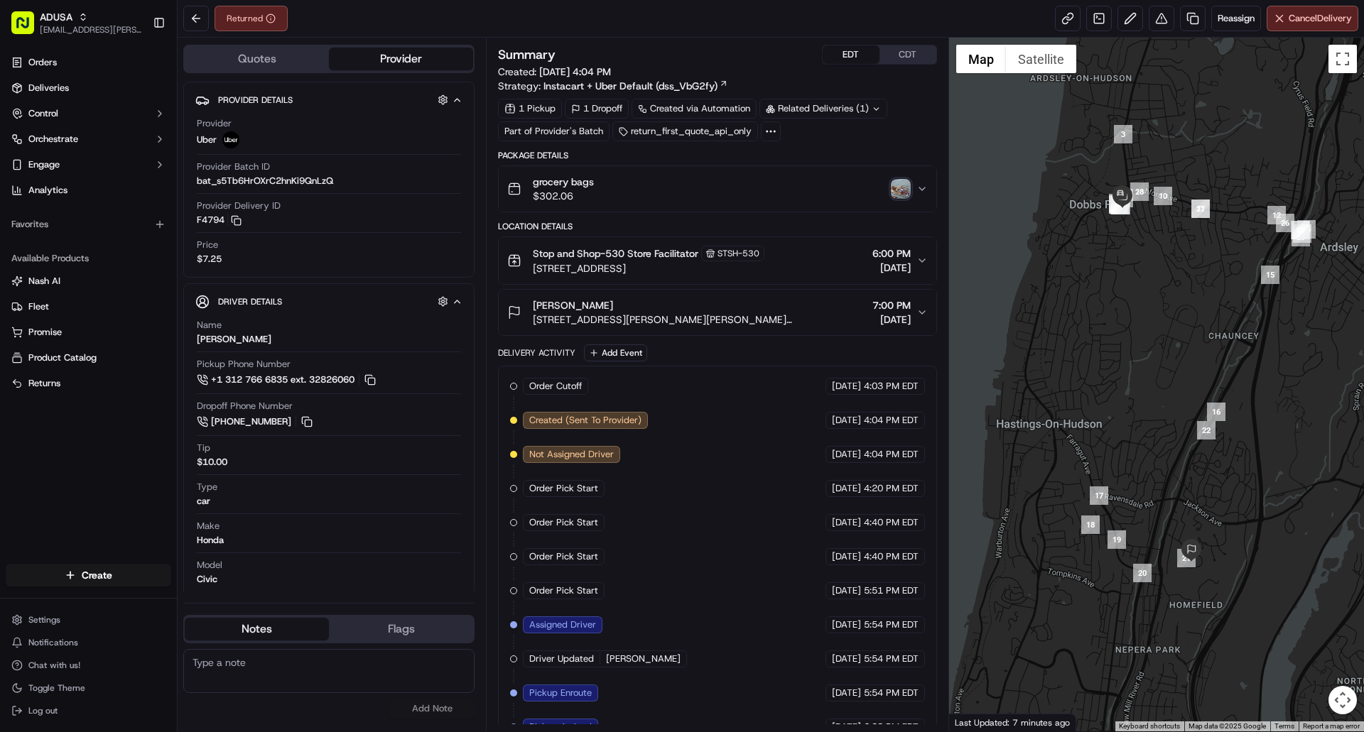
click at [893, 192] on img "button" at bounding box center [901, 189] width 20 height 20
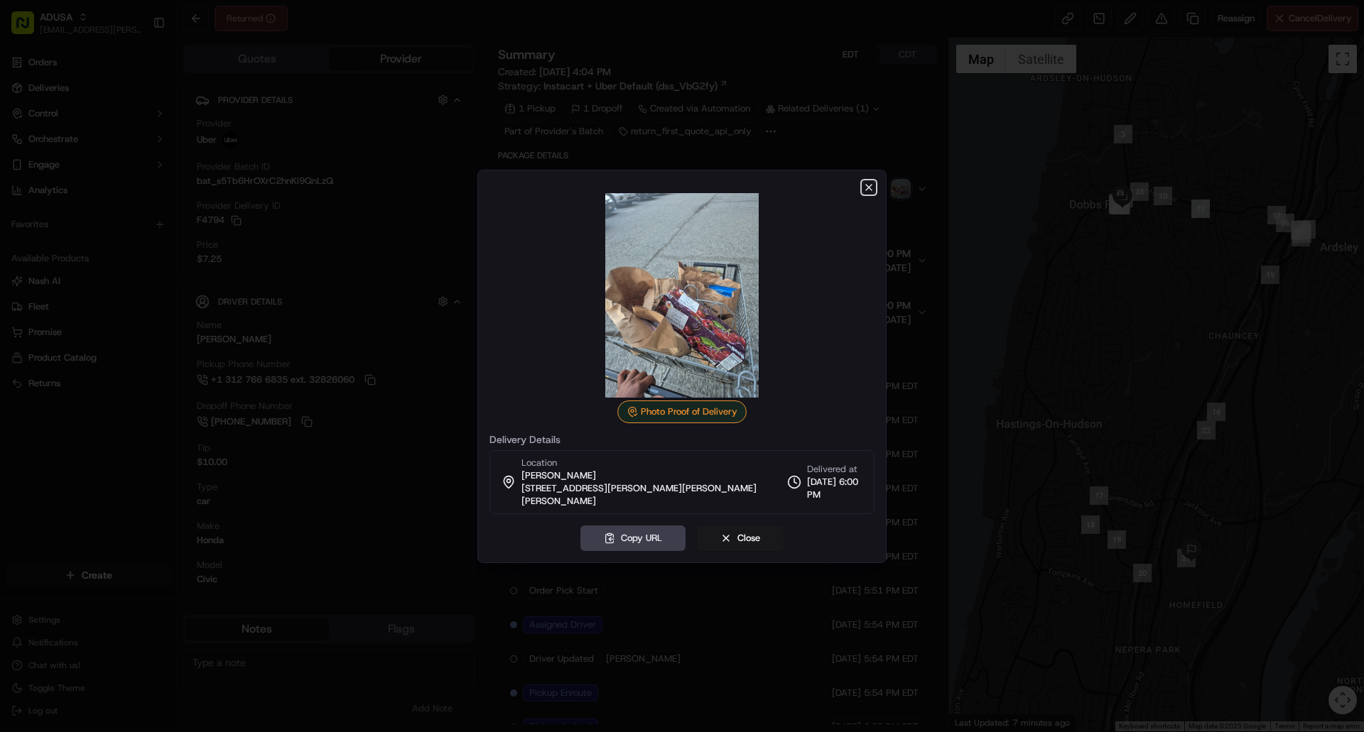
click at [869, 190] on icon "button" at bounding box center [869, 188] width 6 height 6
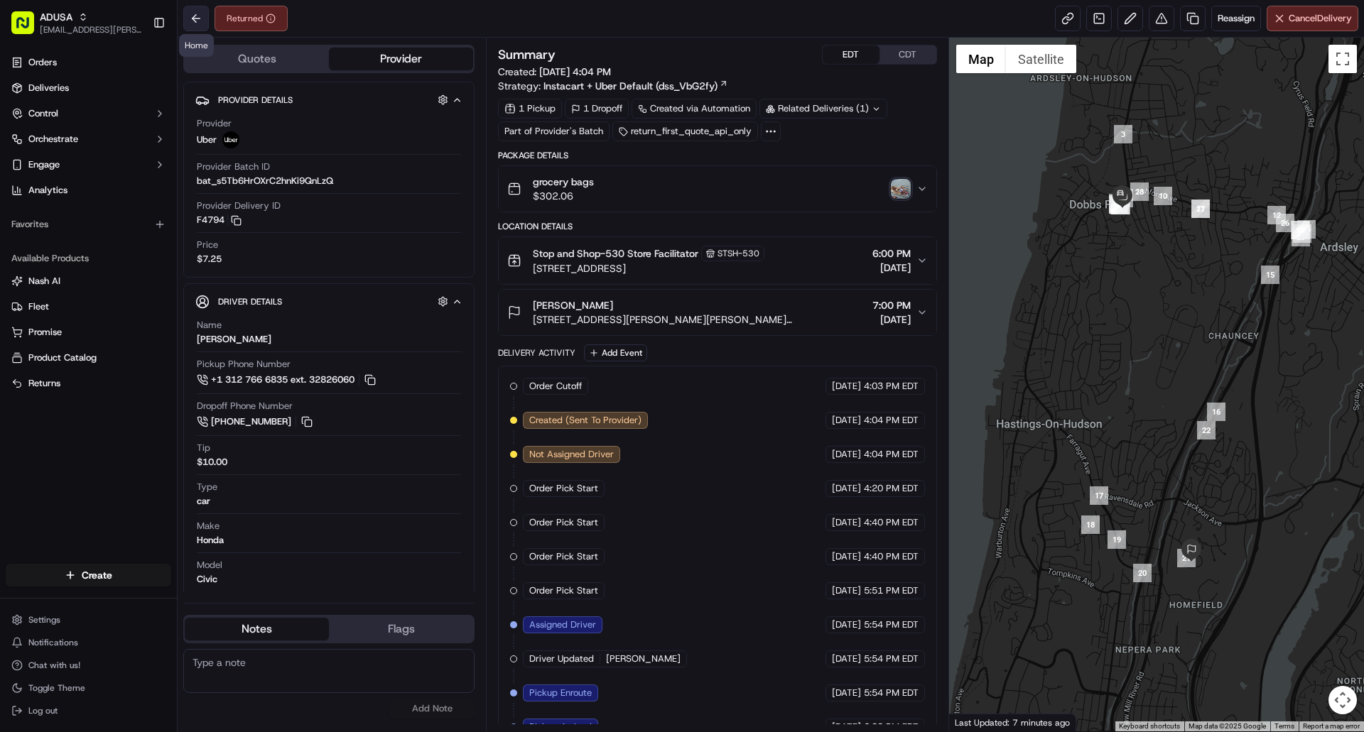
click at [195, 22] on button at bounding box center [196, 19] width 26 height 26
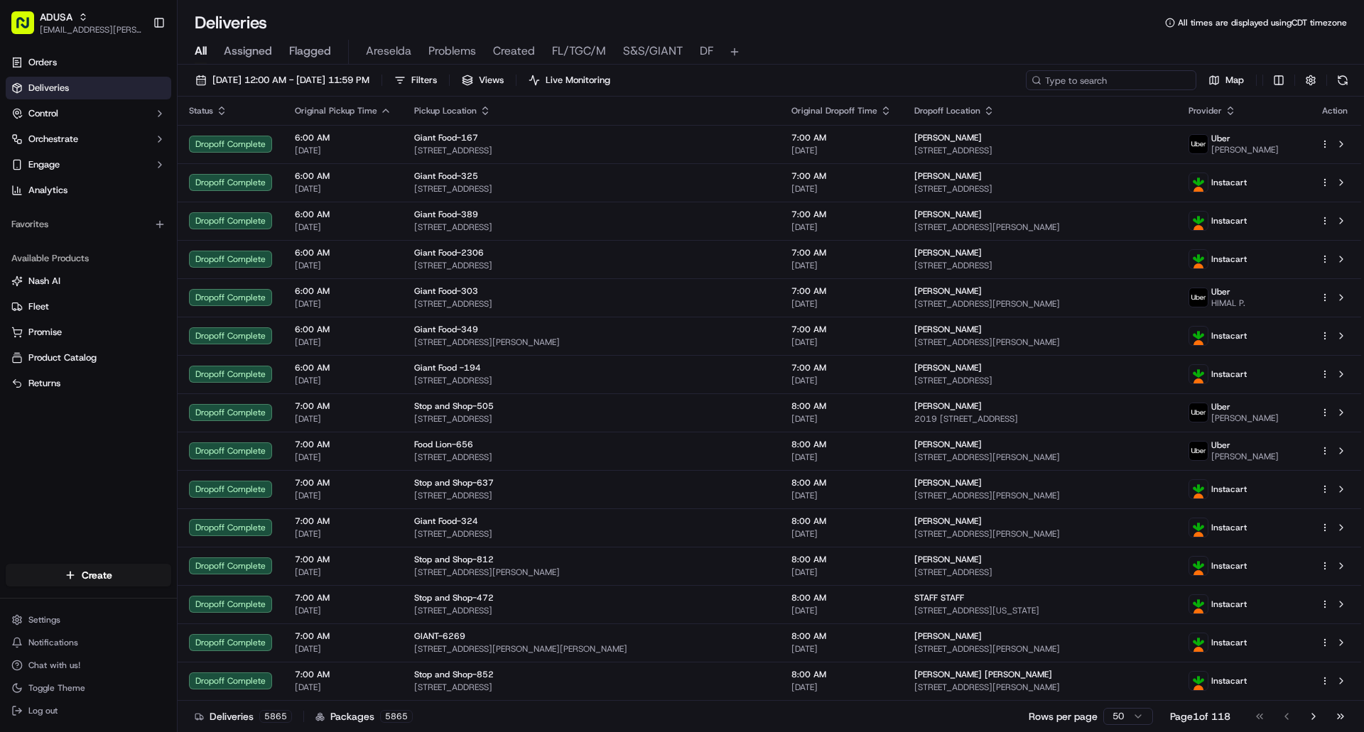
paste input "m517215802"
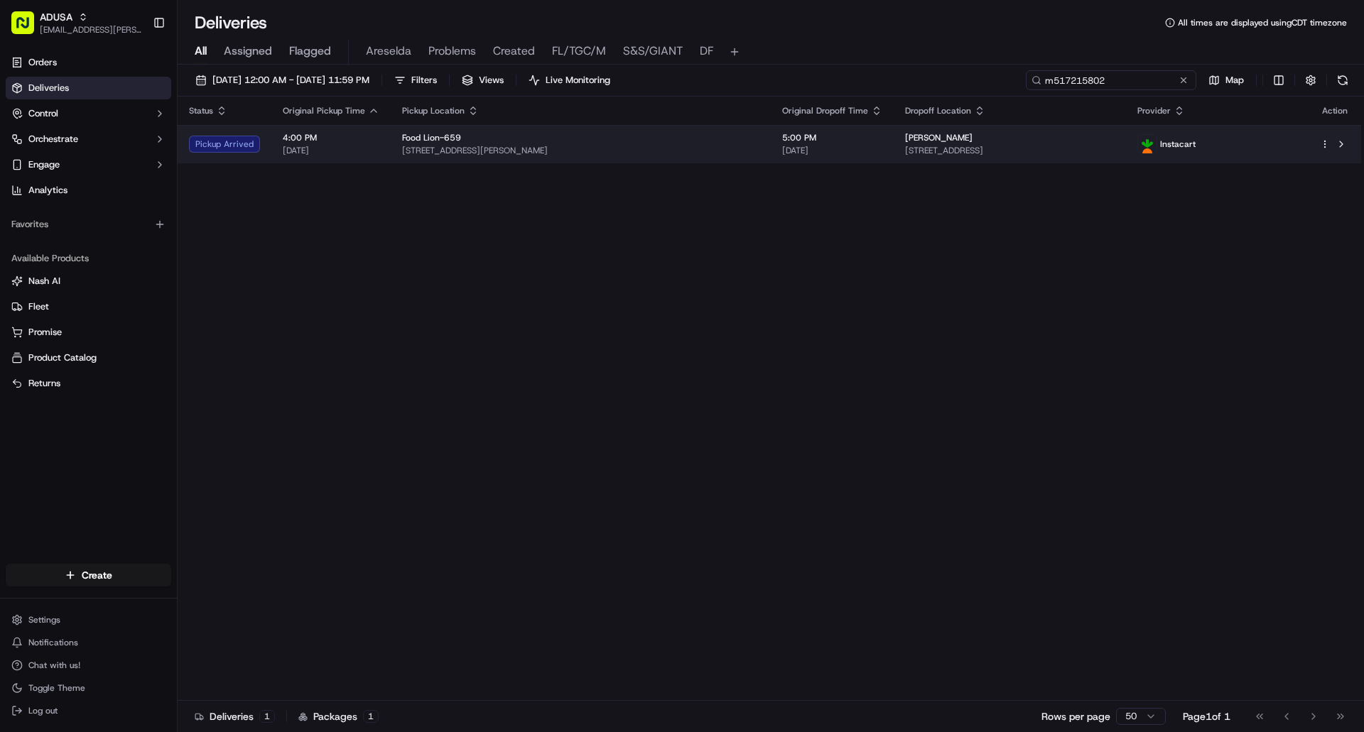
type input "m517215802"
click at [1087, 143] on div "[PERSON_NAME]" at bounding box center [1010, 137] width 210 height 11
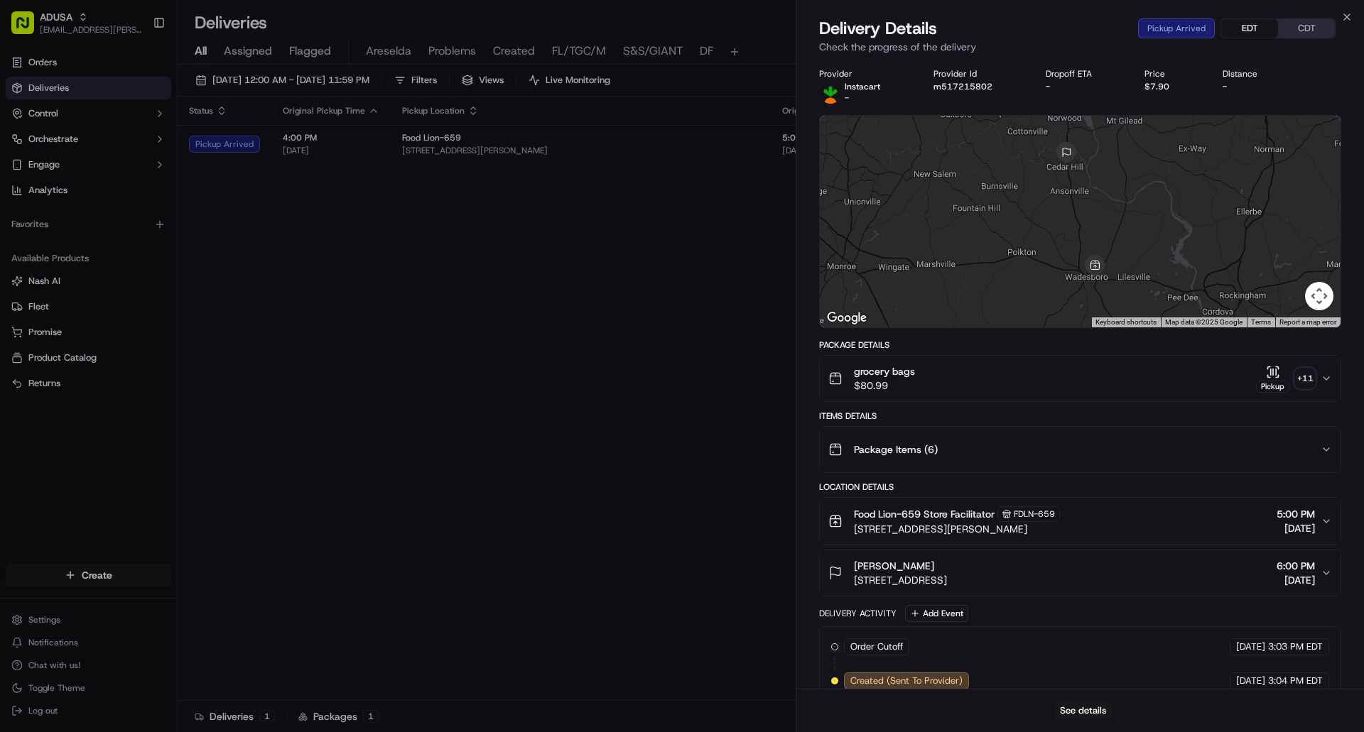
click at [1249, 26] on button "EDT" at bounding box center [1249, 28] width 57 height 18
click at [1097, 710] on button "See details" at bounding box center [1082, 711] width 59 height 20
click at [1349, 12] on icon "button" at bounding box center [1346, 16] width 11 height 11
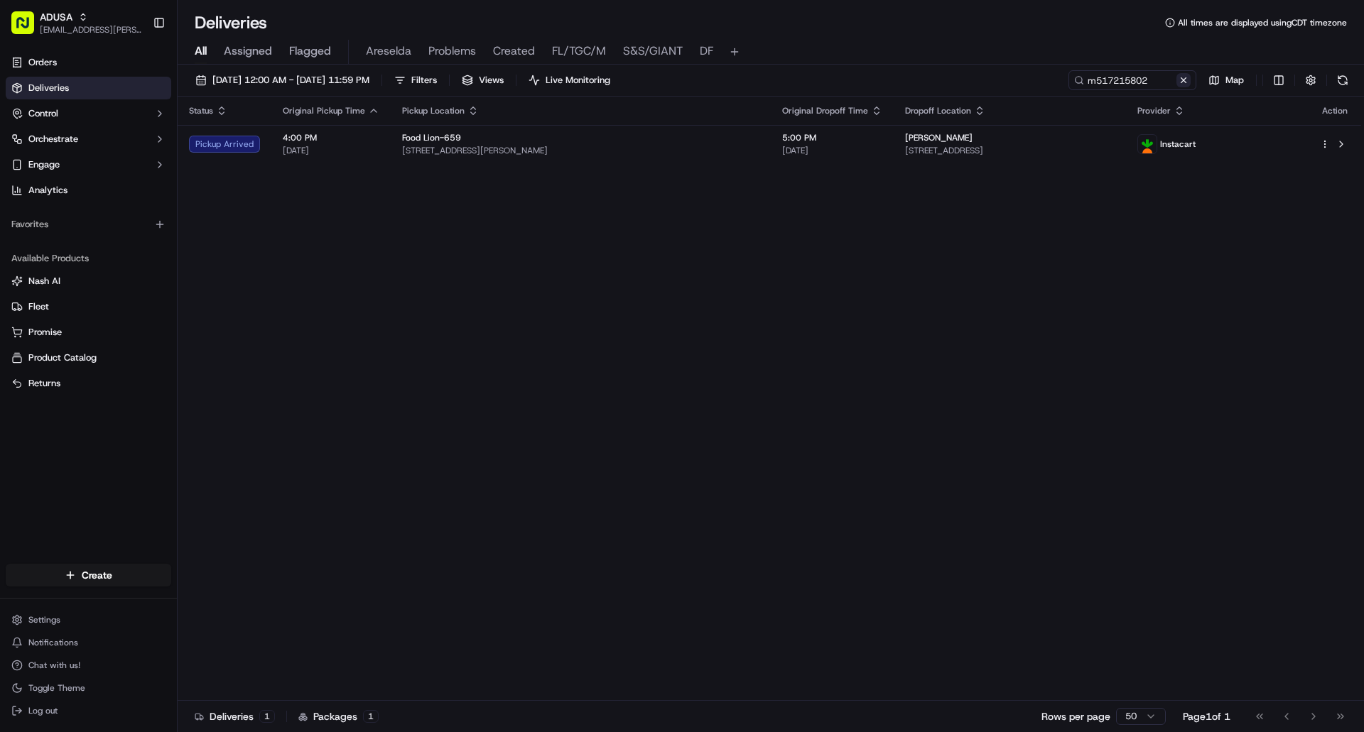
click at [1181, 85] on button at bounding box center [1183, 80] width 14 height 14
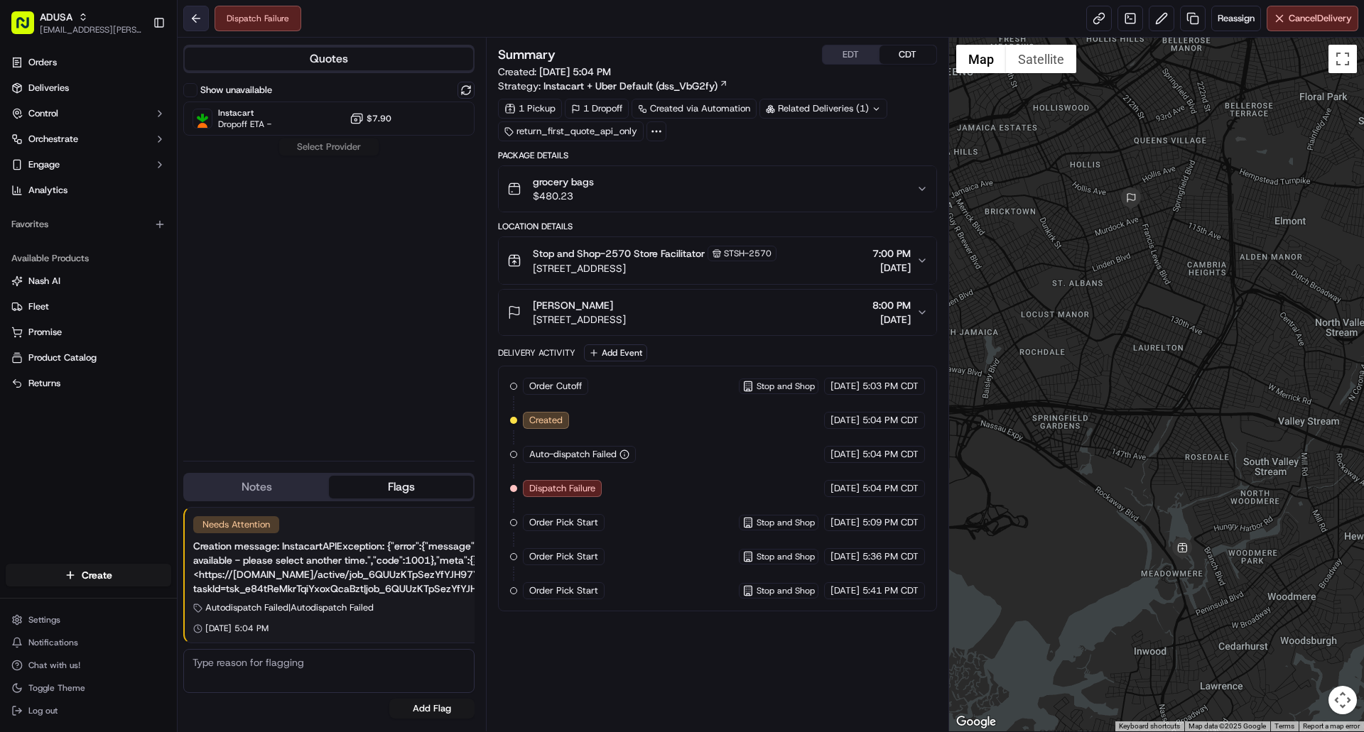
click at [195, 17] on button at bounding box center [196, 19] width 26 height 26
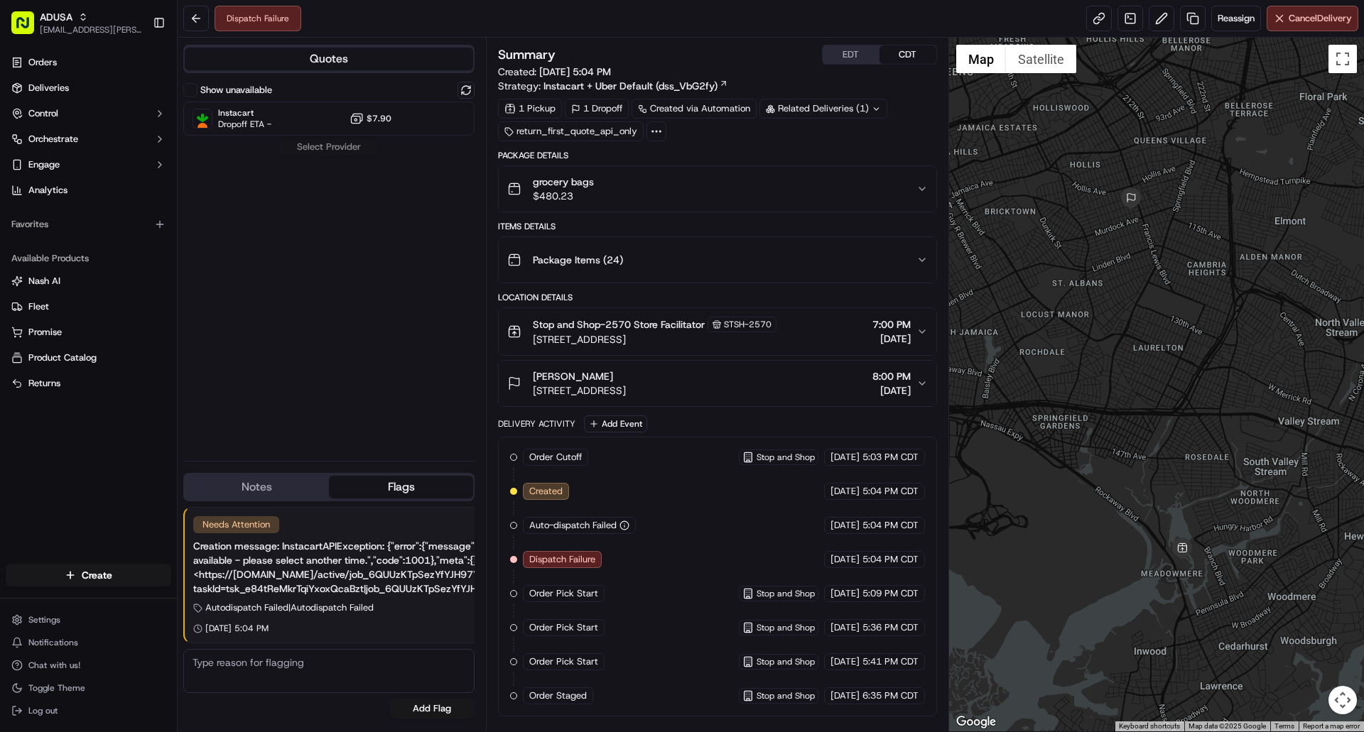
click at [281, 671] on textarea at bounding box center [328, 671] width 291 height 44
drag, startPoint x: 318, startPoint y: 666, endPoint x: 135, endPoint y: 514, distance: 238.1
click at [135, 514] on div "Orders Deliveries Control Orchestrate Engage Analytics Favorites Available Prod…" at bounding box center [88, 298] width 177 height 507
click at [343, 662] on textarea "changed delivery time to [DATE]" at bounding box center [328, 671] width 291 height 44
type textarea "changed delivery time and date to [DATE]"
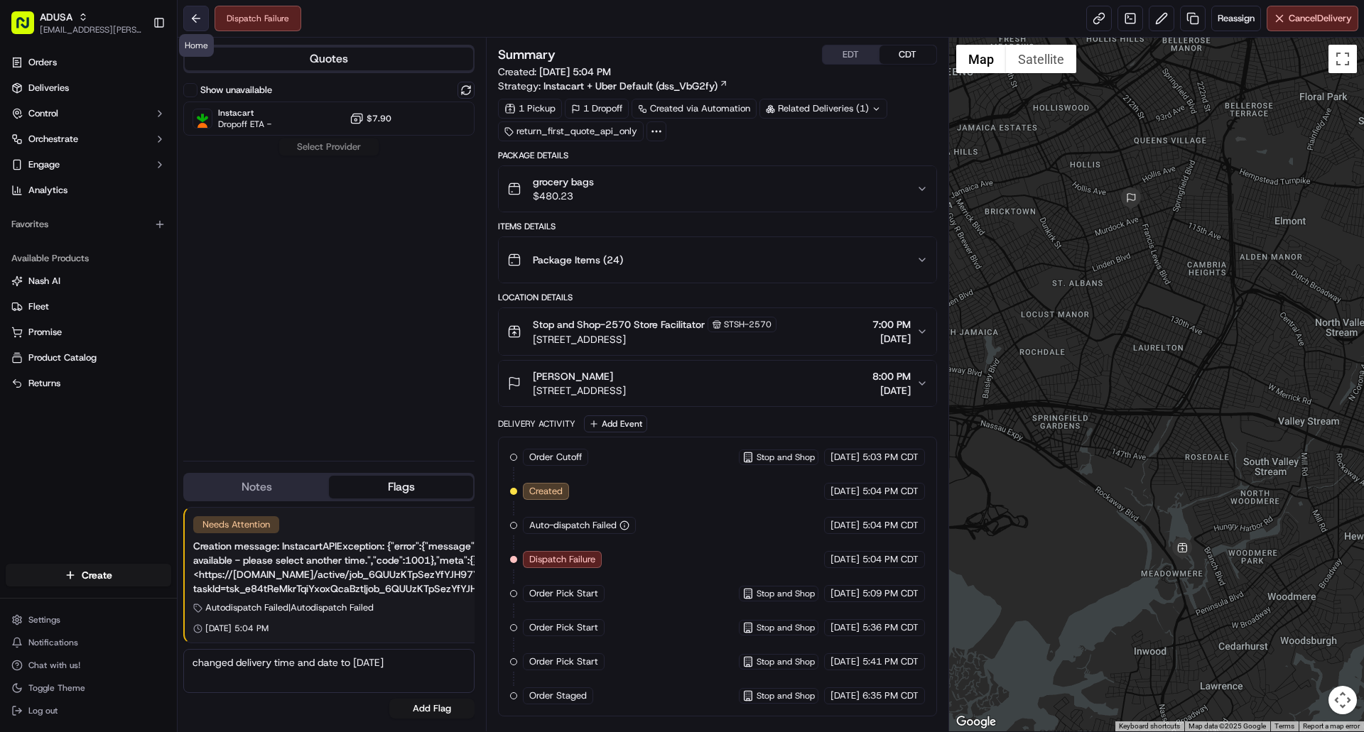
click at [190, 21] on button at bounding box center [196, 19] width 26 height 26
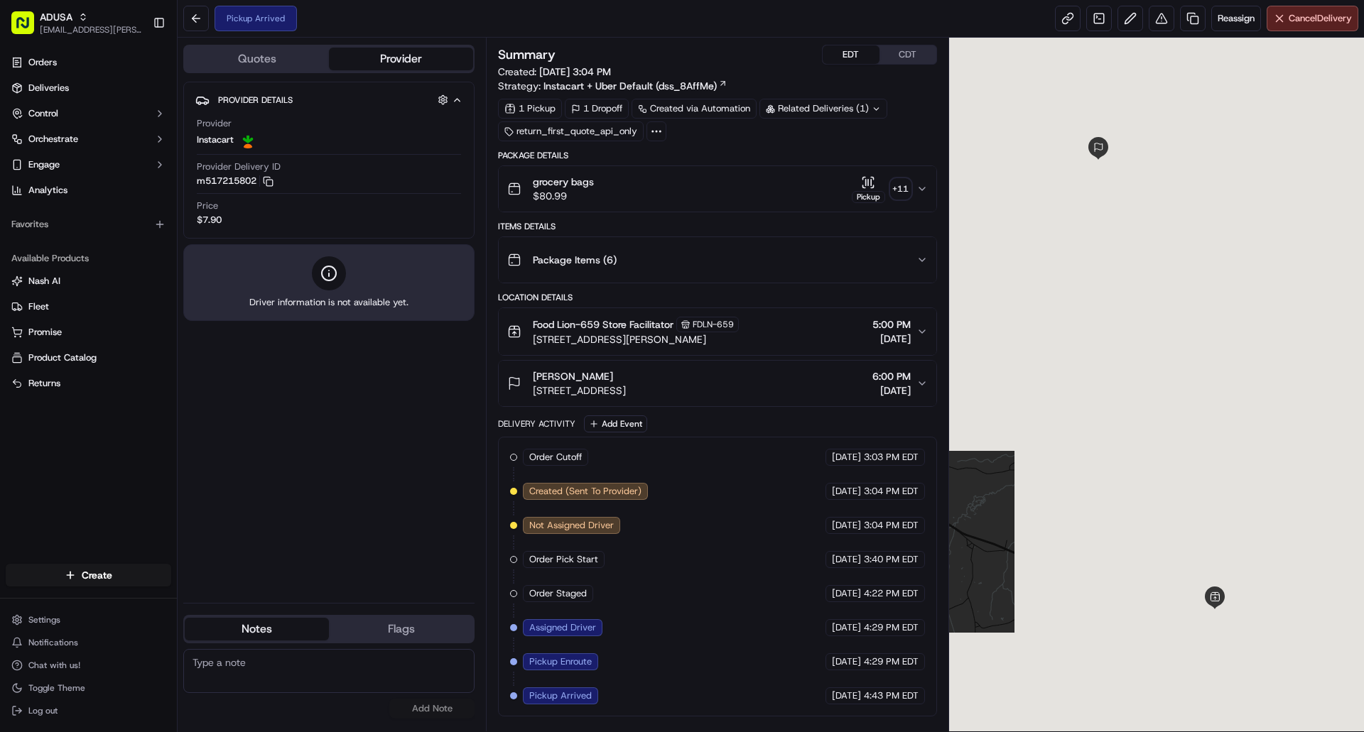
click at [833, 63] on button "EDT" at bounding box center [851, 54] width 57 height 18
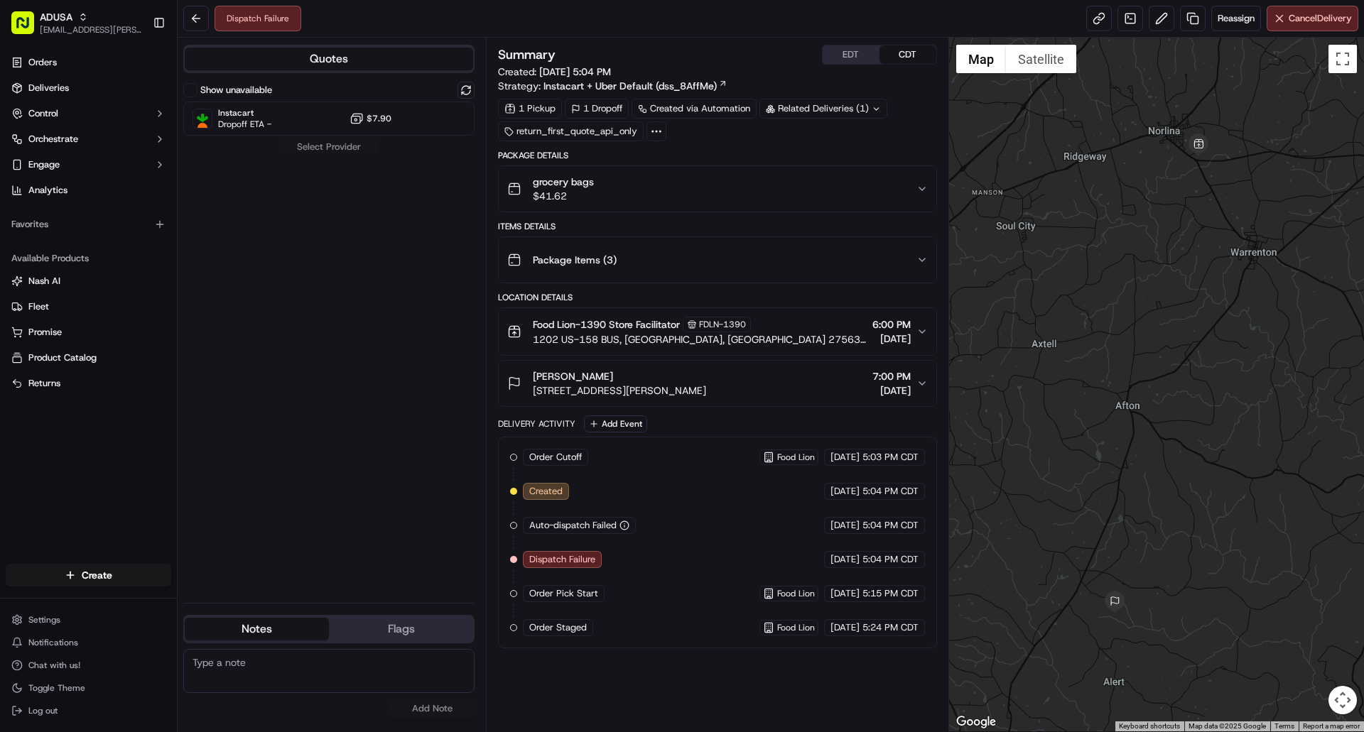
click at [855, 57] on button "EDT" at bounding box center [851, 54] width 57 height 18
click at [1224, 23] on span "Reassign" at bounding box center [1235, 18] width 37 height 13
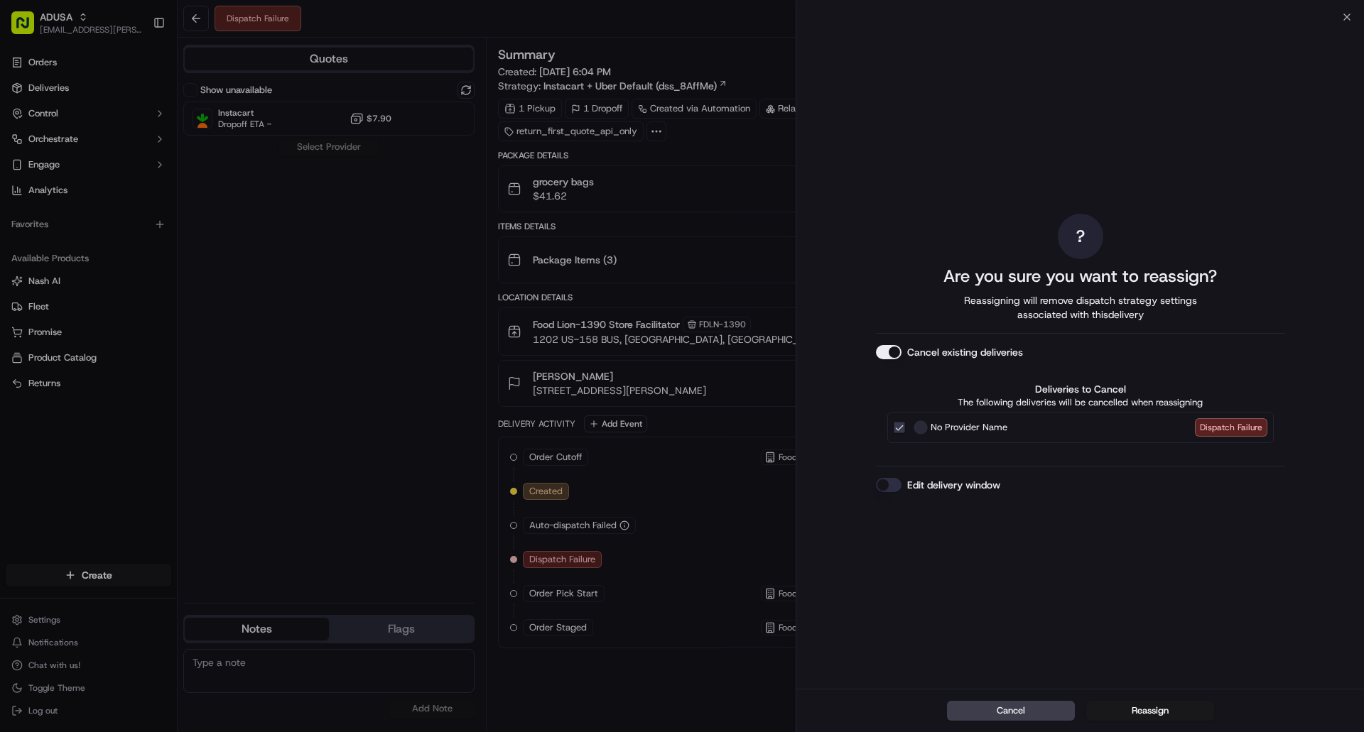
click at [886, 491] on button "Edit delivery window" at bounding box center [889, 485] width 26 height 14
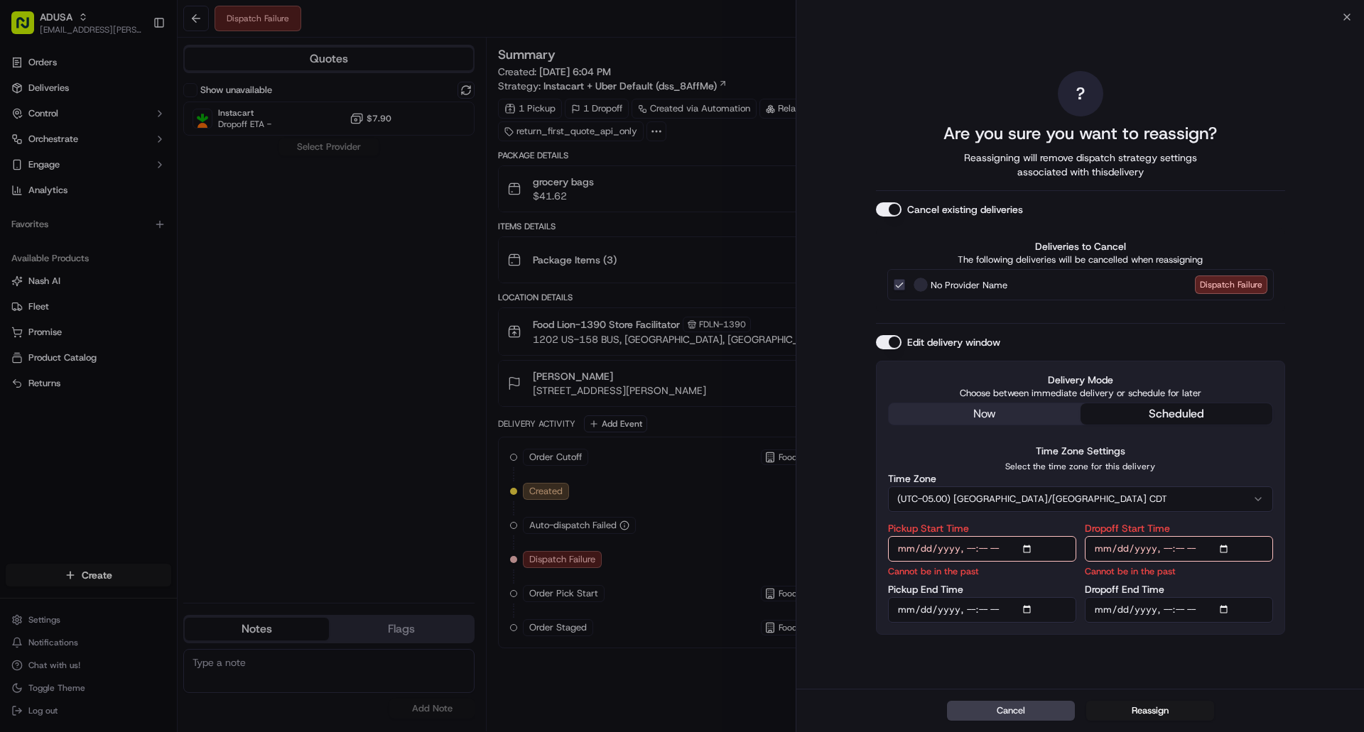
click at [1062, 502] on button "(UTC-05.00) [GEOGRAPHIC_DATA]/[GEOGRAPHIC_DATA] CDT" at bounding box center [1080, 500] width 385 height 26
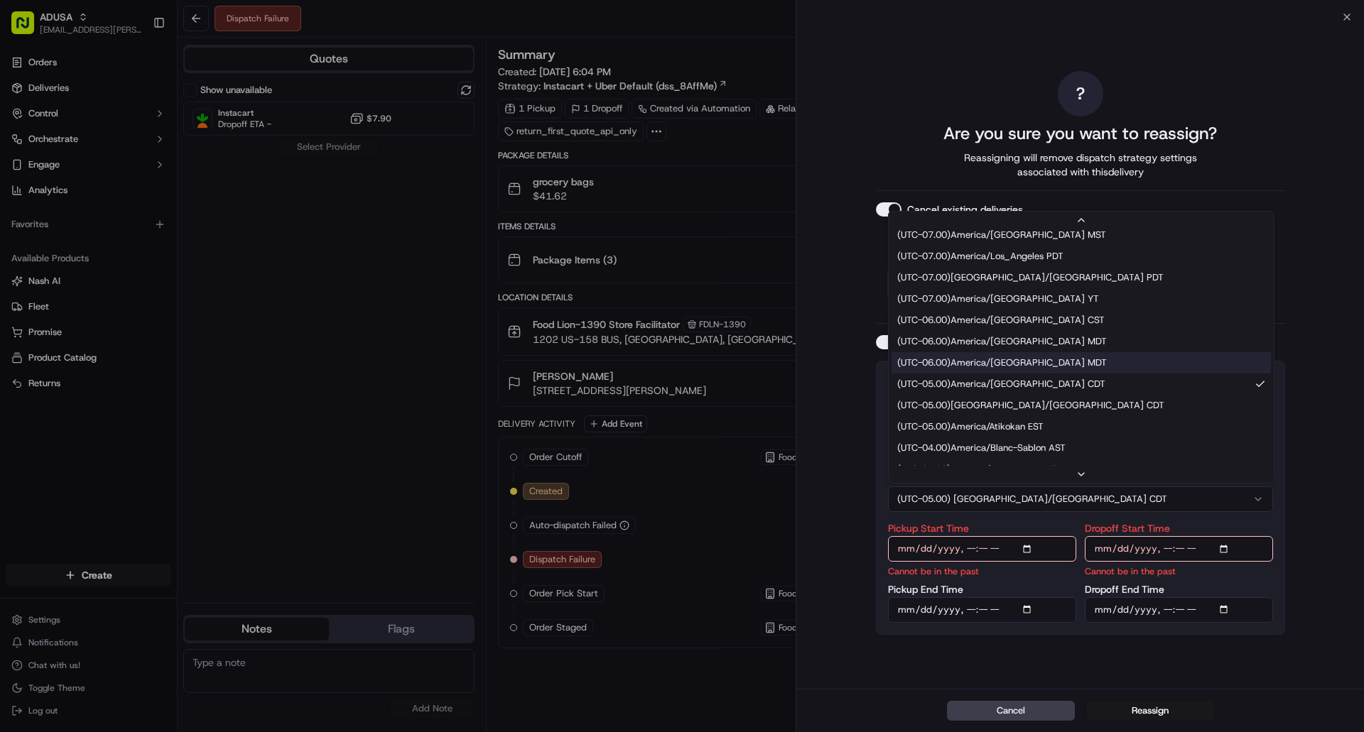
scroll to position [142, 0]
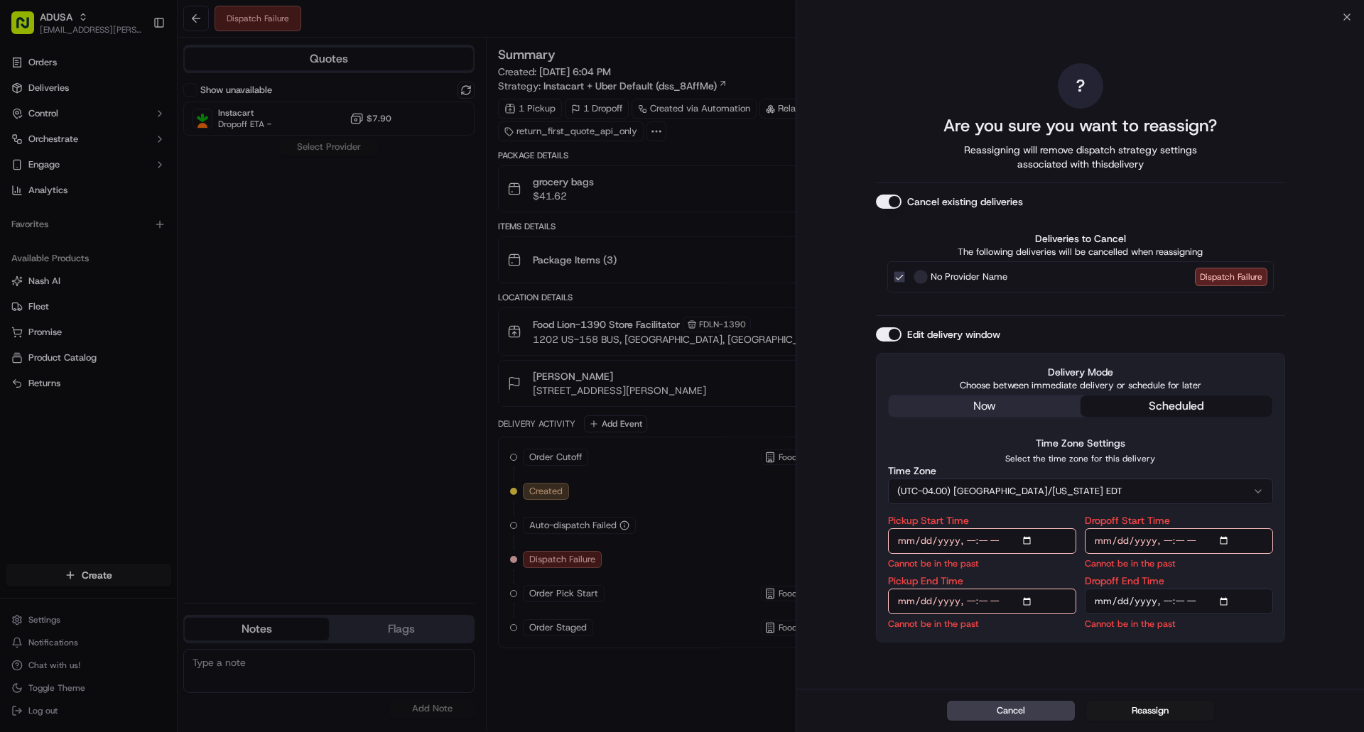
click at [1027, 542] on input "Pickup Start Time" at bounding box center [982, 541] width 188 height 26
type input "[DATE]T20:00"
click at [1031, 607] on input "Pickup End Time" at bounding box center [982, 602] width 188 height 26
click at [1026, 599] on input "Pickup End Time" at bounding box center [982, 602] width 188 height 26
type input "[DATE]T20:59"
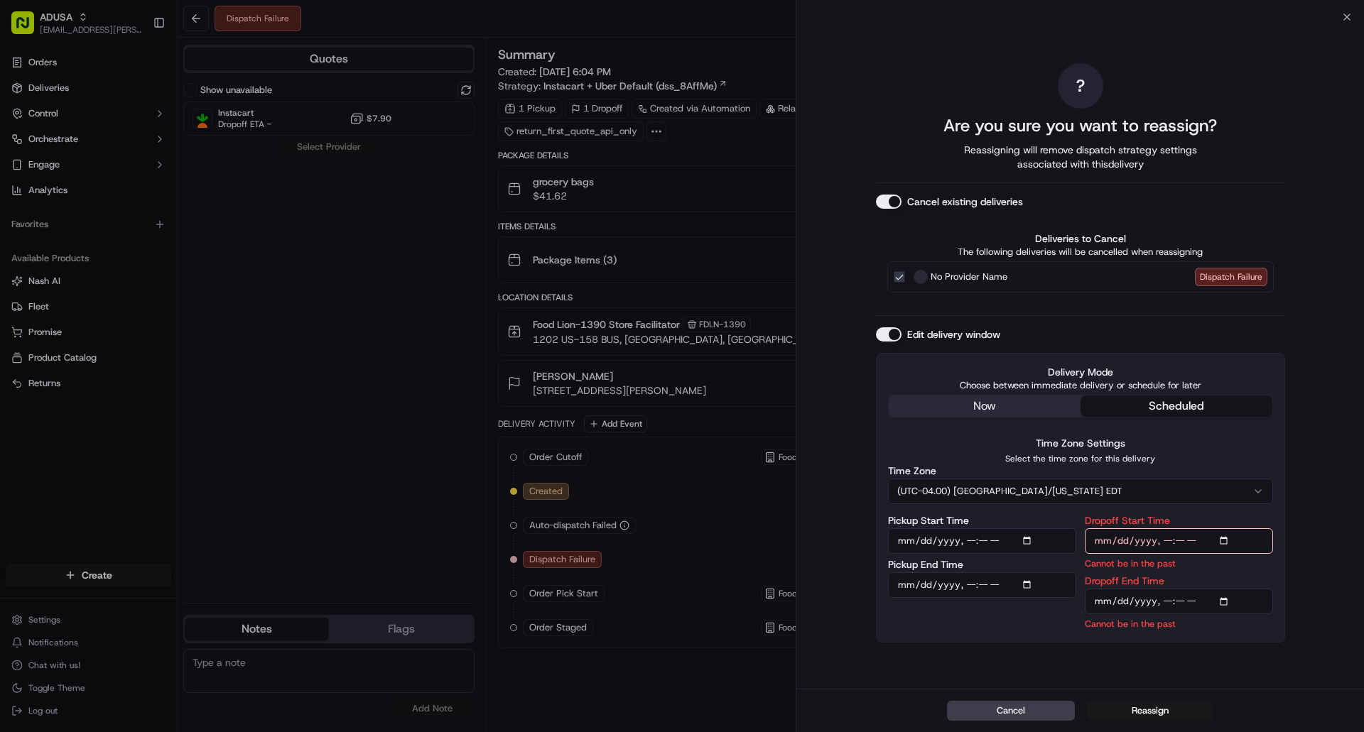
drag, startPoint x: 1085, startPoint y: 654, endPoint x: 1095, endPoint y: 644, distance: 15.1
click at [1085, 653] on div "? Are you sure you want to reassign? Reassigning will remove dispatch strategy …" at bounding box center [1080, 353] width 409 height 666
click at [1227, 541] on input "Dropoff Start Time" at bounding box center [1179, 541] width 188 height 26
type input "[DATE]T20:00"
click at [1228, 601] on input "Dropoff End Time" at bounding box center [1179, 602] width 188 height 26
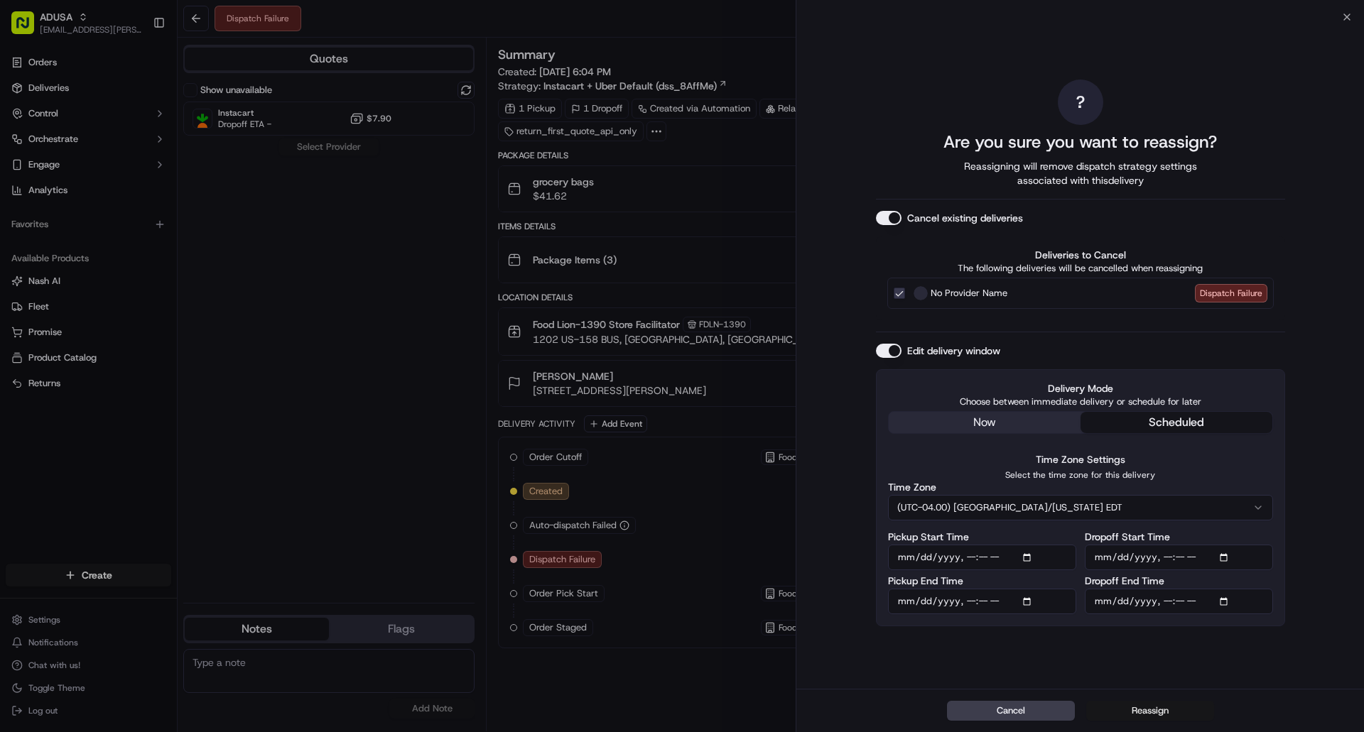
type input "[DATE]T21:00"
click at [1156, 707] on button "Reassign" at bounding box center [1150, 711] width 128 height 20
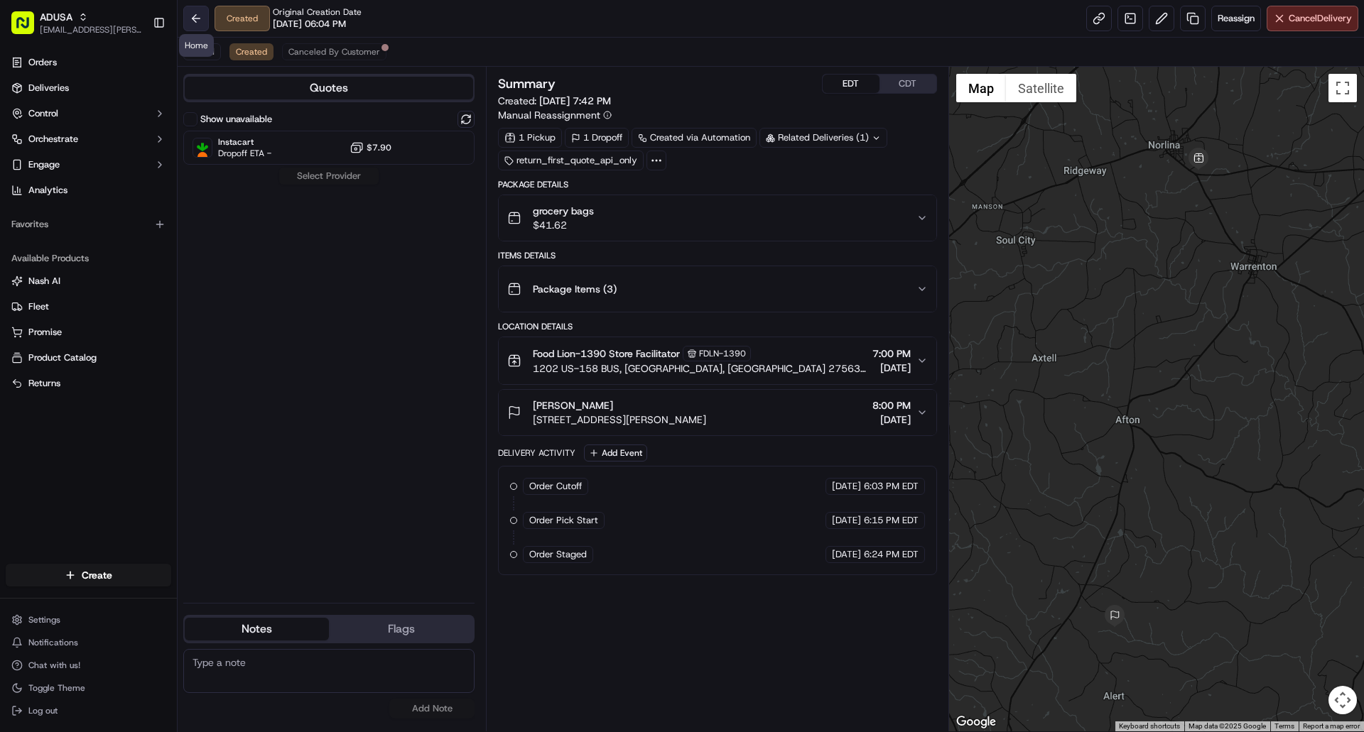
click at [192, 19] on button at bounding box center [196, 19] width 26 height 26
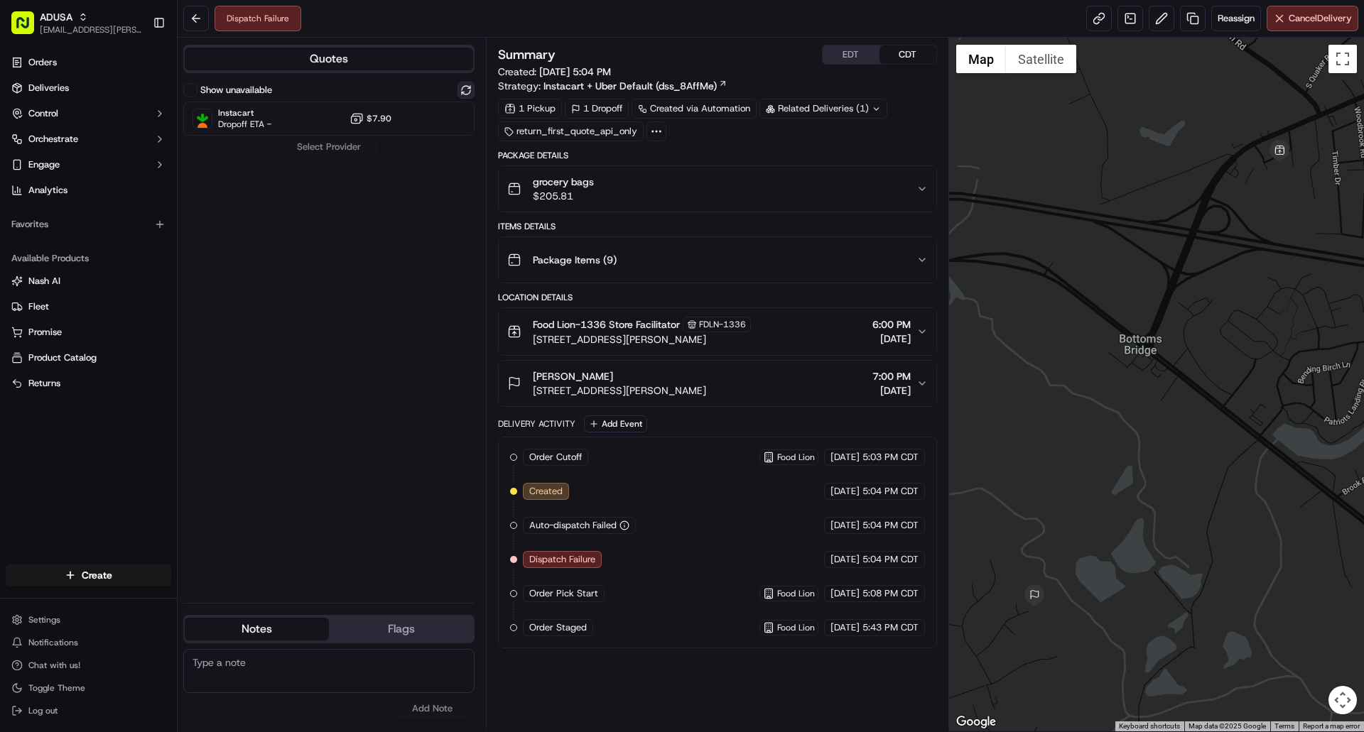
click at [467, 85] on button at bounding box center [465, 90] width 17 height 17
click at [431, 130] on div "Instacart Dropoff ETA - $7.90" at bounding box center [328, 119] width 291 height 34
click at [339, 146] on button "Assign Provider" at bounding box center [328, 147] width 101 height 17
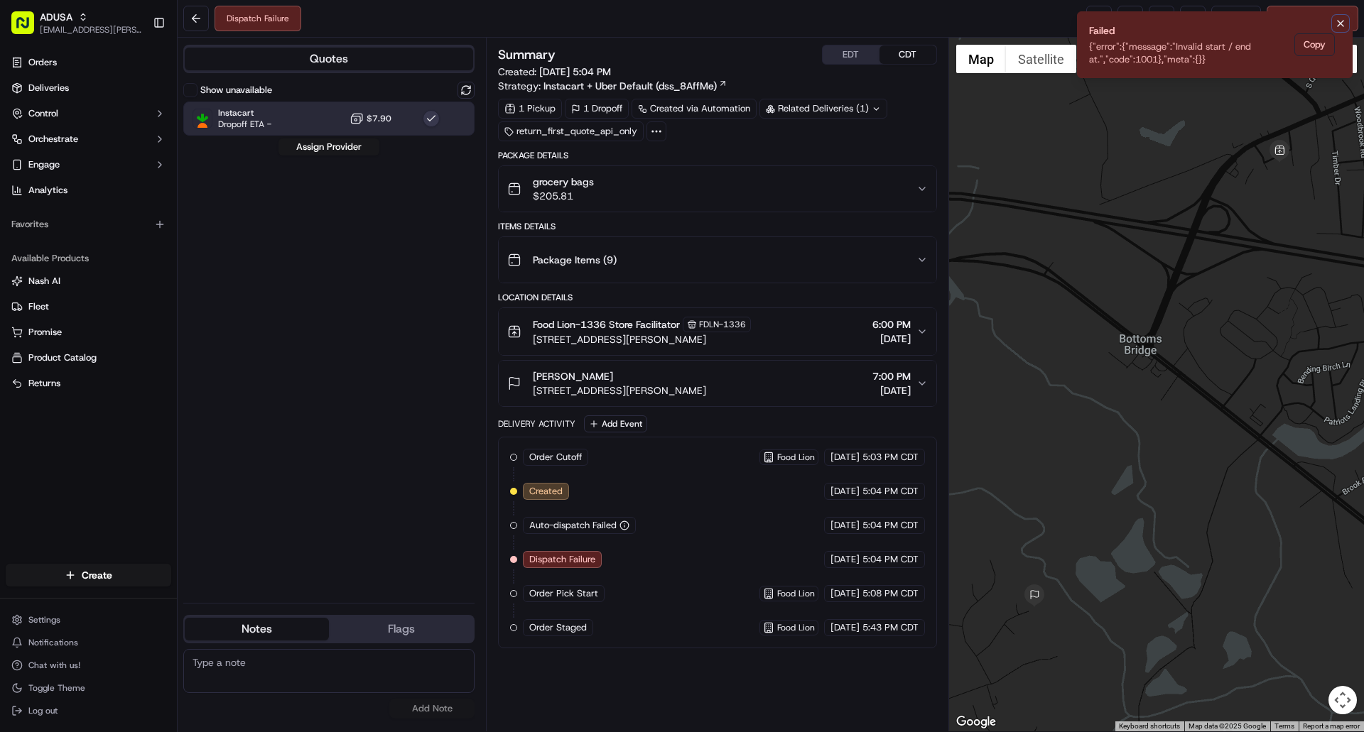
click at [1341, 23] on icon "Notifications (F8)" at bounding box center [1341, 24] width 6 height 6
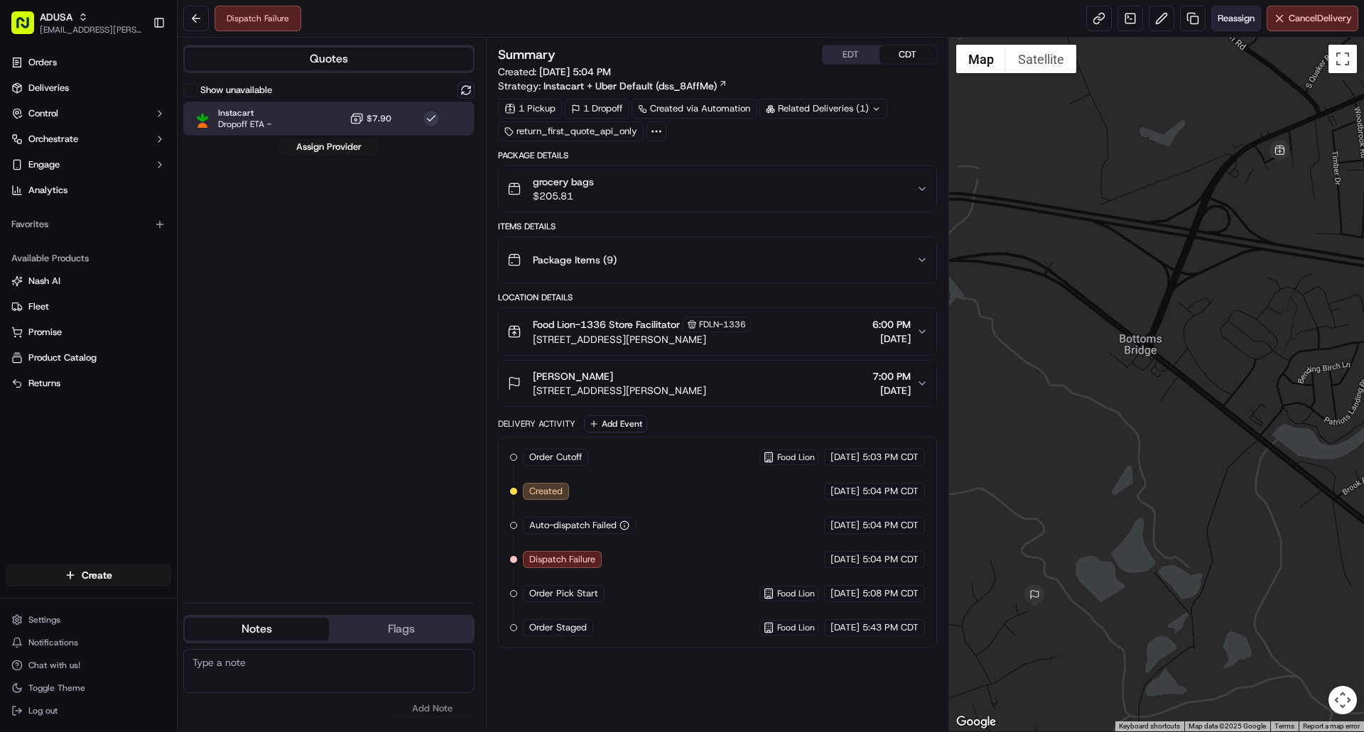
click at [1232, 17] on span "Reassign" at bounding box center [1235, 18] width 37 height 13
click at [847, 58] on button "EDT" at bounding box center [851, 54] width 57 height 18
click at [1241, 23] on span "Reassign" at bounding box center [1235, 18] width 37 height 13
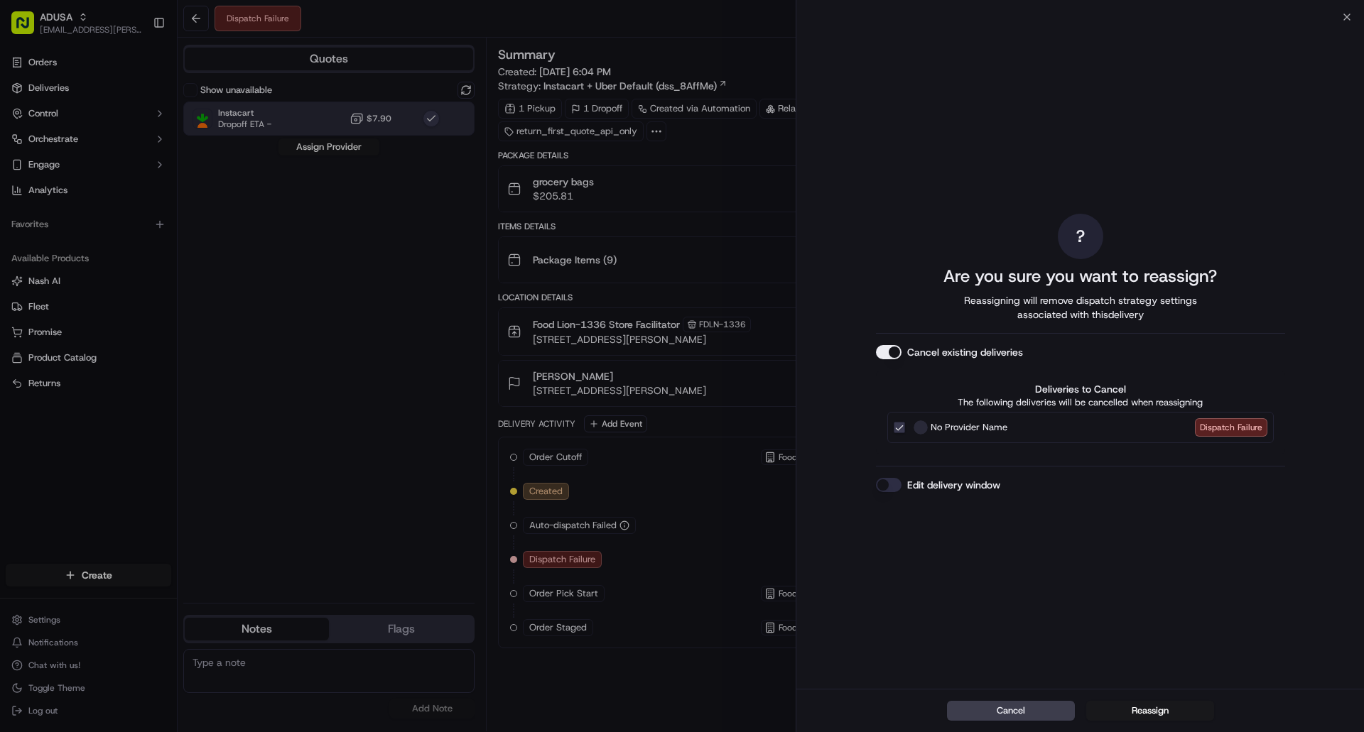
click at [896, 489] on button "Edit delivery window" at bounding box center [889, 485] width 26 height 14
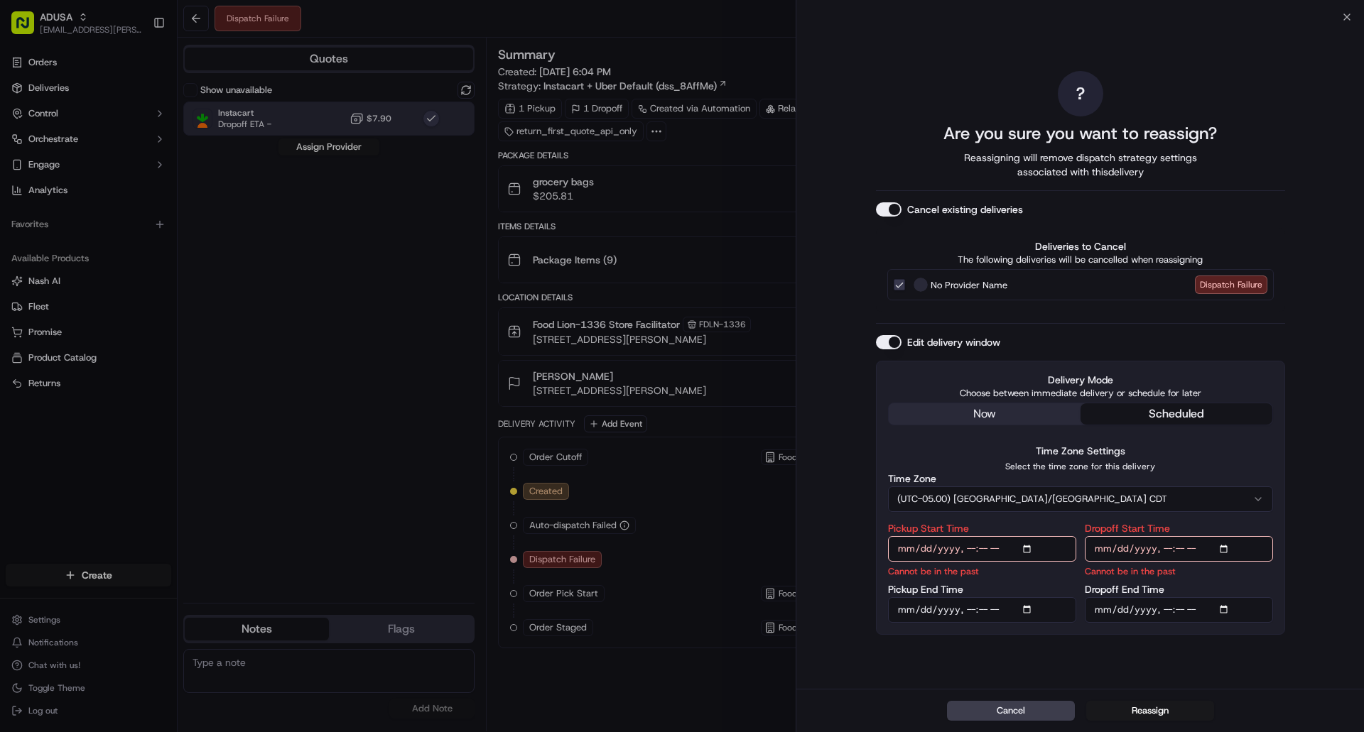
click at [1021, 505] on button "(UTC-05.00) [GEOGRAPHIC_DATA]/[GEOGRAPHIC_DATA] CDT" at bounding box center [1080, 500] width 385 height 26
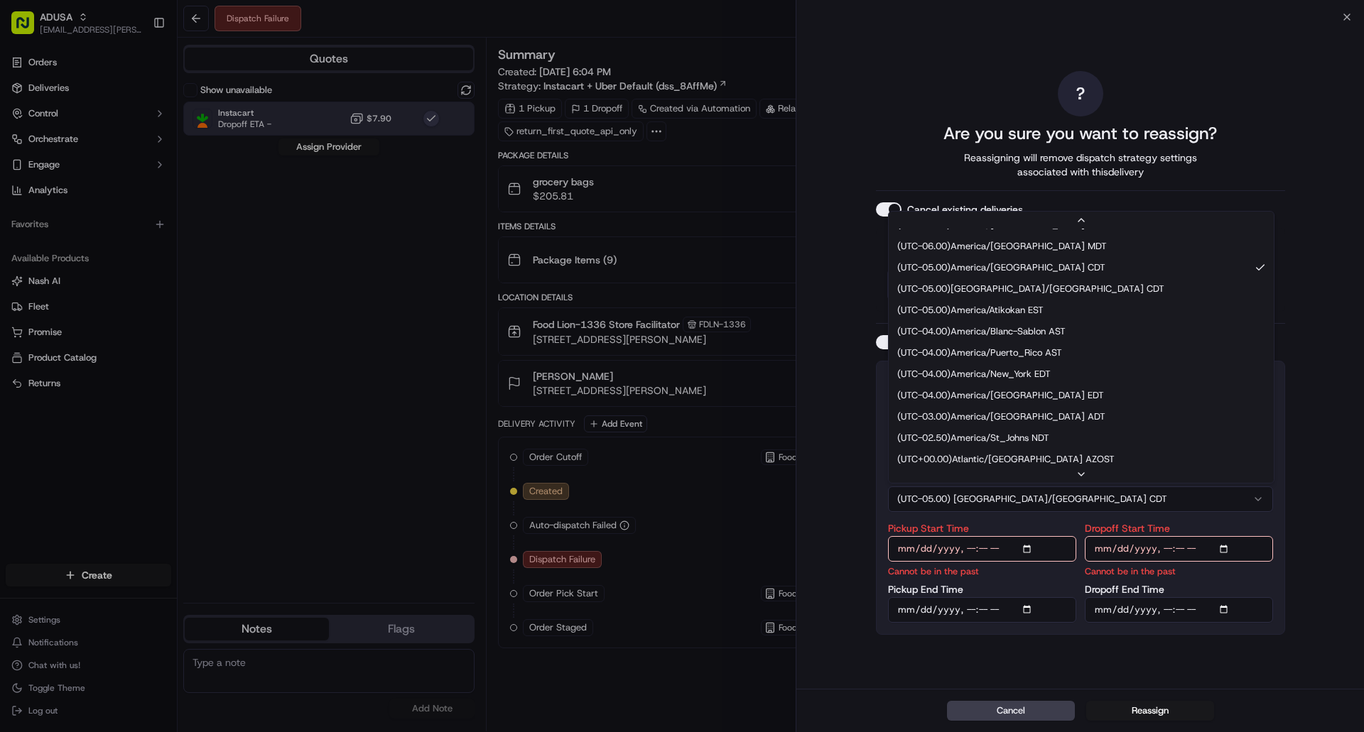
scroll to position [213, 0]
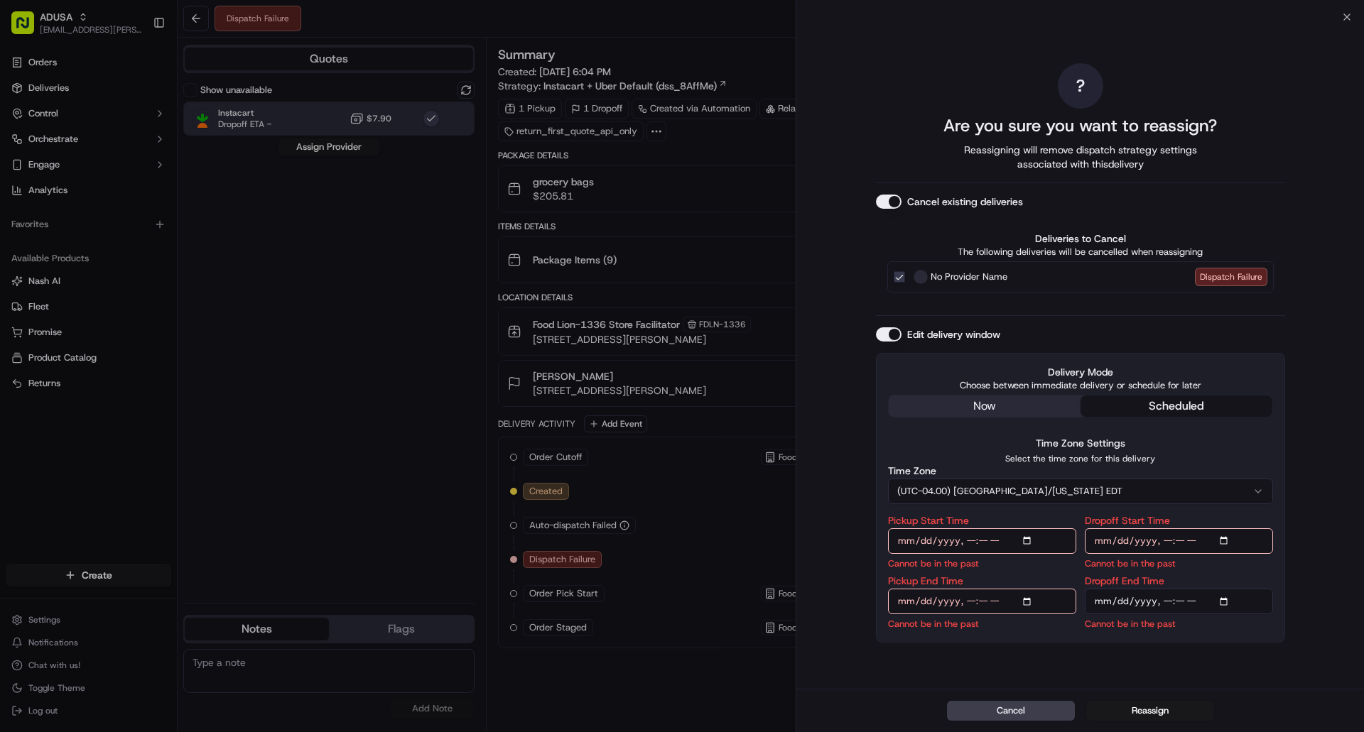
click at [1030, 544] on input "Pickup Start Time" at bounding box center [982, 541] width 188 height 26
type input "[DATE]T20:00"
click at [1034, 600] on input "Pickup End Time" at bounding box center [982, 602] width 188 height 26
type input "[DATE]T20:59"
click at [1022, 620] on div "Pickup Start Time Pickup End Time" at bounding box center [982, 573] width 188 height 115
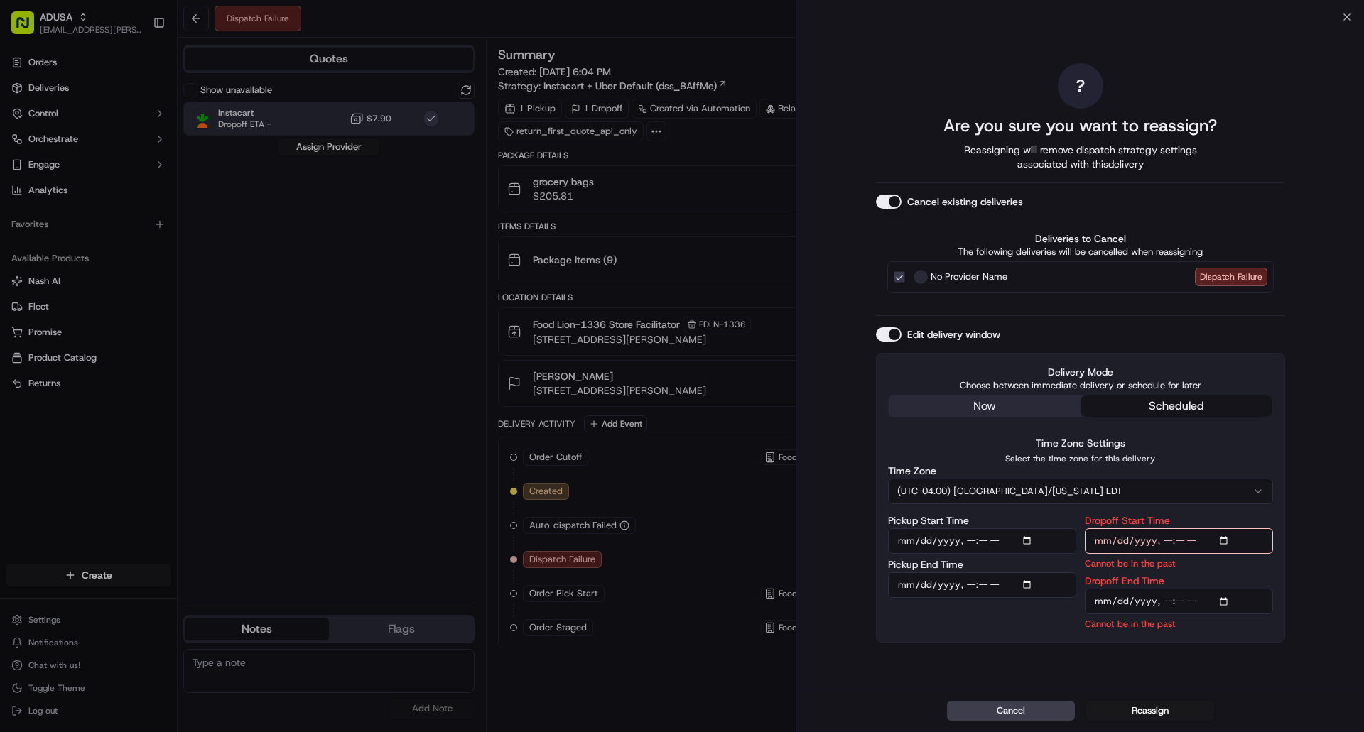
click at [1227, 541] on input "Dropoff Start Time" at bounding box center [1179, 541] width 188 height 26
type input "[DATE]T20:00"
click at [1222, 601] on input "Dropoff End Time" at bounding box center [1179, 602] width 188 height 26
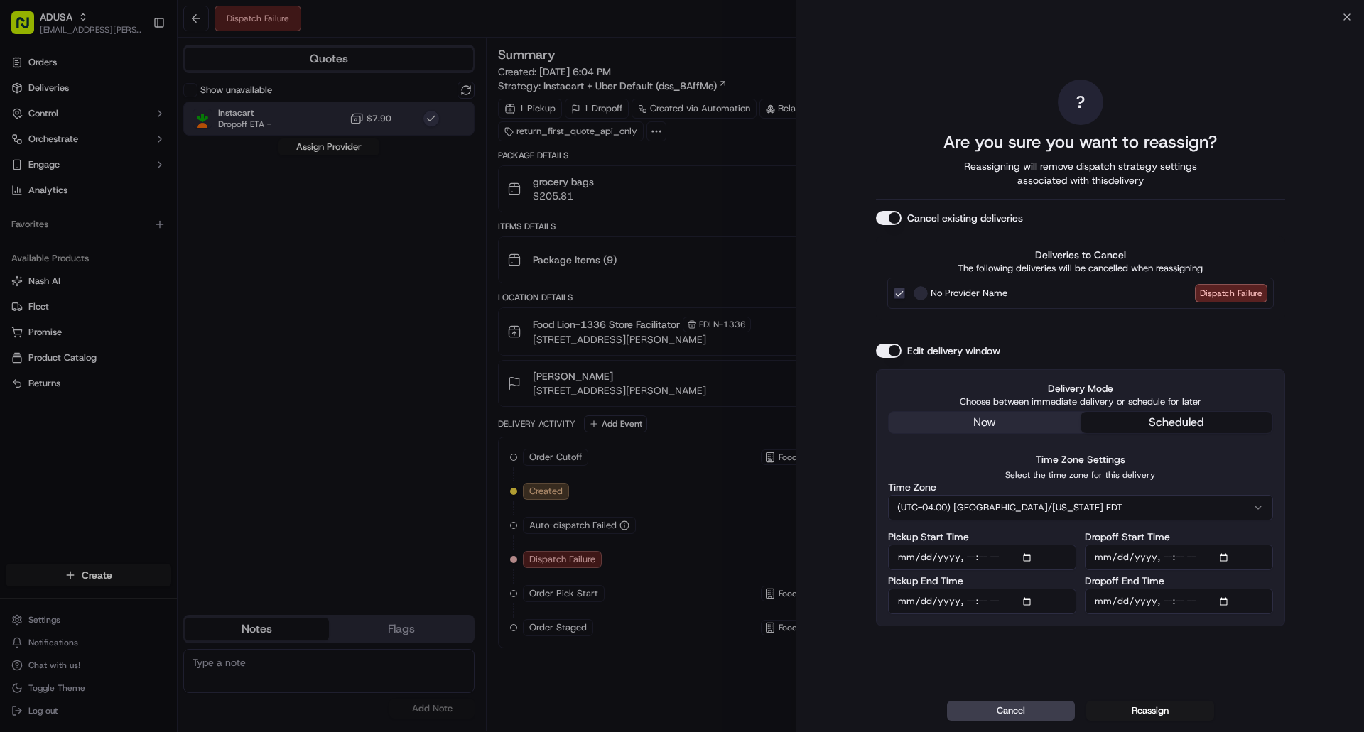
type input "[DATE]T21:00"
drag, startPoint x: 1160, startPoint y: 649, endPoint x: 1160, endPoint y: 664, distance: 15.6
click at [1160, 649] on div "? Are you sure you want to reassign? Reassigning will remove dispatch strategy …" at bounding box center [1080, 353] width 409 height 666
click at [1164, 710] on button "Reassign" at bounding box center [1150, 711] width 128 height 20
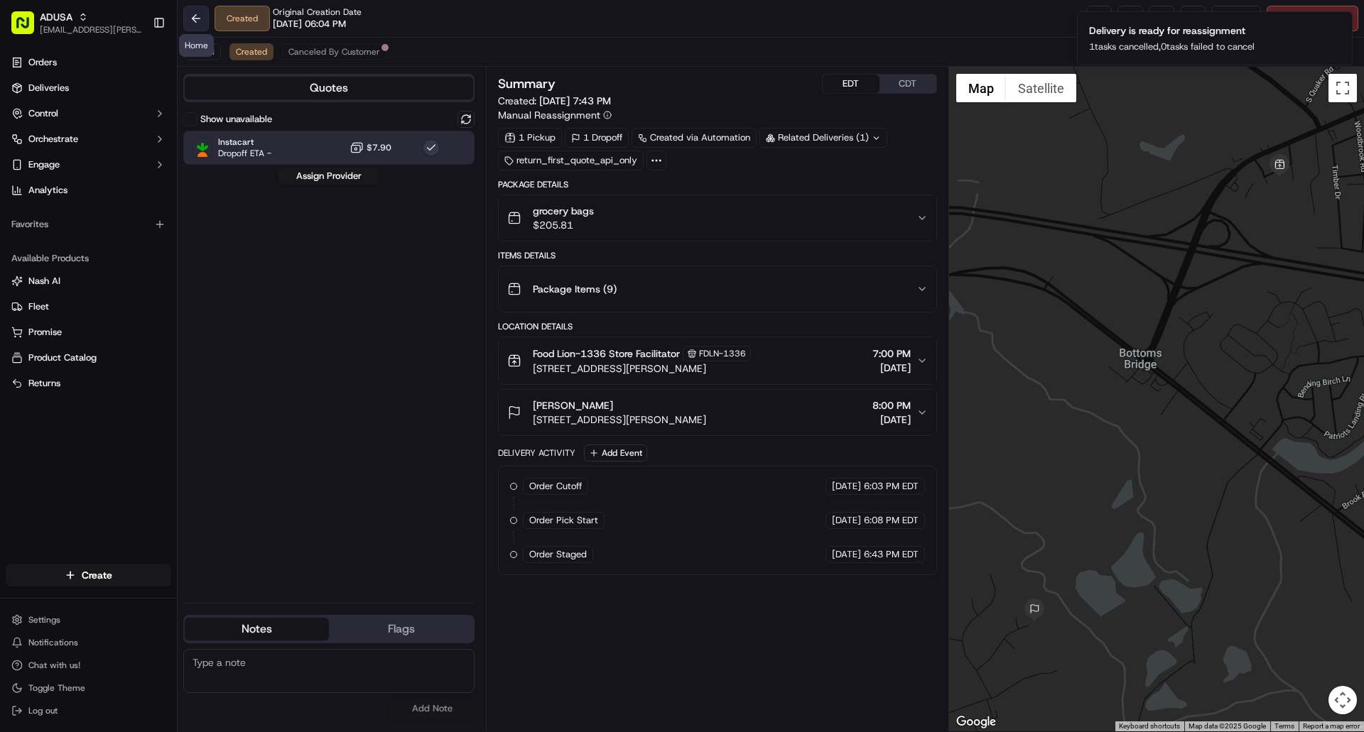
click at [203, 16] on button at bounding box center [196, 19] width 26 height 26
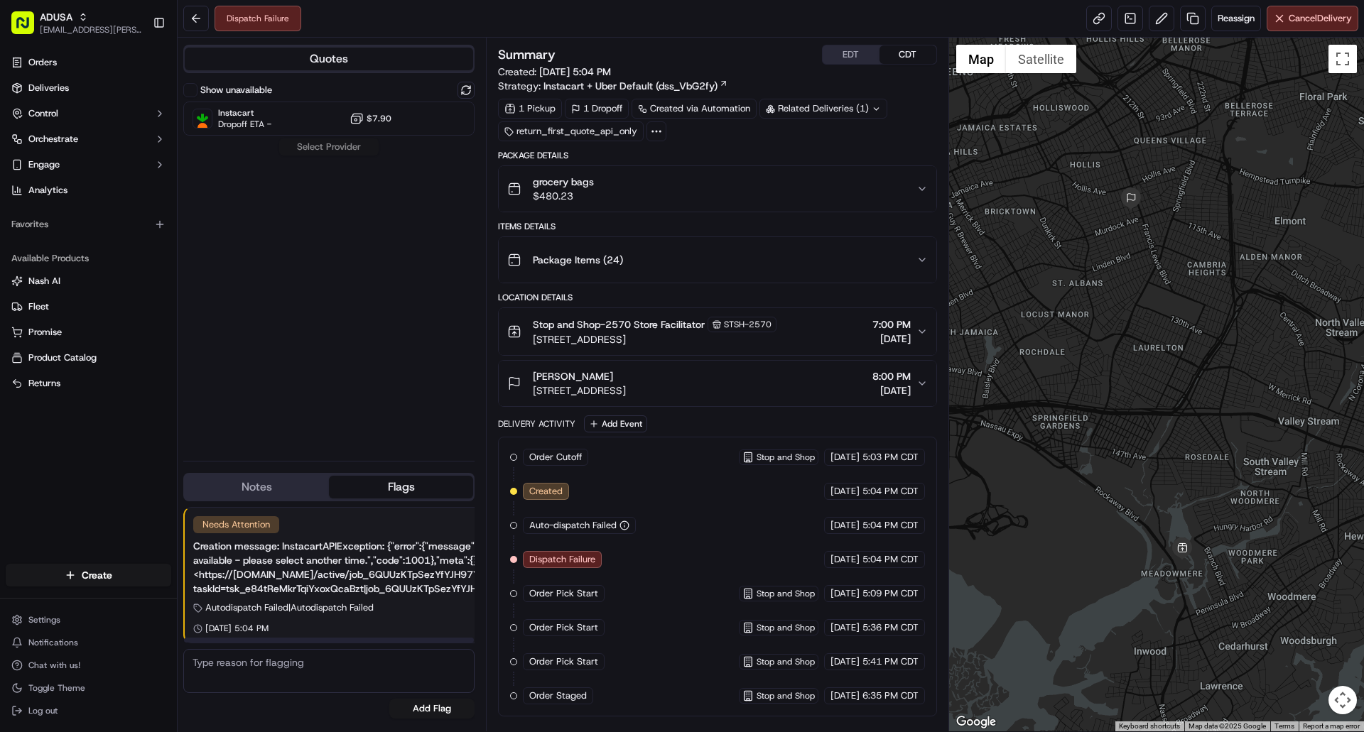
click at [301, 665] on textarea at bounding box center [328, 671] width 291 height 44
type textarea "Customer changed delivery date and time for September 16 2025 8:00-9:00am"
click at [411, 712] on button "Add Flag" at bounding box center [431, 709] width 85 height 20
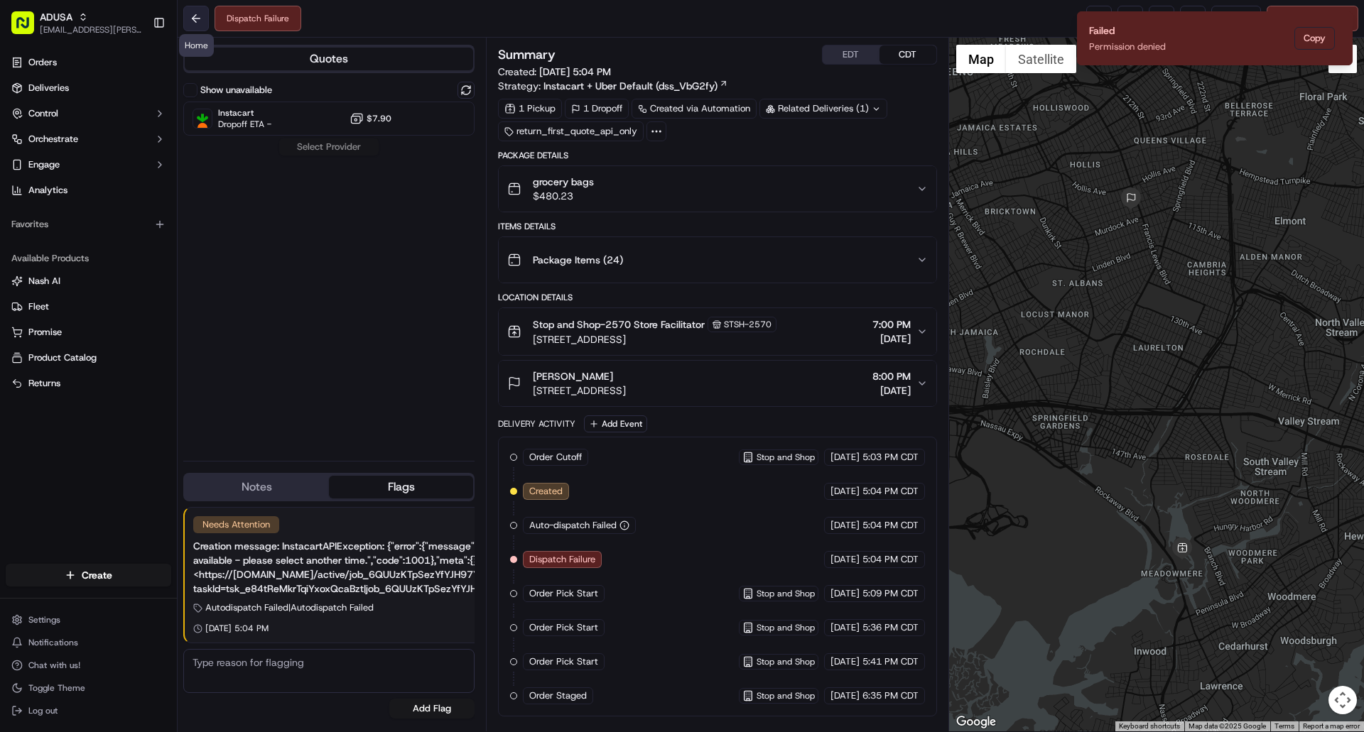
click at [195, 23] on button at bounding box center [196, 19] width 26 height 26
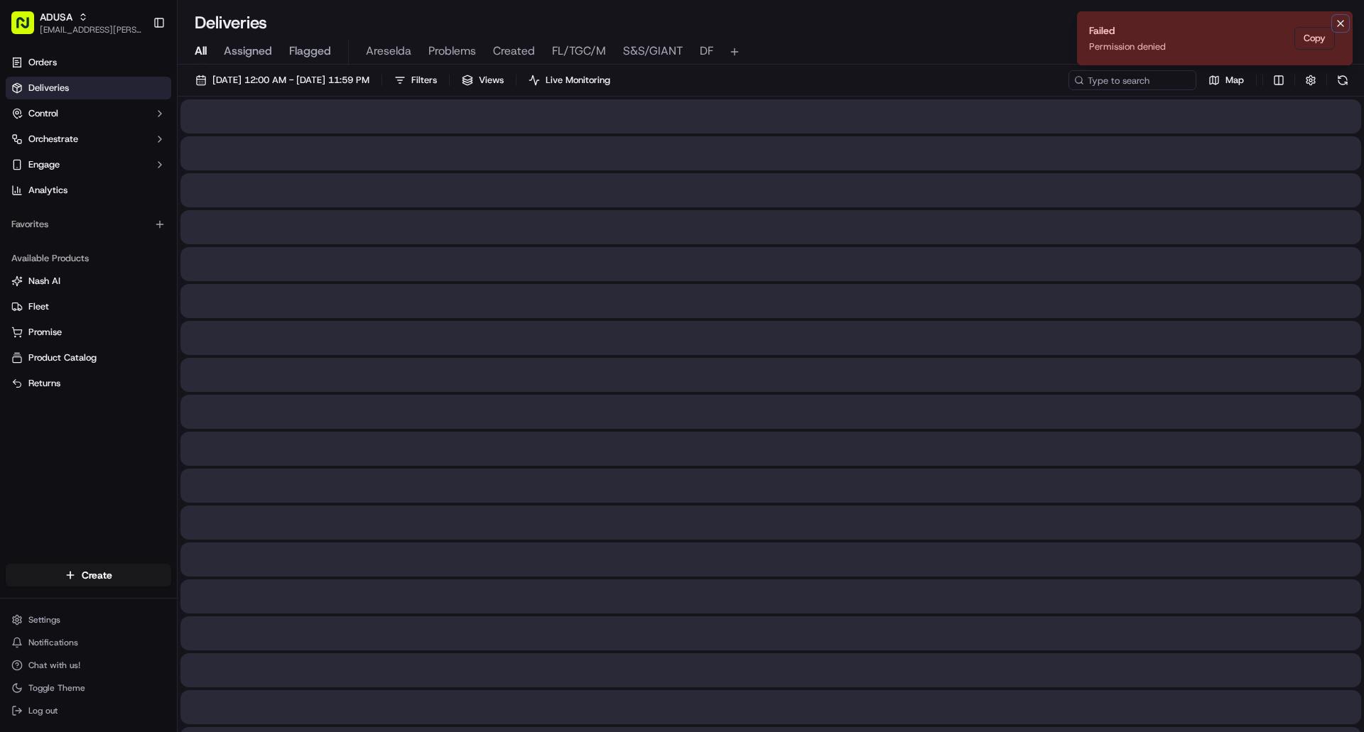
click at [1335, 23] on icon "Notifications (F8)" at bounding box center [1340, 23] width 11 height 11
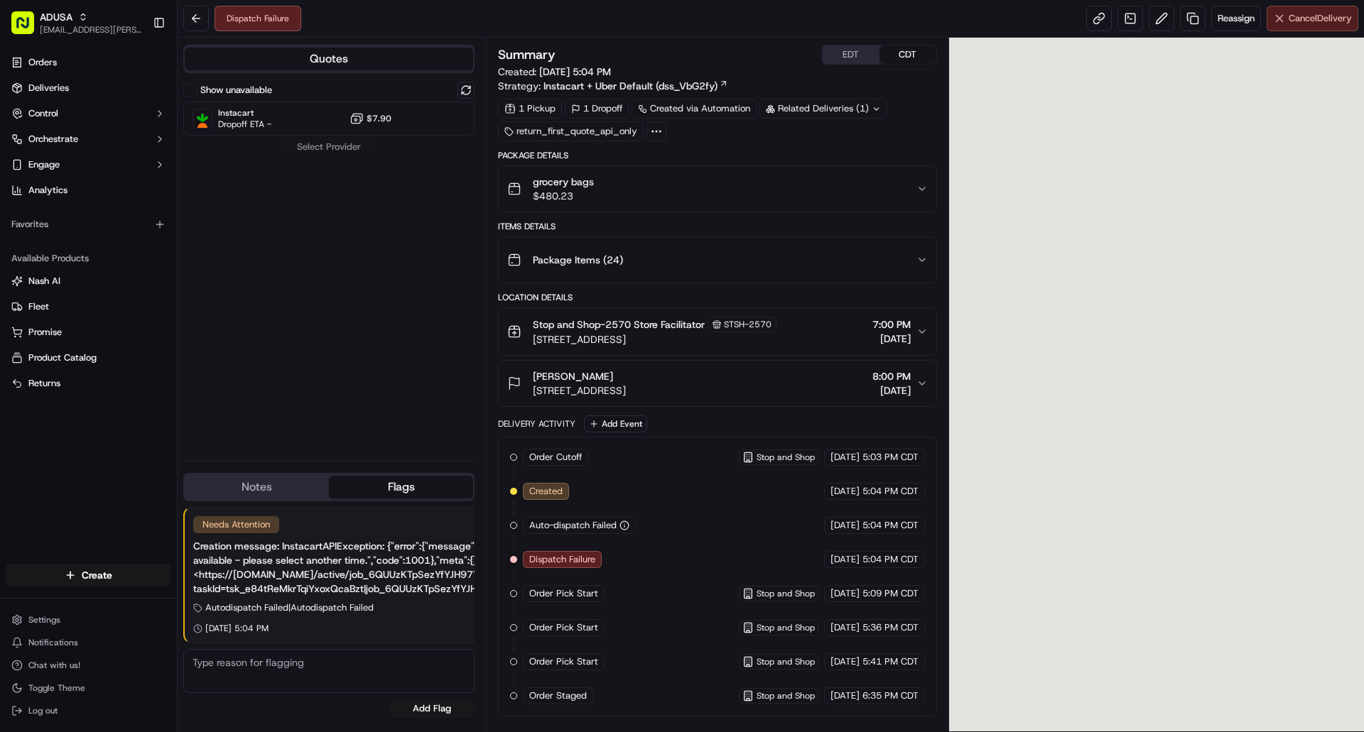
click at [1332, 11] on button "Cancel Delivery" at bounding box center [1313, 19] width 92 height 26
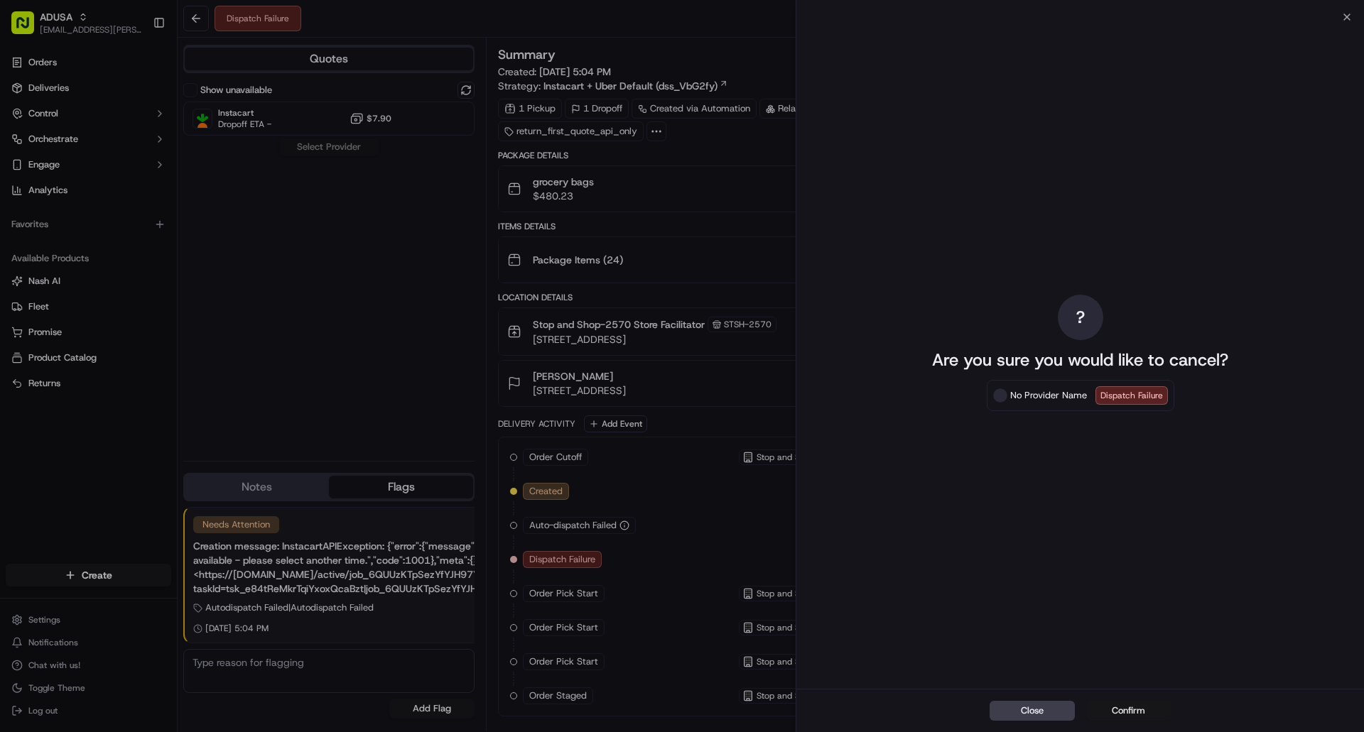
click at [1132, 712] on button "Confirm" at bounding box center [1128, 711] width 85 height 20
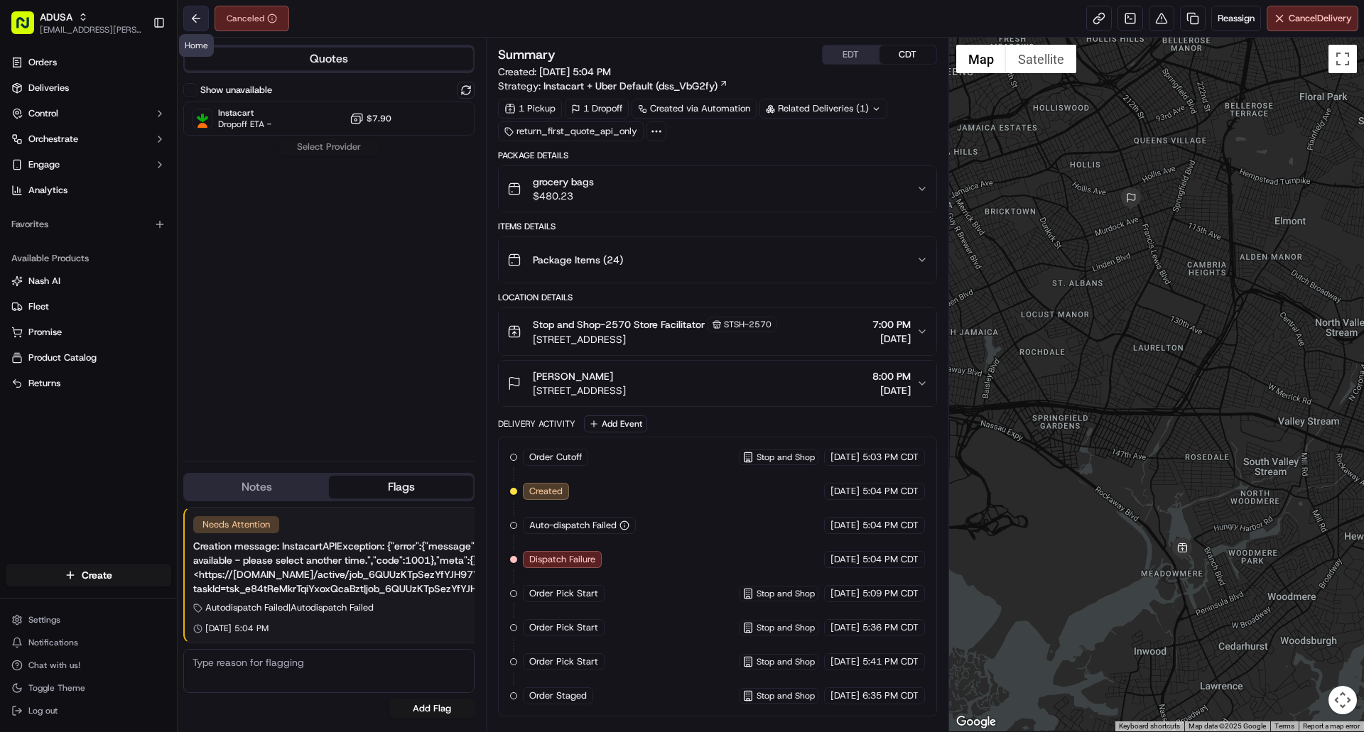
click at [197, 16] on button at bounding box center [196, 19] width 26 height 26
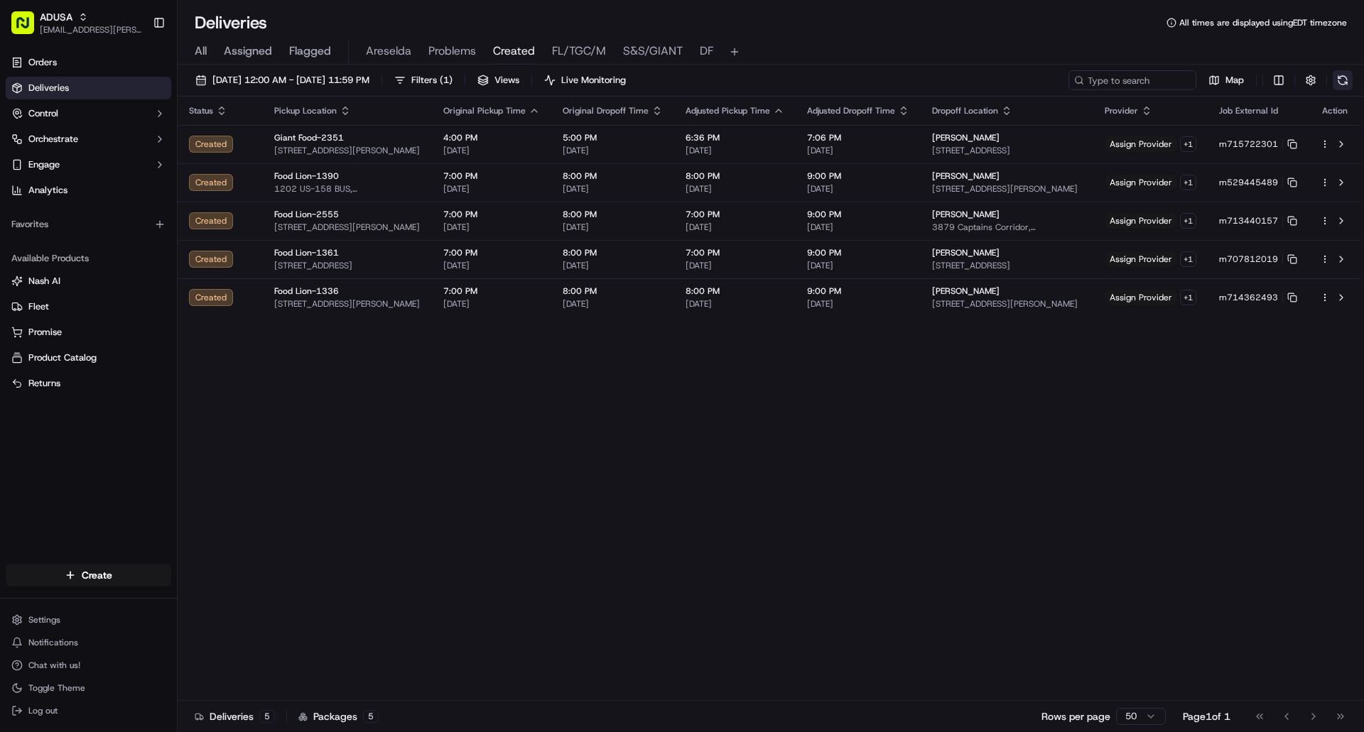
click at [1346, 82] on button at bounding box center [1343, 80] width 20 height 20
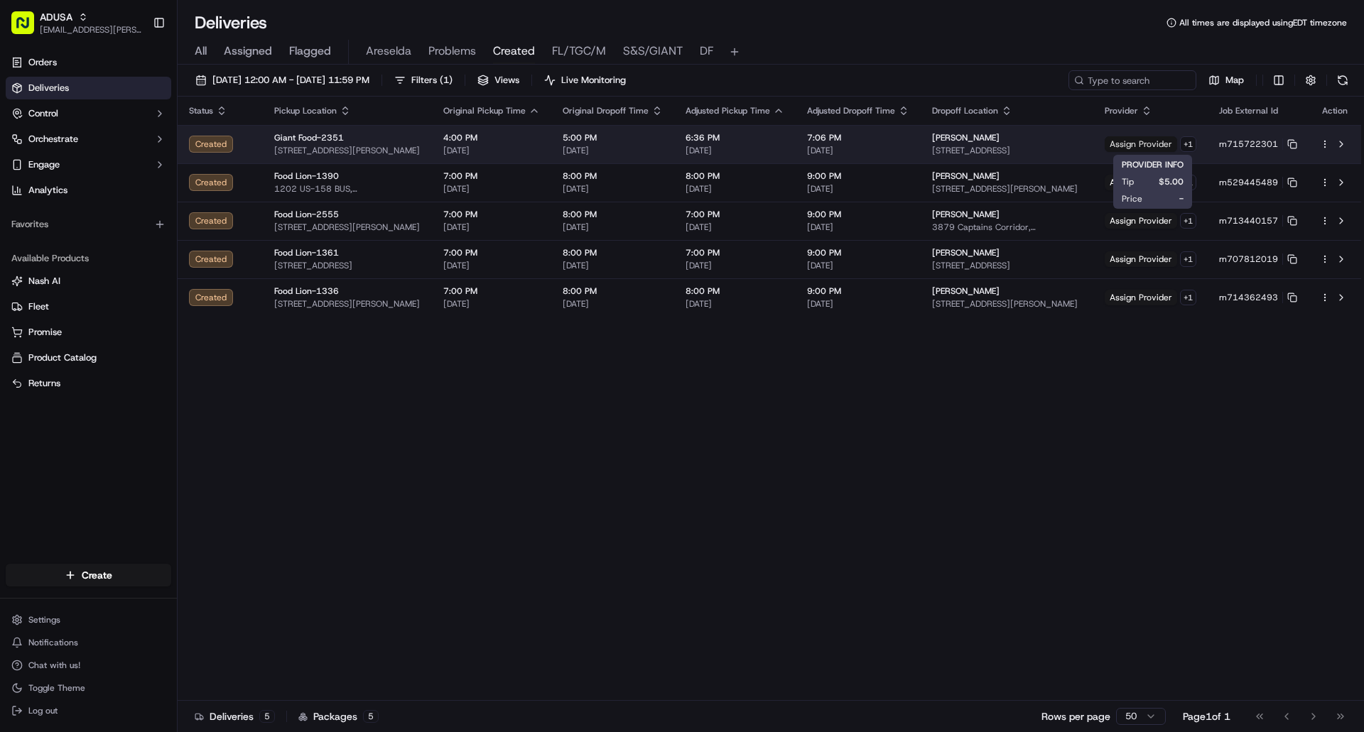
click at [1143, 143] on span "Assign Provider" at bounding box center [1141, 144] width 72 height 16
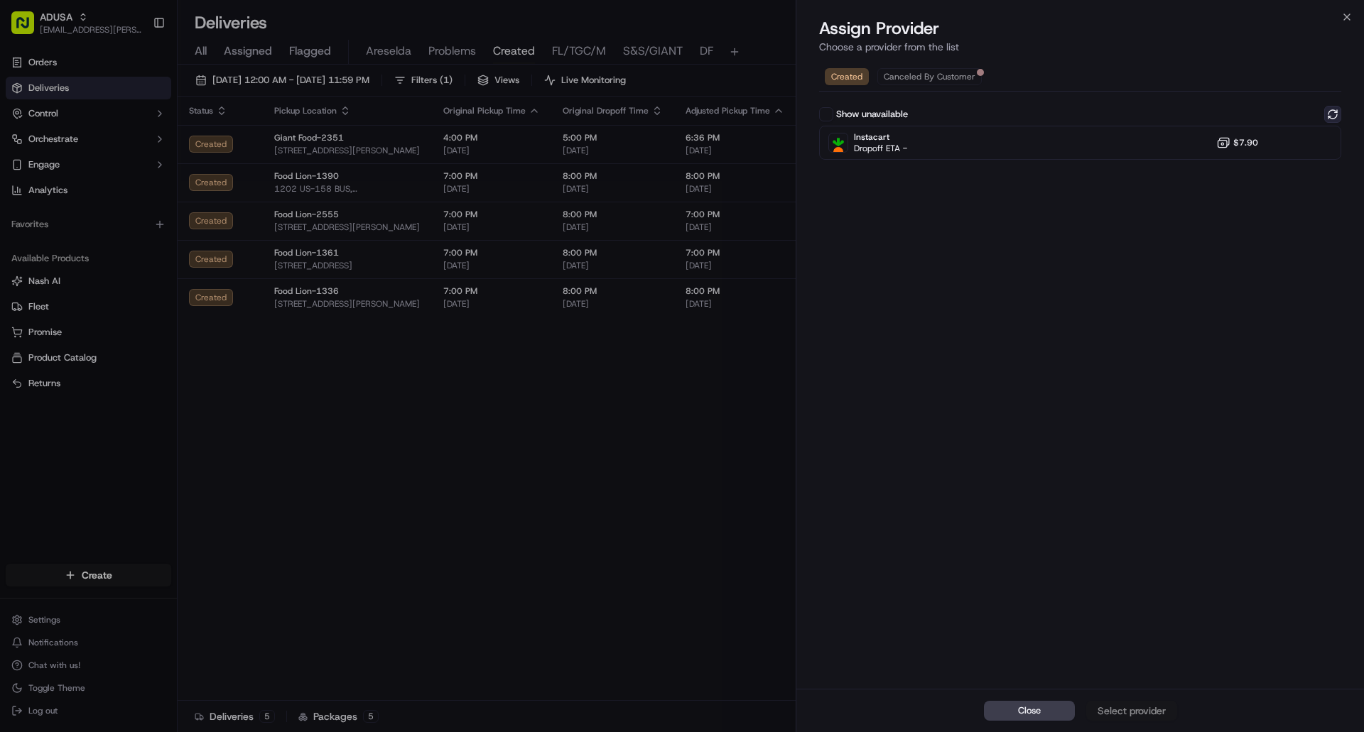
click at [1327, 111] on button at bounding box center [1332, 114] width 17 height 17
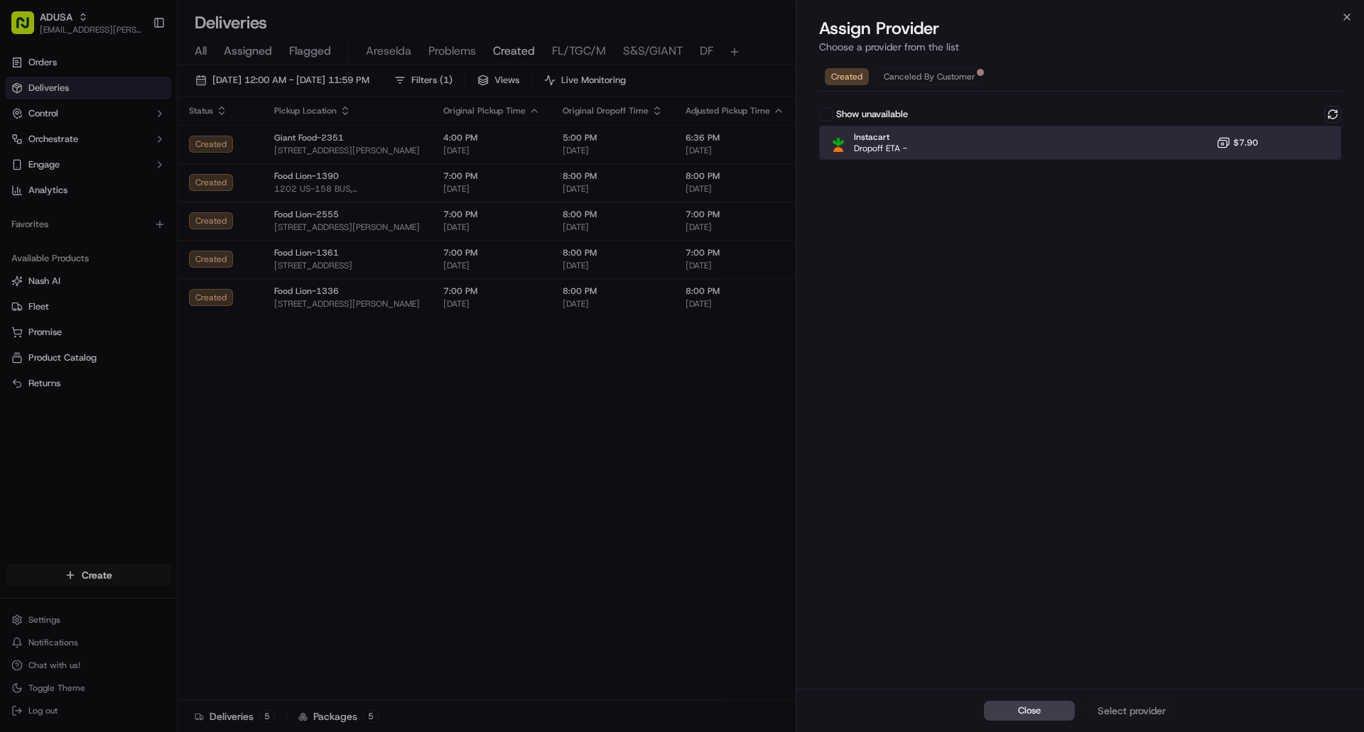
click at [1289, 147] on div at bounding box center [1297, 142] width 17 height 17
click at [1154, 705] on div "Assign Provider" at bounding box center [1132, 711] width 70 height 14
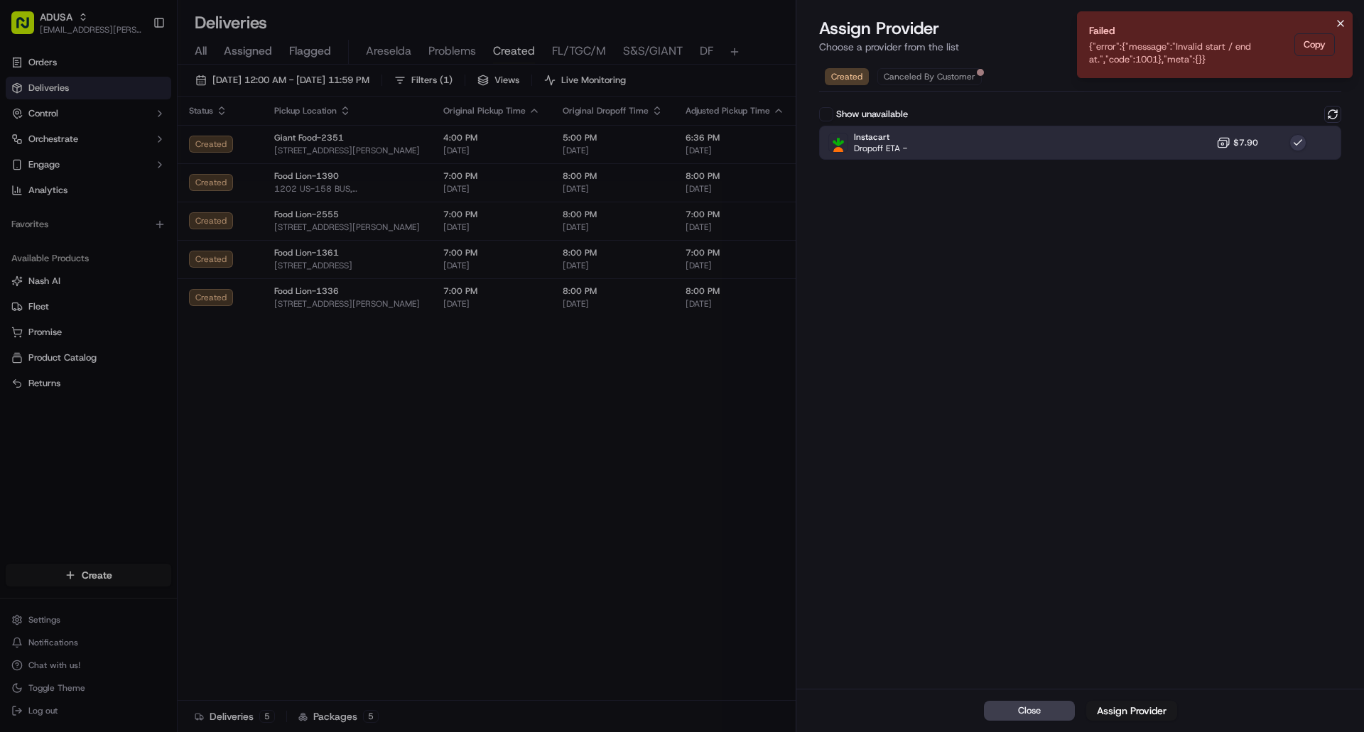
click at [1343, 21] on icon "Notifications (F8)" at bounding box center [1341, 24] width 6 height 6
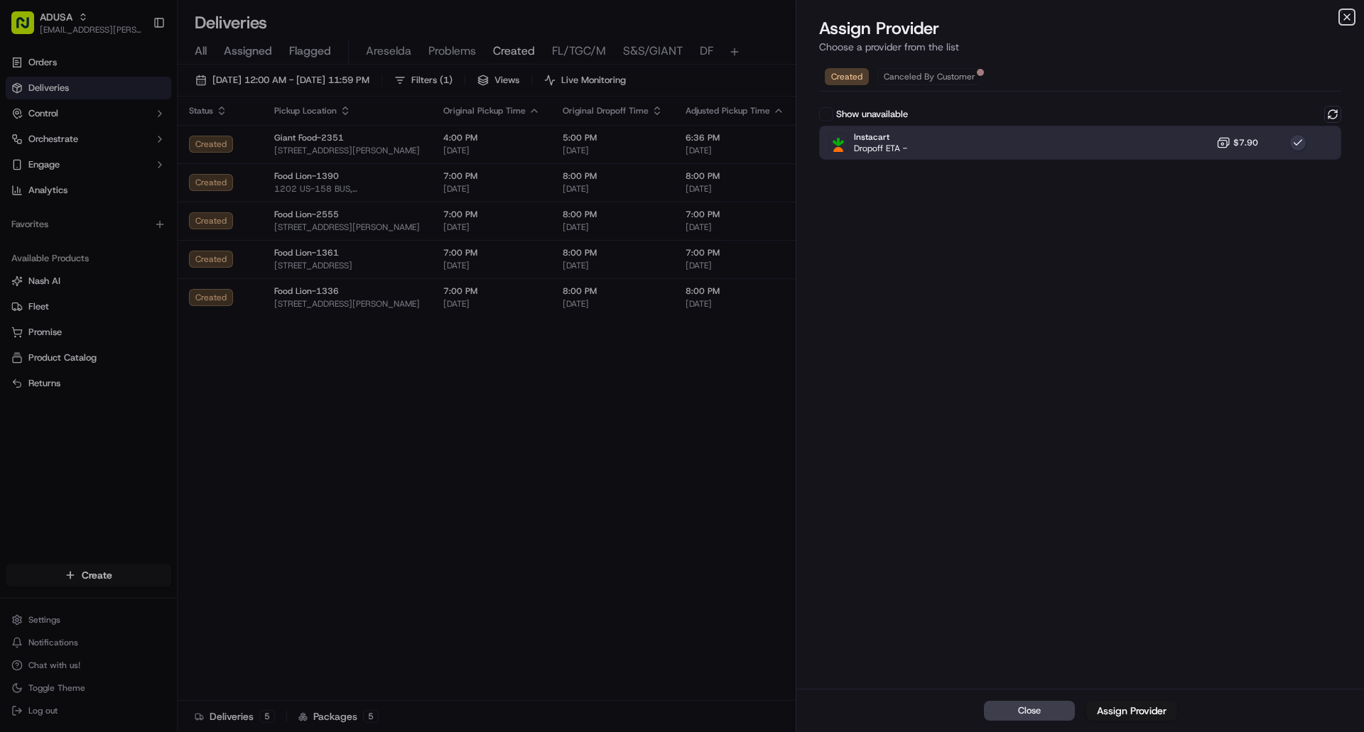
click at [1345, 17] on icon "button" at bounding box center [1346, 16] width 11 height 11
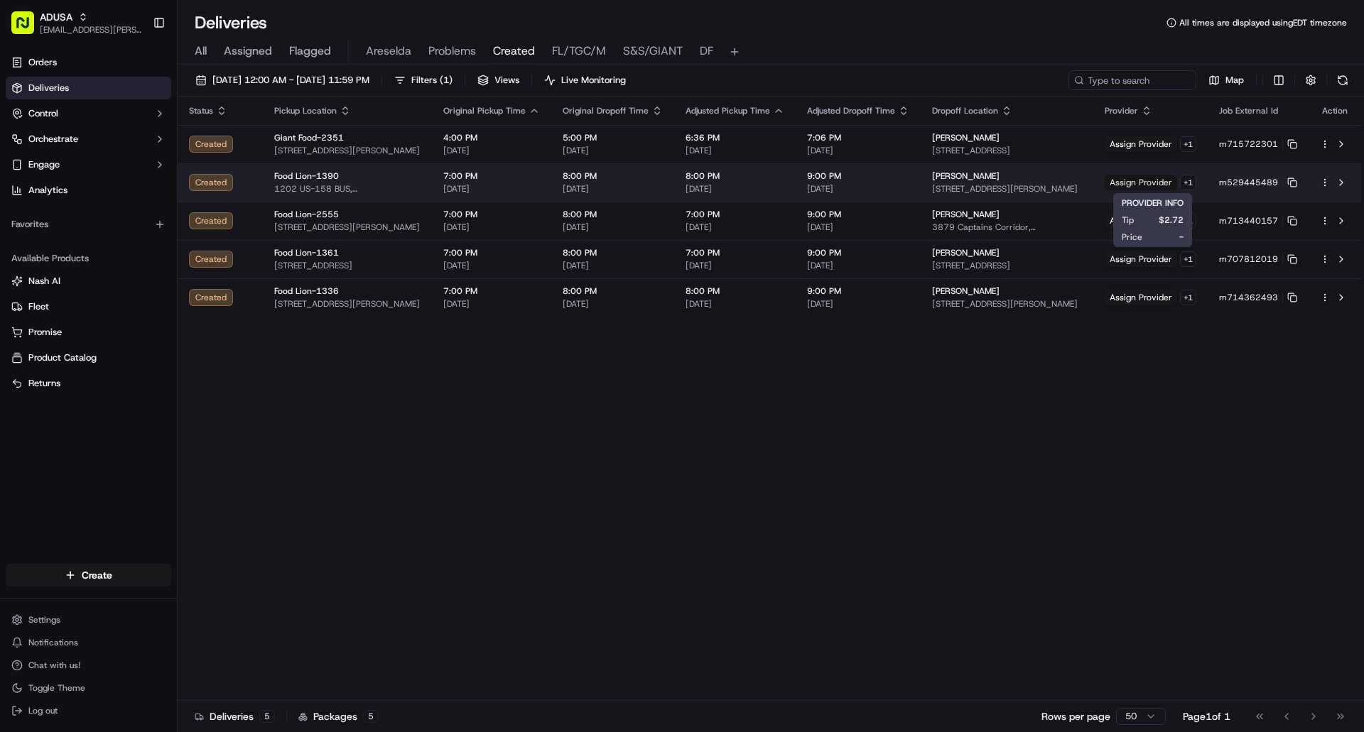
click at [1139, 184] on span "Assign Provider" at bounding box center [1141, 183] width 72 height 16
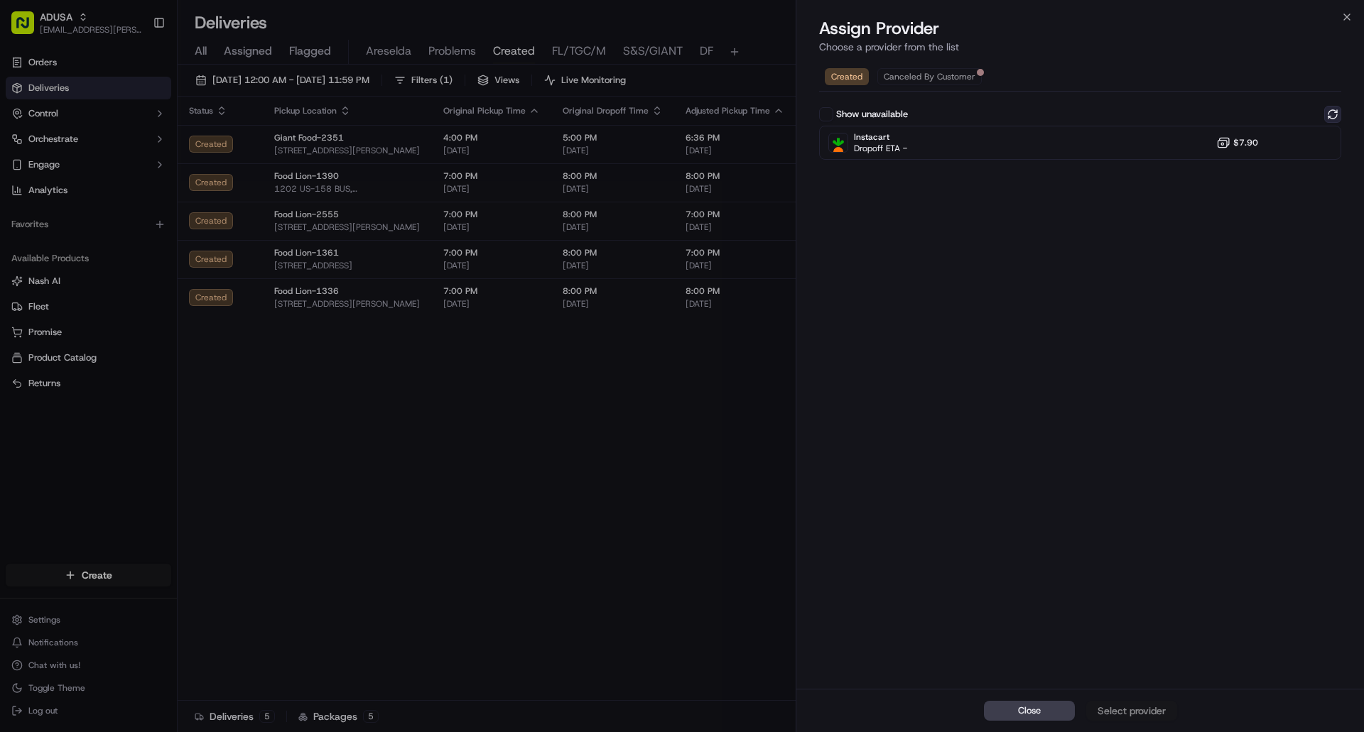
click at [1334, 107] on button at bounding box center [1332, 114] width 17 height 17
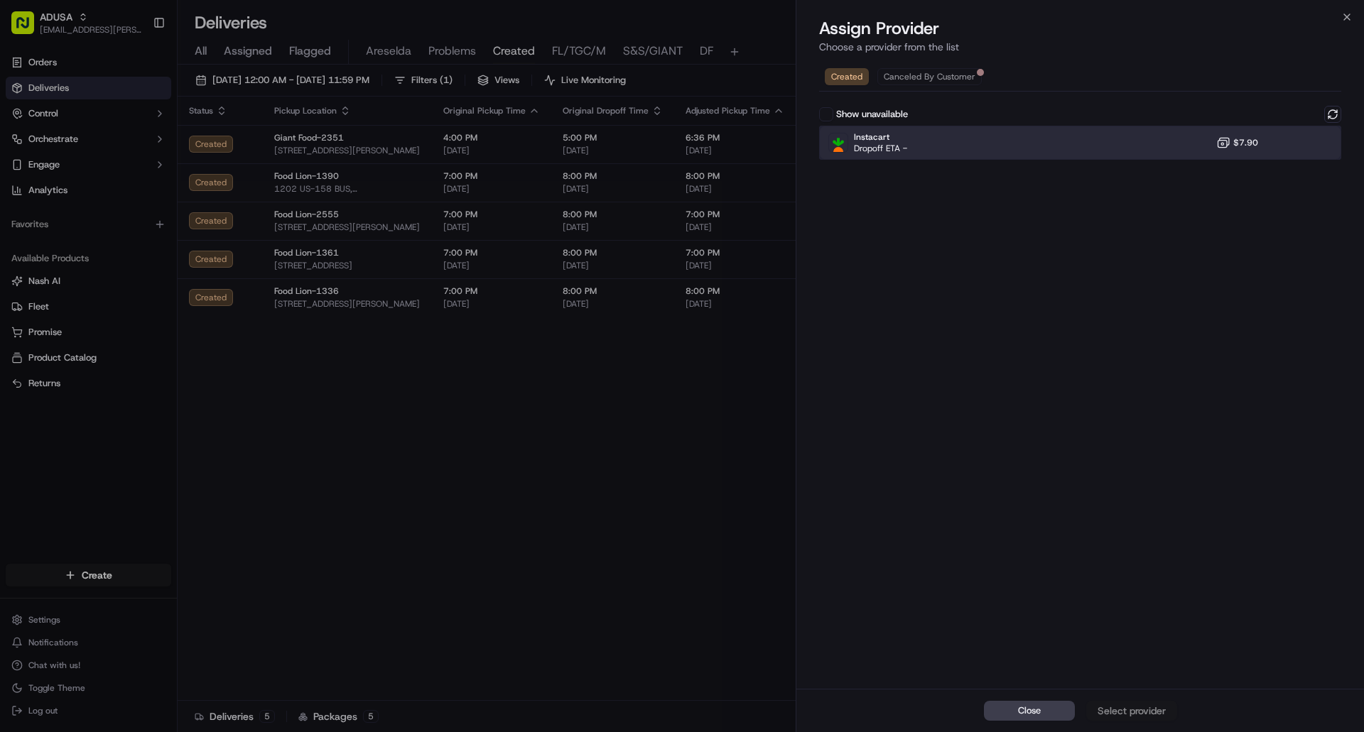
click at [1290, 147] on div at bounding box center [1297, 142] width 17 height 17
drag, startPoint x: 1135, startPoint y: 711, endPoint x: 1134, endPoint y: 702, distance: 9.3
click at [1134, 711] on div "Assign Provider" at bounding box center [1132, 711] width 70 height 14
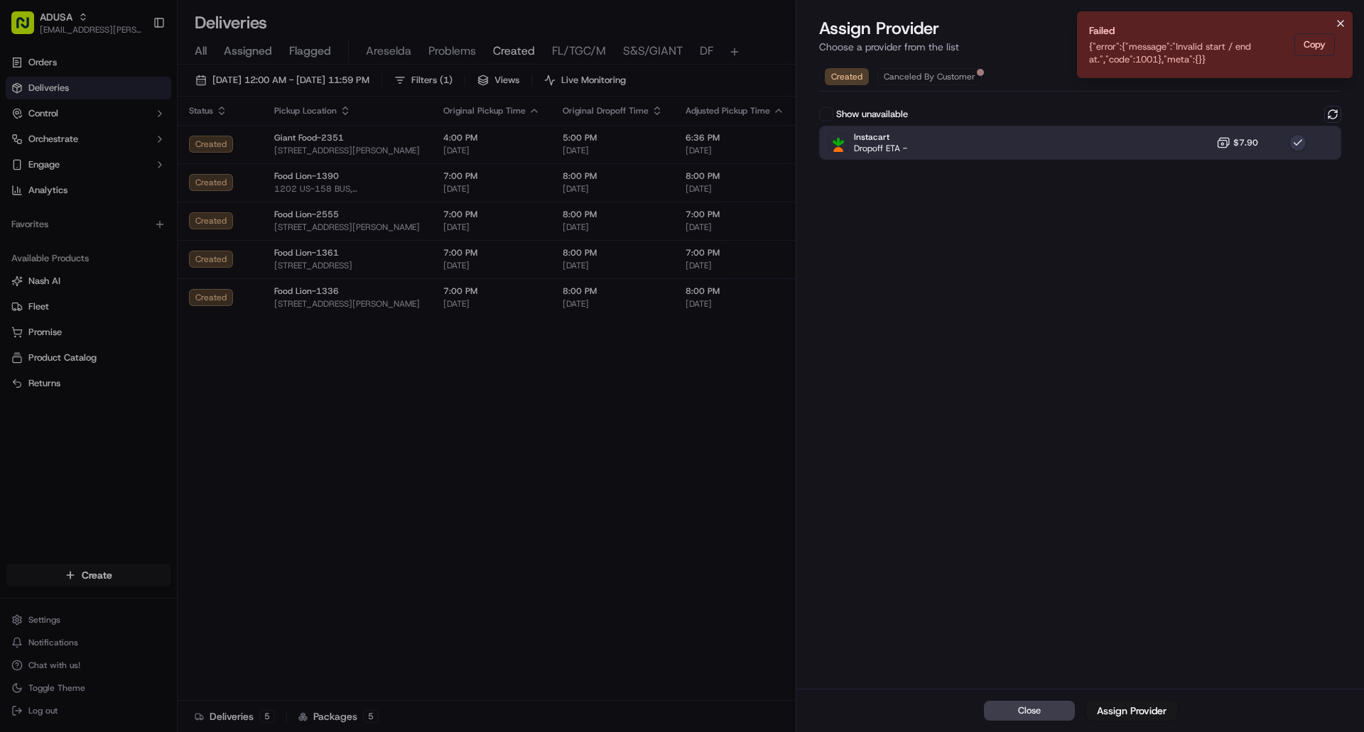
click at [1338, 19] on icon "Notifications (F8)" at bounding box center [1340, 23] width 11 height 11
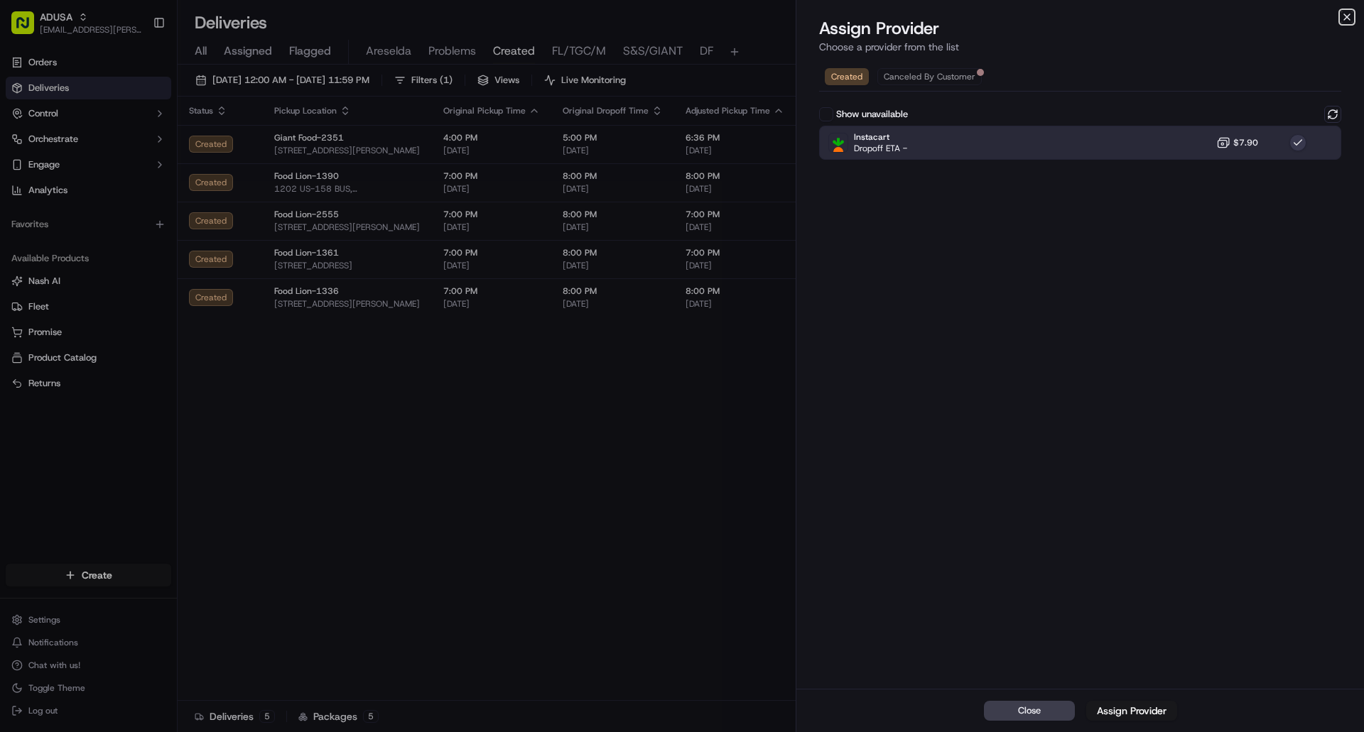
click at [1347, 14] on icon "button" at bounding box center [1346, 16] width 11 height 11
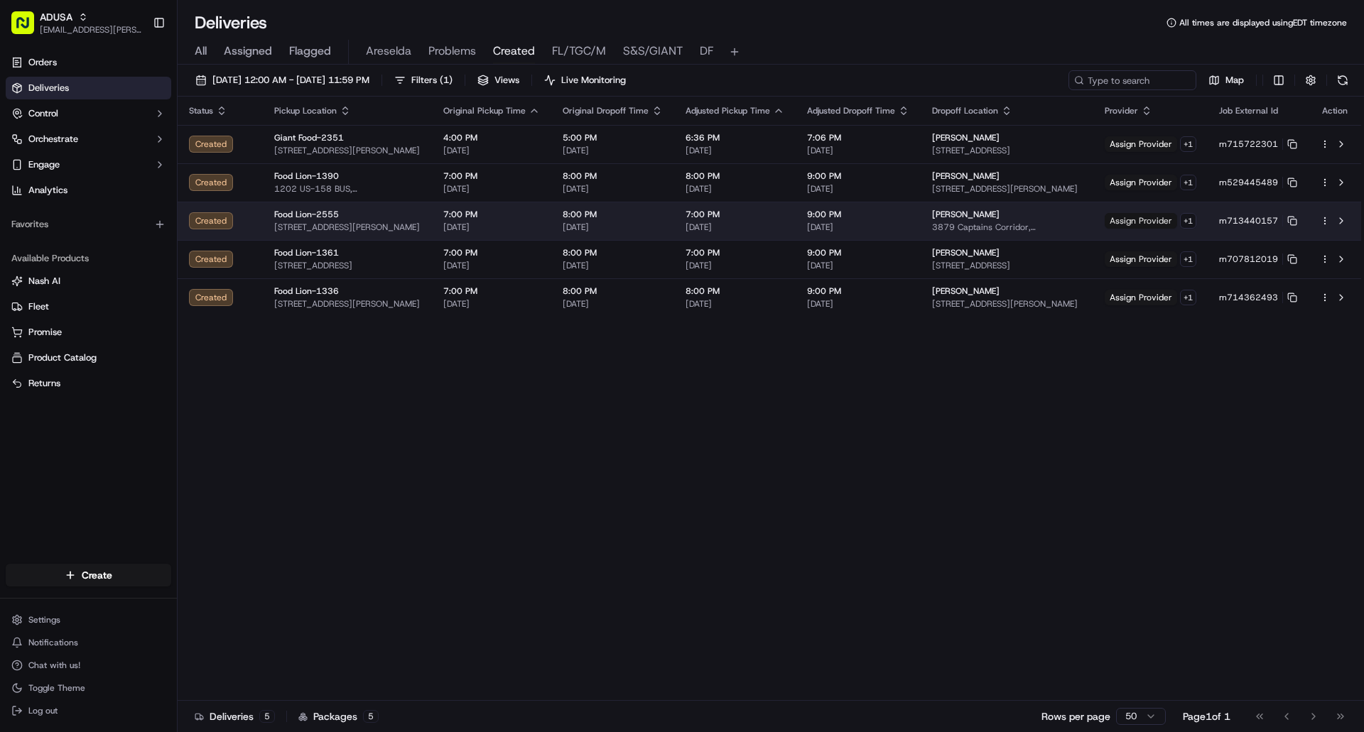
click at [1141, 217] on span "Assign Provider" at bounding box center [1141, 221] width 72 height 16
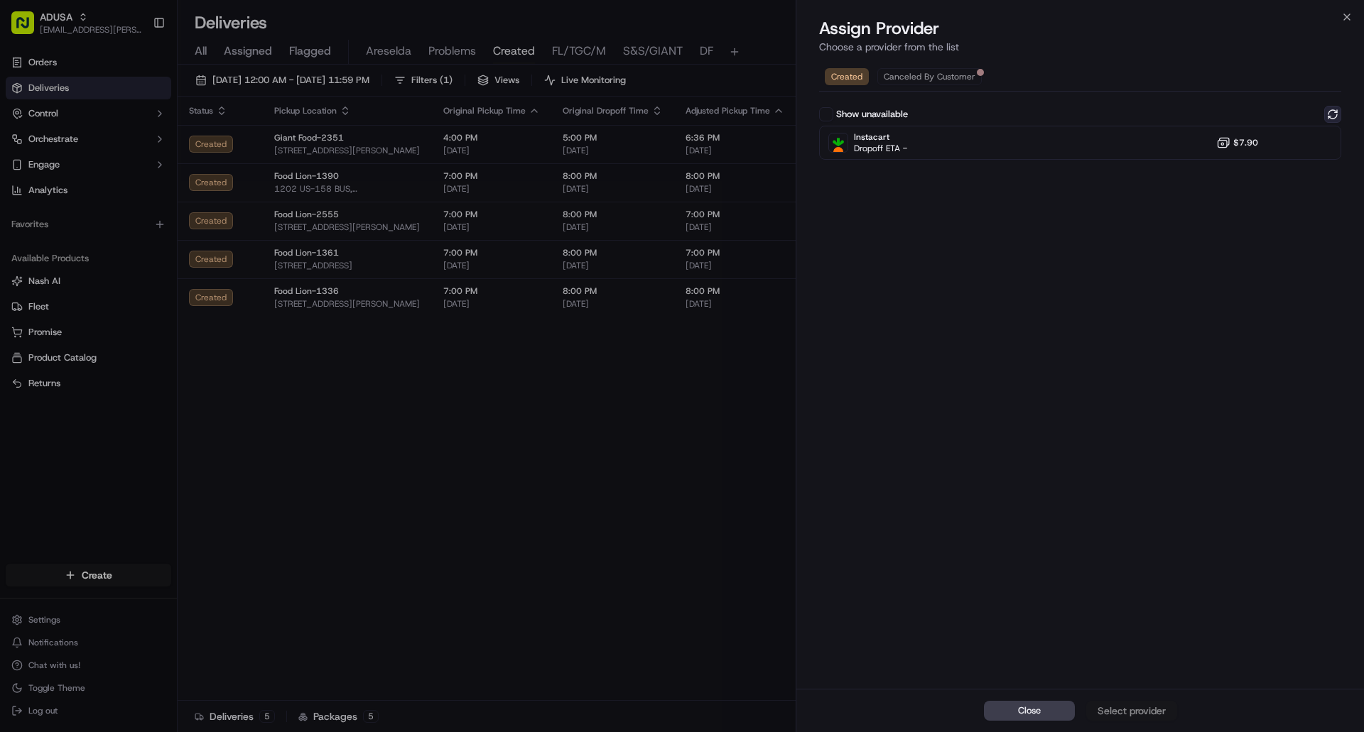
click at [1335, 116] on button at bounding box center [1332, 114] width 17 height 17
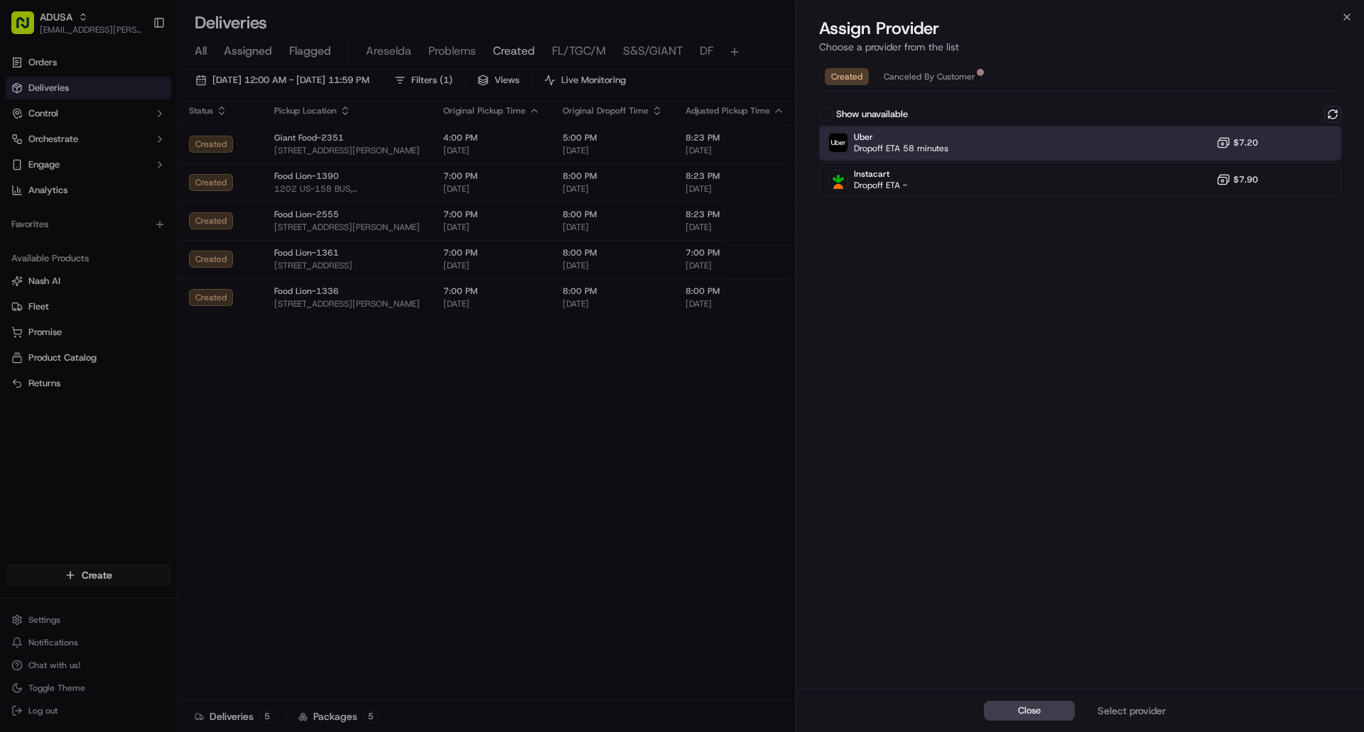
click at [1141, 146] on div "Uber Dropoff ETA 58 minutes $7.20" at bounding box center [1080, 143] width 522 height 34
click at [1158, 711] on div "Assign Provider" at bounding box center [1132, 711] width 70 height 14
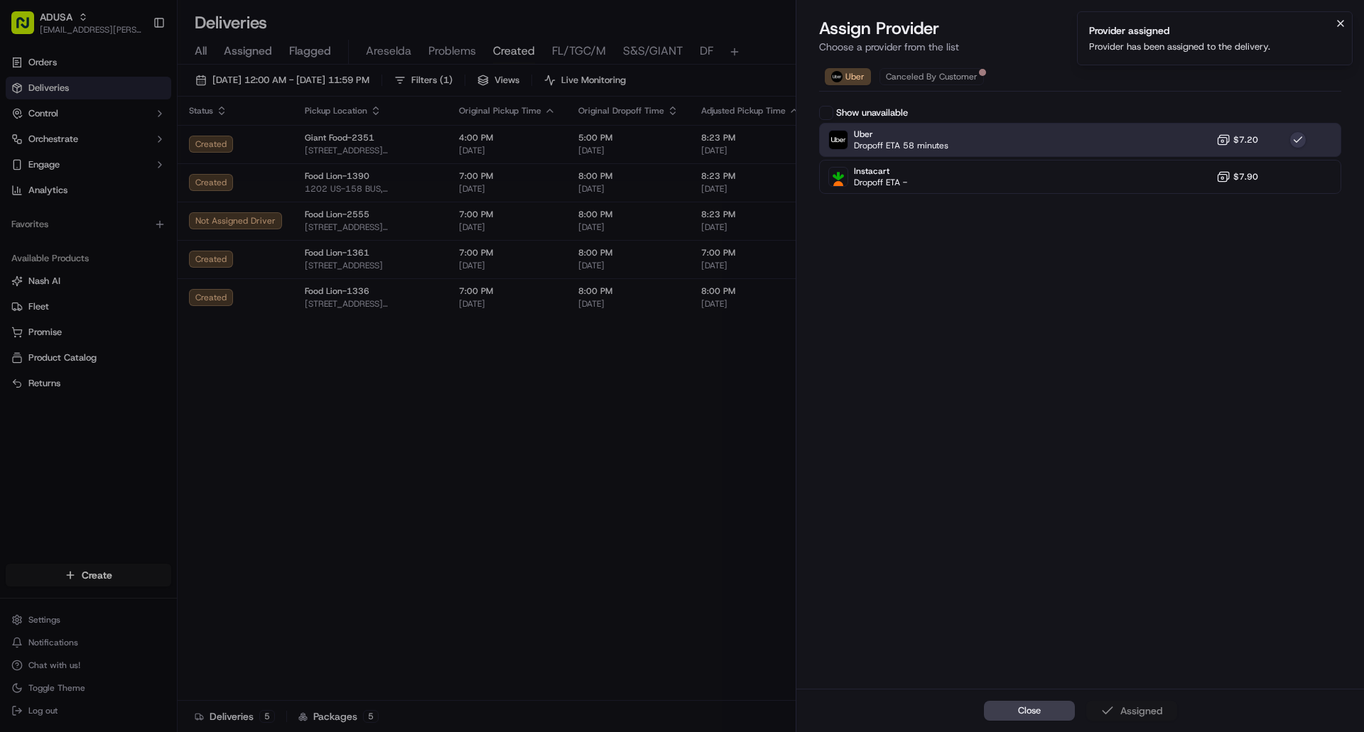
click at [1340, 21] on icon "Notifications (F8)" at bounding box center [1340, 23] width 11 height 11
click at [1346, 17] on icon "button" at bounding box center [1346, 16] width 11 height 11
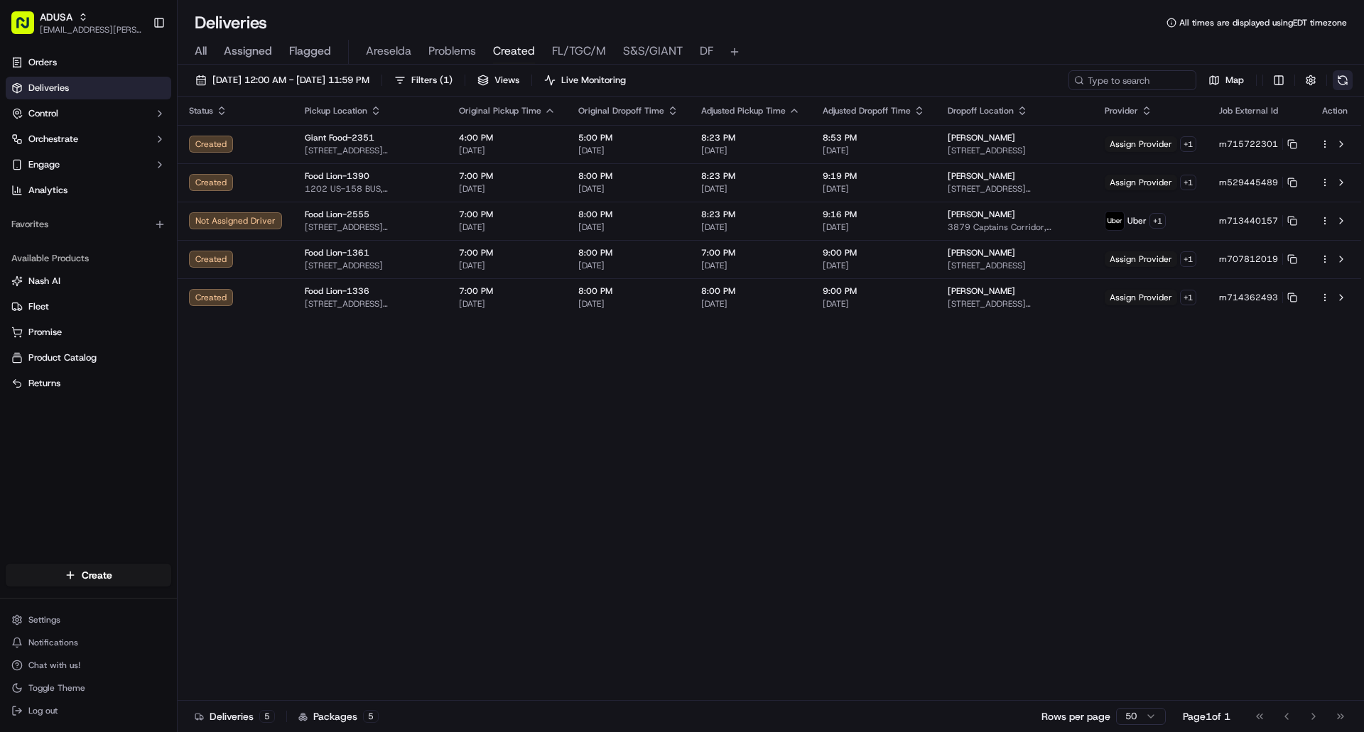
click at [1336, 82] on button at bounding box center [1343, 80] width 20 height 20
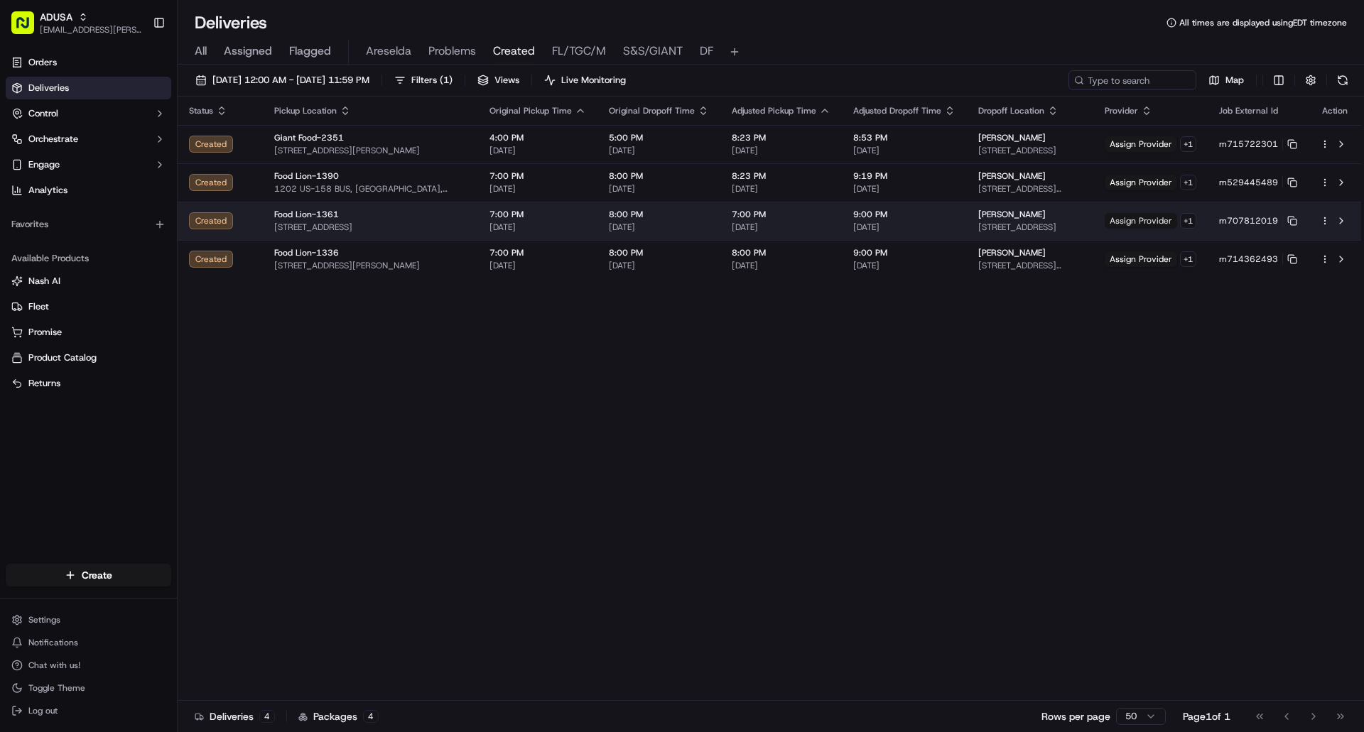
click at [1146, 224] on span "Assign Provider" at bounding box center [1141, 221] width 72 height 16
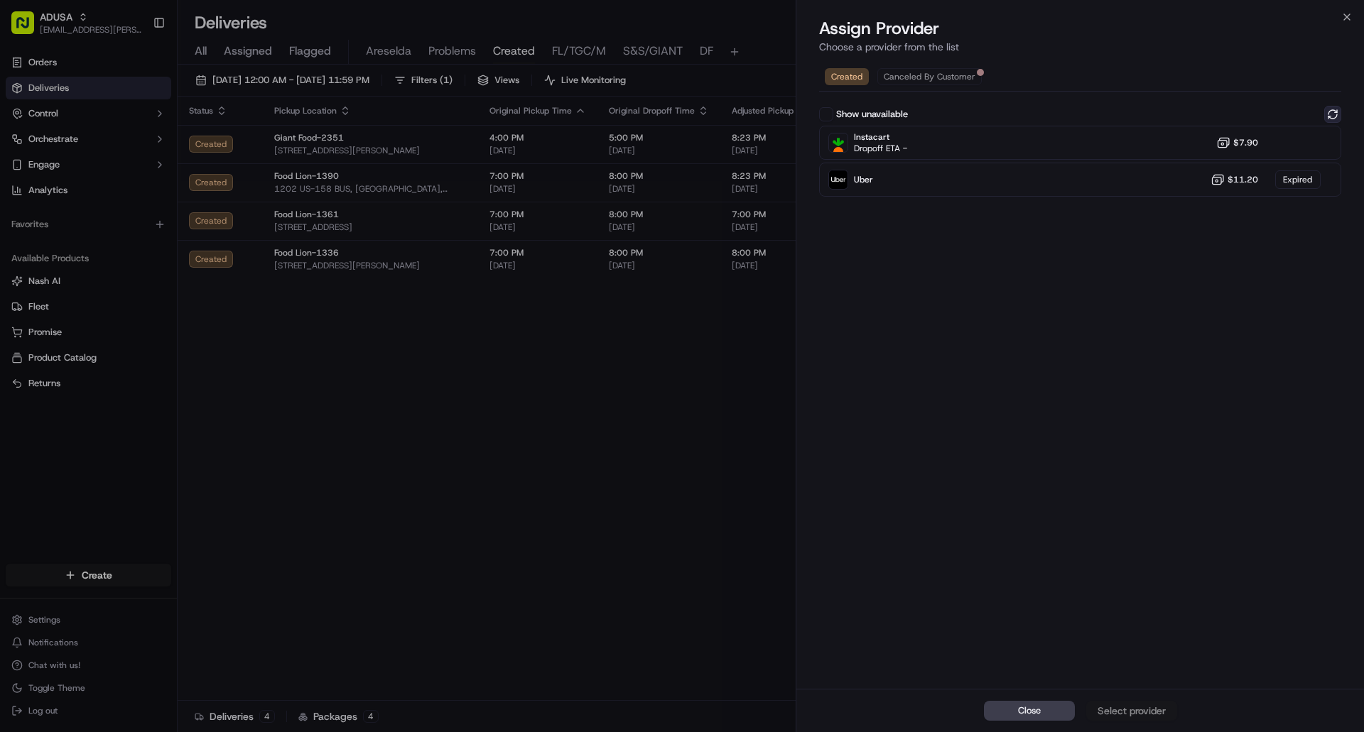
click at [1340, 110] on button at bounding box center [1332, 114] width 17 height 17
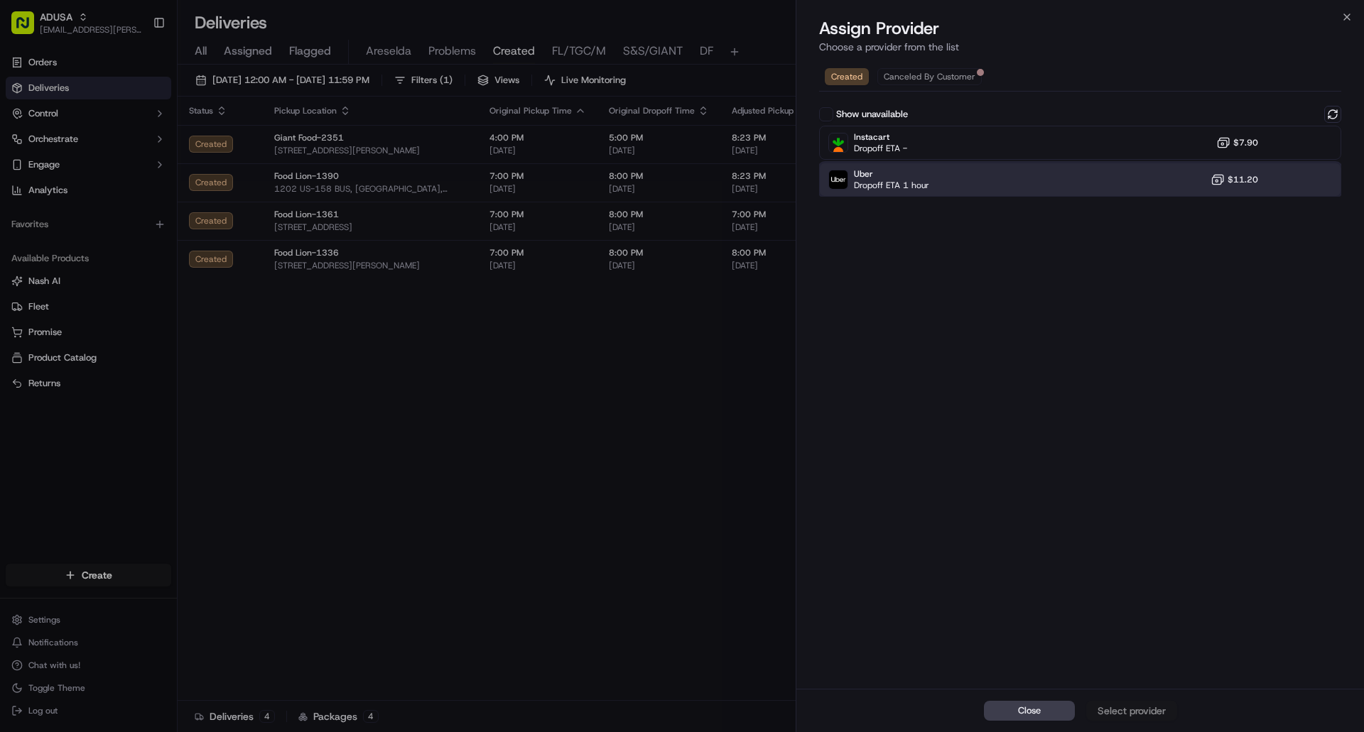
click at [1169, 178] on div "Uber Dropoff ETA 1 hour $11.20" at bounding box center [1080, 180] width 522 height 34
click at [1127, 710] on div "Assign Provider" at bounding box center [1132, 711] width 70 height 14
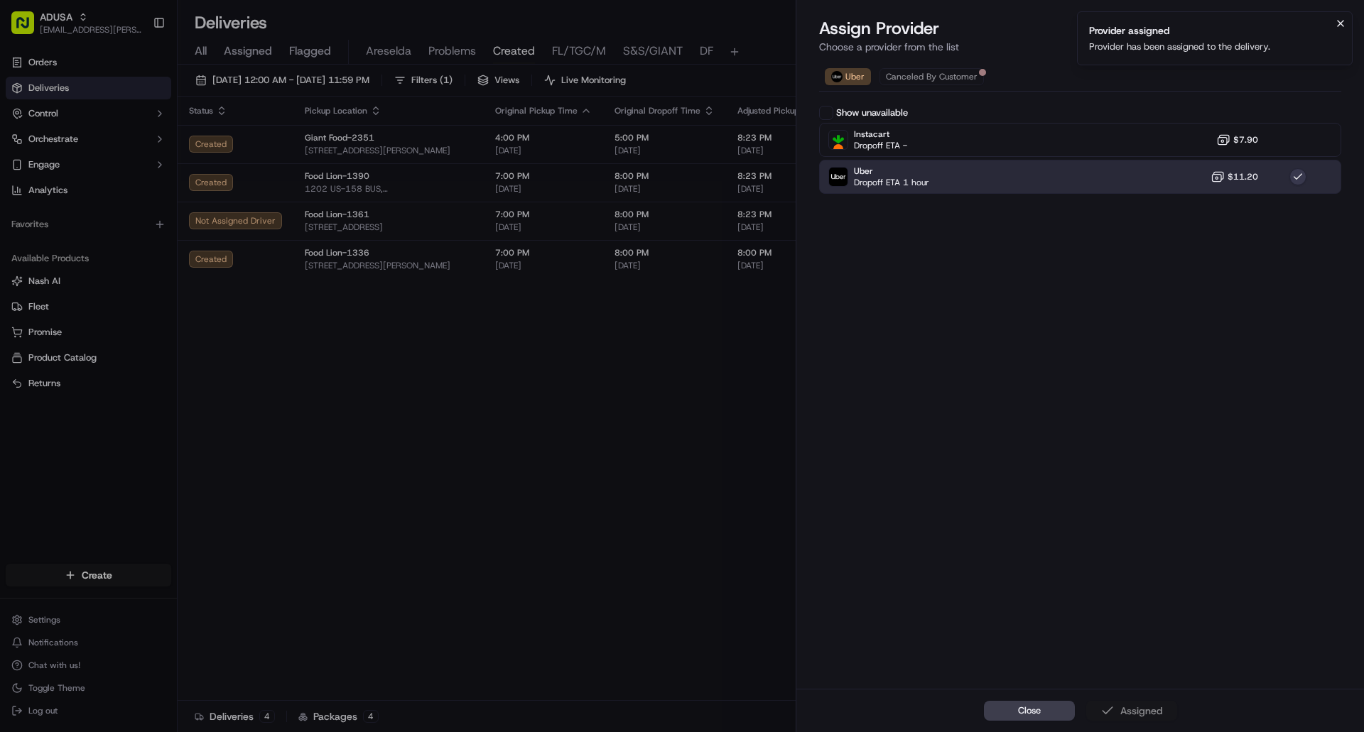
click at [1338, 24] on icon "Notifications (F8)" at bounding box center [1340, 23] width 11 height 11
click at [1345, 18] on icon "button" at bounding box center [1346, 16] width 11 height 11
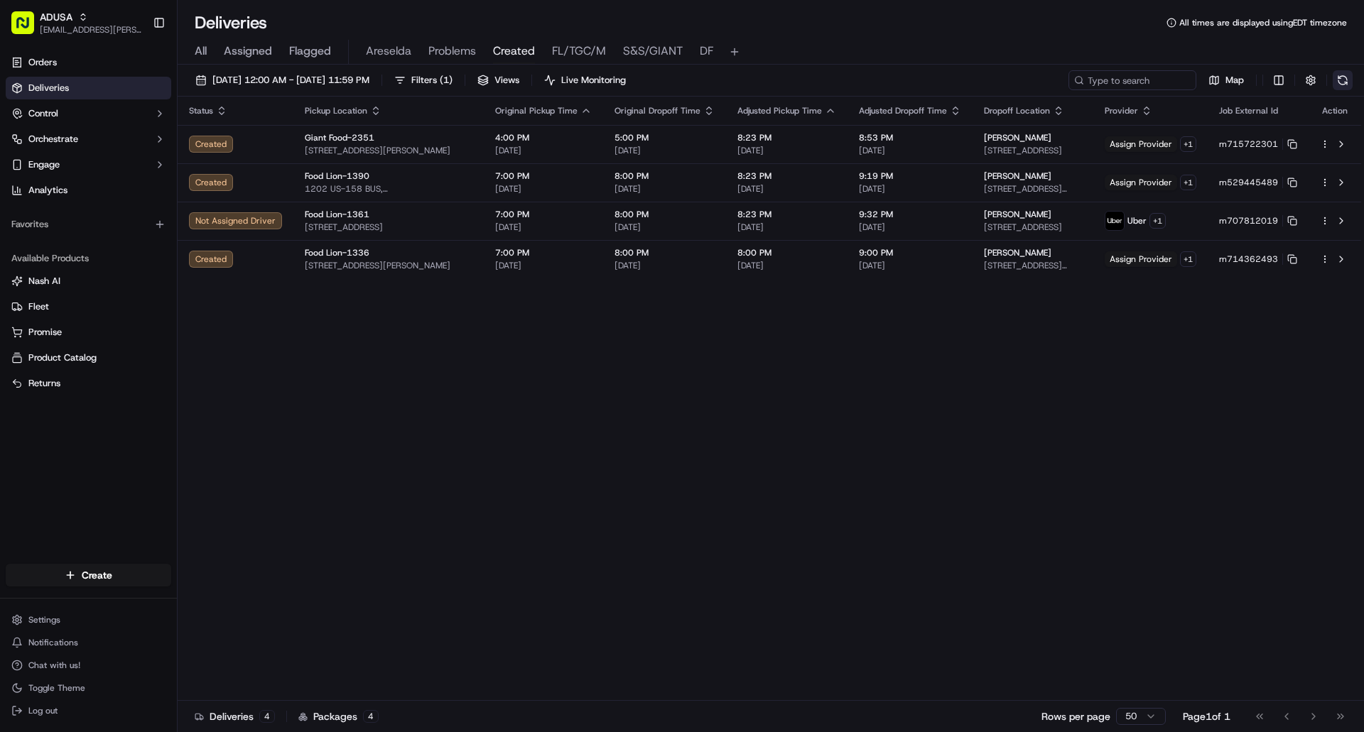
click at [1338, 80] on button at bounding box center [1343, 80] width 20 height 20
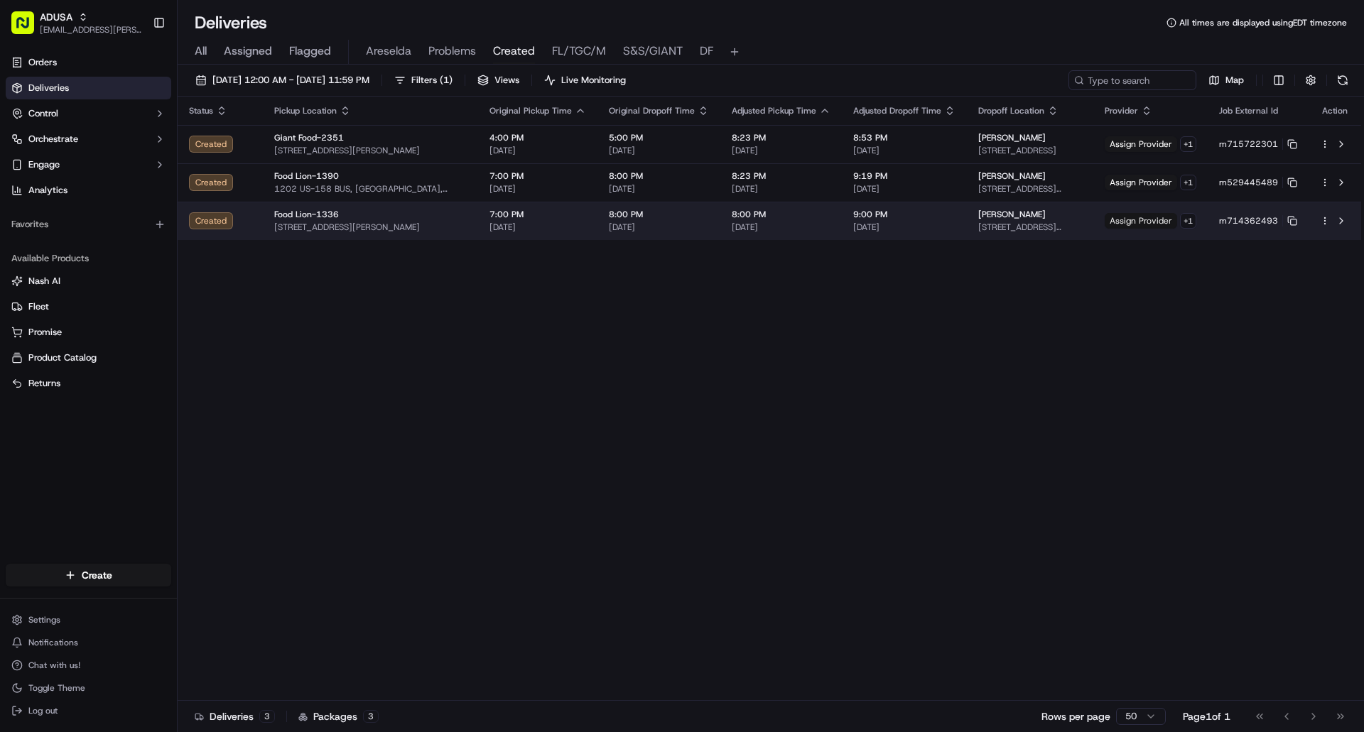
click at [1142, 224] on span "Assign Provider" at bounding box center [1141, 221] width 72 height 16
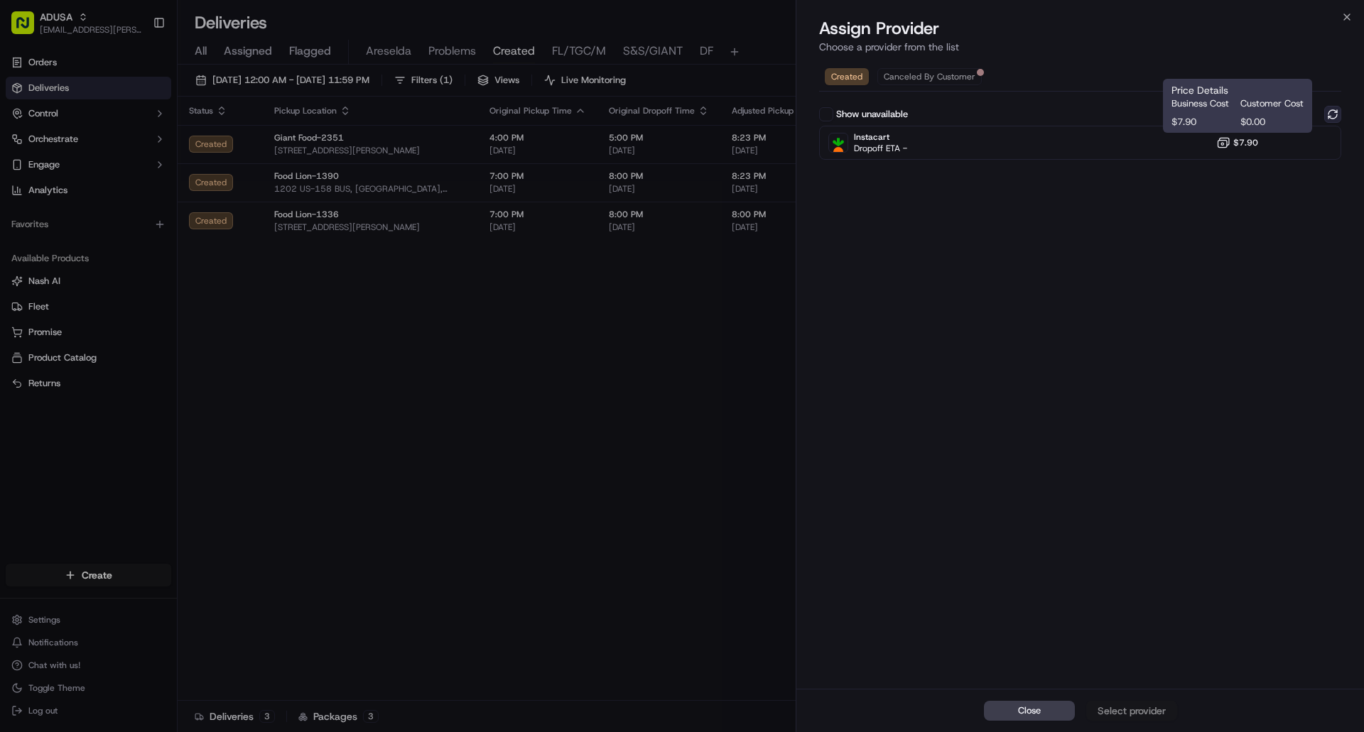
click at [1332, 108] on button at bounding box center [1332, 114] width 17 height 17
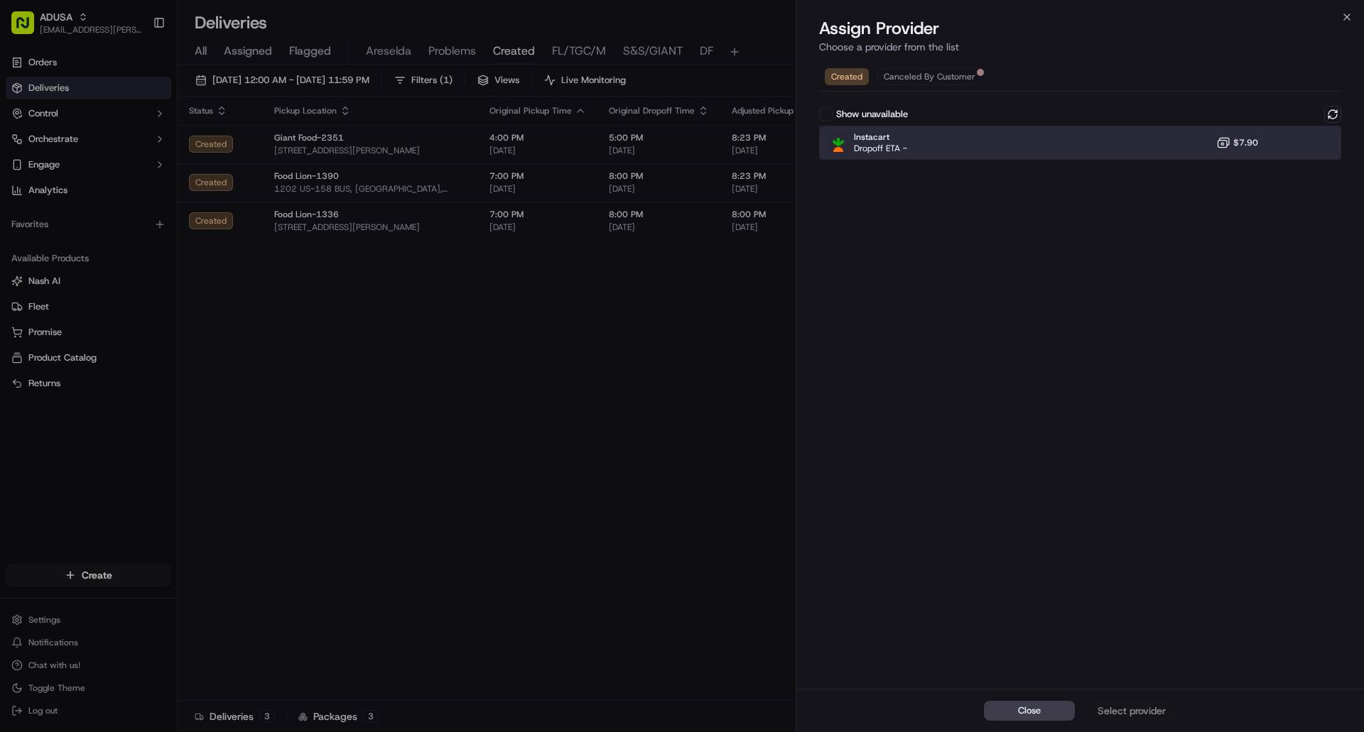
click at [1284, 141] on div "Instacart Dropoff ETA - $7.90" at bounding box center [1080, 143] width 522 height 34
click at [1165, 713] on div "Assign Provider" at bounding box center [1132, 711] width 70 height 14
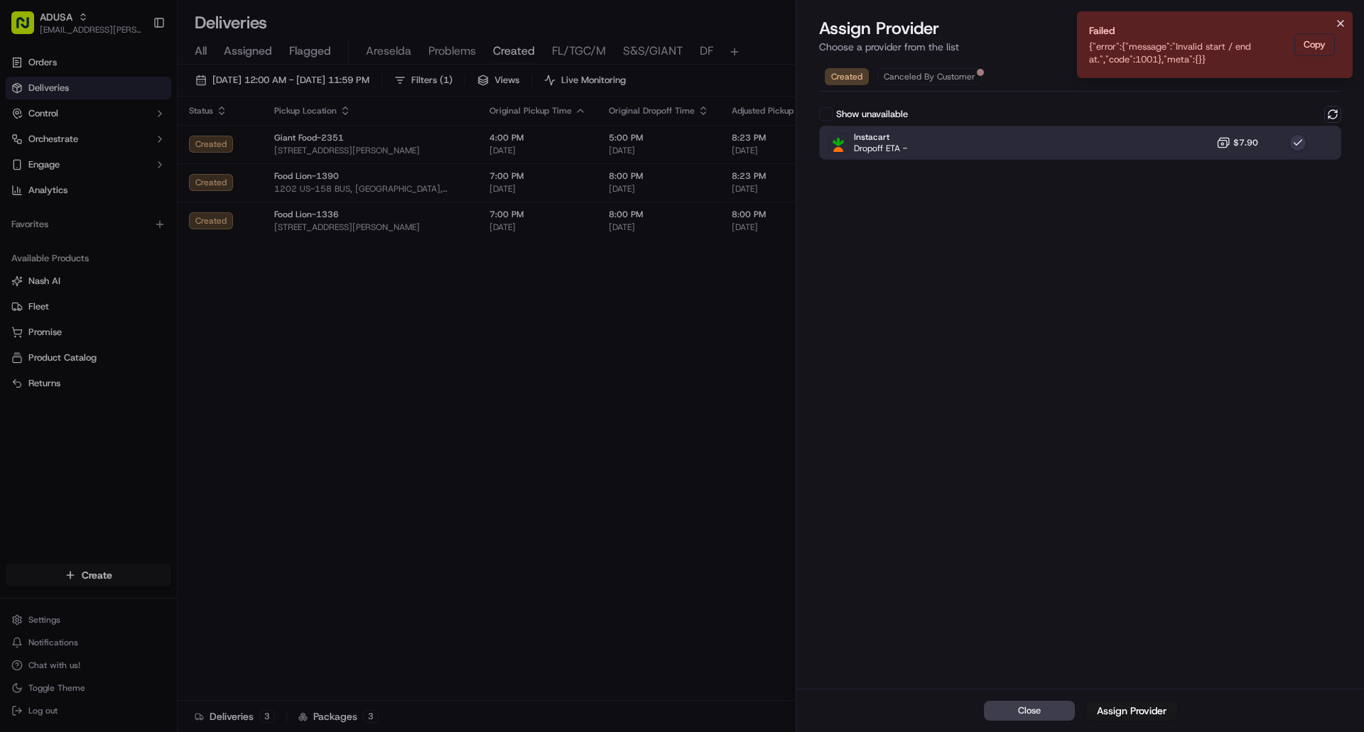
click at [1337, 19] on icon "Notifications (F8)" at bounding box center [1340, 23] width 11 height 11
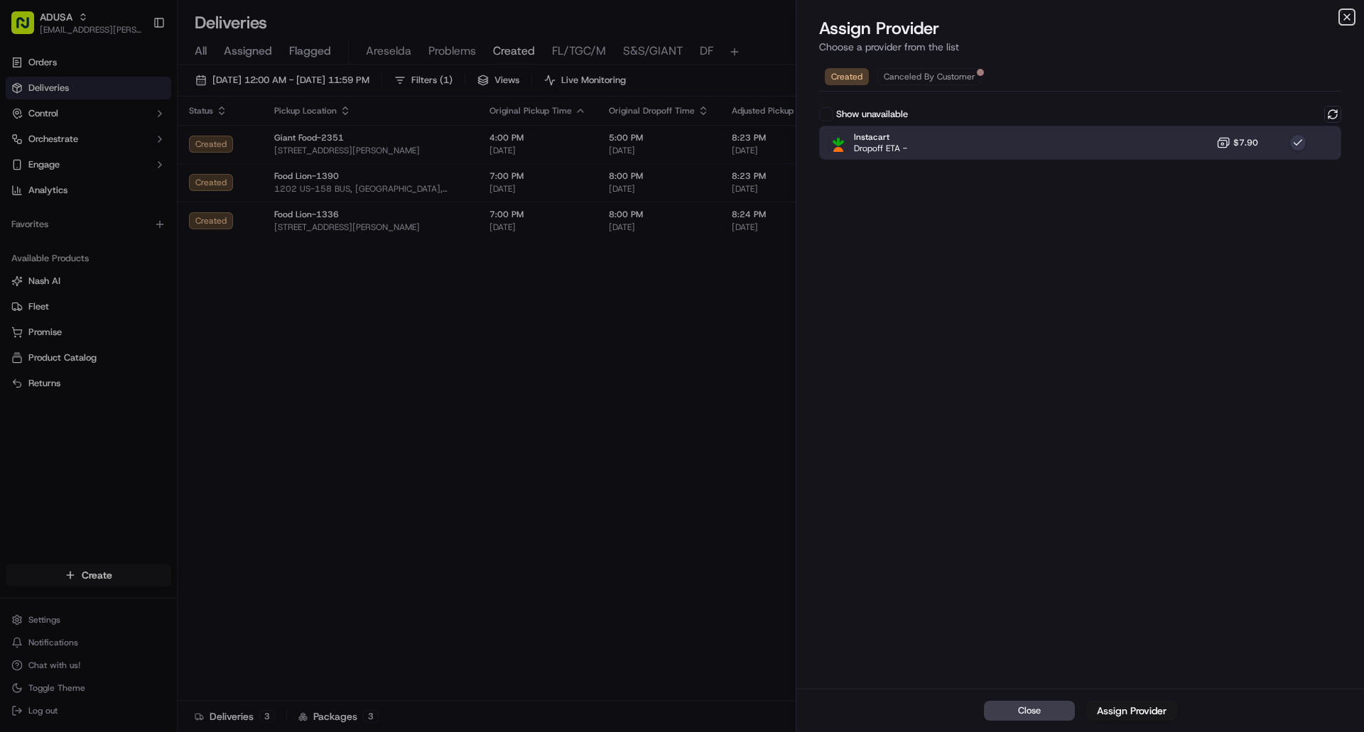
click at [1345, 16] on icon "button" at bounding box center [1346, 16] width 11 height 11
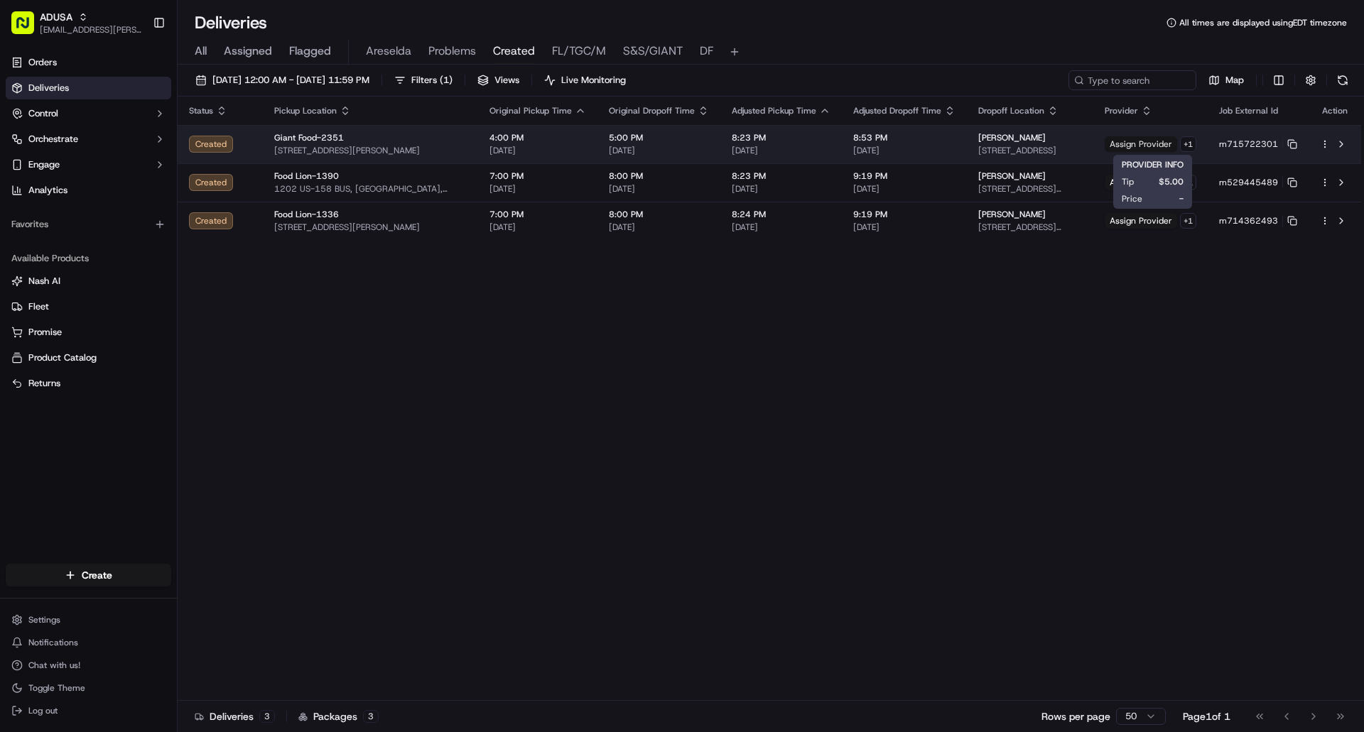
click at [1149, 147] on span "Assign Provider" at bounding box center [1141, 144] width 72 height 16
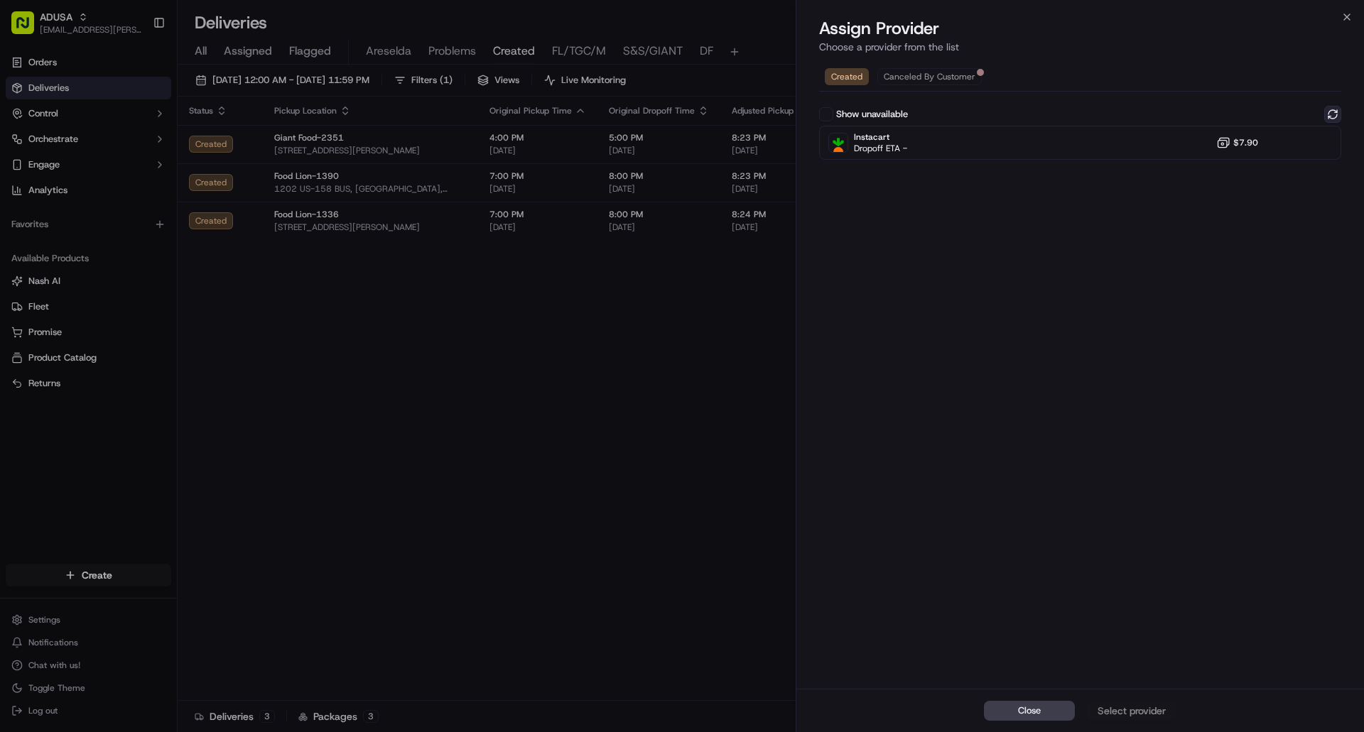
click at [1330, 110] on button at bounding box center [1332, 114] width 17 height 17
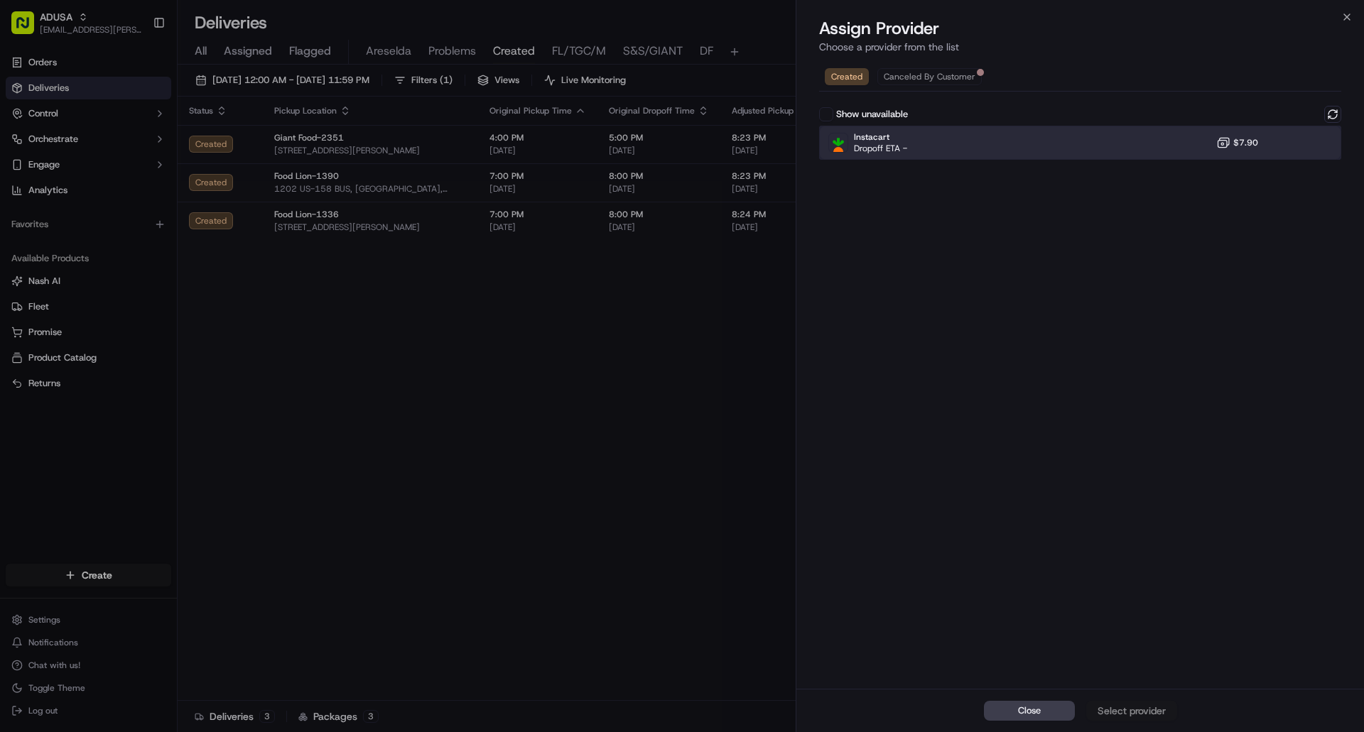
click at [1274, 151] on div "Instacart Dropoff ETA - $7.90" at bounding box center [1080, 143] width 522 height 34
click at [1127, 707] on div "Assign Provider" at bounding box center [1132, 711] width 70 height 14
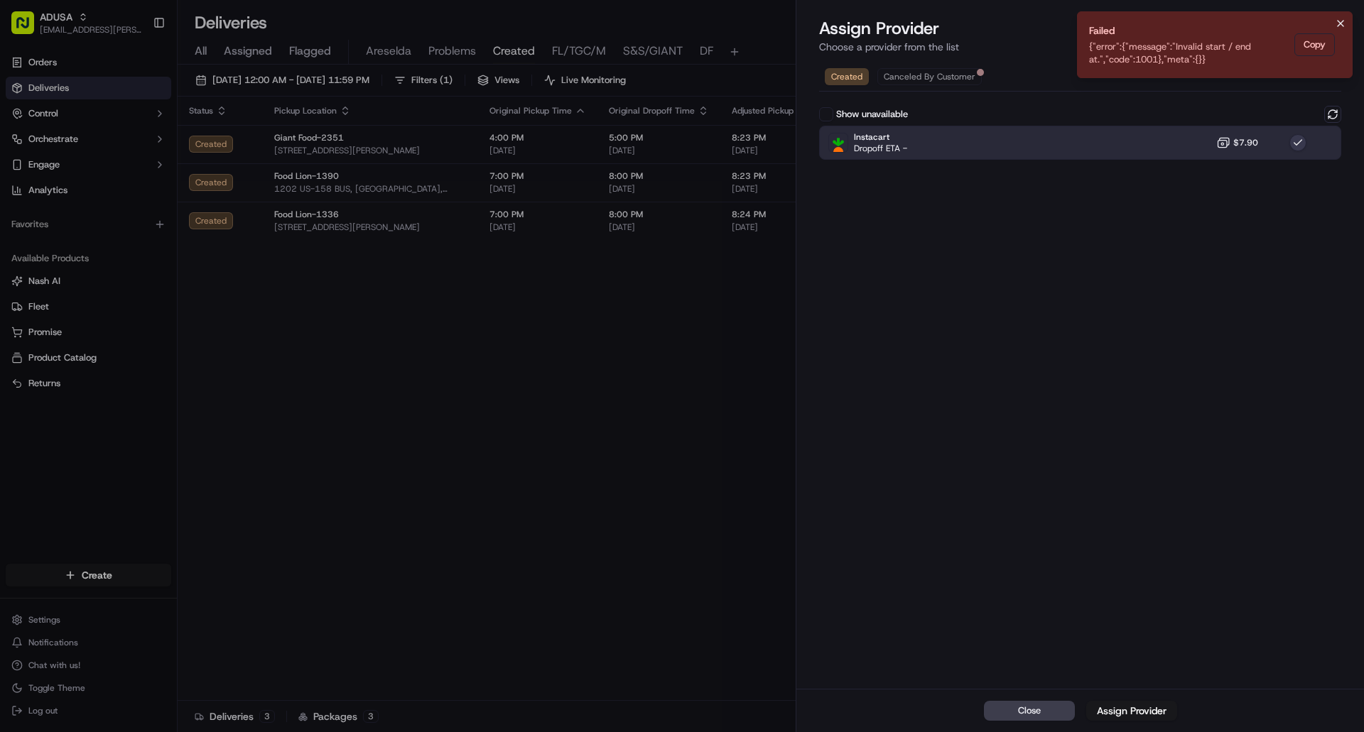
click at [1341, 23] on icon "Notifications (F8)" at bounding box center [1341, 24] width 6 height 6
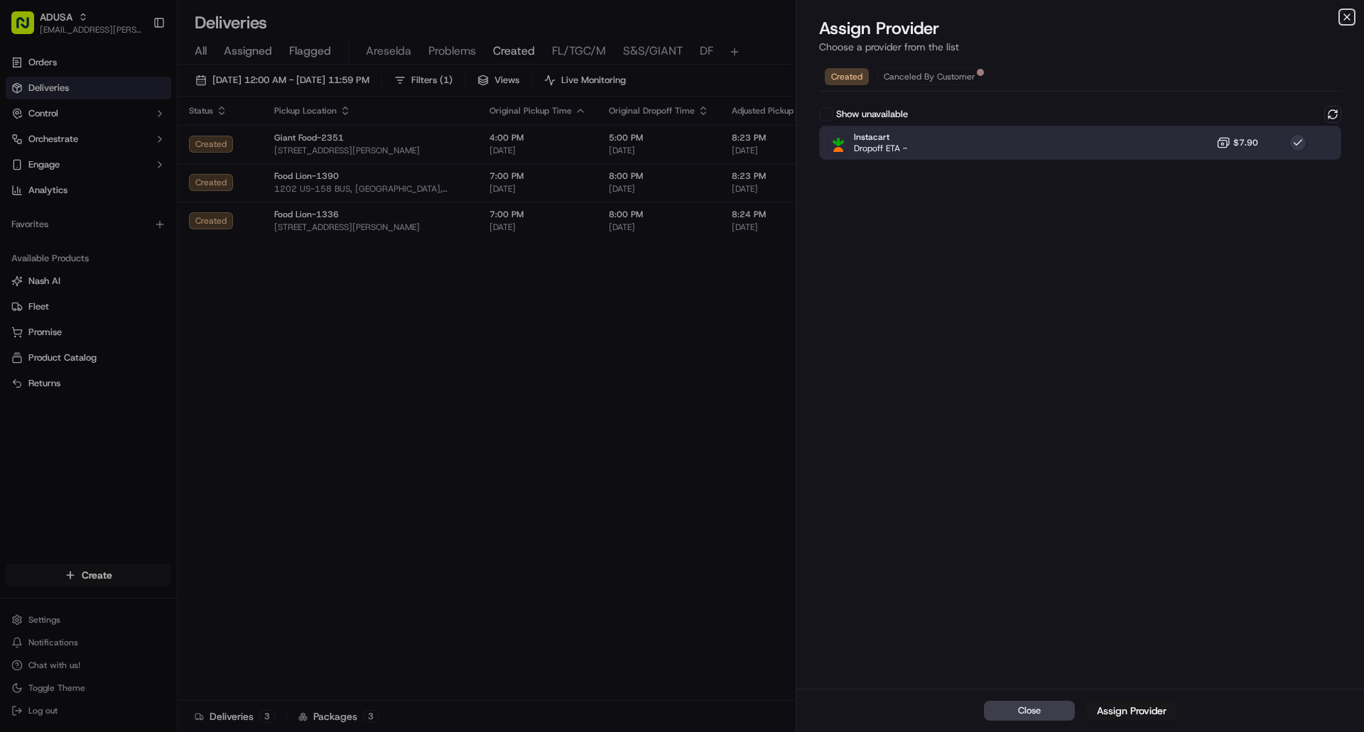
click at [1345, 18] on icon "button" at bounding box center [1346, 16] width 11 height 11
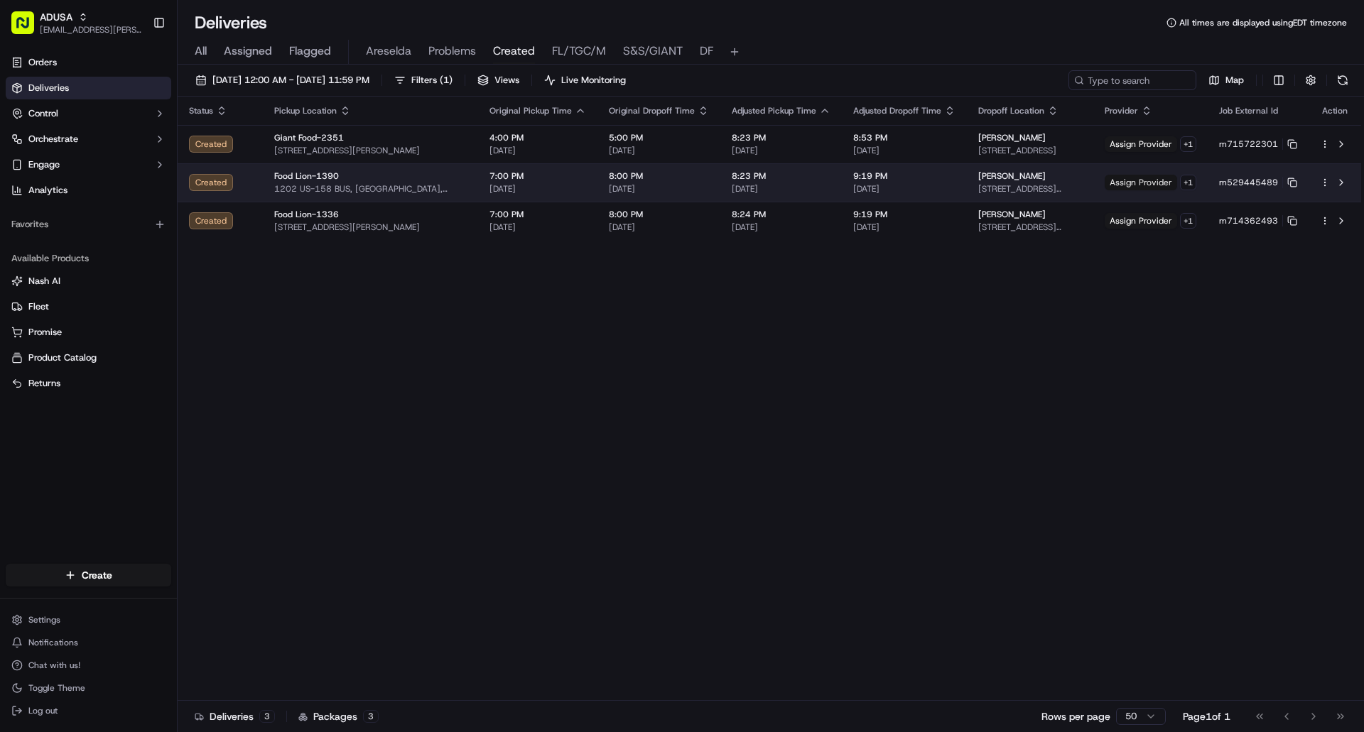
click at [1152, 180] on span "Assign Provider" at bounding box center [1141, 183] width 72 height 16
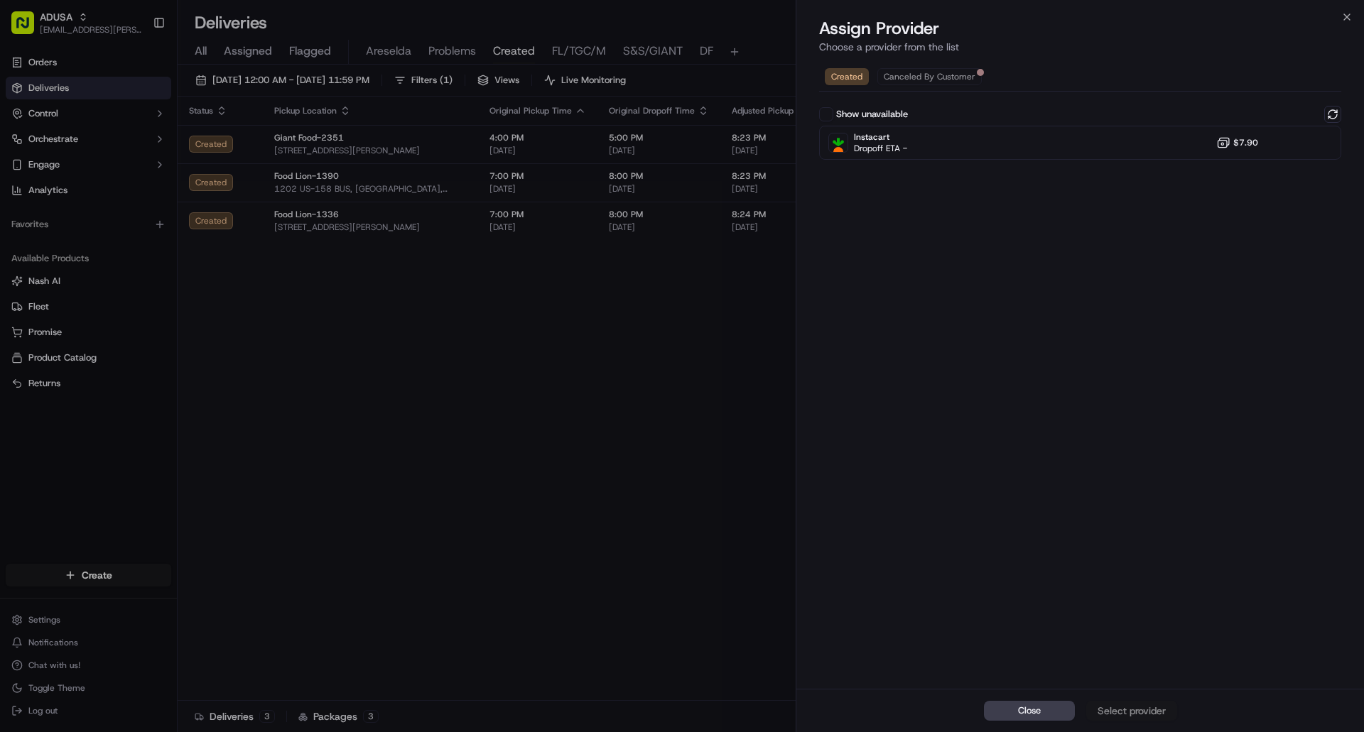
click at [1324, 107] on div "Show unavailable" at bounding box center [1080, 114] width 522 height 17
click at [1328, 112] on button at bounding box center [1332, 114] width 17 height 17
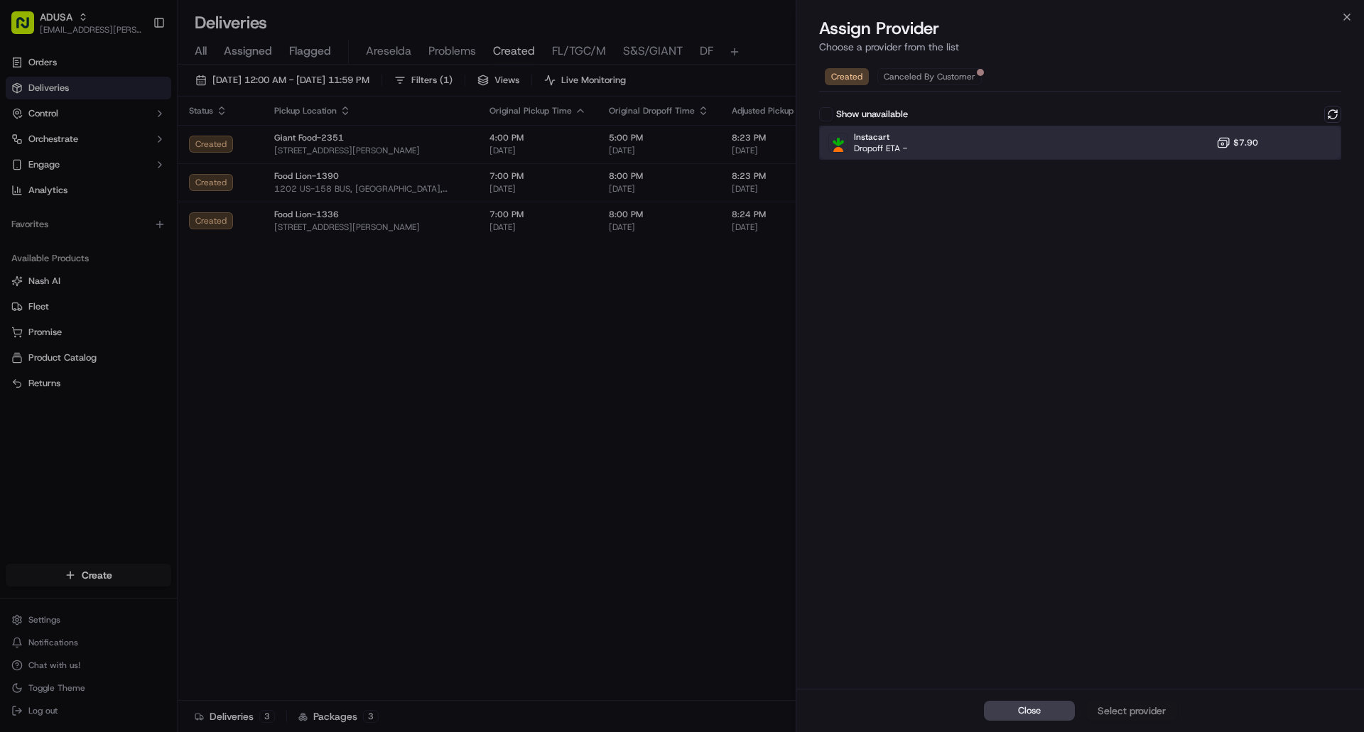
click at [1291, 146] on div at bounding box center [1297, 142] width 17 height 17
click at [1158, 716] on div "Assign Provider" at bounding box center [1132, 711] width 70 height 14
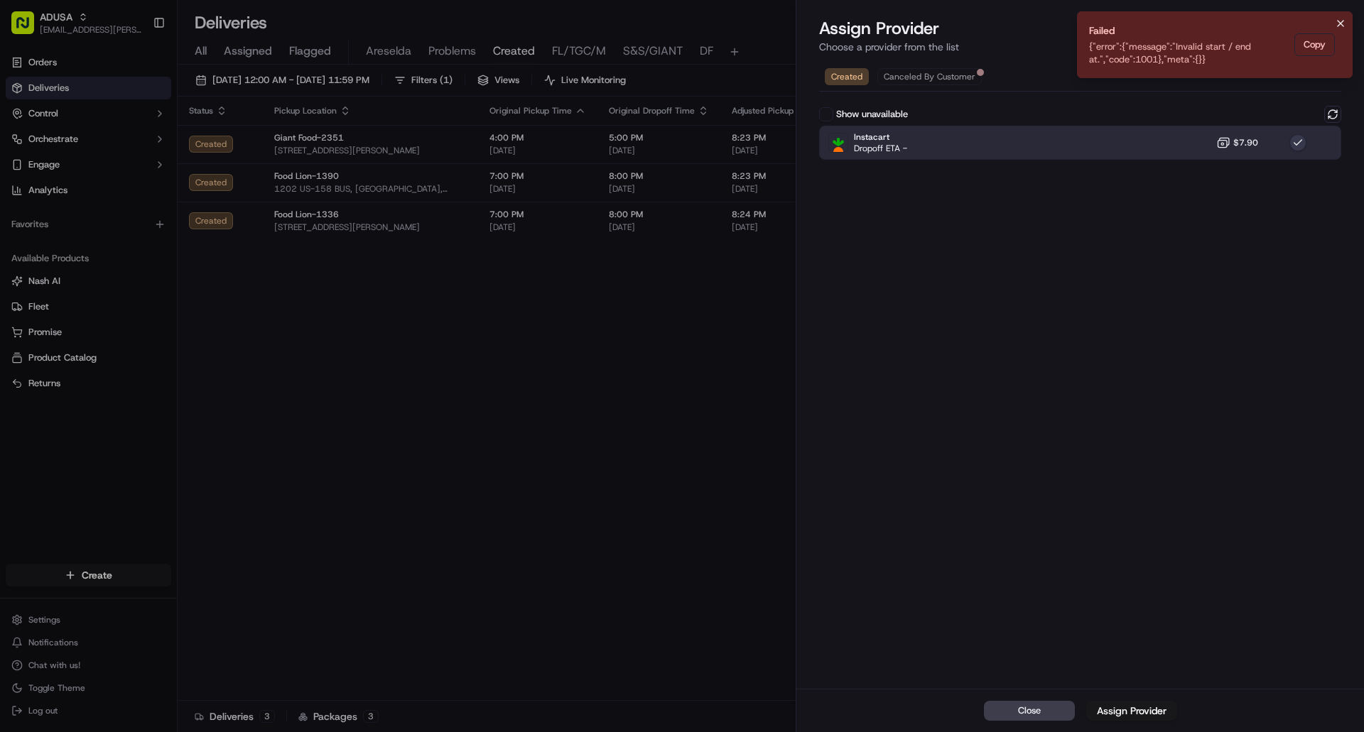
click at [1340, 23] on icon "Notifications (F8)" at bounding box center [1340, 23] width 11 height 11
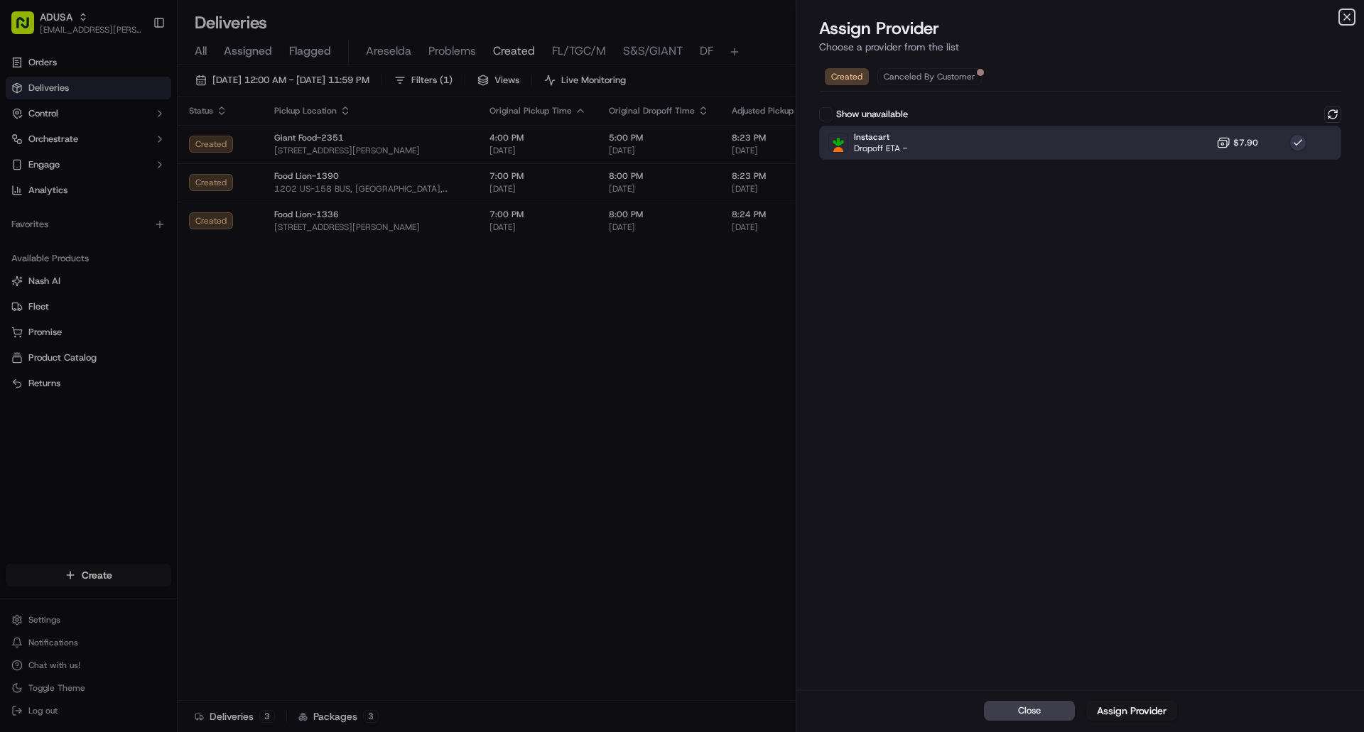
click at [1345, 18] on icon "button" at bounding box center [1346, 16] width 11 height 11
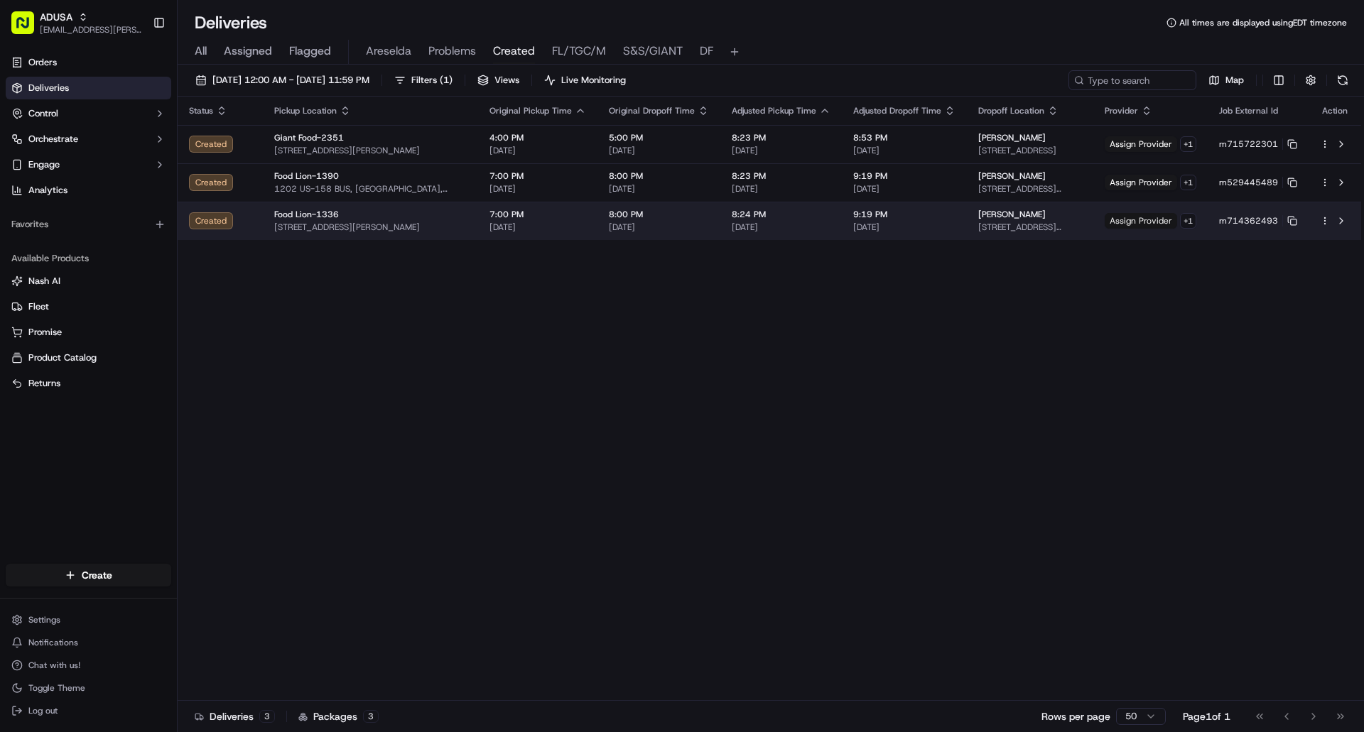
click at [1132, 222] on span "Assign Provider" at bounding box center [1141, 221] width 72 height 16
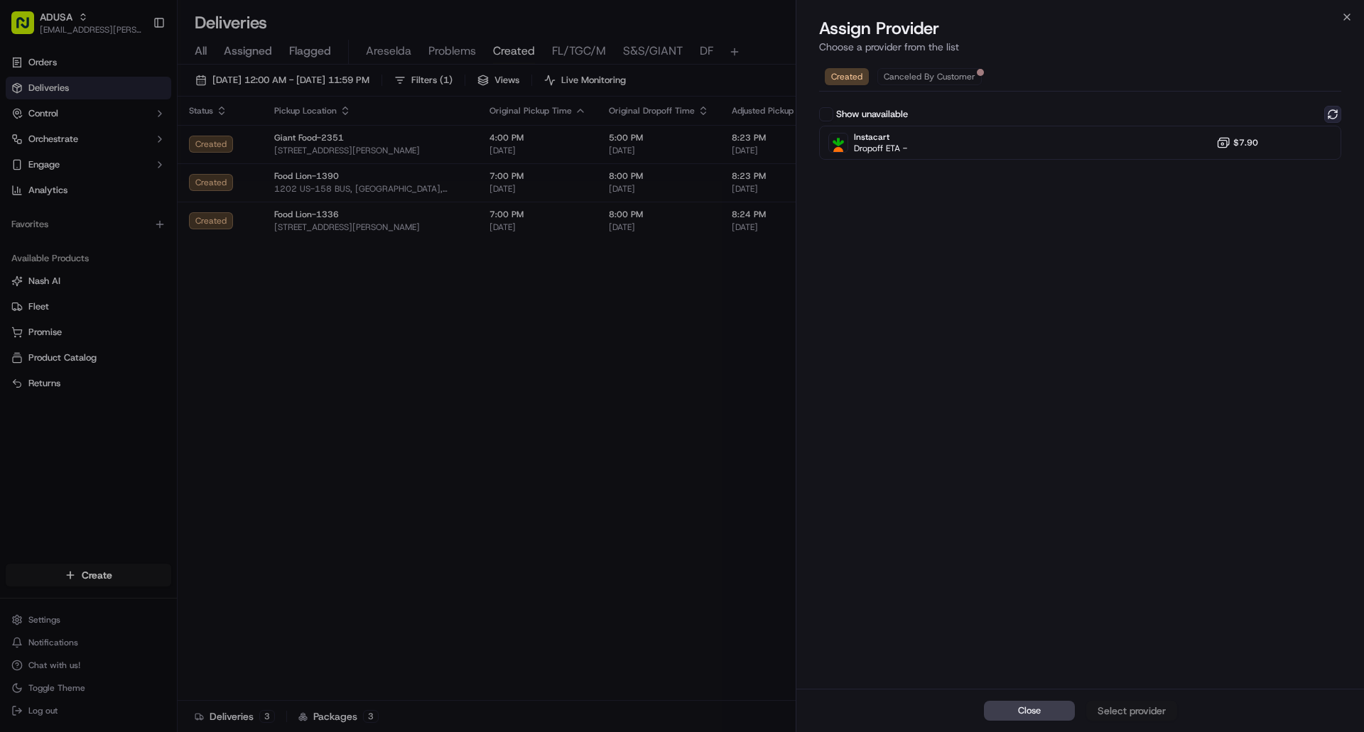
click at [1333, 110] on button at bounding box center [1332, 114] width 17 height 17
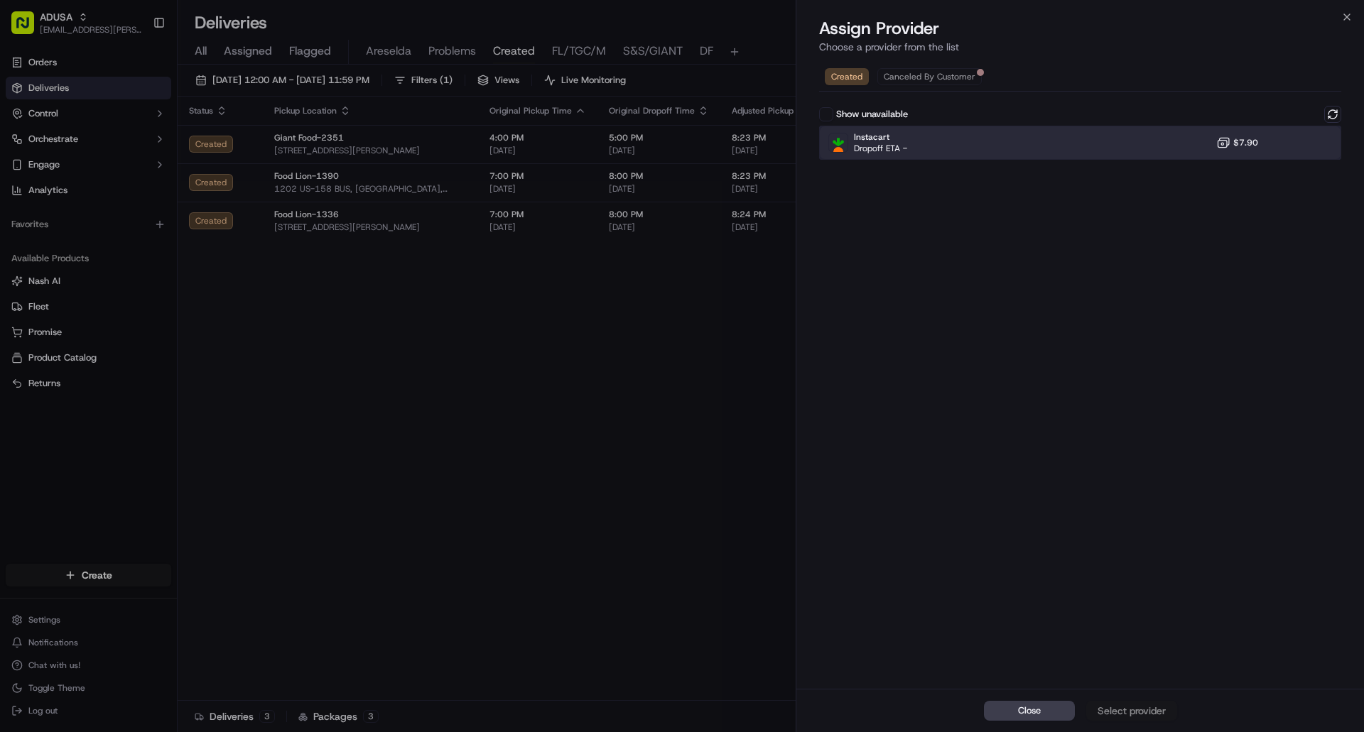
click at [1289, 146] on div "Instacart Dropoff ETA - $7.90" at bounding box center [1080, 143] width 522 height 34
click at [1126, 714] on div "Assign Provider" at bounding box center [1132, 711] width 70 height 14
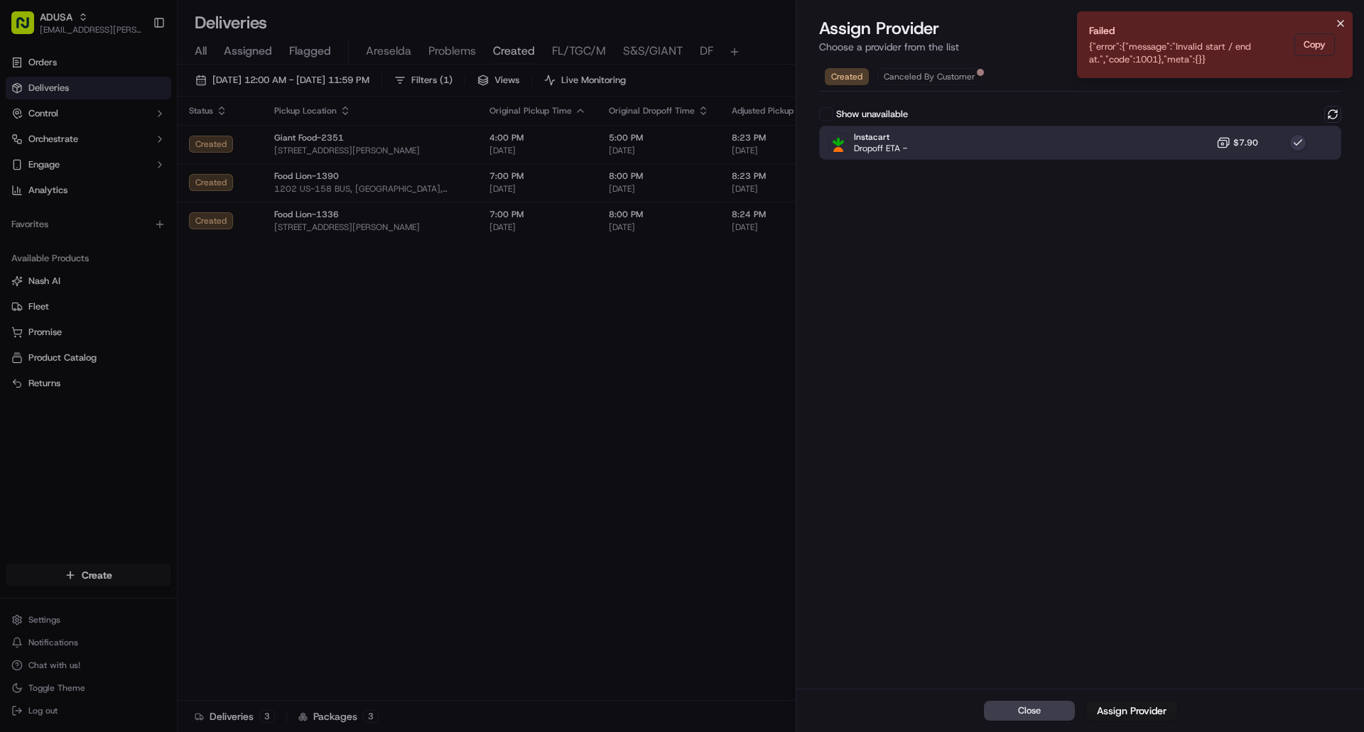
click at [1336, 21] on icon "Notifications (F8)" at bounding box center [1340, 23] width 11 height 11
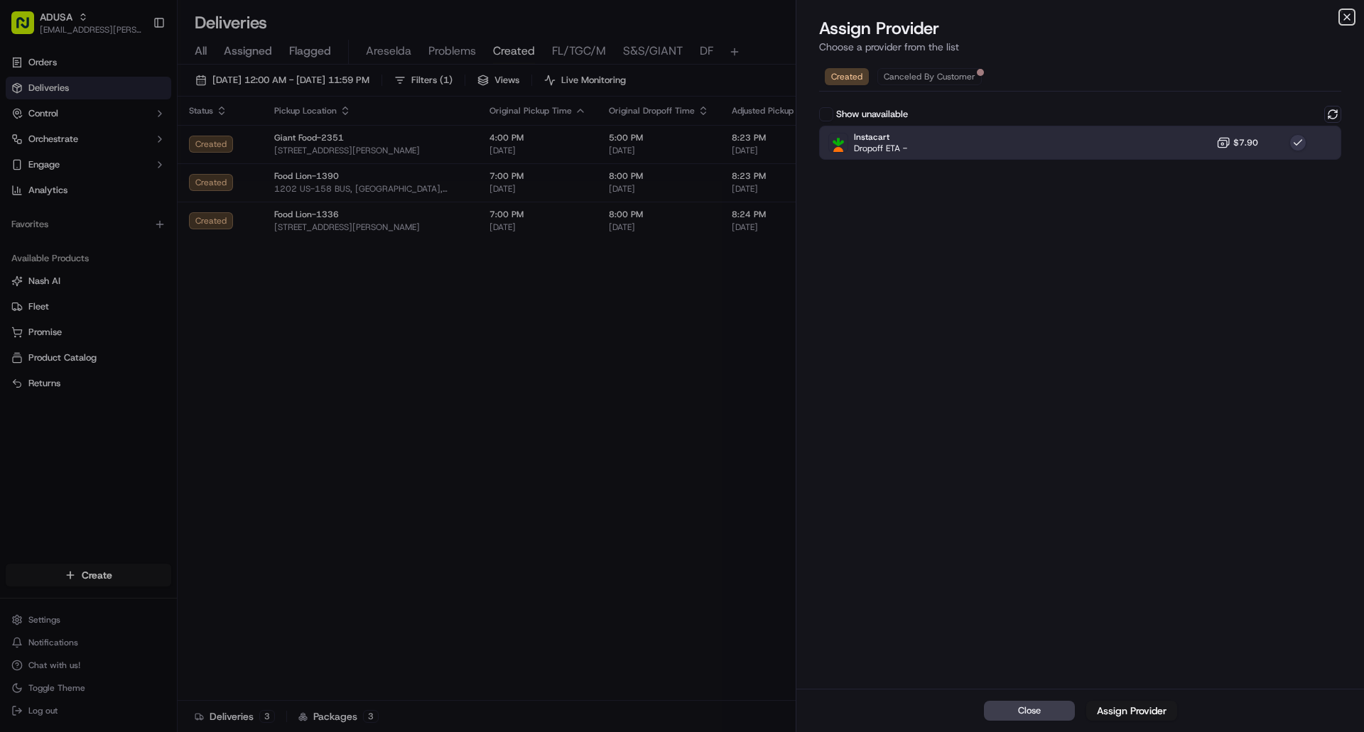
click at [1348, 18] on icon "button" at bounding box center [1347, 17] width 6 height 6
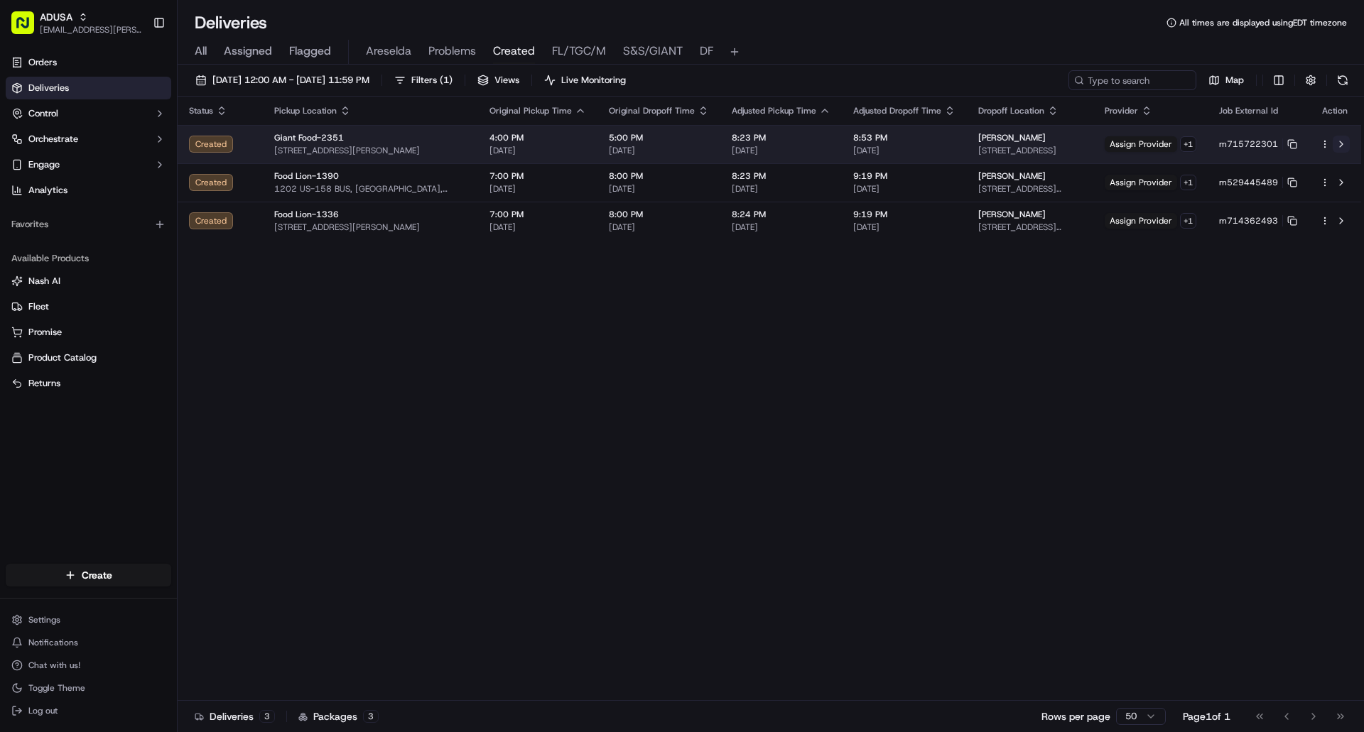
click at [1338, 143] on button at bounding box center [1341, 144] width 17 height 17
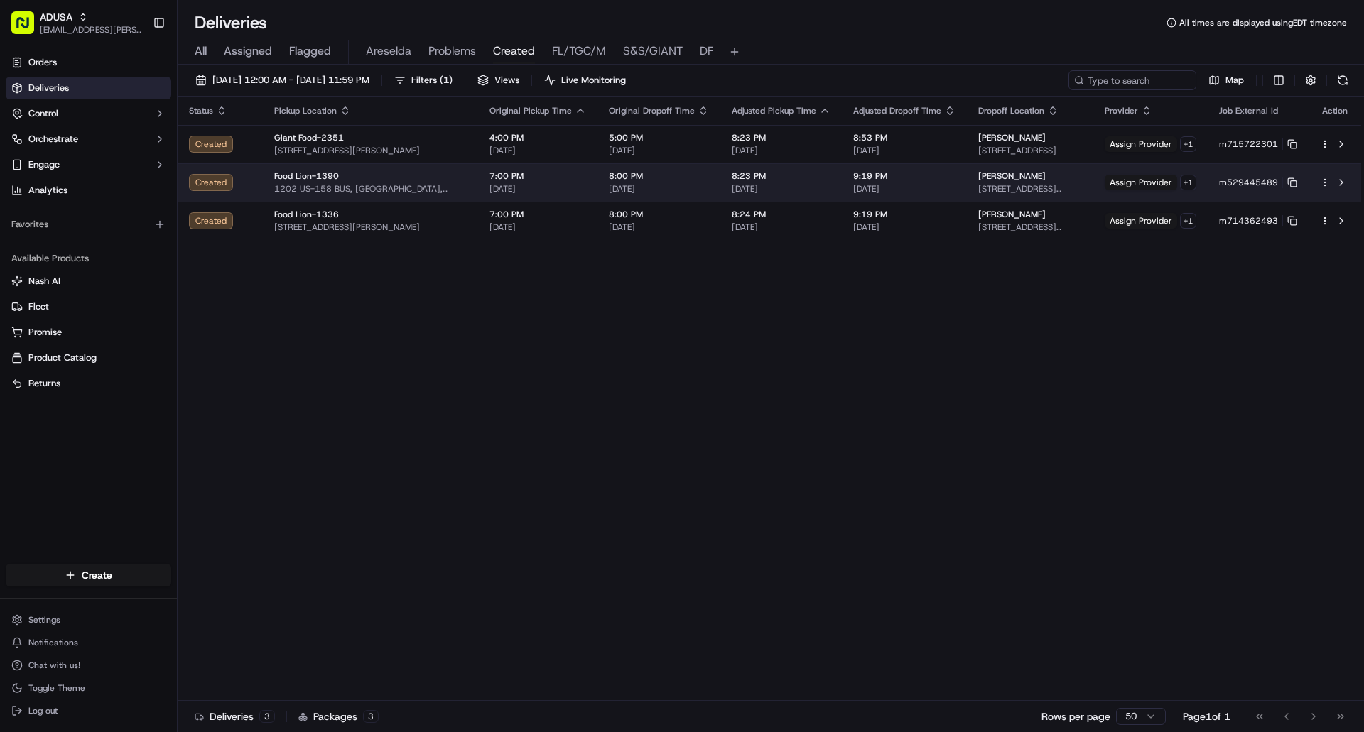
click at [1007, 184] on span "408 Pritchett Rd, Warrenton, NC 27589, US" at bounding box center [1030, 188] width 104 height 11
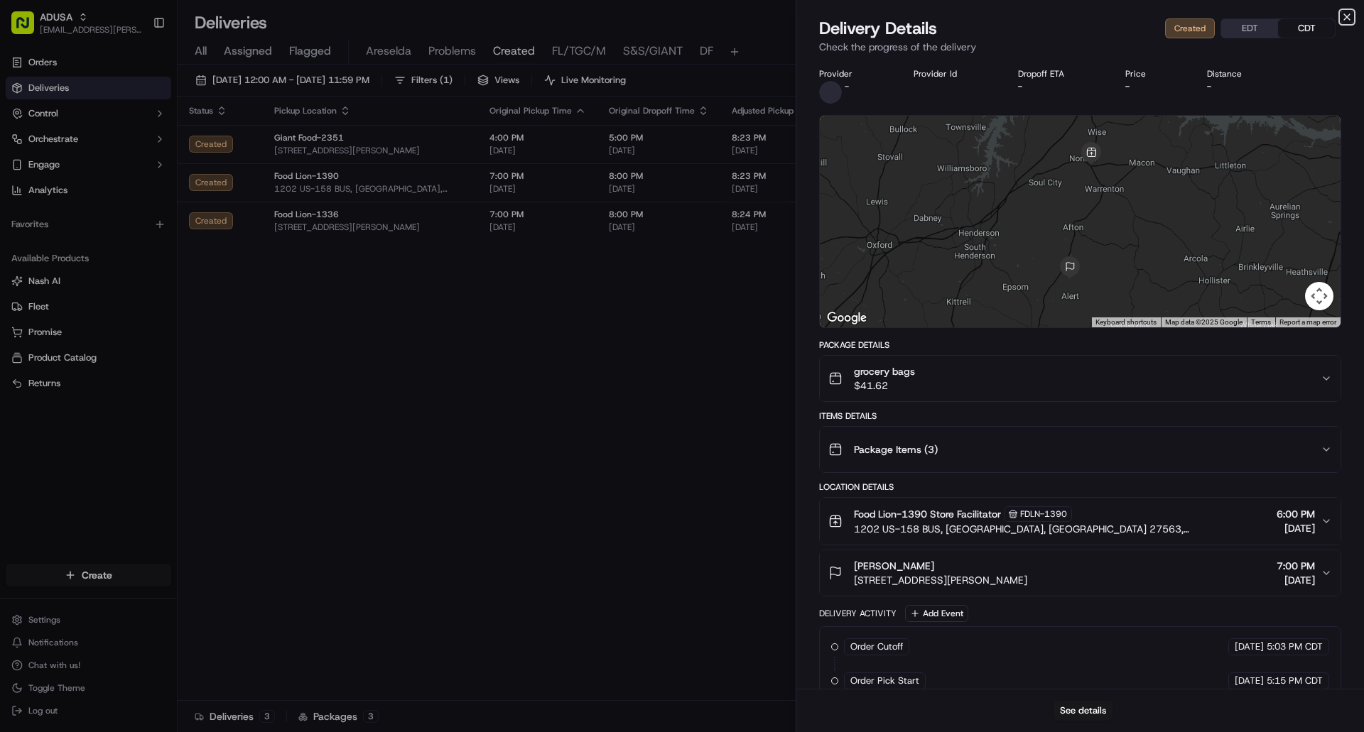
click at [1345, 14] on icon "button" at bounding box center [1346, 16] width 11 height 11
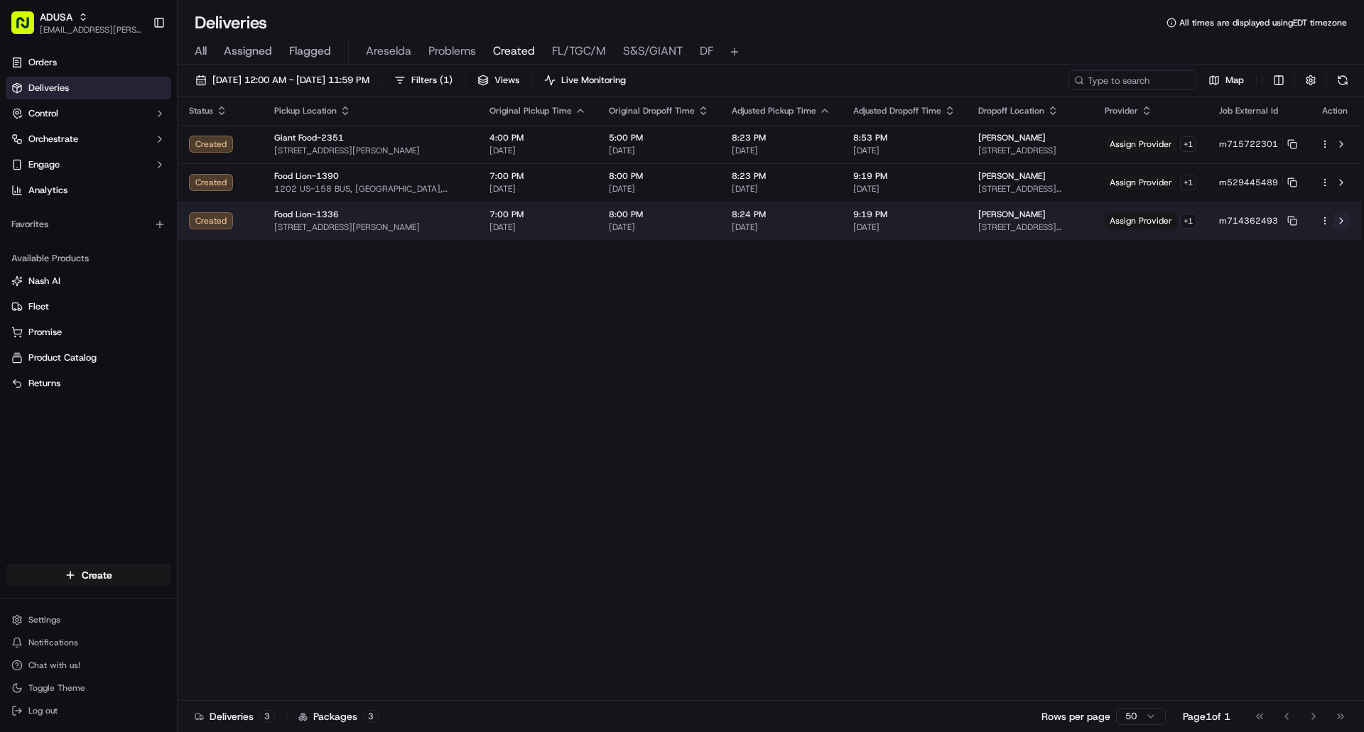
click at [1340, 220] on button at bounding box center [1341, 220] width 17 height 17
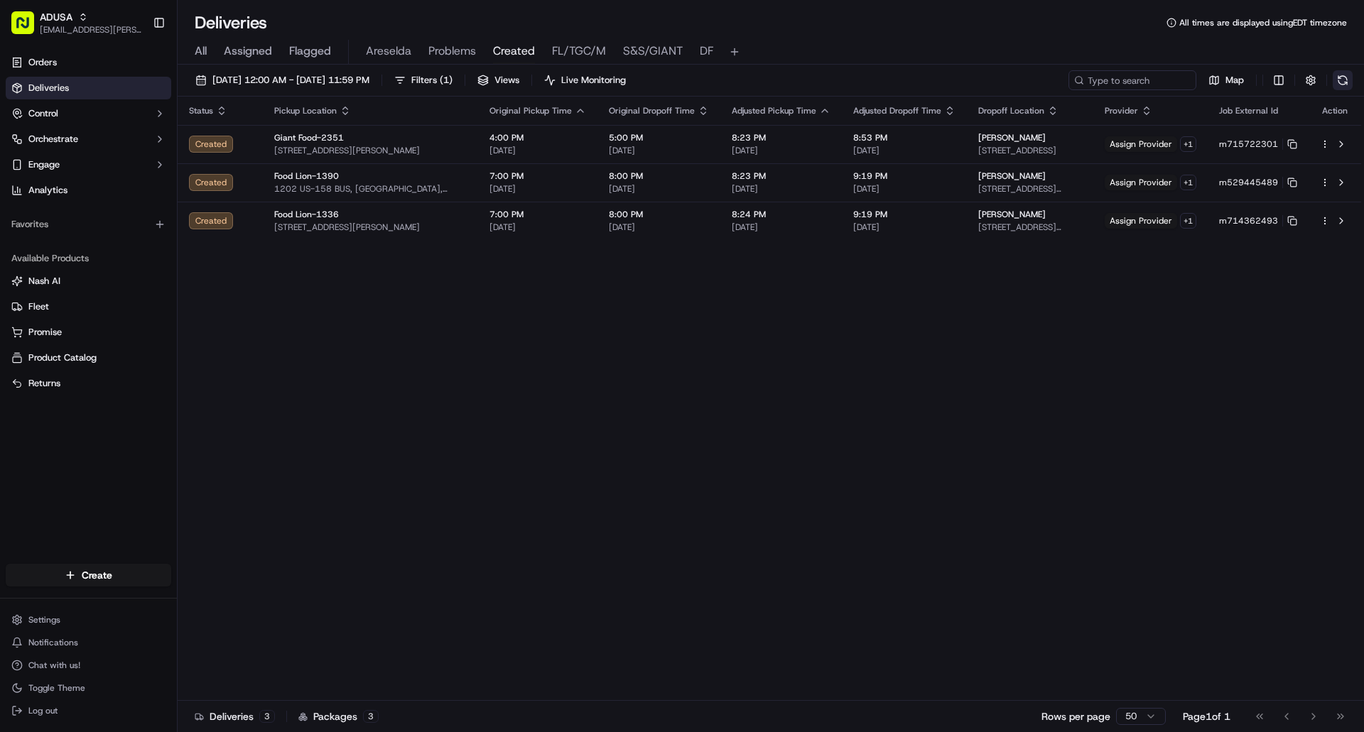
click at [1338, 77] on button at bounding box center [1343, 80] width 20 height 20
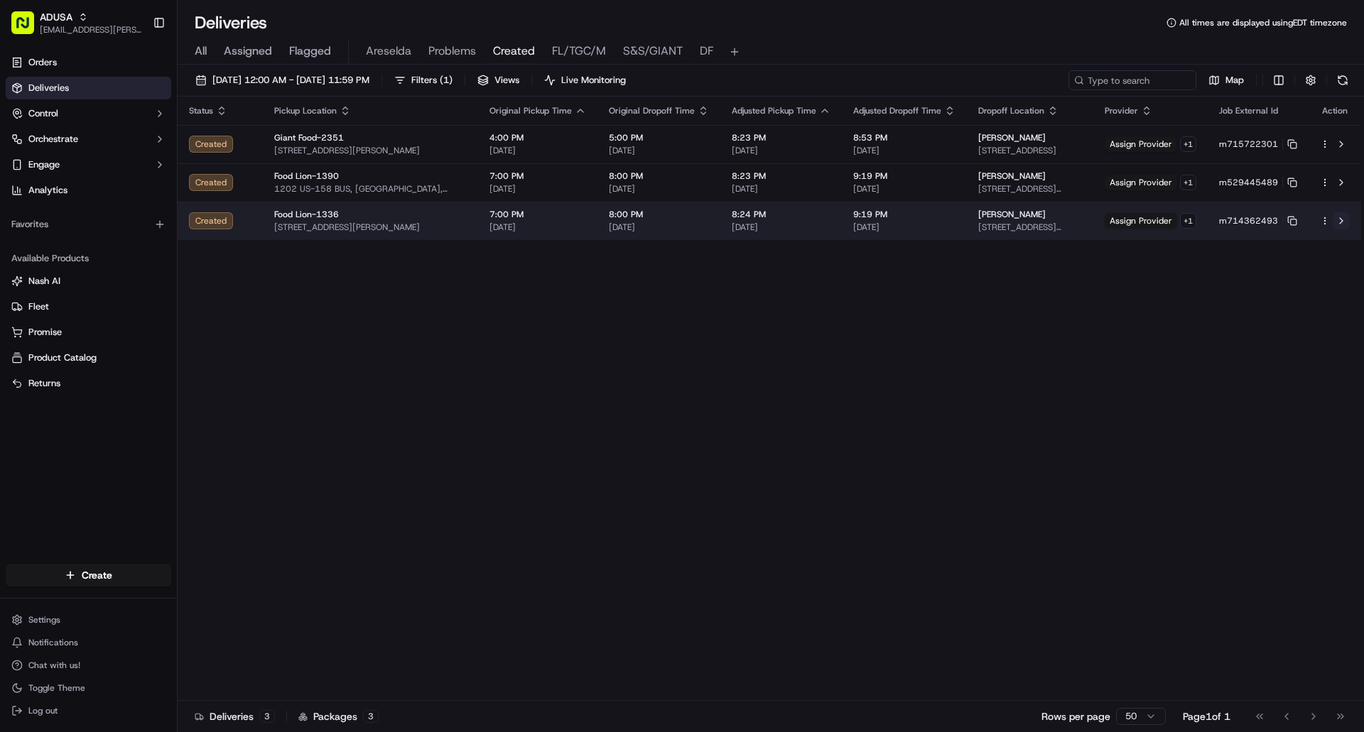
click at [1335, 222] on button at bounding box center [1341, 220] width 17 height 17
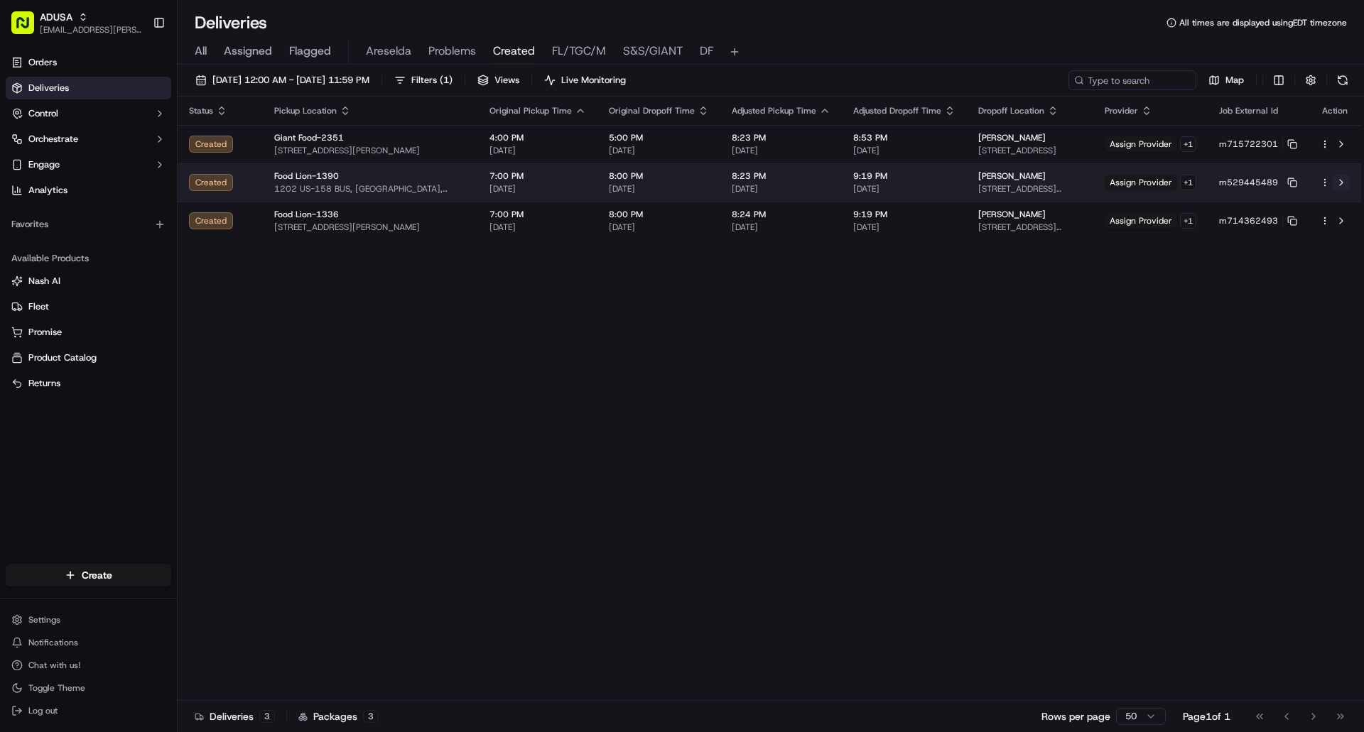
click at [1338, 184] on button at bounding box center [1341, 182] width 17 height 17
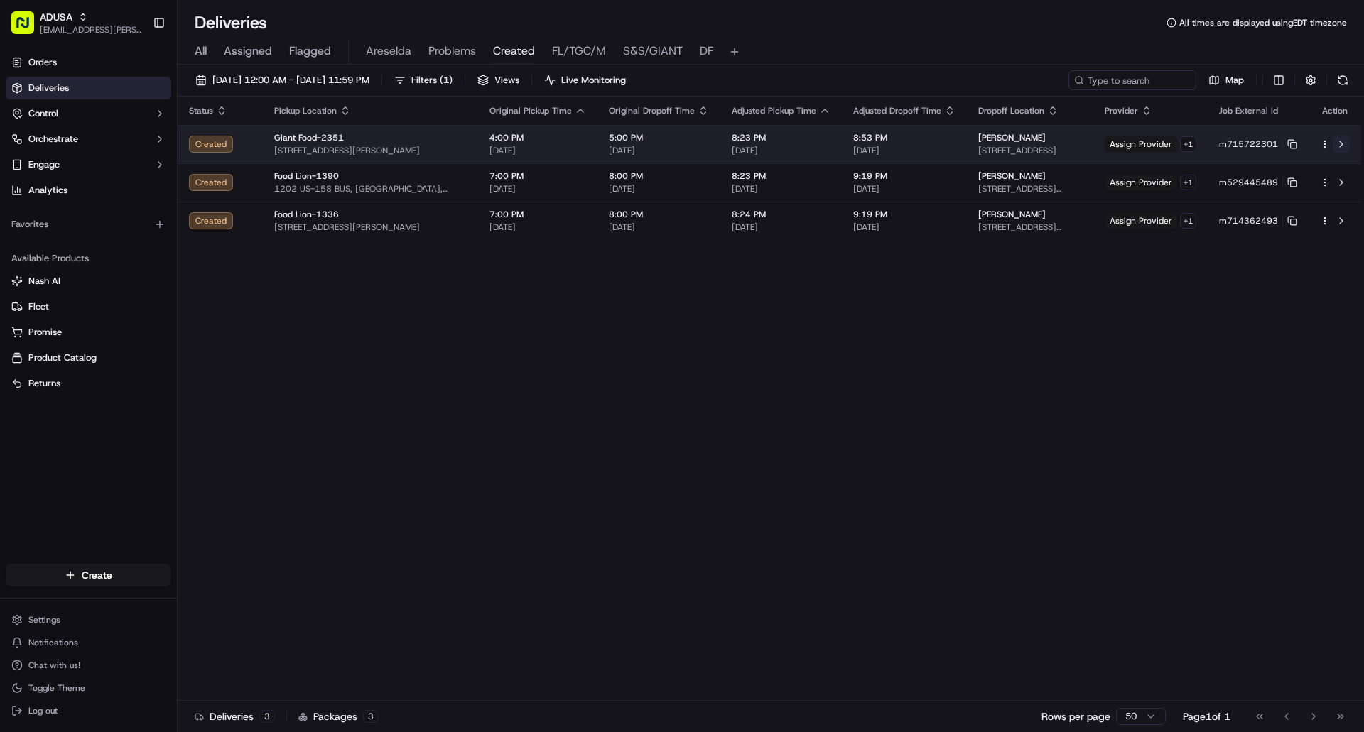
click at [1342, 146] on button at bounding box center [1341, 144] width 17 height 17
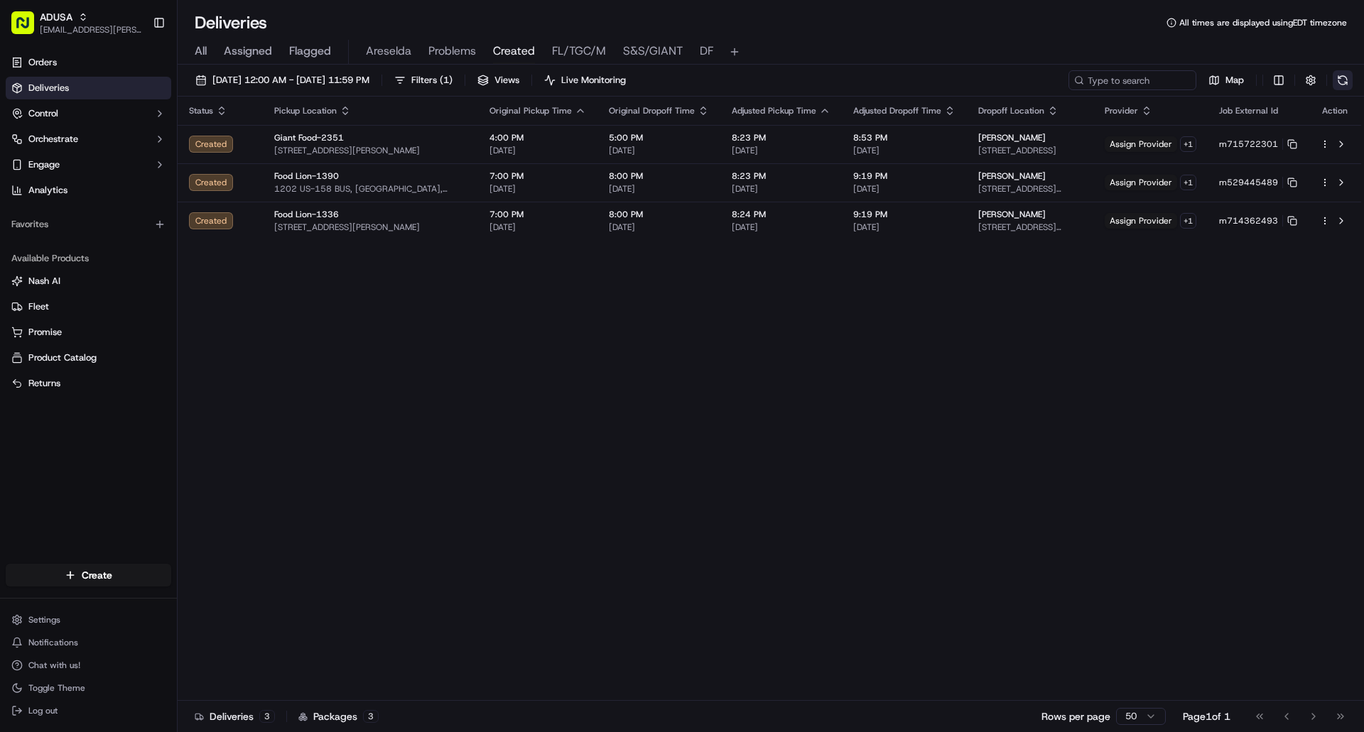
click at [1345, 78] on button at bounding box center [1343, 80] width 20 height 20
click at [198, 50] on span "All" at bounding box center [201, 51] width 12 height 17
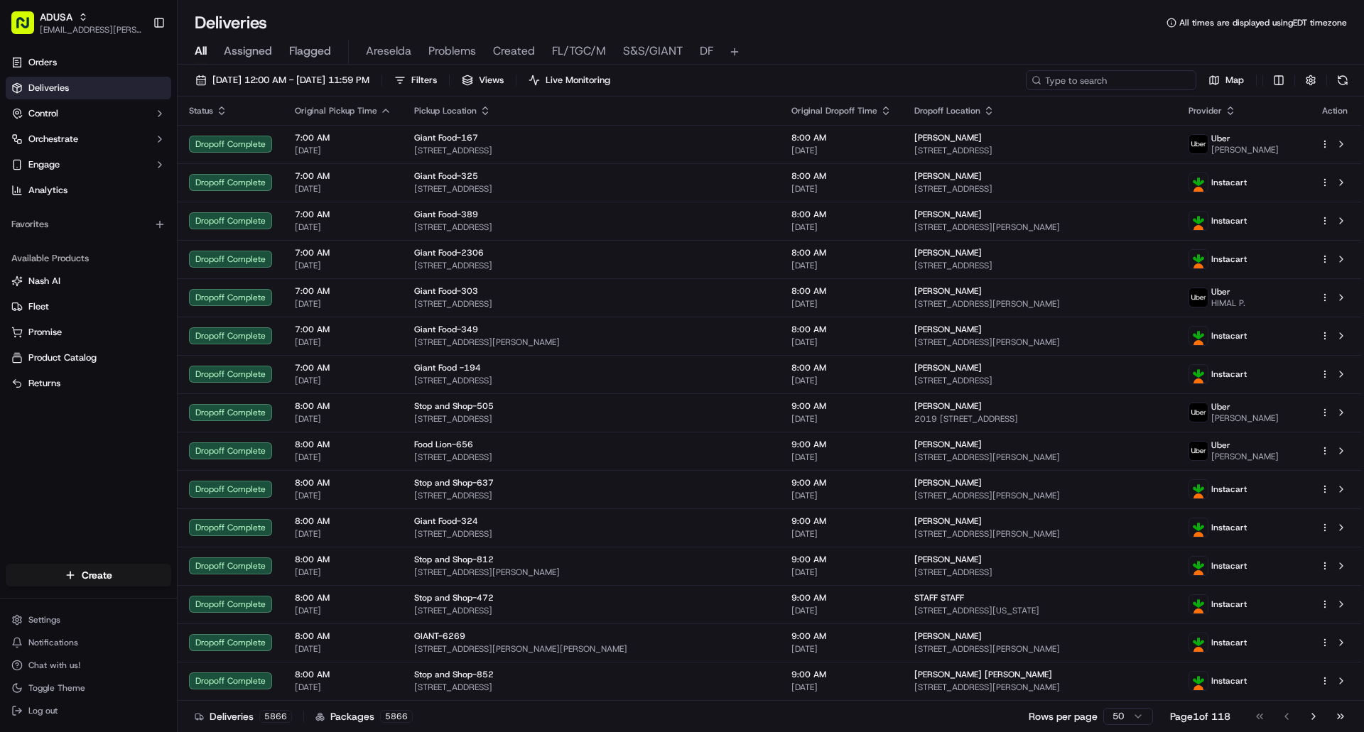
paste input "m715777078"
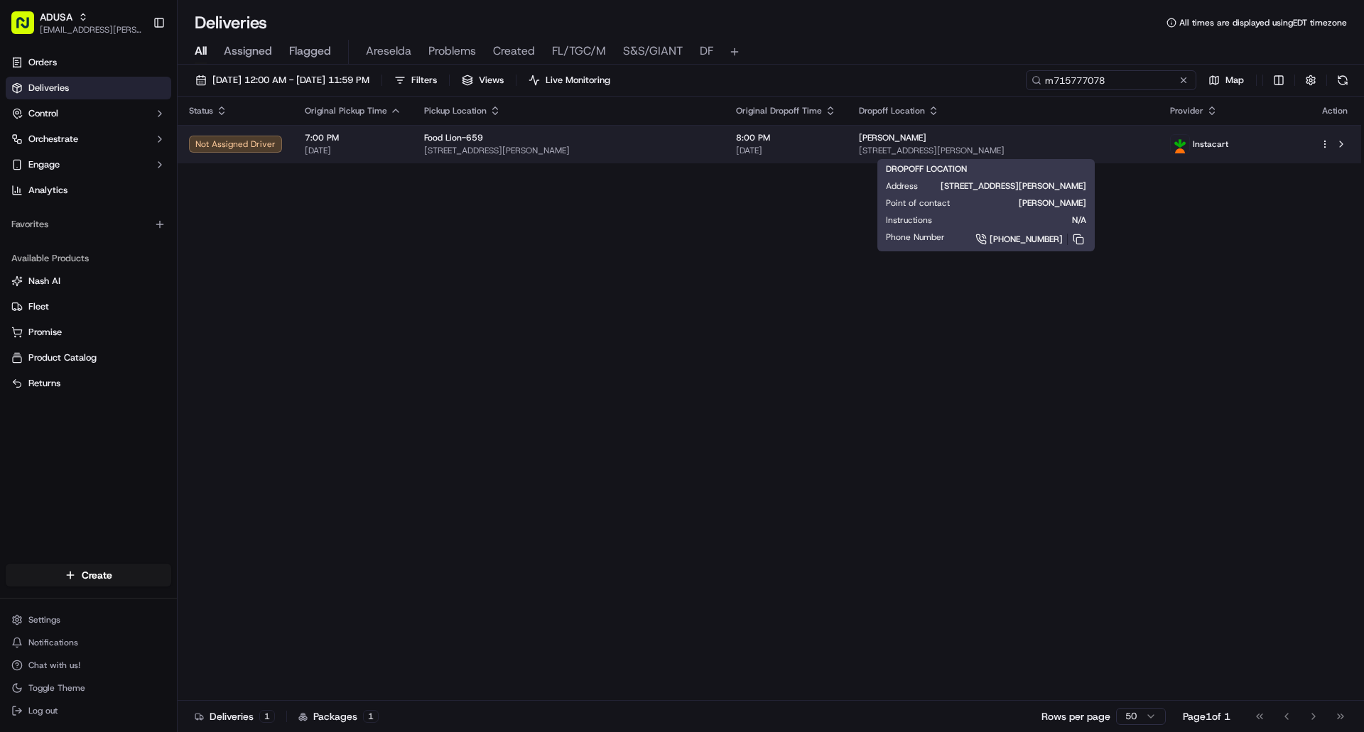
type input "m715777078"
click at [1112, 152] on span "179 Morgan Sellers Rd, Wadesboro, NC 28170, USA" at bounding box center [1003, 150] width 289 height 11
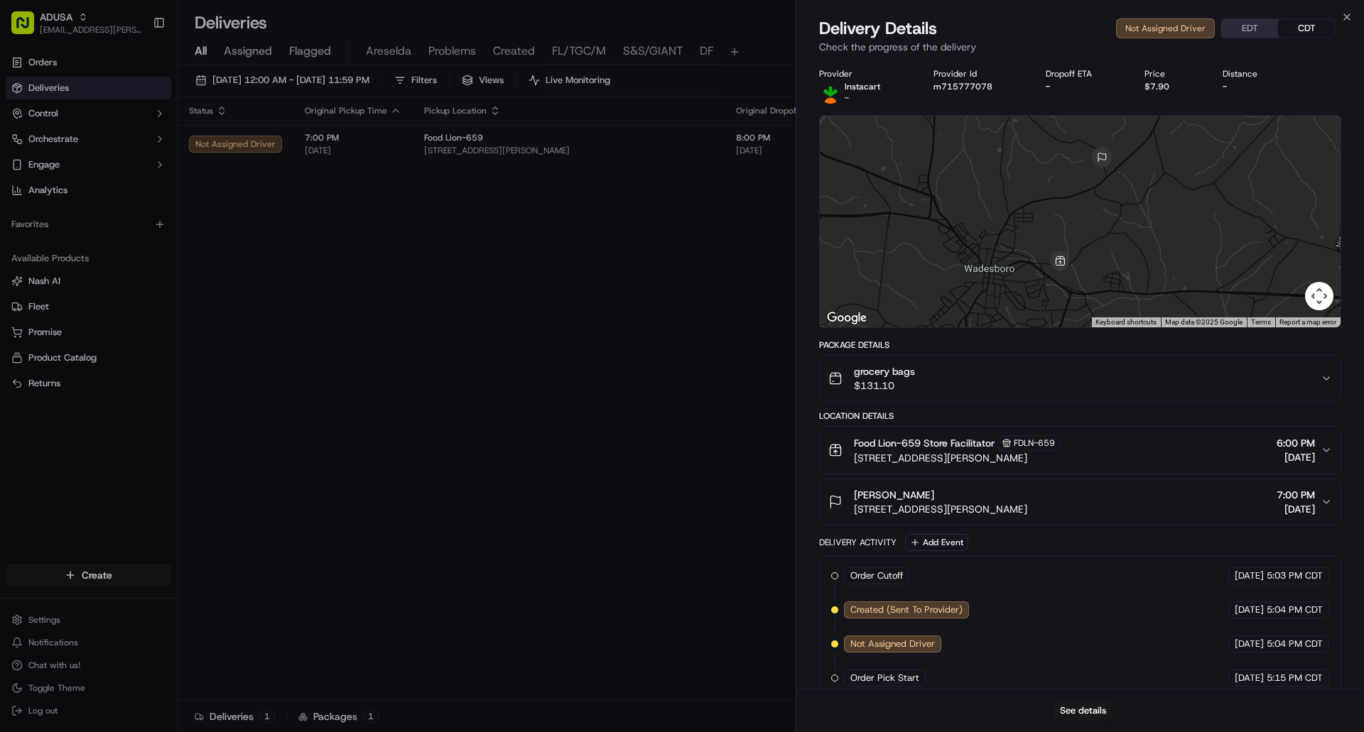
scroll to position [87, 0]
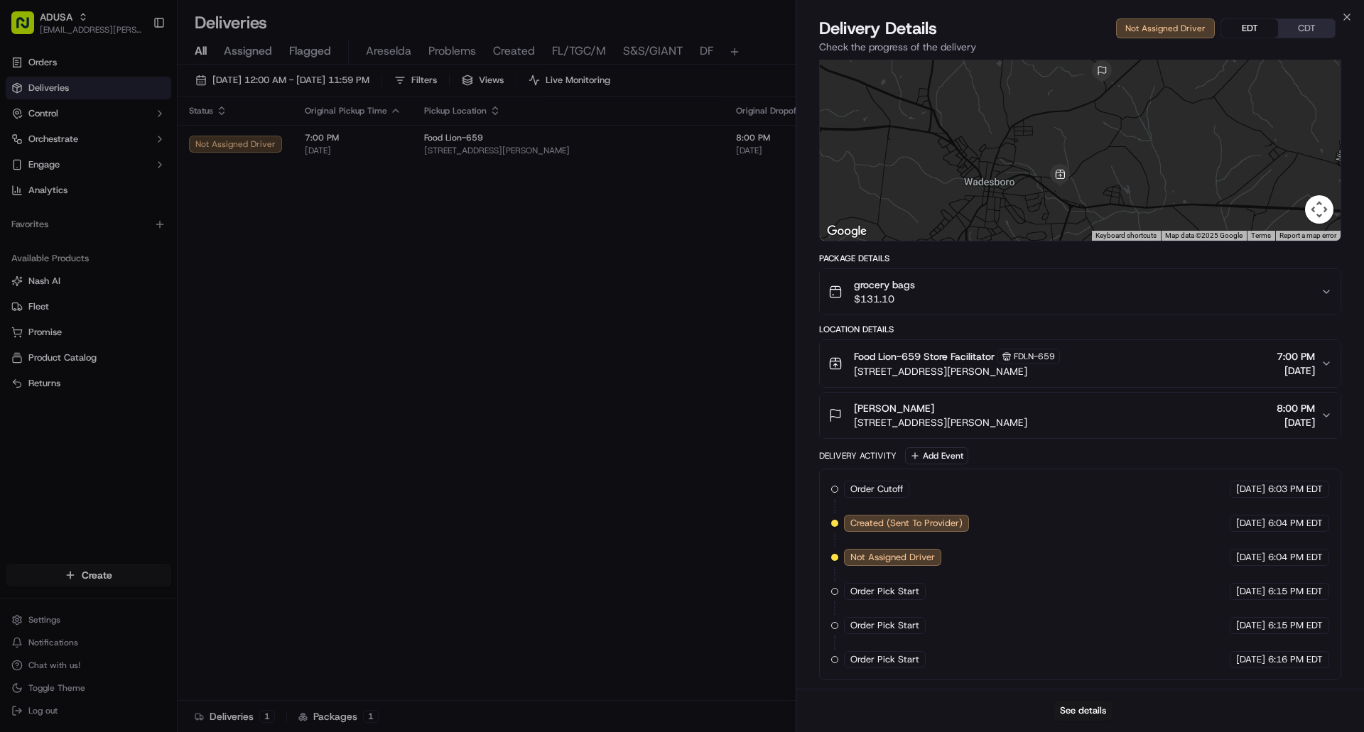
click at [1257, 30] on button "EDT" at bounding box center [1249, 28] width 57 height 18
click at [1095, 710] on button "See details" at bounding box center [1082, 711] width 59 height 20
click at [1347, 13] on icon "button" at bounding box center [1346, 16] width 11 height 11
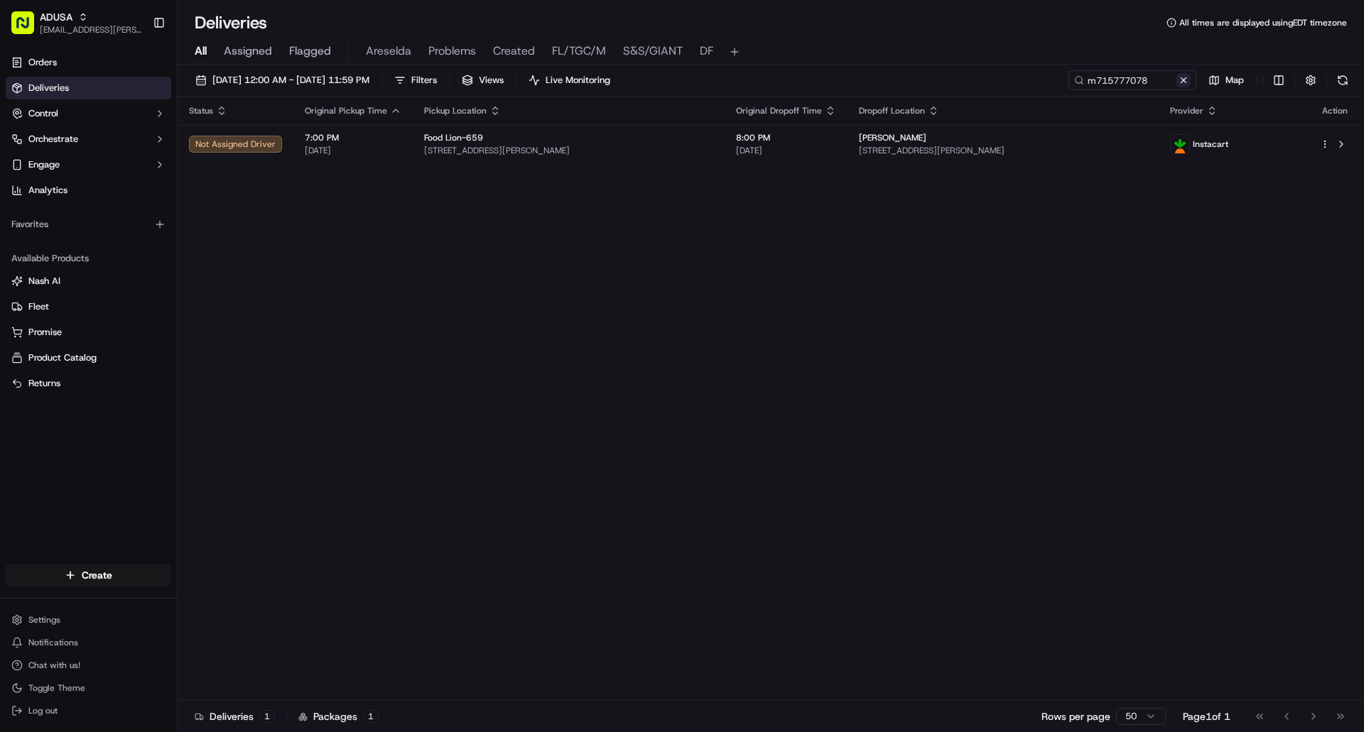
click at [1181, 84] on button at bounding box center [1183, 80] width 14 height 14
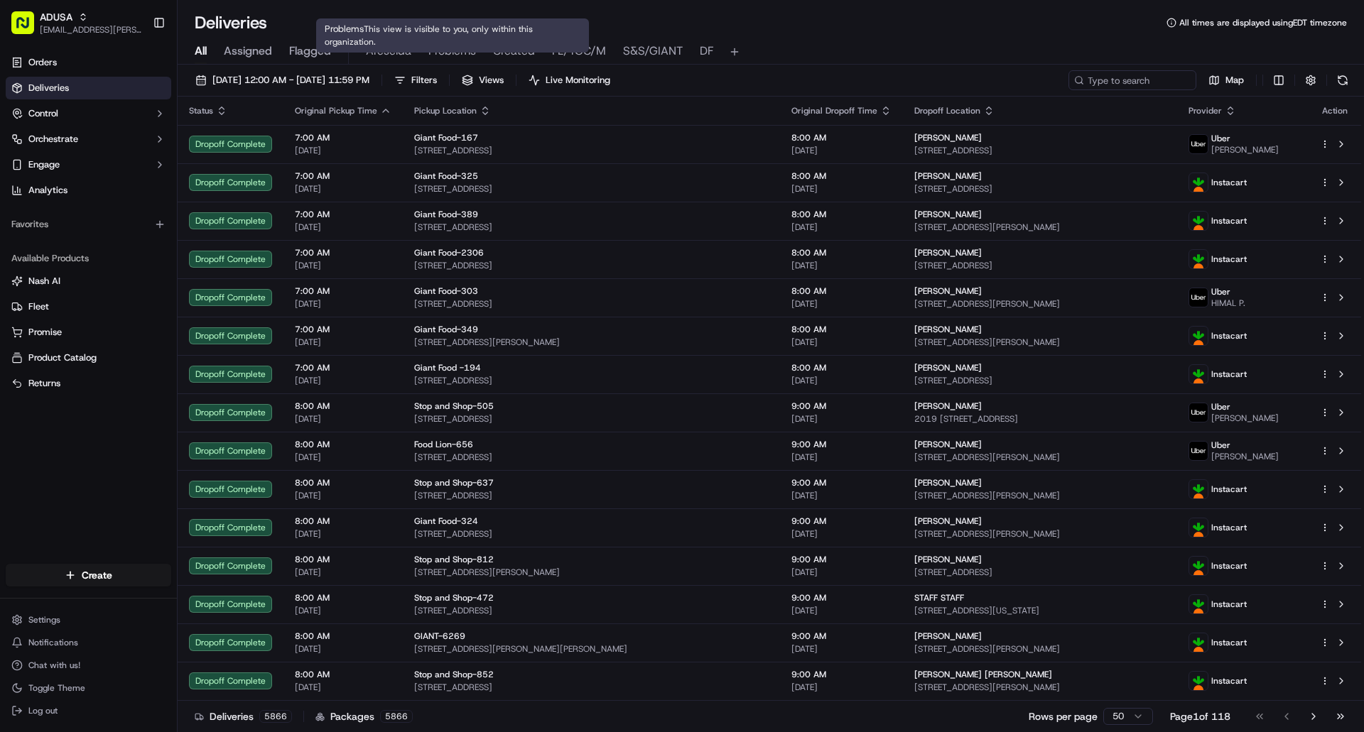
click at [512, 45] on span "Created" at bounding box center [514, 51] width 42 height 17
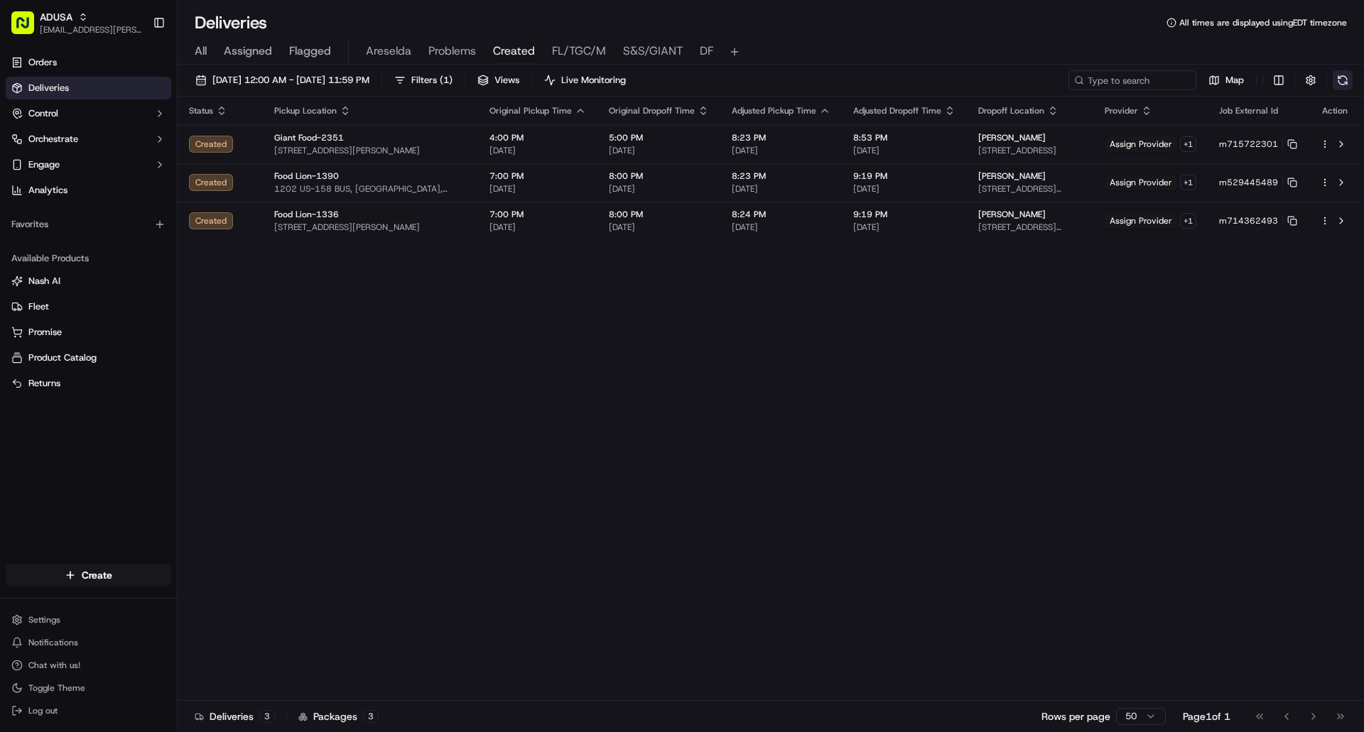
click at [1343, 80] on button at bounding box center [1343, 80] width 20 height 20
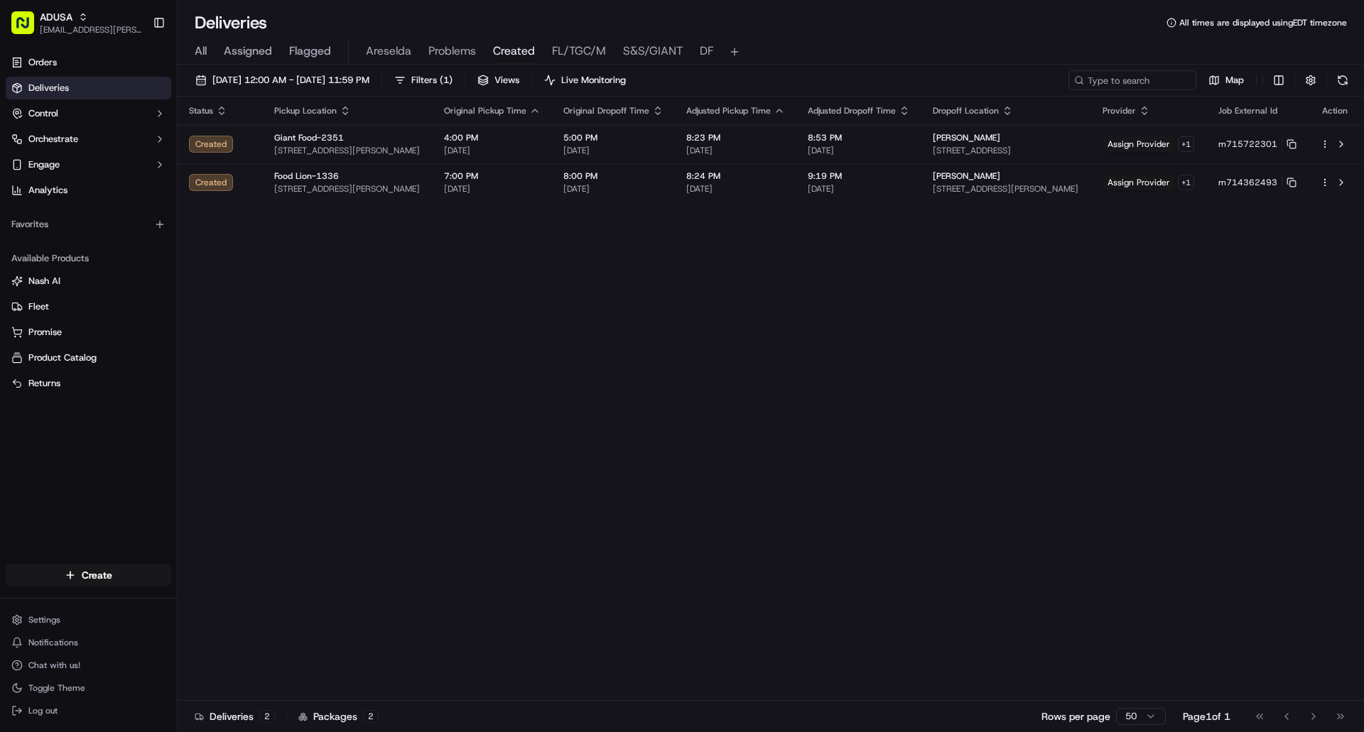
click at [1338, 79] on button at bounding box center [1343, 80] width 20 height 20
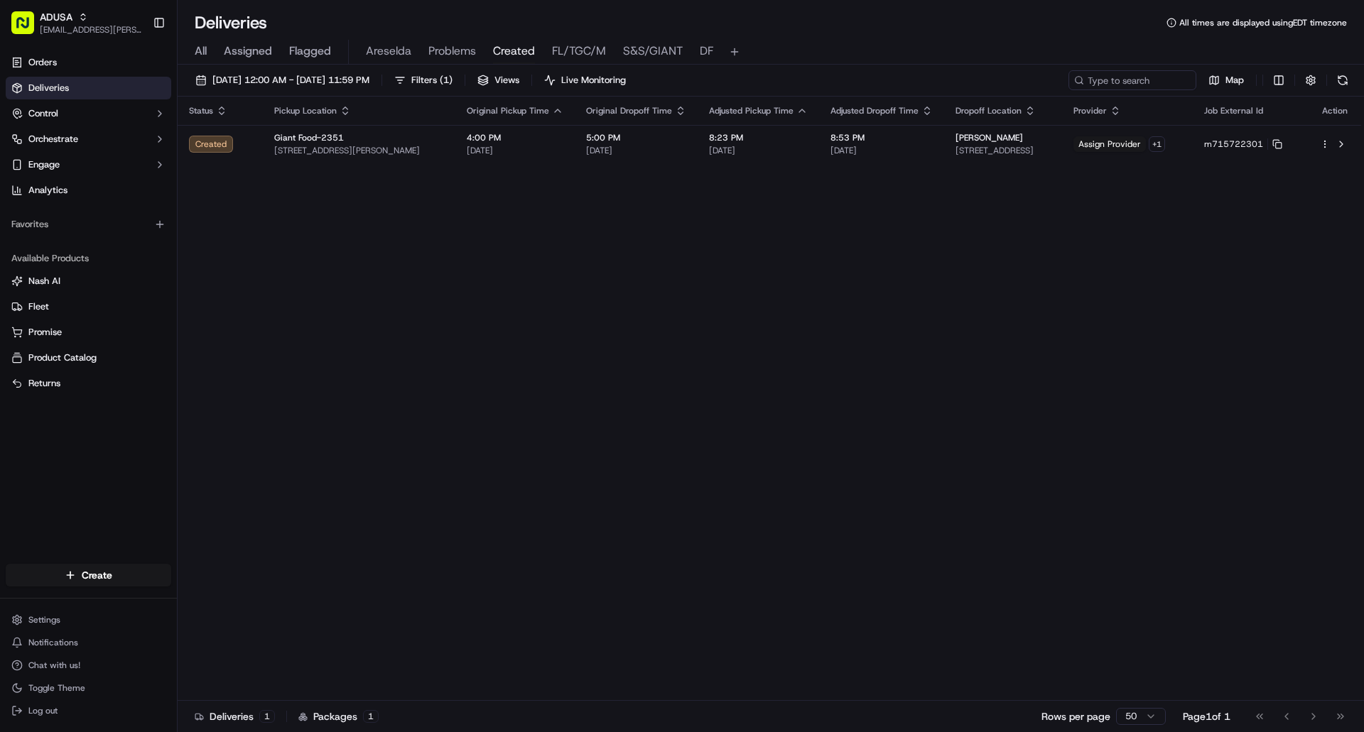
click at [205, 53] on span "All" at bounding box center [201, 51] width 12 height 17
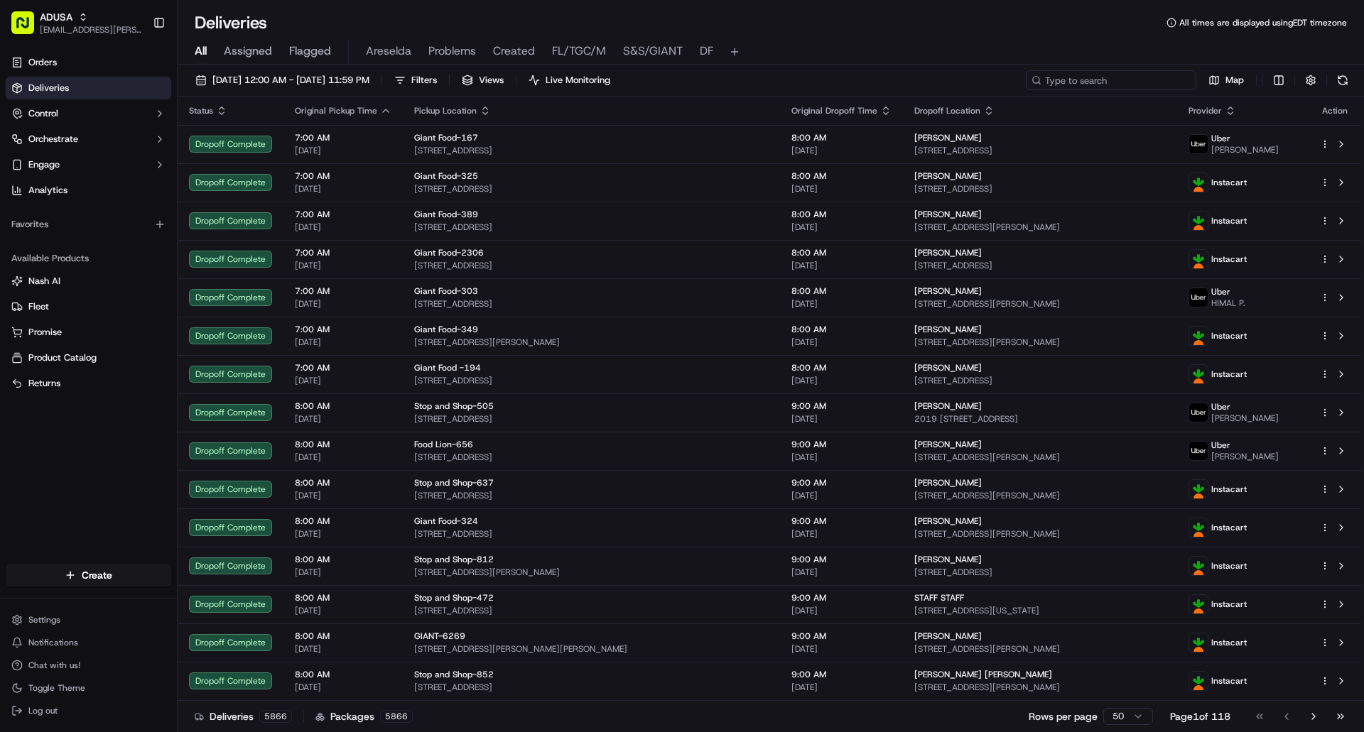
paste input "m709920163"
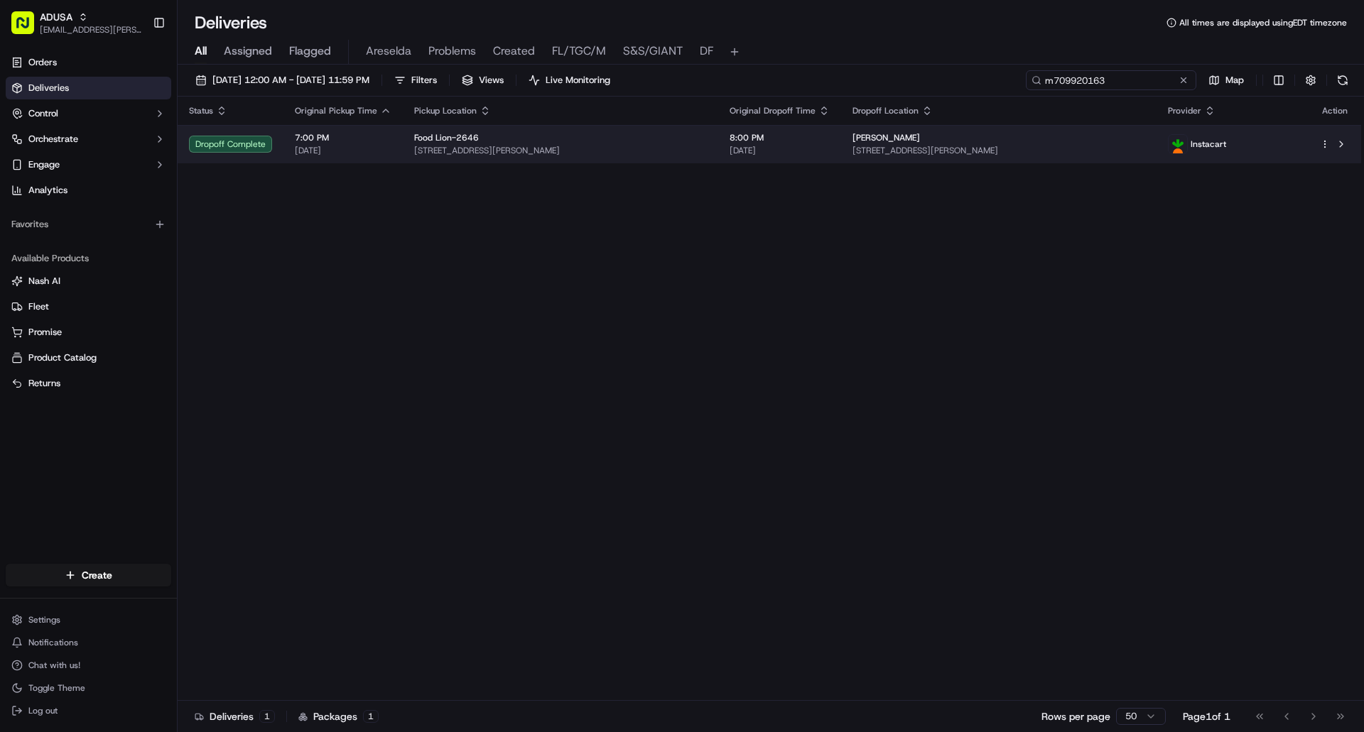
type input "m709920163"
click at [691, 137] on div "Food Lion-2646" at bounding box center [560, 137] width 293 height 11
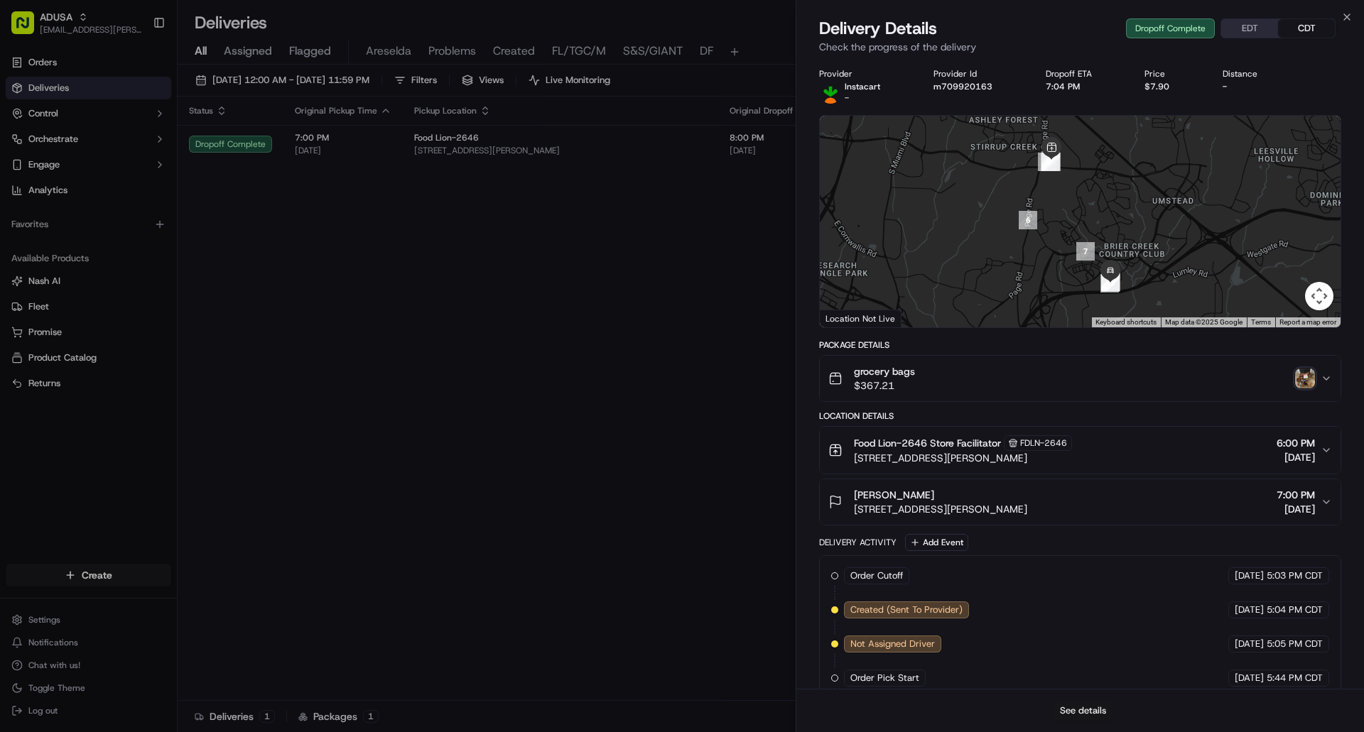
click at [1092, 715] on button "See details" at bounding box center [1082, 711] width 59 height 20
click at [1350, 15] on icon "button" at bounding box center [1346, 16] width 11 height 11
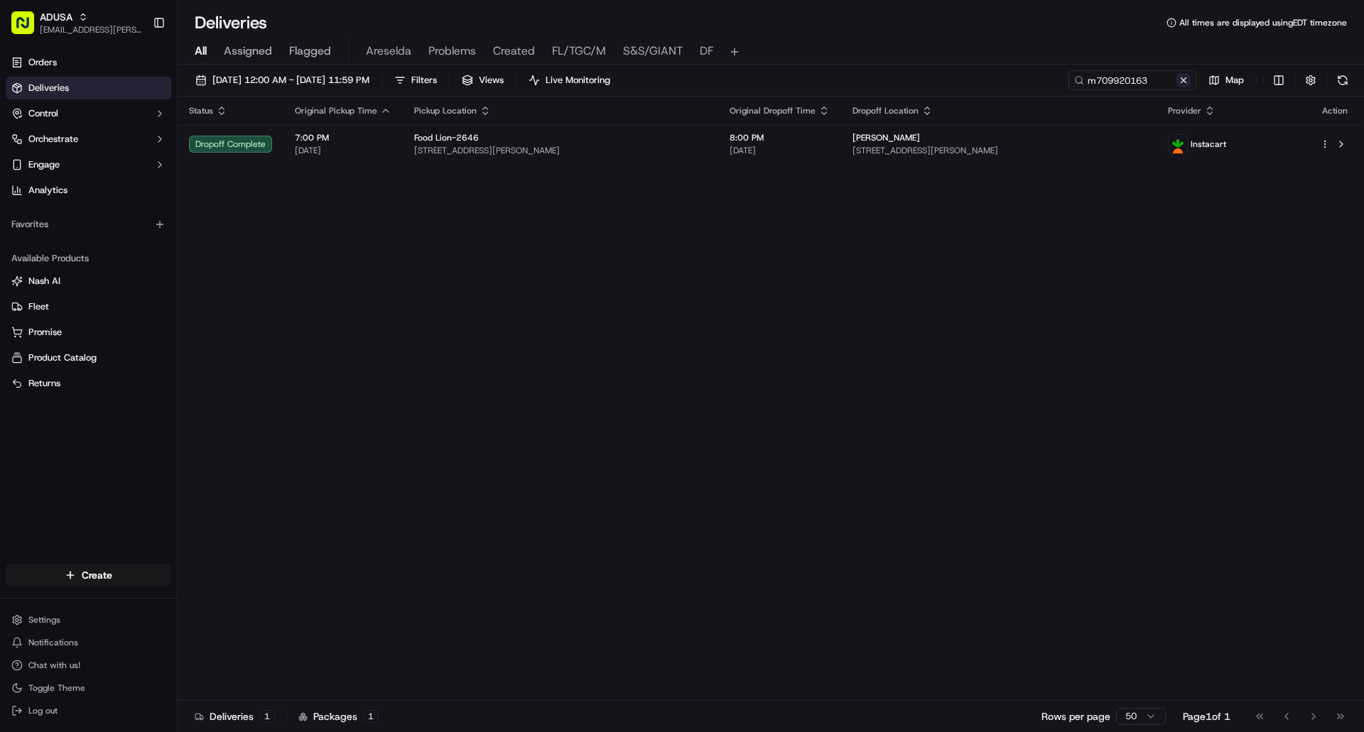
click at [1187, 82] on button at bounding box center [1183, 80] width 14 height 14
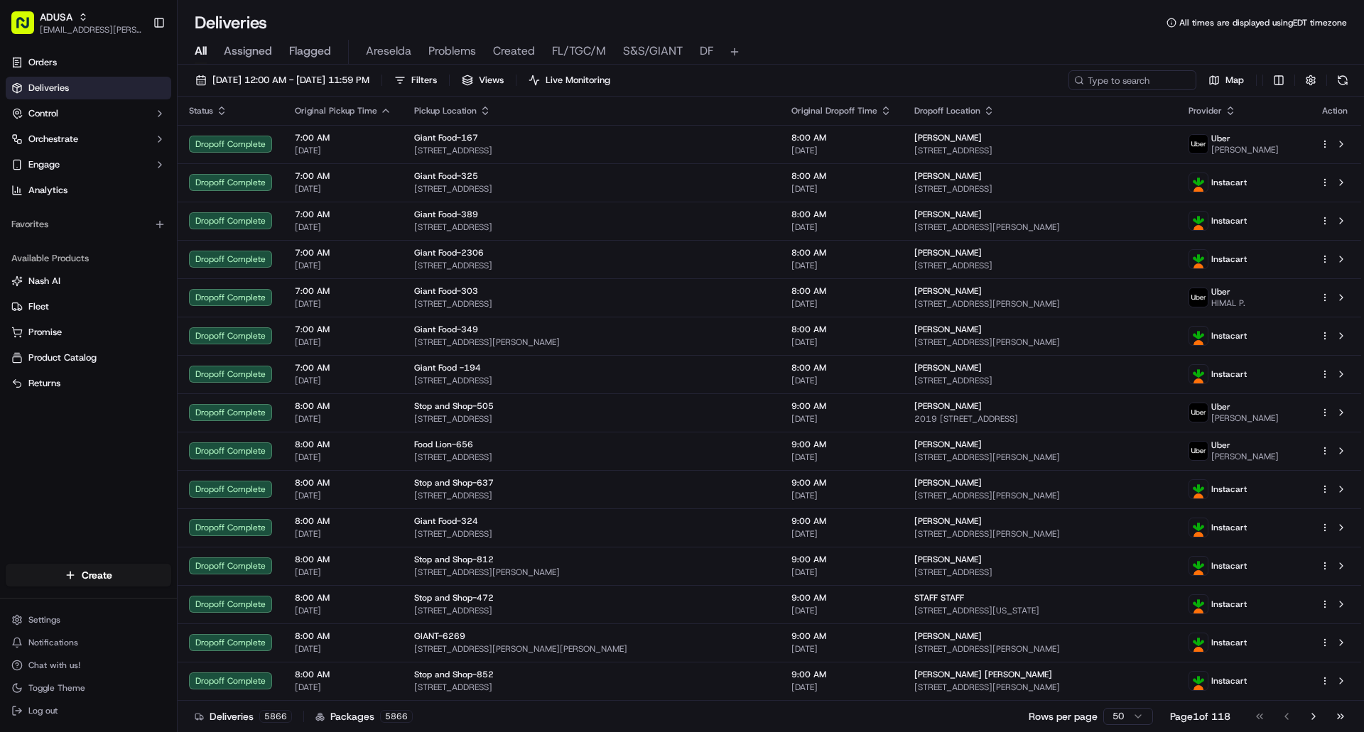
click at [34, 713] on span "Log out" at bounding box center [42, 710] width 29 height 11
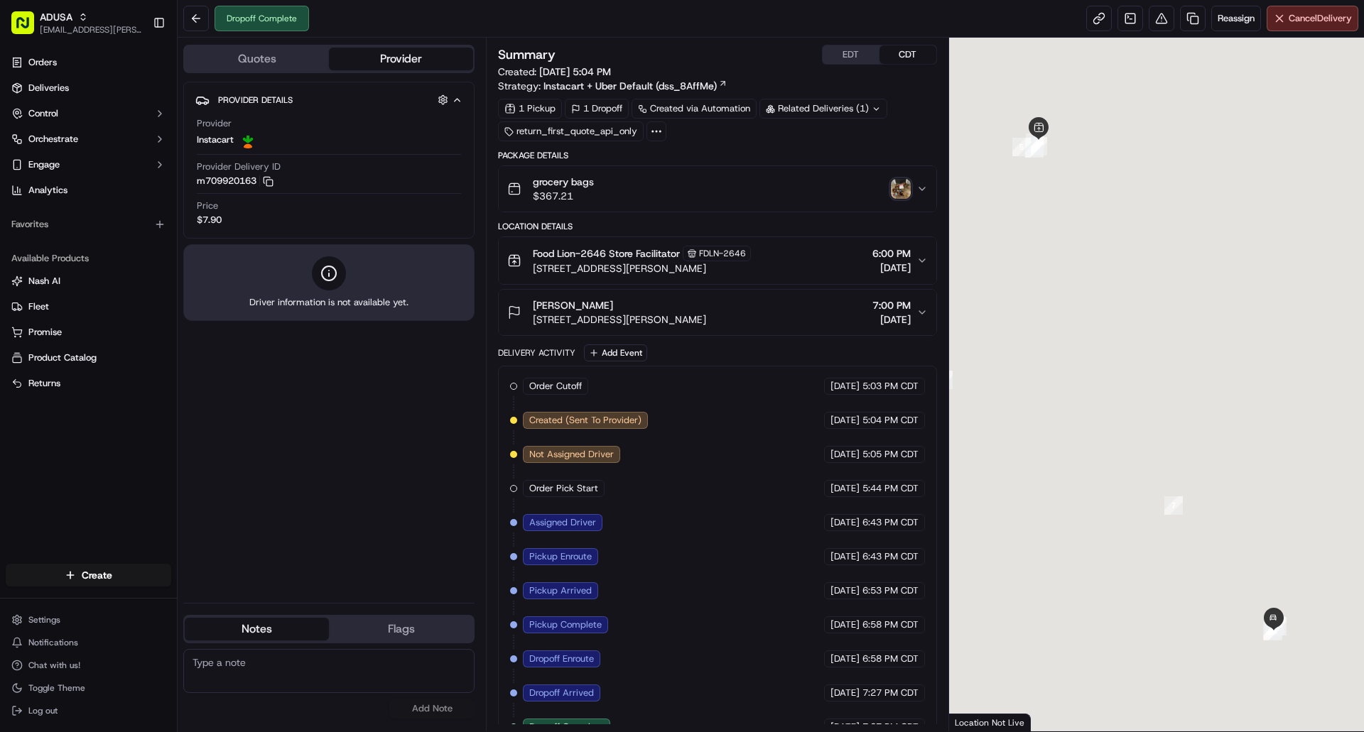
click at [851, 48] on button "EDT" at bounding box center [851, 54] width 57 height 18
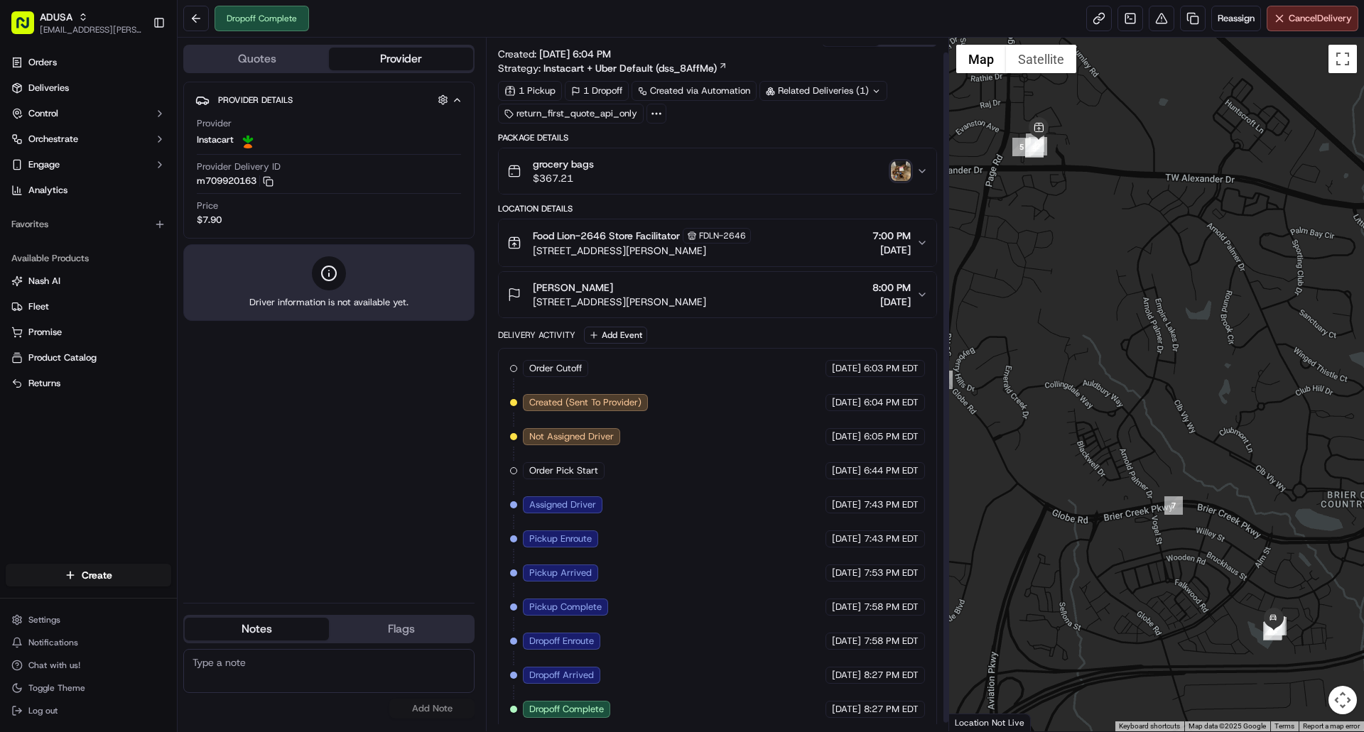
scroll to position [23, 0]
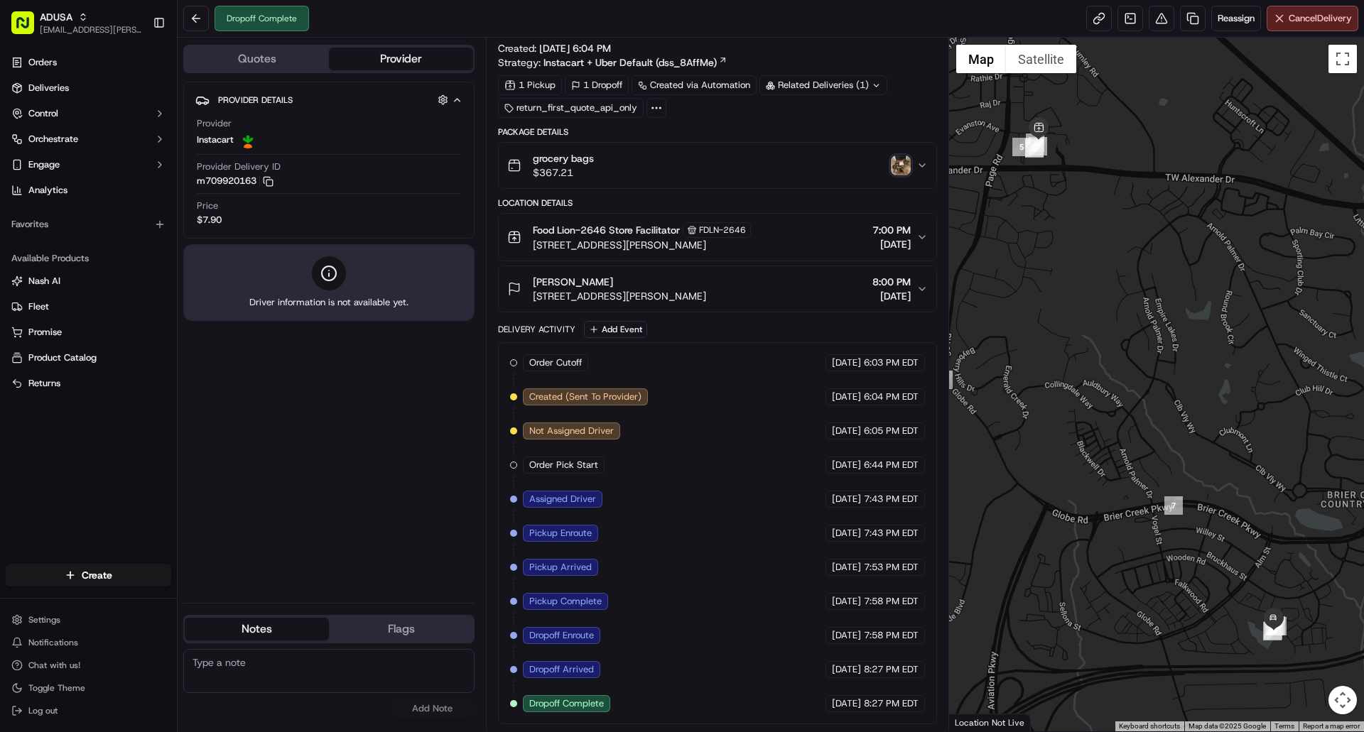
click at [904, 162] on img "button" at bounding box center [901, 166] width 20 height 20
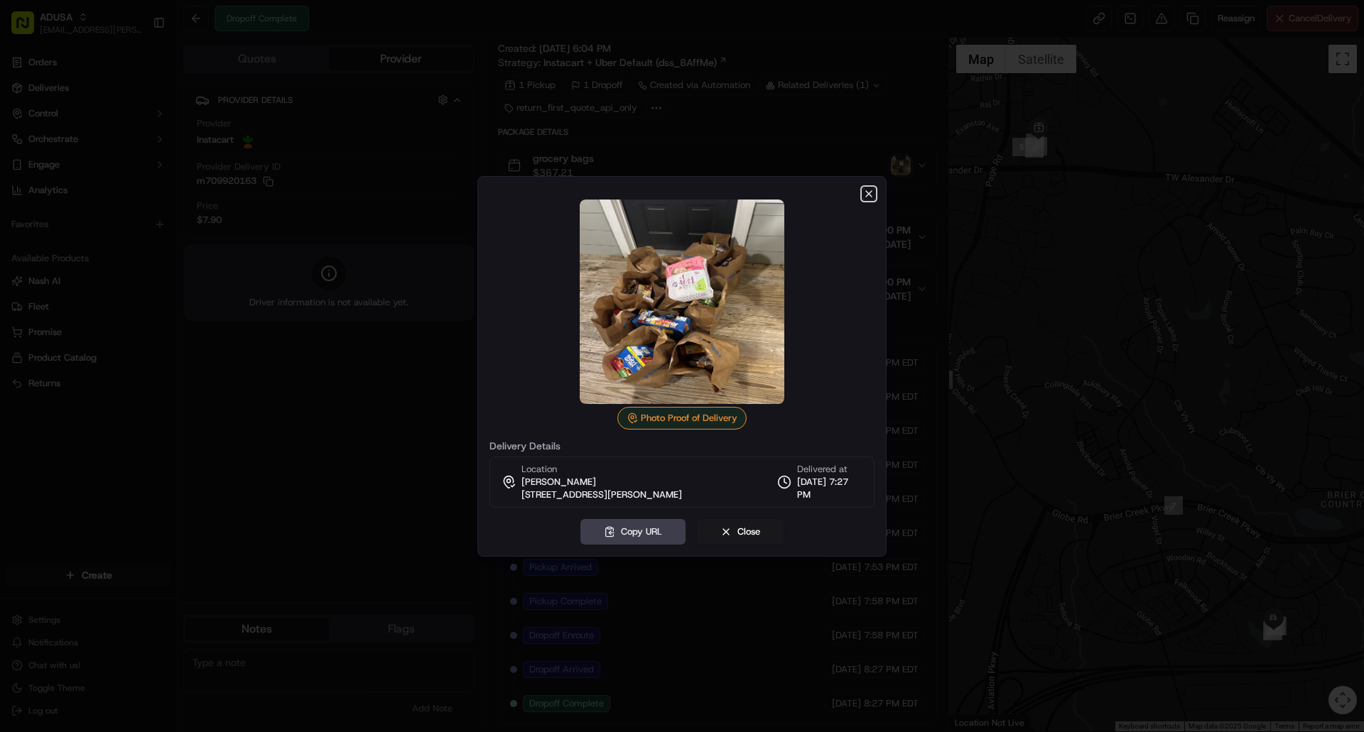
click at [867, 192] on icon "button" at bounding box center [869, 194] width 6 height 6
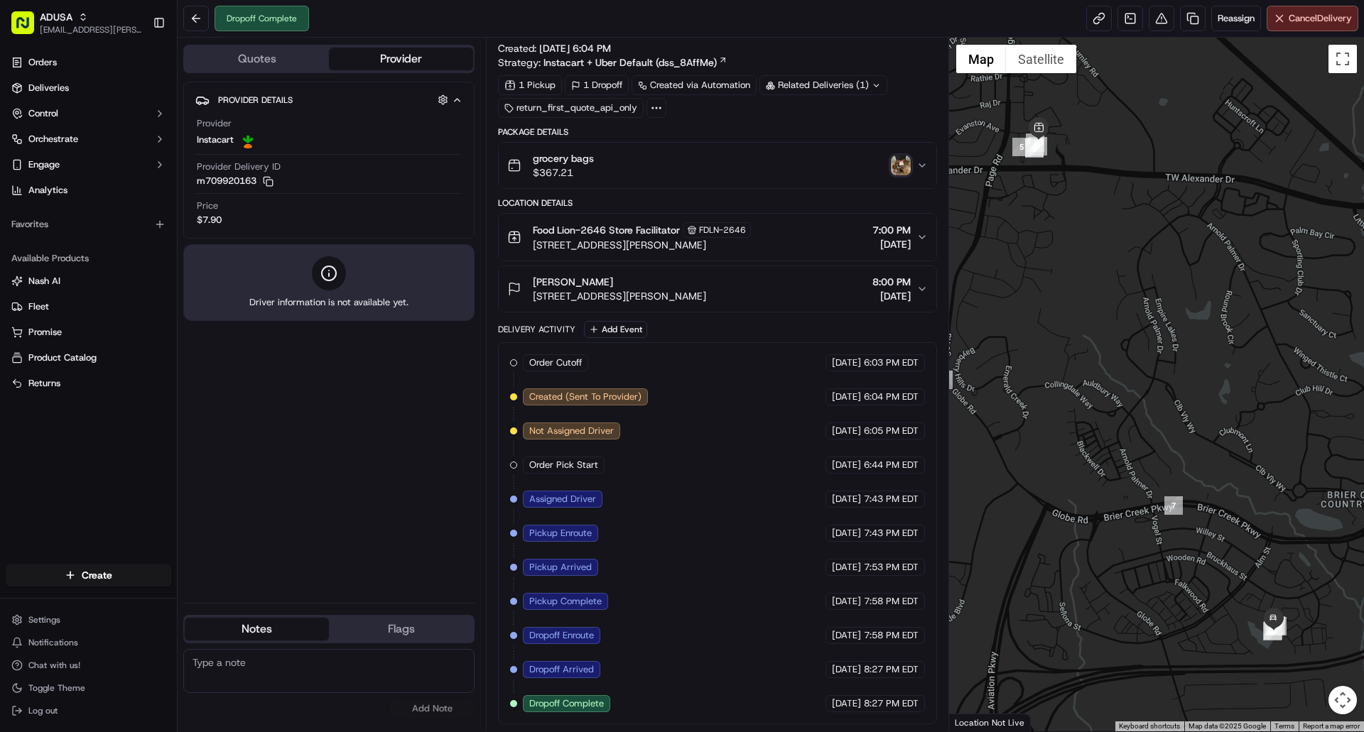
click at [895, 156] on img "button" at bounding box center [901, 166] width 20 height 20
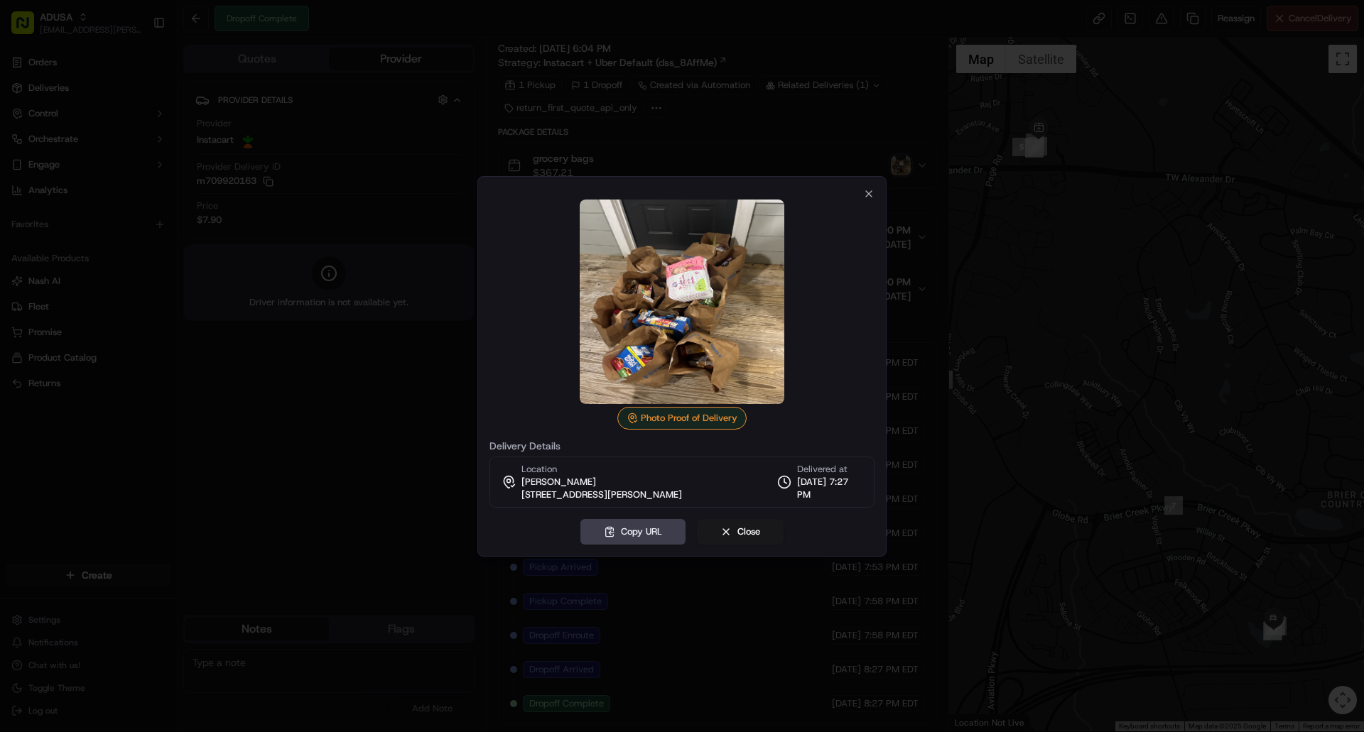
click at [691, 280] on img at bounding box center [682, 302] width 205 height 205
click at [864, 189] on icon "button" at bounding box center [868, 193] width 11 height 11
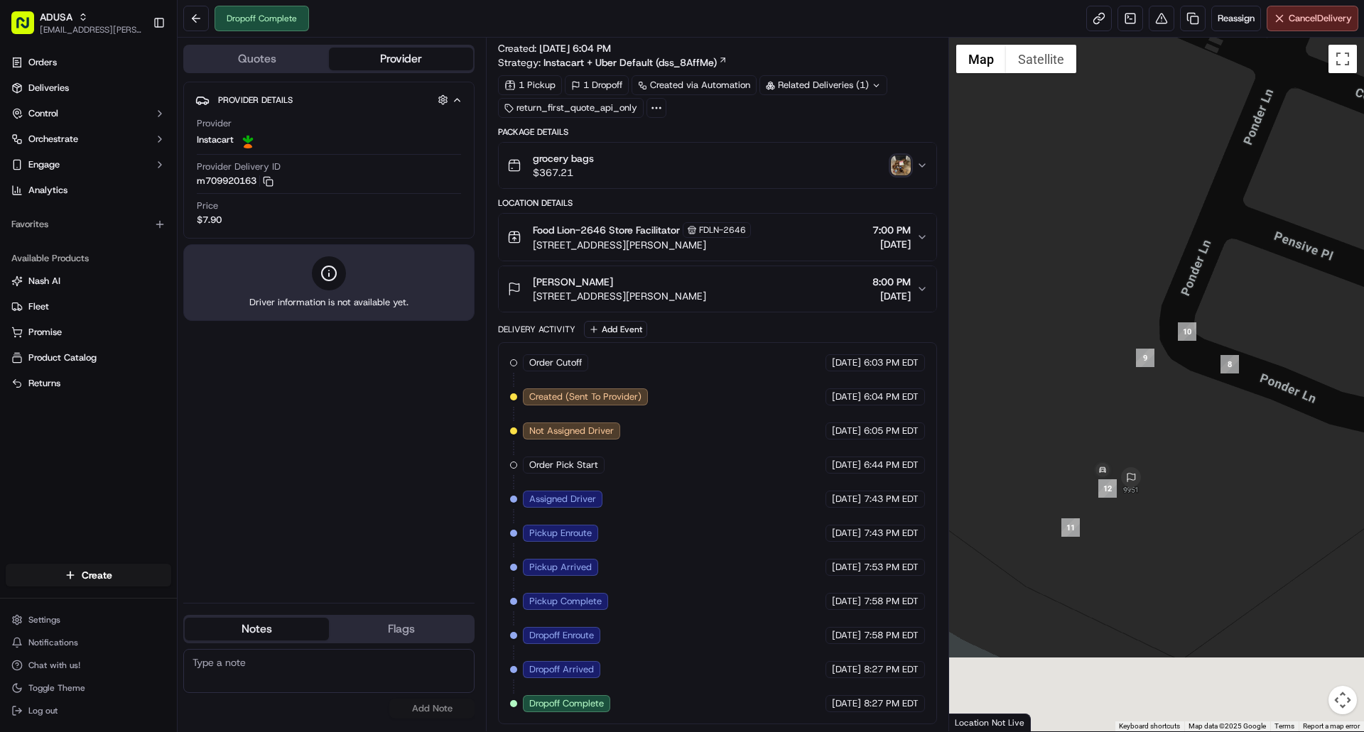
drag, startPoint x: 1097, startPoint y: 540, endPoint x: 1100, endPoint y: 320, distance: 220.2
click at [1098, 312] on div at bounding box center [1157, 385] width 416 height 694
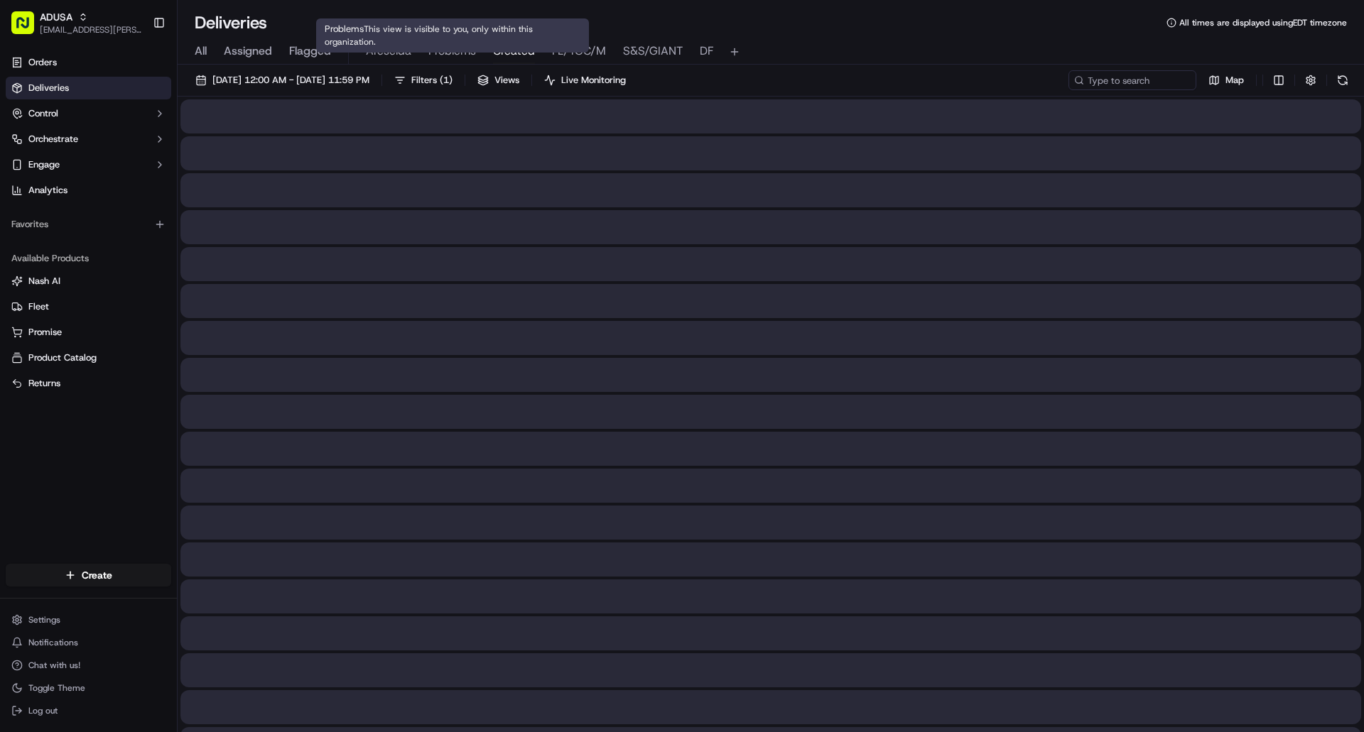
click at [503, 49] on span "Created" at bounding box center [514, 51] width 42 height 17
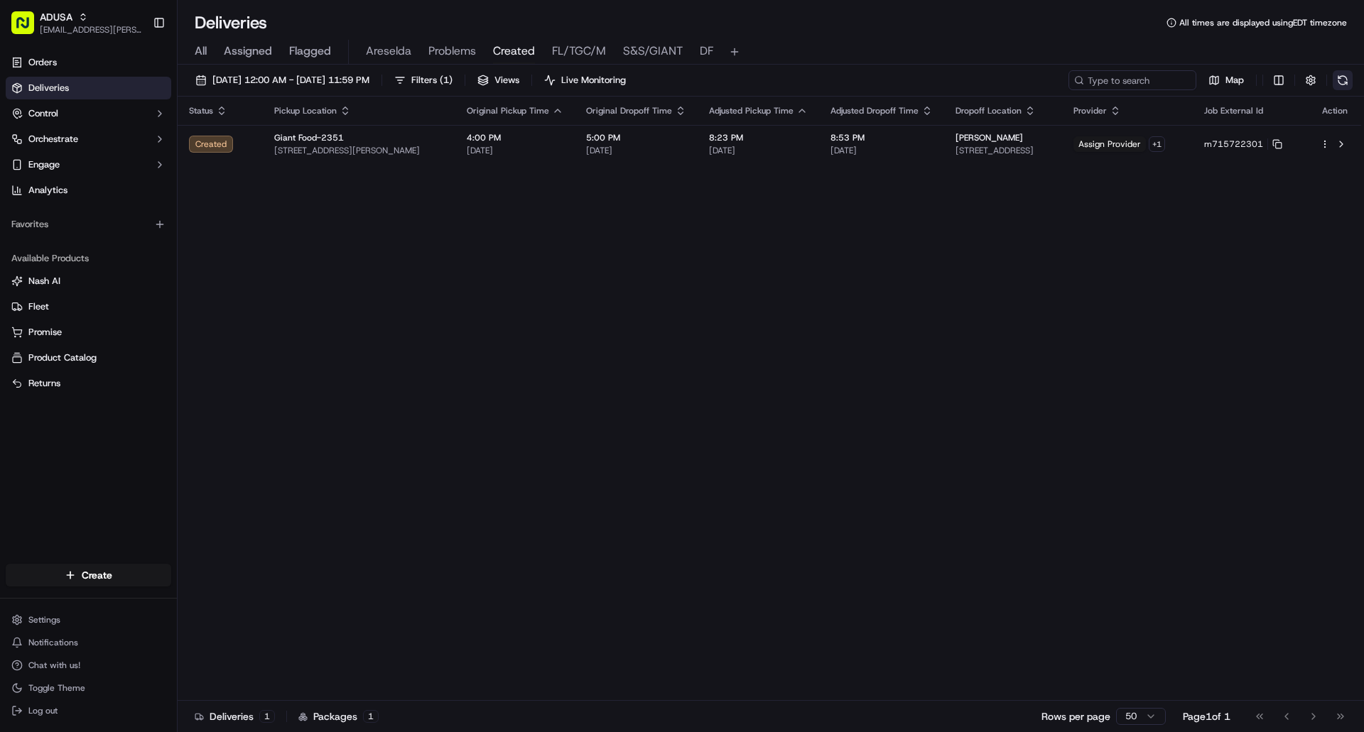
click at [1347, 81] on button at bounding box center [1343, 80] width 20 height 20
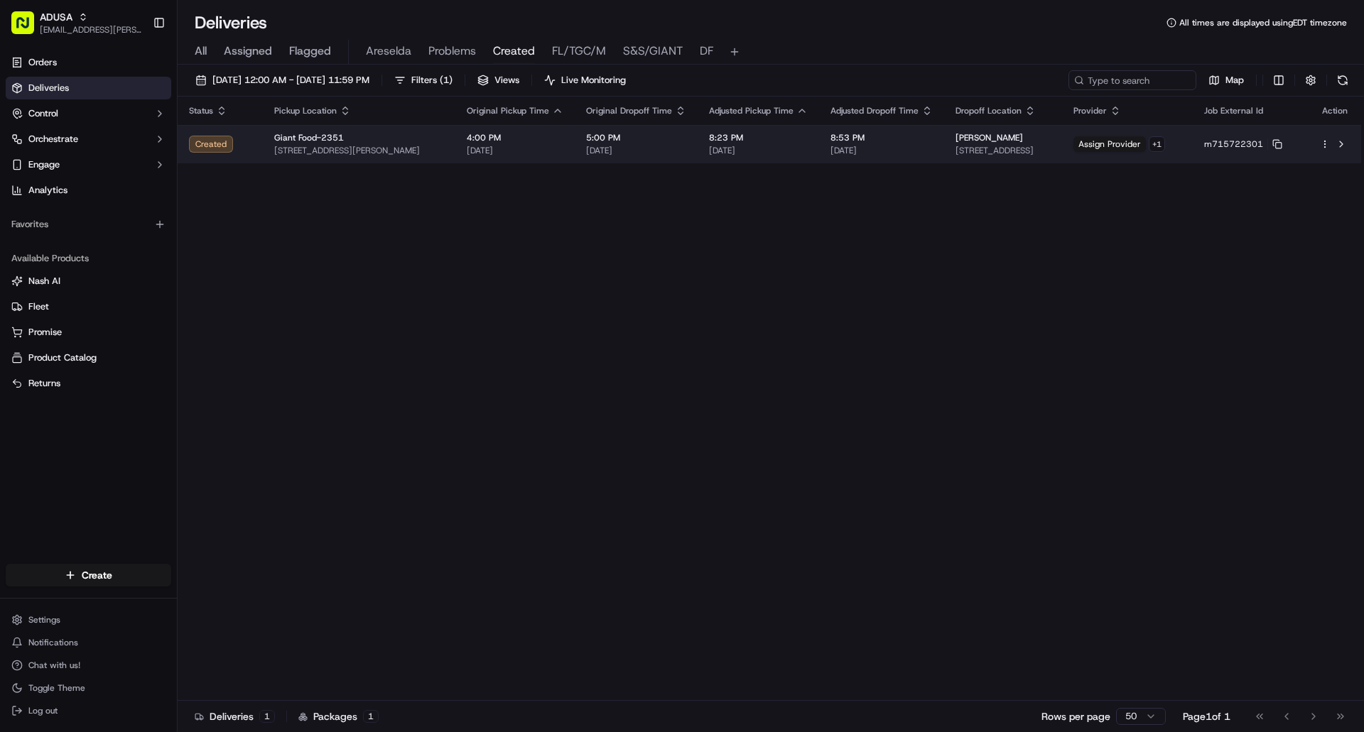
click at [1331, 143] on div at bounding box center [1335, 144] width 30 height 17
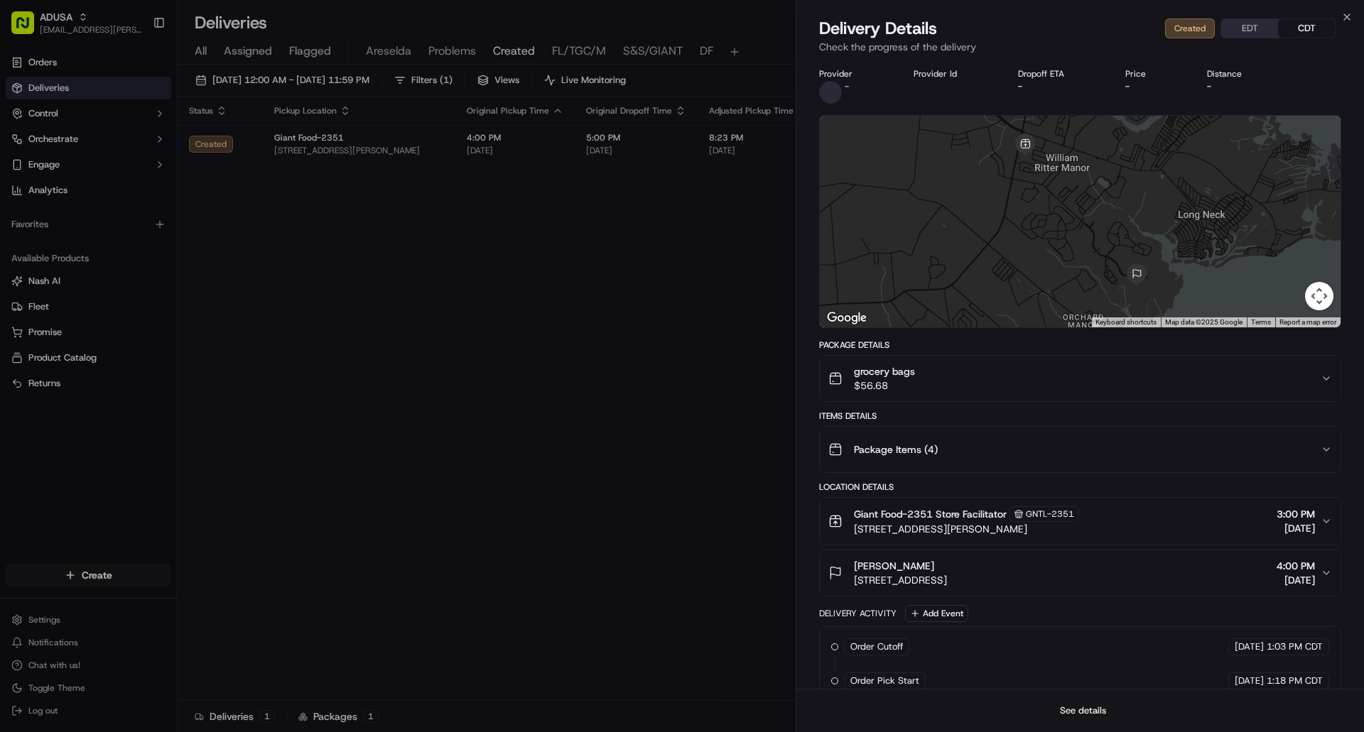
click at [1095, 717] on button "See details" at bounding box center [1082, 711] width 59 height 20
click at [1349, 19] on icon "button" at bounding box center [1347, 17] width 6 height 6
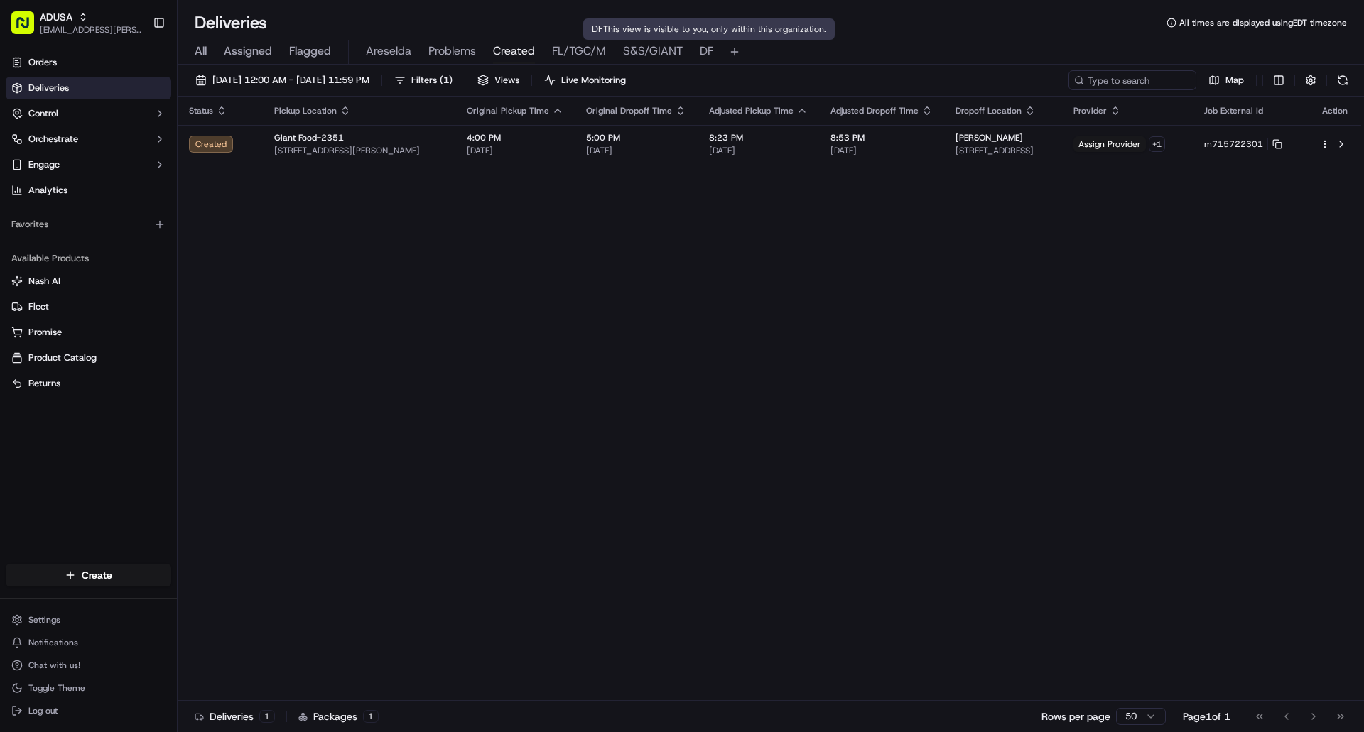
click at [707, 51] on span "DF" at bounding box center [706, 51] width 13 height 17
